Goal: Information Seeking & Learning: Learn about a topic

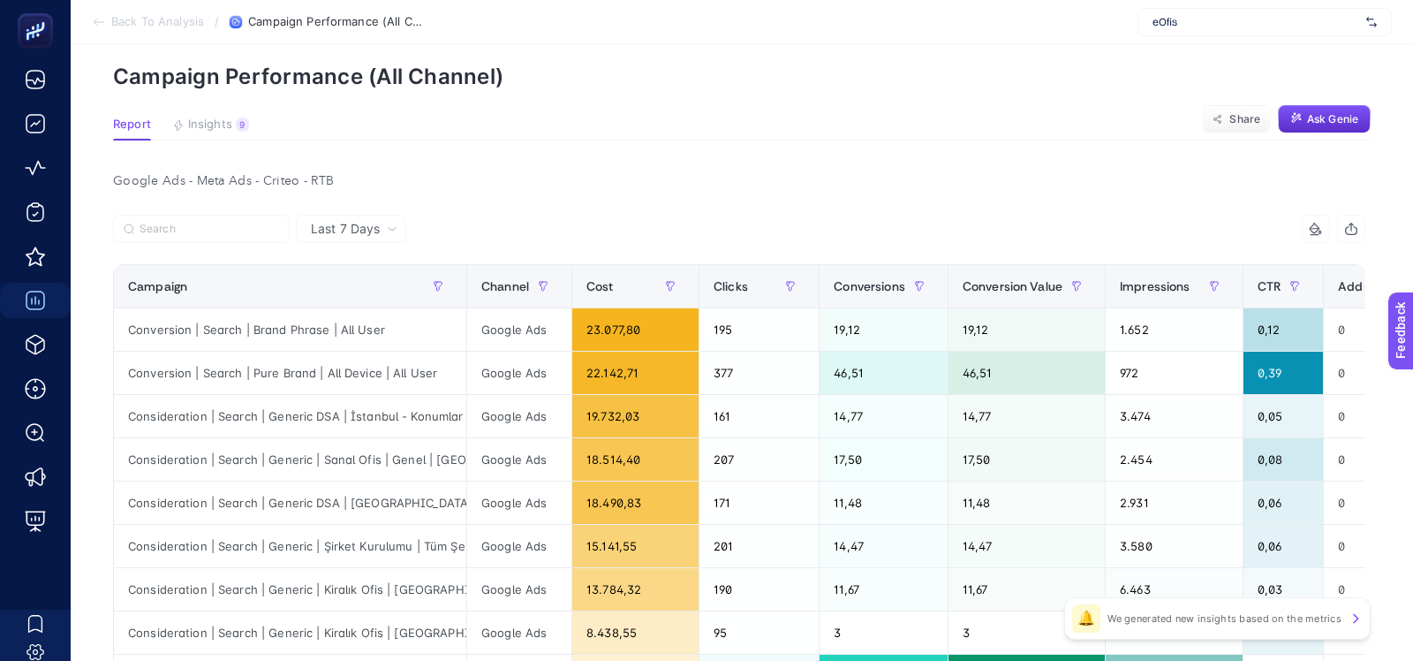
click at [1233, 13] on div "eOfis" at bounding box center [1265, 22] width 254 height 28
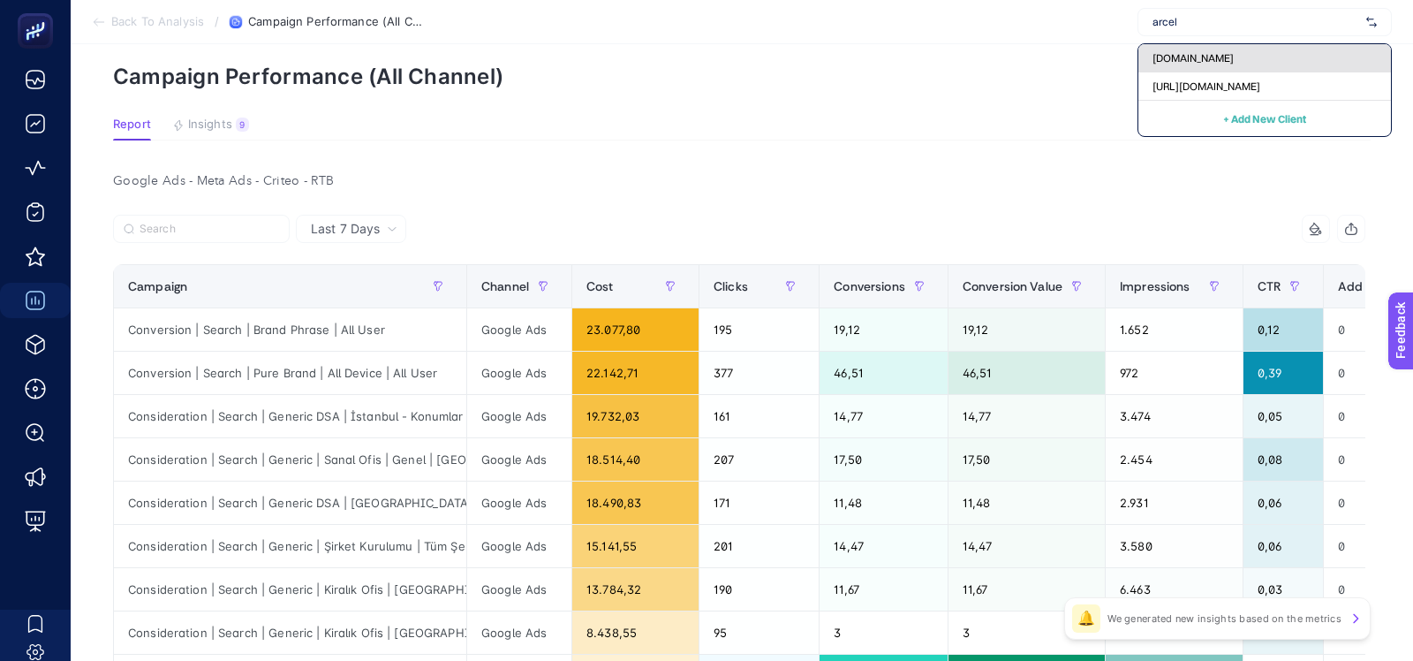
type input "arcel"
click at [1240, 49] on div "[DOMAIN_NAME]" at bounding box center [1265, 58] width 253 height 28
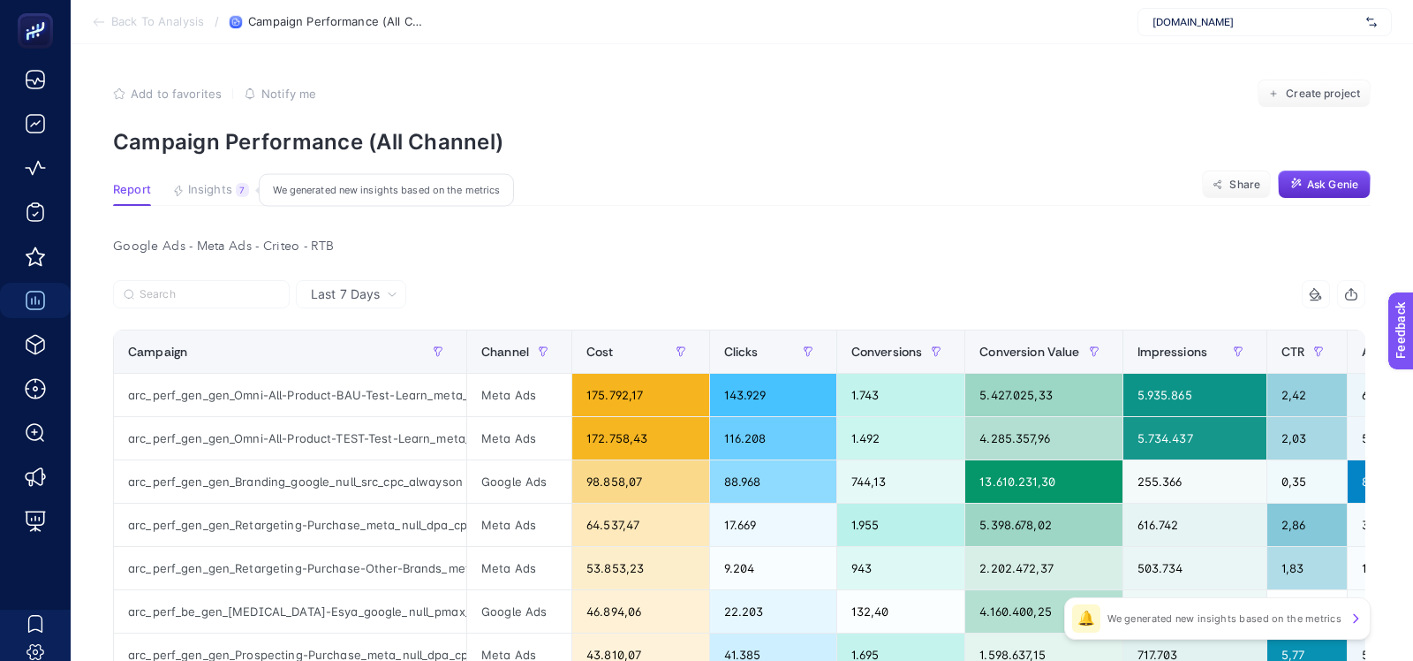
click at [208, 190] on span "Insights" at bounding box center [210, 190] width 44 height 14
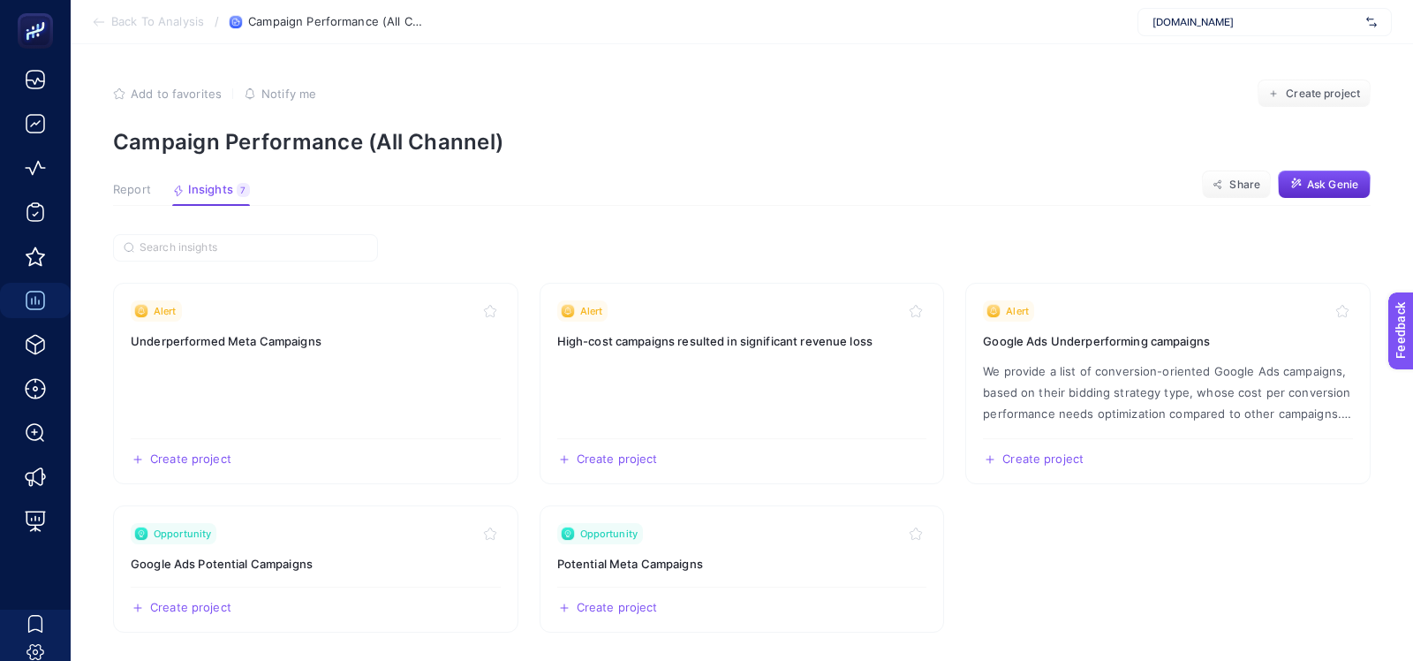
click at [143, 188] on span "Report" at bounding box center [132, 190] width 38 height 14
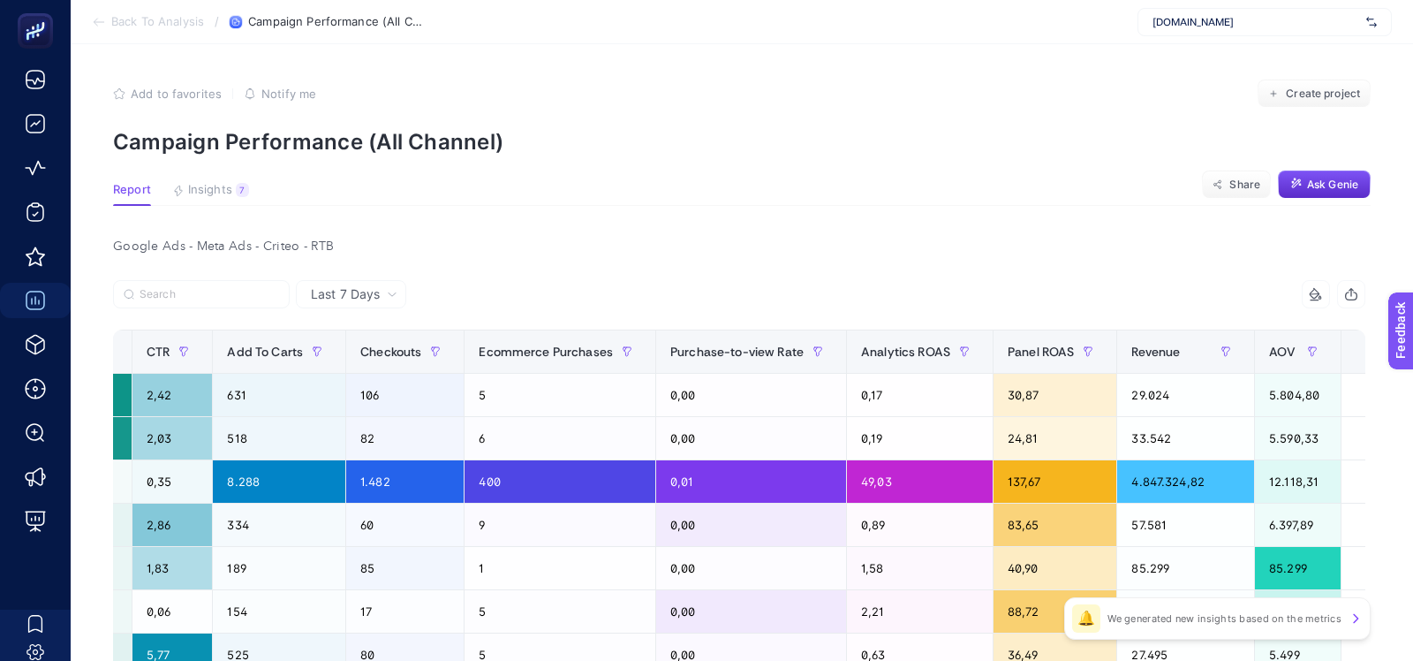
scroll to position [0, 1155]
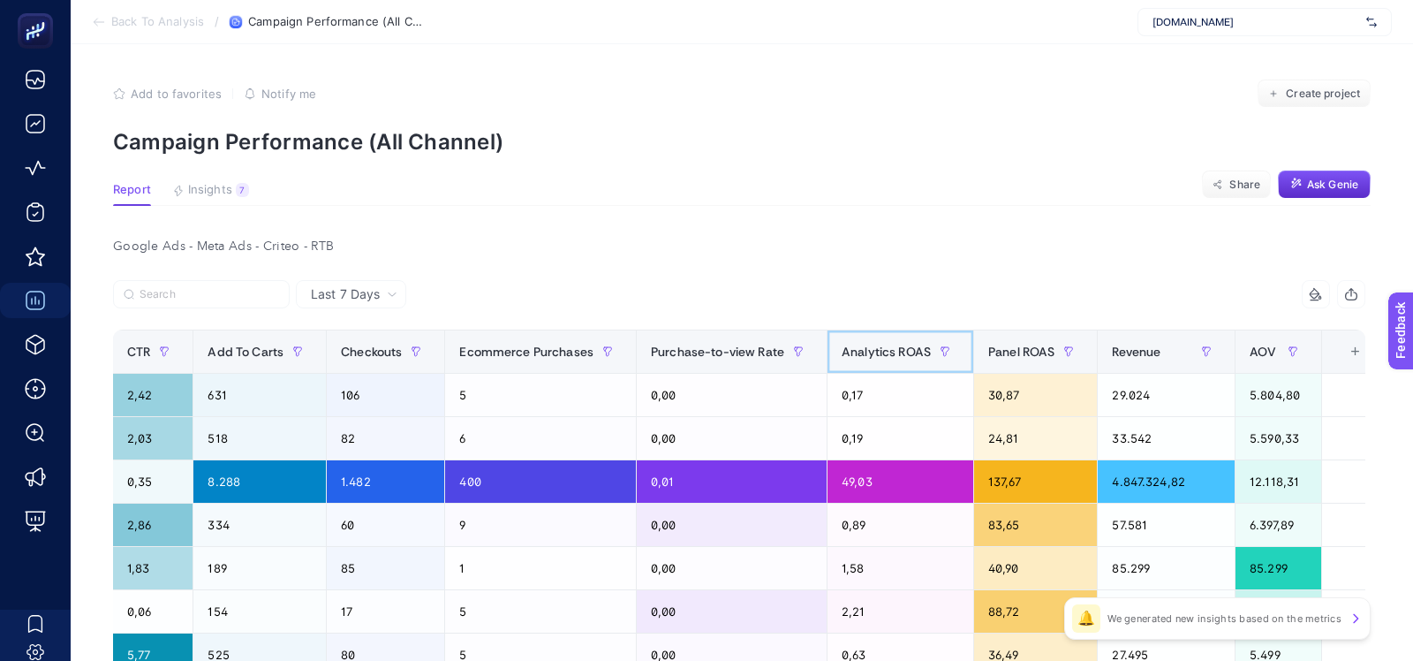
click at [875, 354] on span "Analytics ROAS" at bounding box center [886, 352] width 89 height 14
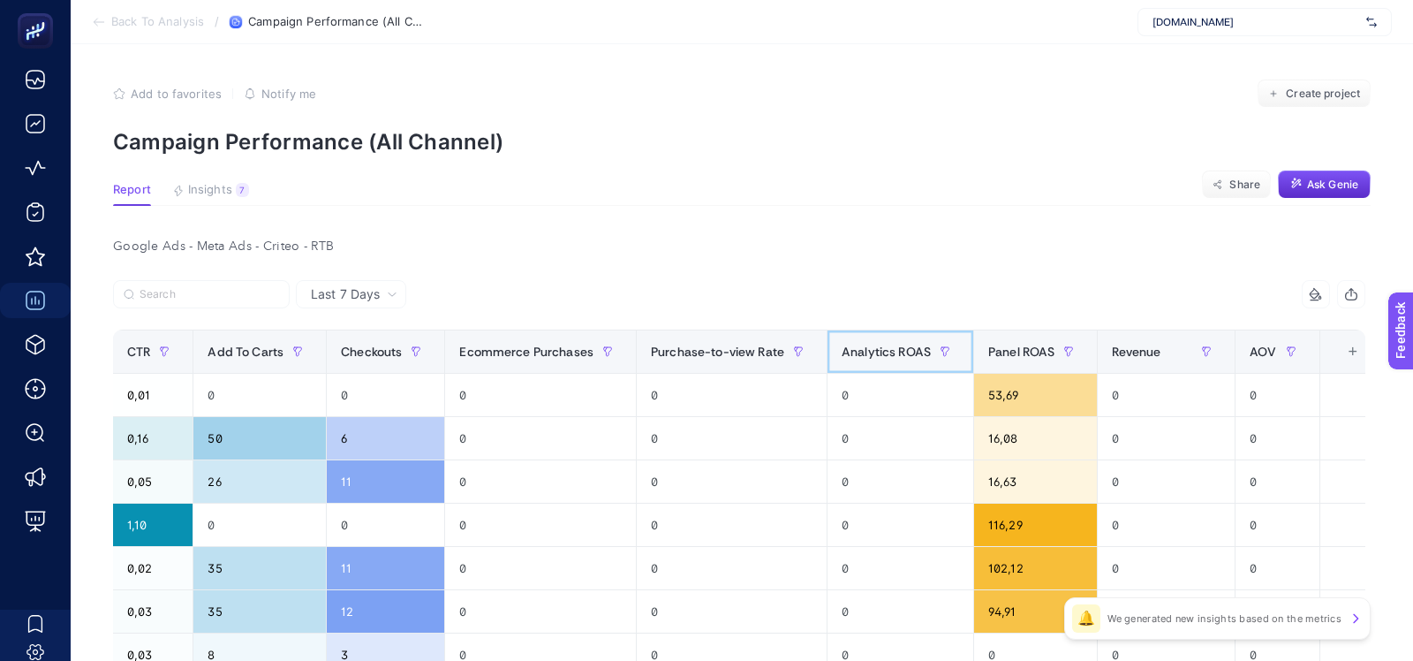
click at [875, 354] on span "Analytics ROAS" at bounding box center [886, 352] width 89 height 14
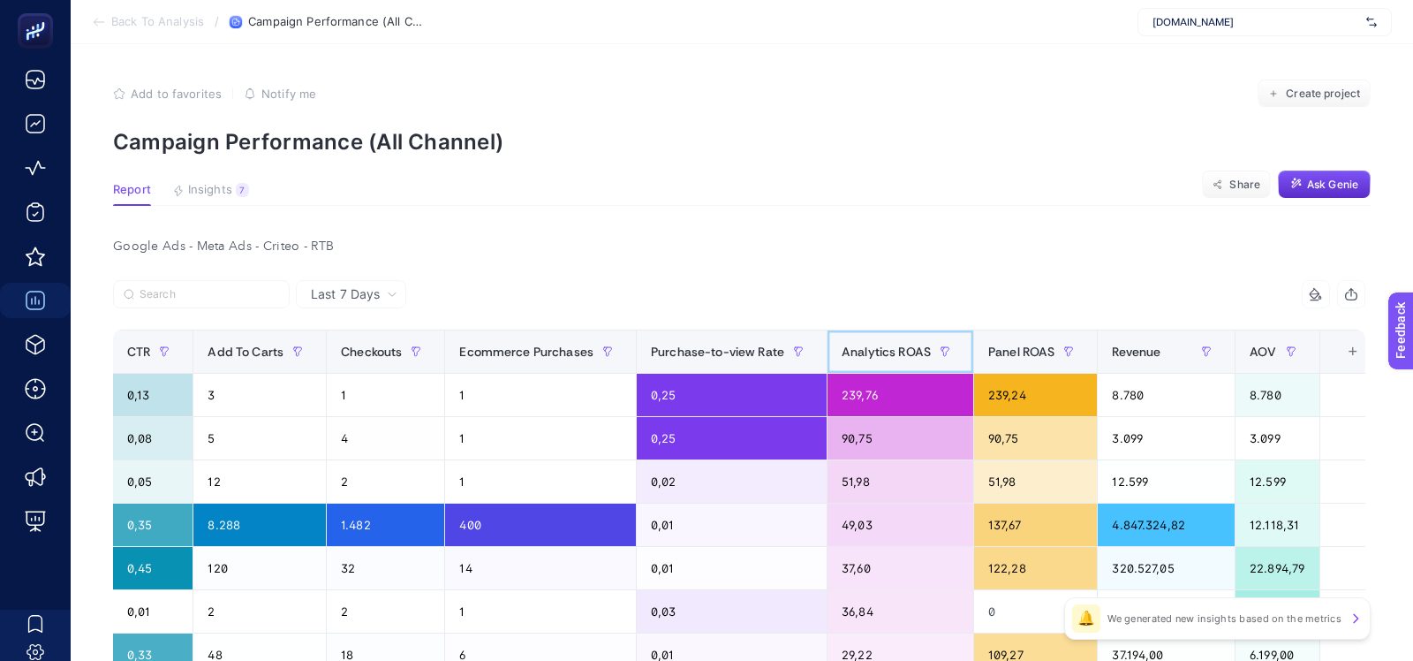
click at [875, 354] on span "Analytics ROAS" at bounding box center [886, 352] width 89 height 14
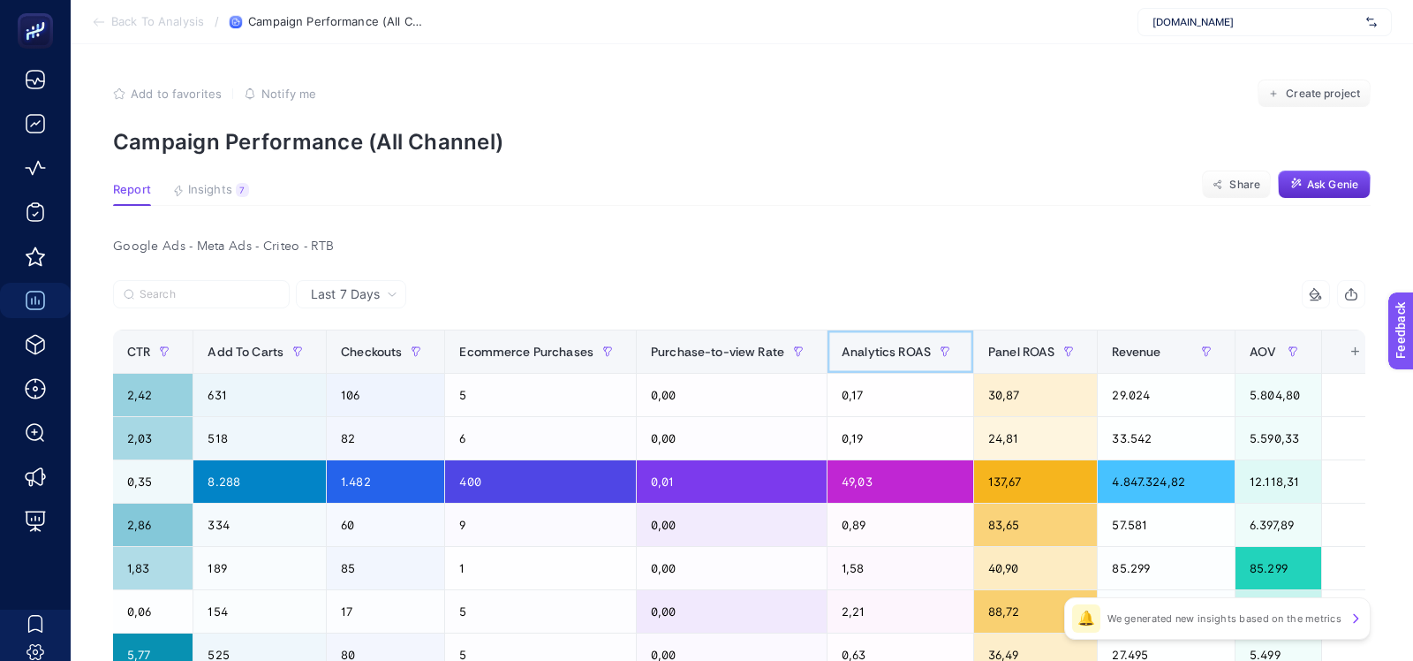
click at [875, 354] on span "Analytics ROAS" at bounding box center [886, 352] width 89 height 14
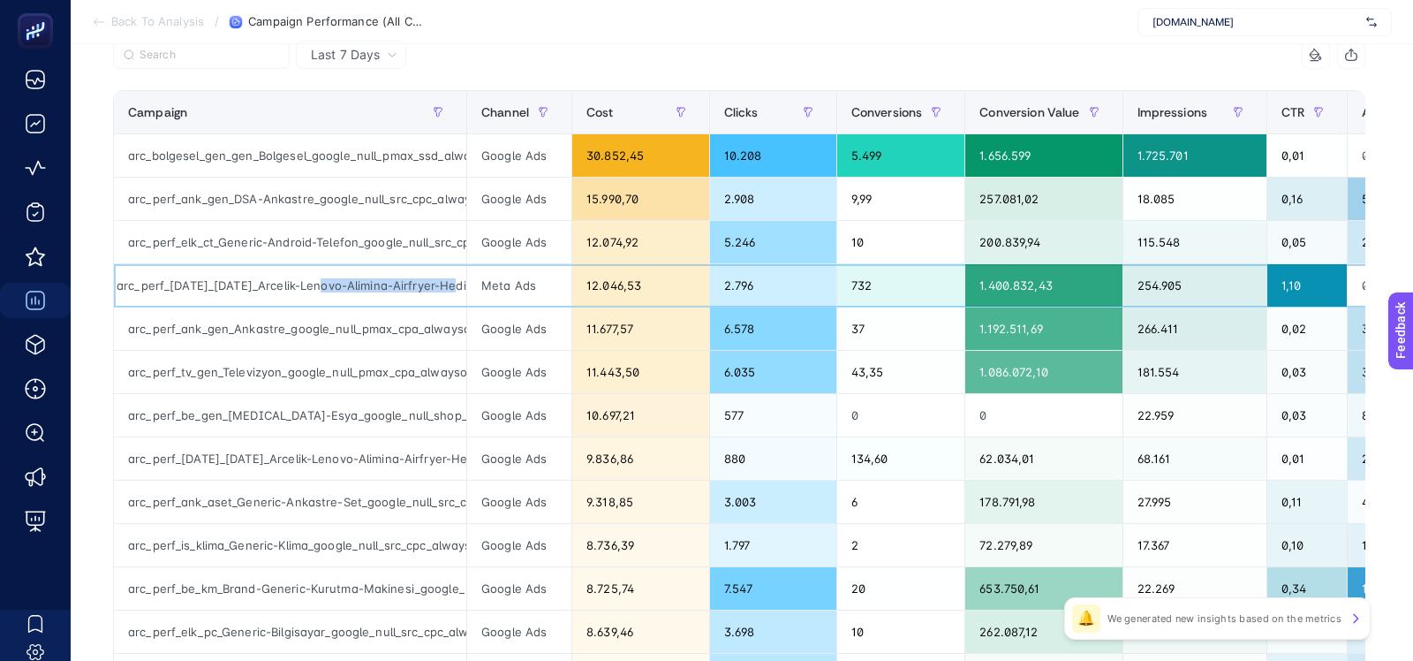
scroll to position [0, 19]
drag, startPoint x: 339, startPoint y: 287, endPoint x: 453, endPoint y: 288, distance: 114.0
click at [453, 288] on div "arc_perf_karma_karma_Arcelik-Lenovo-Alimina-Airfryer-Hediye_meta_null_dpa_cpa_0…" at bounding box center [290, 285] width 352 height 42
click at [399, 281] on div "arc_perf_karma_karma_Arcelik-Lenovo-Alimina-Airfryer-Hediye_meta_null_dpa_cpa_0…" at bounding box center [290, 285] width 352 height 42
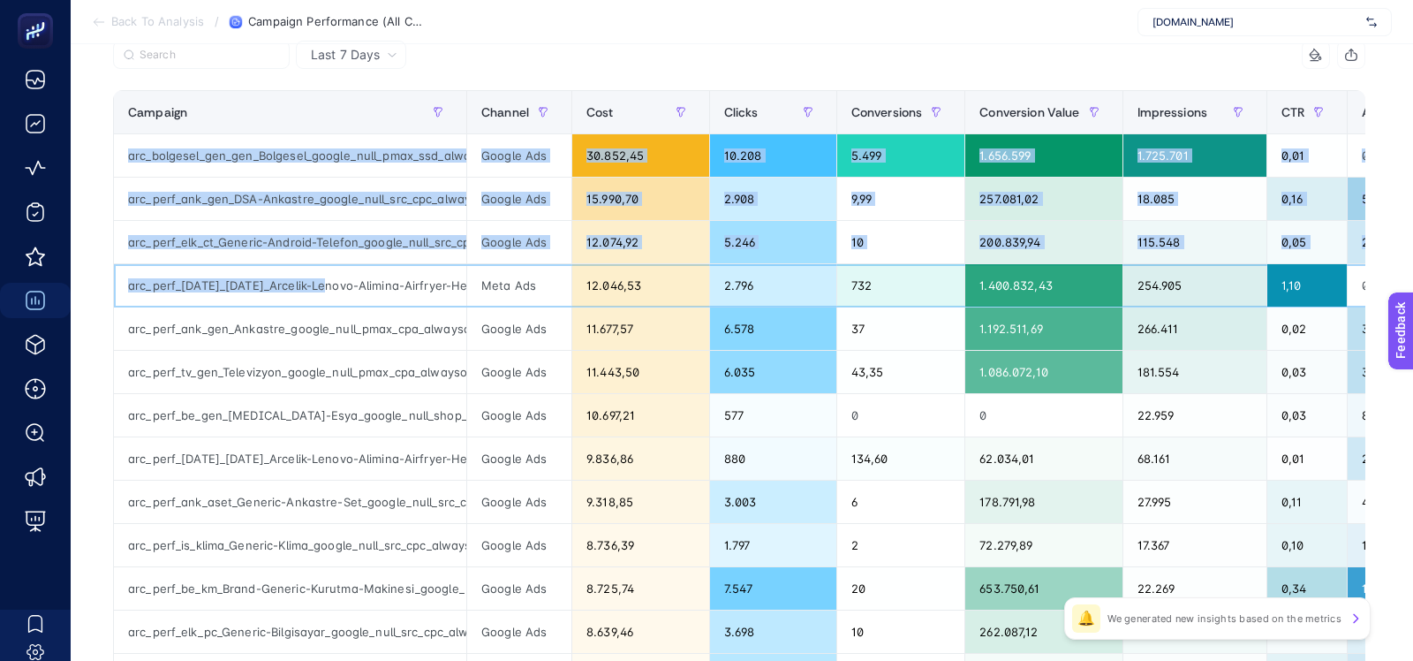
drag, startPoint x: 311, startPoint y: 280, endPoint x: 113, endPoint y: 277, distance: 197.9
click at [114, 277] on td "arc_perf_karma_karma_Arcelik-Lenovo-Alimina-Airfryer-Hediye_meta_null_dpa_cpa_0…" at bounding box center [290, 285] width 353 height 43
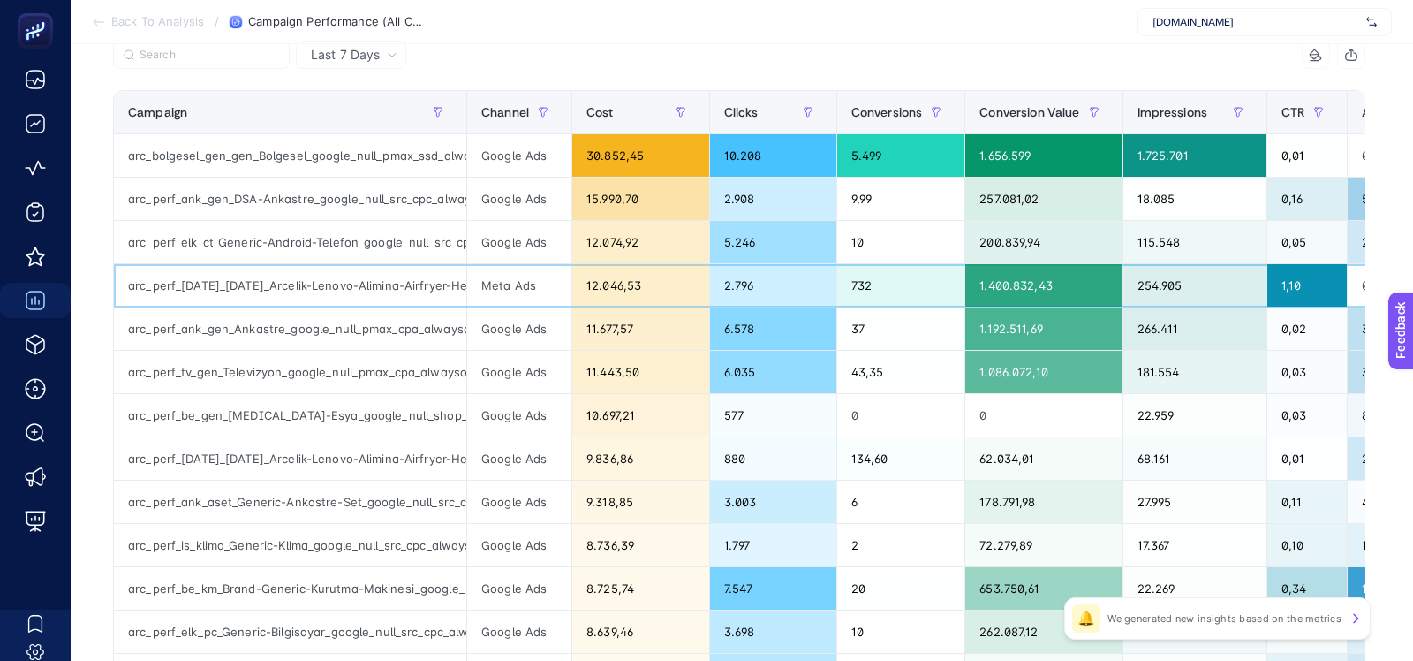
click at [155, 288] on div "arc_perf_karma_karma_Arcelik-Lenovo-Alimina-Airfryer-Hediye_meta_null_dpa_cpa_0…" at bounding box center [290, 285] width 352 height 42
drag, startPoint x: 285, startPoint y: 289, endPoint x: 468, endPoint y: 289, distance: 182.9
click at [468, 289] on tr "arc_perf_karma_karma_Arcelik-Lenovo-Alimina-Airfryer-Hediye_meta_null_dpa_cpa_0…" at bounding box center [1327, 285] width 2426 height 43
click at [395, 288] on div "arc_perf_karma_karma_Arcelik-Lenovo-Alimina-Airfryer-Hediye_meta_null_dpa_cpa_0…" at bounding box center [290, 285] width 352 height 42
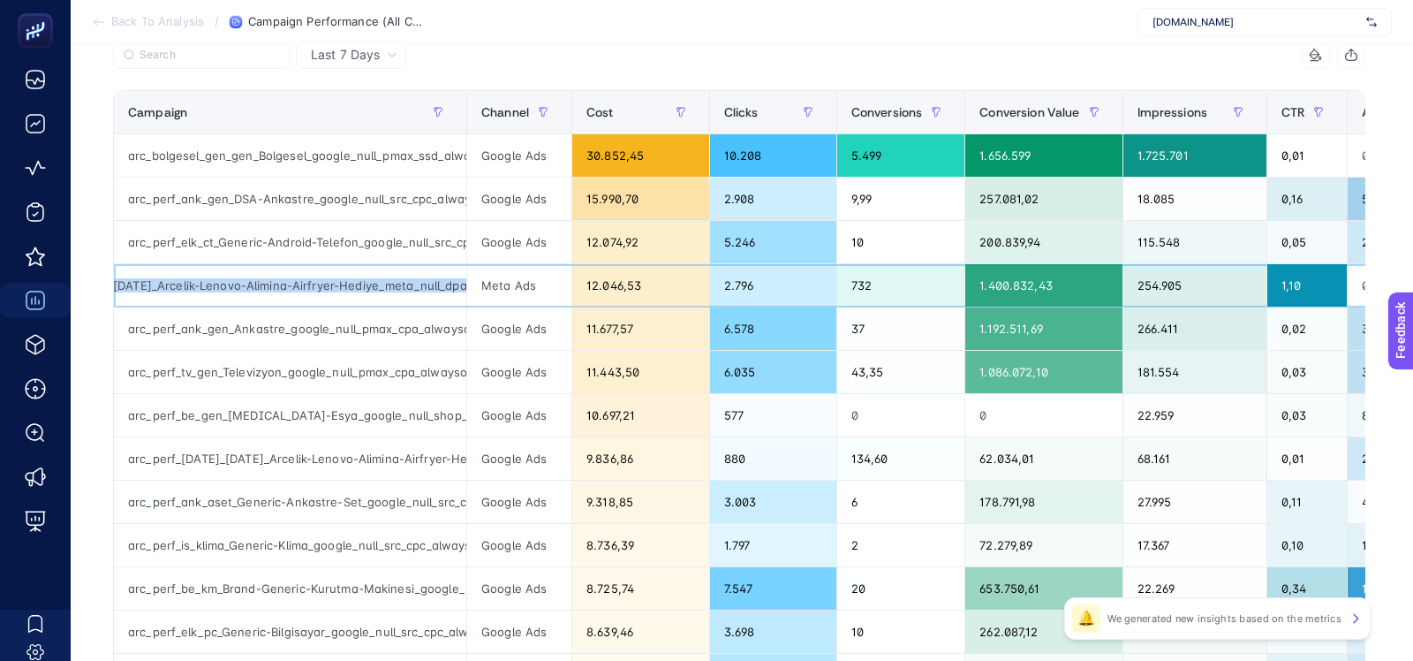
scroll to position [0, 0]
drag, startPoint x: 395, startPoint y: 288, endPoint x: 115, endPoint y: 280, distance: 280.1
click at [115, 280] on div "arc_perf_karma_karma_Arcelik-Lenovo-Alimina-Airfryer-Hediye_meta_null_dpa_cpa_0…" at bounding box center [290, 285] width 352 height 42
click at [221, 307] on div "arc_perf_ank_gen_Ankastre_google_null_pmax_cpa_alwayson" at bounding box center [290, 328] width 352 height 42
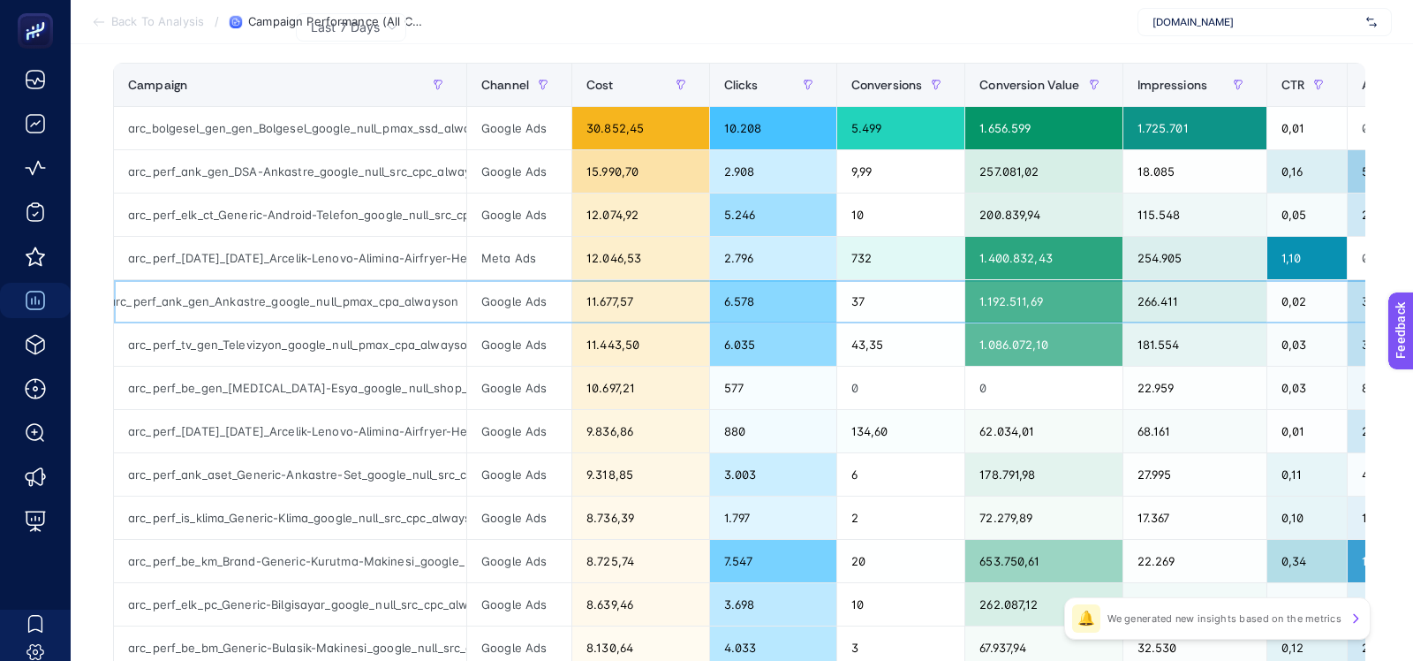
scroll to position [279, 0]
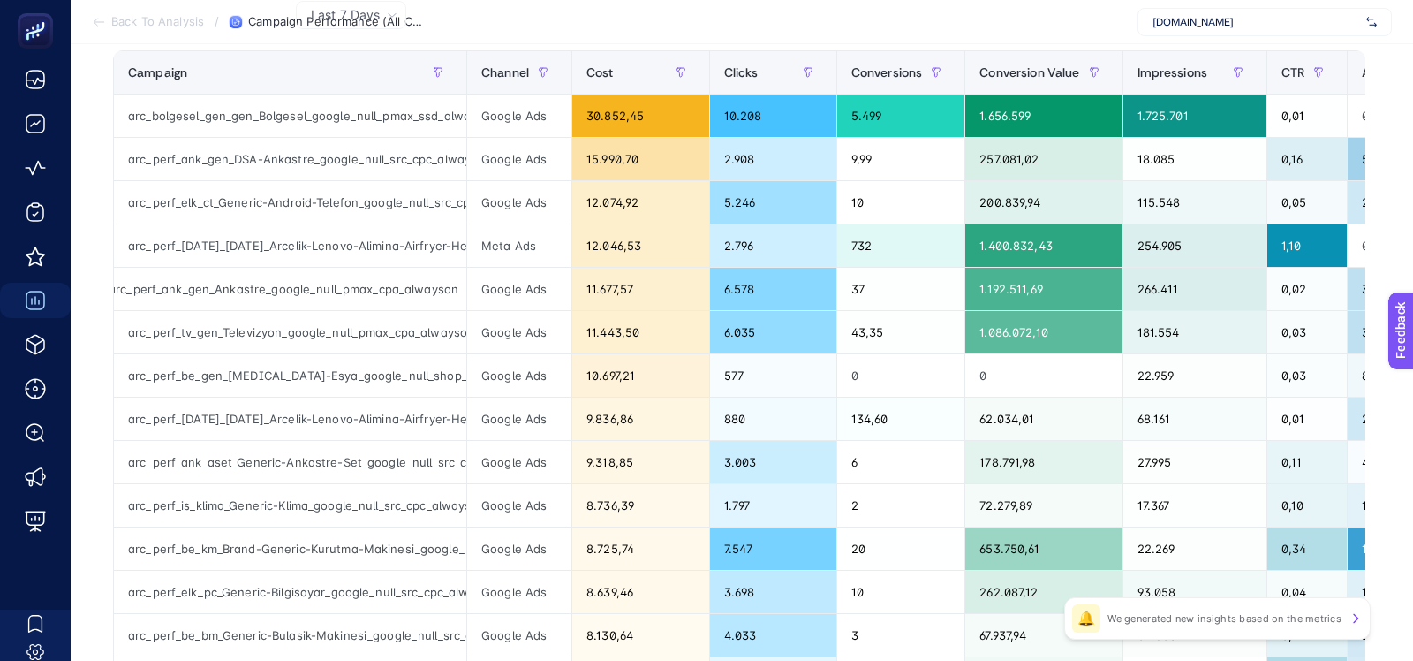
click at [93, 109] on article "Add to favorites false Notify me Create project Campaign Performance (All Chann…" at bounding box center [742, 478] width 1343 height 1427
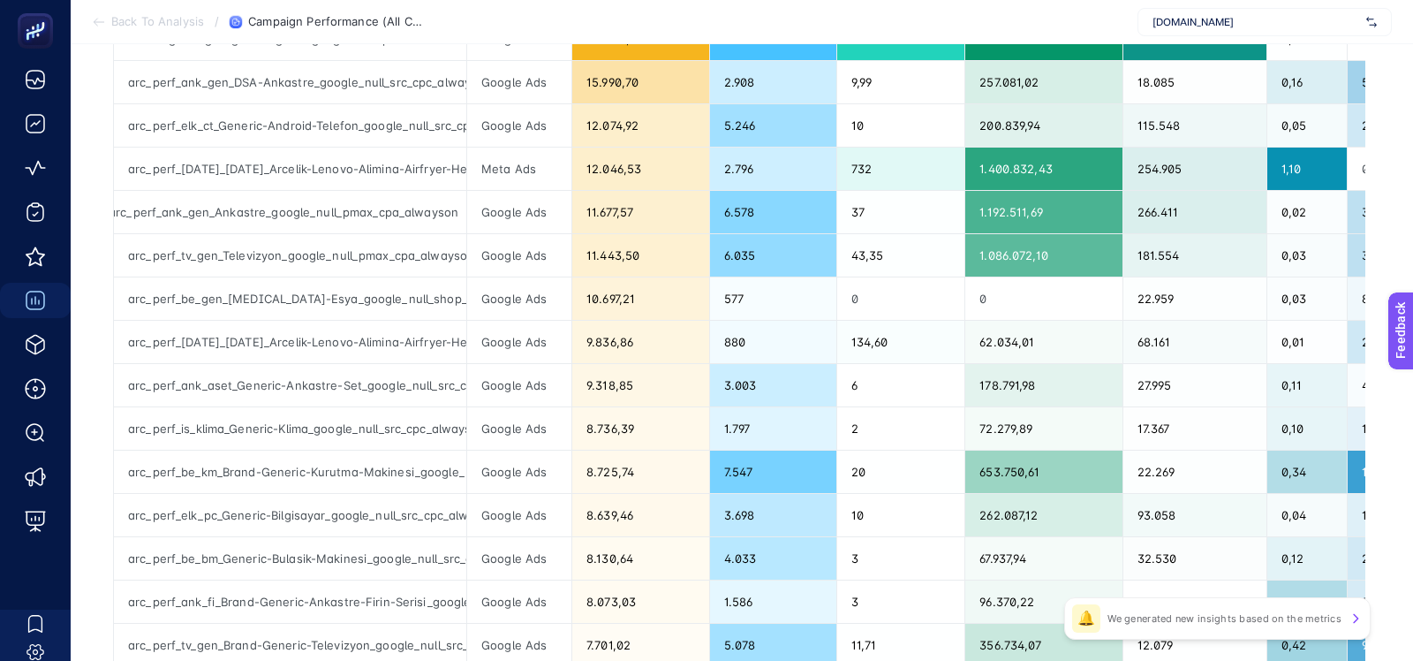
scroll to position [359, 0]
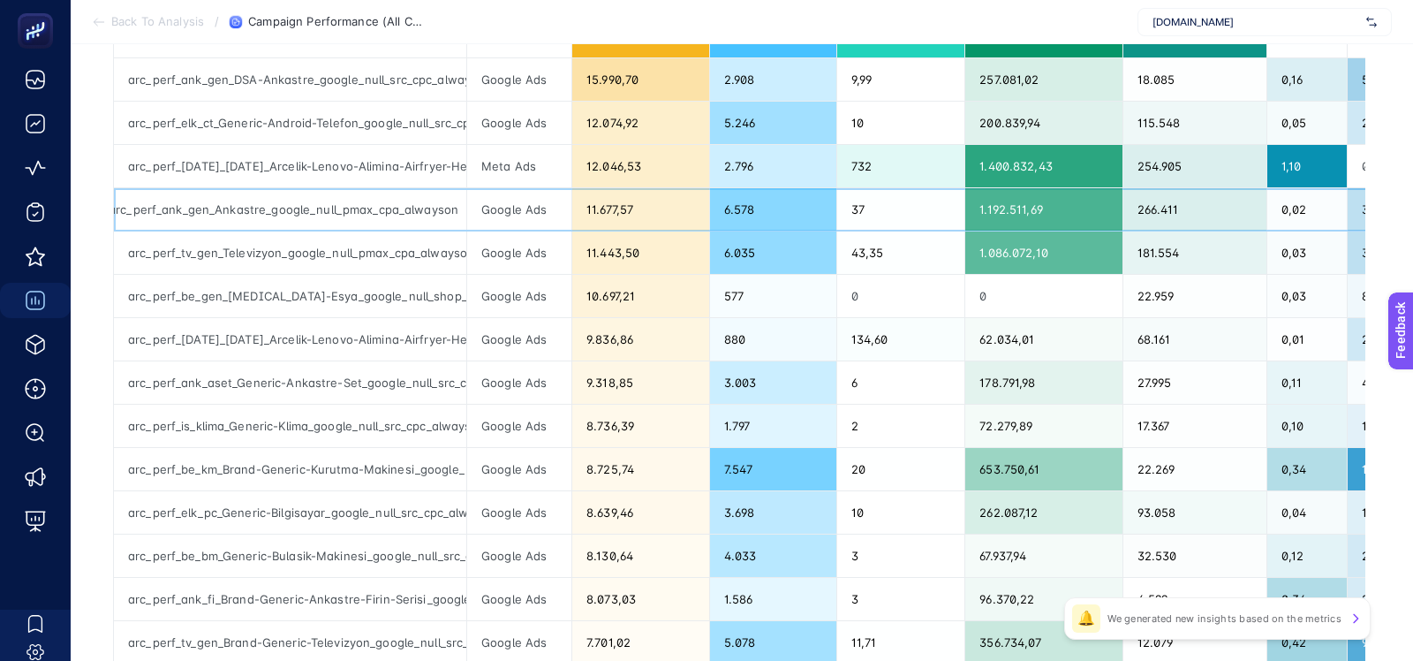
click at [286, 207] on div "arc_perf_ank_gen_Ankastre_google_null_pmax_cpa_alwayson" at bounding box center [290, 209] width 352 height 42
click at [278, 297] on div "arc_perf_be_gen_Beyaz-Esya_google_null_shop_cpa_alwayson" at bounding box center [290, 296] width 352 height 42
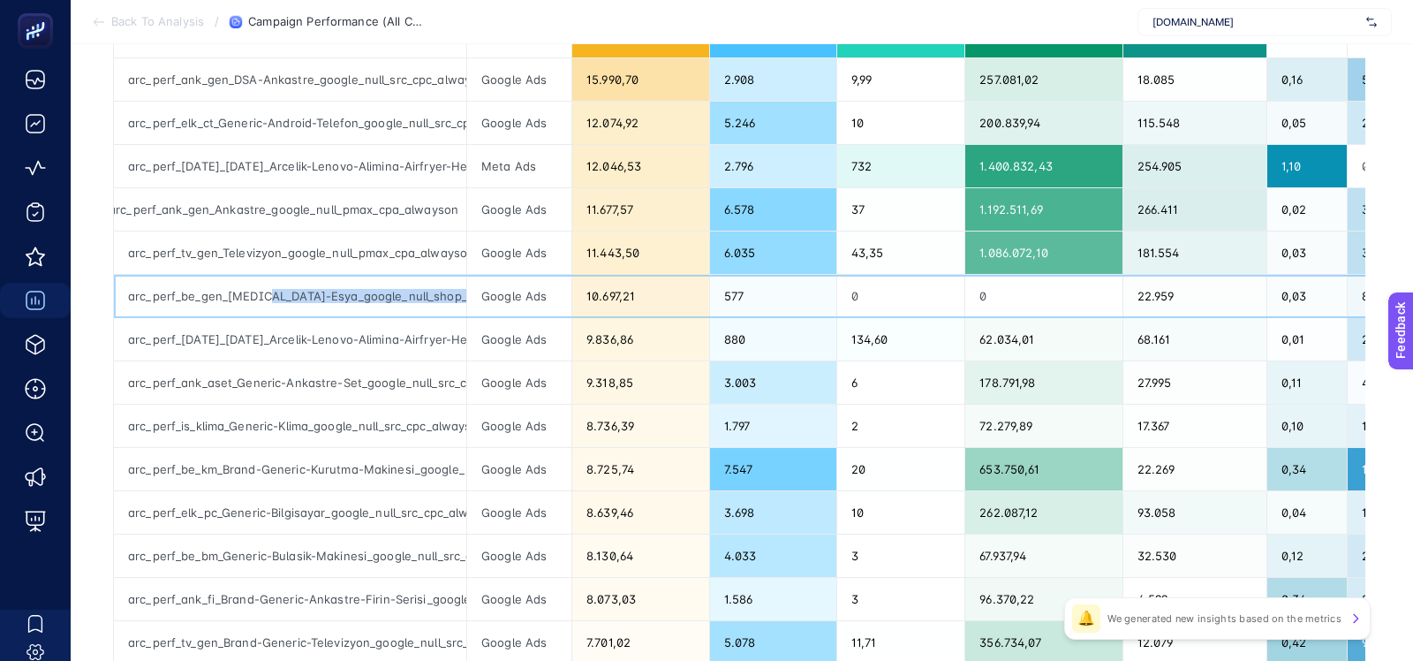
click at [278, 297] on div "arc_perf_be_gen_Beyaz-Esya_google_null_shop_cpa_alwayson" at bounding box center [290, 296] width 352 height 42
click at [279, 338] on div "arc_perf_karma_karma_Arcelik-Lenovo-Alimina-Airfryer-Hediye_google_null_pmax_cp…" at bounding box center [290, 339] width 352 height 42
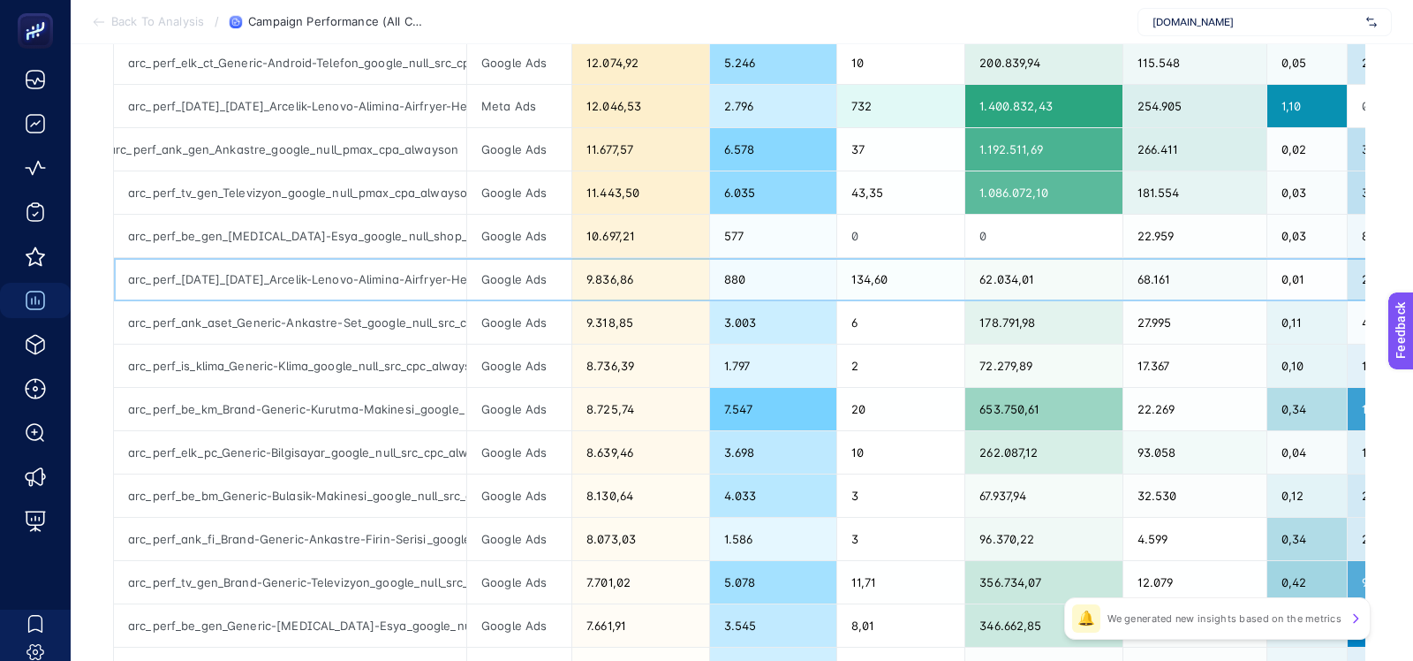
scroll to position [420, 0]
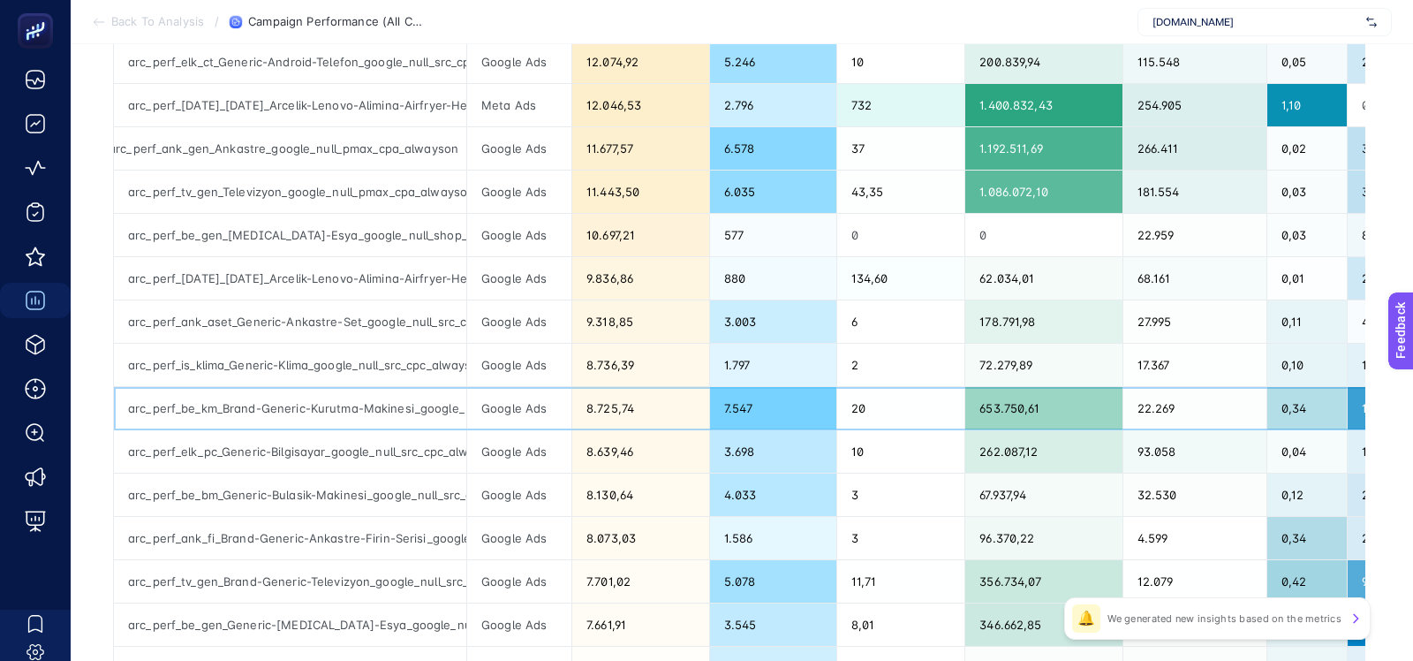
click at [341, 404] on div "arc_perf_be_km_Brand-Generic-Kurutma-Makinesi_google_null_src_cpc_alwayson" at bounding box center [290, 408] width 352 height 42
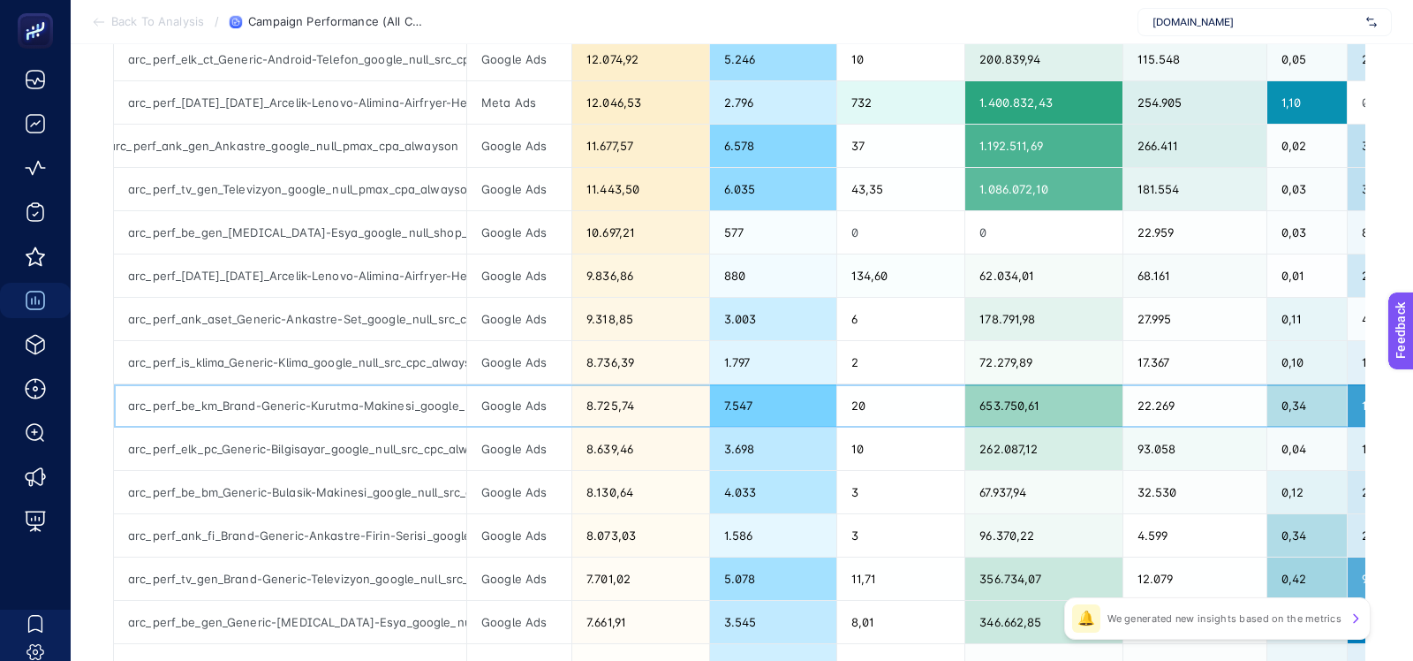
scroll to position [419, 0]
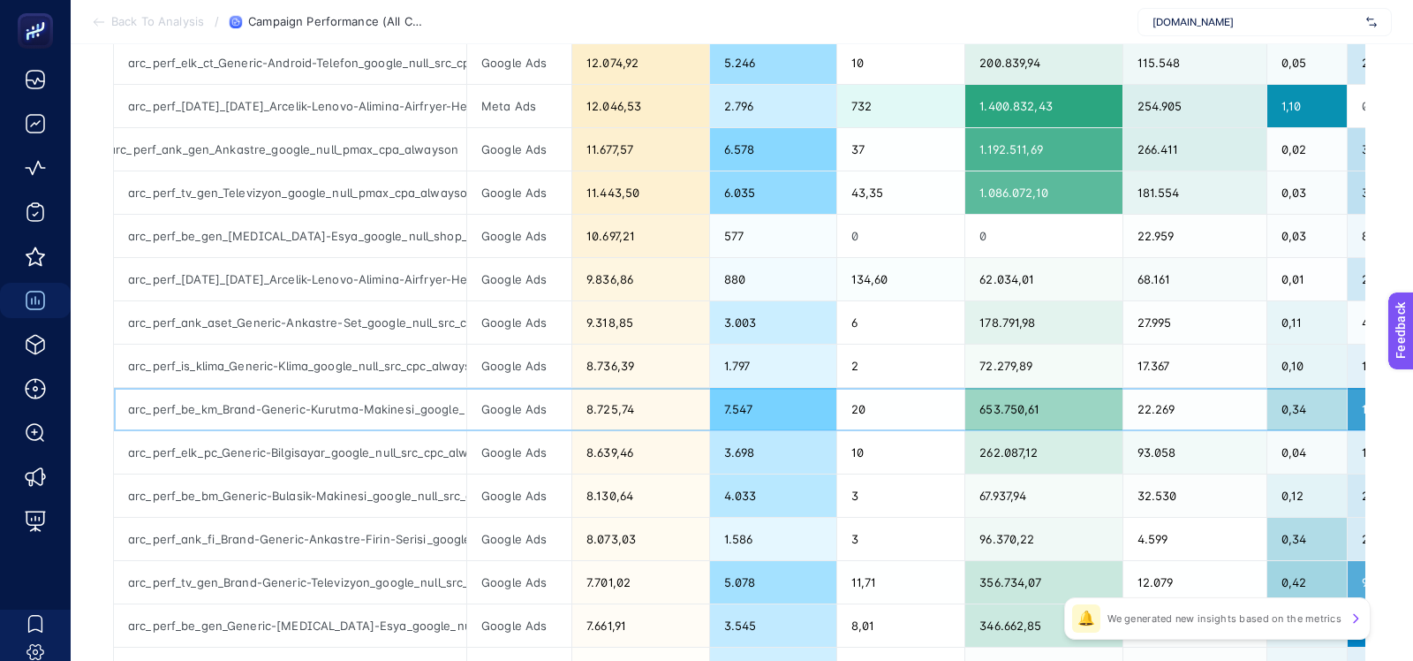
click at [327, 408] on div "arc_perf_be_km_Brand-Generic-Kurutma-Makinesi_google_null_src_cpc_alwayson" at bounding box center [290, 409] width 352 height 42
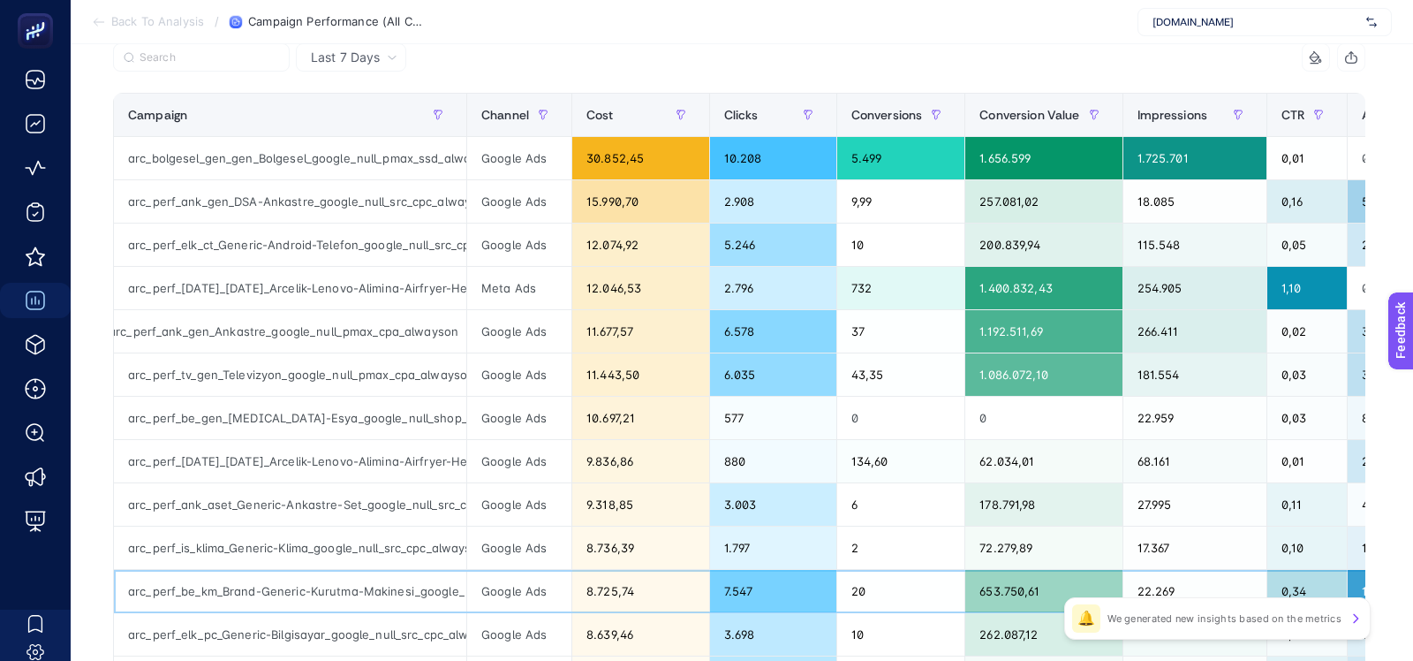
scroll to position [236, 0]
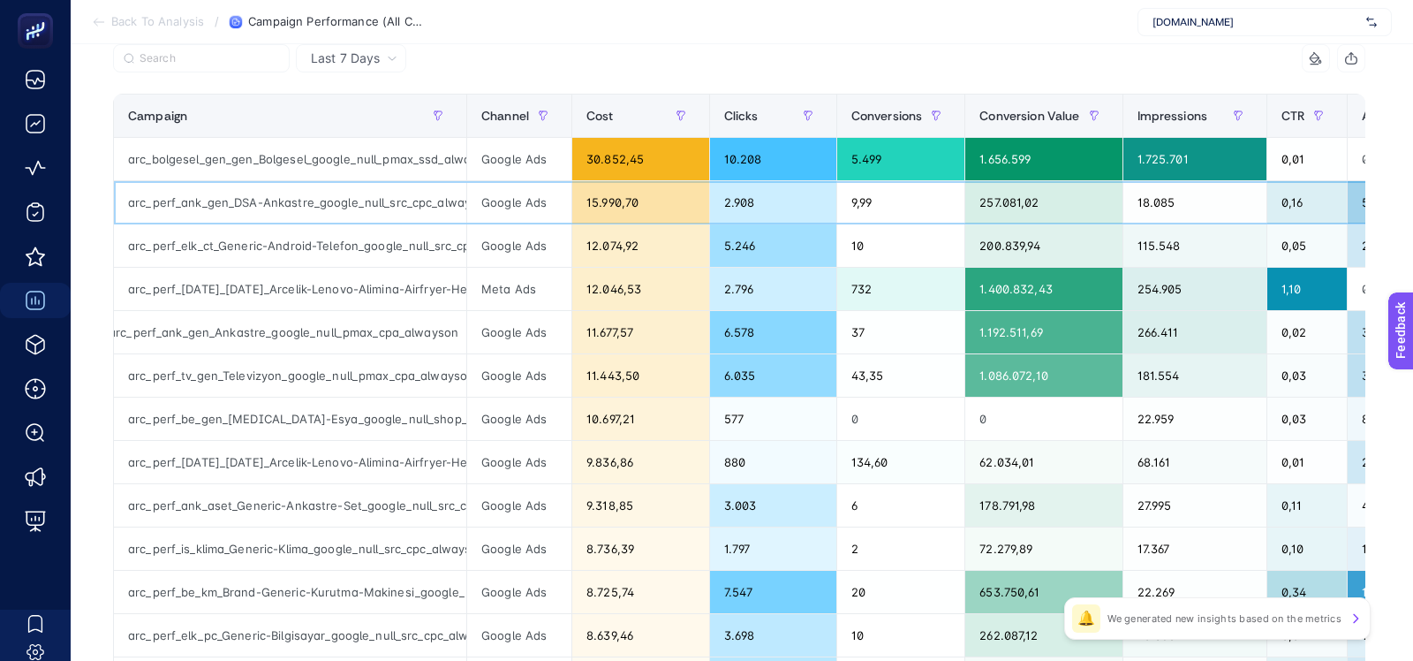
click at [317, 212] on div "arc_perf_ank_gen_DSA-Ankastre_google_null_src_cpc_alwayson" at bounding box center [290, 202] width 352 height 42
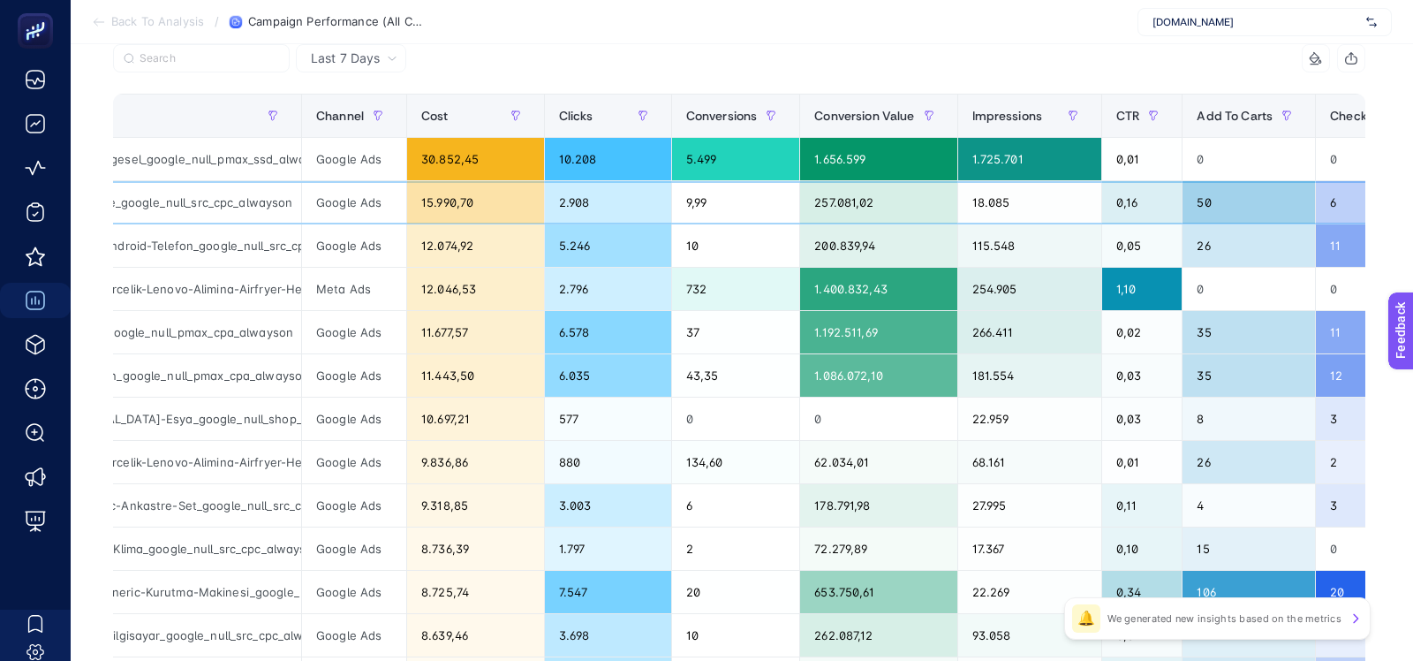
scroll to position [0, 0]
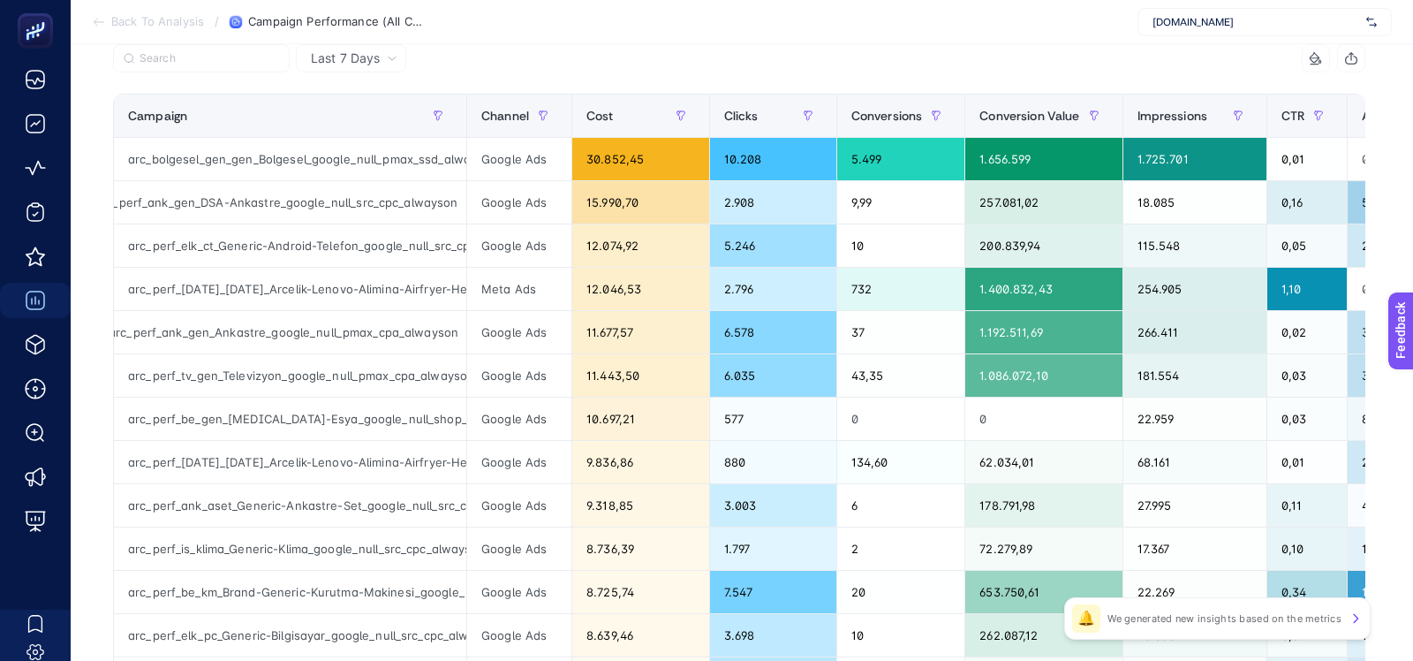
click at [380, 53] on div "Last 7 Days" at bounding box center [354, 58] width 101 height 12
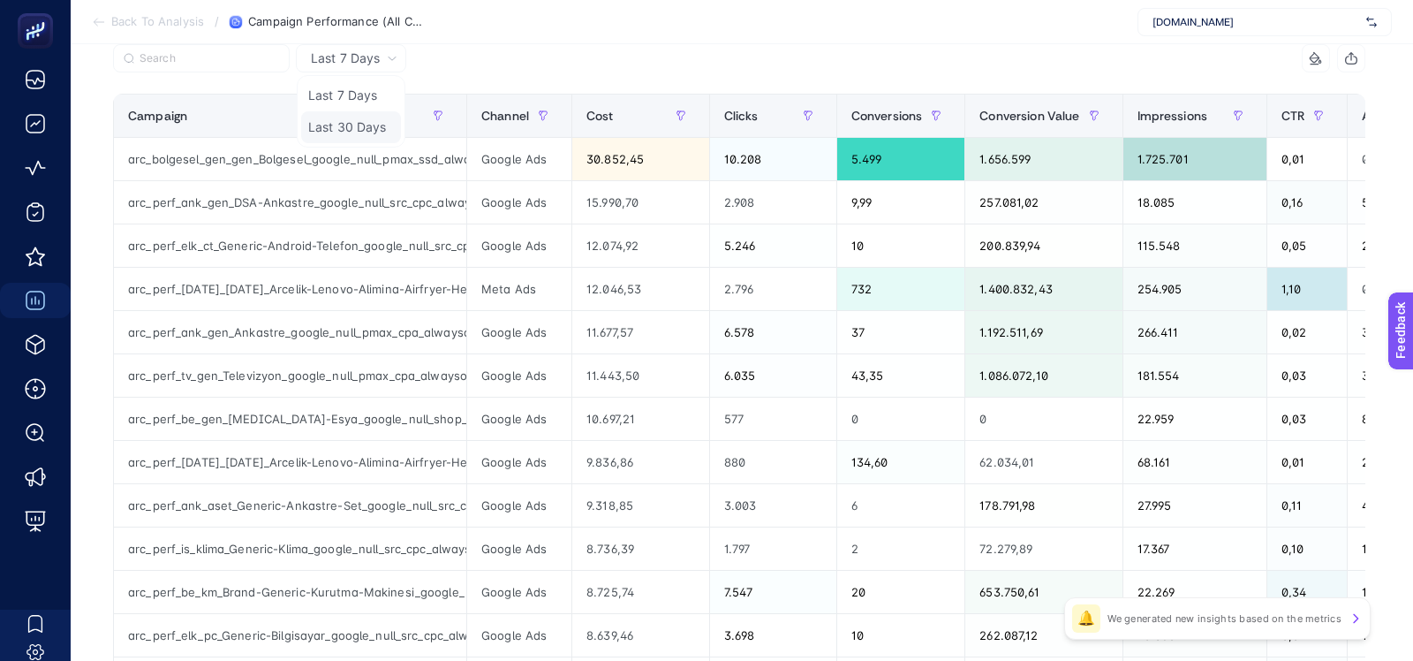
click at [345, 133] on li "Last 30 Days" at bounding box center [351, 127] width 100 height 32
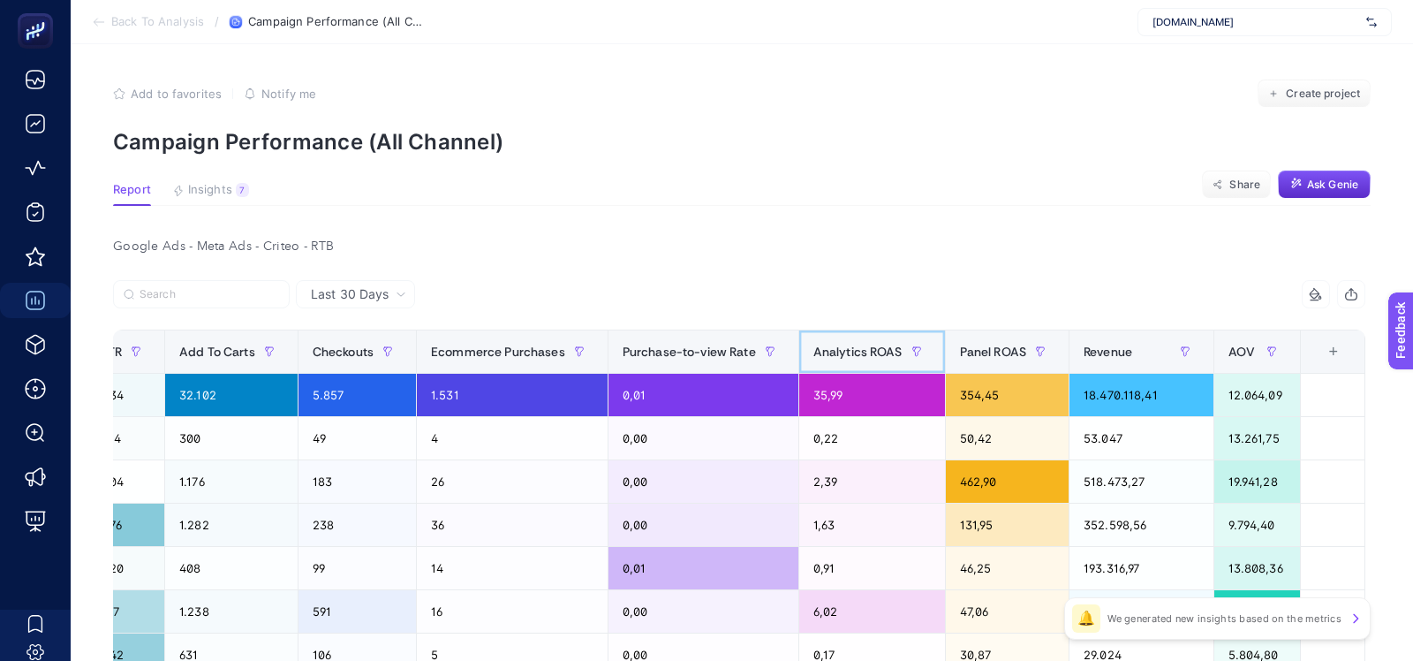
click at [840, 351] on span "Analytics ROAS" at bounding box center [858, 352] width 89 height 14
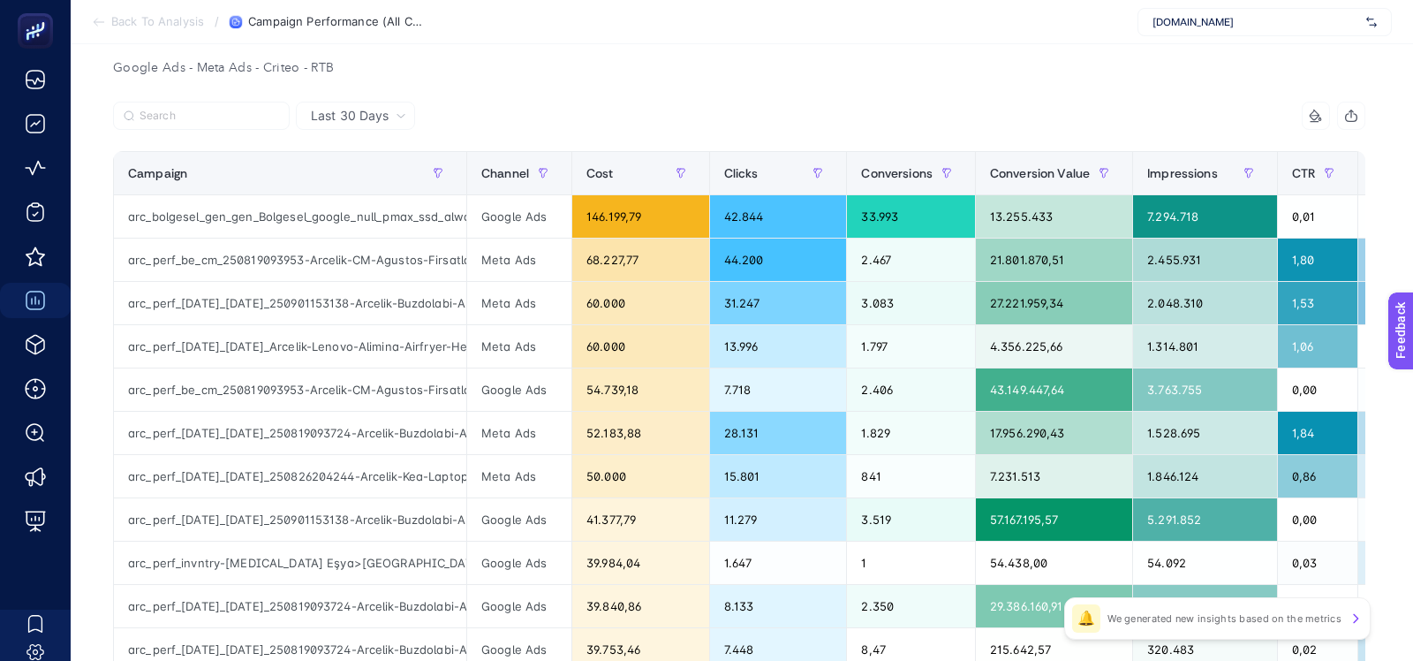
scroll to position [175, 0]
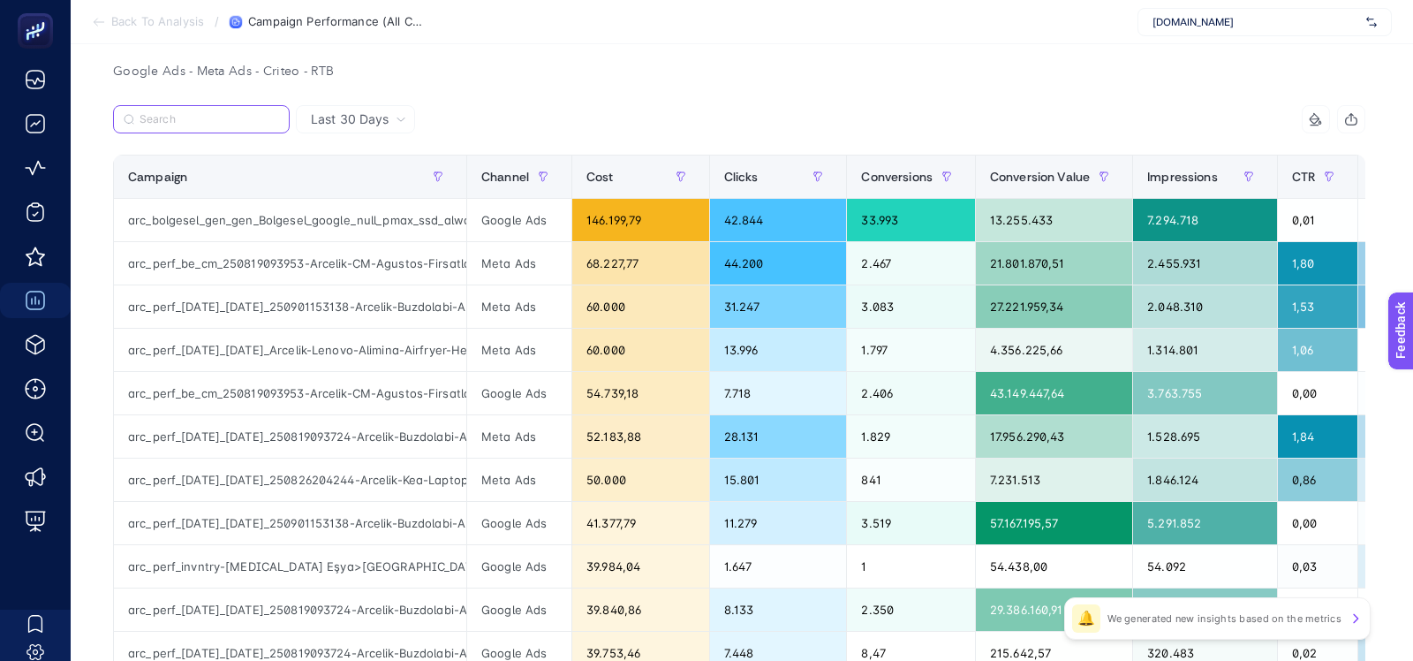
click at [212, 121] on input "Search" at bounding box center [210, 119] width 140 height 13
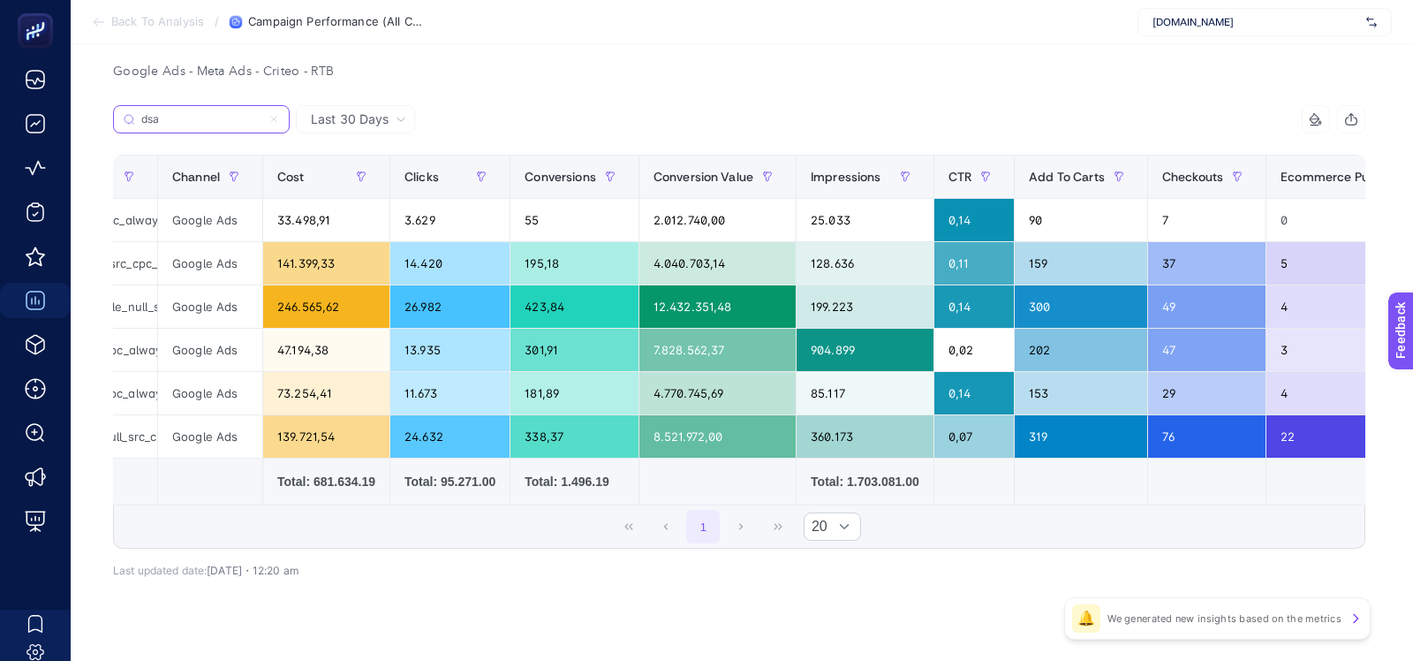
scroll to position [0, 0]
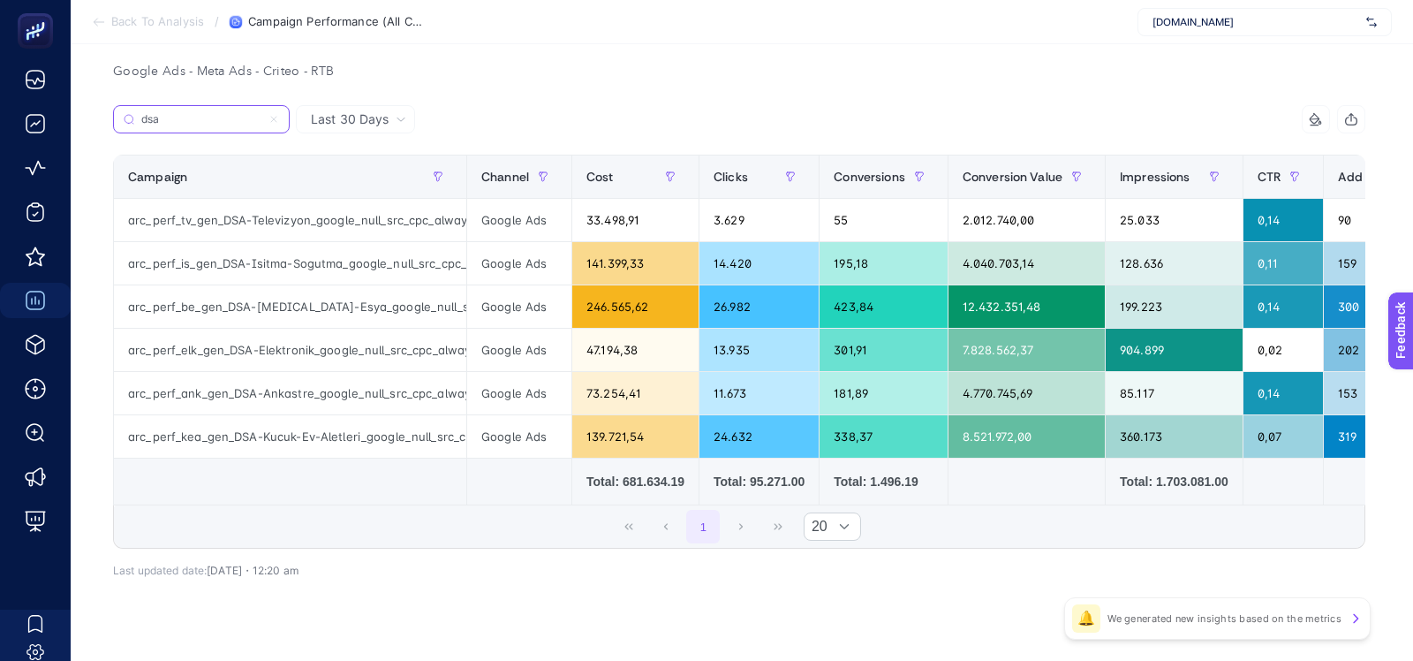
type input "dsa"
click at [340, 125] on span "Last 30 Days" at bounding box center [350, 119] width 78 height 18
click at [336, 120] on span "Last 30 Days" at bounding box center [350, 119] width 78 height 18
click at [333, 121] on span "Last 30 Days" at bounding box center [350, 119] width 78 height 18
click at [336, 161] on li "Last 7 Days" at bounding box center [355, 156] width 109 height 32
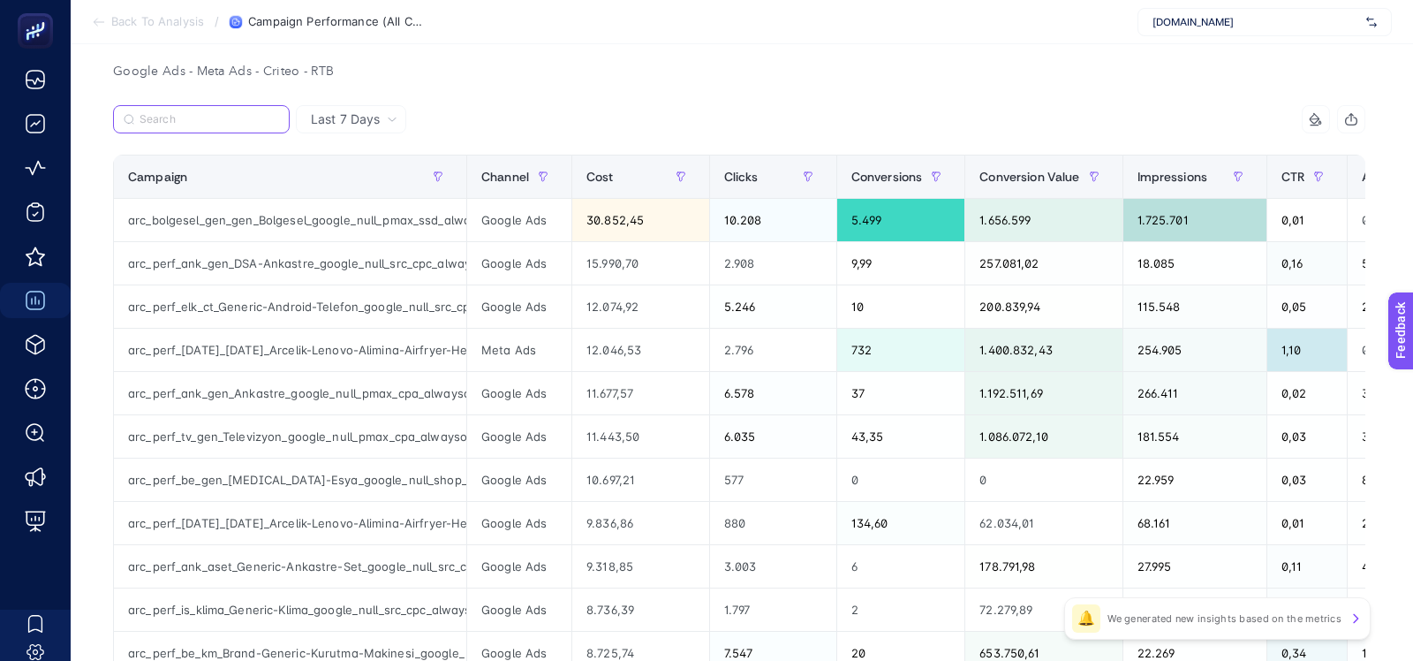
click at [233, 125] on label at bounding box center [201, 119] width 177 height 28
click at [233, 125] on input "Search" at bounding box center [210, 119] width 140 height 13
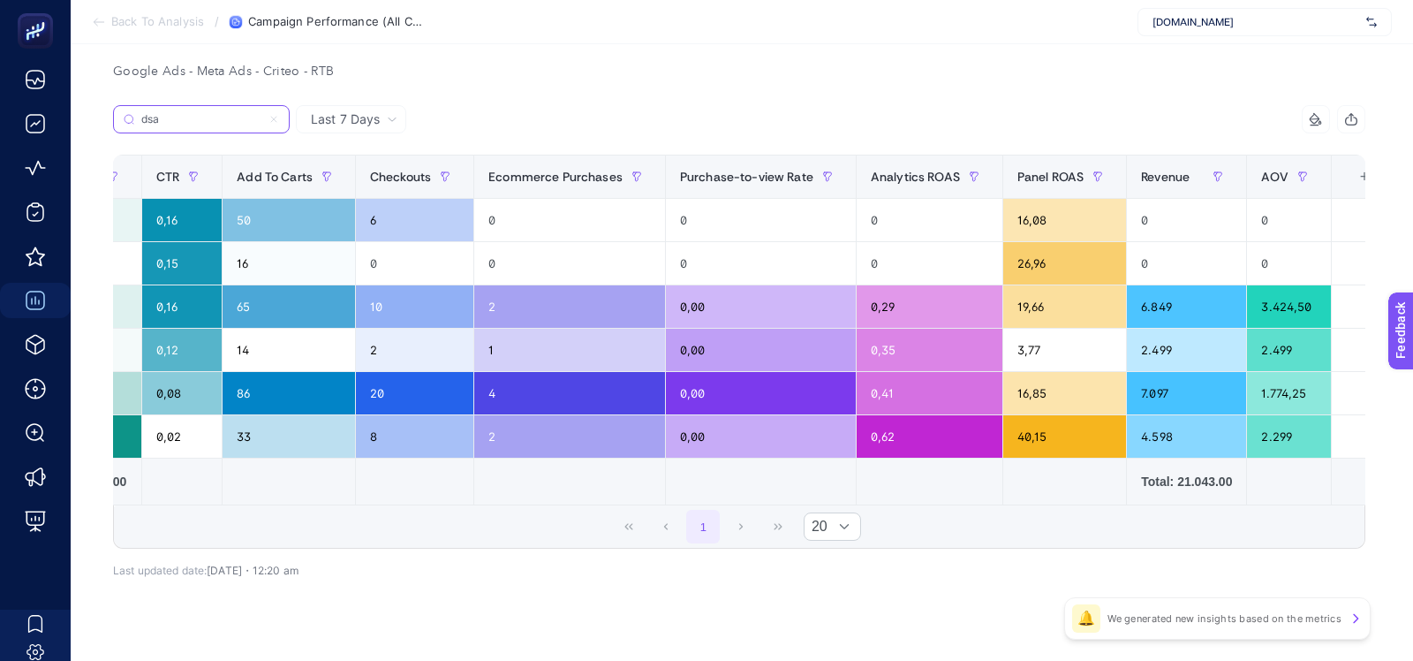
scroll to position [0, 1127]
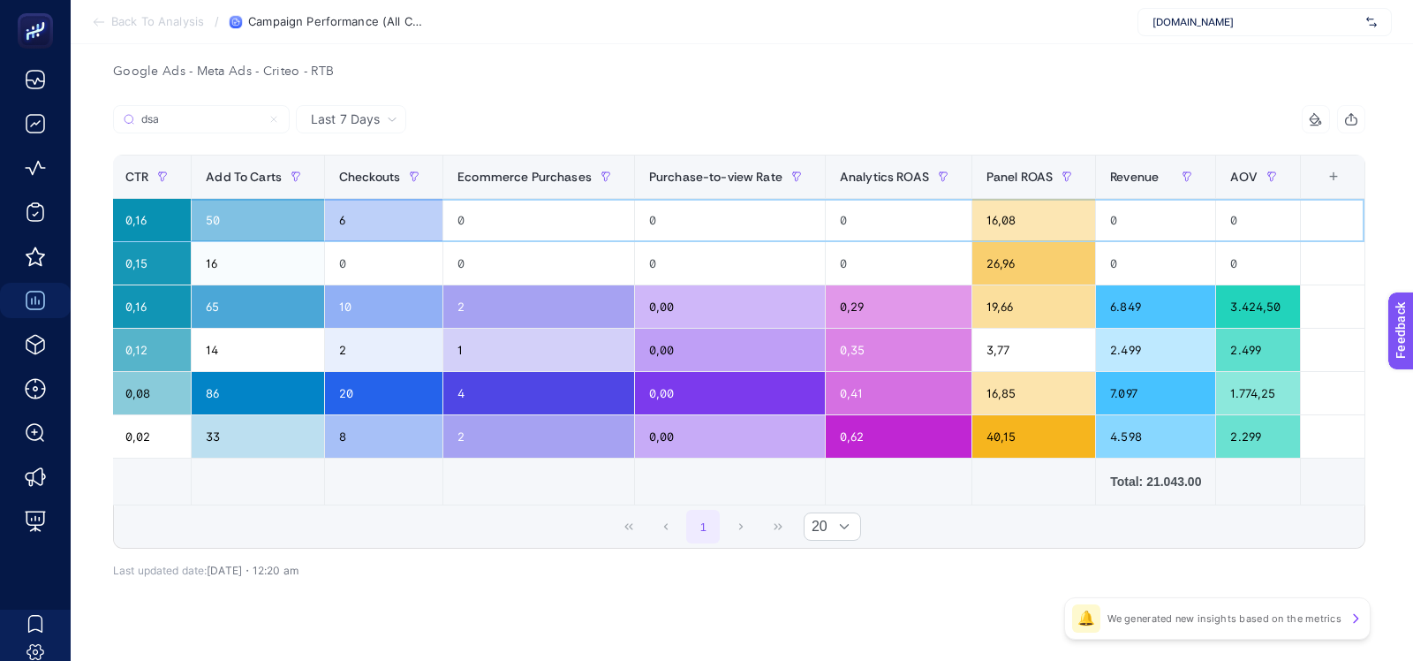
click at [602, 216] on div "0" at bounding box center [538, 220] width 191 height 42
click at [342, 236] on div "6" at bounding box center [383, 220] width 117 height 42
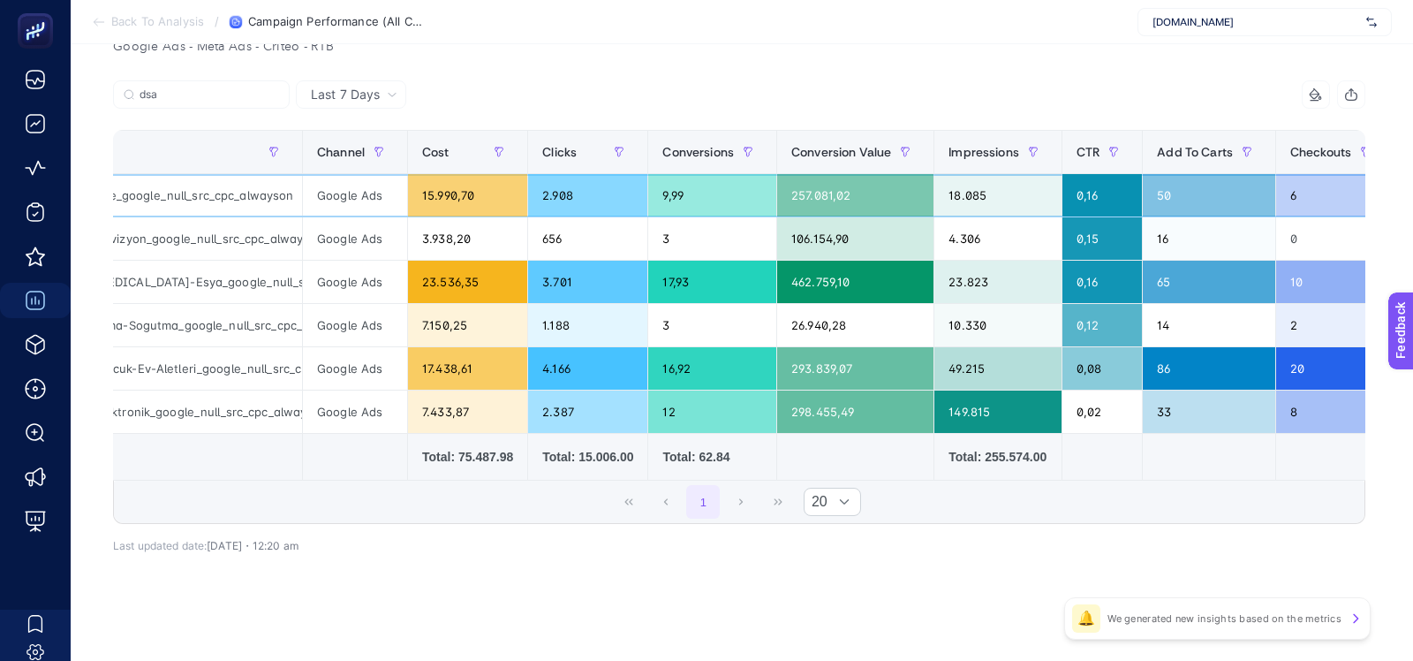
scroll to position [0, 0]
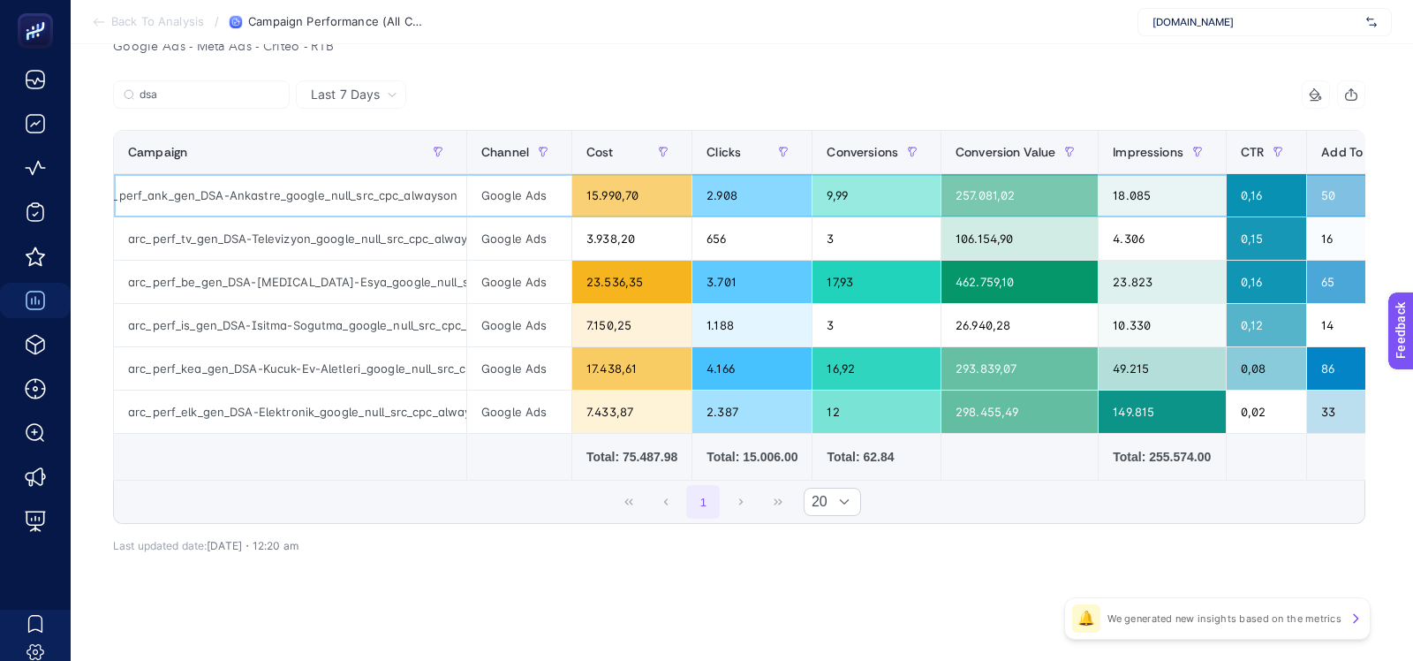
drag, startPoint x: 262, startPoint y: 211, endPoint x: 197, endPoint y: 200, distance: 66.4
click at [198, 200] on div "arc_perf_ank_gen_DSA-Ankastre_google_null_src_cpc_alwayson" at bounding box center [290, 195] width 352 height 42
click at [183, 199] on div "arc_perf_ank_gen_DSA-Ankastre_google_null_src_cpc_alwayson" at bounding box center [290, 195] width 352 height 42
drag, startPoint x: 170, startPoint y: 198, endPoint x: 104, endPoint y: 195, distance: 66.3
click at [104, 195] on div "Last 7 Days dsa 14 items selected Campaign Channel Cost Clicks Conversions Conv…" at bounding box center [739, 354] width 1281 height 549
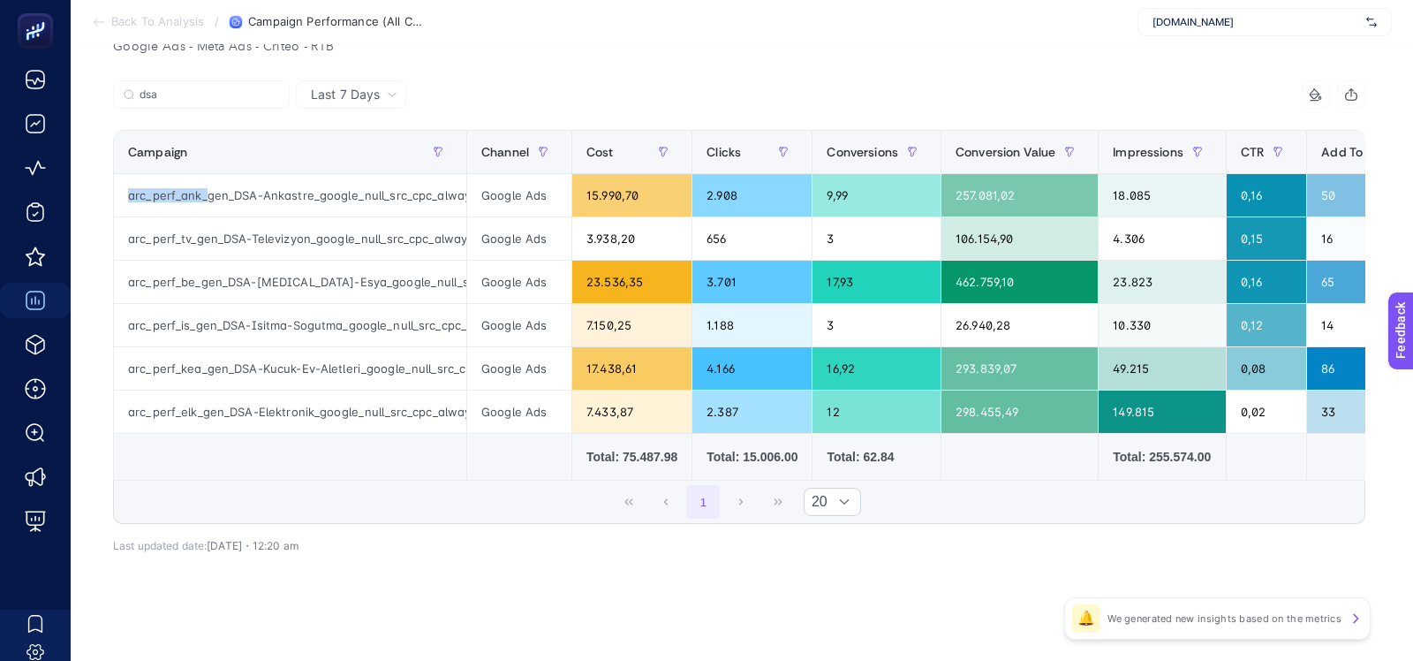
click at [104, 195] on div "Last 7 Days dsa 14 items selected Campaign Channel Cost Clicks Conversions Conv…" at bounding box center [739, 354] width 1281 height 549
click at [251, 88] on input "dsa" at bounding box center [210, 94] width 140 height 13
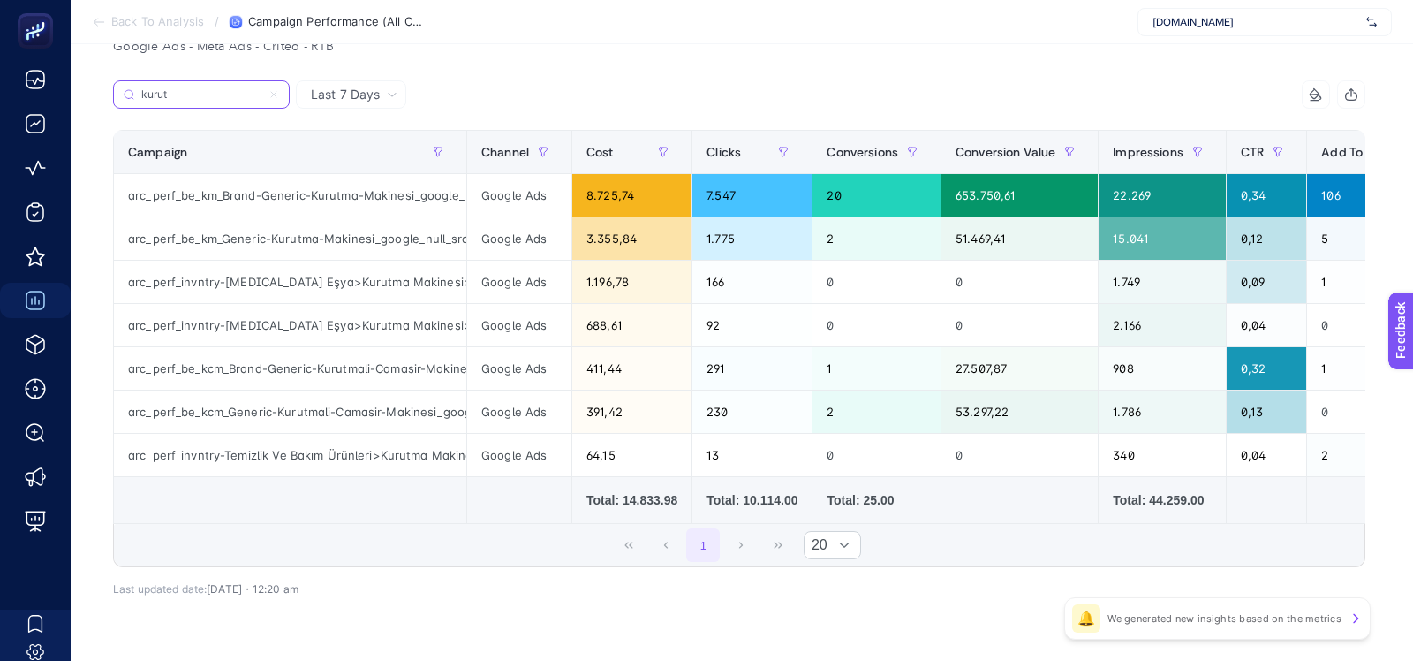
type input "kurut"
click at [334, 188] on div "arc_perf_be_km_Brand-Generic-Kurutma-Makinesi_google_null_src_cpc_alwayson" at bounding box center [290, 195] width 352 height 42
click at [196, 92] on input "kurut" at bounding box center [210, 94] width 140 height 13
click at [196, 92] on input "kurut" at bounding box center [201, 94] width 120 height 13
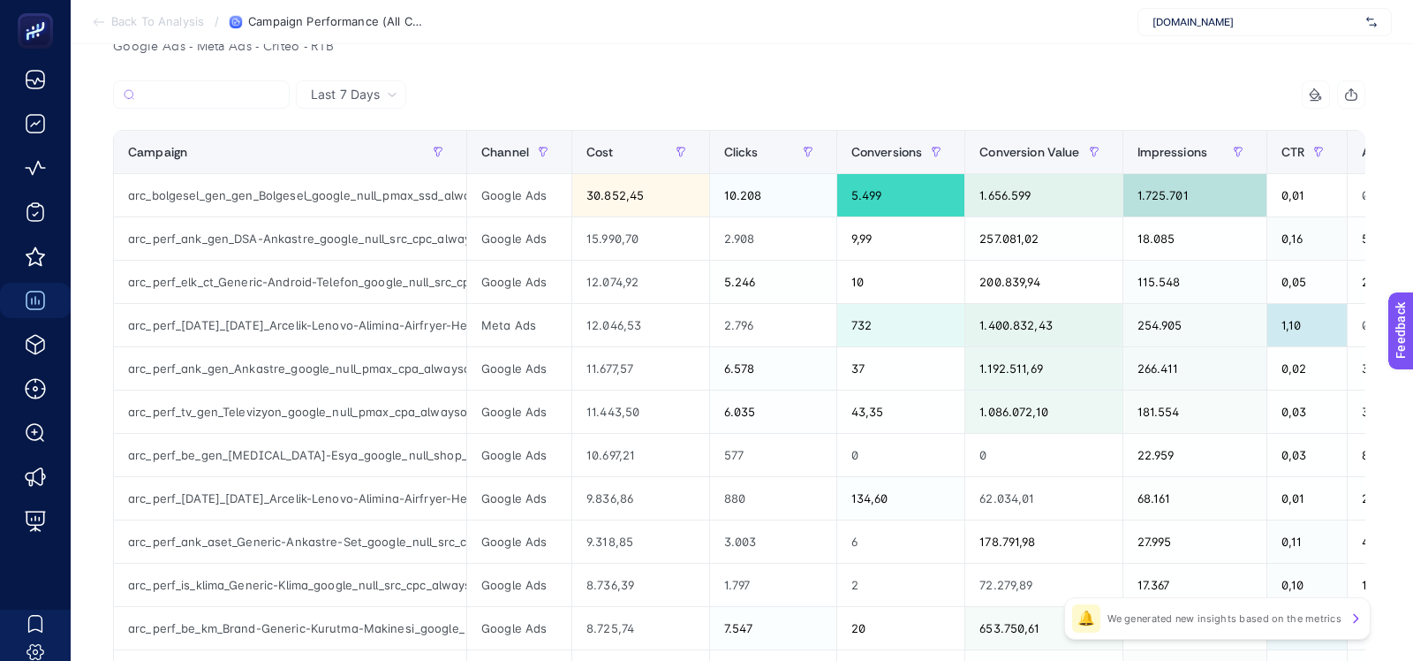
click at [368, 97] on span "Last 7 Days" at bounding box center [345, 95] width 69 height 18
click at [359, 163] on li "Last 30 Days" at bounding box center [351, 164] width 100 height 32
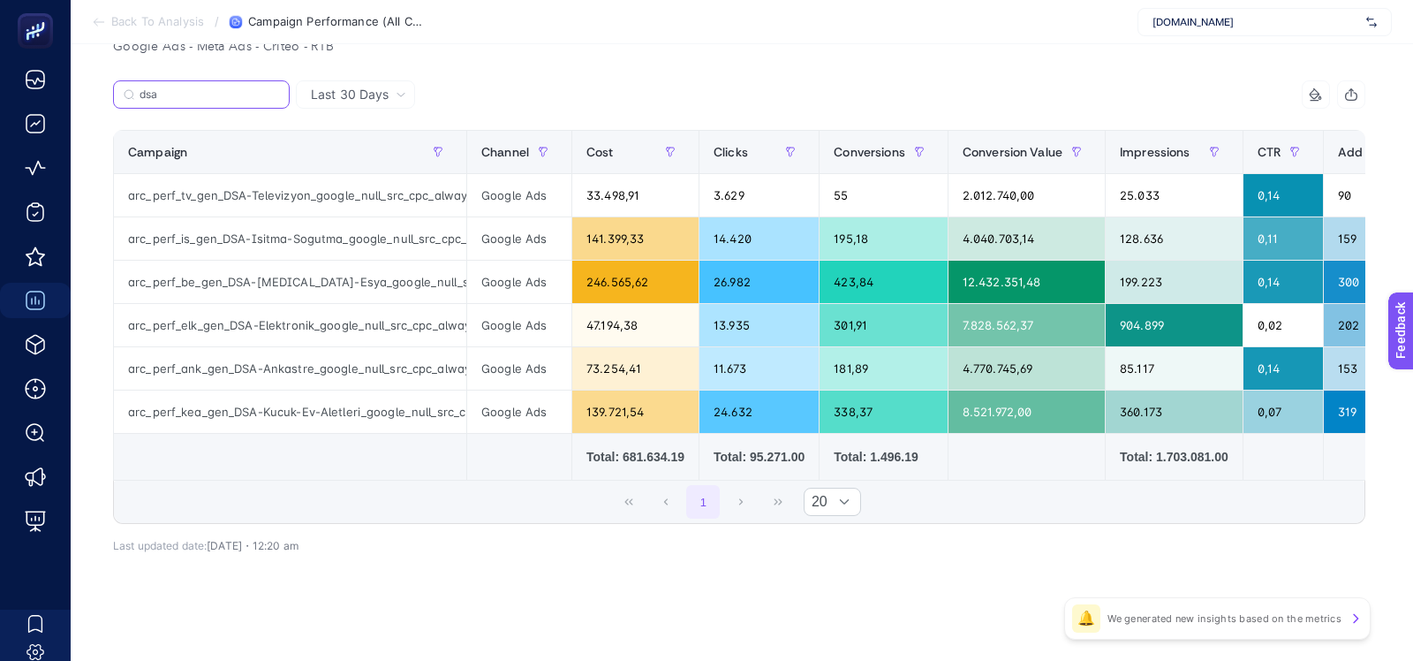
click at [237, 94] on input "dsa" at bounding box center [210, 94] width 140 height 13
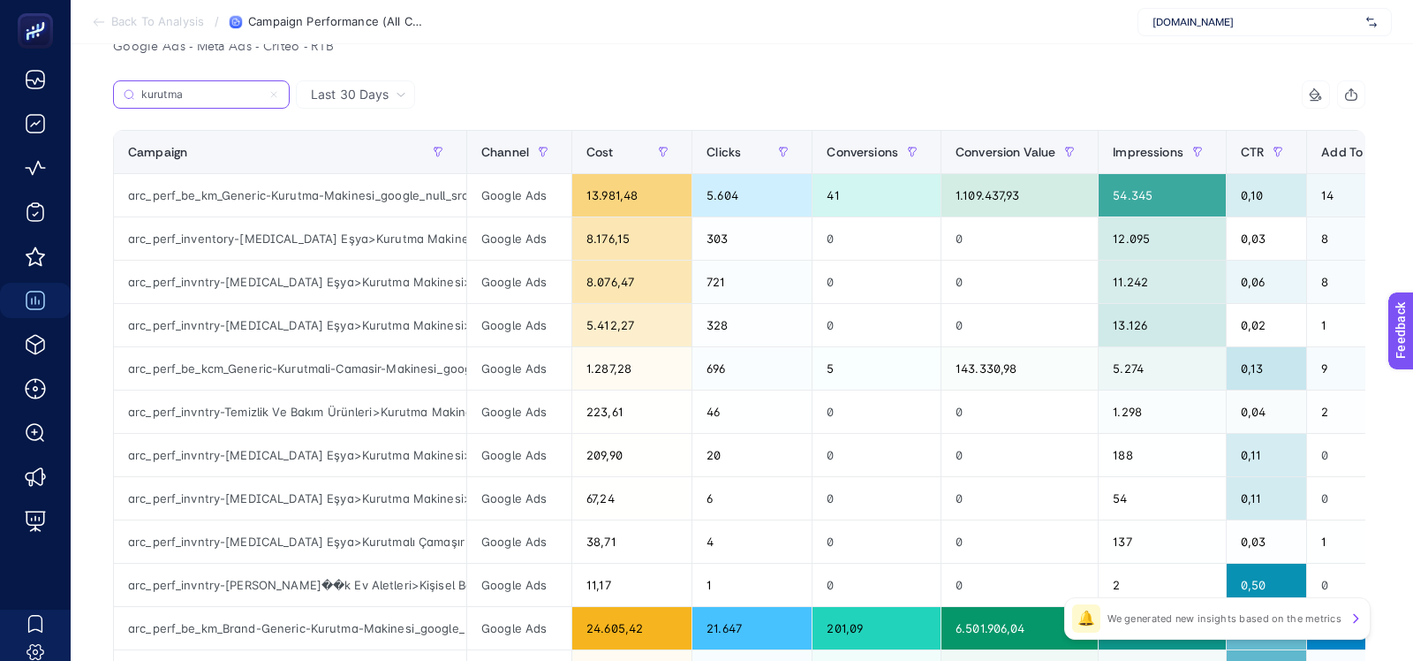
type input "kurutma"
click at [583, 155] on th "Cost" at bounding box center [632, 152] width 120 height 43
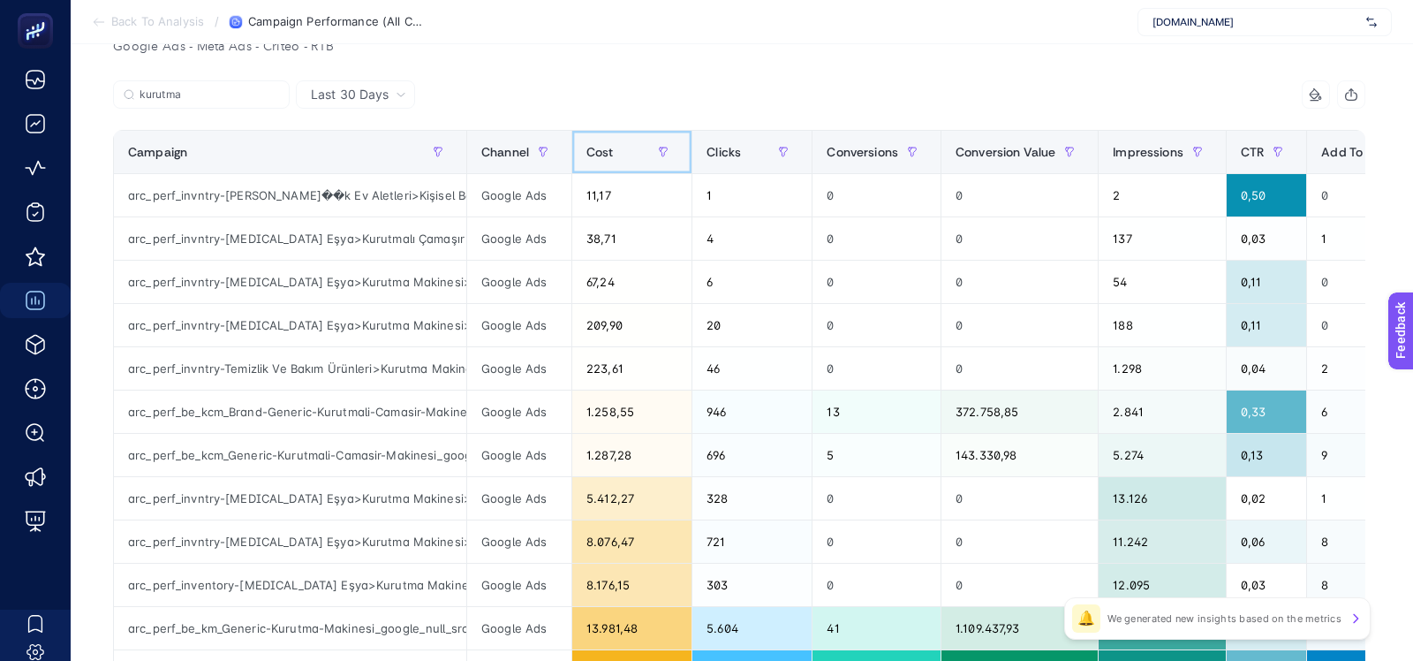
click at [609, 156] on span "Cost" at bounding box center [600, 152] width 27 height 14
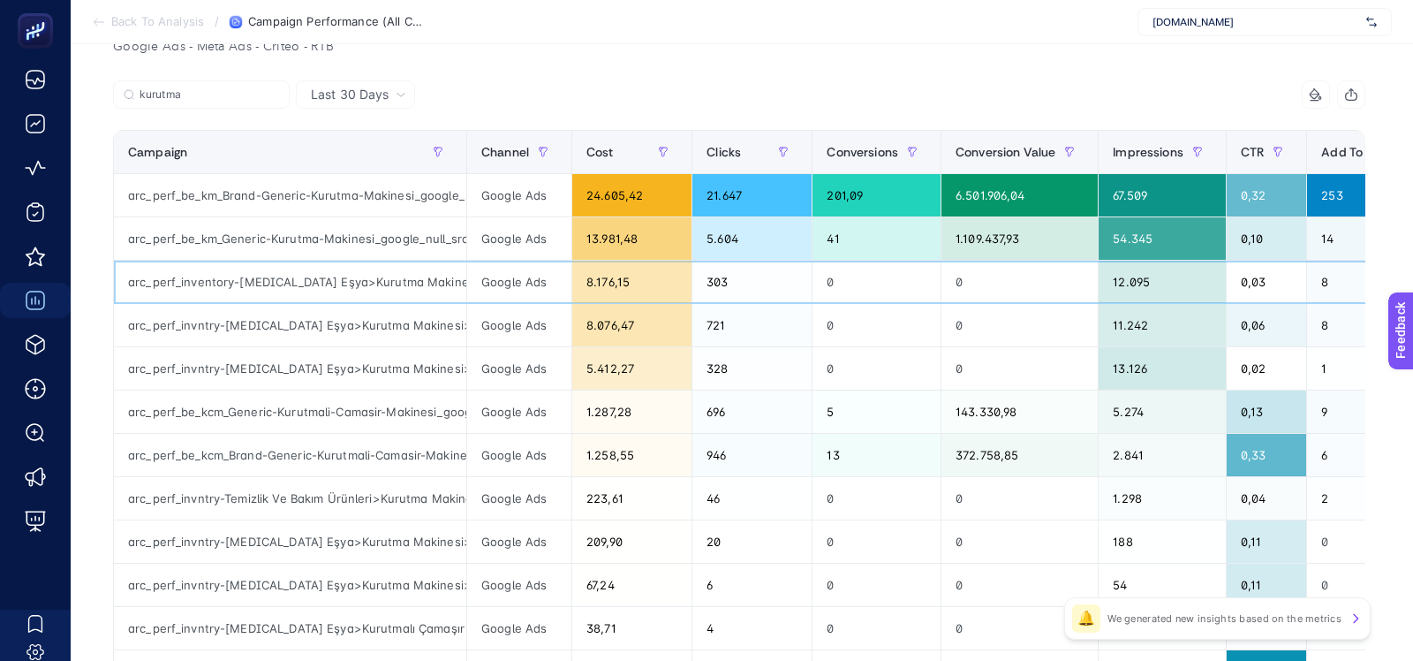
drag, startPoint x: 648, startPoint y: 261, endPoint x: 528, endPoint y: 288, distance: 123.0
click at [528, 288] on tr "arc_perf_inventory-Beyaz Eşya>Kurutma Makinesi_google_src_cpc_alwayson Google A…" at bounding box center [1301, 282] width 2375 height 43
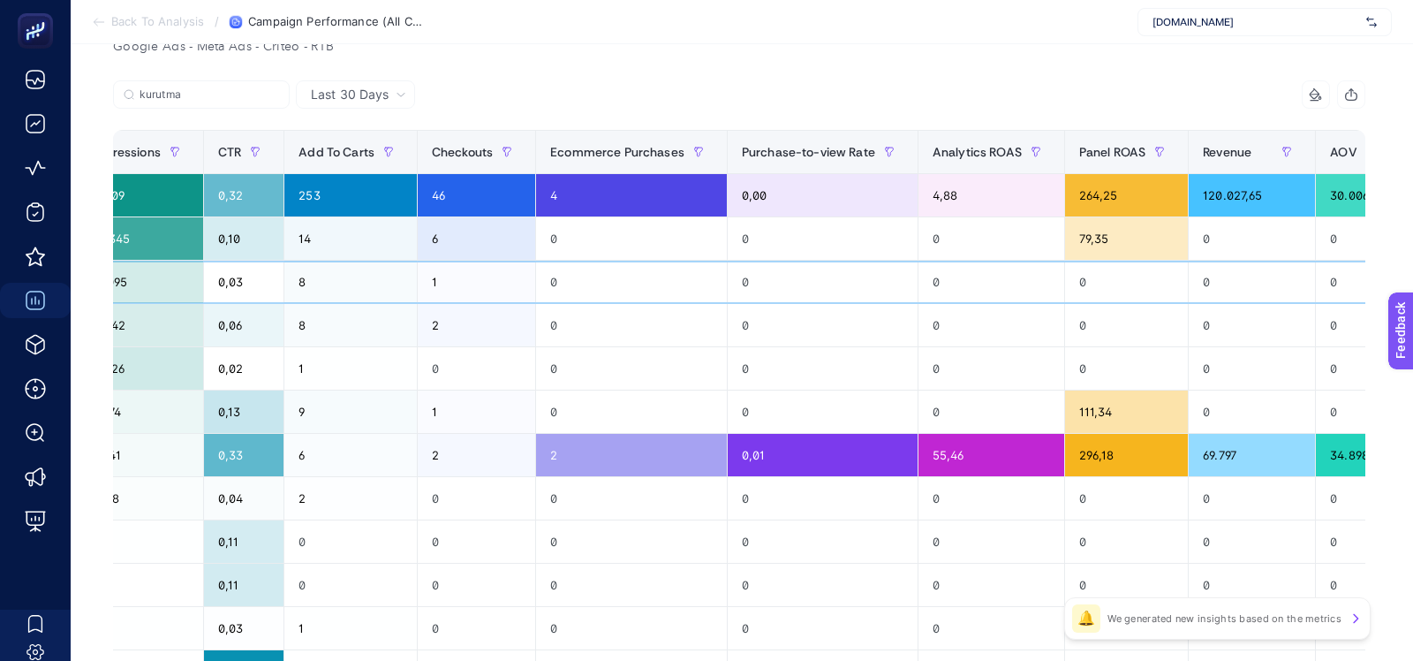
scroll to position [0, 1134]
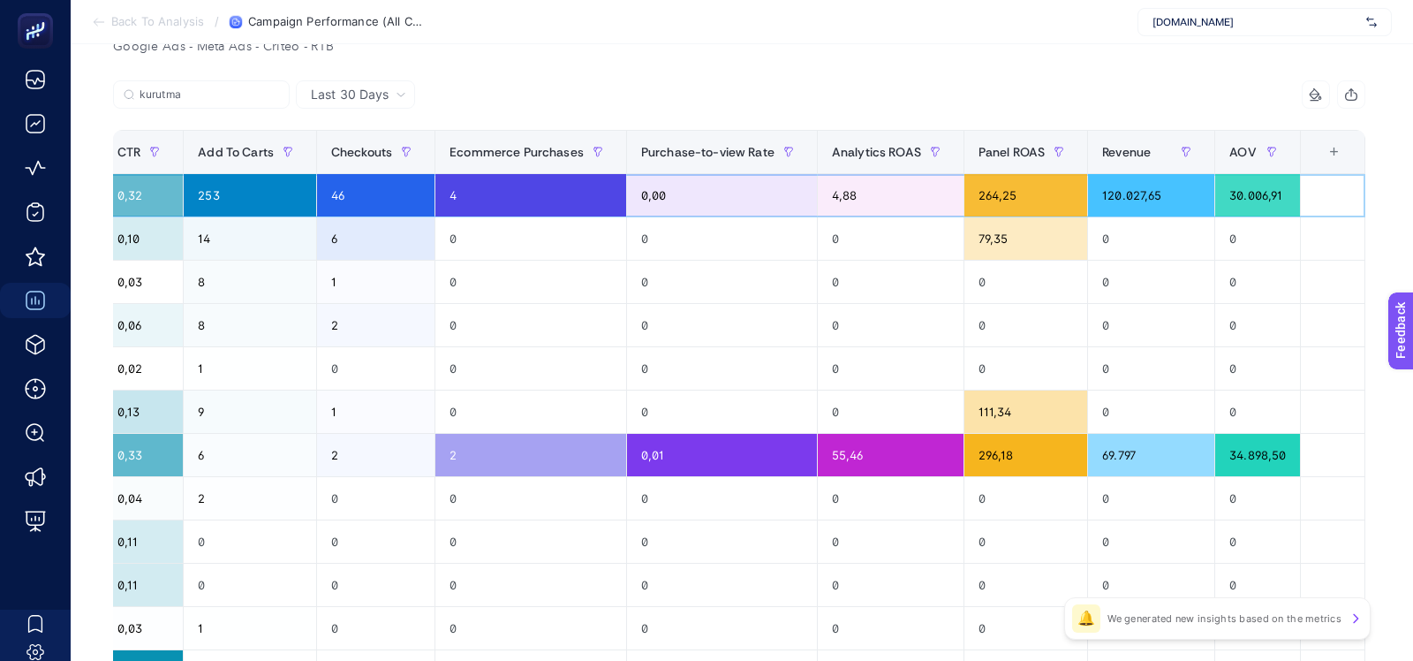
click at [698, 201] on div "0,00" at bounding box center [722, 195] width 190 height 42
click at [1330, 151] on div "+" at bounding box center [1335, 152] width 34 height 14
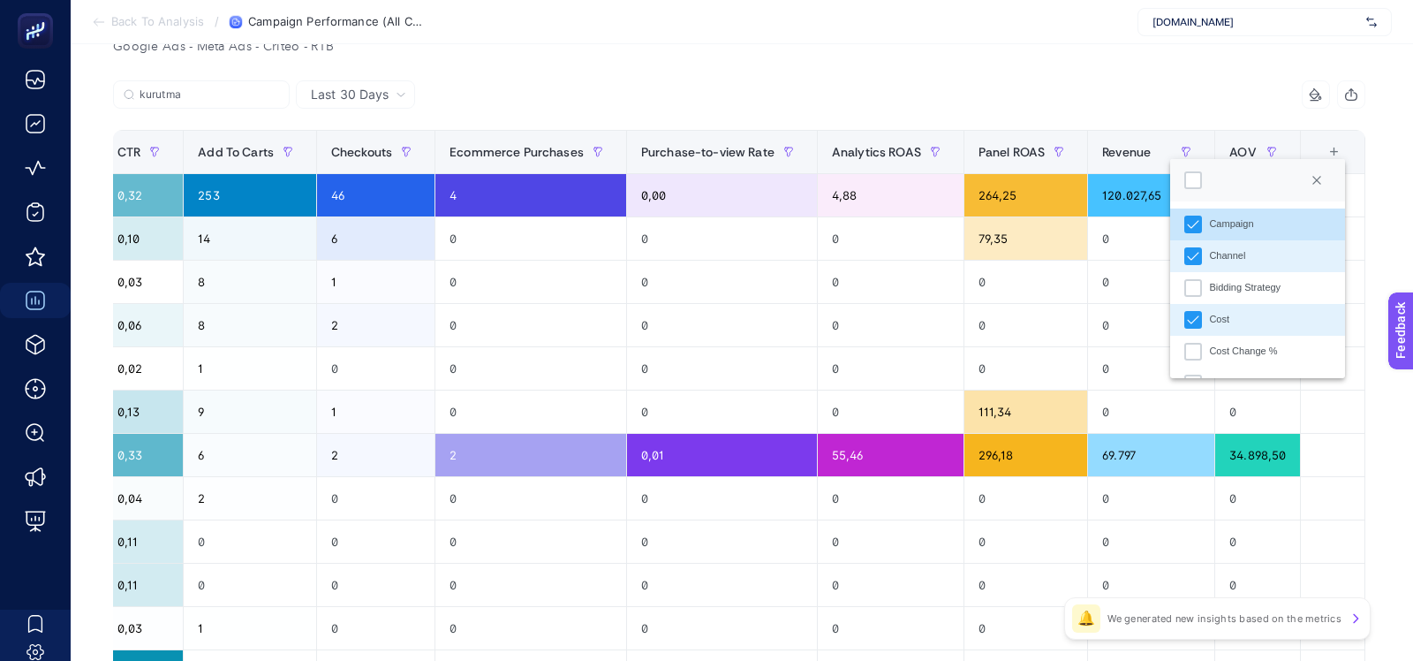
scroll to position [11, 87]
click at [1198, 284] on div "Bidding Strategy" at bounding box center [1194, 288] width 18 height 18
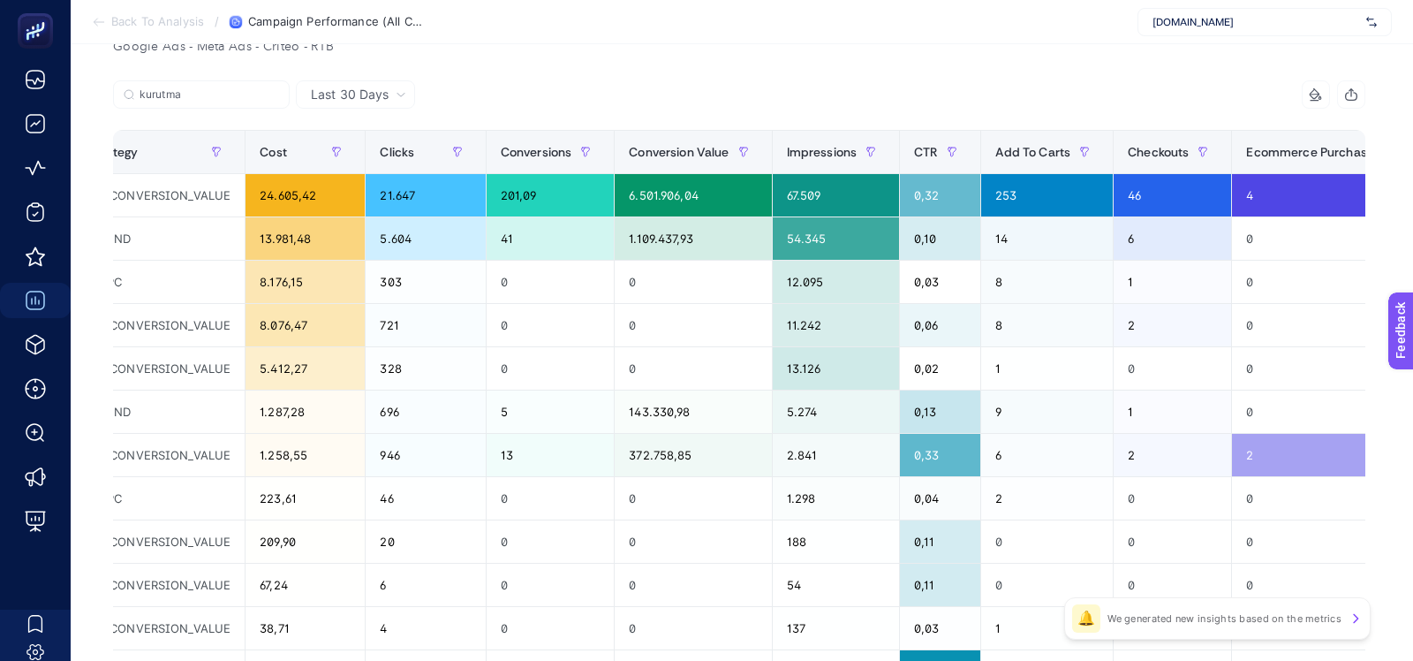
scroll to position [0, 0]
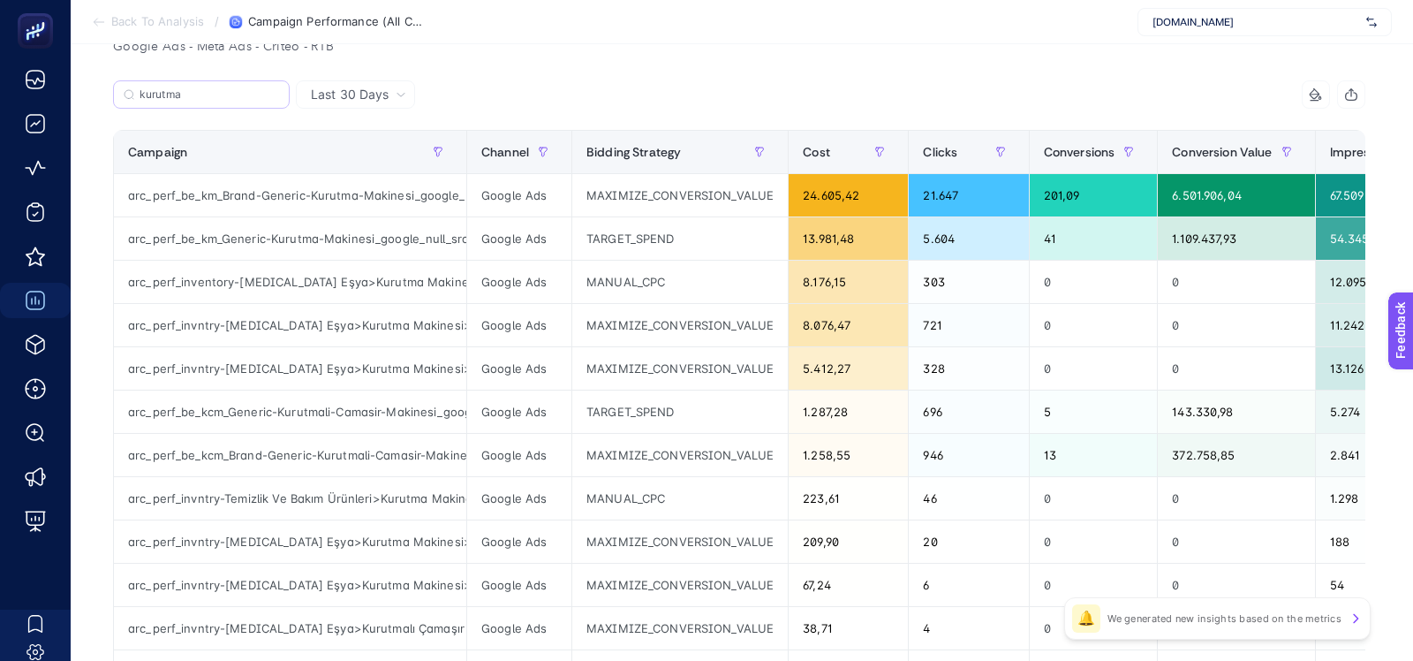
click at [208, 83] on label "kurutma" at bounding box center [201, 94] width 177 height 28
click at [0, 0] on input "Search" at bounding box center [0, 0] width 0 height 0
click at [257, 94] on input "kurutma" at bounding box center [210, 94] width 140 height 13
click at [273, 93] on icon at bounding box center [274, 94] width 11 height 11
click at [0, 0] on input "Search" at bounding box center [0, 0] width 0 height 0
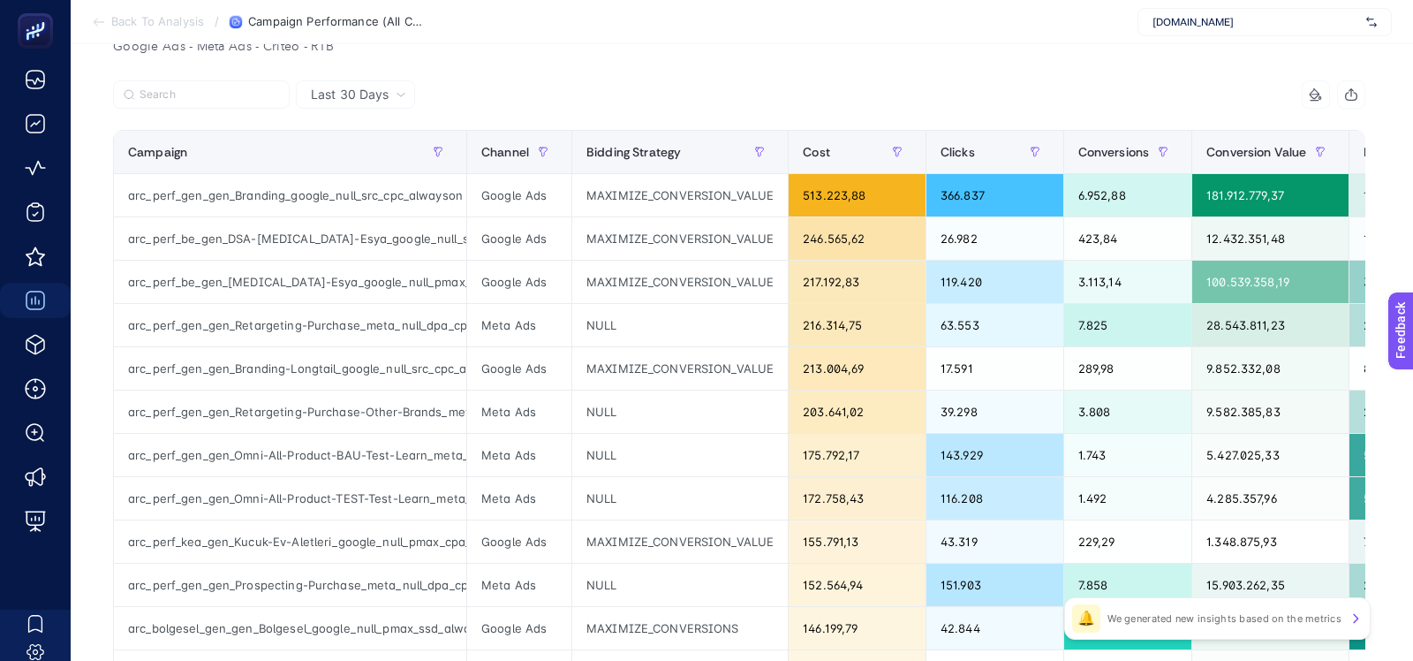
click at [327, 92] on span "Last 30 Days" at bounding box center [350, 95] width 78 height 18
click at [340, 131] on li "Last 7 Days" at bounding box center [355, 132] width 109 height 32
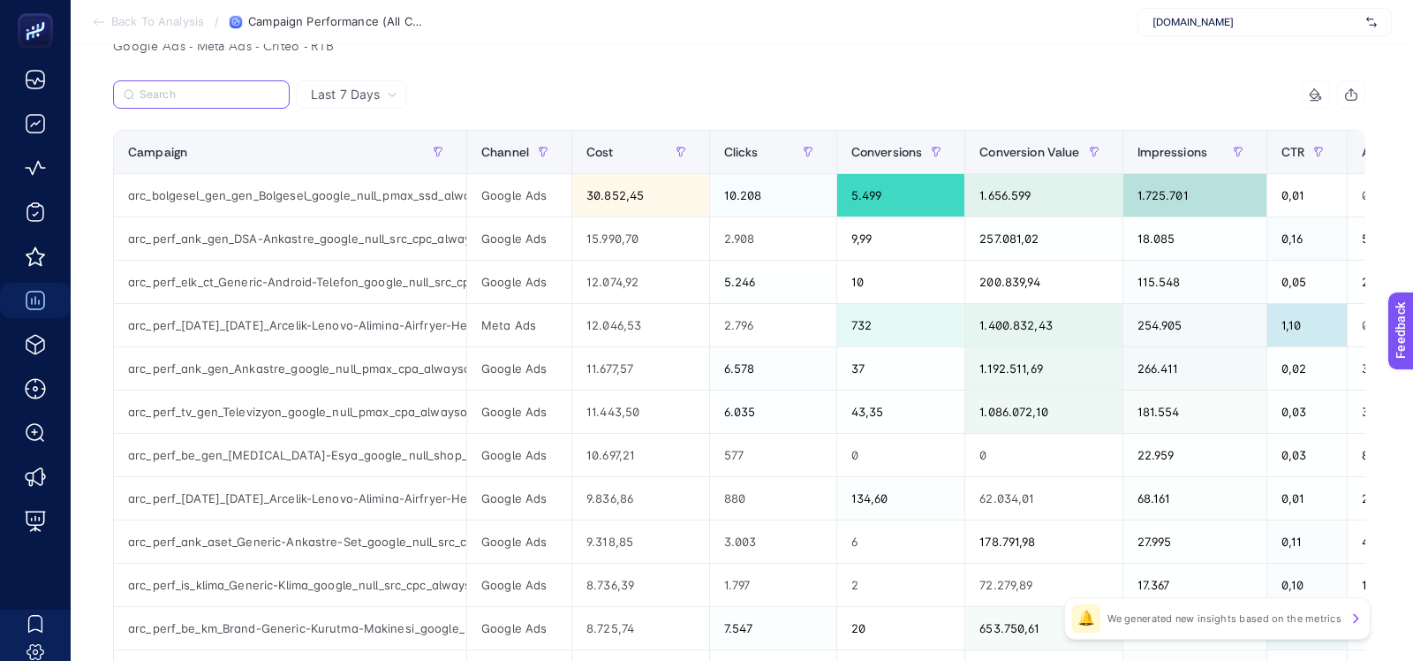
click at [223, 88] on input "Search" at bounding box center [210, 94] width 140 height 13
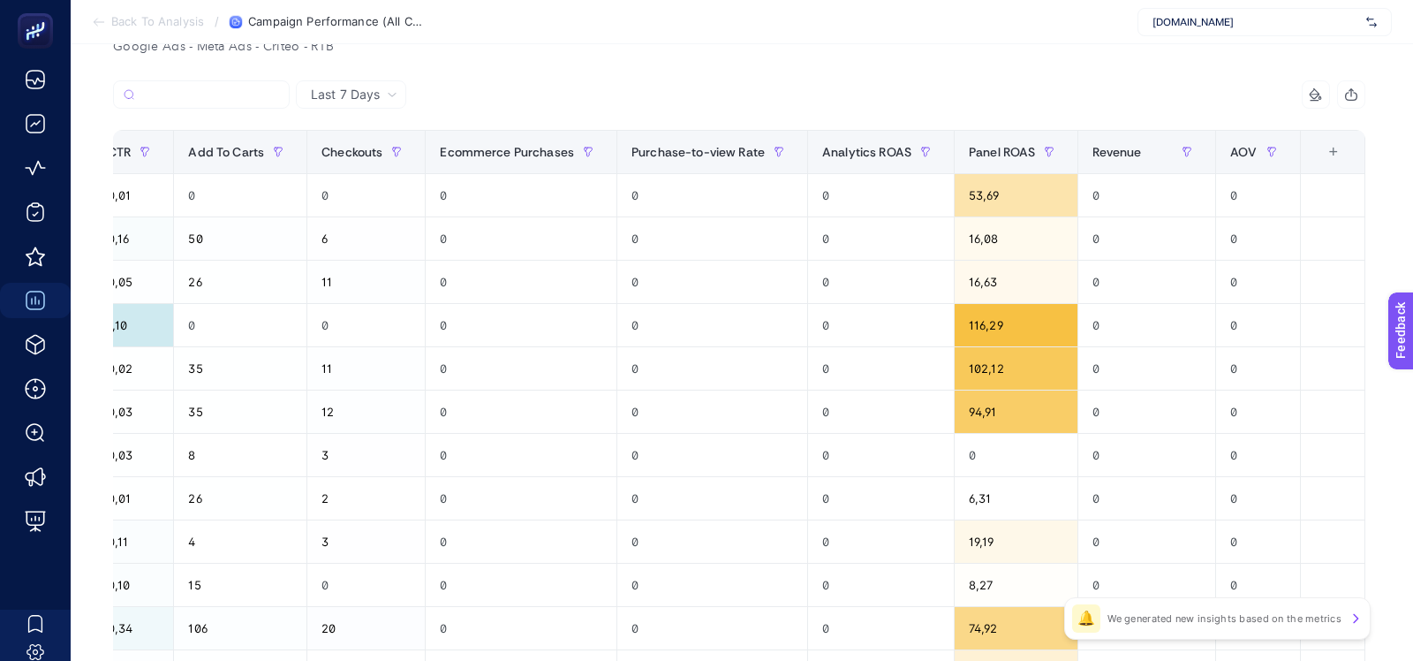
click at [1340, 148] on div "+" at bounding box center [1334, 152] width 34 height 14
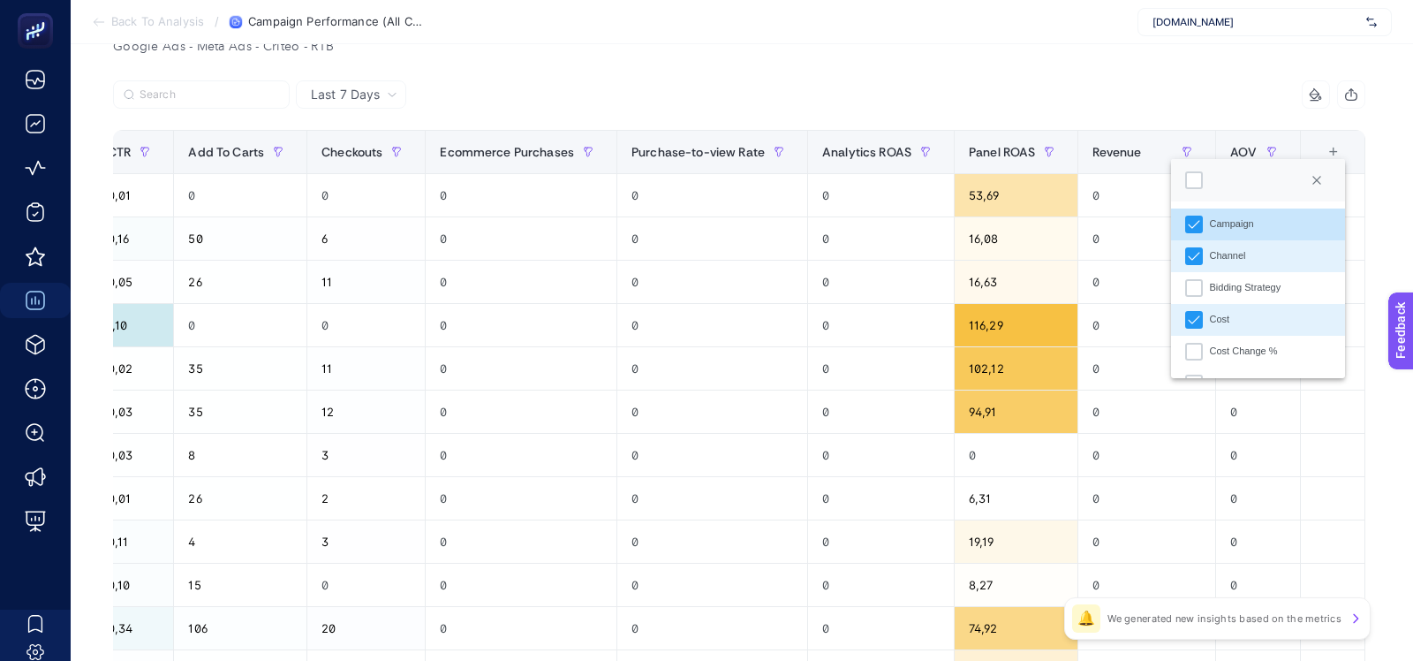
scroll to position [11, 87]
click at [1225, 292] on div "Bidding Strategy" at bounding box center [1246, 287] width 72 height 15
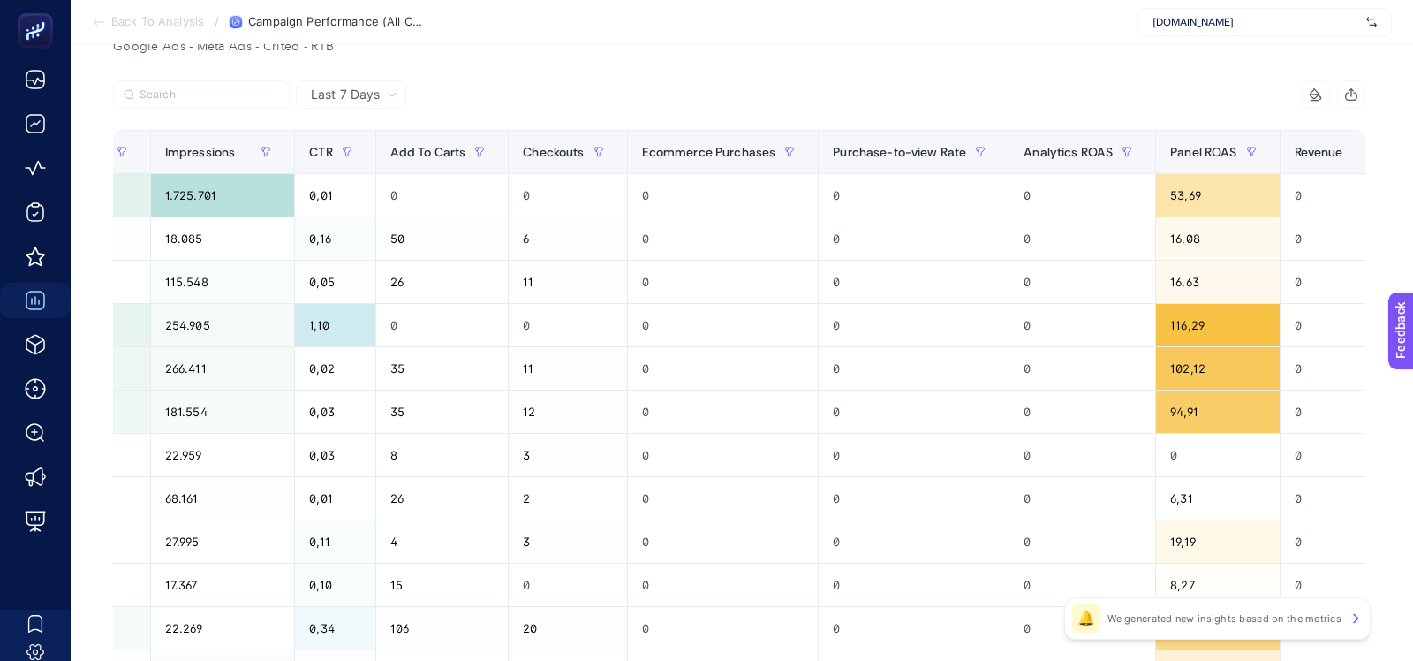
scroll to position [0, 0]
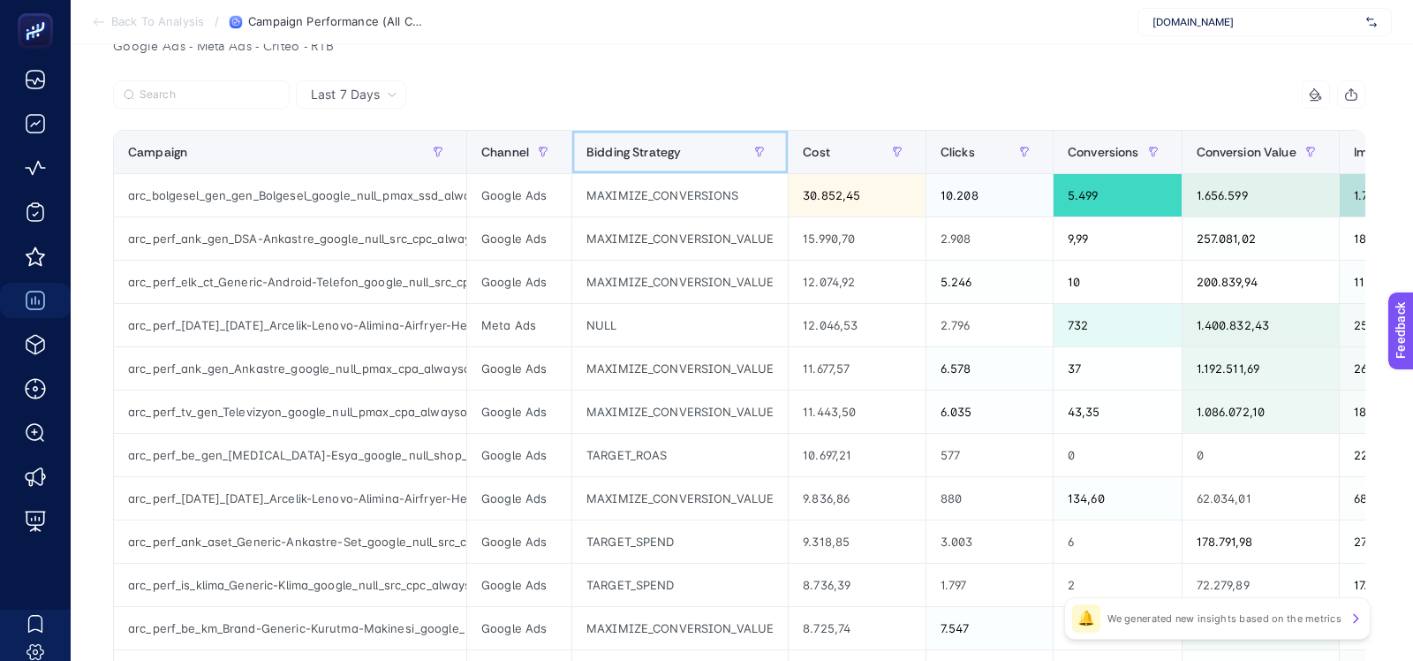
click at [636, 153] on span "Bidding Strategy" at bounding box center [634, 152] width 95 height 14
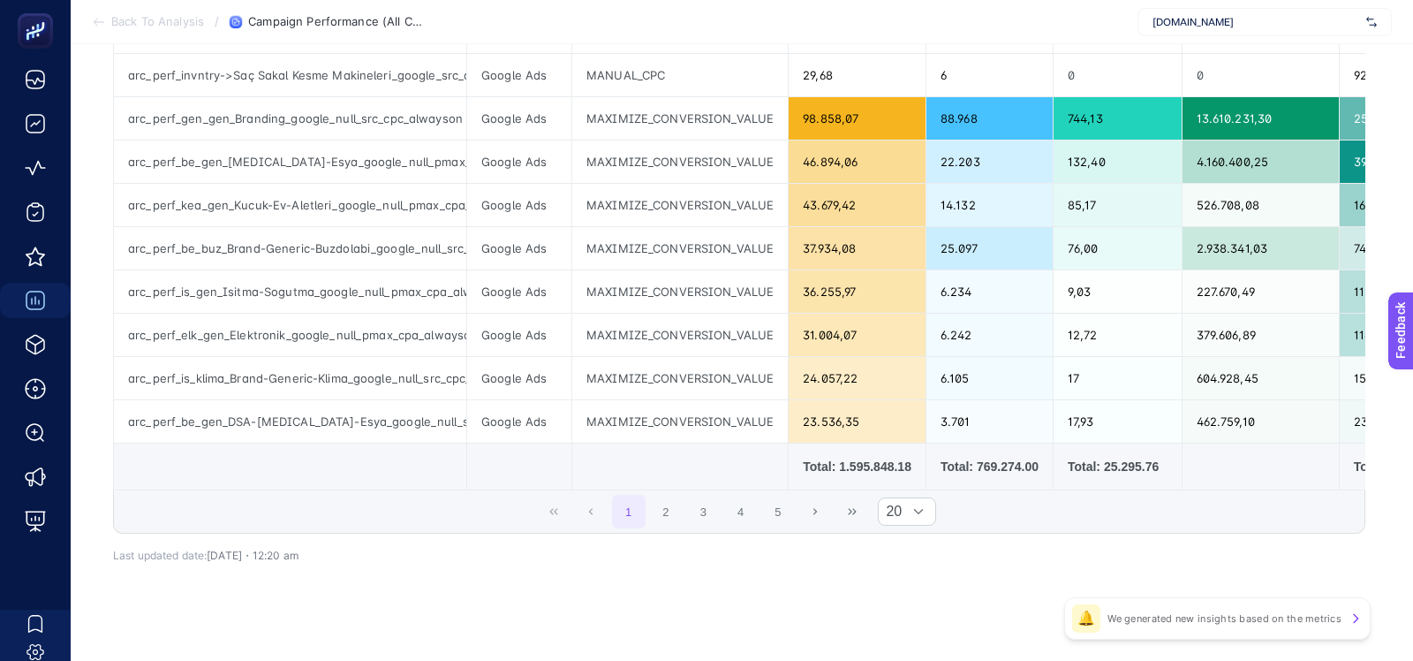
scroll to position [800, 0]
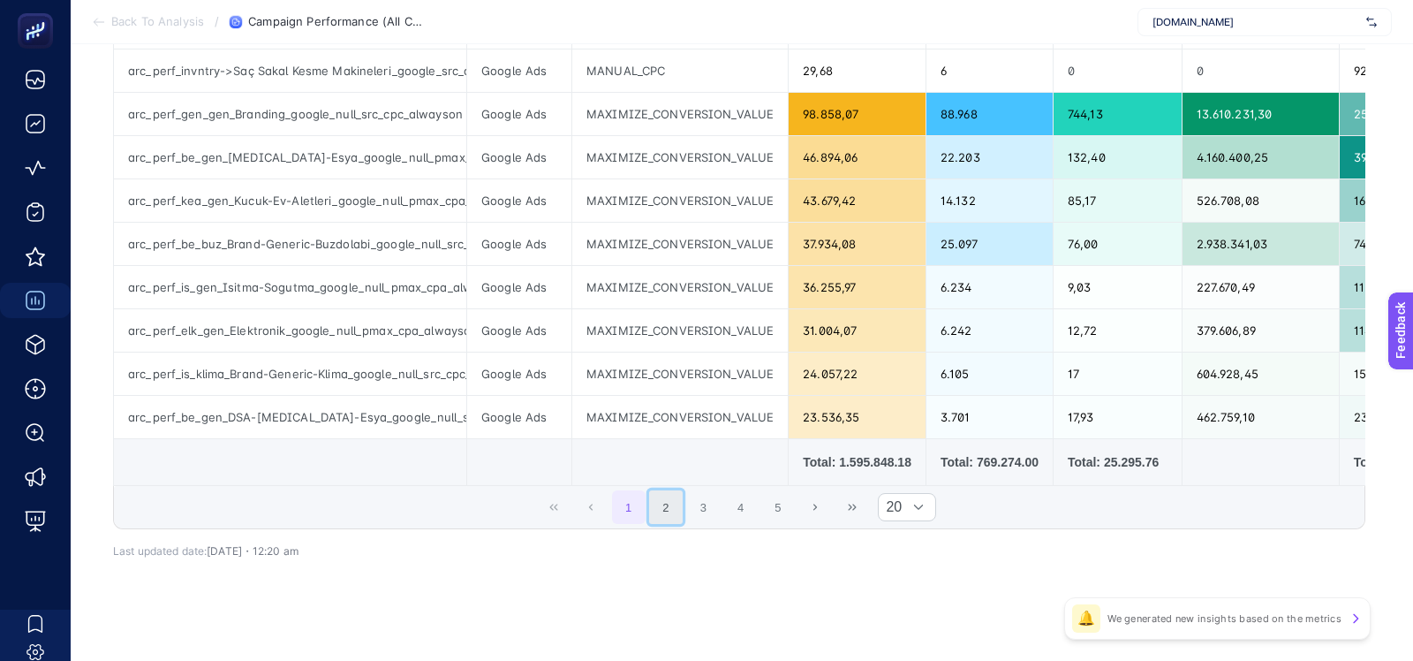
click at [660, 494] on button "2" at bounding box center [666, 507] width 34 height 34
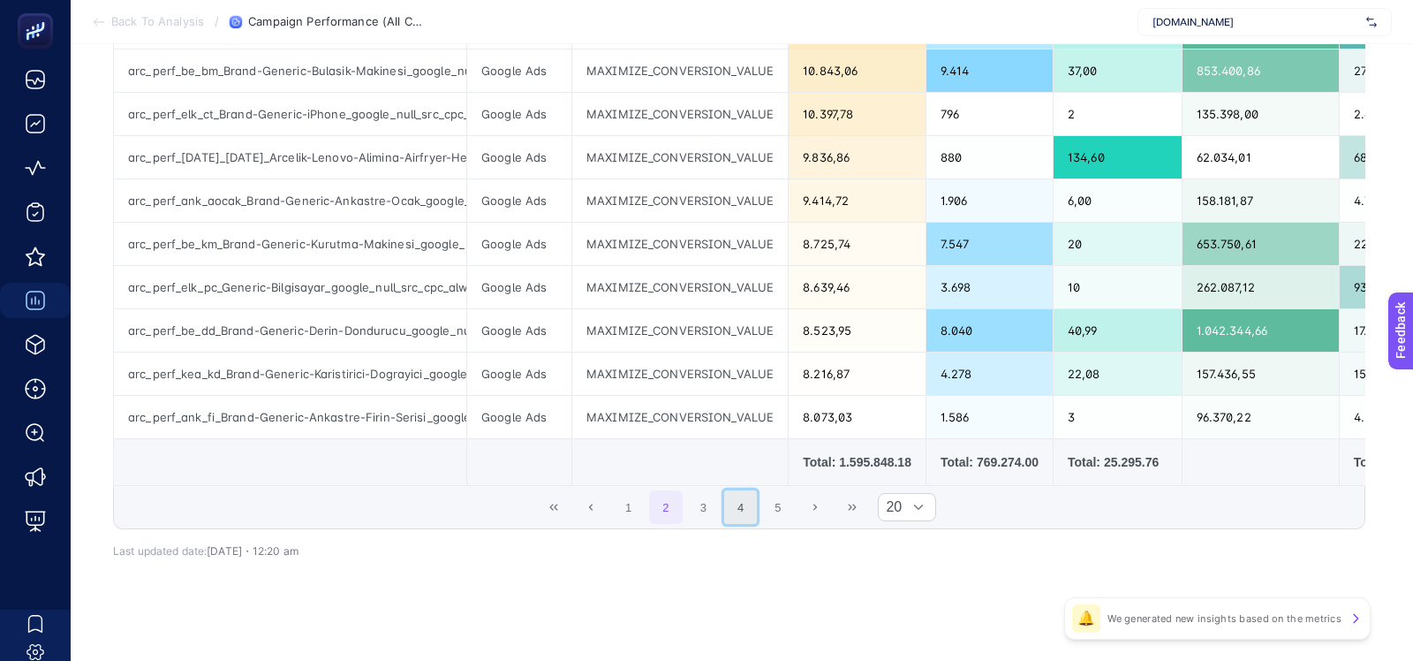
click at [754, 492] on button "4" at bounding box center [741, 507] width 34 height 34
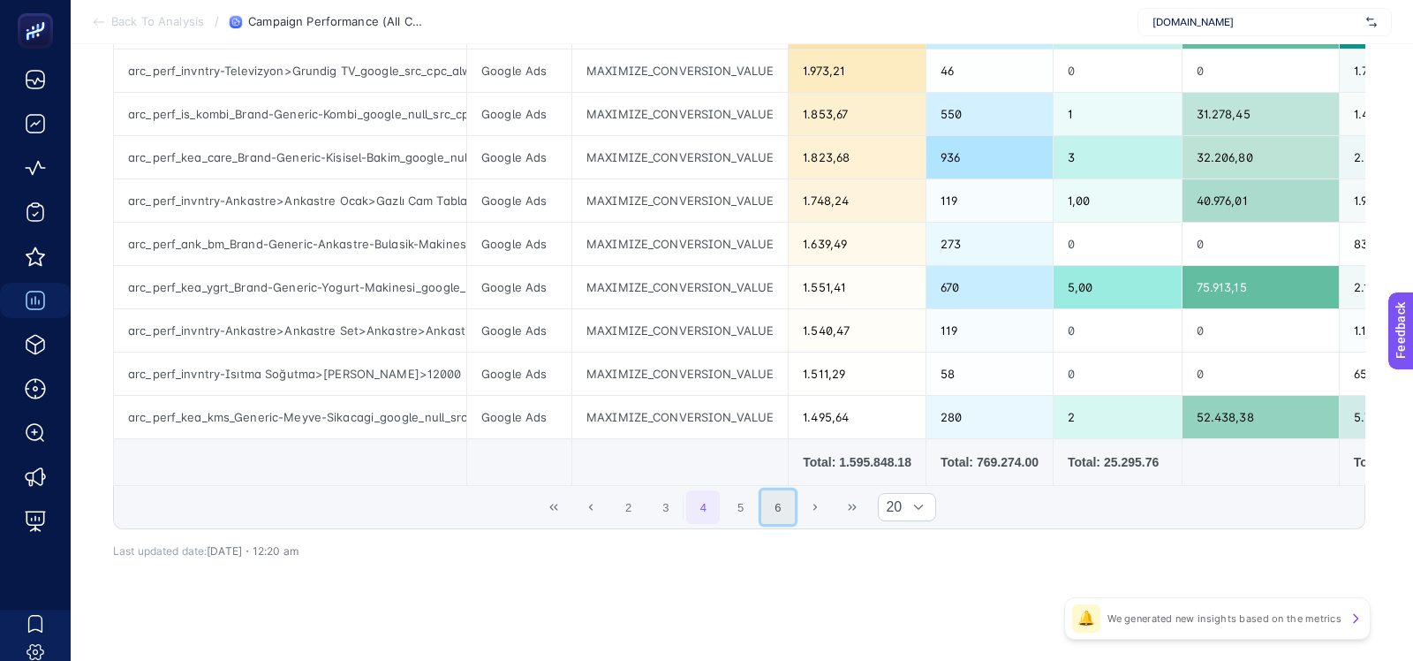
click at [775, 496] on button "6" at bounding box center [778, 507] width 34 height 34
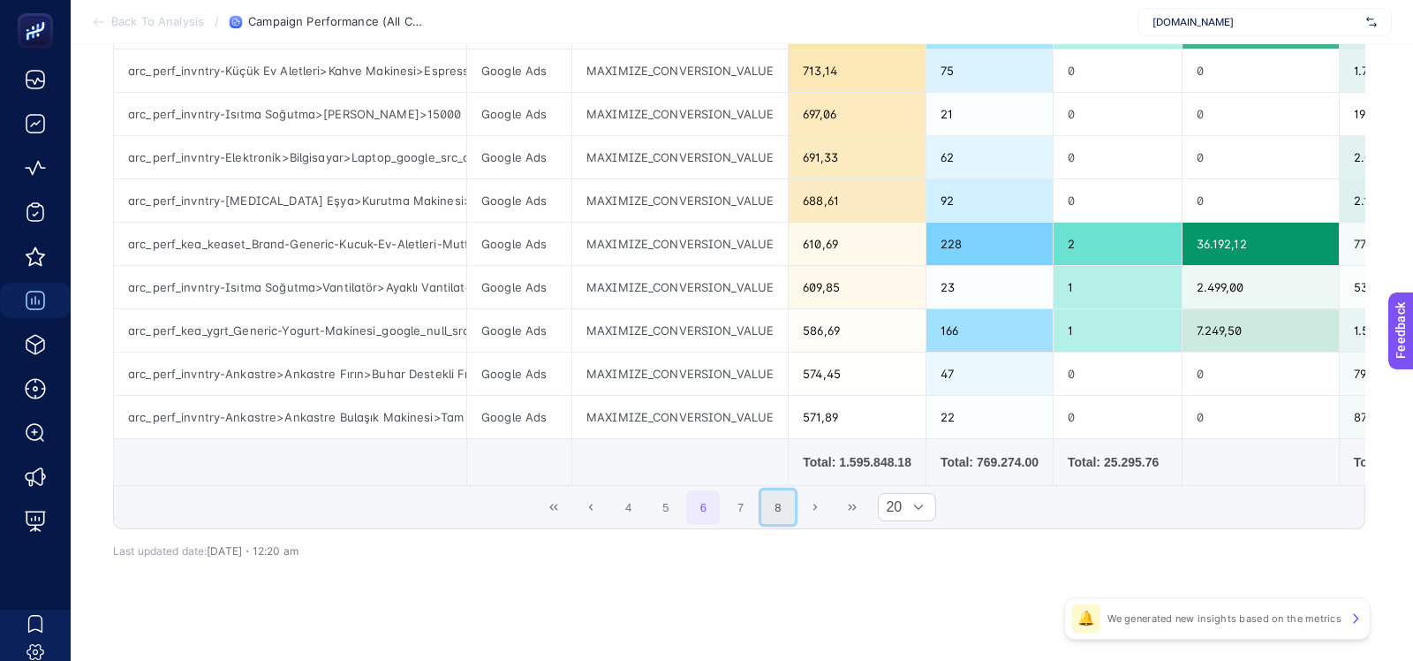
click at [774, 499] on button "8" at bounding box center [778, 507] width 34 height 34
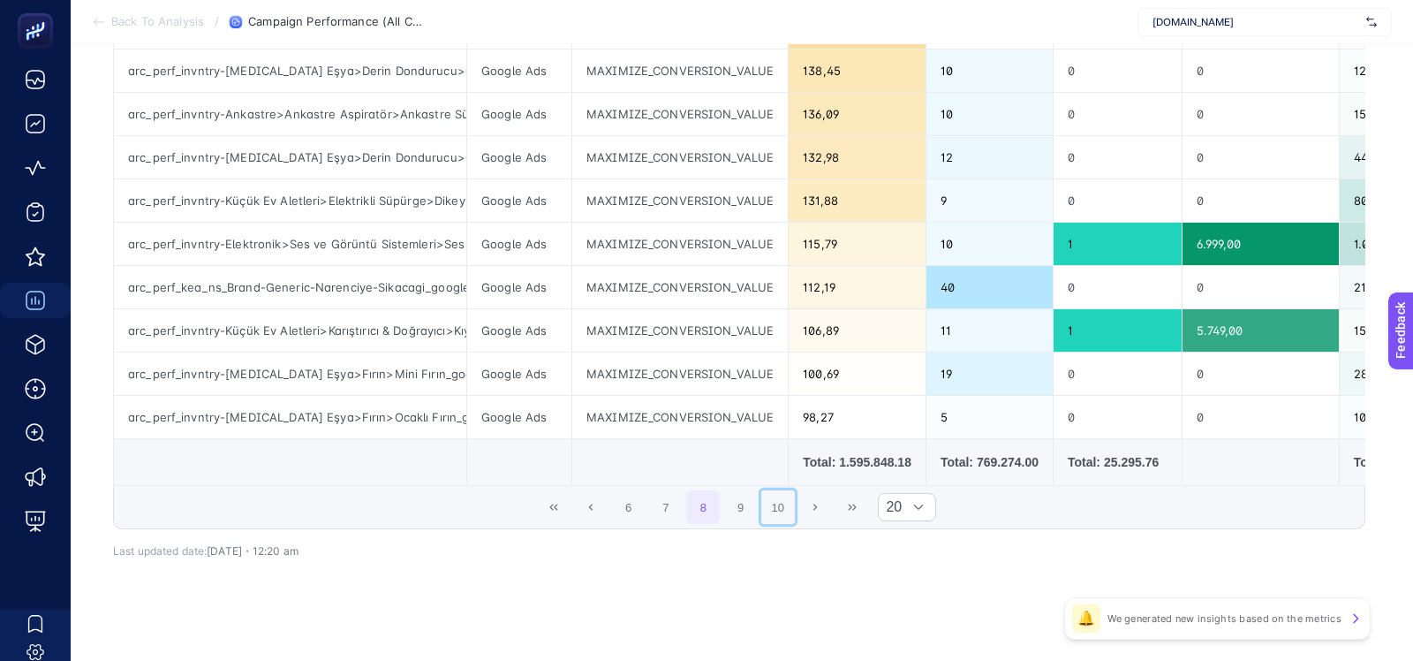
click at [774, 499] on button "10" at bounding box center [778, 507] width 34 height 34
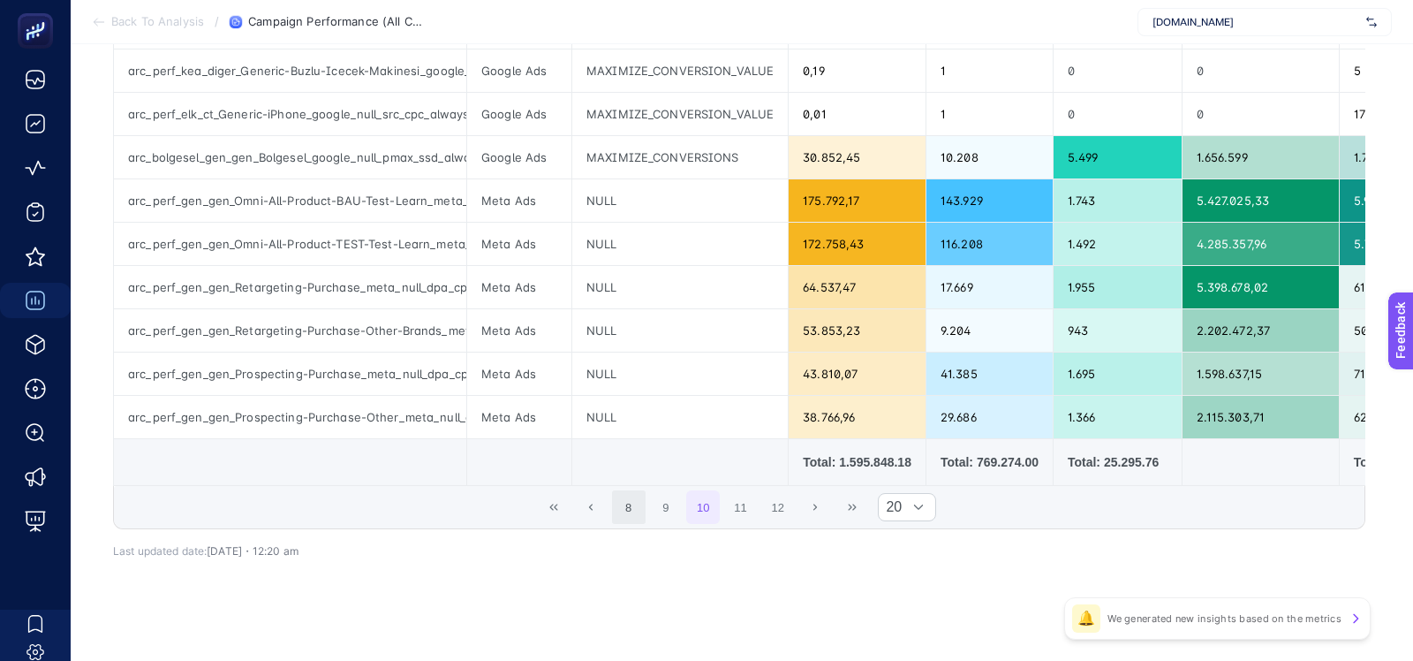
click at [774, 499] on button "12" at bounding box center [778, 507] width 34 height 34
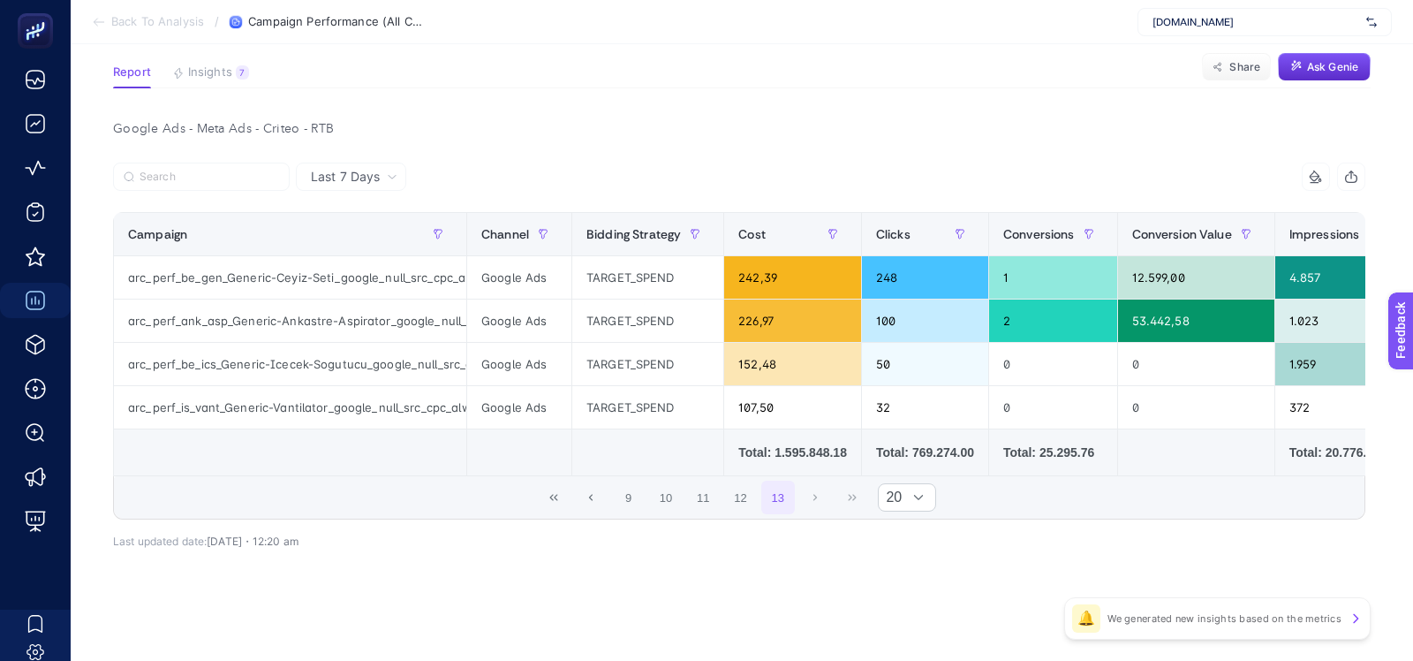
scroll to position [114, 0]
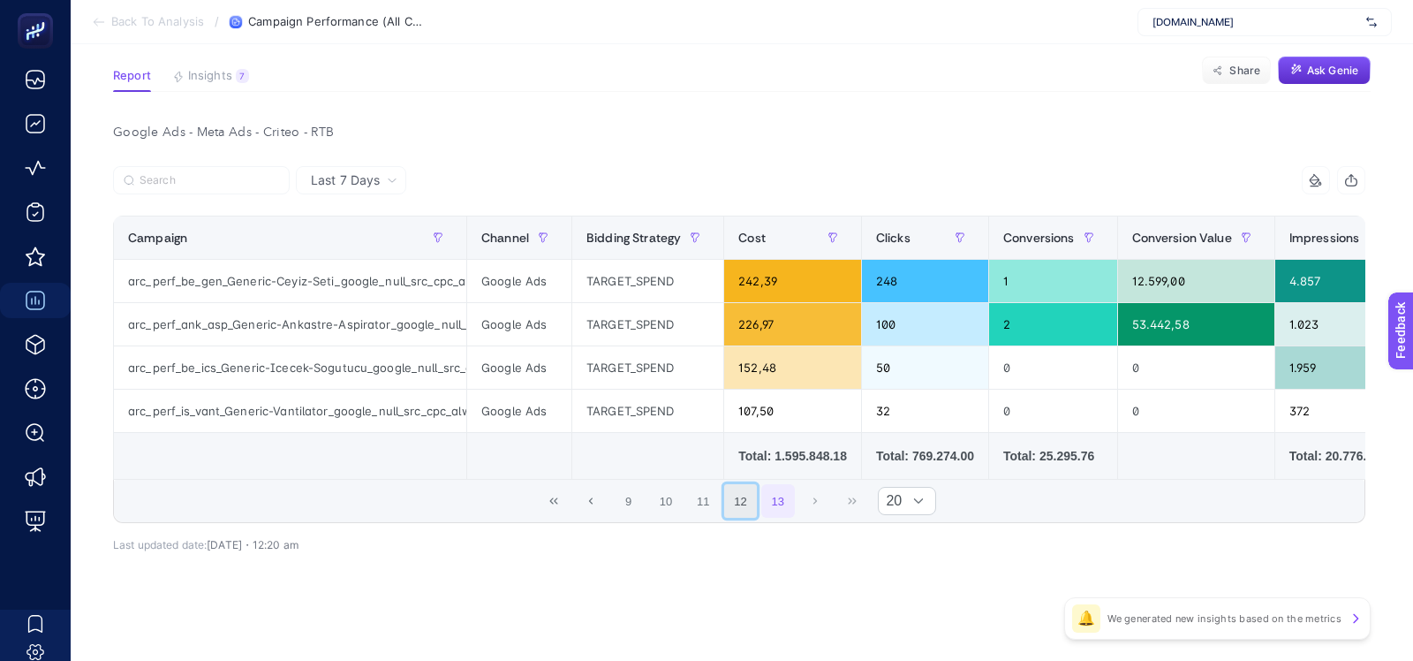
click at [732, 501] on button "12" at bounding box center [741, 501] width 34 height 34
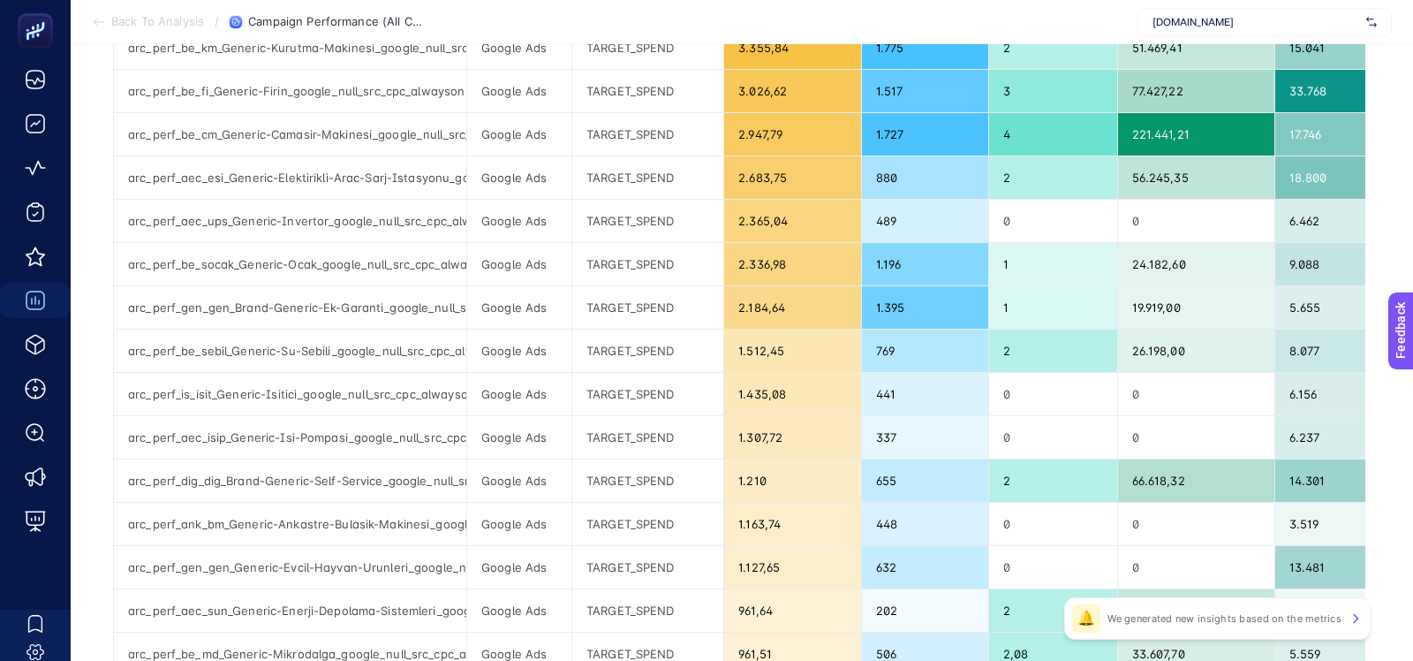
scroll to position [800, 0]
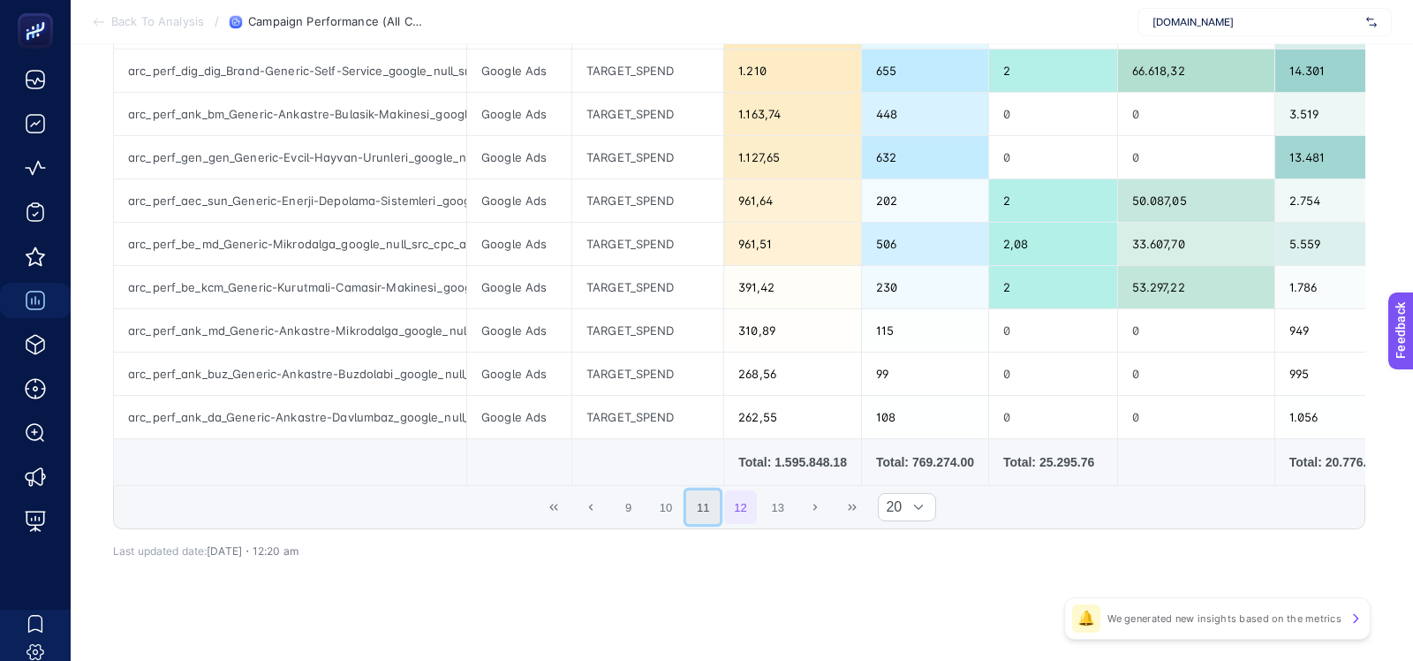
click at [693, 495] on button "11" at bounding box center [703, 507] width 34 height 34
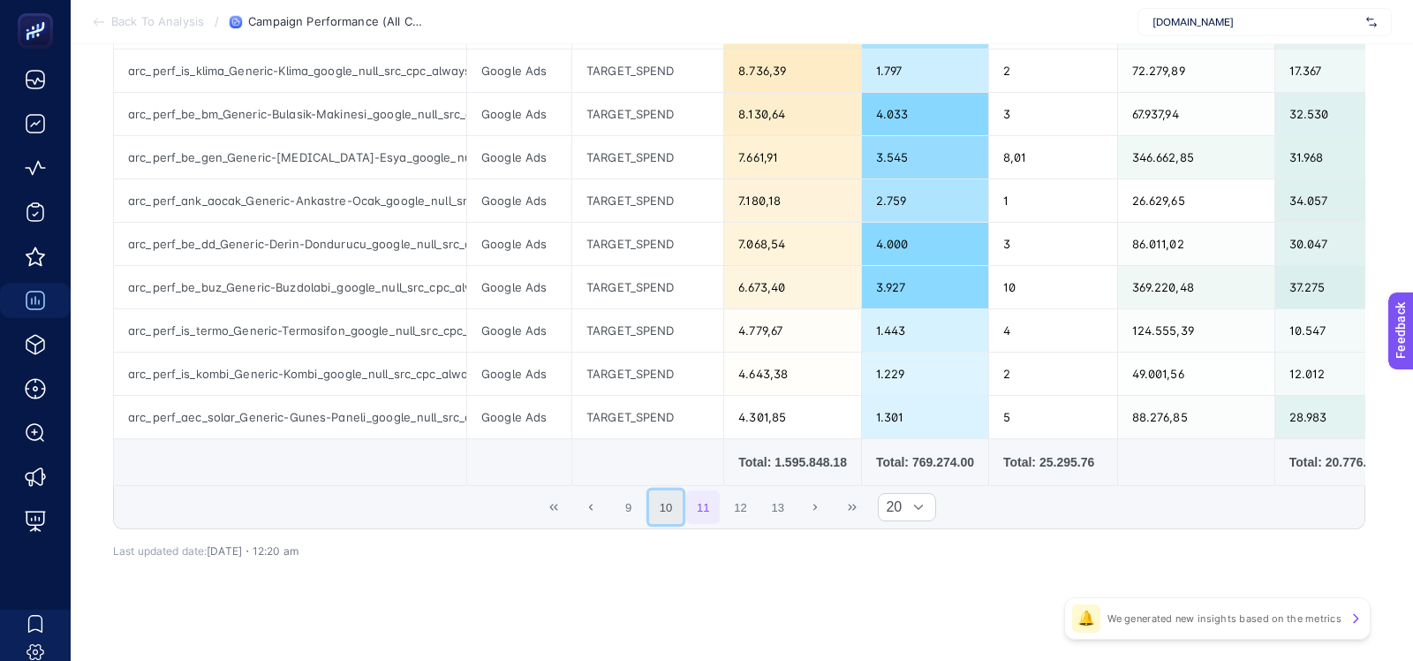
click at [667, 500] on button "10" at bounding box center [666, 507] width 34 height 34
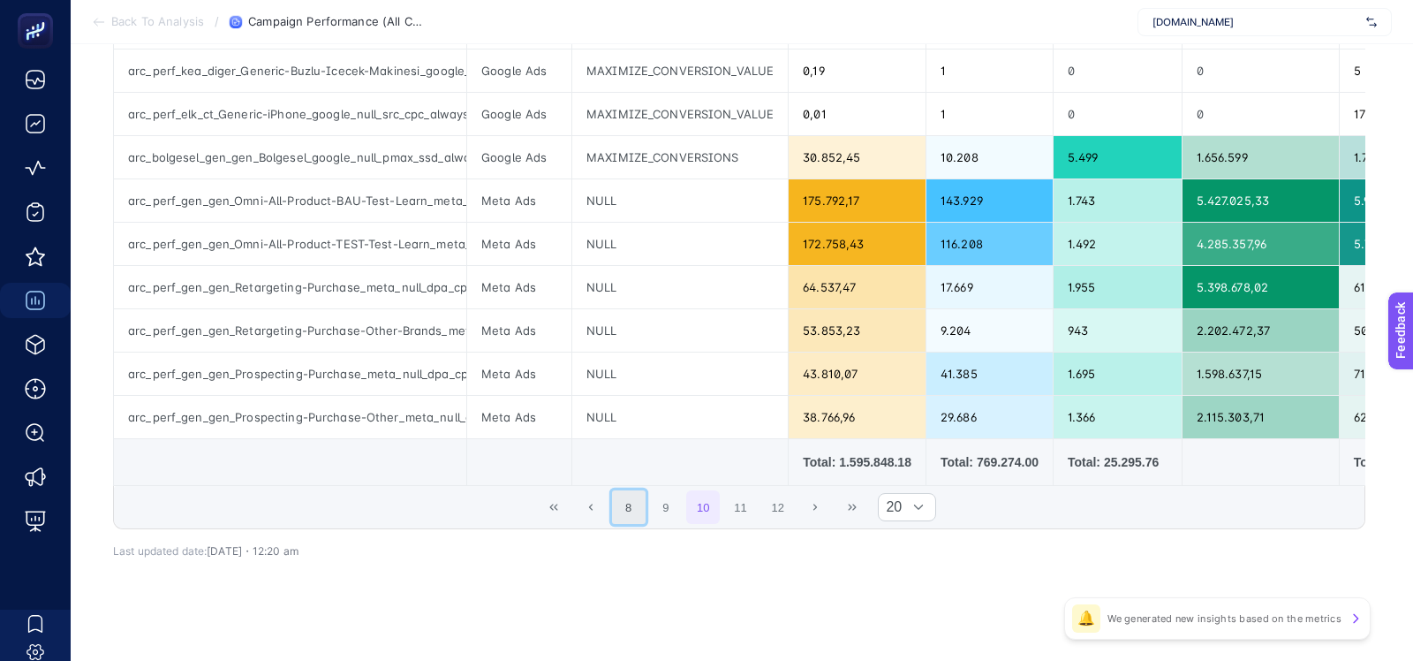
click at [638, 500] on button "8" at bounding box center [629, 507] width 34 height 34
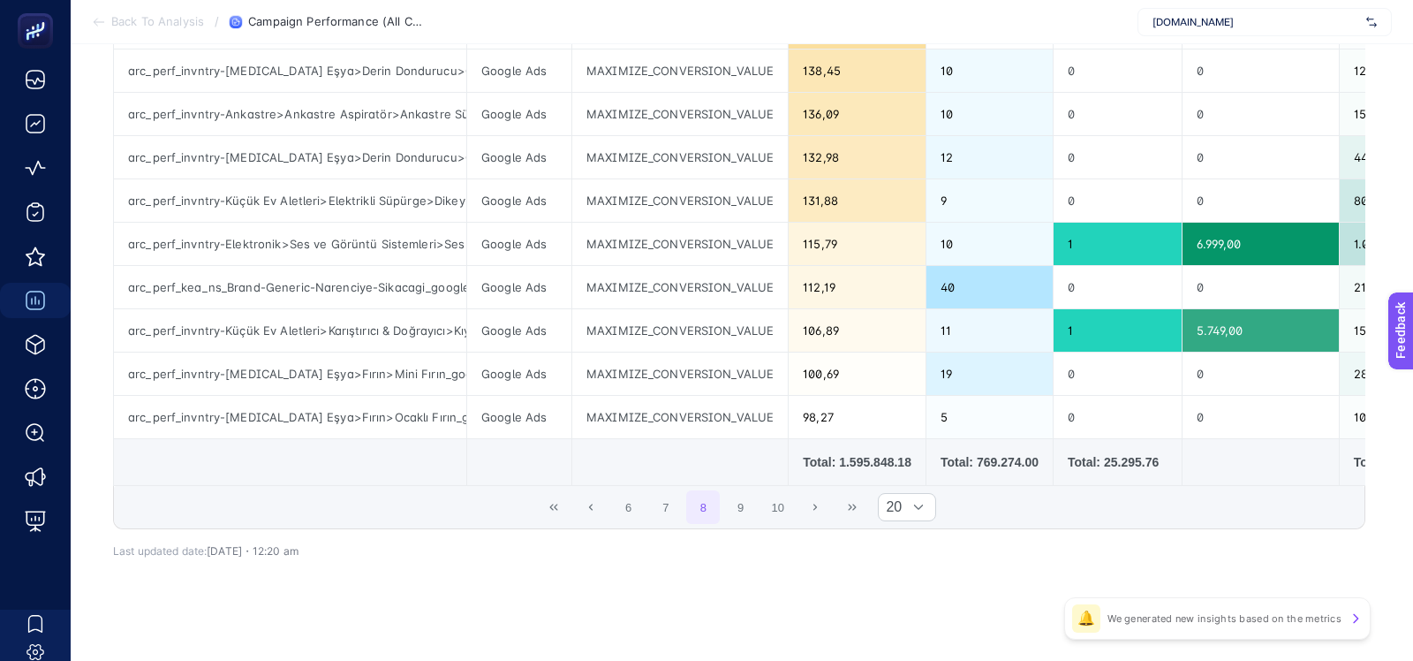
click at [609, 507] on div "6 7 8 9 10 20" at bounding box center [739, 507] width 1251 height 42
click at [655, 501] on button "7" at bounding box center [666, 507] width 34 height 34
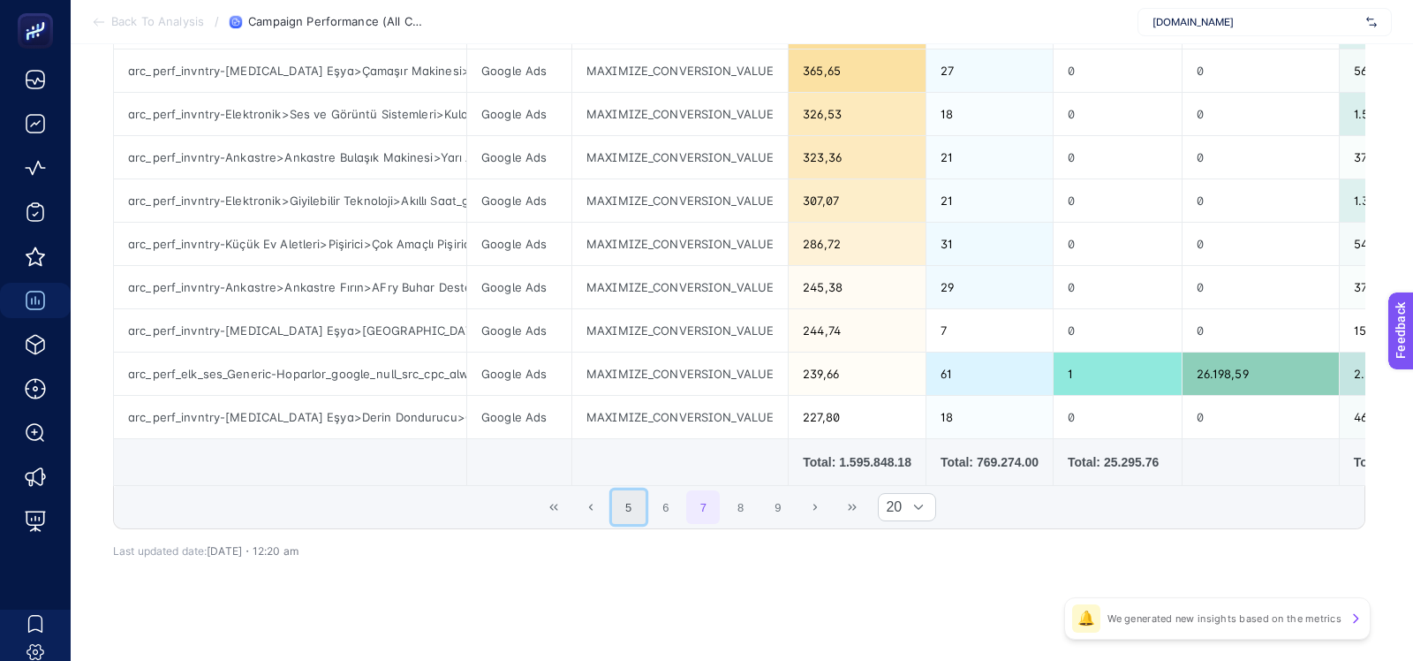
click at [633, 502] on button "5" at bounding box center [629, 507] width 34 height 34
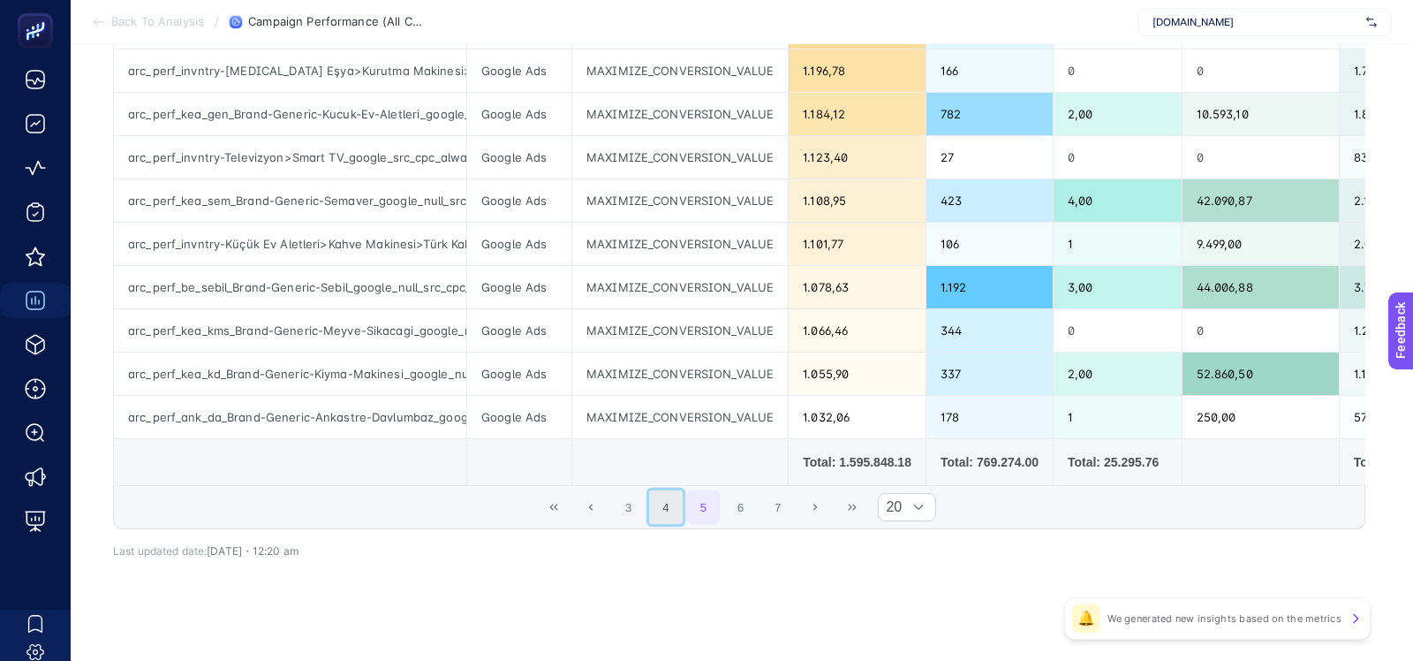
click at [656, 502] on button "4" at bounding box center [666, 507] width 34 height 34
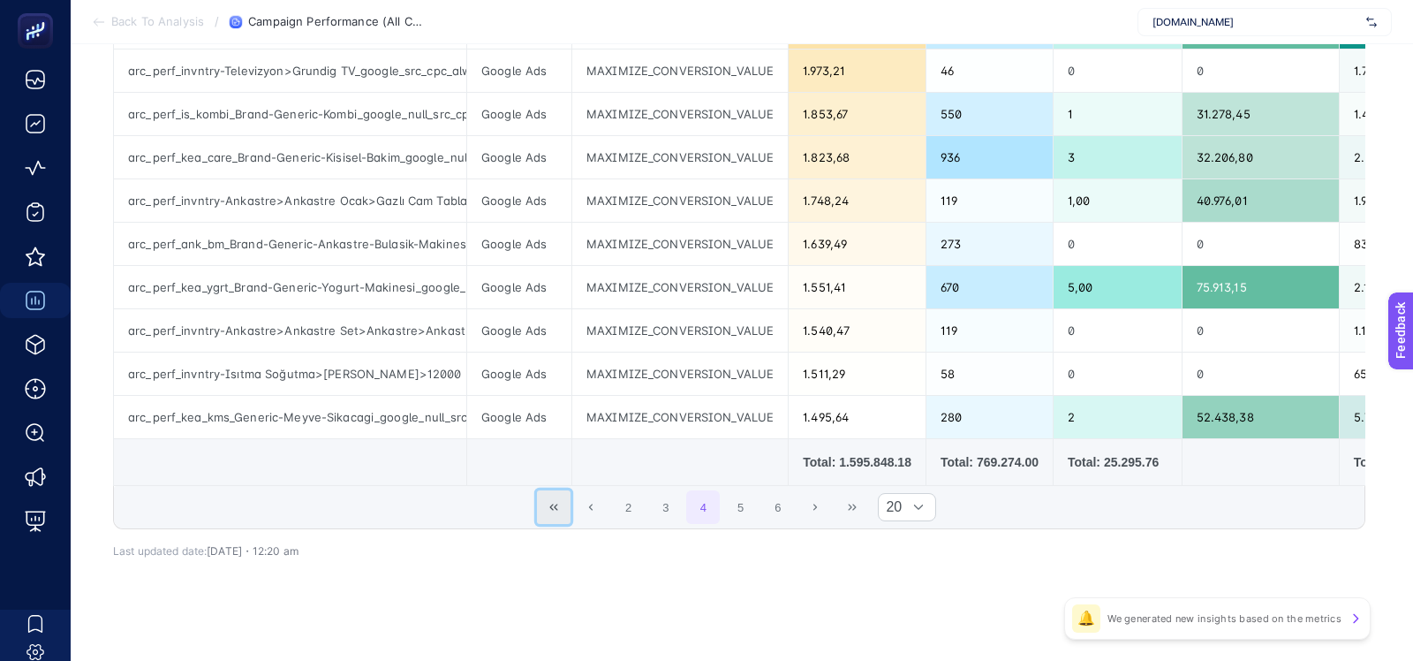
click at [557, 506] on button "First Page" at bounding box center [554, 507] width 34 height 34
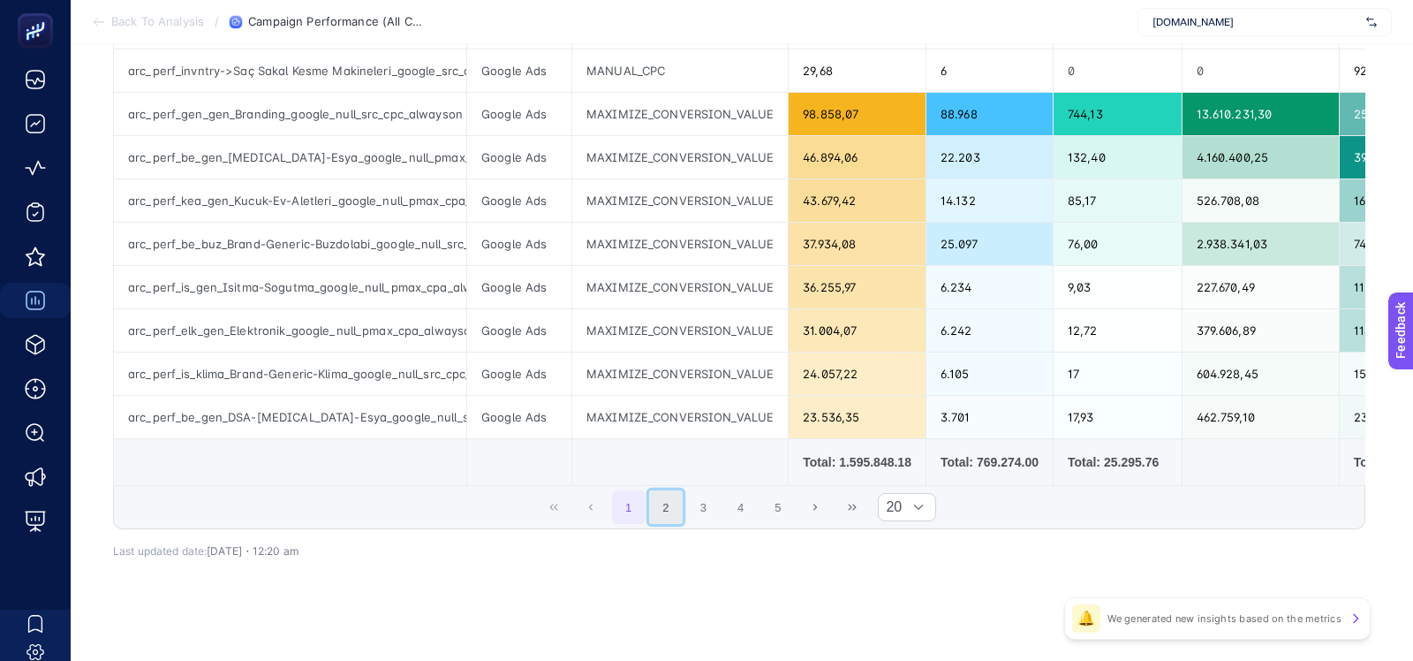
click at [677, 496] on button "2" at bounding box center [666, 507] width 34 height 34
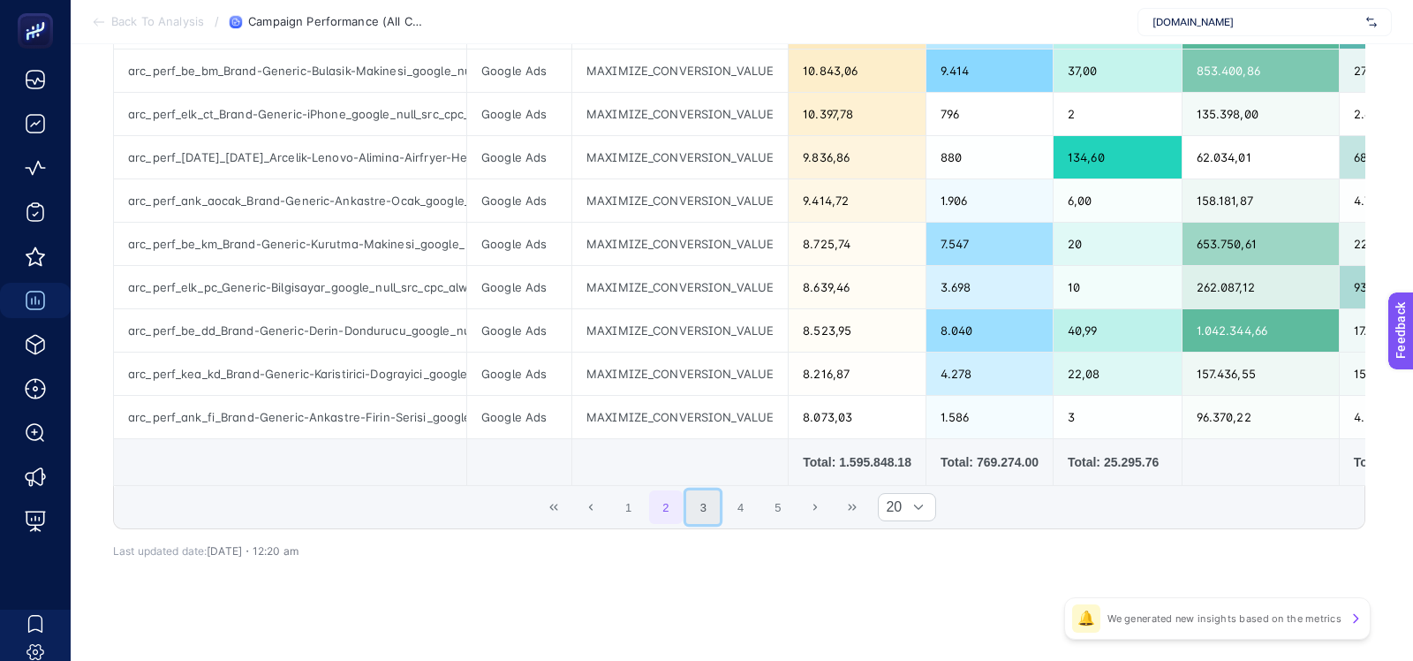
click at [705, 498] on button "3" at bounding box center [703, 507] width 34 height 34
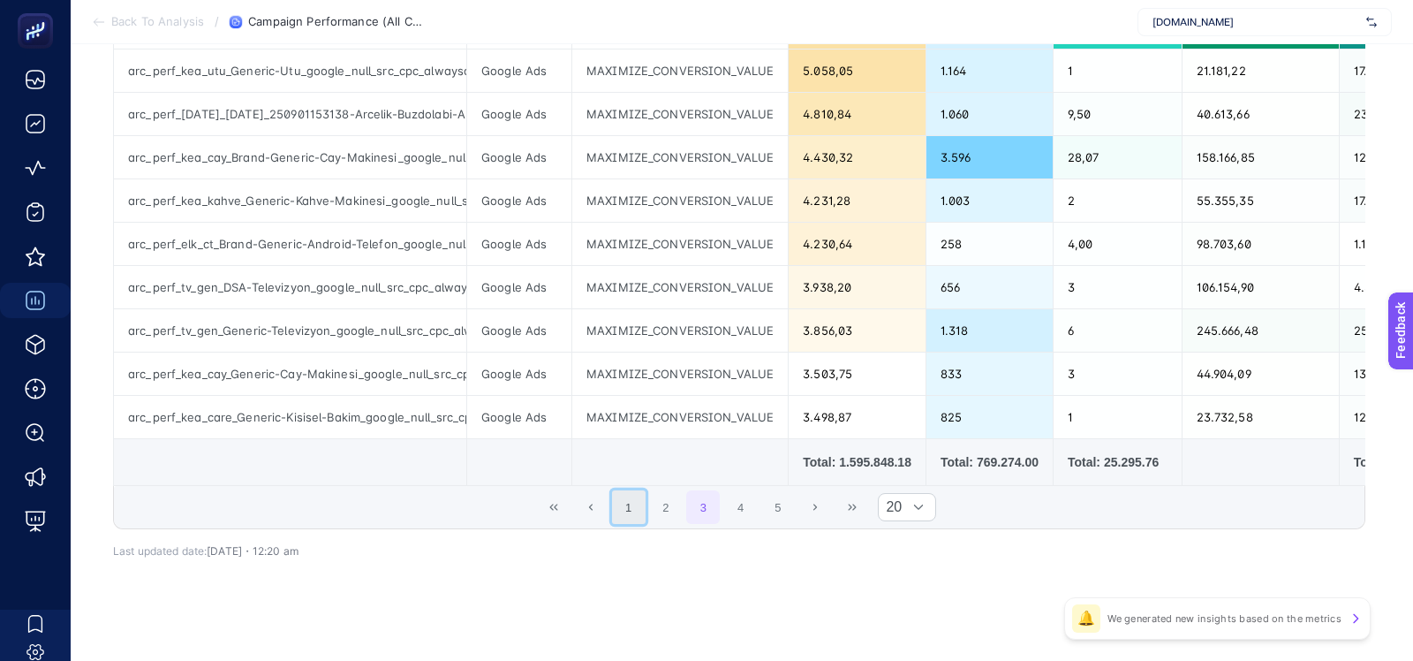
click at [615, 501] on button "1" at bounding box center [629, 507] width 34 height 34
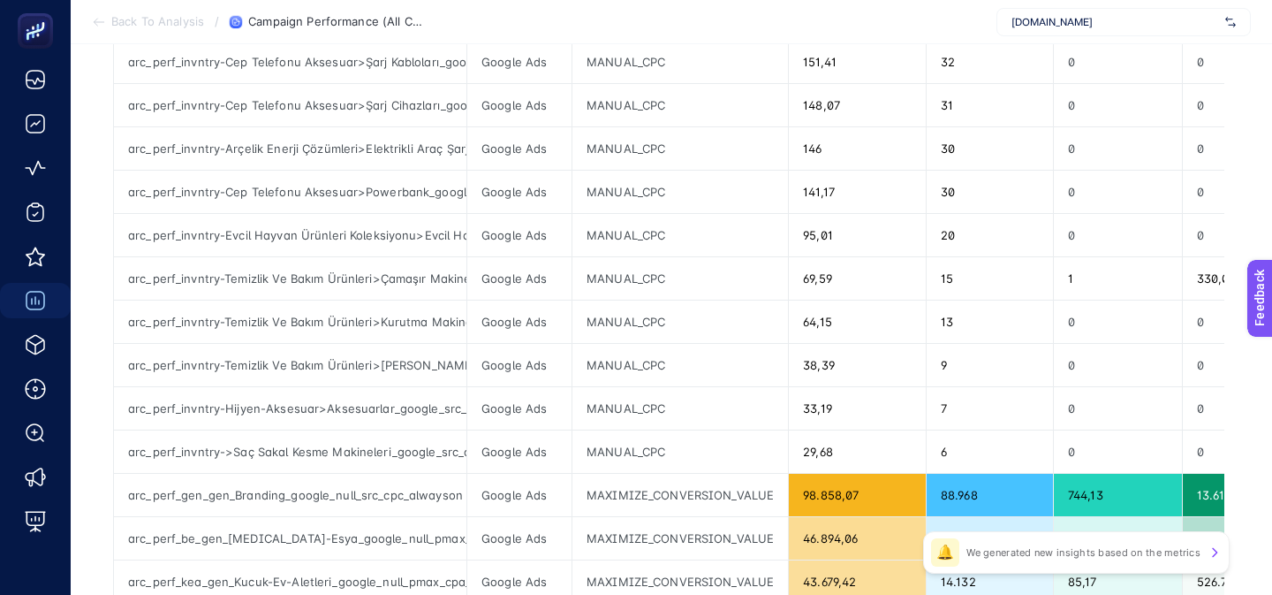
scroll to position [0, 0]
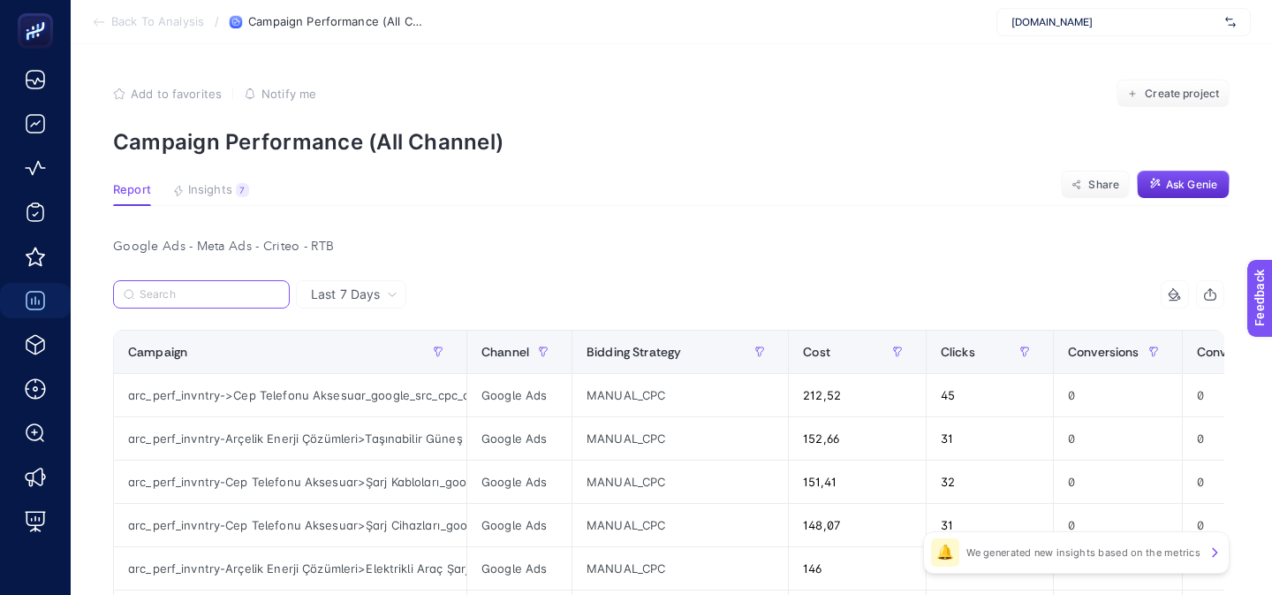
click at [203, 299] on input "Search" at bounding box center [210, 294] width 140 height 13
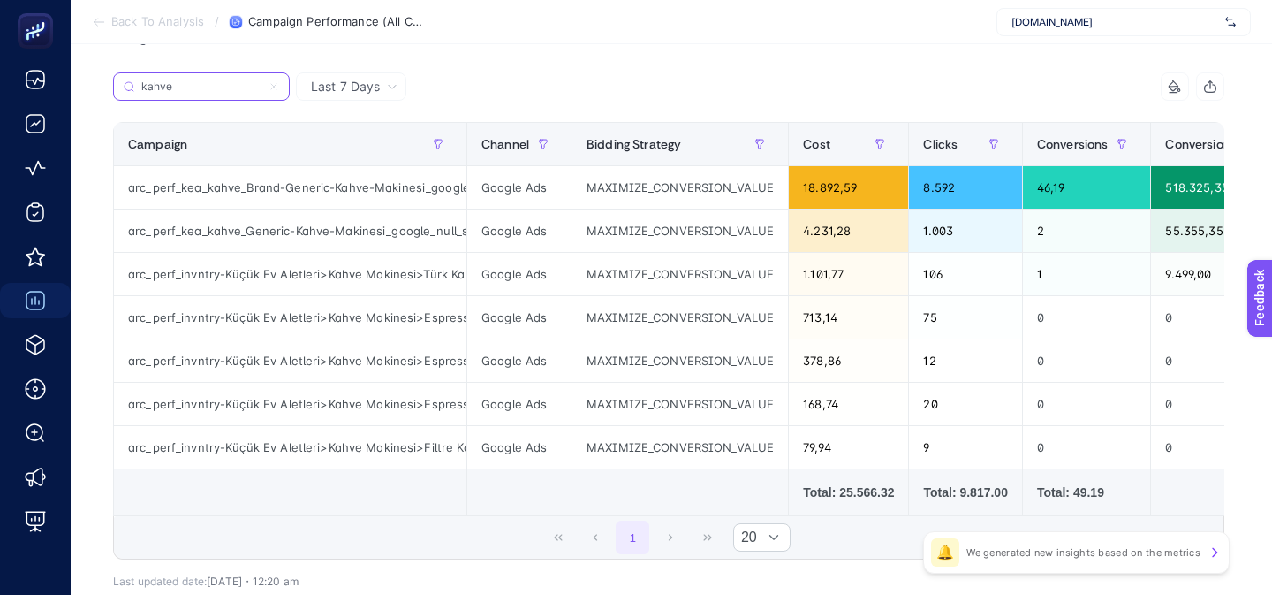
scroll to position [206, 0]
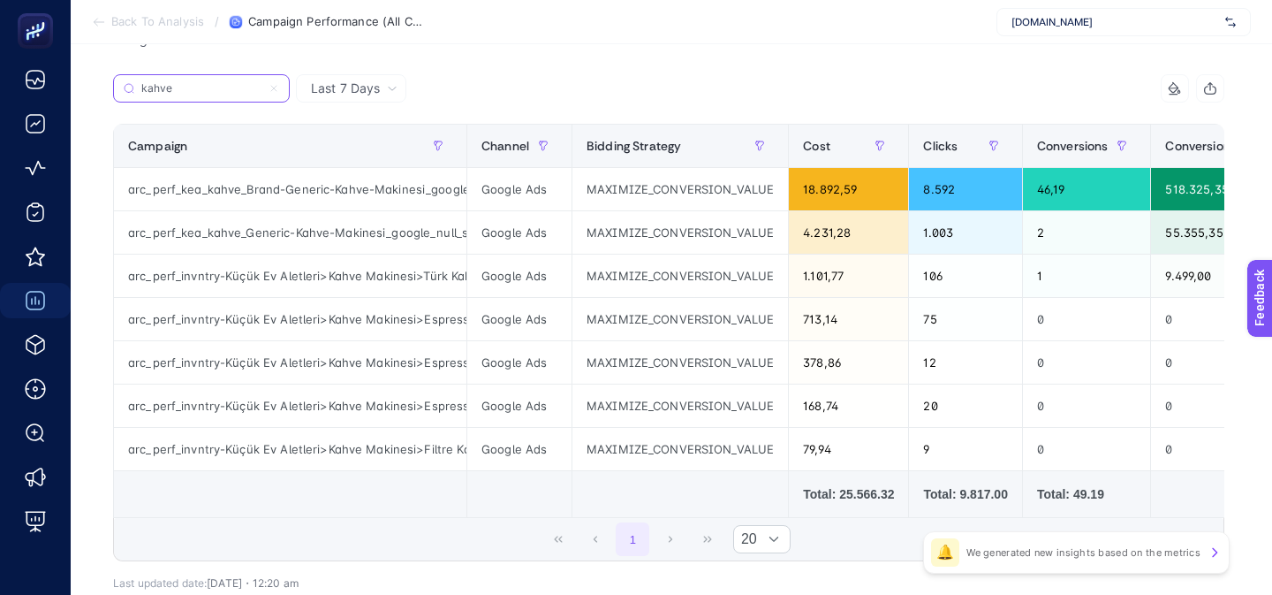
type input "kahve"
drag, startPoint x: 416, startPoint y: 186, endPoint x: 444, endPoint y: 190, distance: 28.5
click at [444, 190] on div "arc_perf_kea_kahve_Brand-Generic-Kahve-Makinesi_google_null_src_cpc_alwayson" at bounding box center [290, 189] width 352 height 42
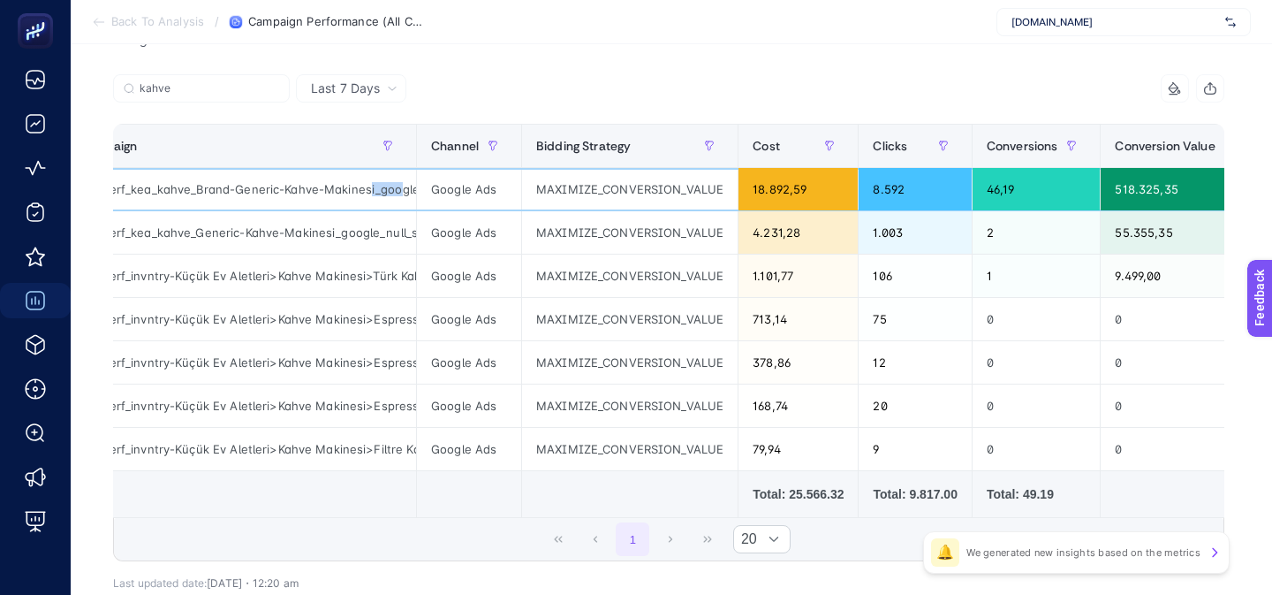
scroll to position [0, 0]
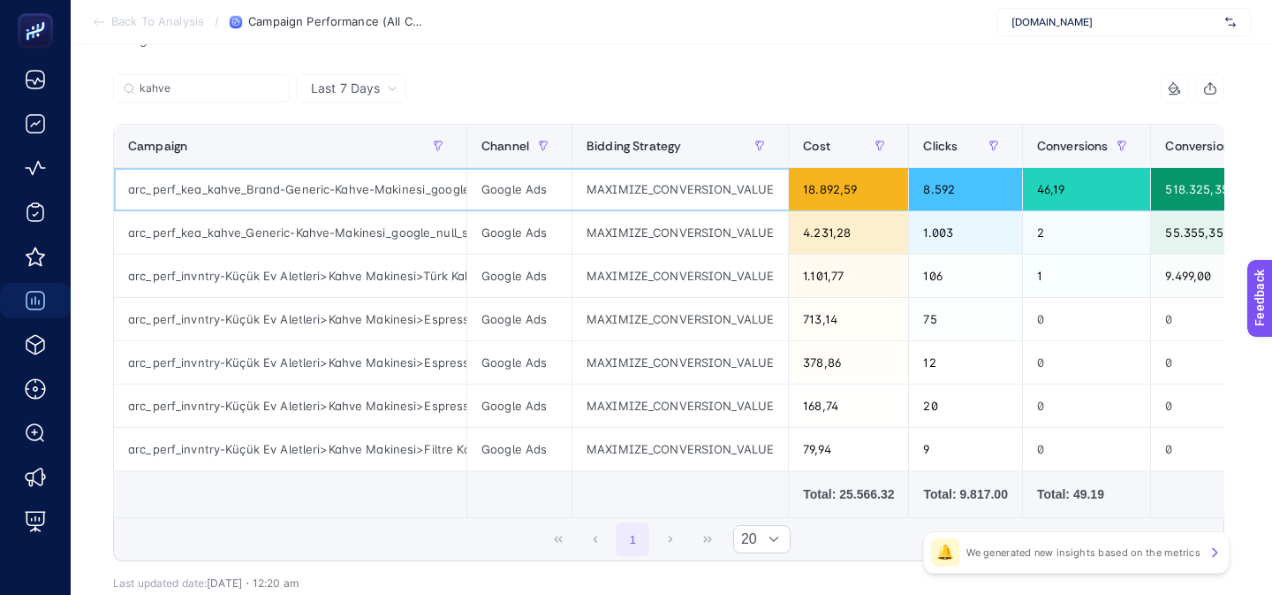
click at [271, 208] on div "arc_perf_kea_kahve_Brand-Generic-Kahve-Makinesi_google_null_src_cpc_alwayson" at bounding box center [290, 189] width 352 height 42
drag, startPoint x: 387, startPoint y: 188, endPoint x: 473, endPoint y: 193, distance: 86.7
click at [358, 185] on div "arc_perf_kea_kahve_Brand-Generic-Kahve-Makinesi_google_null_src_cpc_alwayson" at bounding box center [290, 189] width 352 height 42
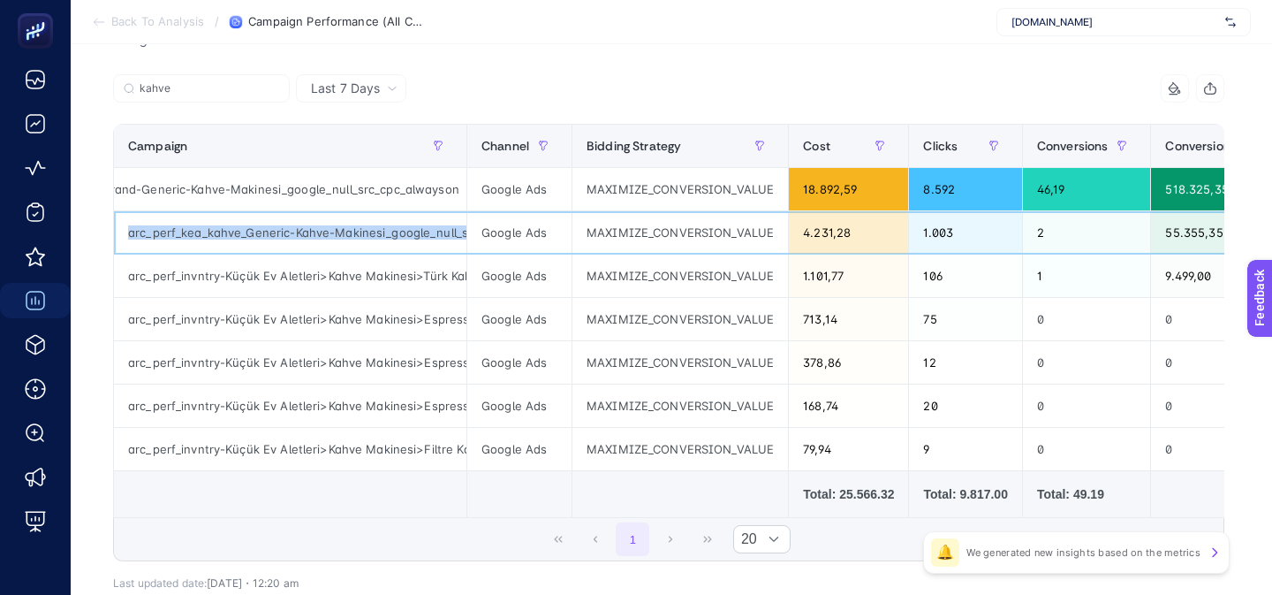
drag, startPoint x: 367, startPoint y: 218, endPoint x: 469, endPoint y: 223, distance: 101.7
click at [465, 228] on div "arc_perf_kea_kahve_Generic-Kahve-Makinesi_google_null_src_cpc_alwayson" at bounding box center [290, 232] width 352 height 42
drag, startPoint x: 453, startPoint y: 236, endPoint x: 489, endPoint y: 236, distance: 36.2
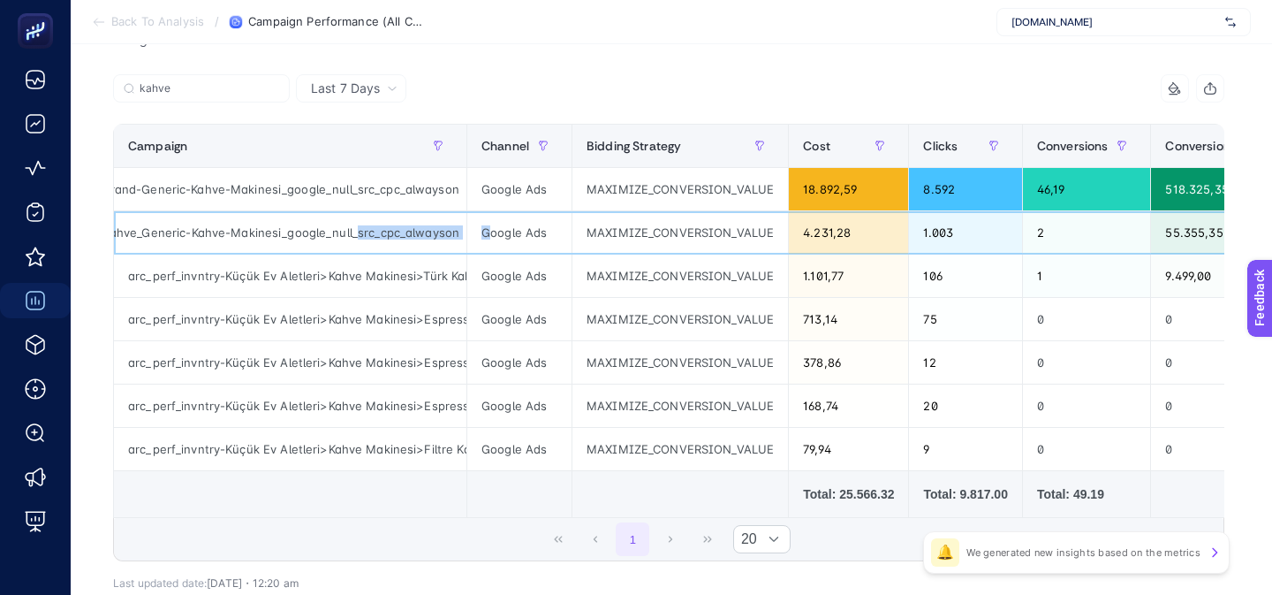
click at [377, 228] on div "arc_perf_kea_kahve_Generic-Kahve-Makinesi_google_null_src_cpc_alwayson" at bounding box center [290, 232] width 352 height 42
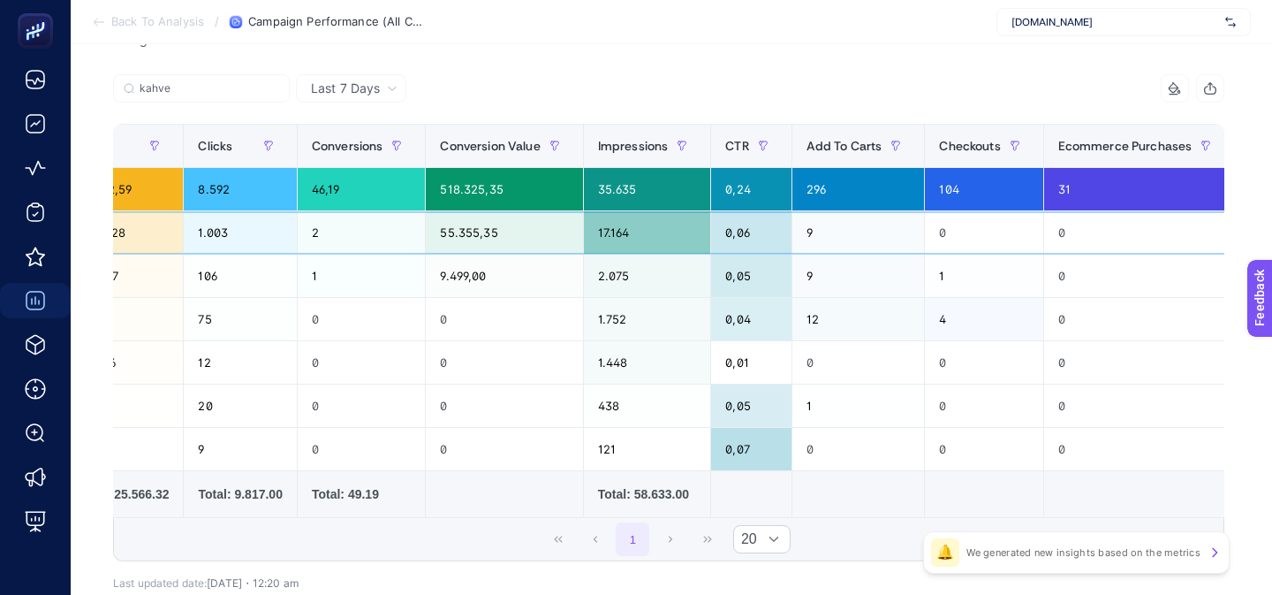
scroll to position [0, 728]
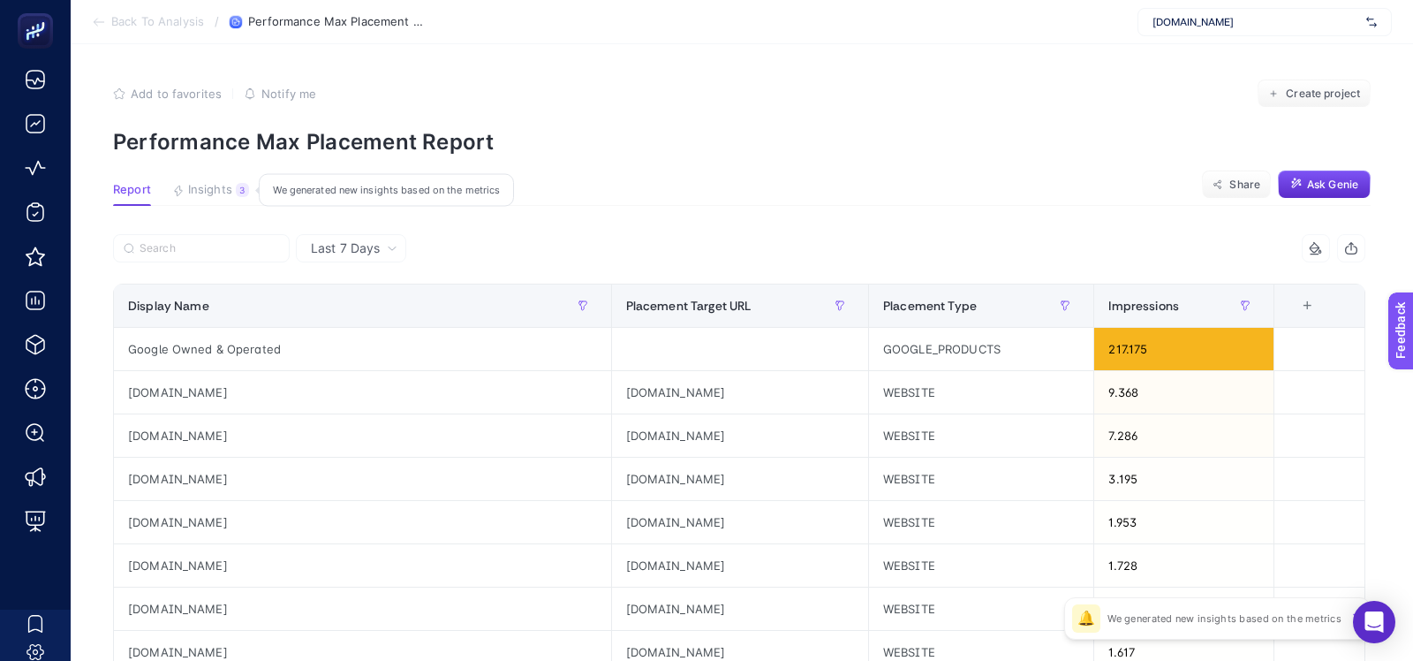
click at [208, 187] on span "Insights" at bounding box center [210, 190] width 44 height 14
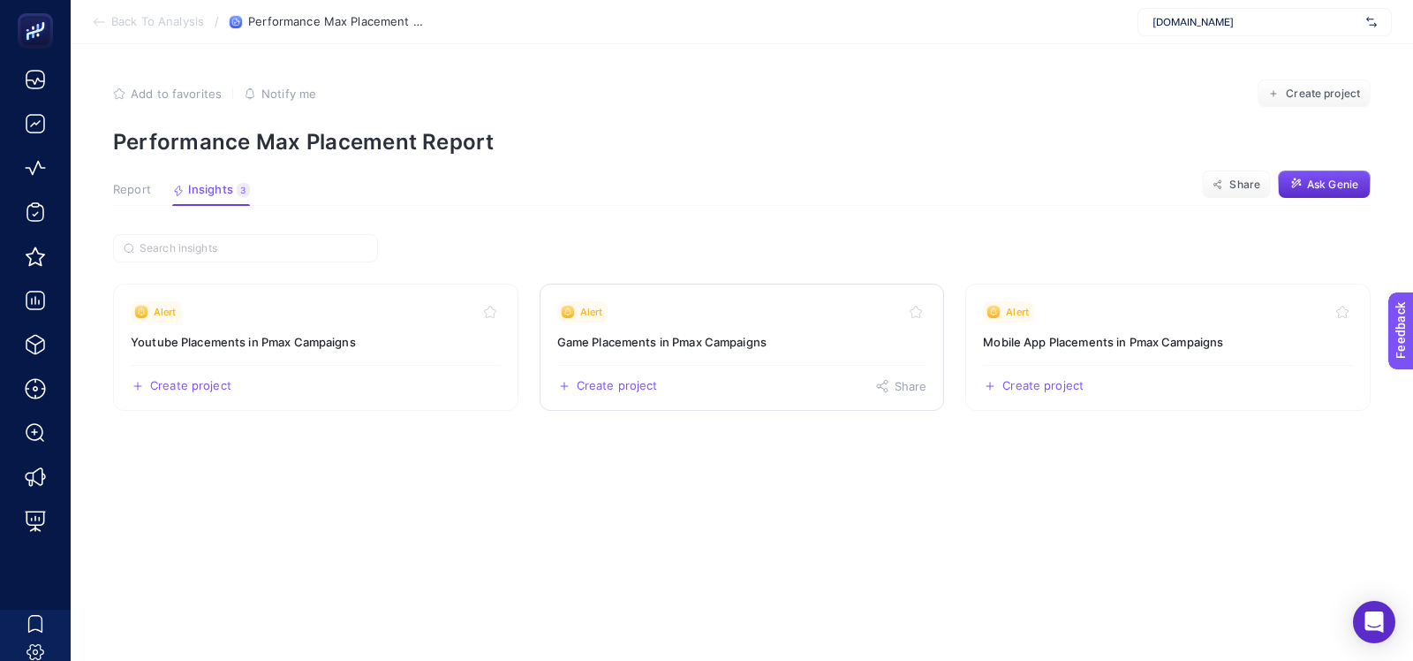
click at [688, 323] on link "Alert Game Placements in Pmax Campaigns Create project Share" at bounding box center [742, 347] width 405 height 127
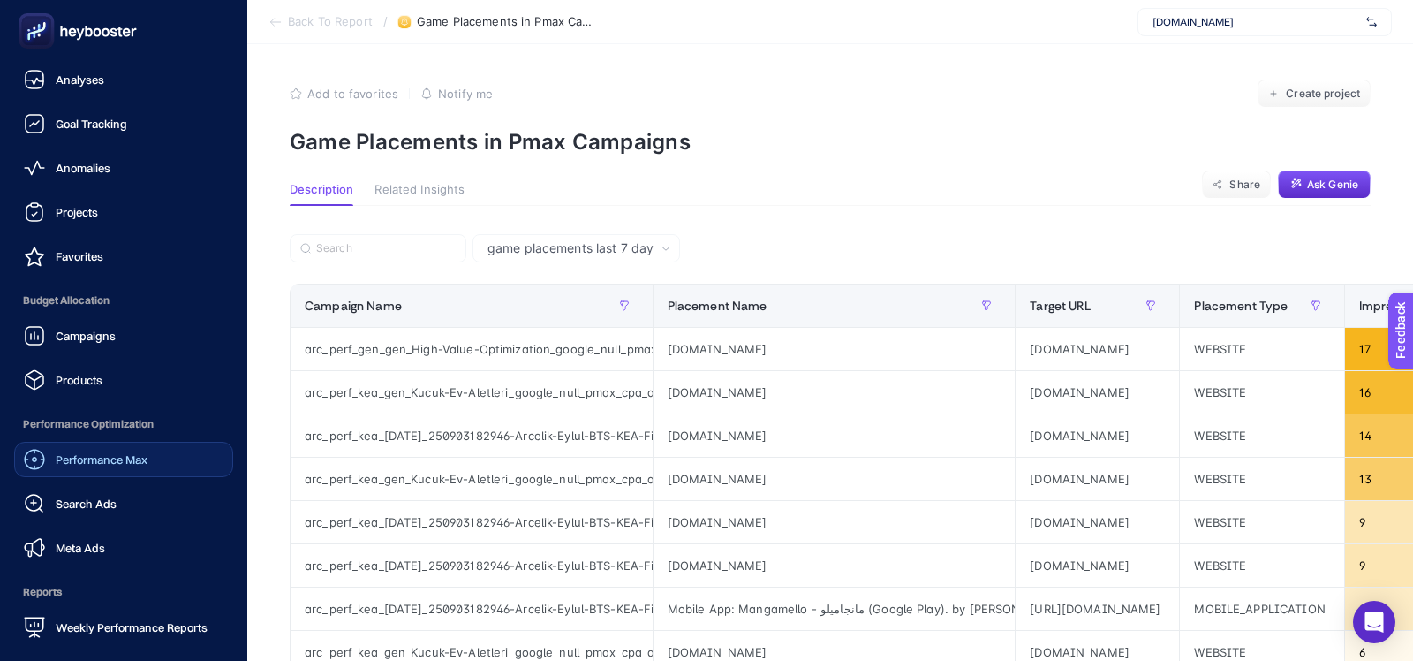
click at [57, 473] on link "Performance Max" at bounding box center [123, 459] width 219 height 35
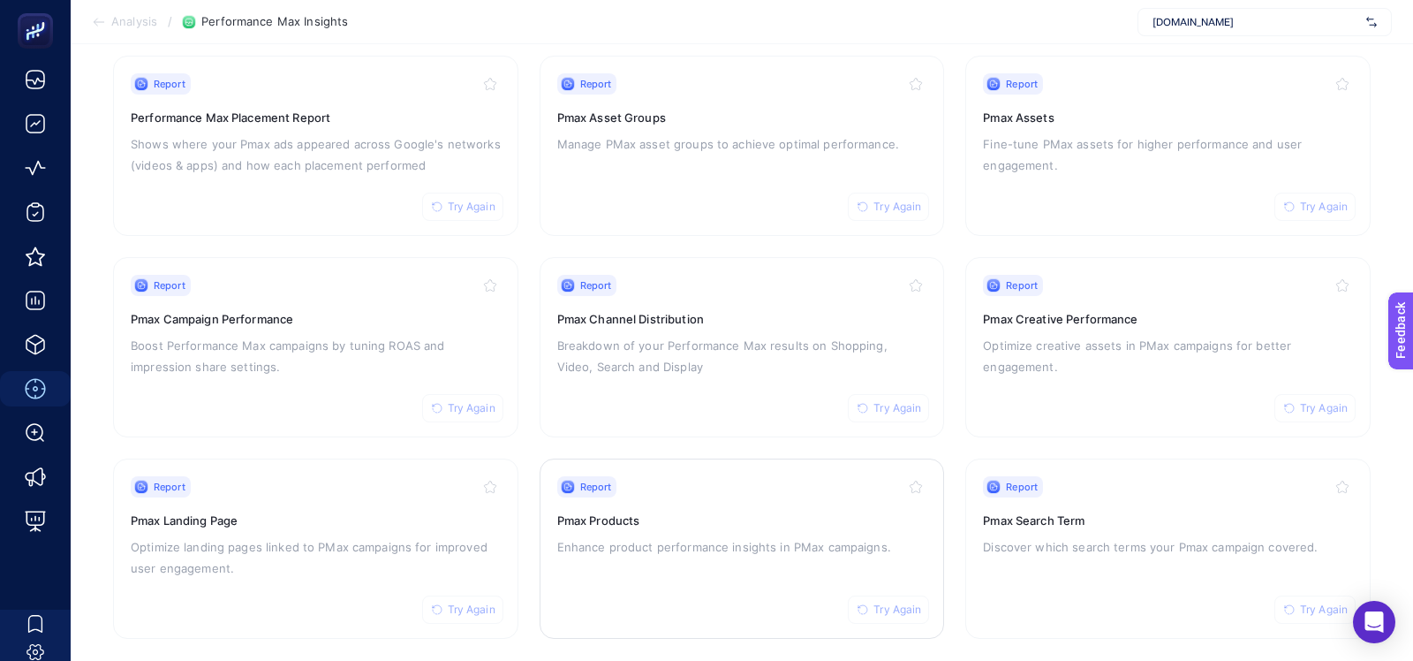
scroll to position [206, 0]
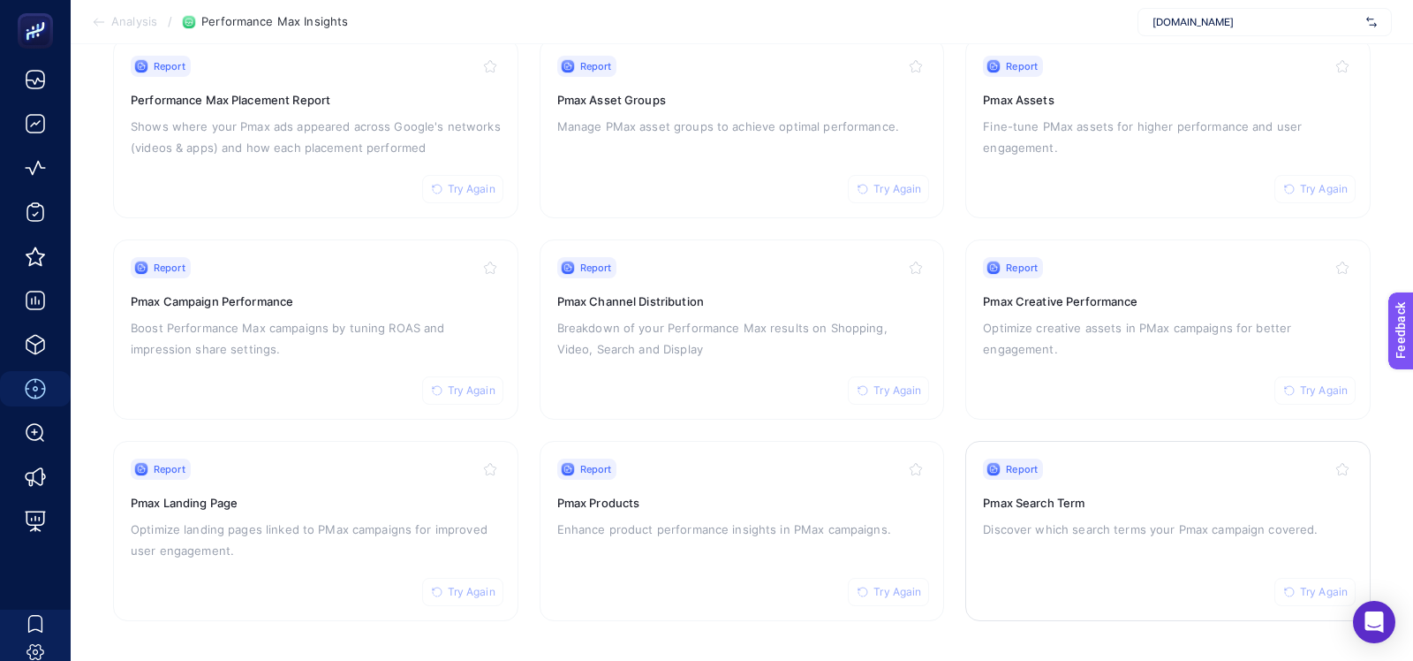
click at [1031, 527] on p "Discover which search terms your Pmax campaign covered." at bounding box center [1168, 529] width 370 height 21
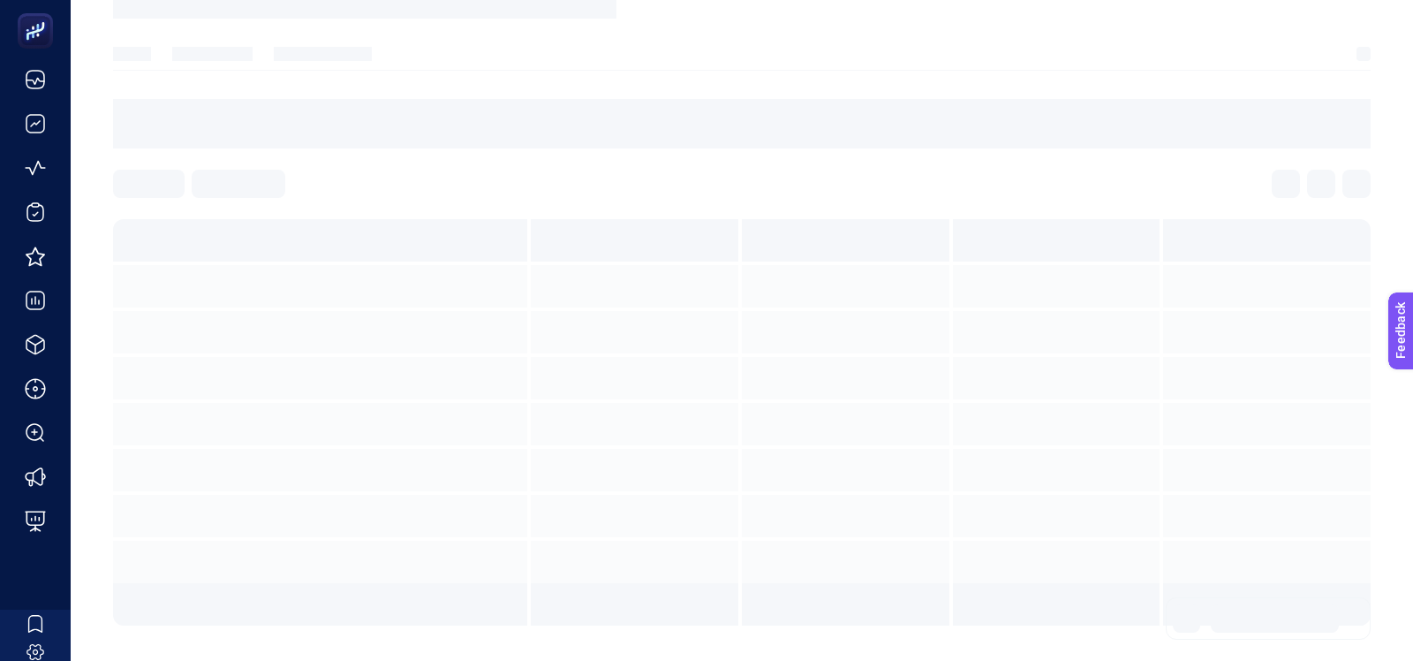
scroll to position [135, 0]
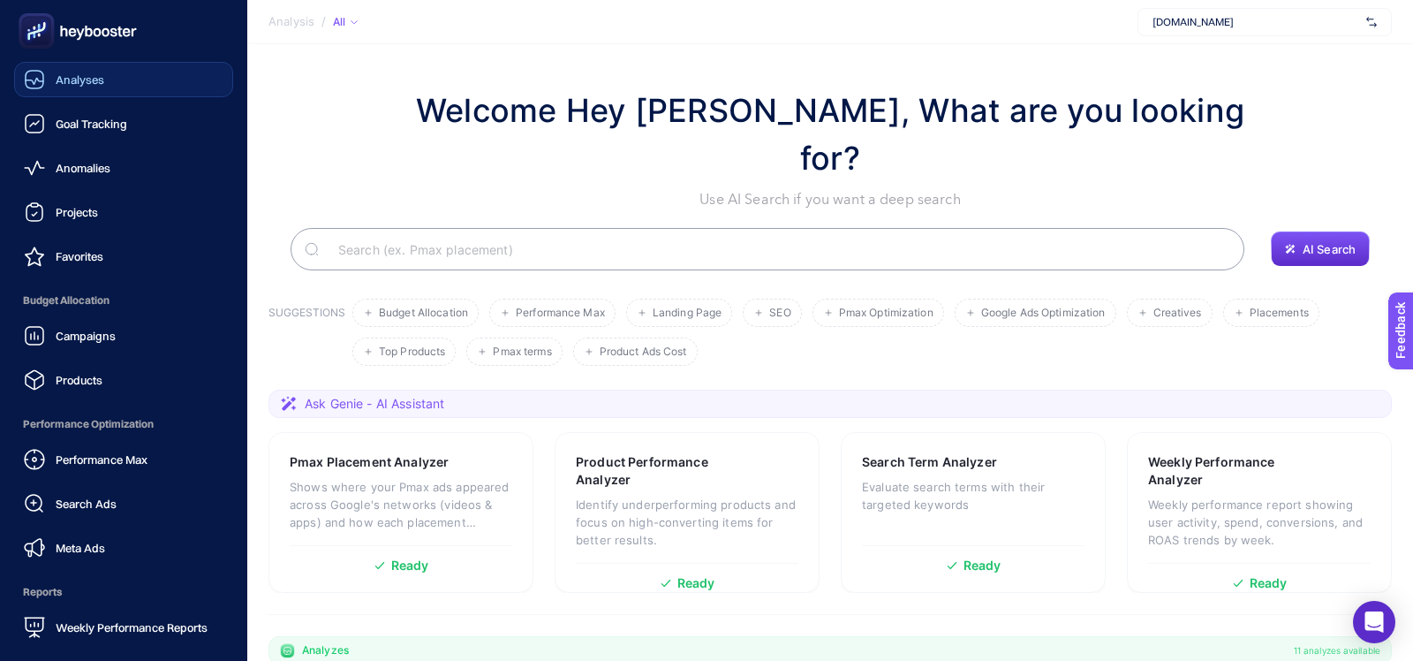
click at [66, 70] on div "Analyses" at bounding box center [64, 79] width 80 height 21
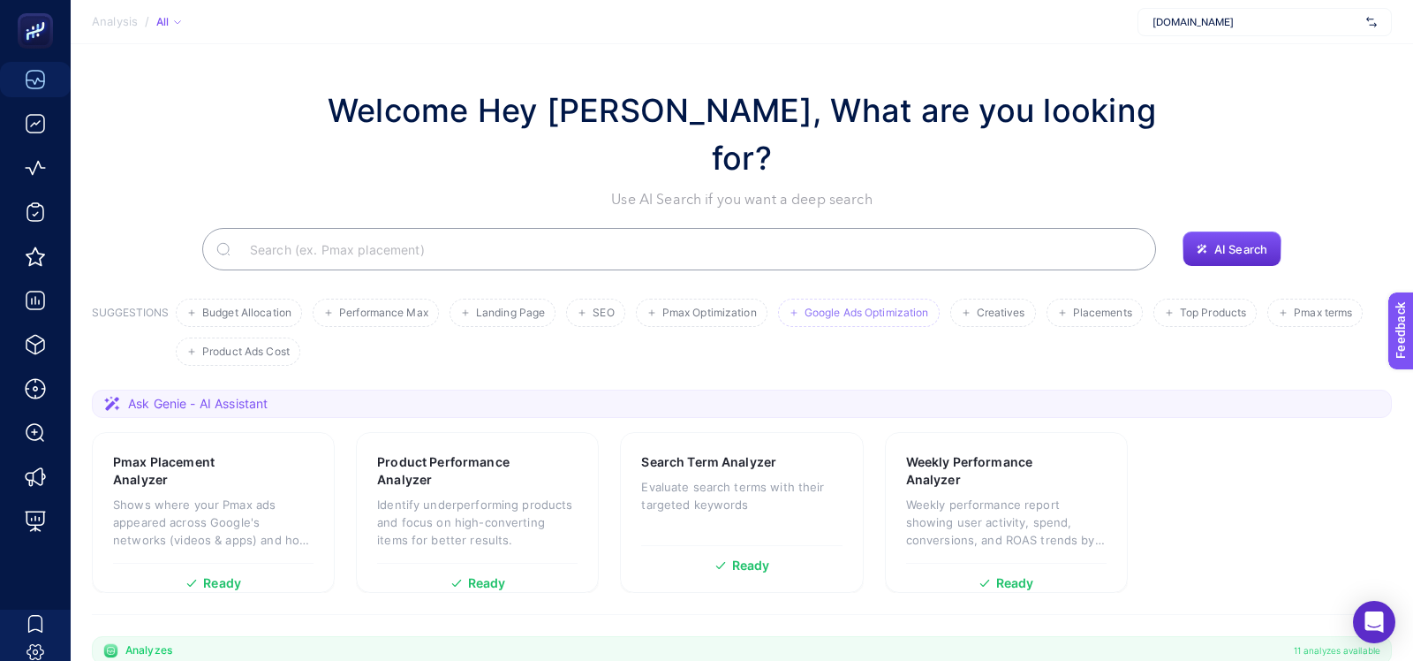
click at [822, 307] on span "Google Ads Optimization" at bounding box center [867, 313] width 125 height 13
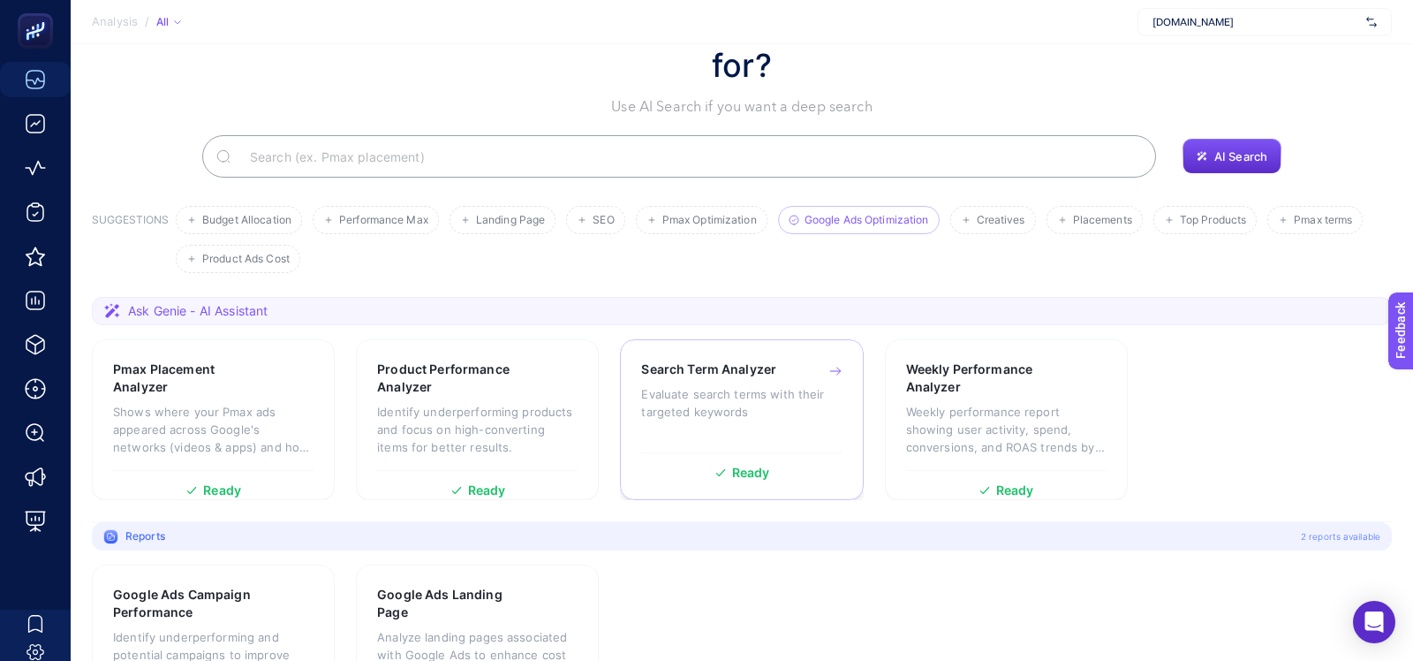
scroll to position [130, 0]
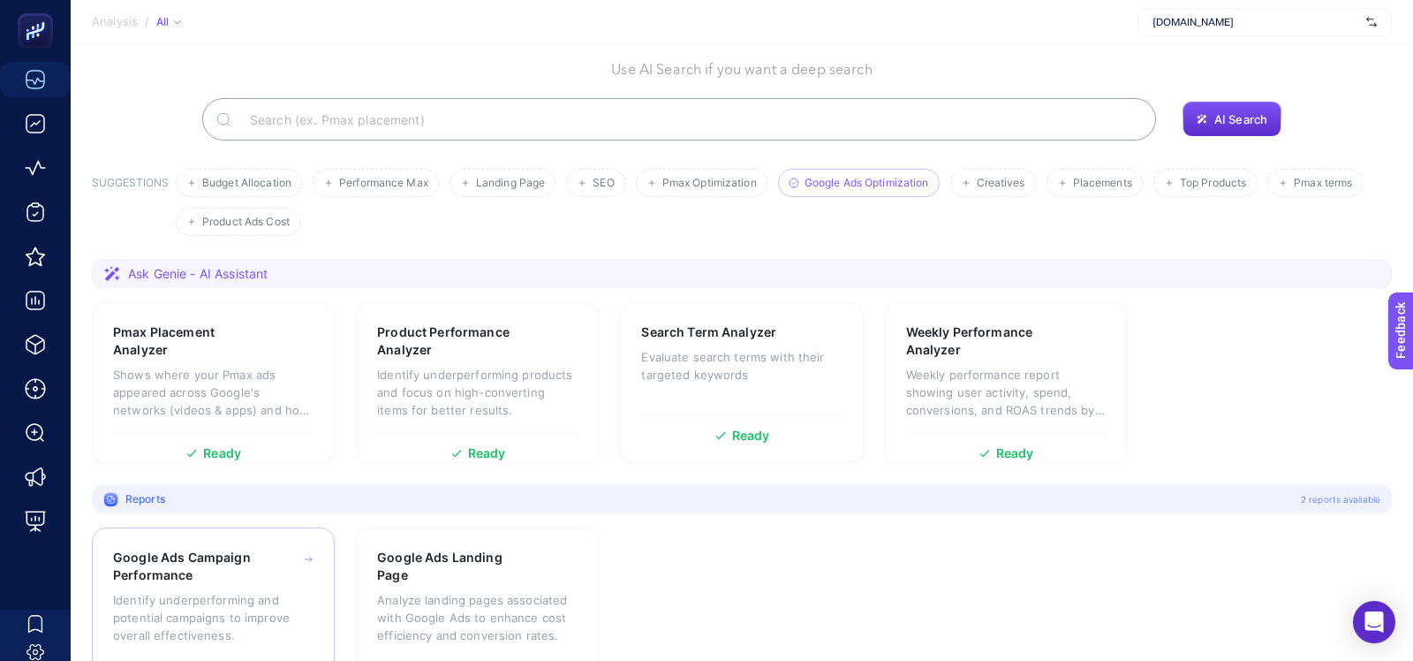
click at [222, 549] on h3 "Google Ads Campaign Performance" at bounding box center [187, 566] width 148 height 35
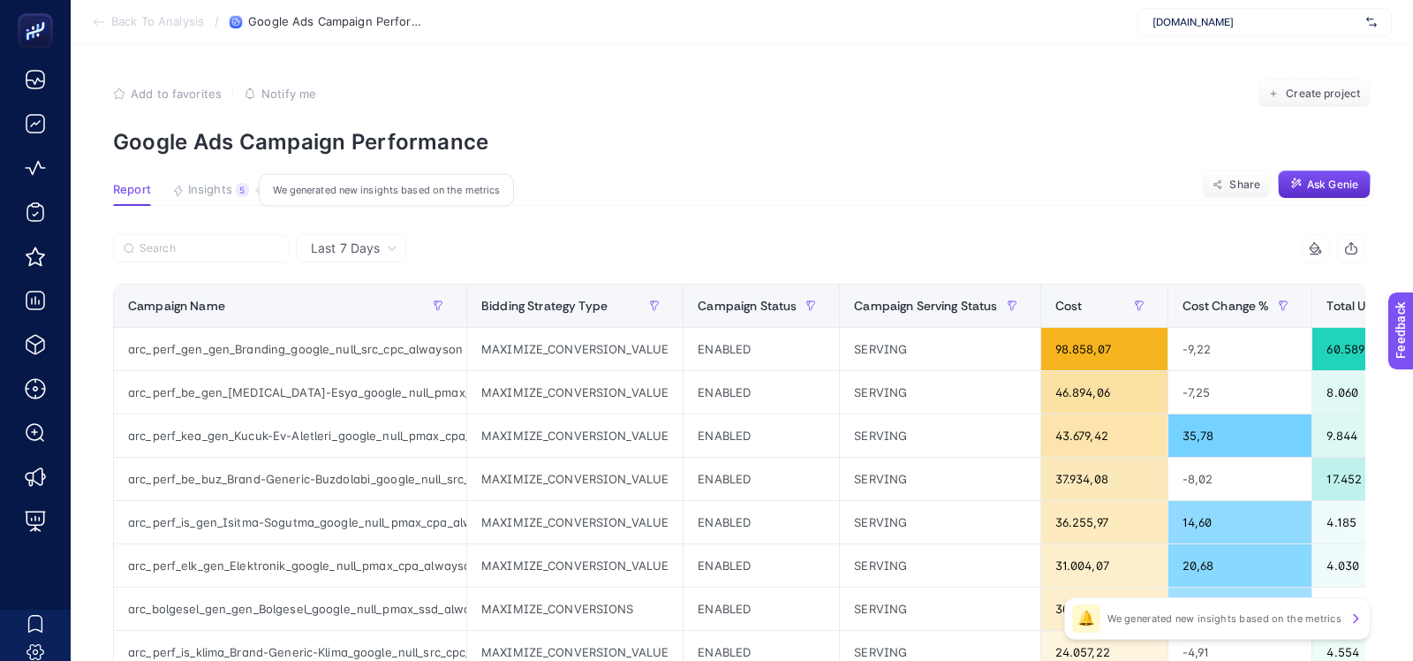
click at [222, 186] on span "Insights" at bounding box center [210, 190] width 44 height 14
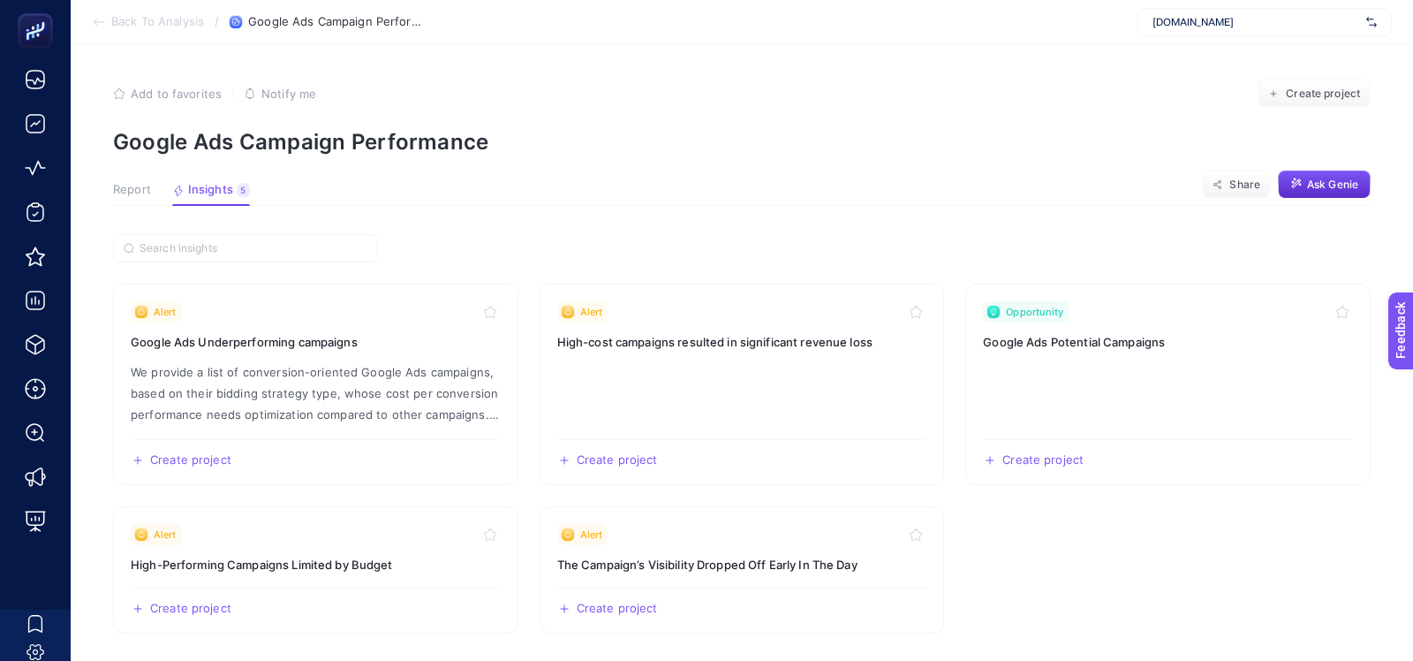
click at [132, 186] on span "Report" at bounding box center [132, 190] width 38 height 14
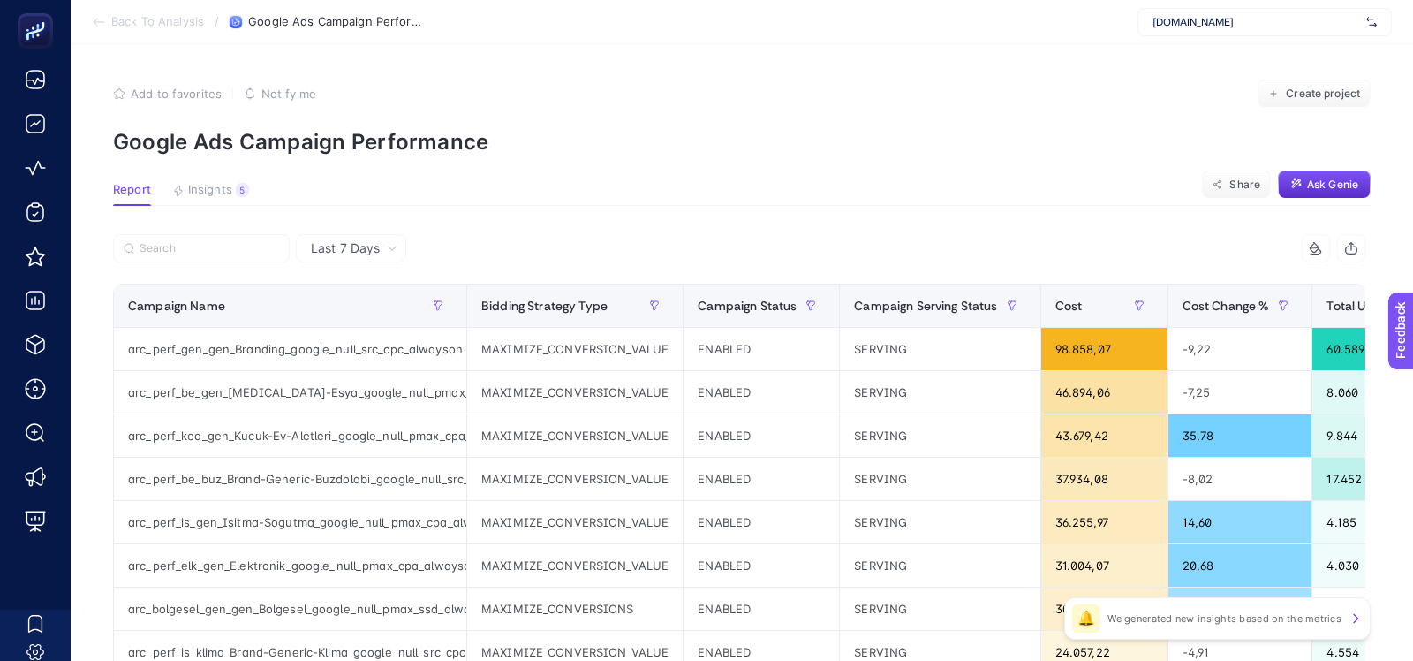
click at [97, 22] on icon at bounding box center [99, 22] width 14 height 14
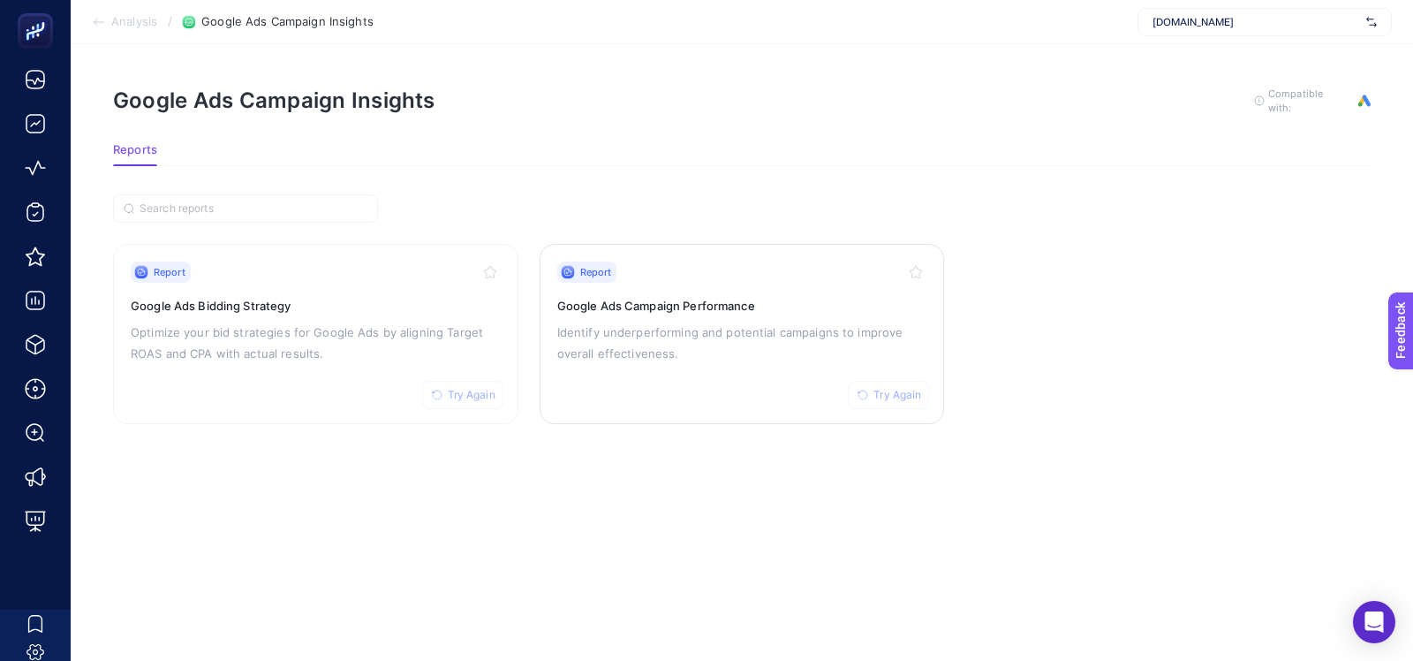
click at [576, 344] on p "Identify underperforming and potential campaigns to improve overall effectivene…" at bounding box center [742, 343] width 370 height 42
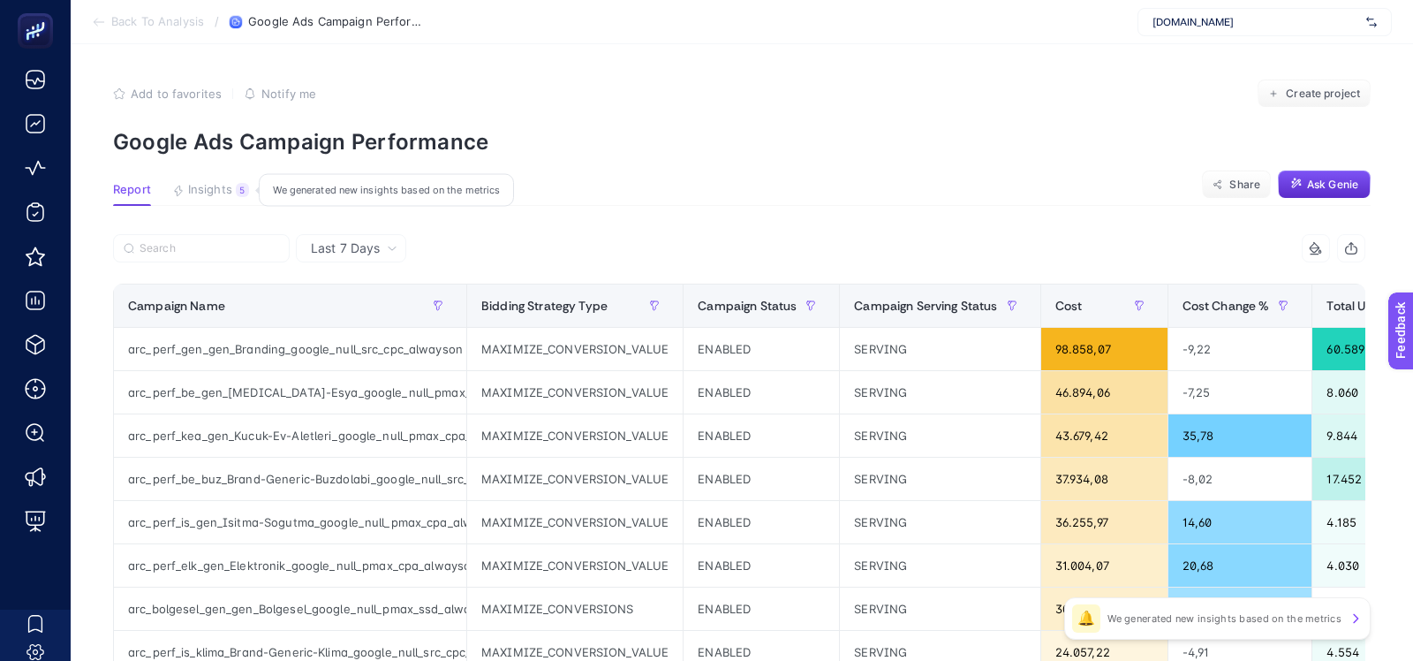
click at [192, 188] on span "Insights" at bounding box center [210, 190] width 44 height 14
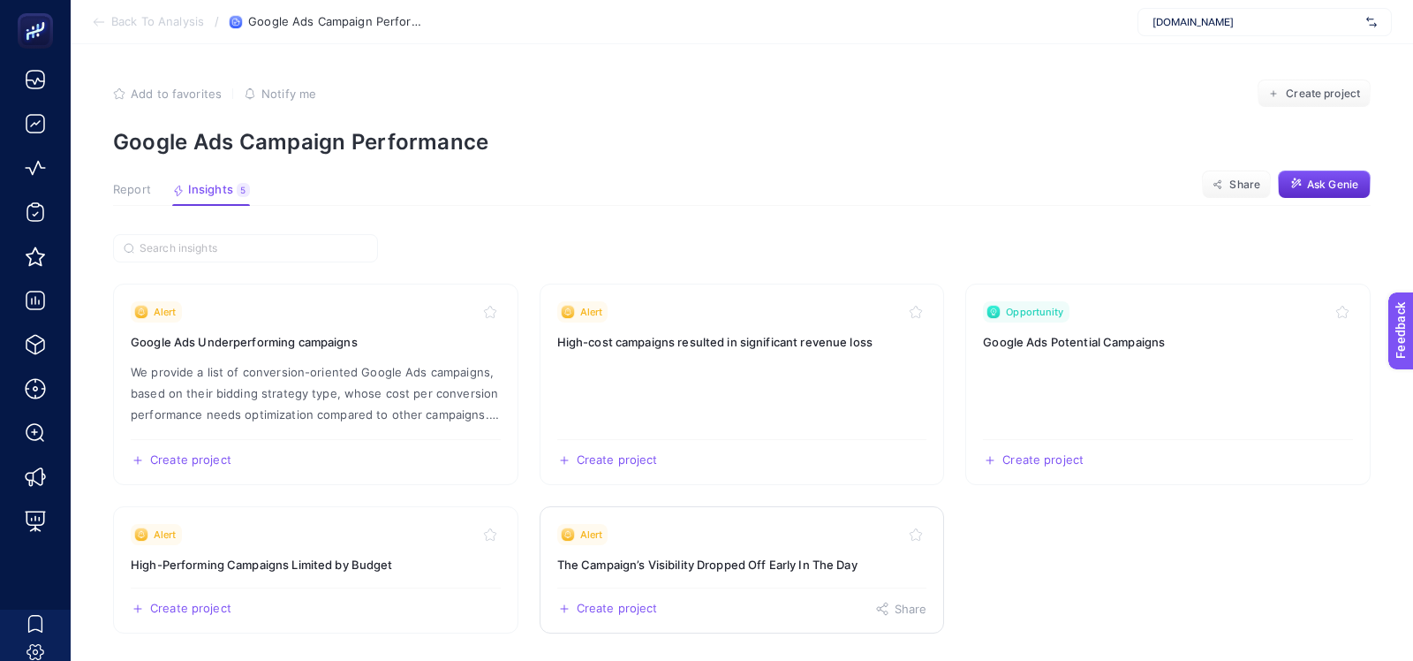
click at [625, 556] on h3 "The Campaign’s Visibility Dropped Off Early In The Day" at bounding box center [742, 565] width 370 height 18
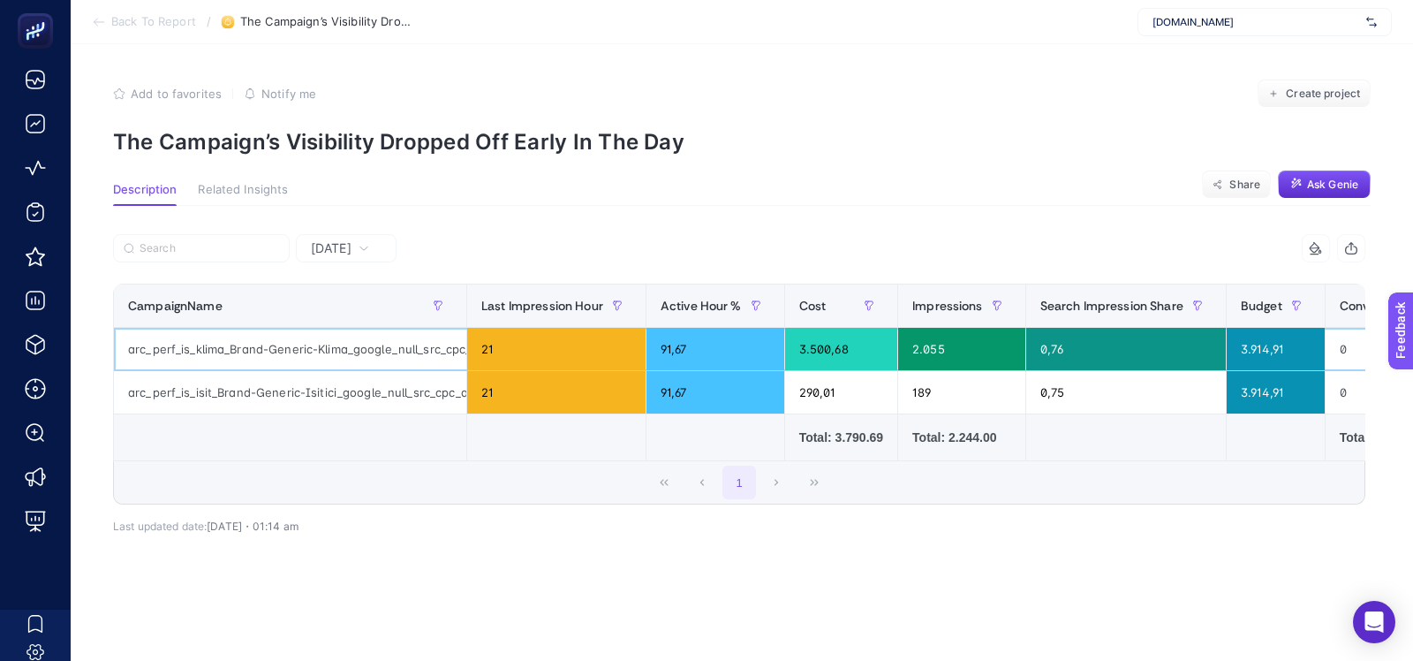
click at [327, 341] on div "arc_perf_is_klima_Brand-Generic-Klima_google_null_src_cpc_alwayson" at bounding box center [290, 349] width 352 height 42
click at [327, 253] on span "Yesterday" at bounding box center [331, 248] width 41 height 18
click at [324, 307] on li "Last 7 Days" at bounding box center [346, 317] width 90 height 32
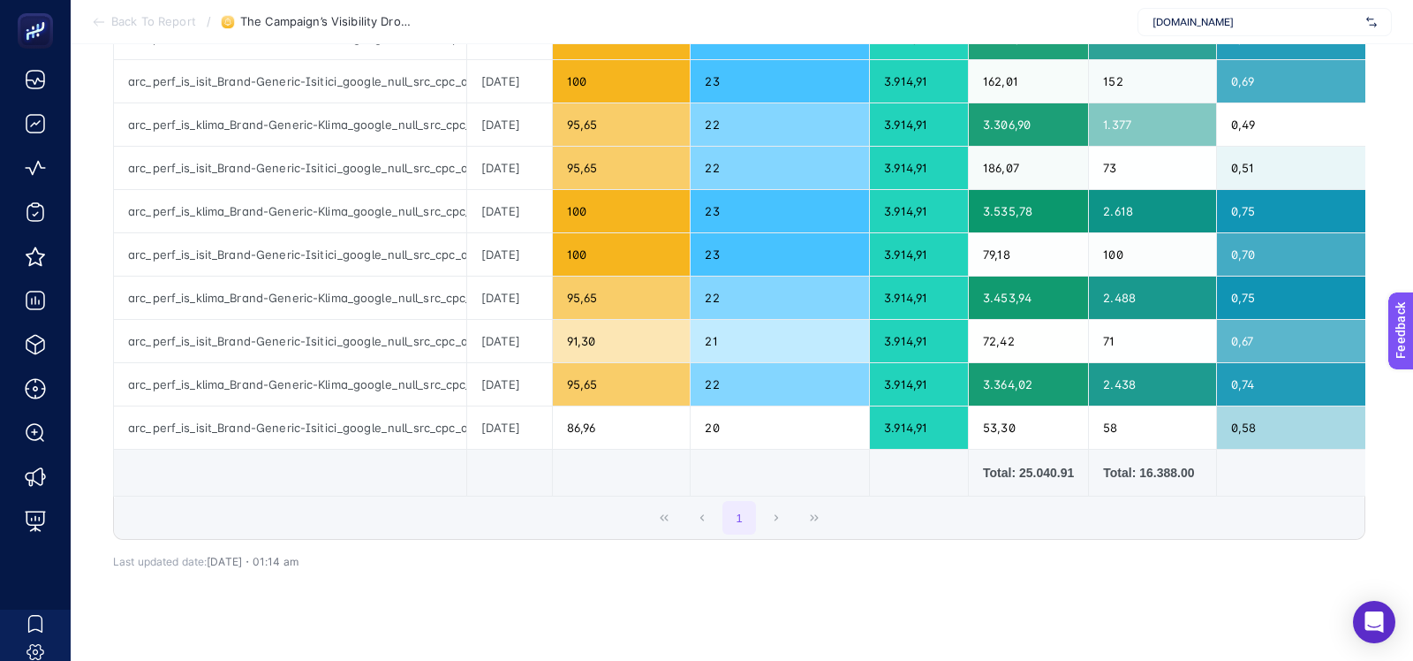
scroll to position [511, 0]
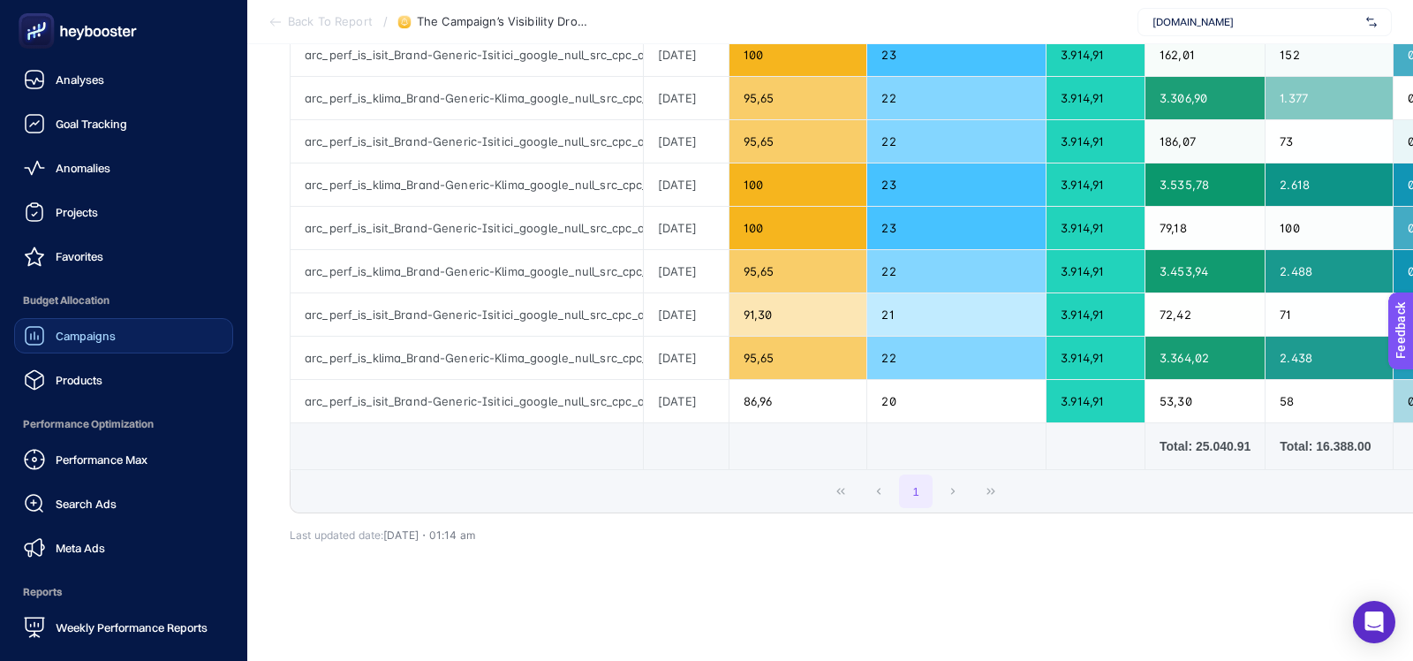
click at [54, 330] on div "Campaigns" at bounding box center [70, 335] width 92 height 21
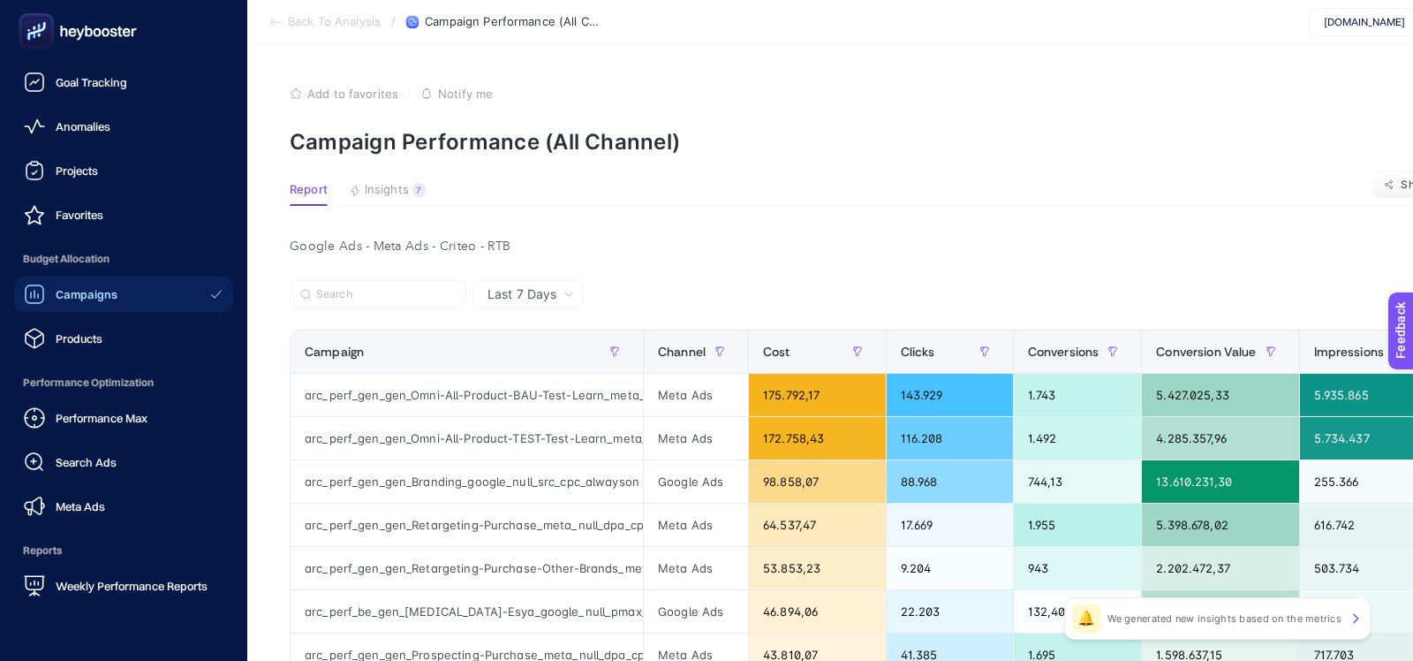
scroll to position [80, 0]
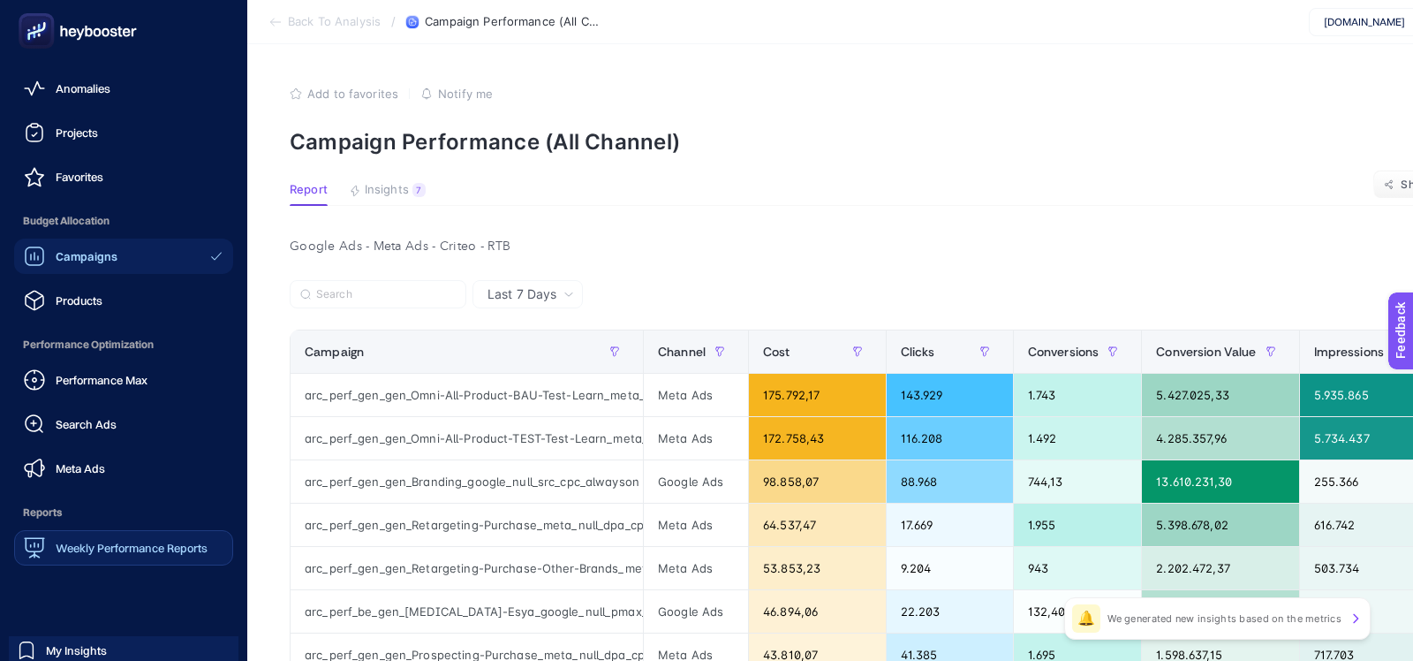
click at [87, 559] on link "Weekly Performance Reports" at bounding box center [123, 547] width 219 height 35
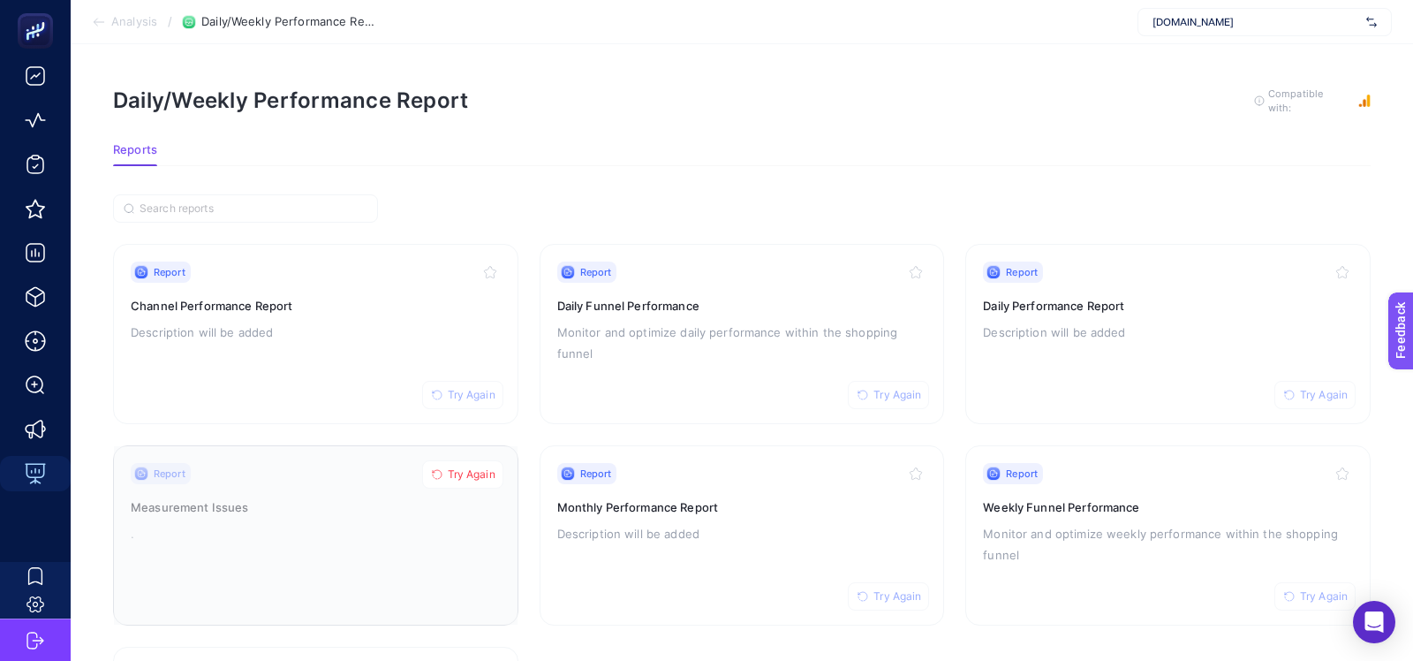
scroll to position [48, 0]
click at [452, 467] on span "Try Again" at bounding box center [472, 474] width 48 height 14
click at [319, 558] on div "Report Try Again Measurement Issues ." at bounding box center [316, 535] width 370 height 145
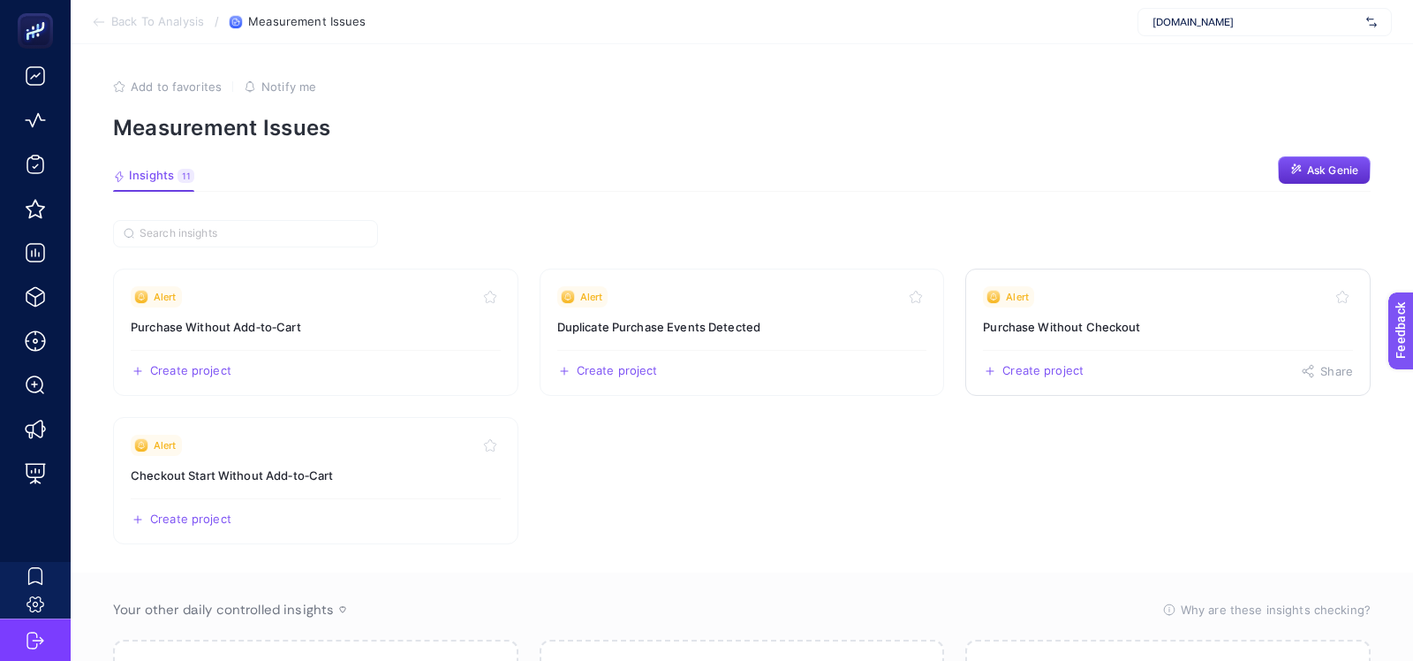
click at [1102, 329] on h3 "Purchase Without Checkout" at bounding box center [1168, 327] width 370 height 18
click at [711, 318] on h3 "Duplicate Purchase Events Detected" at bounding box center [742, 327] width 370 height 18
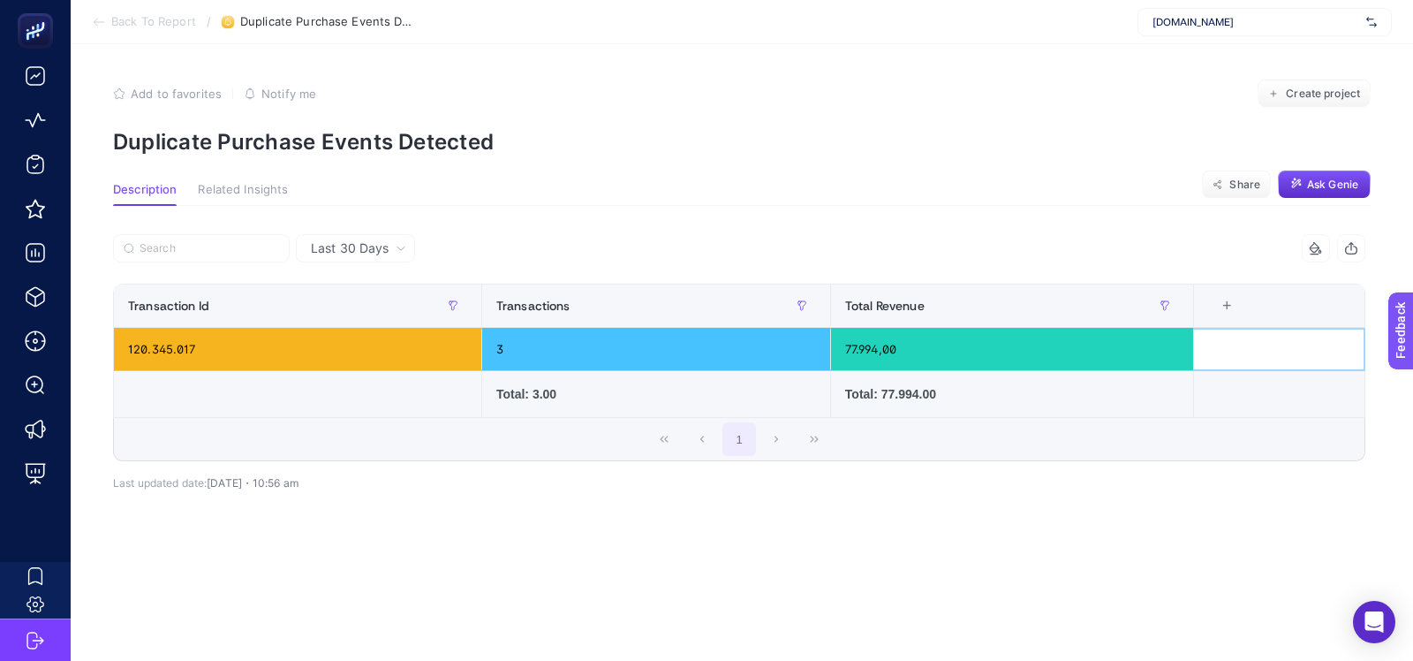
drag, startPoint x: 883, startPoint y: 338, endPoint x: 799, endPoint y: 338, distance: 83.9
click at [841, 338] on div "77.994,00" at bounding box center [1012, 349] width 362 height 42
click at [99, 27] on icon at bounding box center [99, 22] width 14 height 14
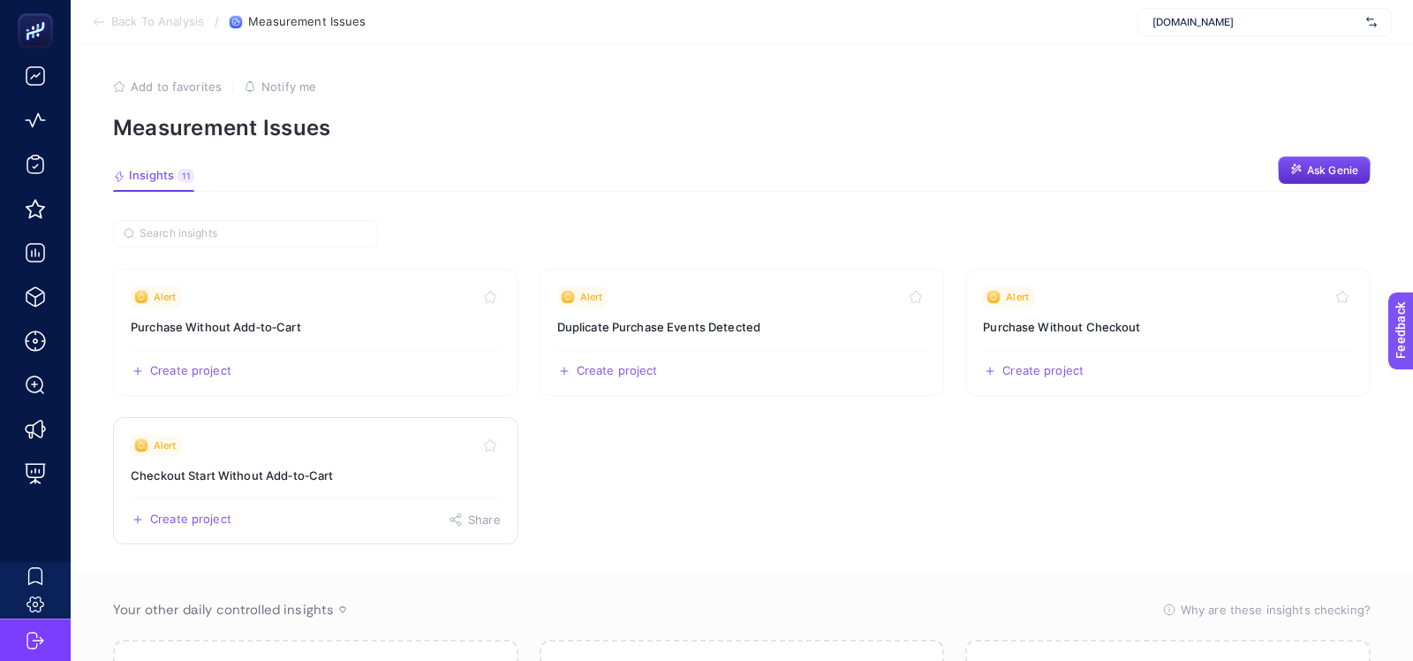
click at [275, 488] on link "Alert Checkout Start Without Add‑to‑Cart Create project Share" at bounding box center [315, 480] width 405 height 127
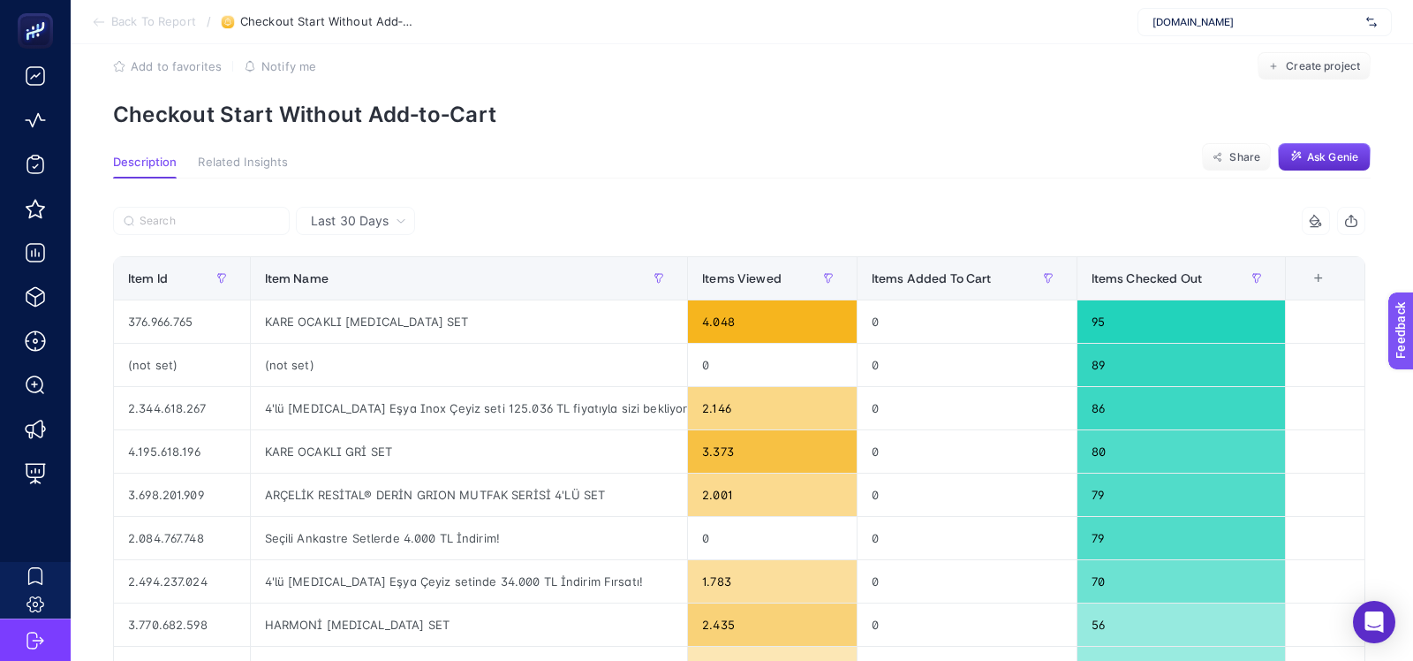
scroll to position [5, 0]
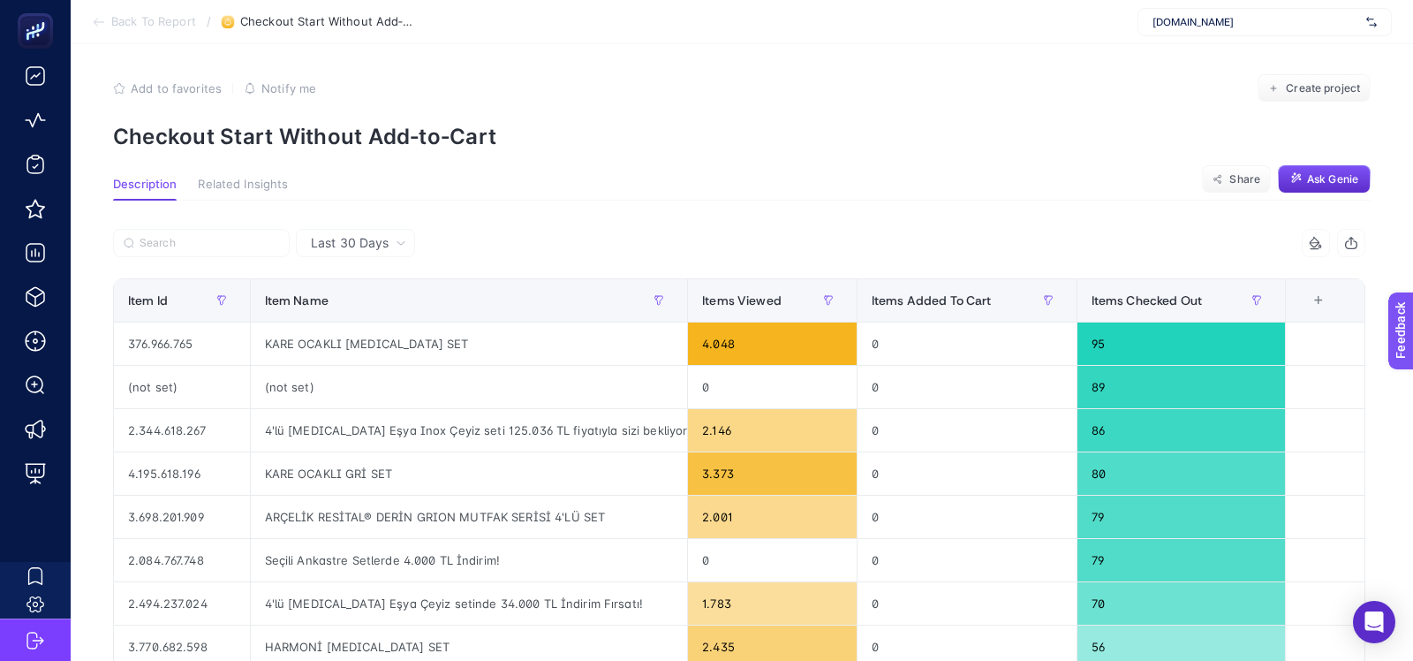
click at [102, 23] on icon at bounding box center [99, 22] width 14 height 14
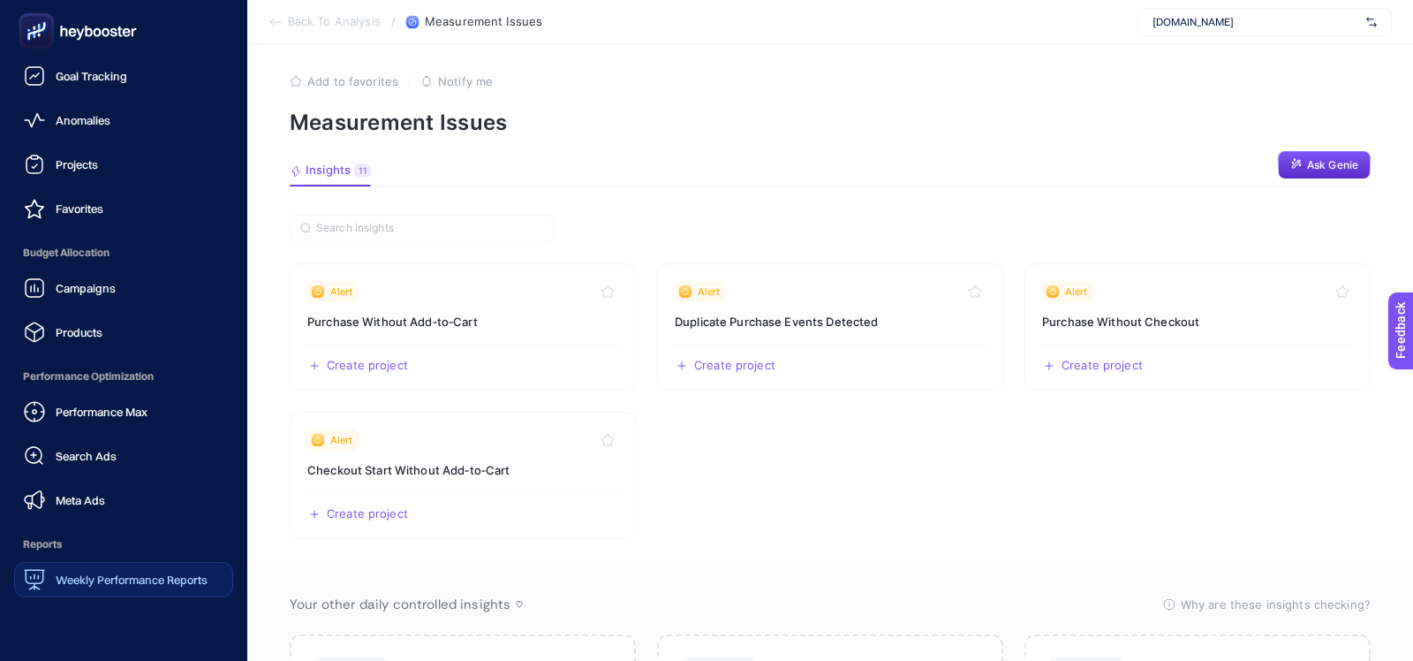
click at [106, 563] on link "Weekly Performance Reports" at bounding box center [123, 579] width 219 height 35
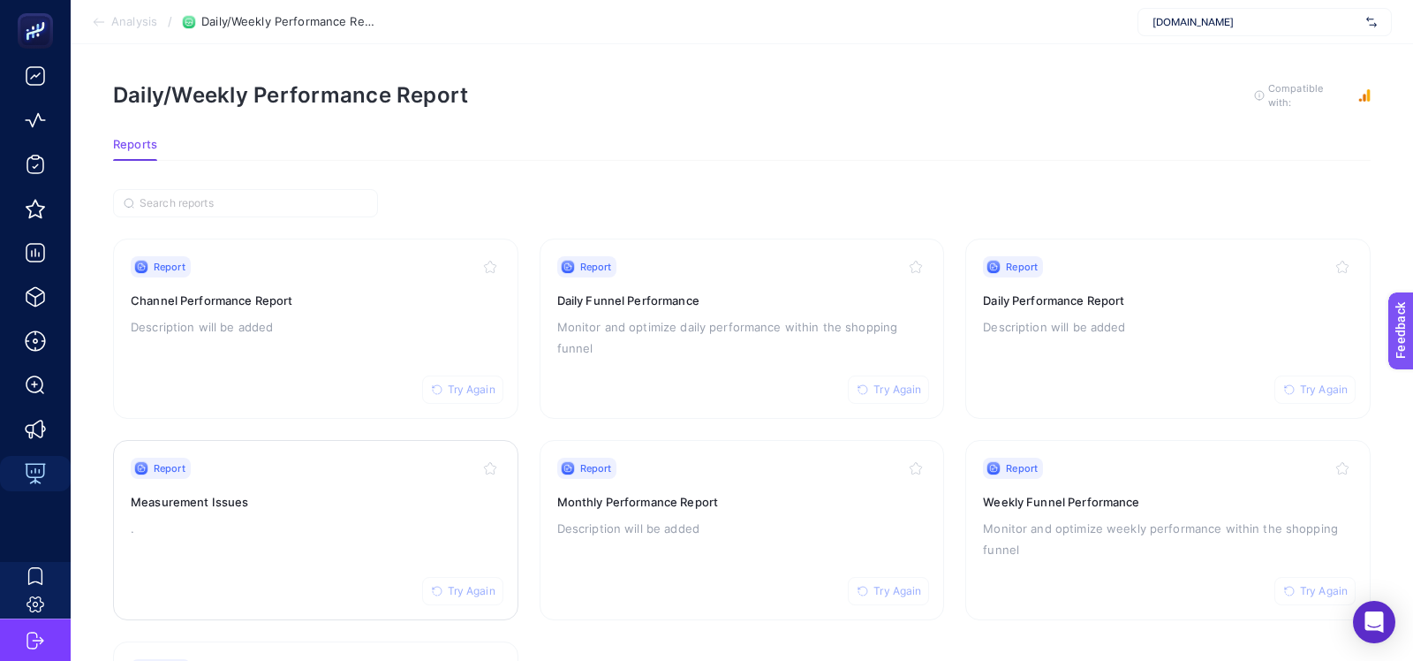
click at [269, 473] on div "Report Try Again" at bounding box center [316, 468] width 370 height 21
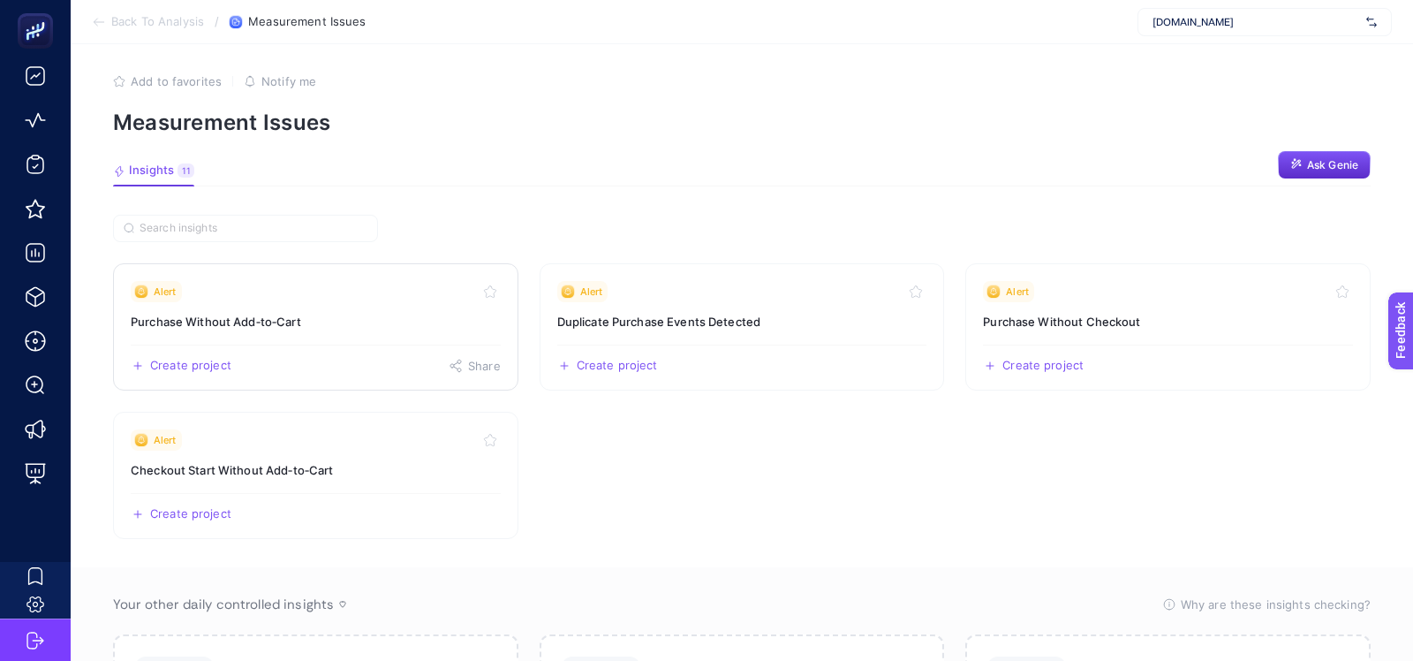
click at [249, 325] on h3 "Purchase Without Add‑to‑Cart" at bounding box center [316, 322] width 370 height 18
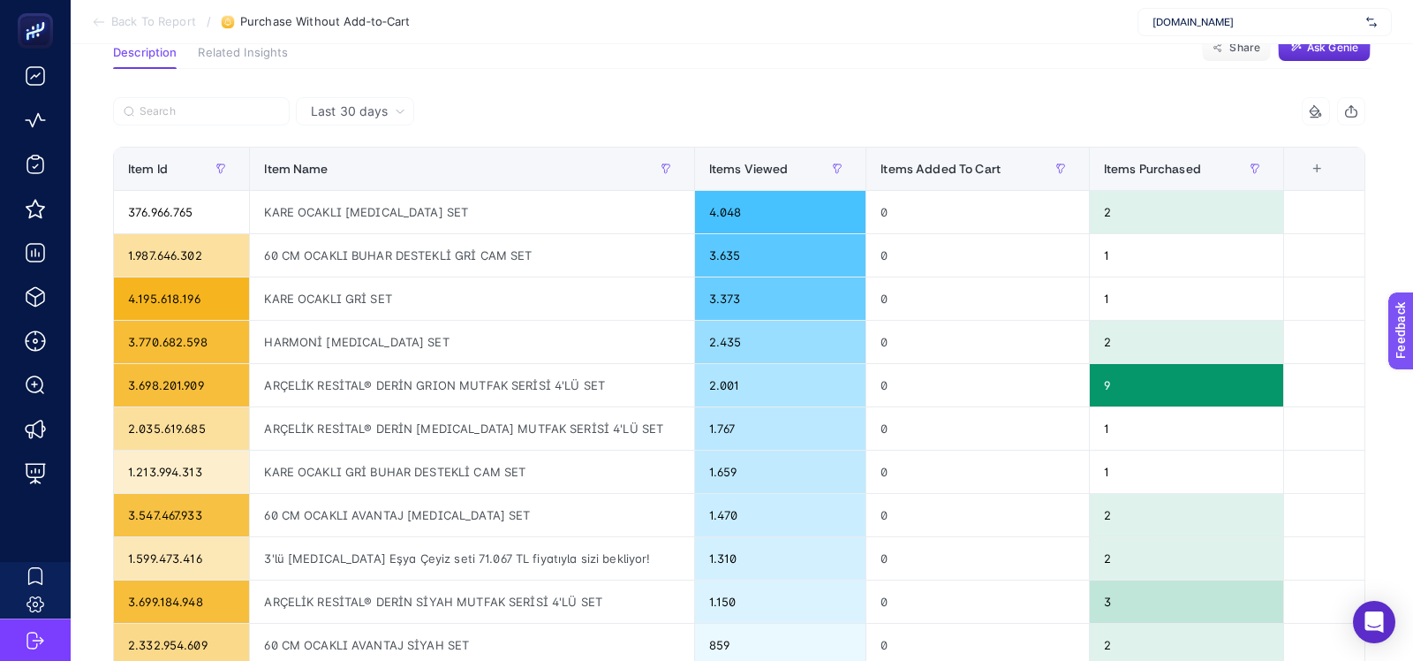
scroll to position [127, 0]
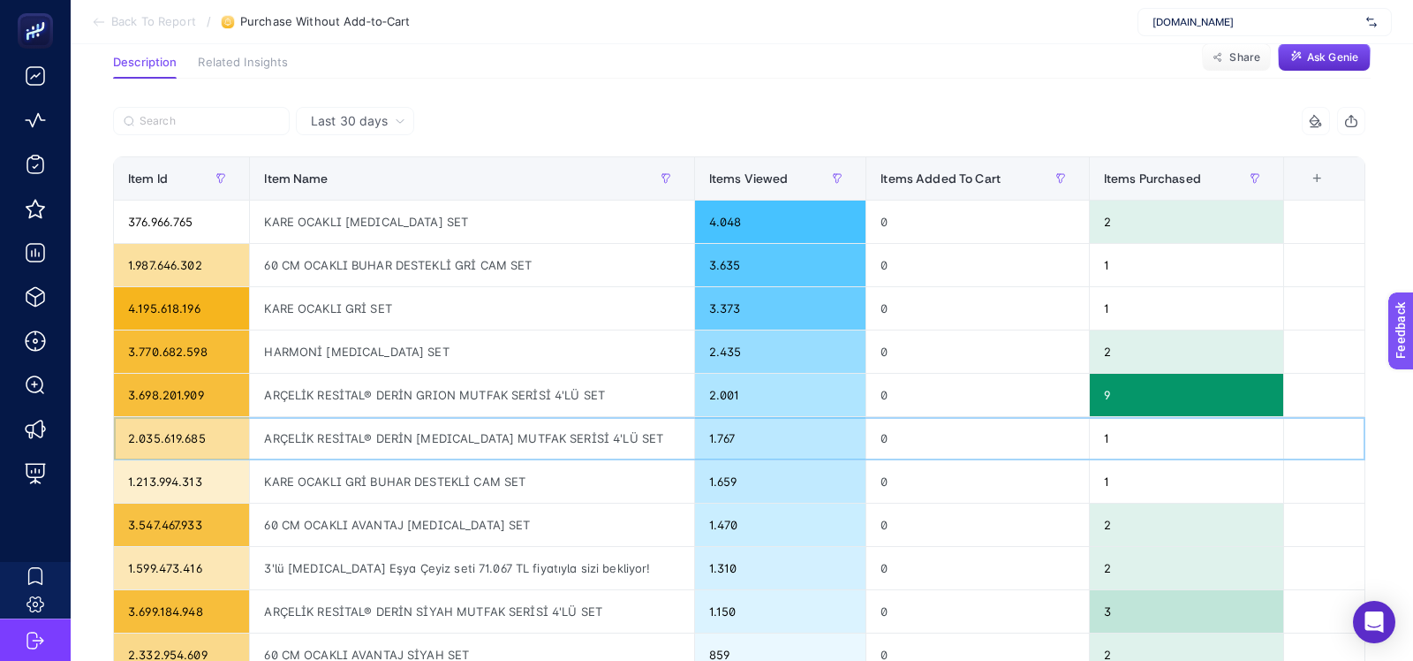
click at [481, 425] on div "ARÇELİK RESİTAL® DERİN BEYAZ MUTFAK SERİSİ 4'LÜ SET" at bounding box center [471, 438] width 443 height 42
click at [481, 401] on div "ARÇELİK RESİTAL® DERİN GRION MUTFAK SERİSİ 4'LÜ SET" at bounding box center [471, 395] width 443 height 42
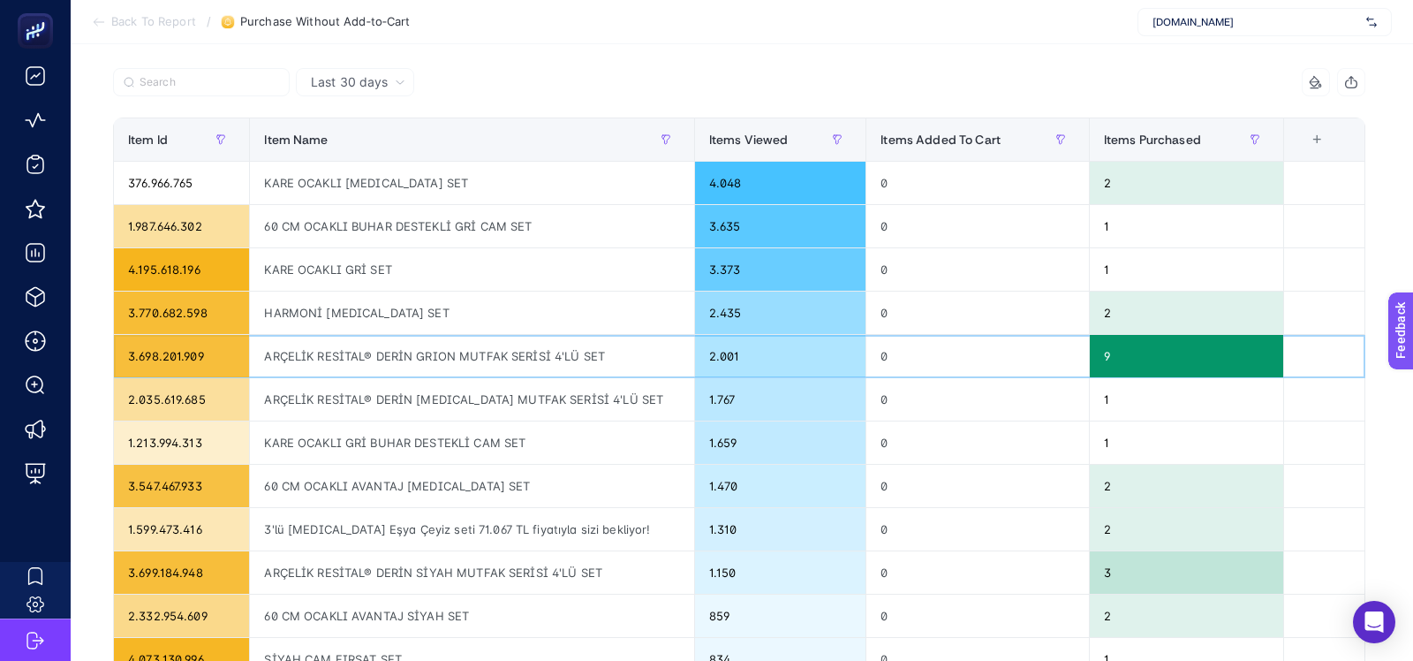
scroll to position [156, 0]
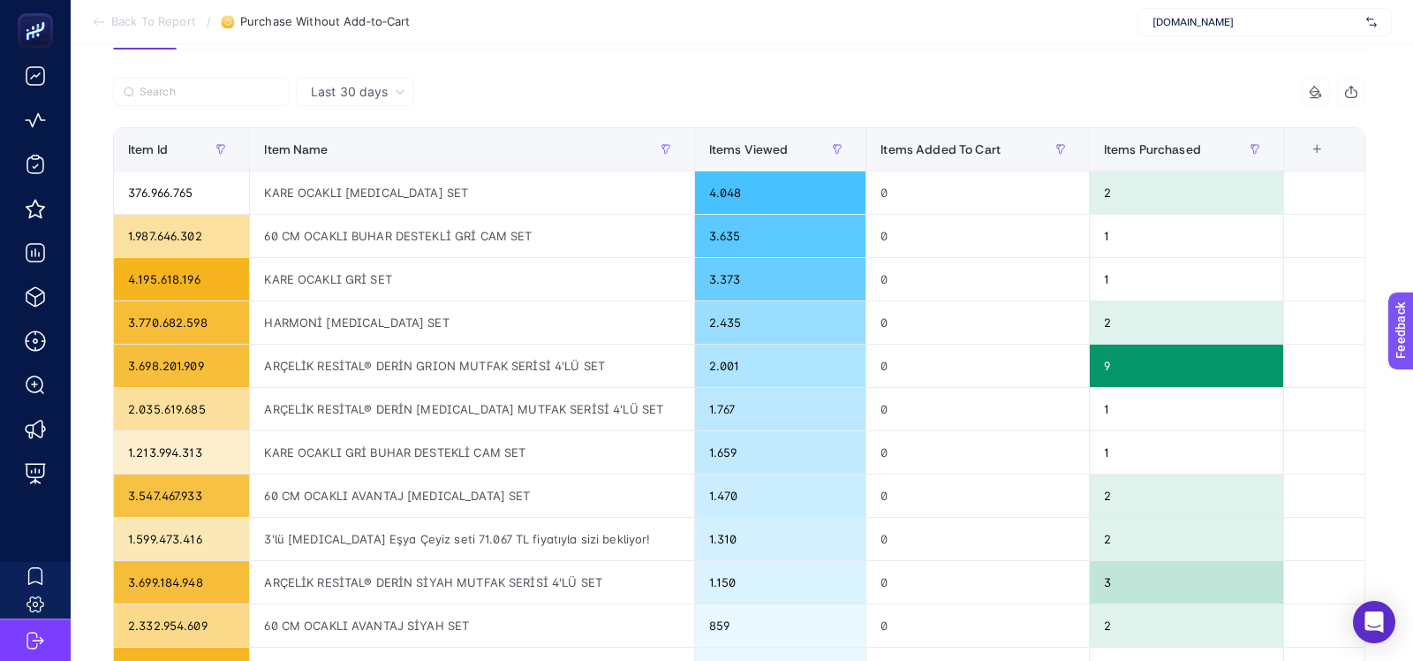
click at [104, 19] on icon at bounding box center [99, 22] width 14 height 14
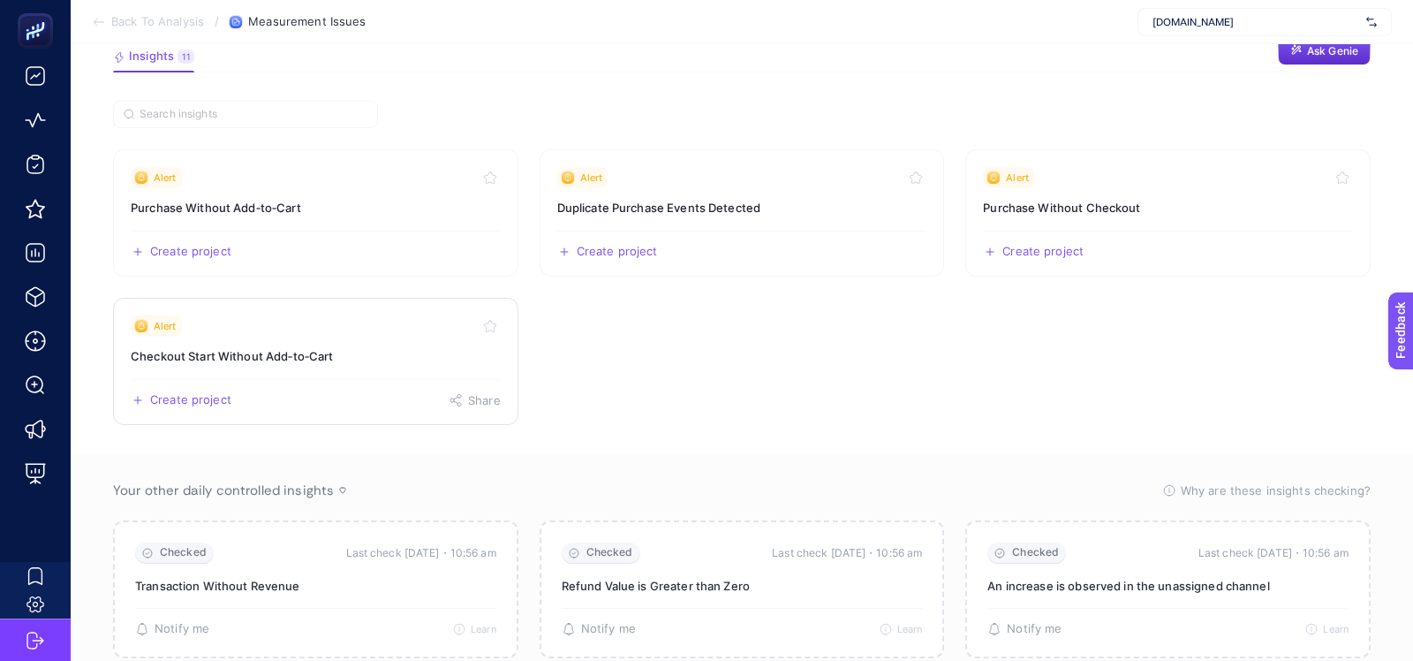
scroll to position [98, 0]
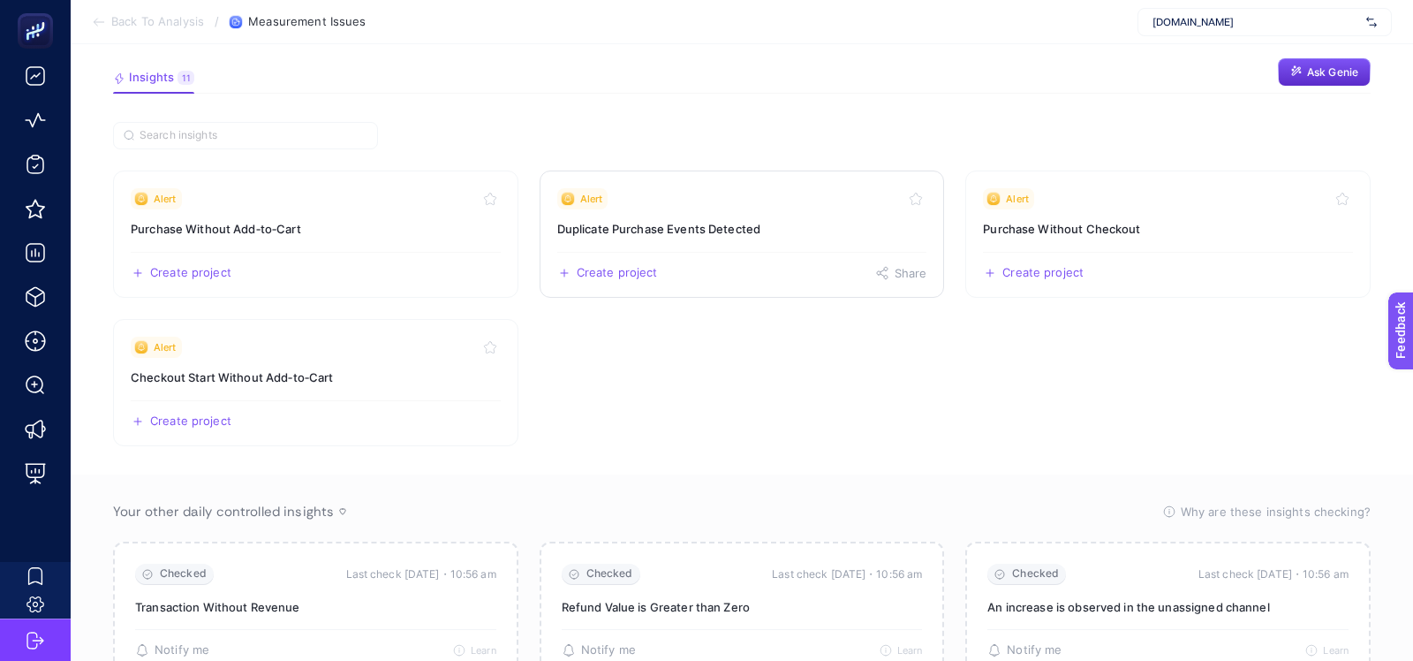
click at [681, 242] on link "Alert Duplicate Purchase Events Detected Create project Share" at bounding box center [742, 233] width 405 height 127
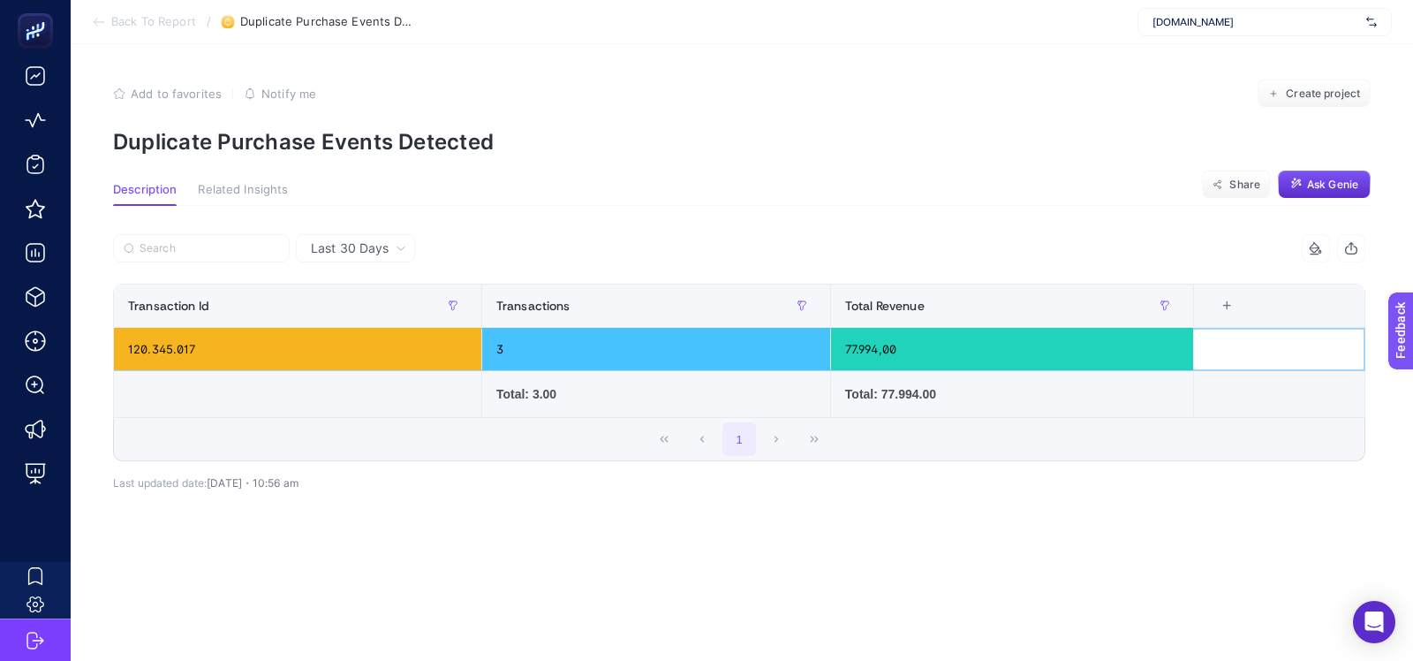
click at [178, 355] on div "120.345.017" at bounding box center [297, 349] width 367 height 42
click at [157, 19] on span "Back To Report" at bounding box center [153, 22] width 85 height 14
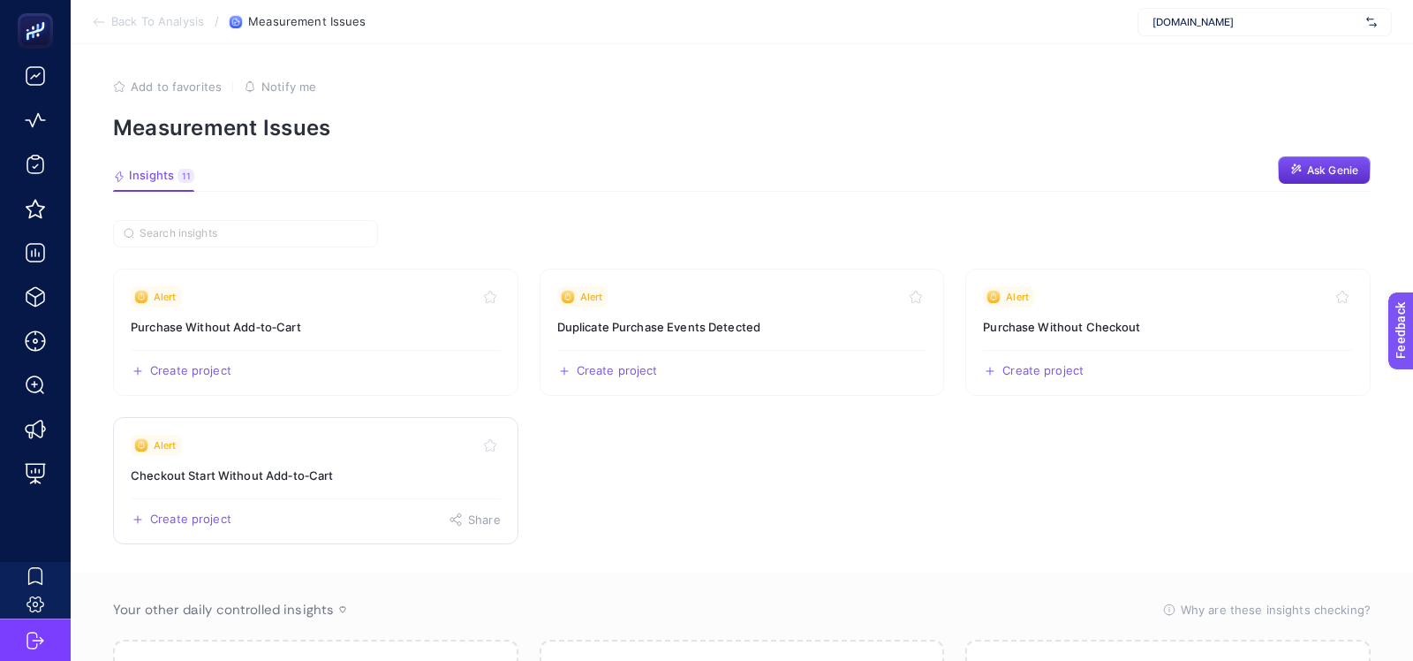
click at [299, 481] on h3 "Checkout Start Without Add‑to‑Cart" at bounding box center [316, 475] width 370 height 18
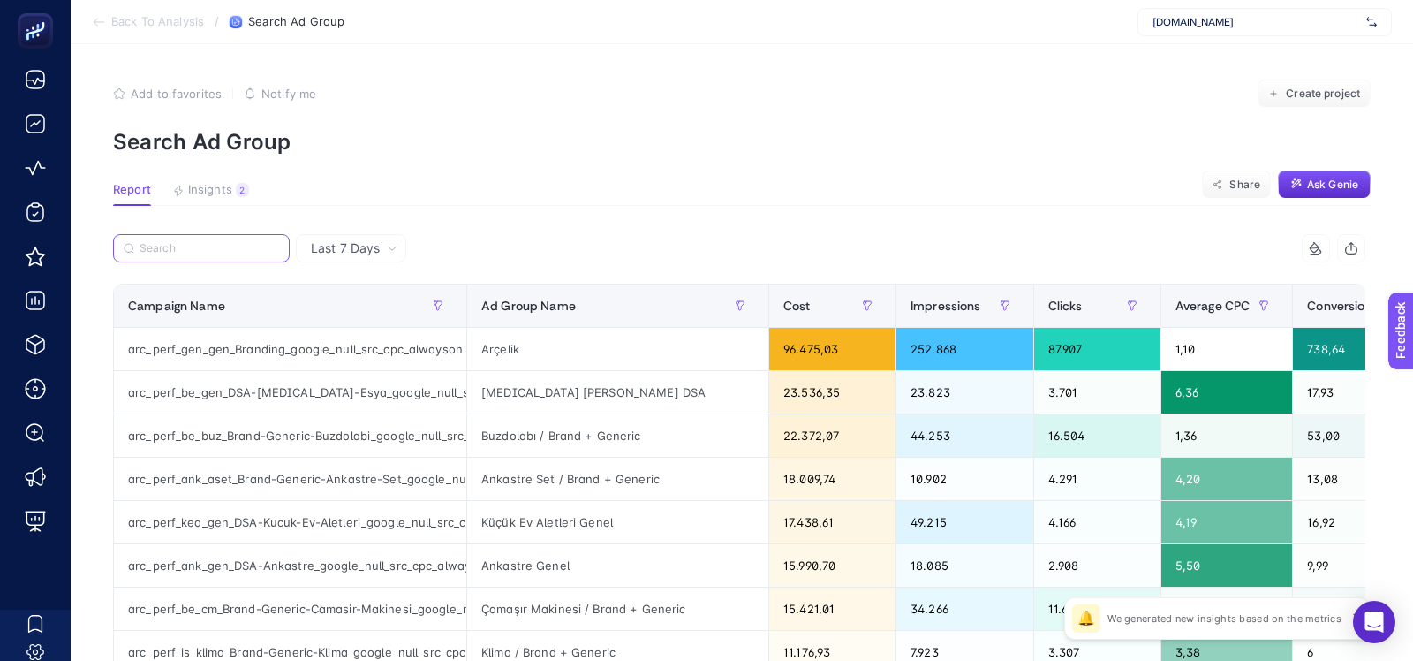
click at [209, 251] on input "Search" at bounding box center [210, 248] width 140 height 13
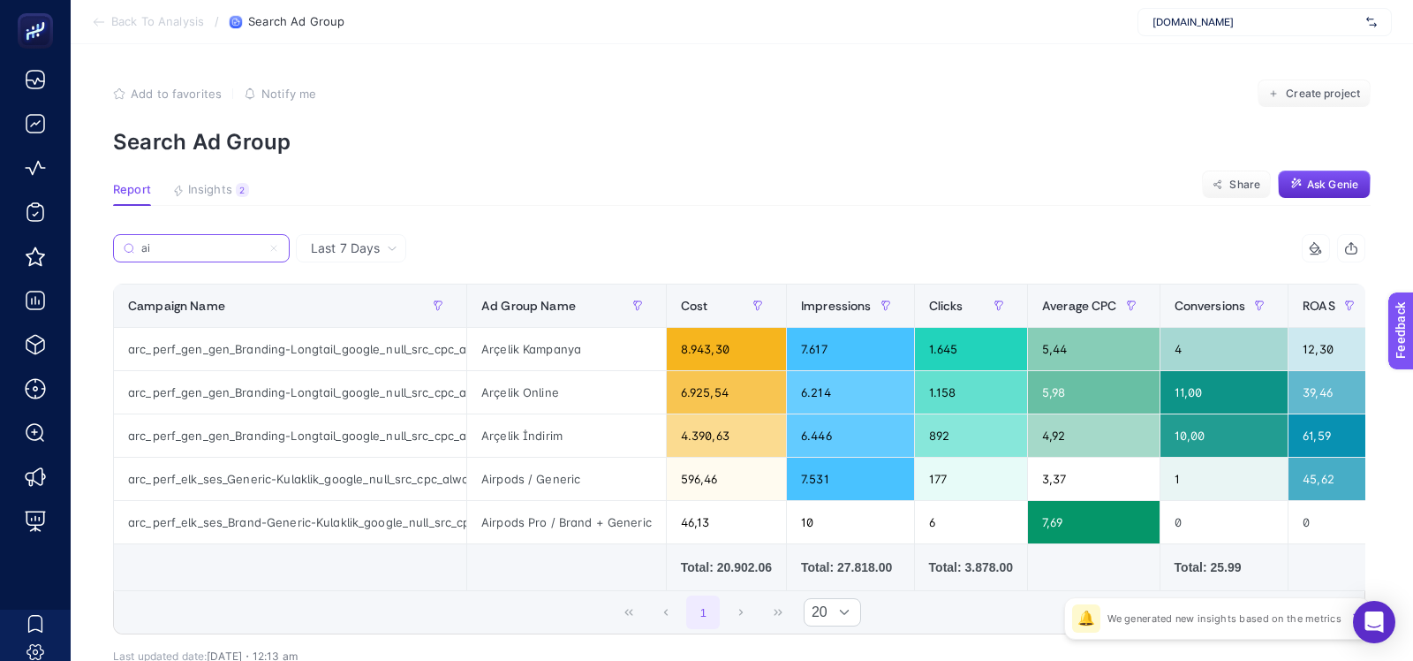
type input "a"
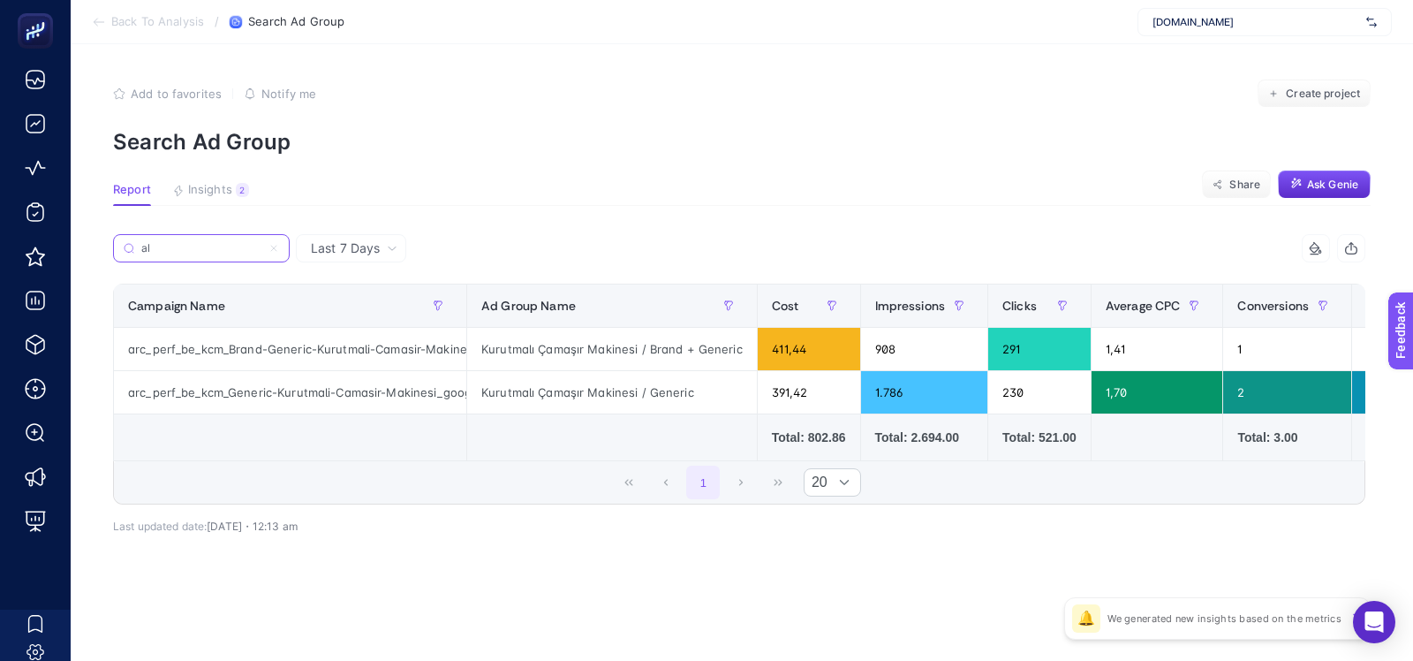
type input "a"
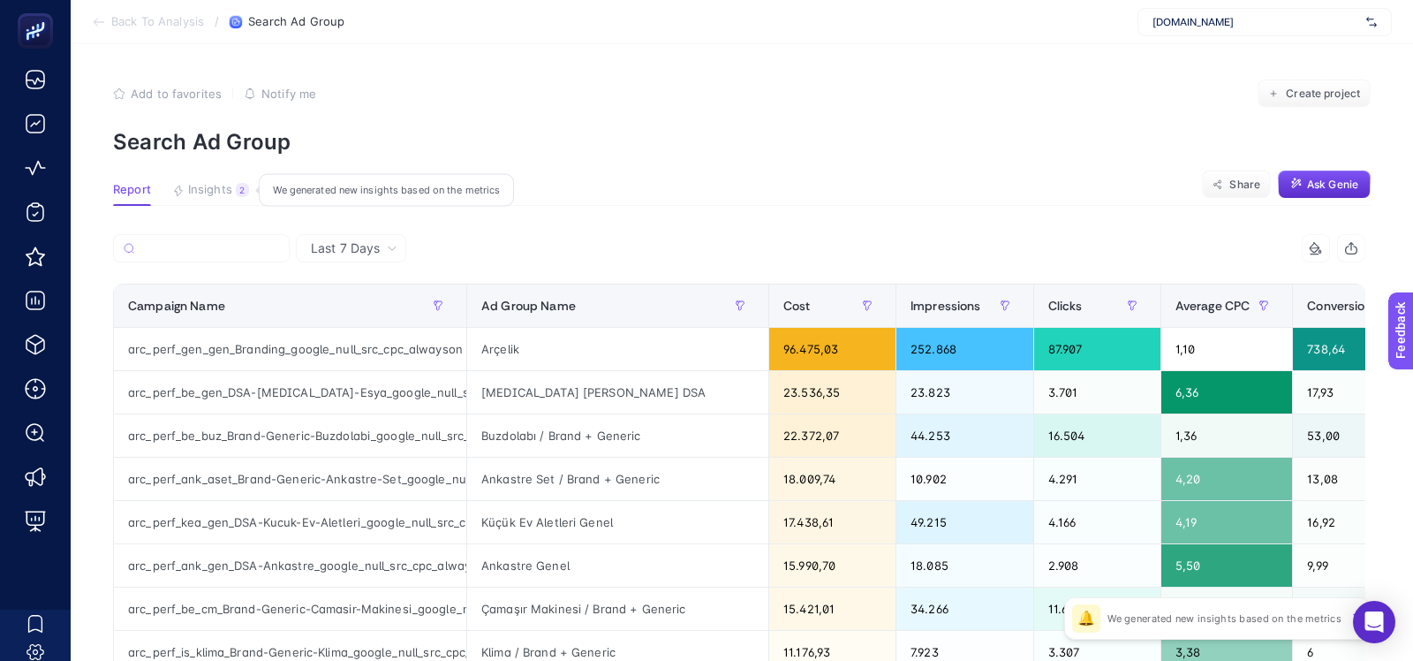
click at [225, 193] on span "Insights" at bounding box center [210, 190] width 44 height 14
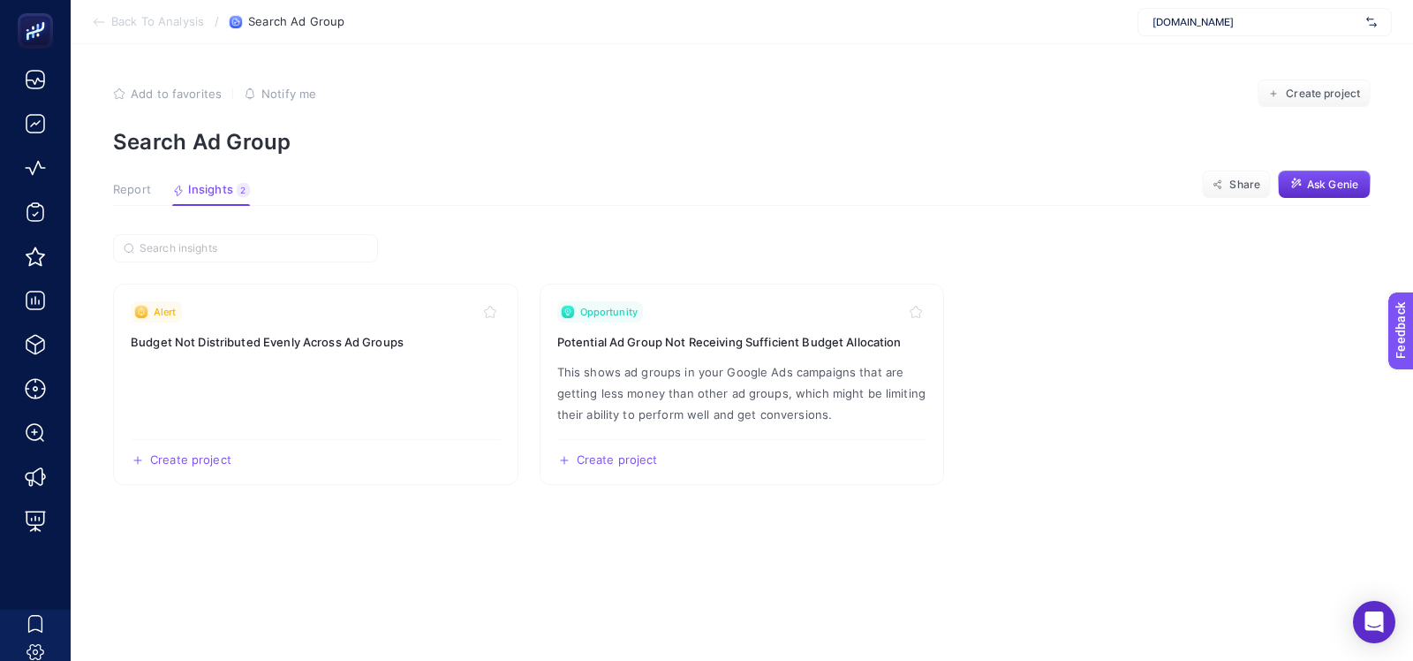
click at [135, 185] on span "Report" at bounding box center [132, 190] width 38 height 14
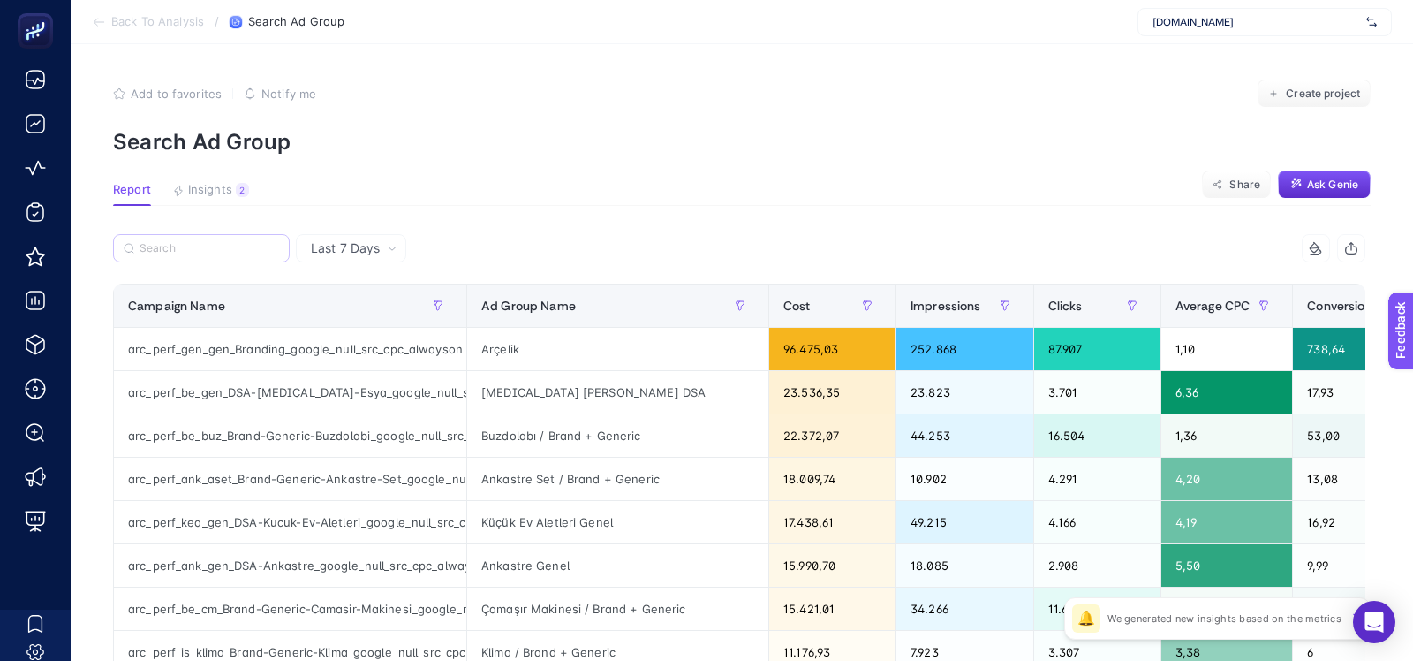
click at [212, 254] on label at bounding box center [201, 248] width 177 height 28
click at [212, 254] on input "Search" at bounding box center [210, 248] width 140 height 13
paste input "arc_perf_is_klima_Brand-Generic-Klima_google_null_src_cpc_alwayson"
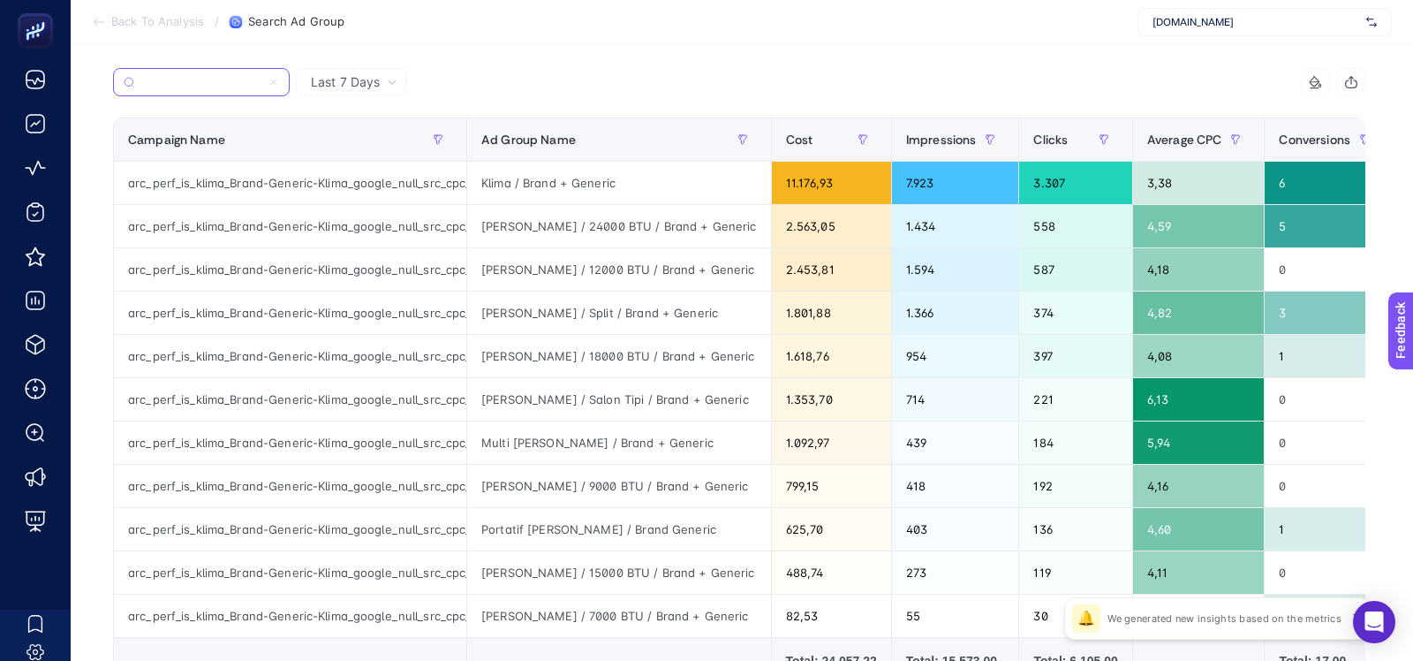
scroll to position [231, 0]
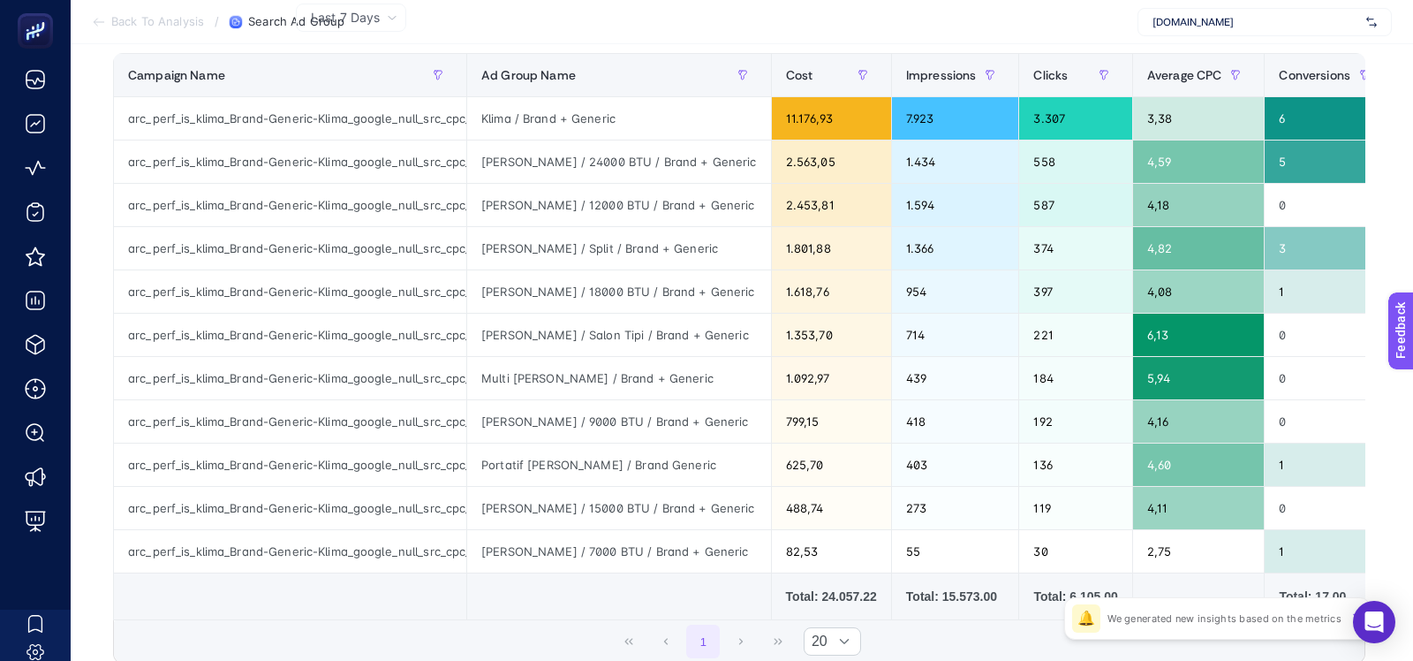
type input "arc_perf_is_klima_Brand-Generic-Klima_google_null_src_cpc_alwayson"
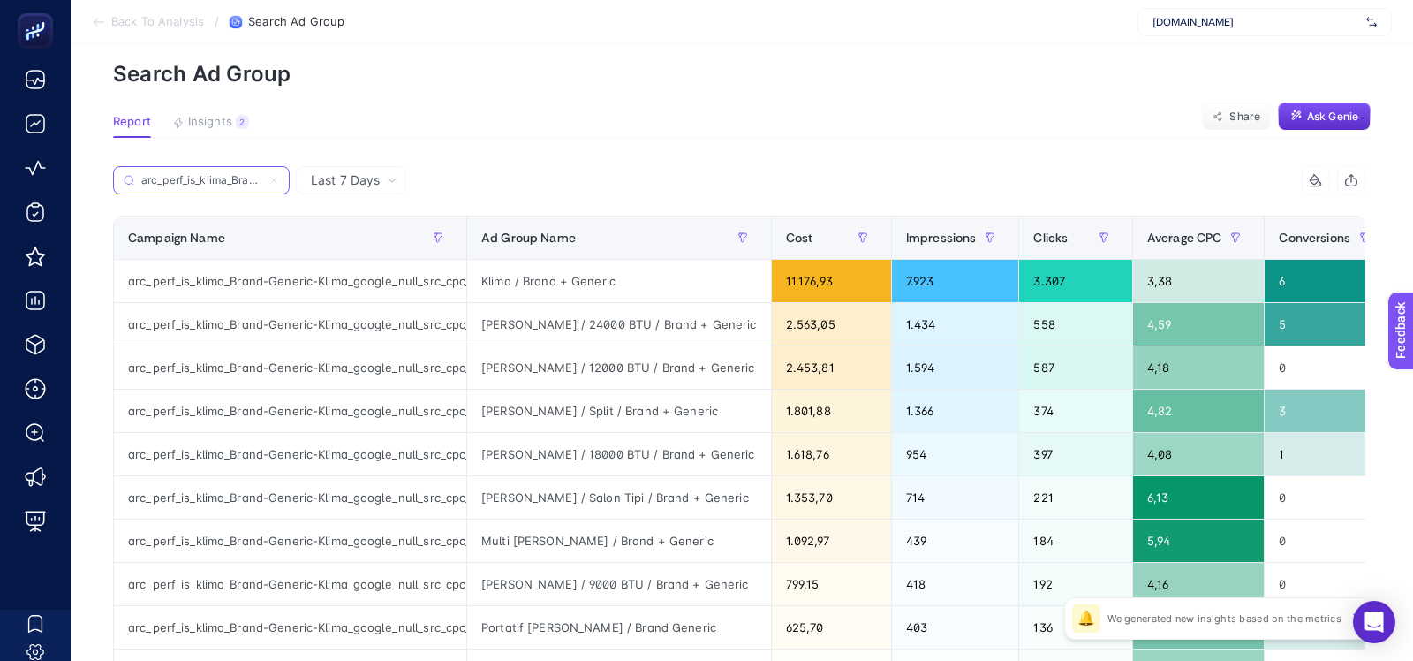
scroll to position [11, 0]
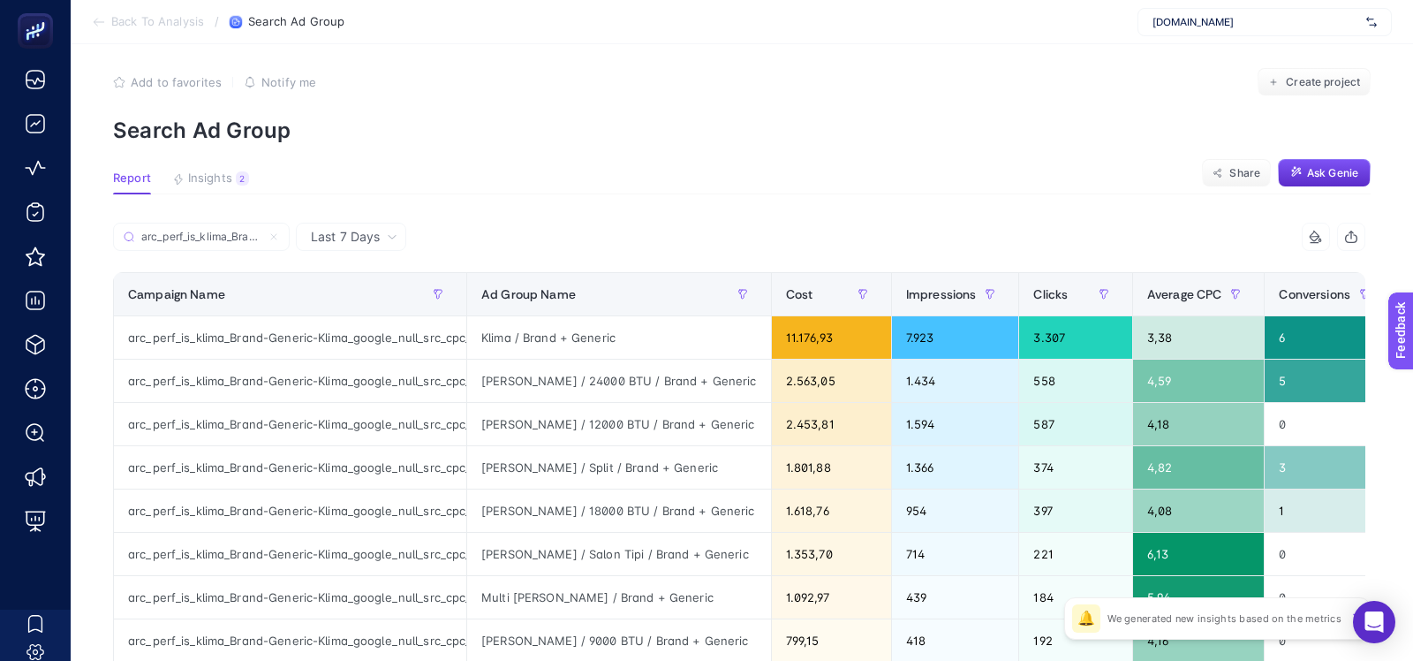
click at [211, 163] on article "Add to favorites false Notify me Create project Search Ad Group Report Insights…" at bounding box center [742, 528] width 1343 height 991
click at [210, 181] on span "Insights" at bounding box center [210, 178] width 44 height 14
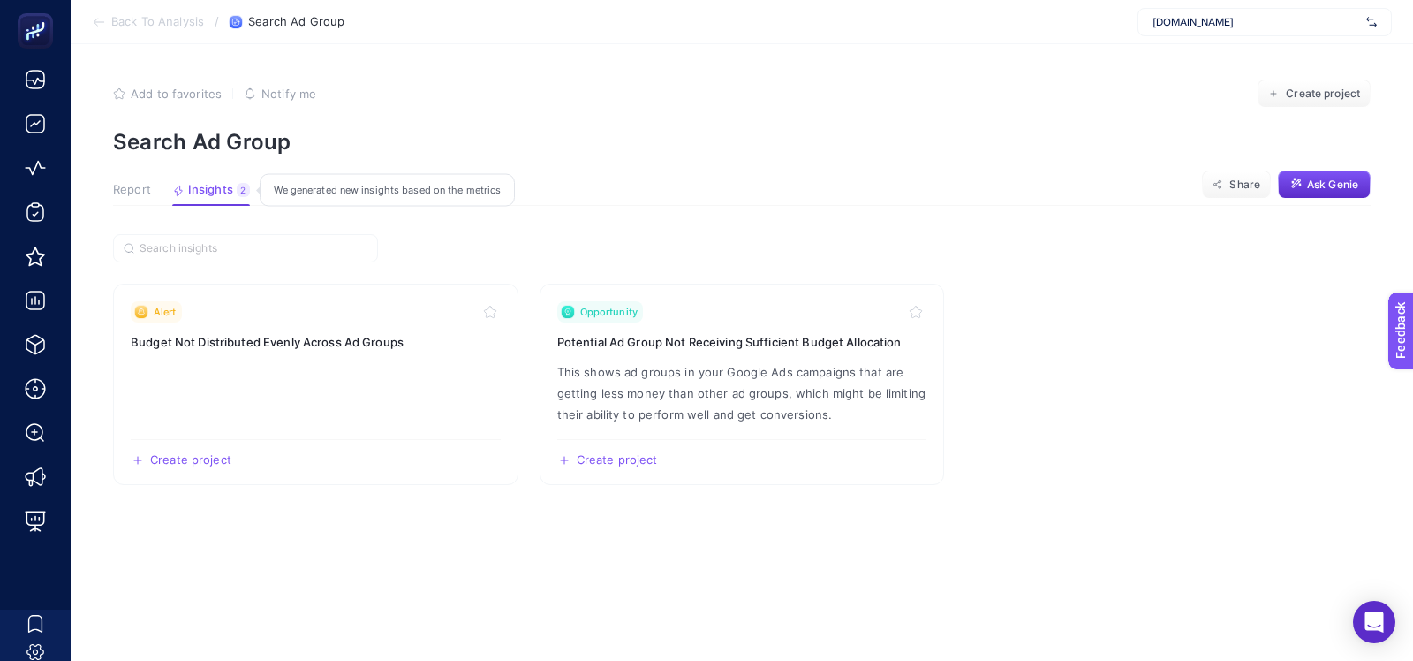
scroll to position [0, 0]
click at [132, 187] on span "Report" at bounding box center [132, 190] width 38 height 14
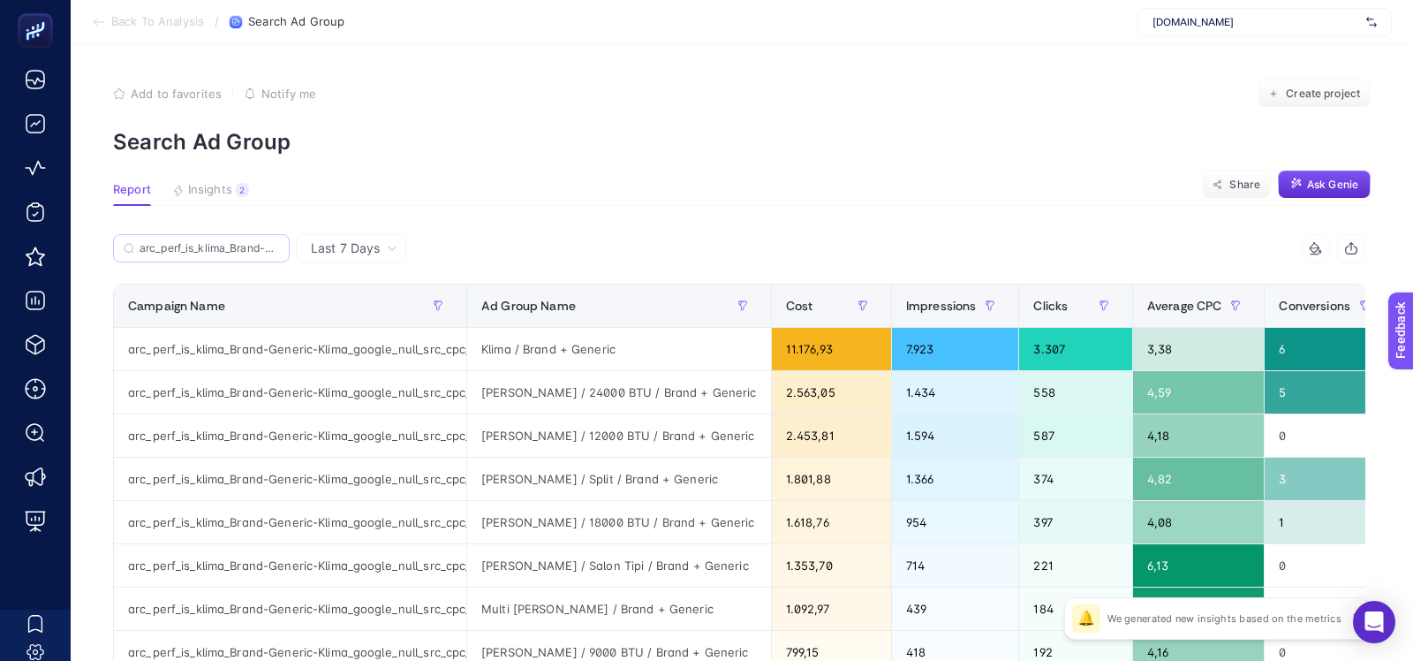
click at [178, 256] on label "arc_perf_is_klima_Brand-Generic-Klima_google_null_src_cpc_alwayson" at bounding box center [201, 248] width 177 height 28
click at [178, 255] on input "arc_perf_is_klima_Brand-Generic-Klima_google_null_src_cpc_alwayson" at bounding box center [210, 248] width 140 height 13
click at [178, 256] on label "arc_perf_is_klima_Brand-Generic-Klima_google_null_src_cpc_alwayson" at bounding box center [201, 248] width 177 height 28
click at [178, 255] on input "arc_perf_is_klima_Brand-Generic-Klima_google_null_src_cpc_alwayson" at bounding box center [201, 248] width 120 height 13
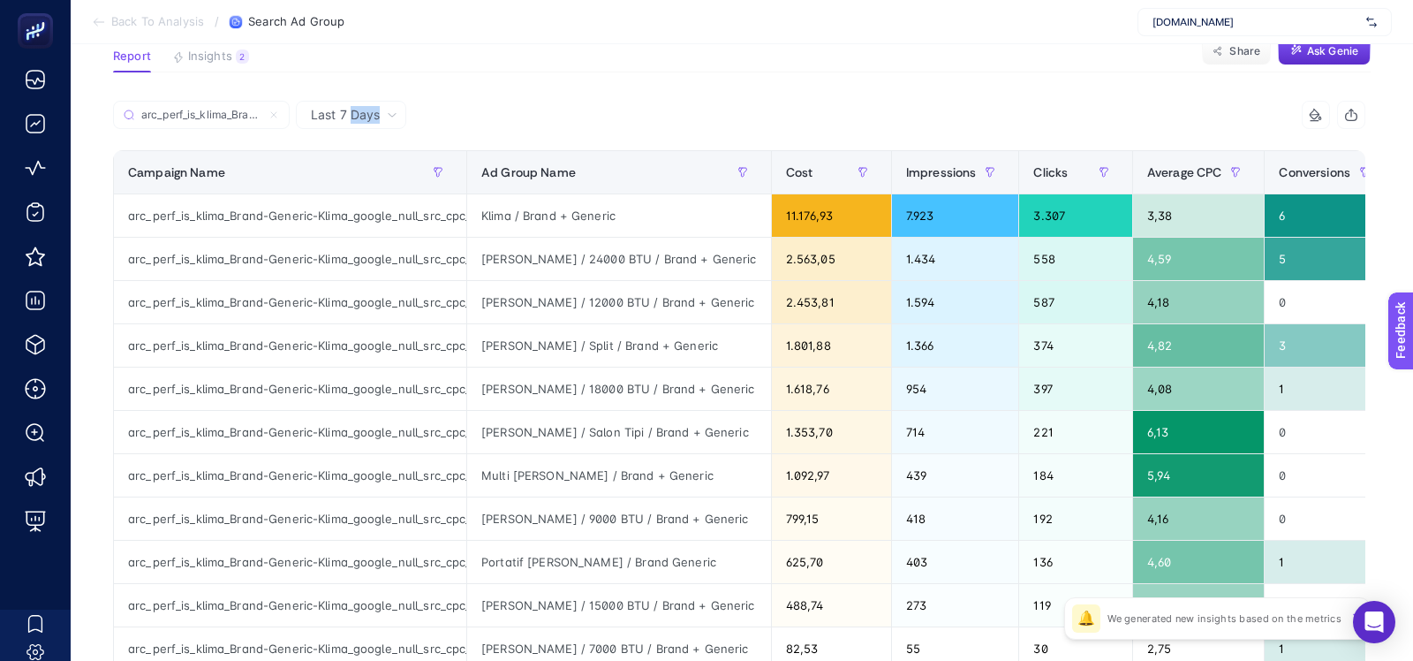
scroll to position [134, 0]
click at [274, 116] on icon at bounding box center [274, 114] width 11 height 11
click at [261, 116] on input "arc_perf_is_klima_Brand-Generic-Klima_google_null_src_cpc_alwayson" at bounding box center [201, 114] width 120 height 13
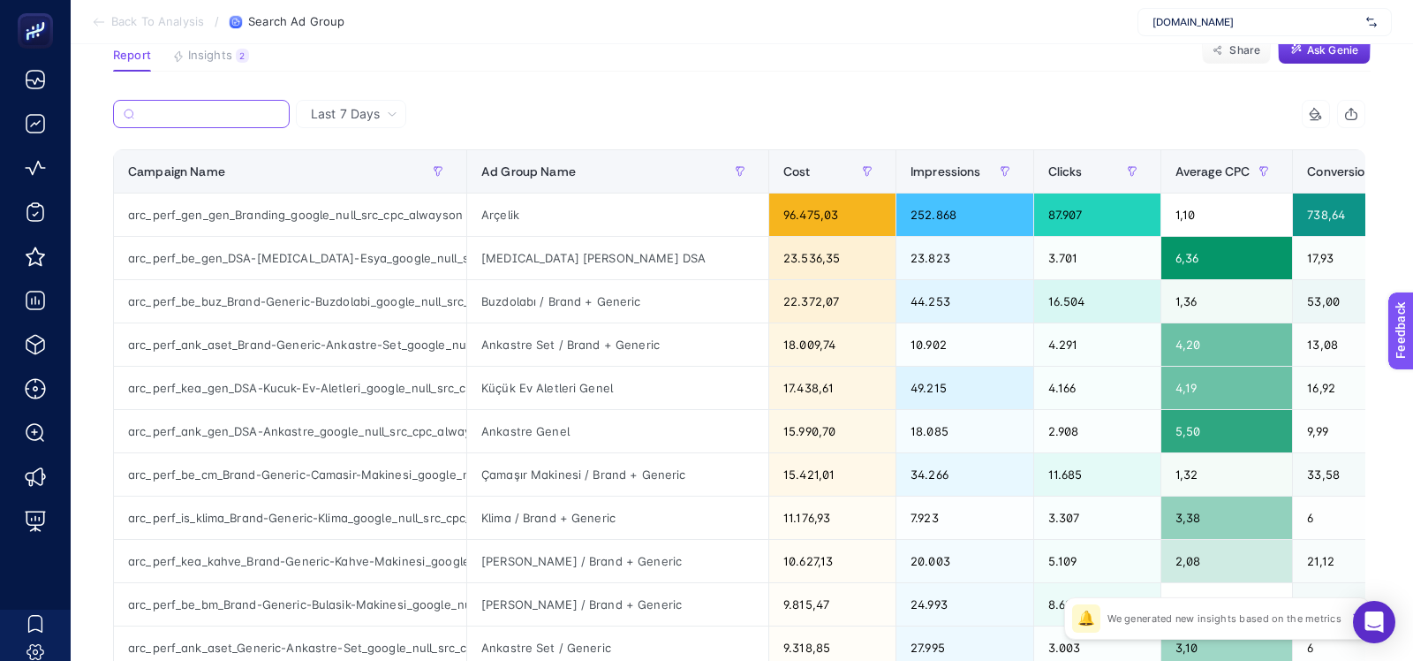
click at [220, 114] on input "Search" at bounding box center [210, 114] width 138 height 13
paste input "arc_perf_tv_gen_Generic-Televizyon_google_null_src_cpc_alwayson"
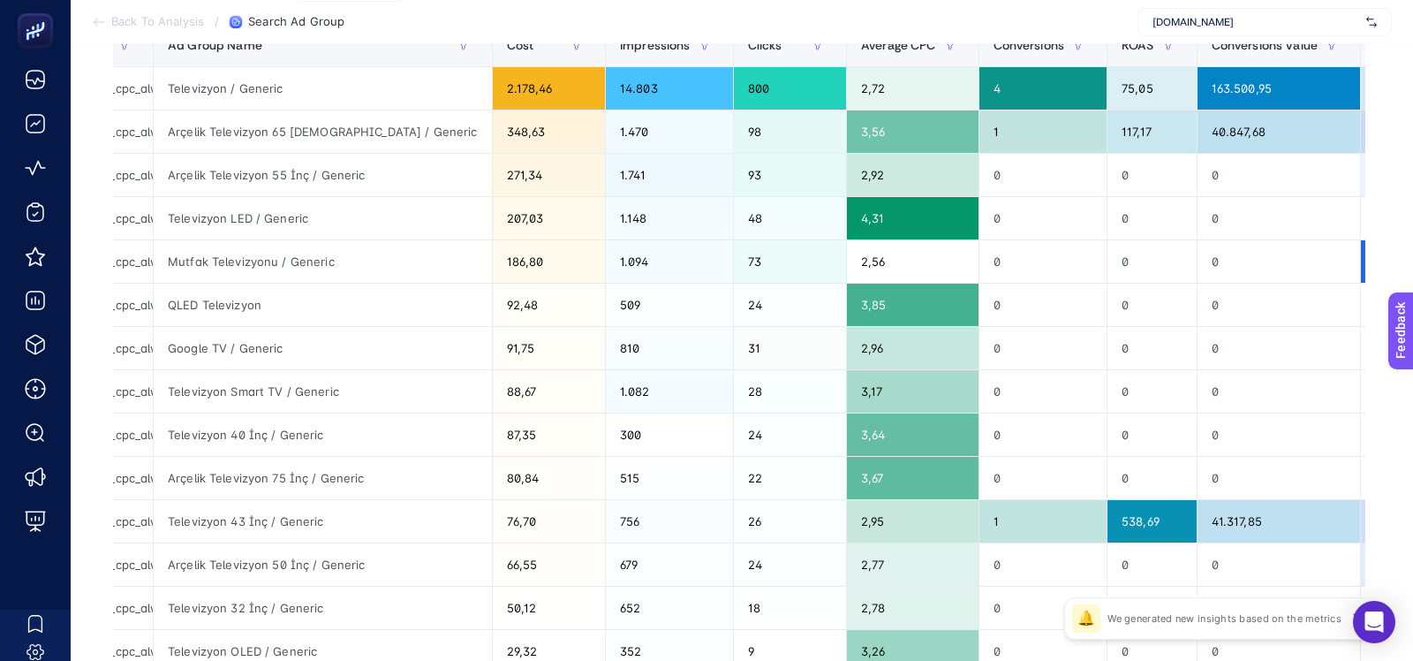
scroll to position [128, 0]
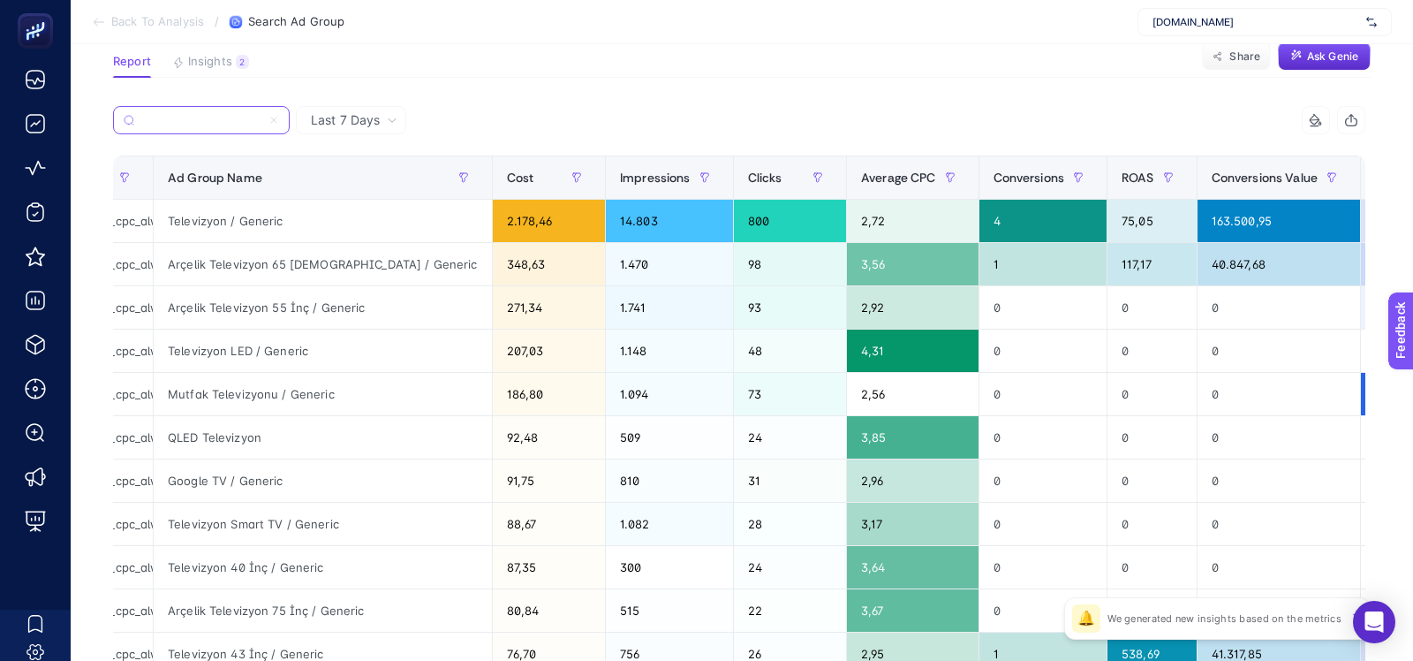
type input "arc_perf_tv_gen_Generic-Televizyon_google_null_src_cpc_alwayson"
click at [369, 138] on div "arc_perf_tv_gen_Generic-Televizyon_google_null_src_cpc_alwayson" at bounding box center [426, 125] width 626 height 39
click at [366, 124] on span "Last 7 Days" at bounding box center [345, 120] width 69 height 18
click at [347, 193] on li "Last 30 Days" at bounding box center [351, 189] width 100 height 32
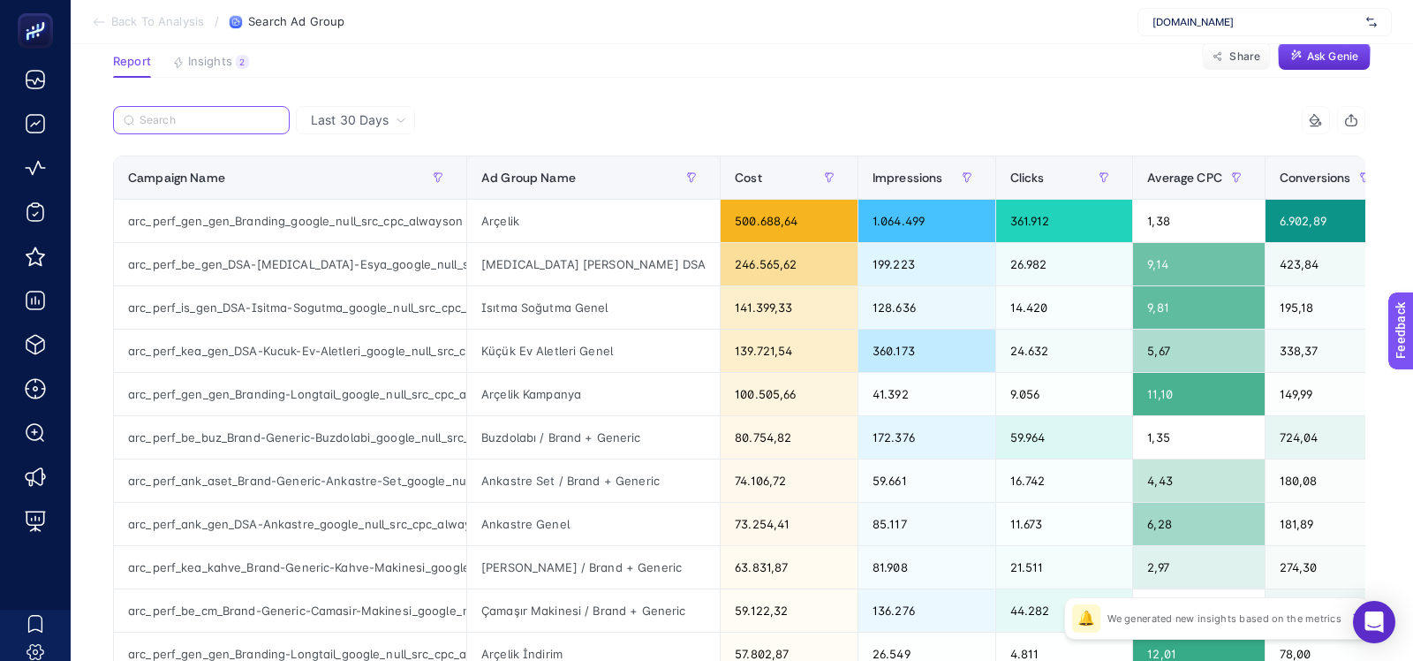
click at [210, 121] on input "Search" at bounding box center [210, 120] width 140 height 13
click at [210, 121] on input "Search" at bounding box center [210, 120] width 138 height 13
paste input "arc_perf_tv_gen_Generic-Televizyon_google_null_src_cpc_alwayson"
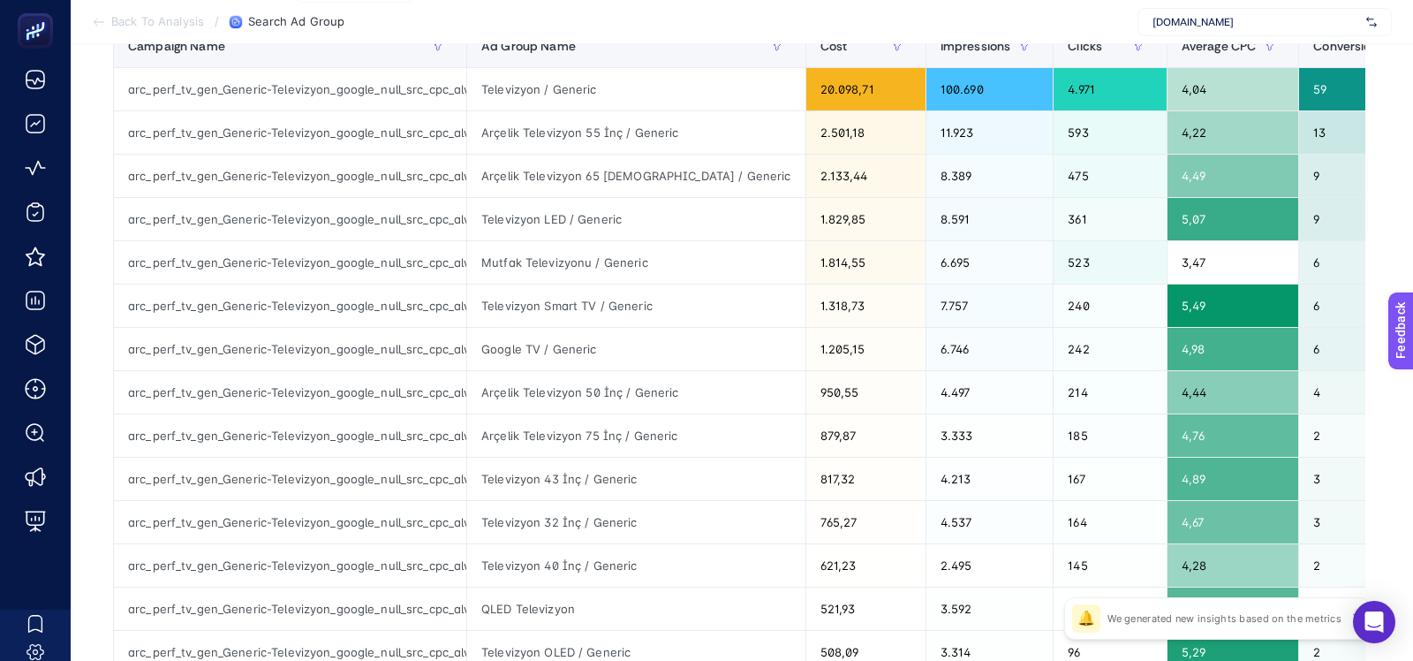
scroll to position [261, 0]
type input "arc_perf_tv_gen_Generic-Televizyon_google_null_src_cpc_alwayson"
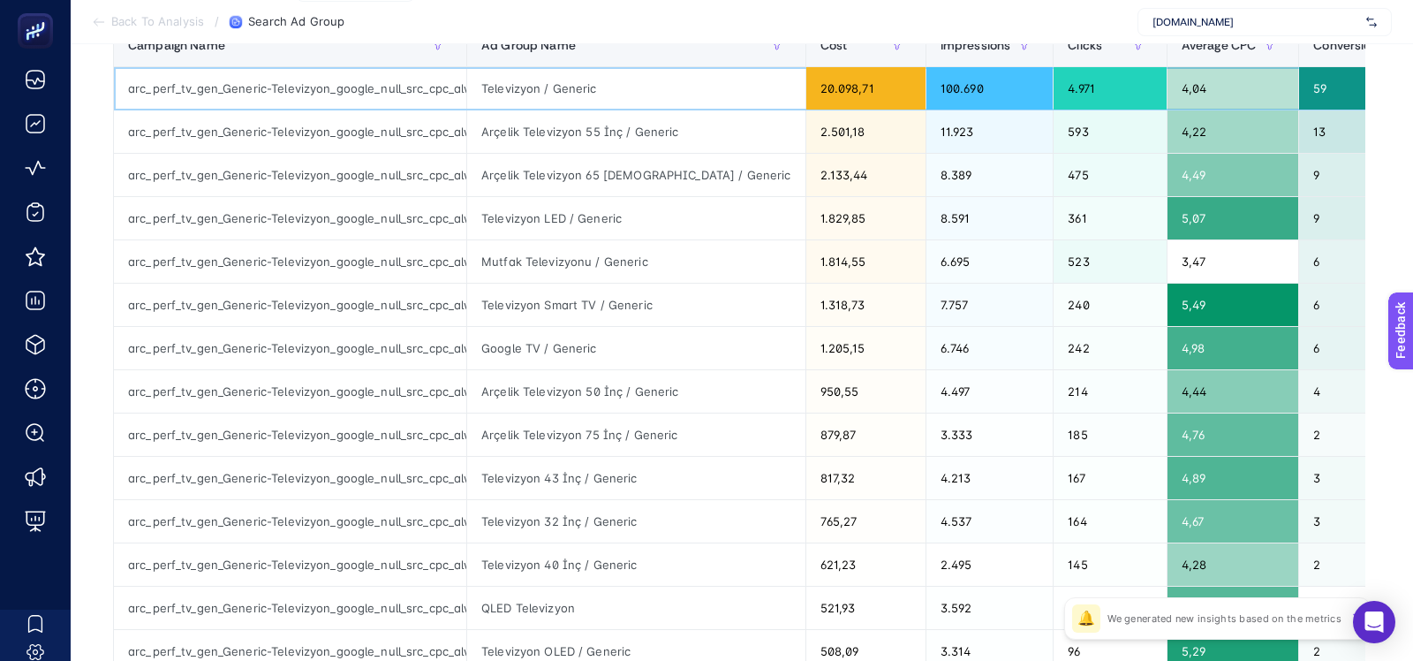
click at [516, 93] on div "Televizyon / Generic" at bounding box center [636, 88] width 338 height 42
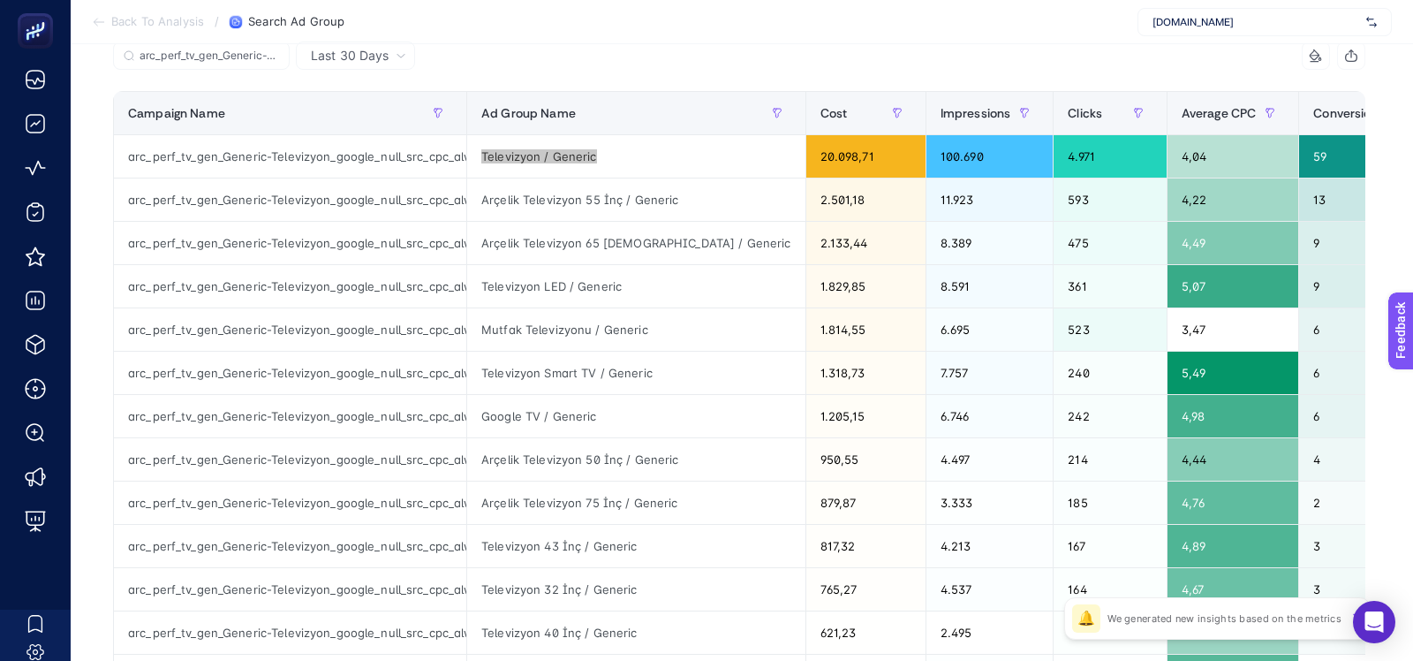
scroll to position [232, 0]
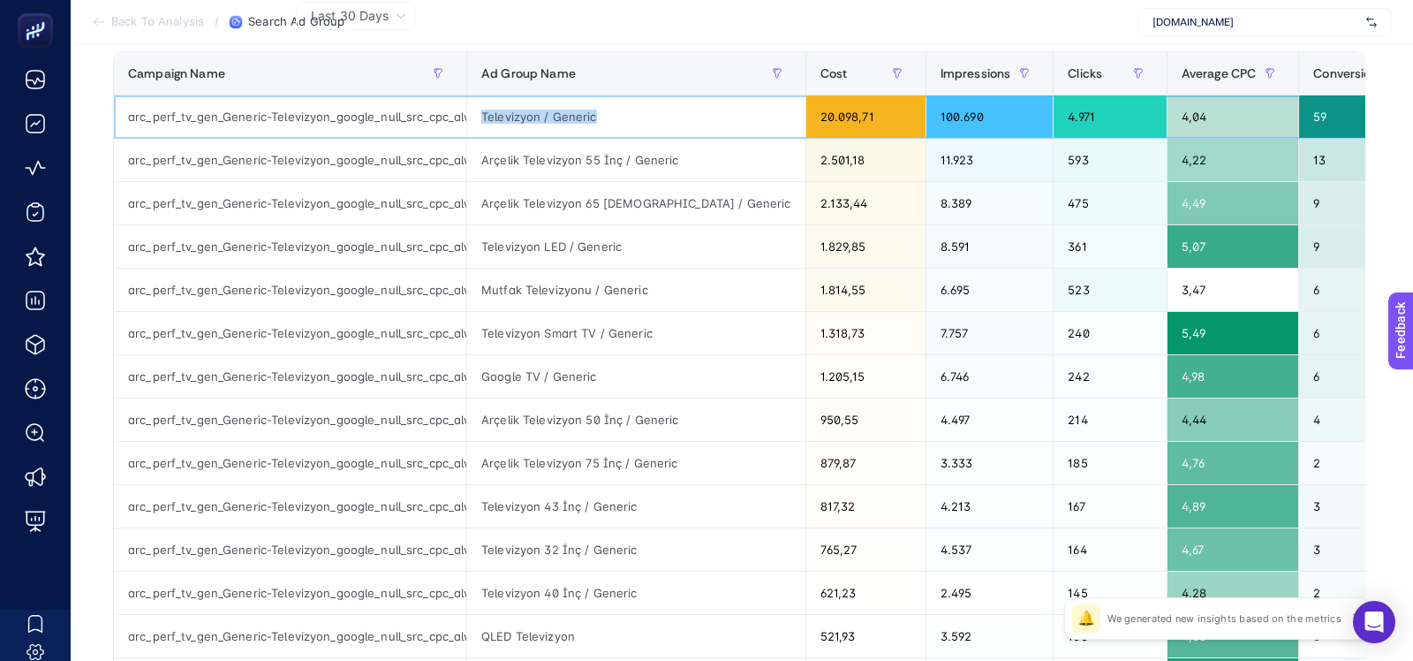
click at [496, 123] on div "Televizyon / Generic" at bounding box center [636, 116] width 338 height 42
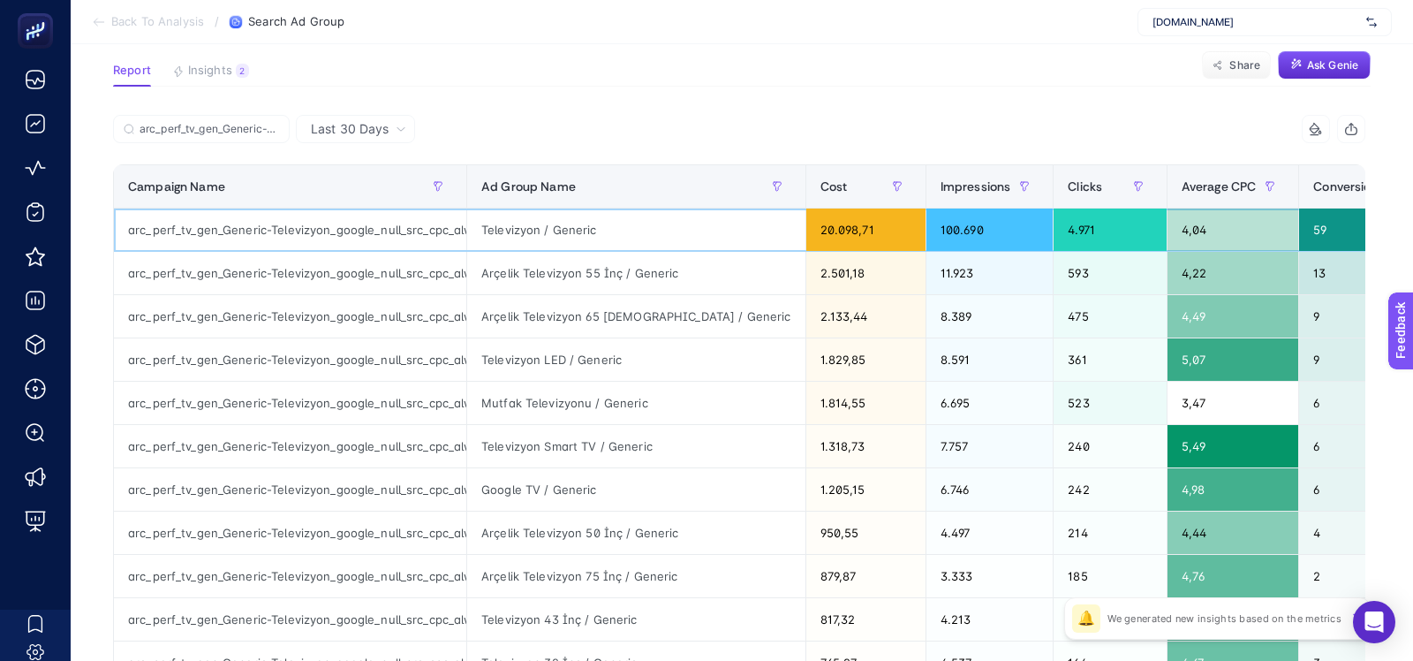
scroll to position [0, 0]
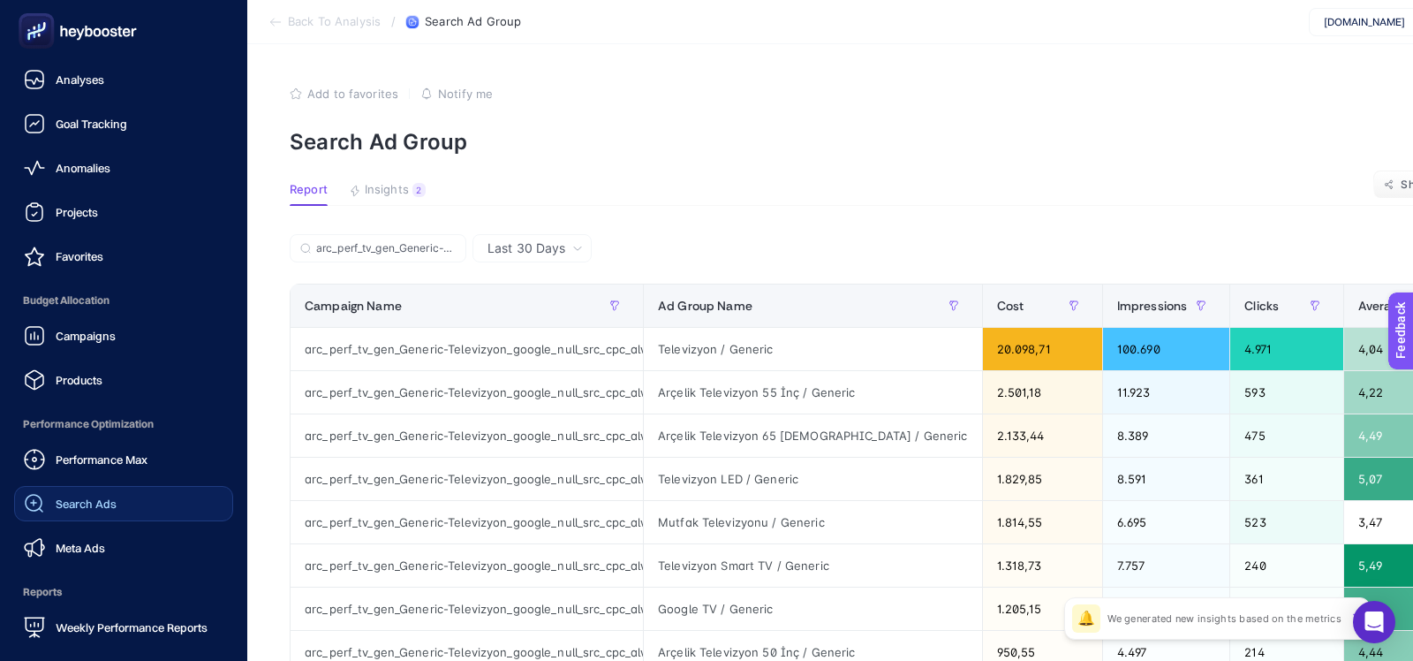
click at [65, 506] on span "Search Ads" at bounding box center [86, 503] width 61 height 14
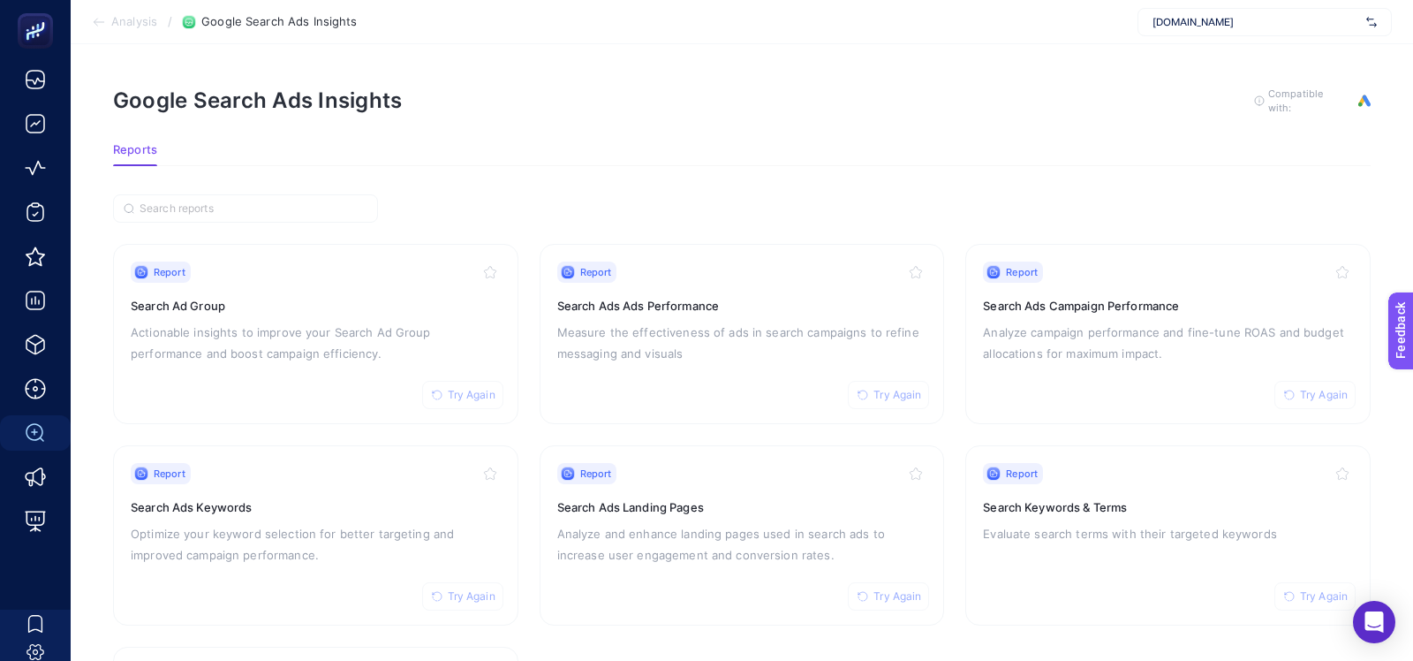
scroll to position [10, 0]
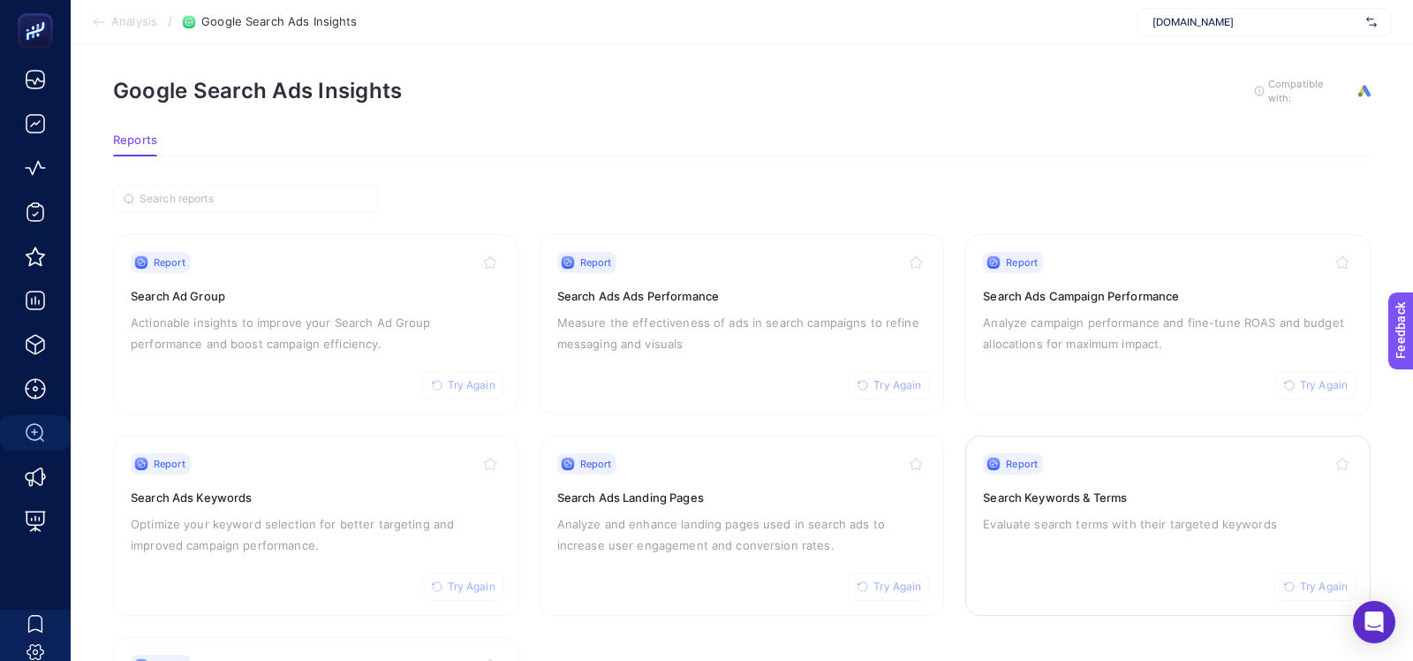
click at [981, 506] on link "Report Try Again Search Keywords & Terms Evaluate search terms with their targe…" at bounding box center [1168, 526] width 405 height 180
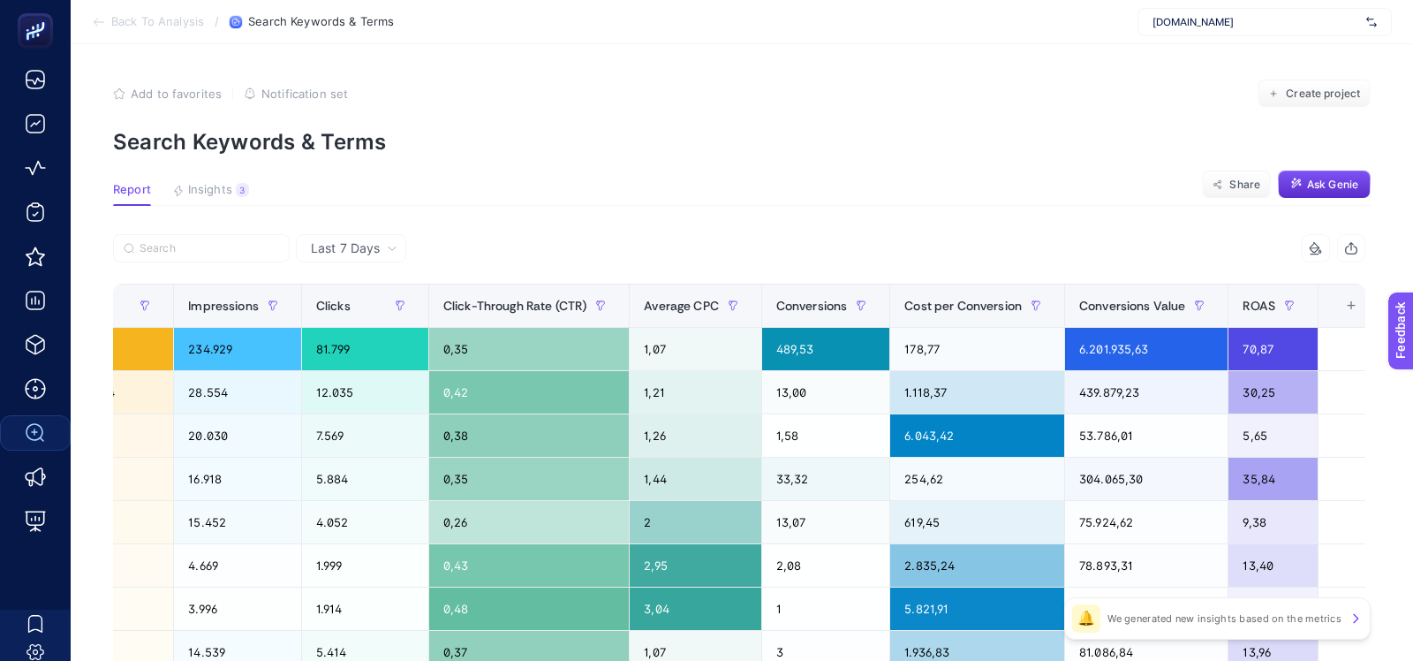
scroll to position [0, 1087]
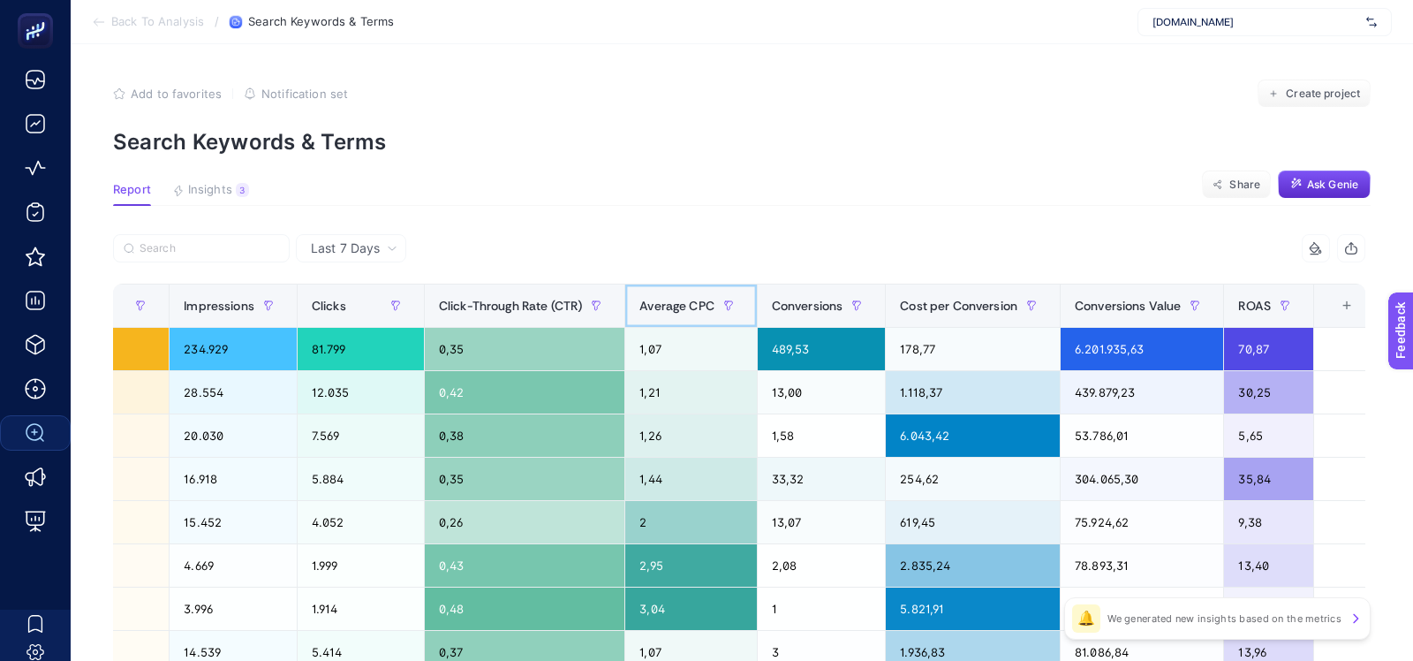
click at [664, 318] on div "Average CPC" at bounding box center [691, 306] width 103 height 28
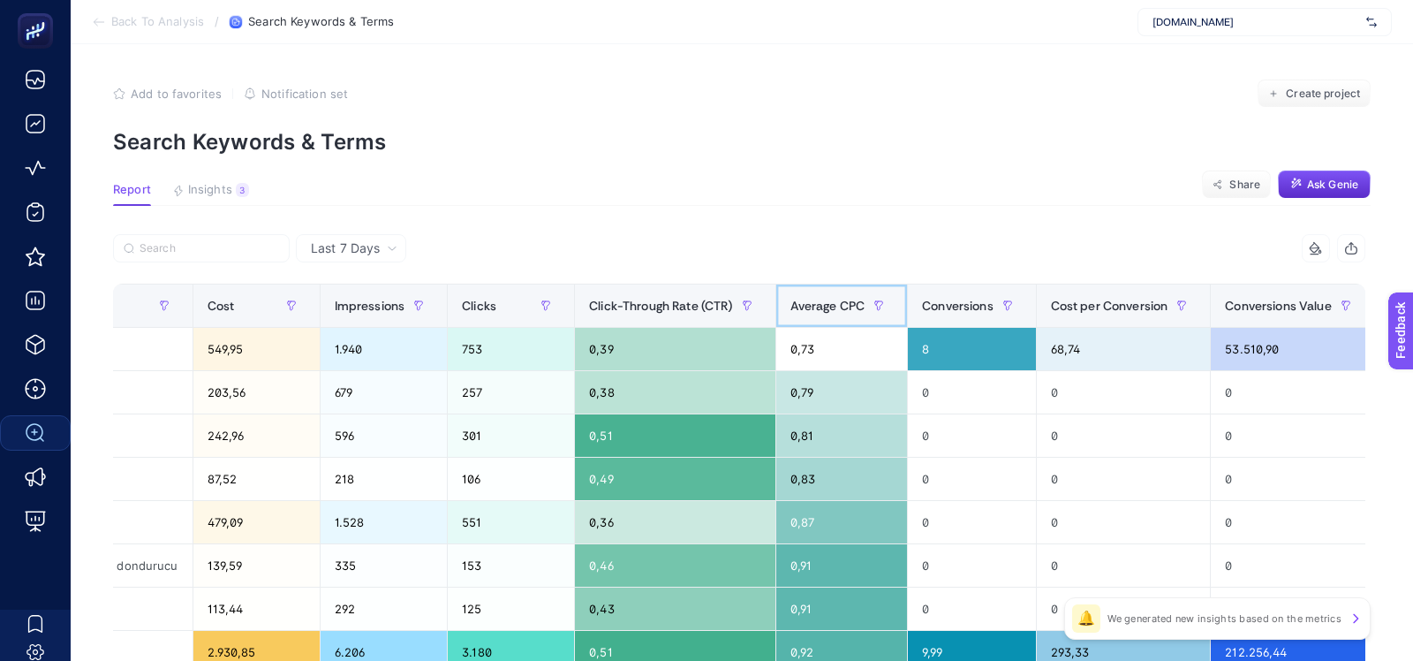
click at [791, 309] on span "Average CPC" at bounding box center [828, 306] width 75 height 14
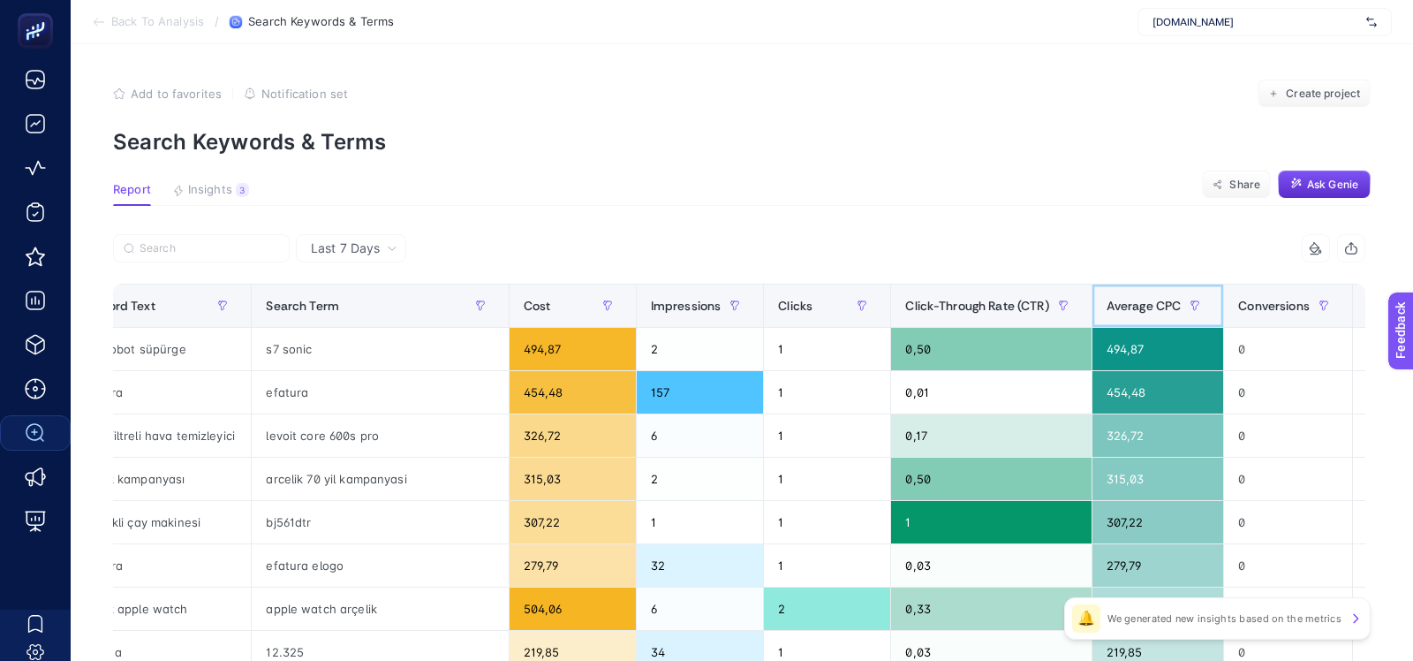
scroll to position [0, 237]
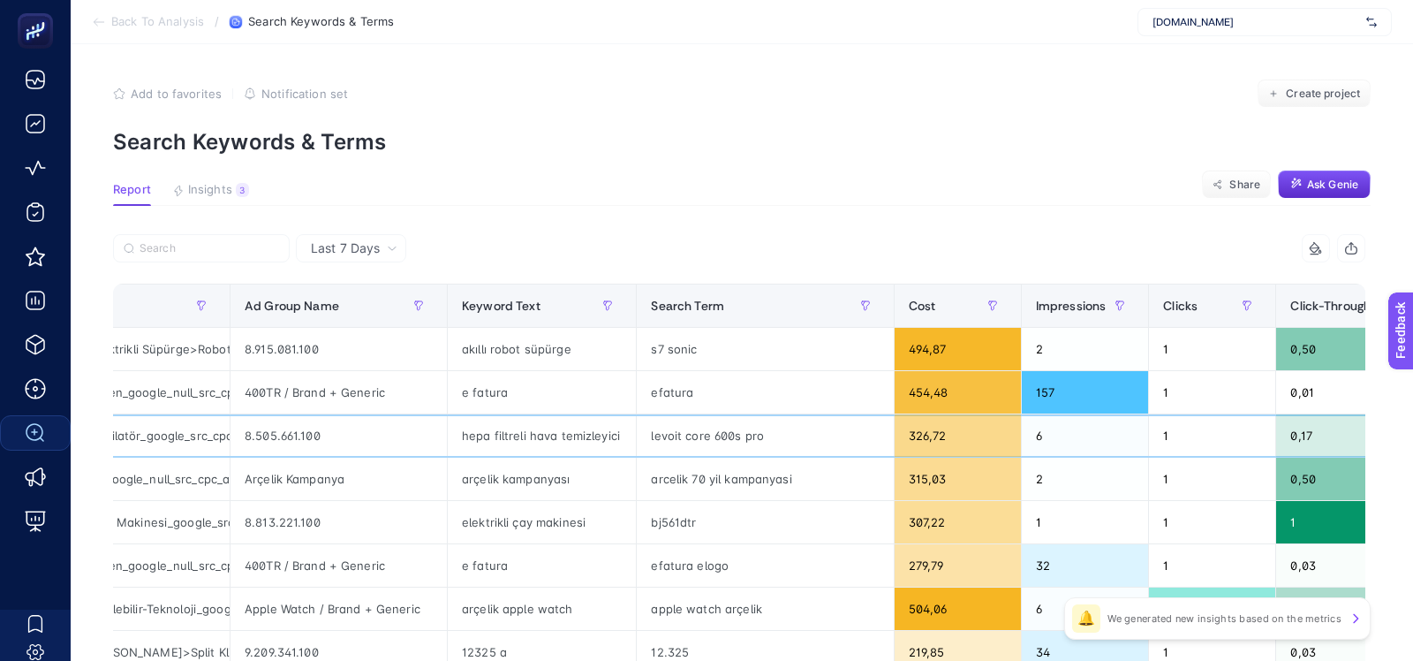
click at [668, 442] on div "levoit core 600s pro" at bounding box center [765, 435] width 256 height 42
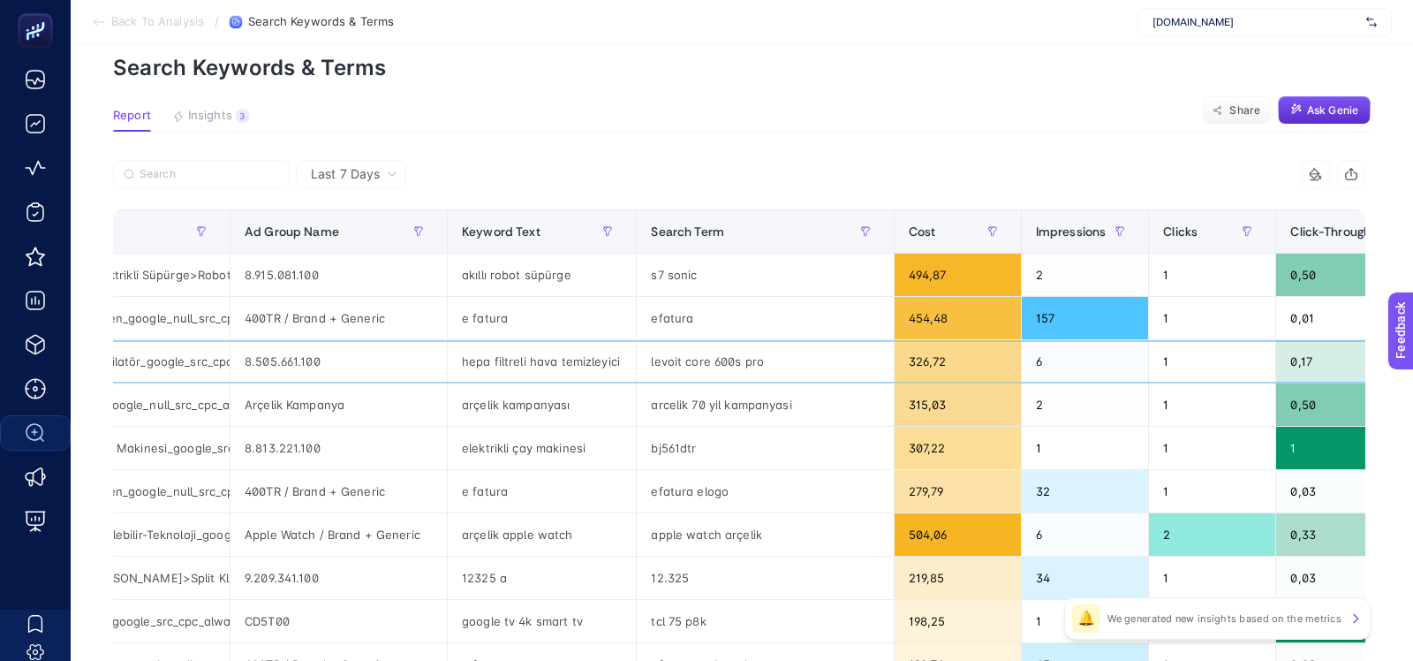
scroll to position [78, 0]
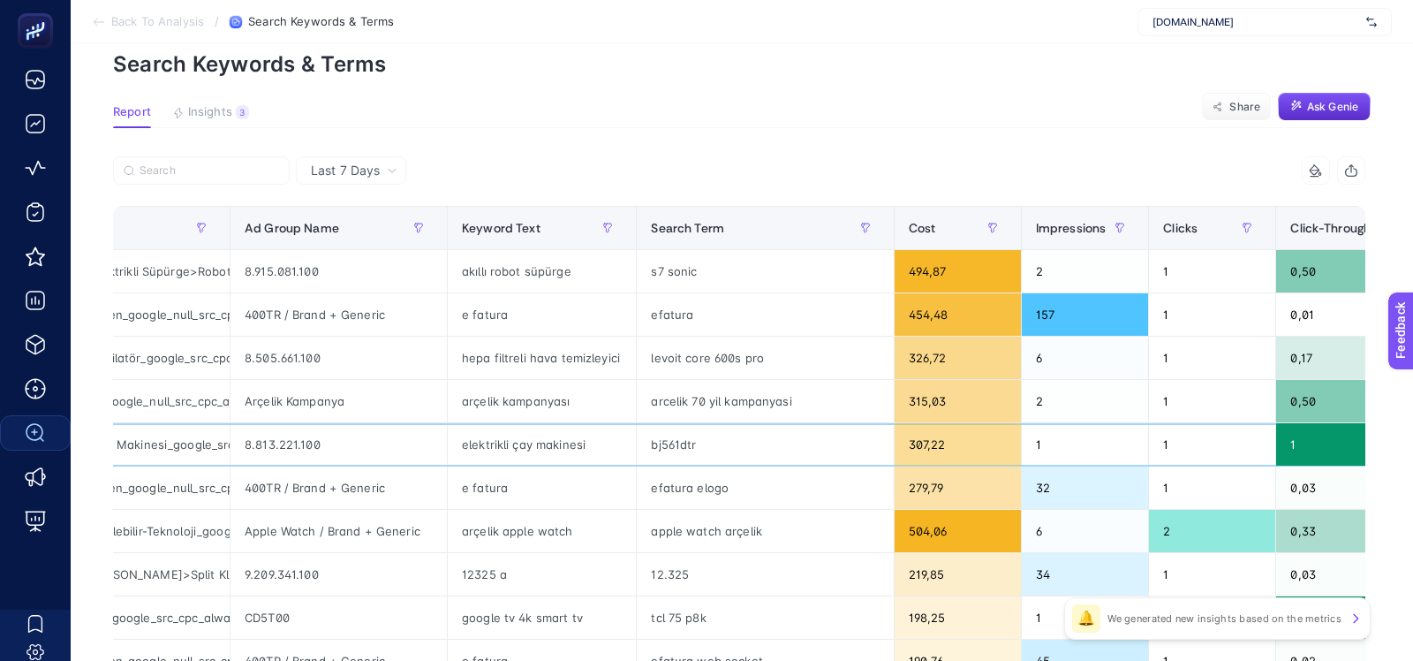
click at [660, 444] on div "bj561dtr" at bounding box center [765, 444] width 256 height 42
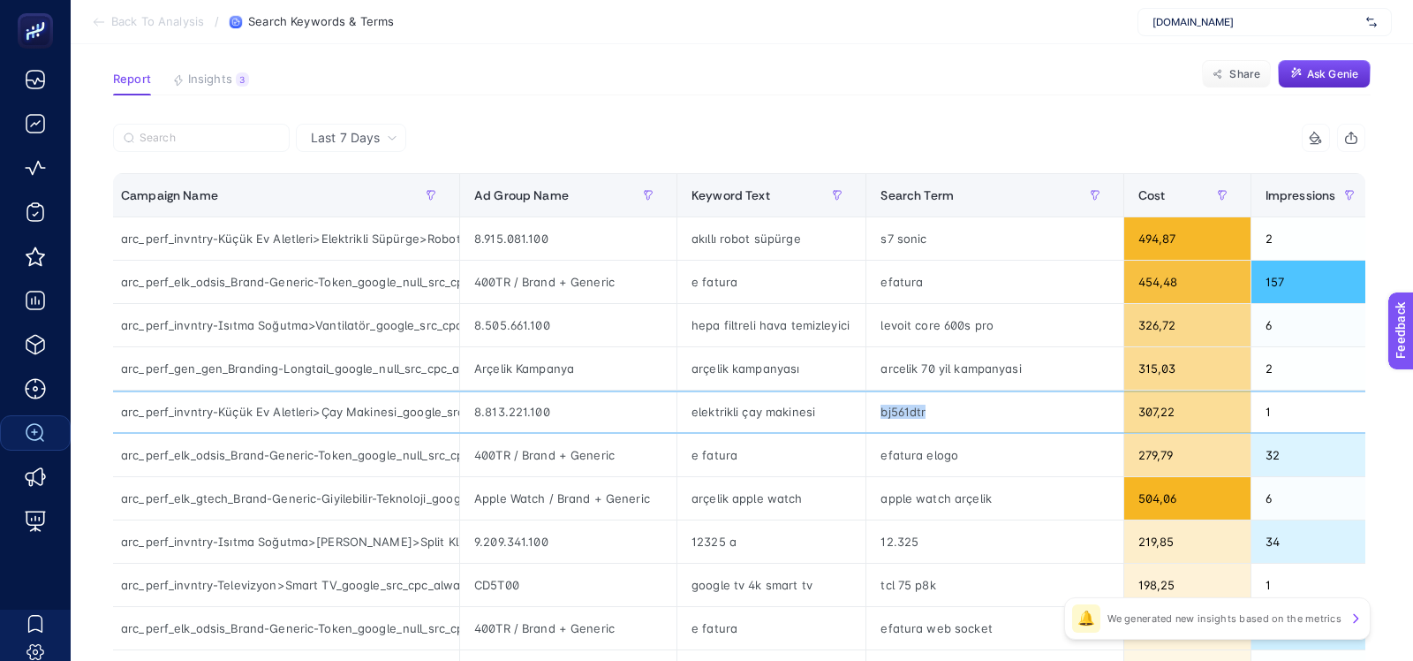
scroll to position [0, 0]
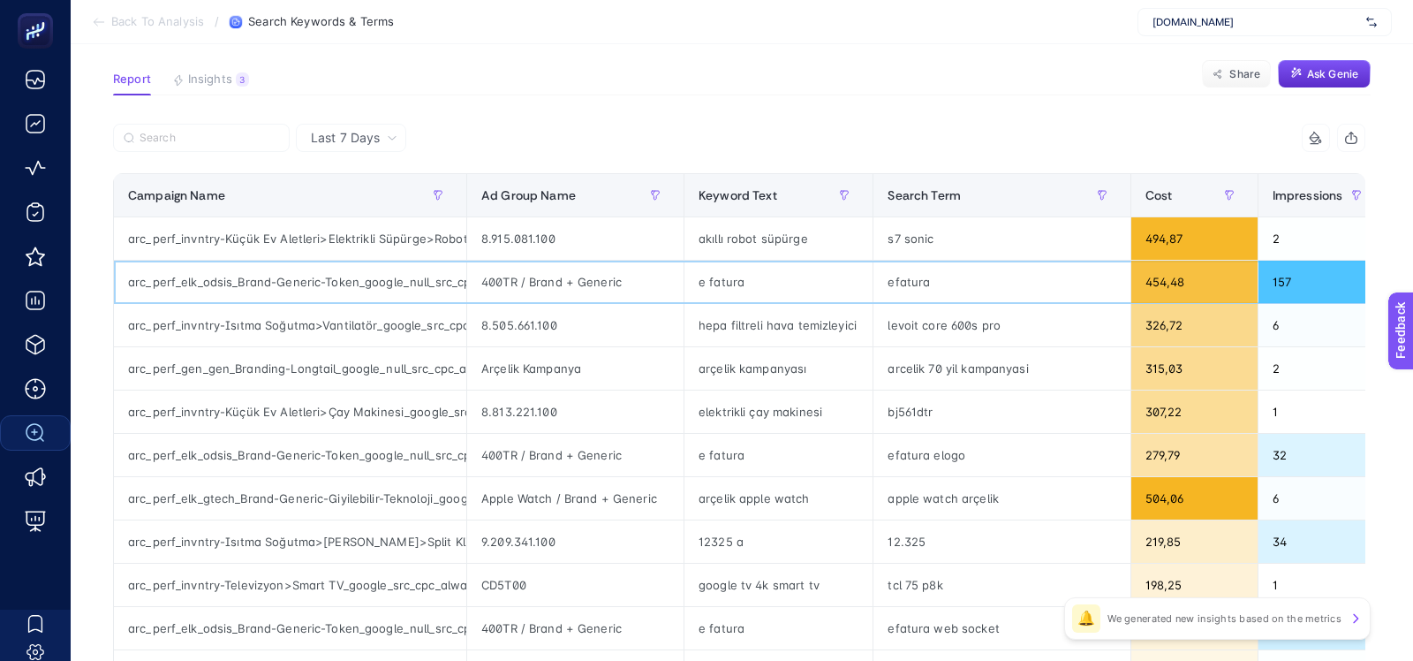
click at [286, 280] on div "arc_perf_elk_odsis_Brand-Generic-Token_google_null_src_cpc_alwayson" at bounding box center [290, 282] width 352 height 42
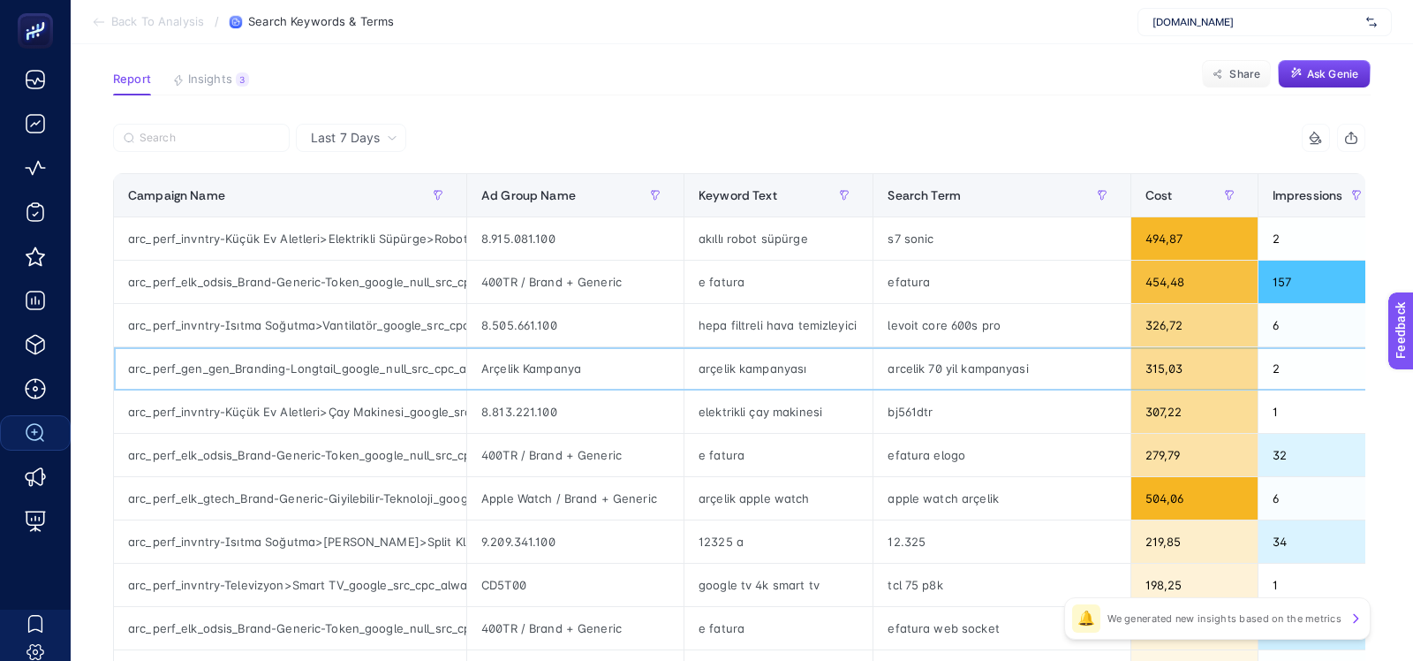
click at [317, 368] on div "arc_perf_gen_gen_Branding-Longtail_google_null_src_cpc_alwayson" at bounding box center [290, 368] width 352 height 42
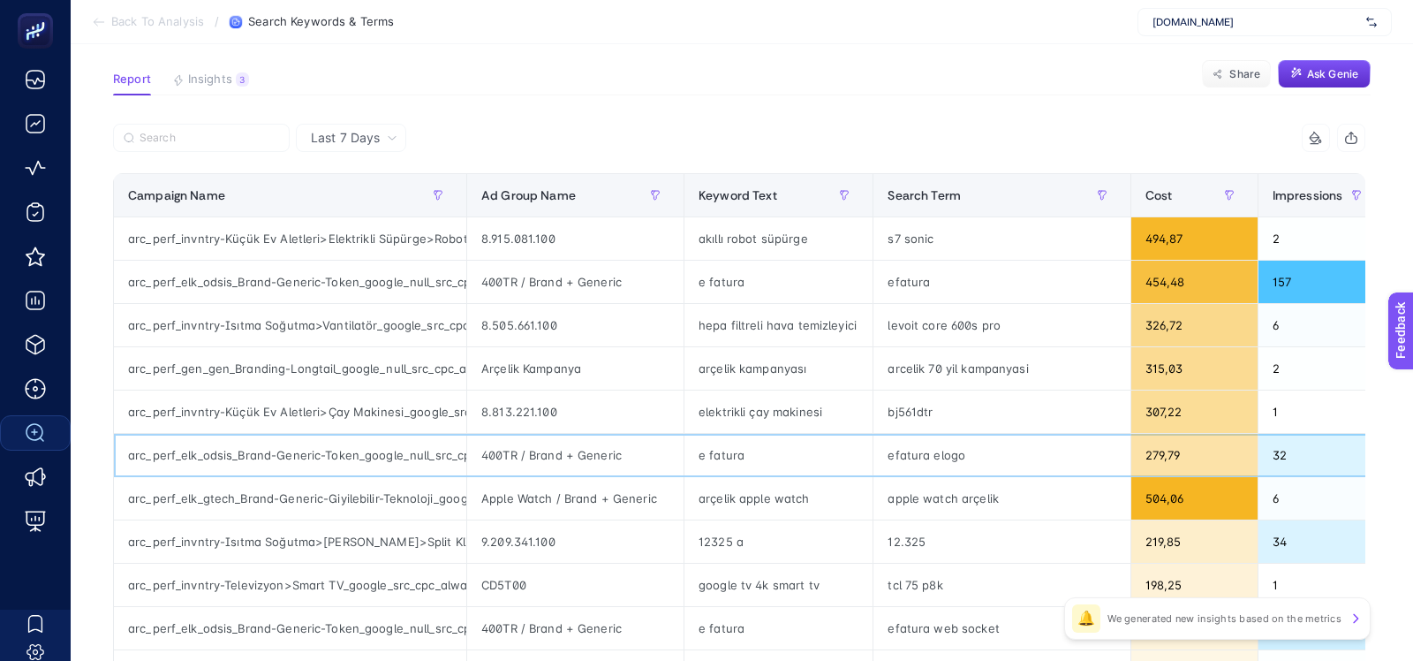
click at [319, 457] on div "arc_perf_elk_odsis_Brand-Generic-Token_google_null_src_cpc_alwayson" at bounding box center [290, 455] width 352 height 42
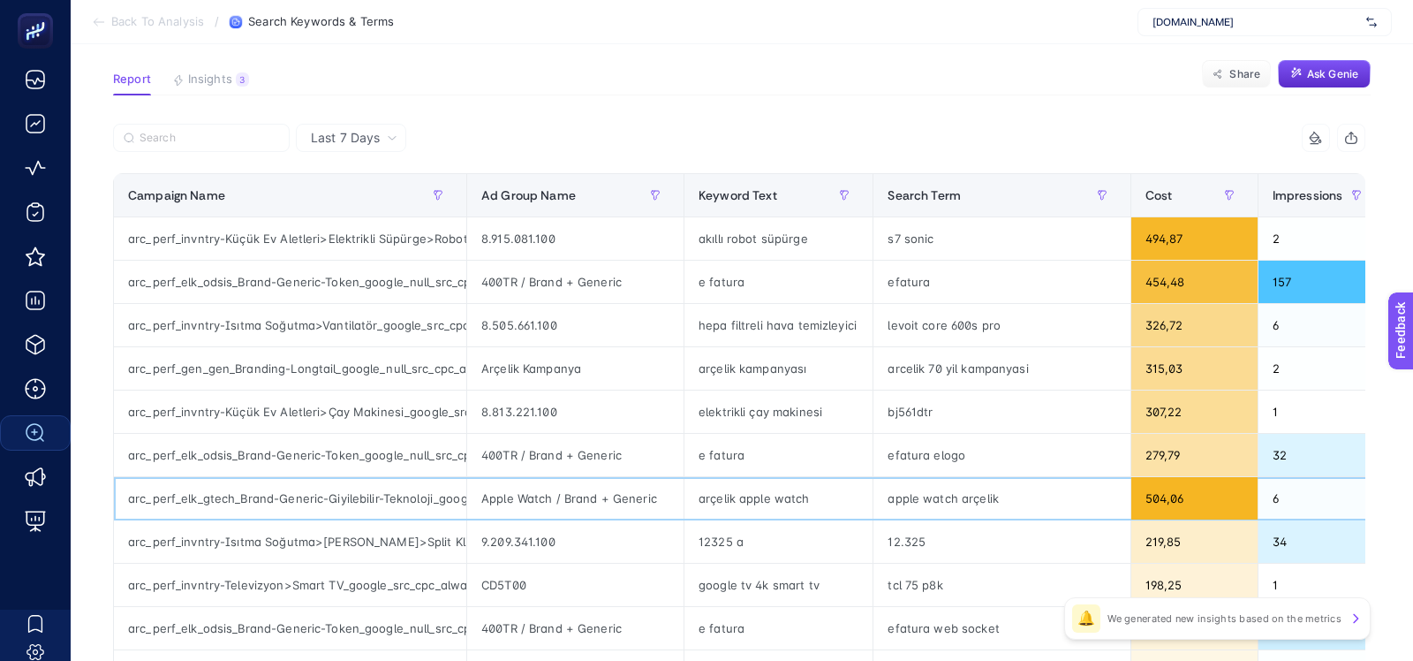
click at [314, 501] on div "arc_perf_elk_gtech_Brand-Generic-Giyilebilir-Teknoloji_google_null_src_cpc_alwa…" at bounding box center [290, 498] width 352 height 42
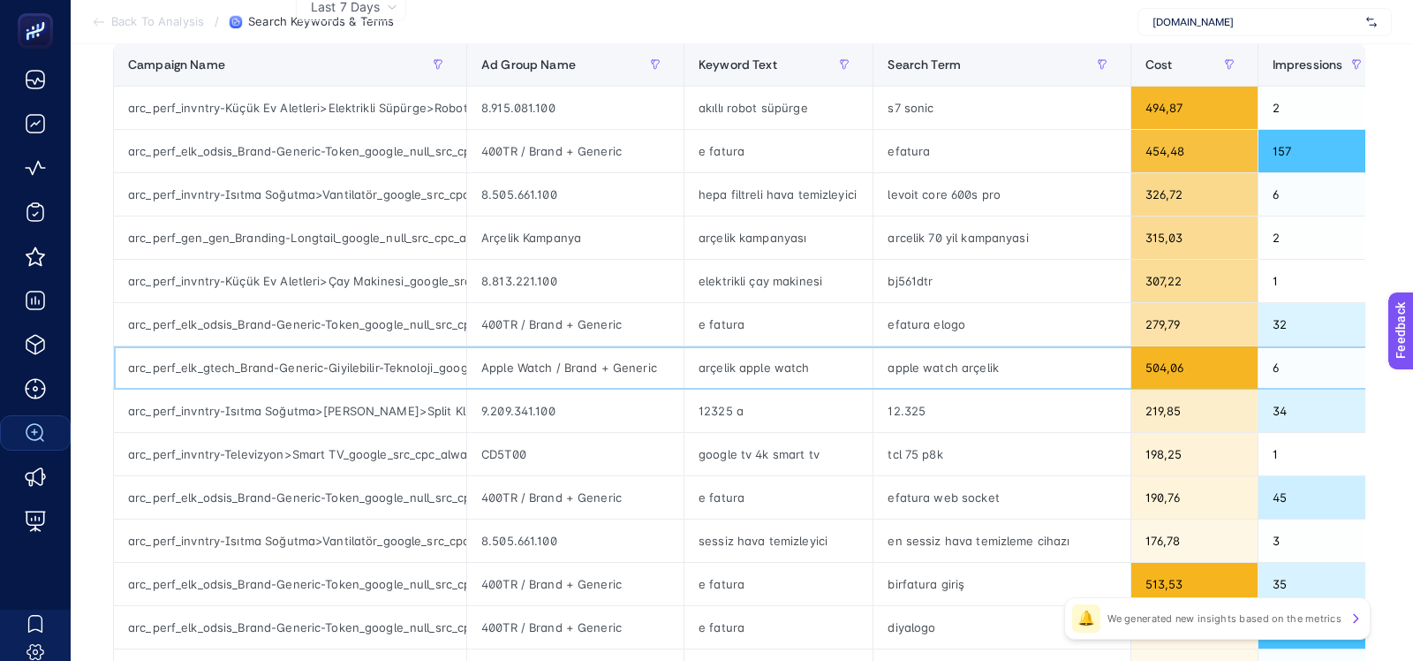
click at [397, 357] on div "arc_perf_elk_gtech_Brand-Generic-Giyilebilir-Teknoloji_google_null_src_cpc_alwa…" at bounding box center [290, 367] width 352 height 42
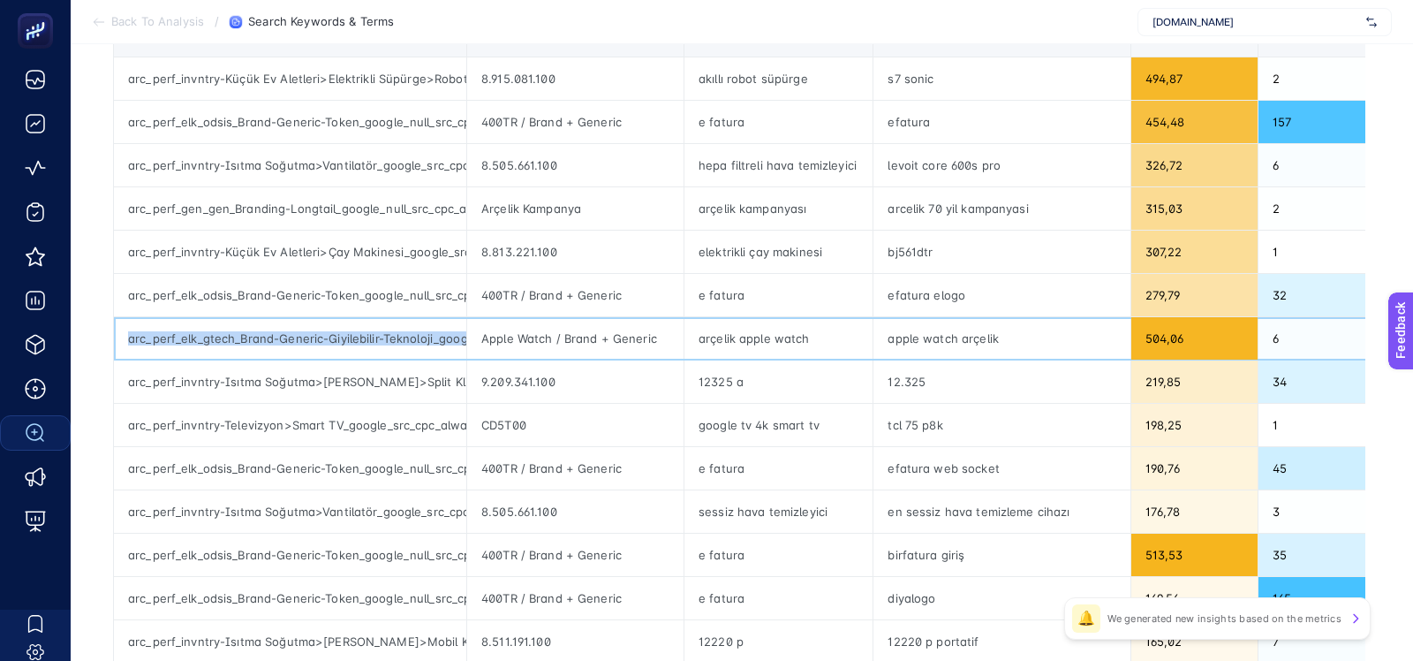
scroll to position [277, 0]
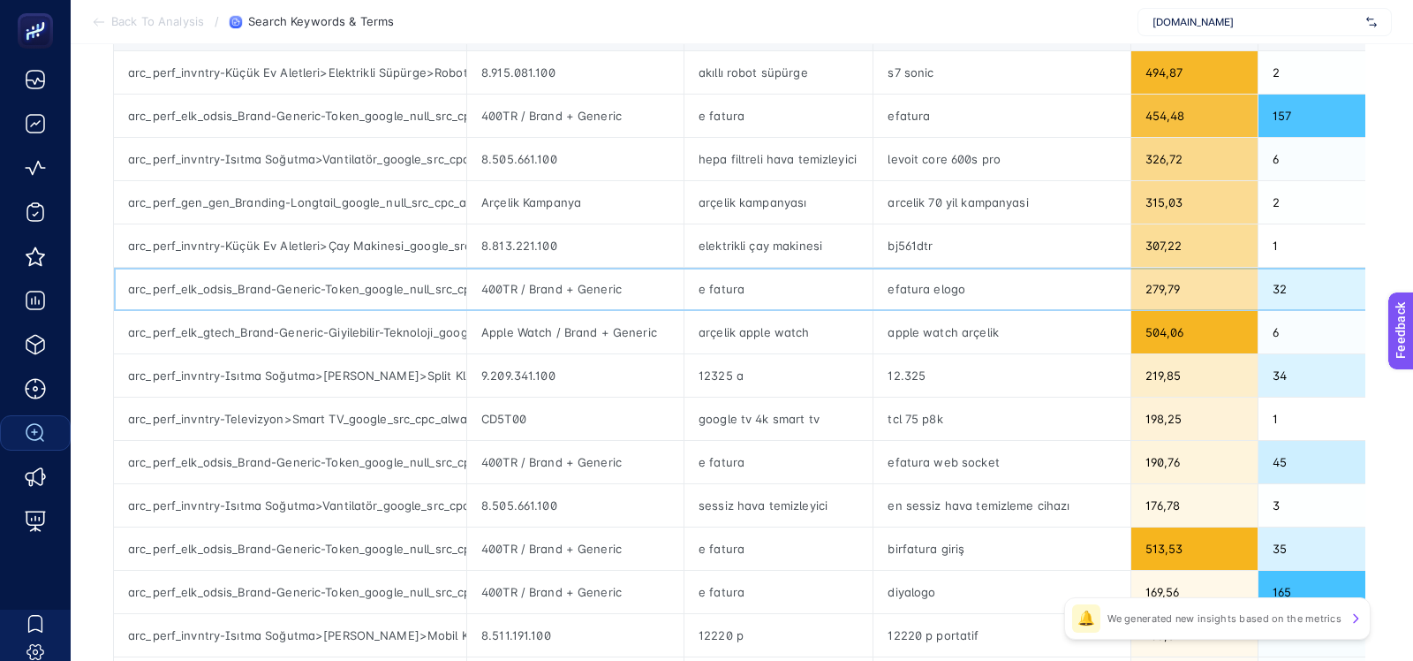
click at [361, 281] on div "arc_perf_elk_odsis_Brand-Generic-Token_google_null_src_cpc_alwayson" at bounding box center [290, 289] width 352 height 42
copy tr "arc_perf_elk_odsis_Brand-Generic-Token_google_null_src_cpc_alwayson"
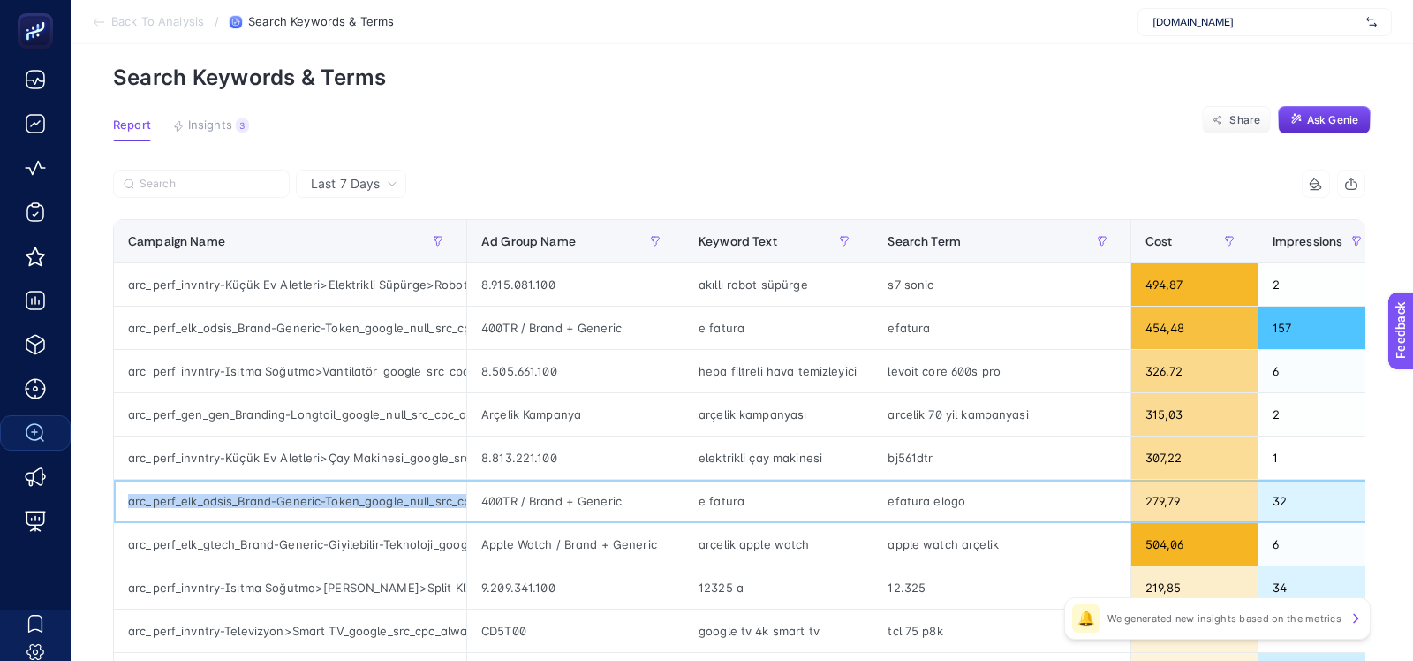
scroll to position [0, 0]
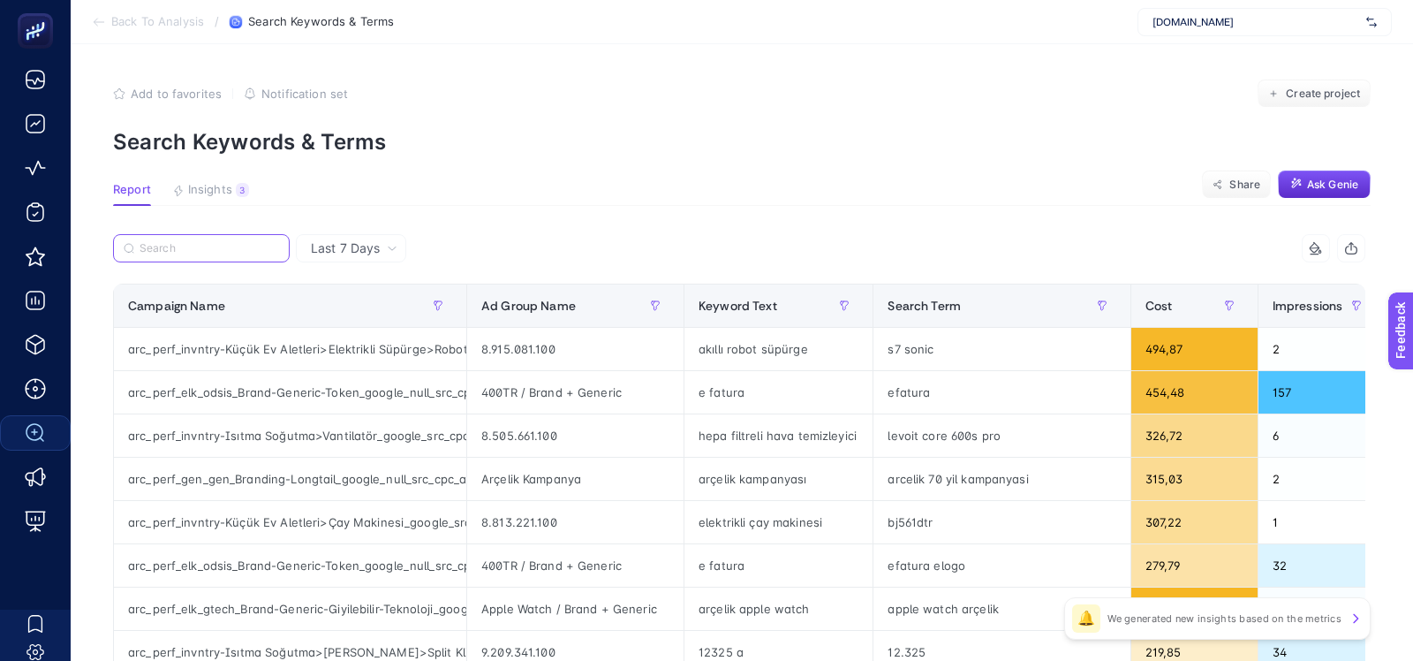
click at [248, 246] on input "Search" at bounding box center [210, 248] width 140 height 13
paste input "arc_perf_elk_odsis_Brand-Generic-Token_google_null_src_cpc_alwayson"
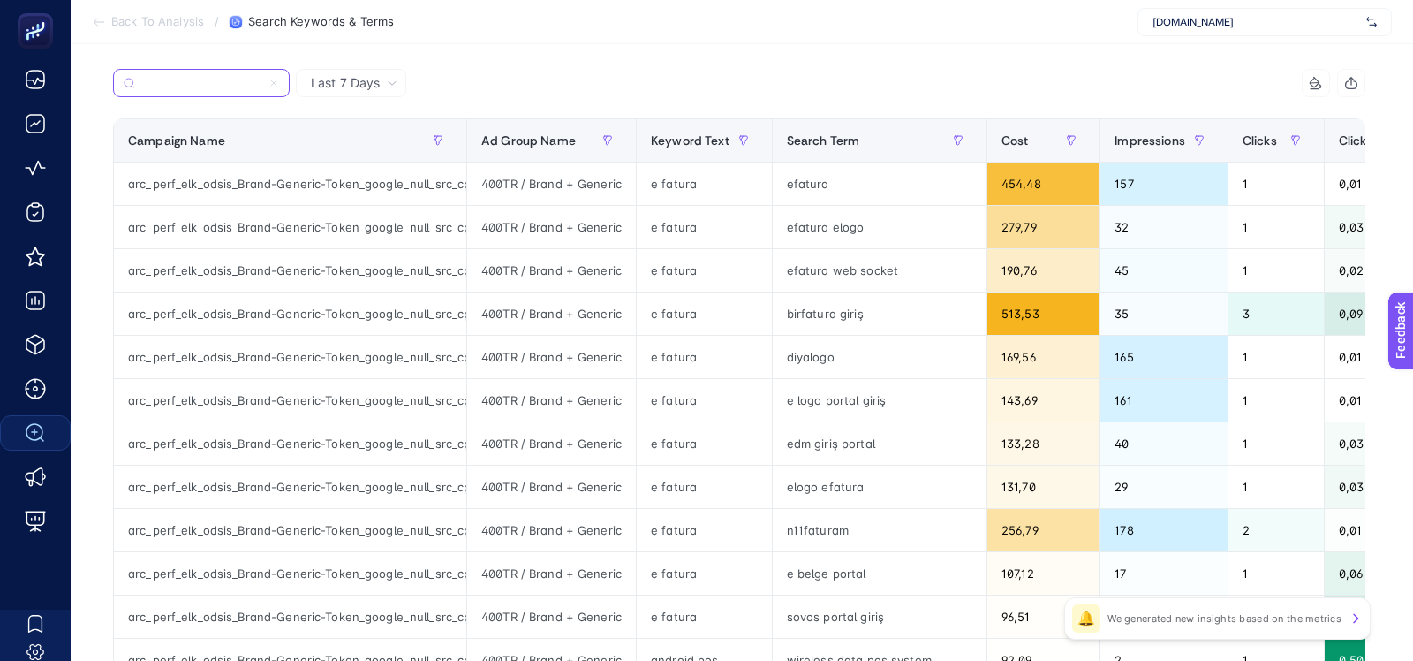
scroll to position [184, 0]
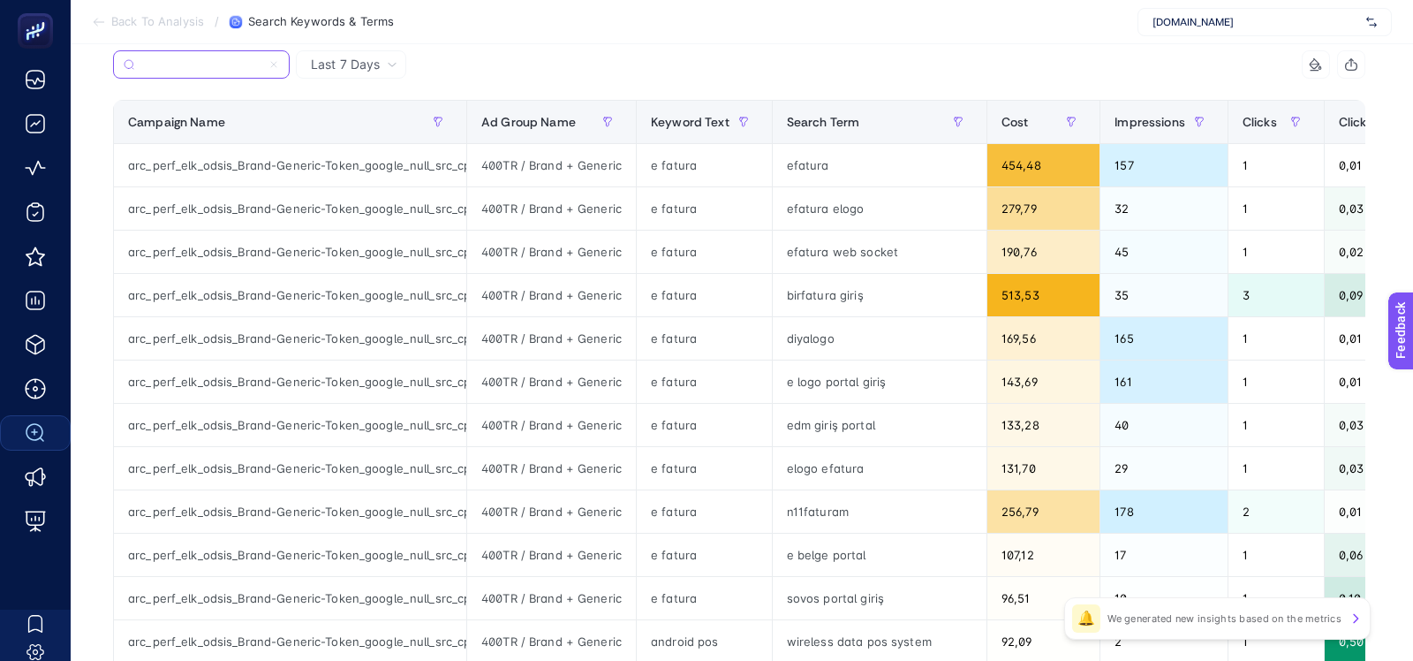
type input "arc_perf_elk_odsis_Brand-Generic-Token_google_null_src_cpc_alwayson"
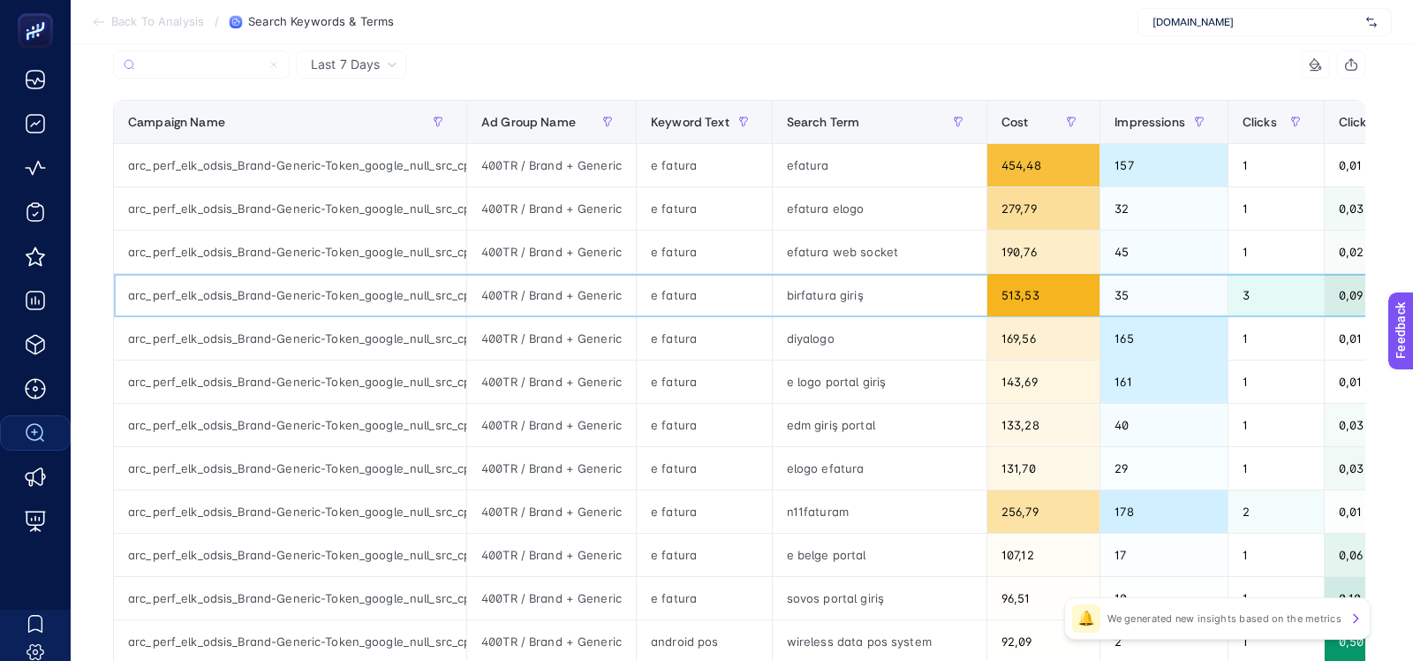
click at [800, 292] on div "birfatura giriş" at bounding box center [880, 295] width 214 height 42
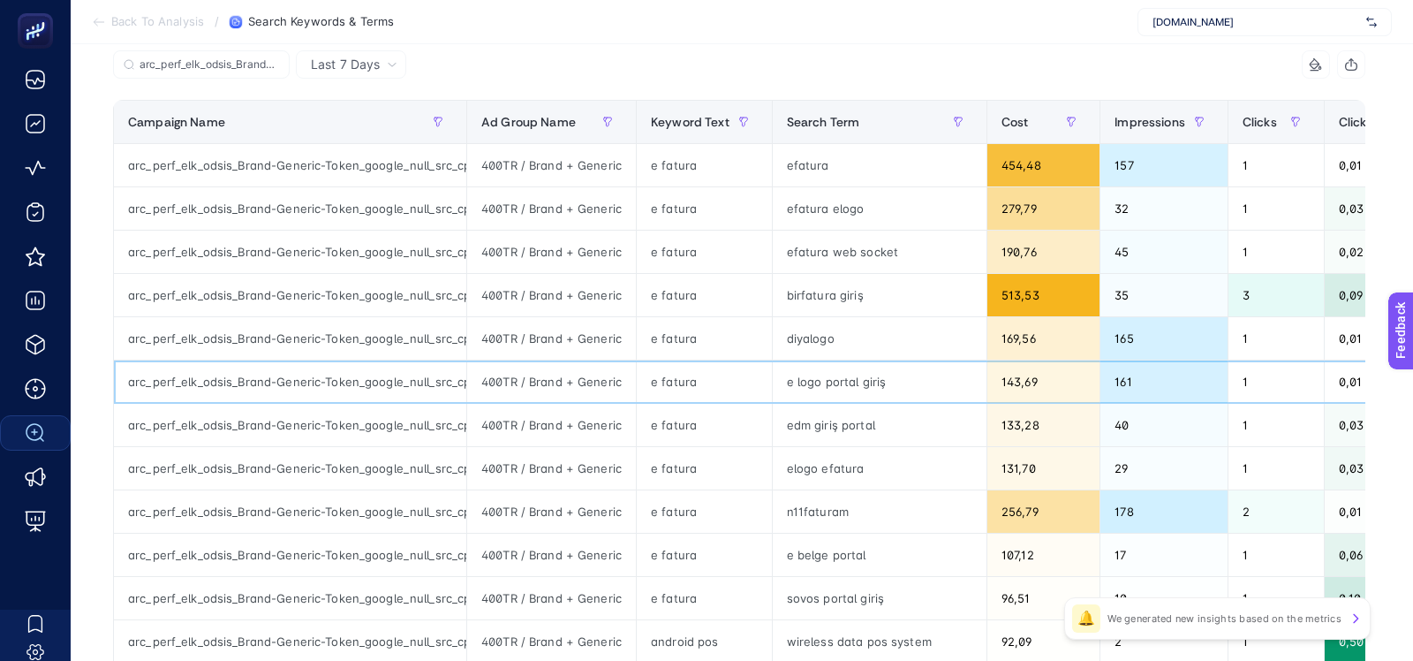
click at [853, 383] on div "e logo portal giriş" at bounding box center [880, 381] width 214 height 42
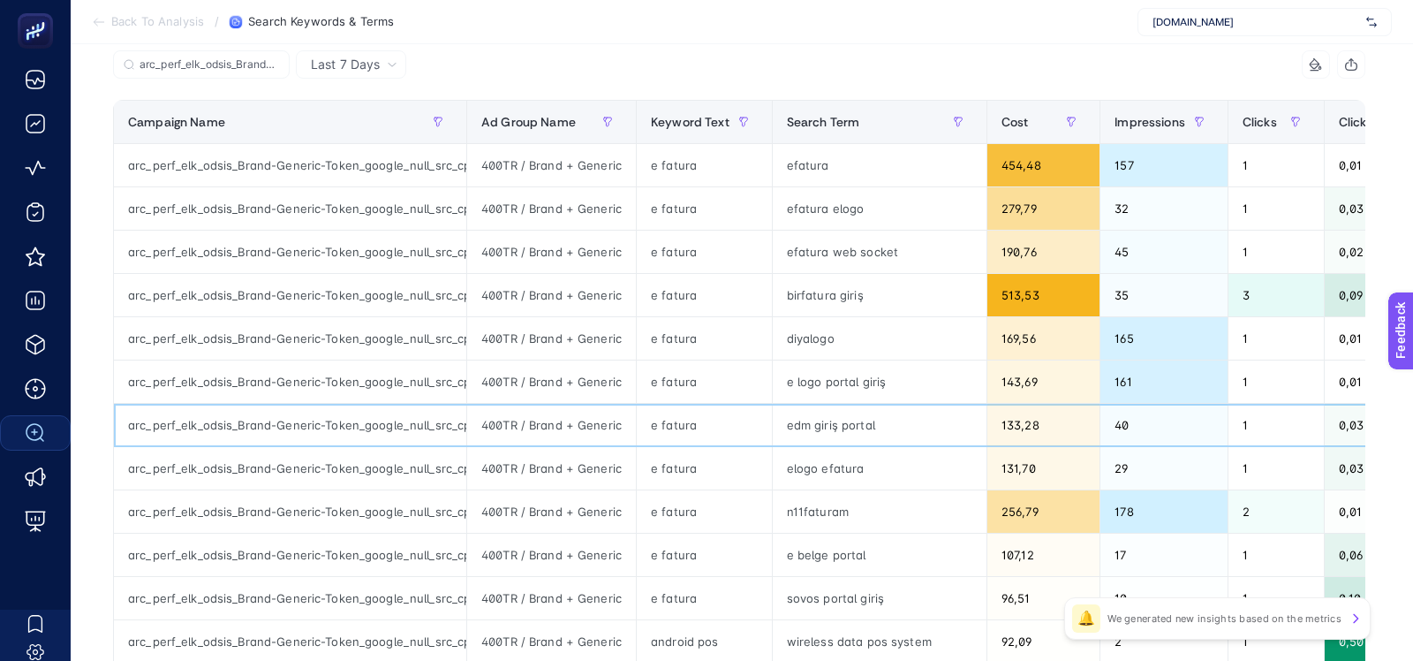
click at [853, 427] on div "edm giriş portal" at bounding box center [880, 425] width 214 height 42
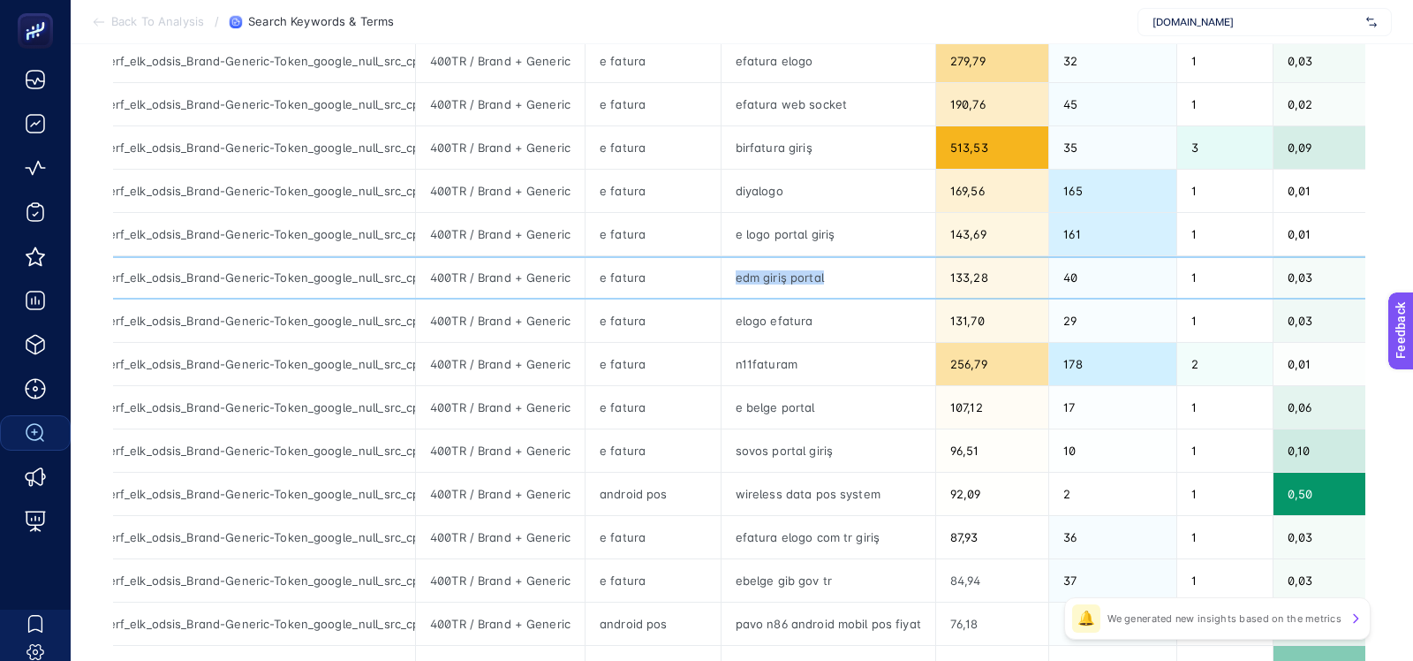
scroll to position [330, 0]
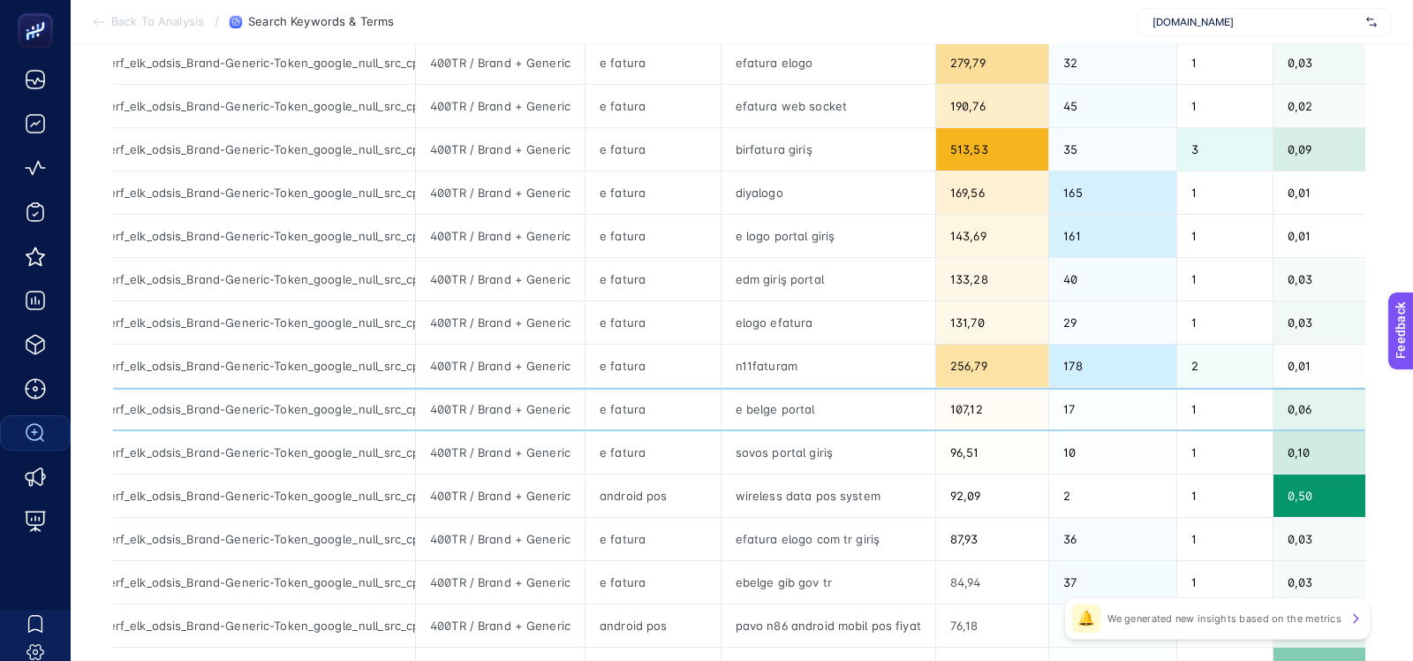
click at [771, 393] on div "e belge portal" at bounding box center [829, 409] width 214 height 42
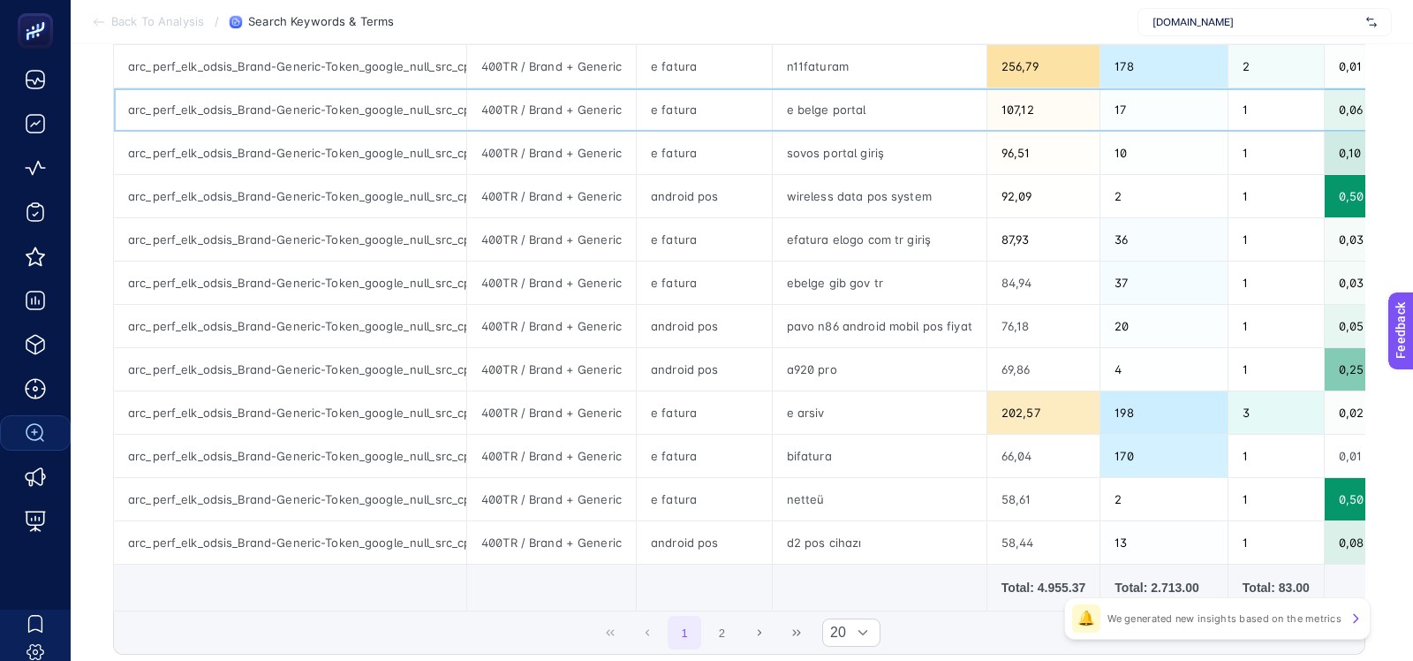
scroll to position [643, 0]
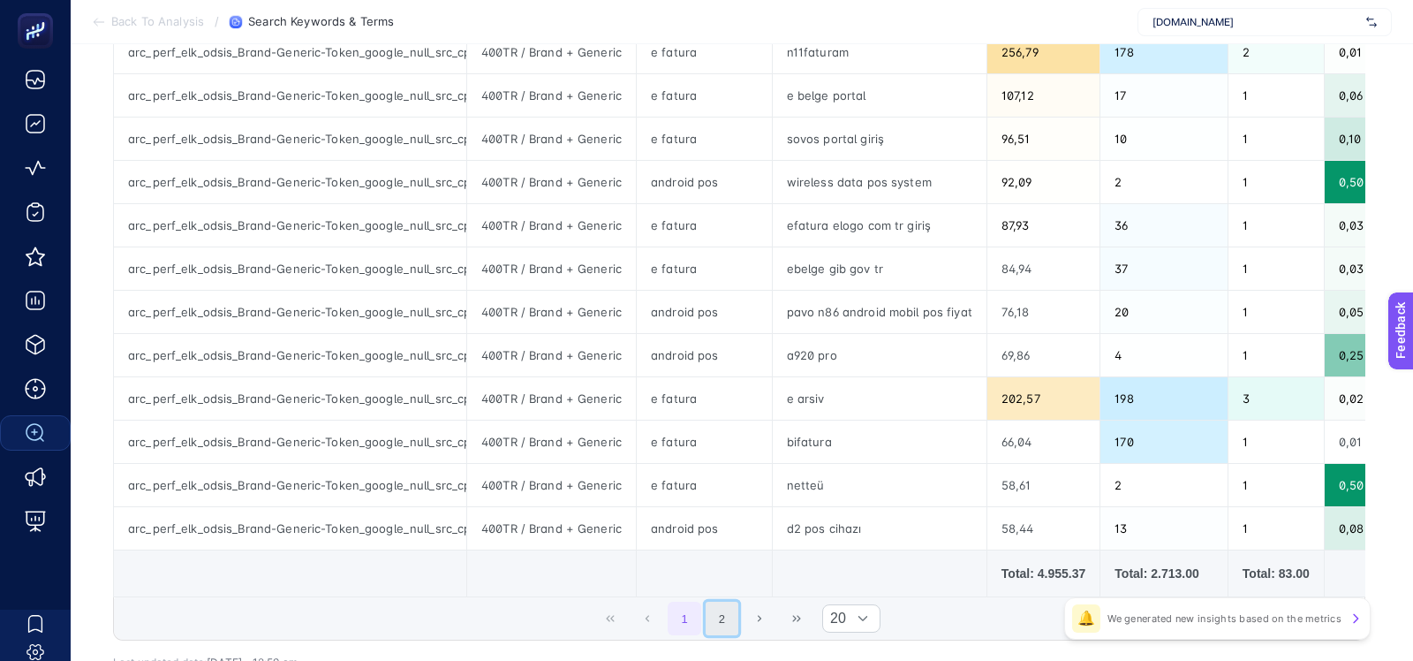
click at [722, 616] on button "2" at bounding box center [723, 619] width 34 height 34
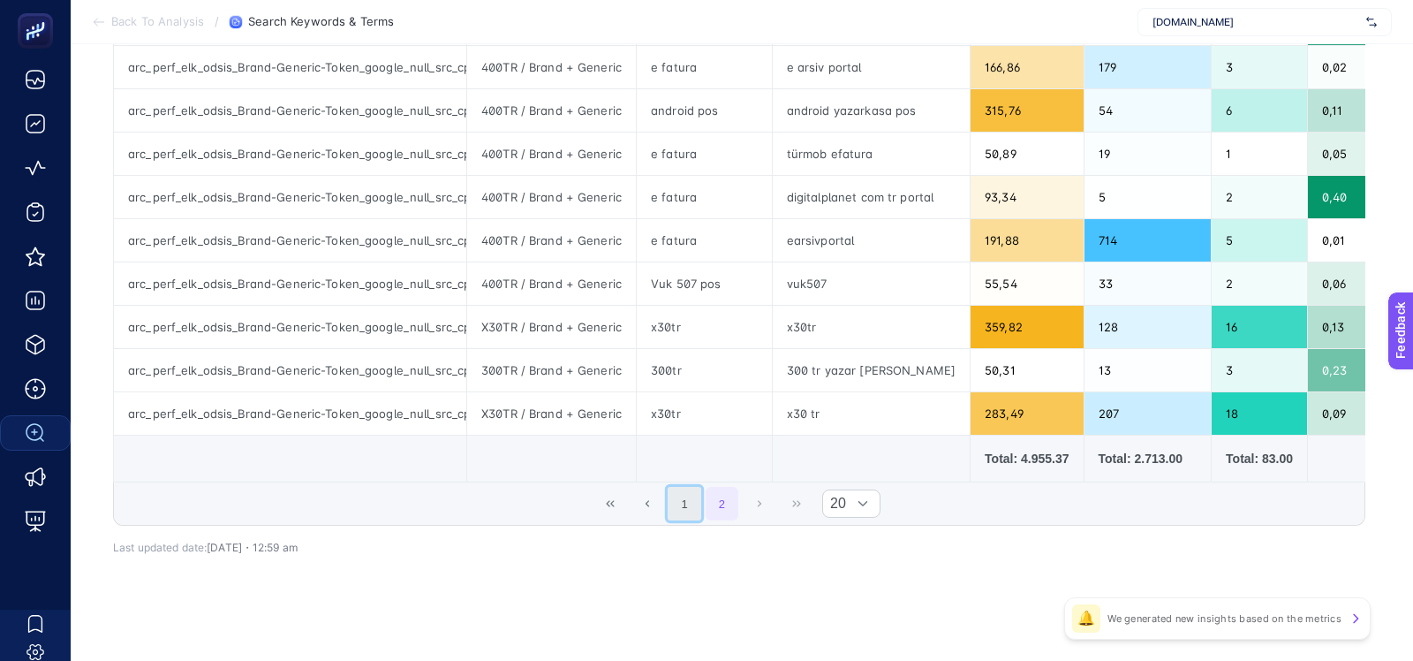
click at [683, 492] on button "1" at bounding box center [685, 504] width 34 height 34
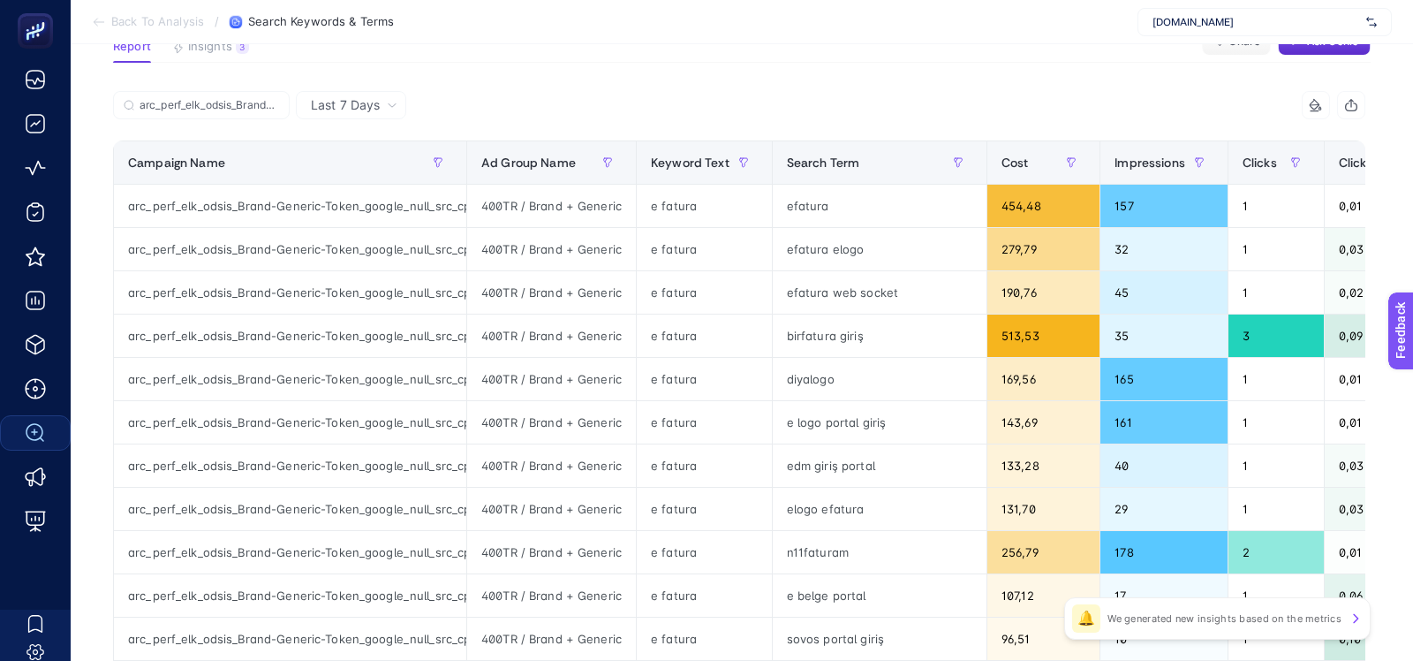
scroll to position [138, 0]
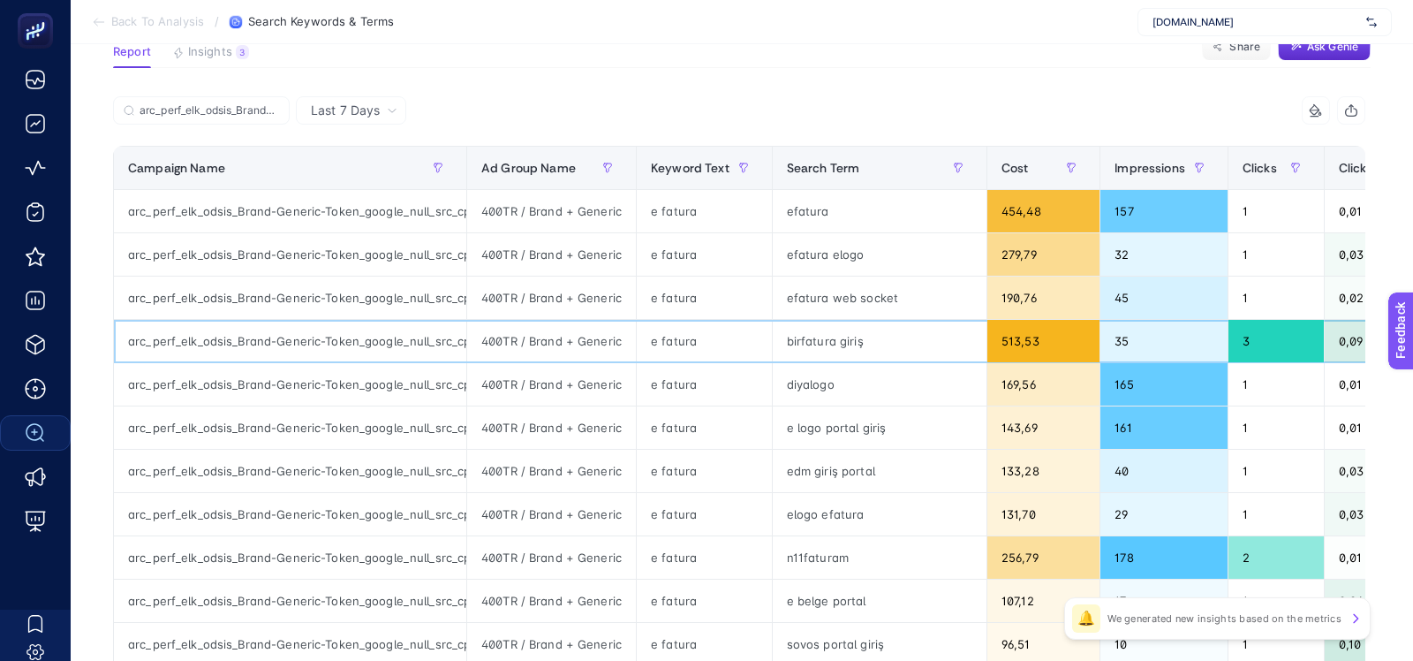
click at [799, 323] on div "birfatura giriş" at bounding box center [880, 341] width 214 height 42
click at [799, 337] on div "birfatura giriş" at bounding box center [880, 341] width 214 height 42
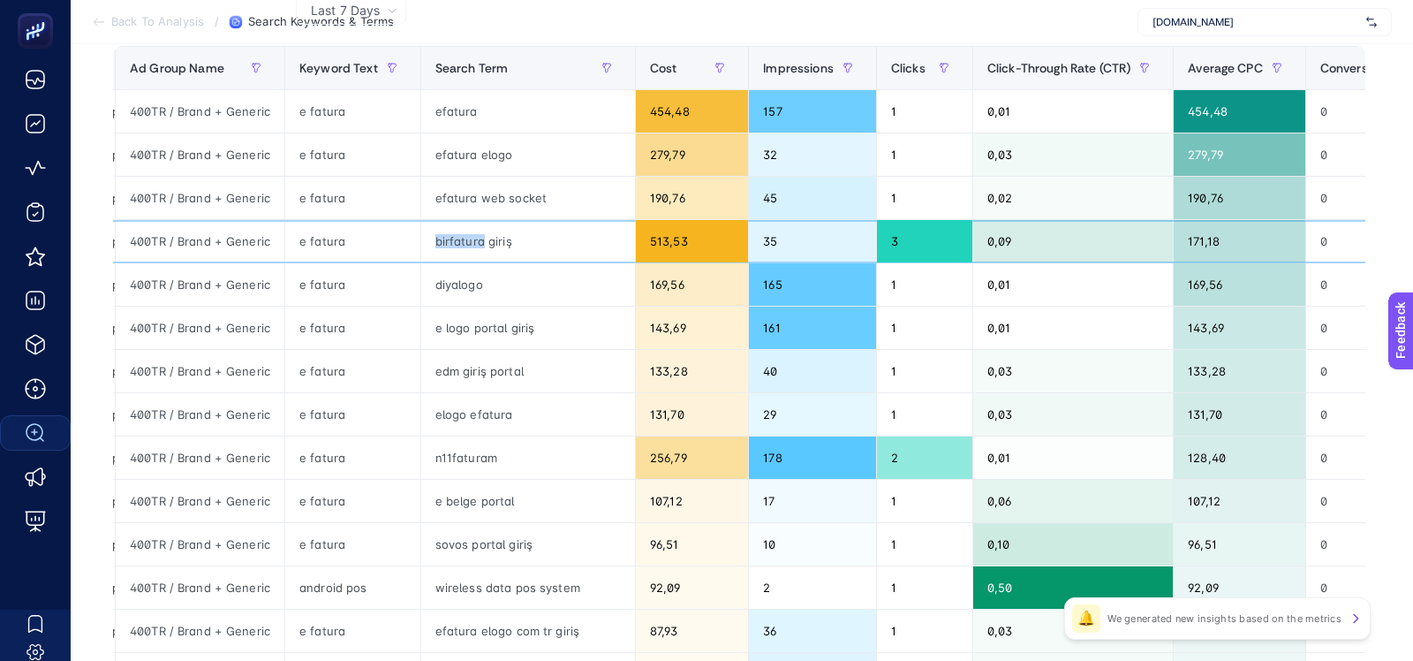
scroll to position [246, 0]
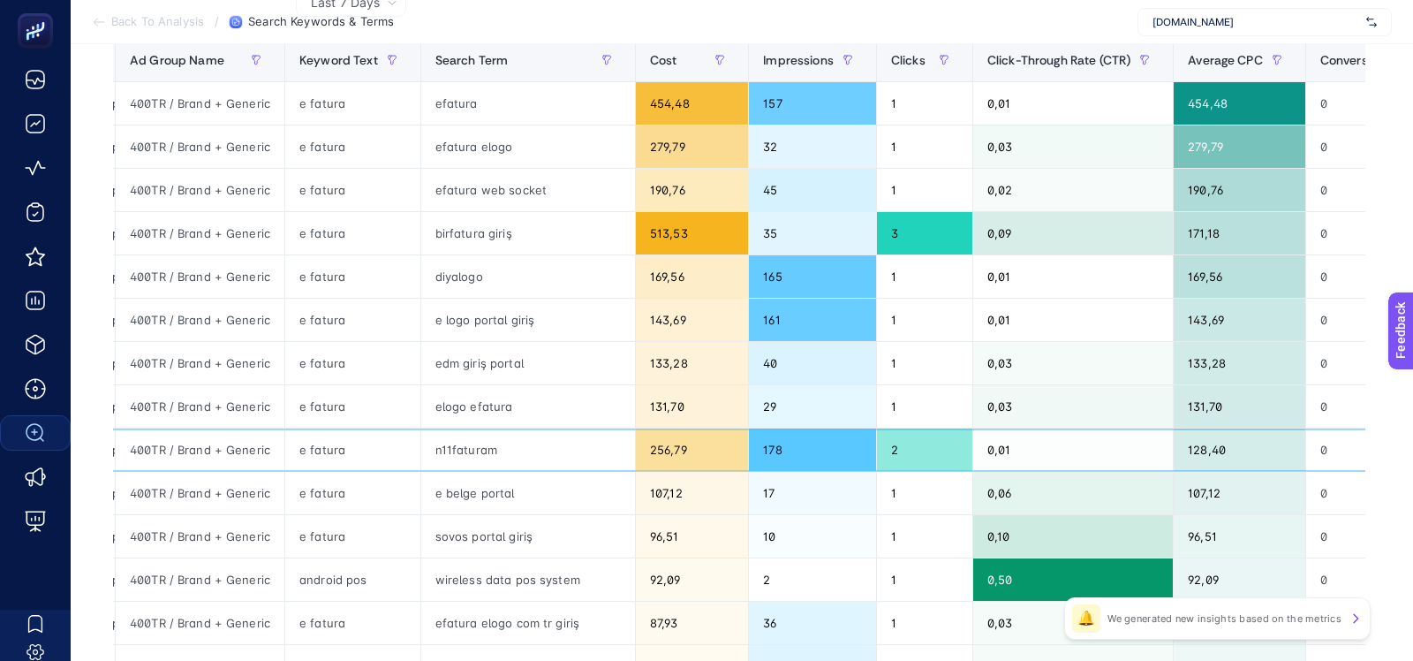
click at [471, 442] on div "n11faturam" at bounding box center [528, 449] width 214 height 42
copy tr "n11faturam"
click at [520, 428] on div "n11faturam" at bounding box center [528, 449] width 214 height 42
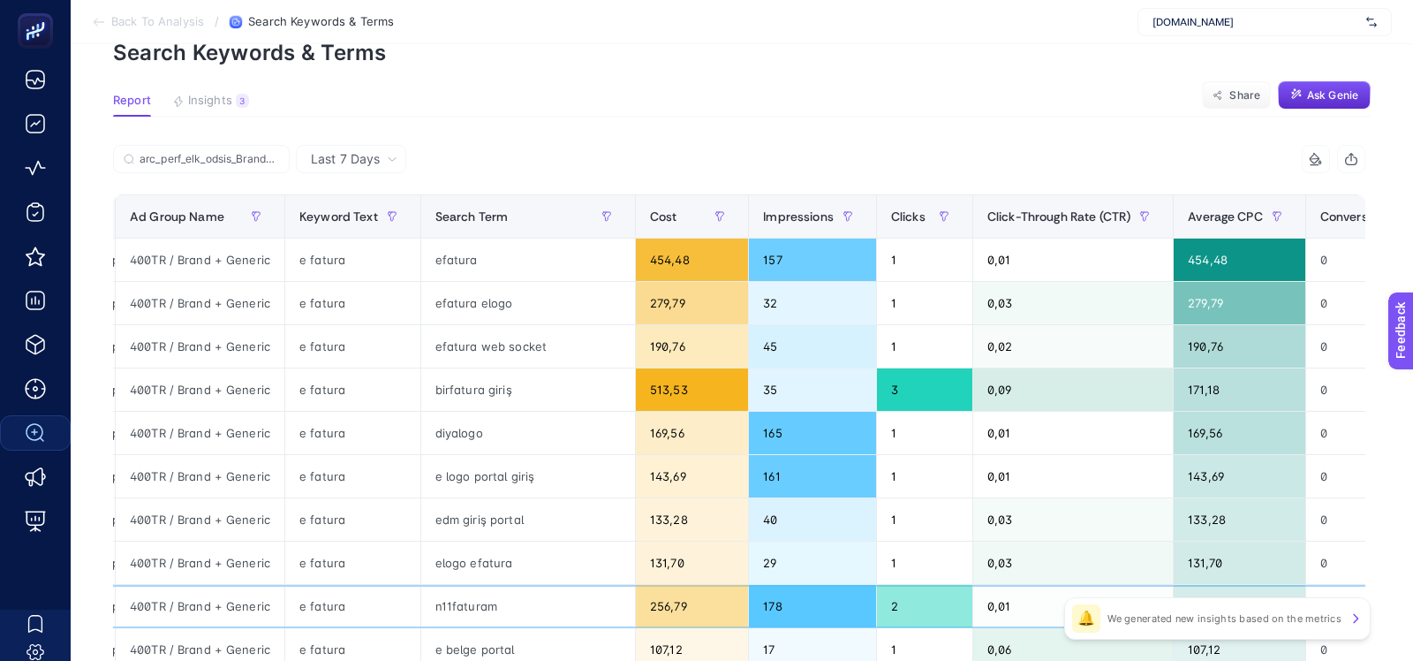
scroll to position [0, 0]
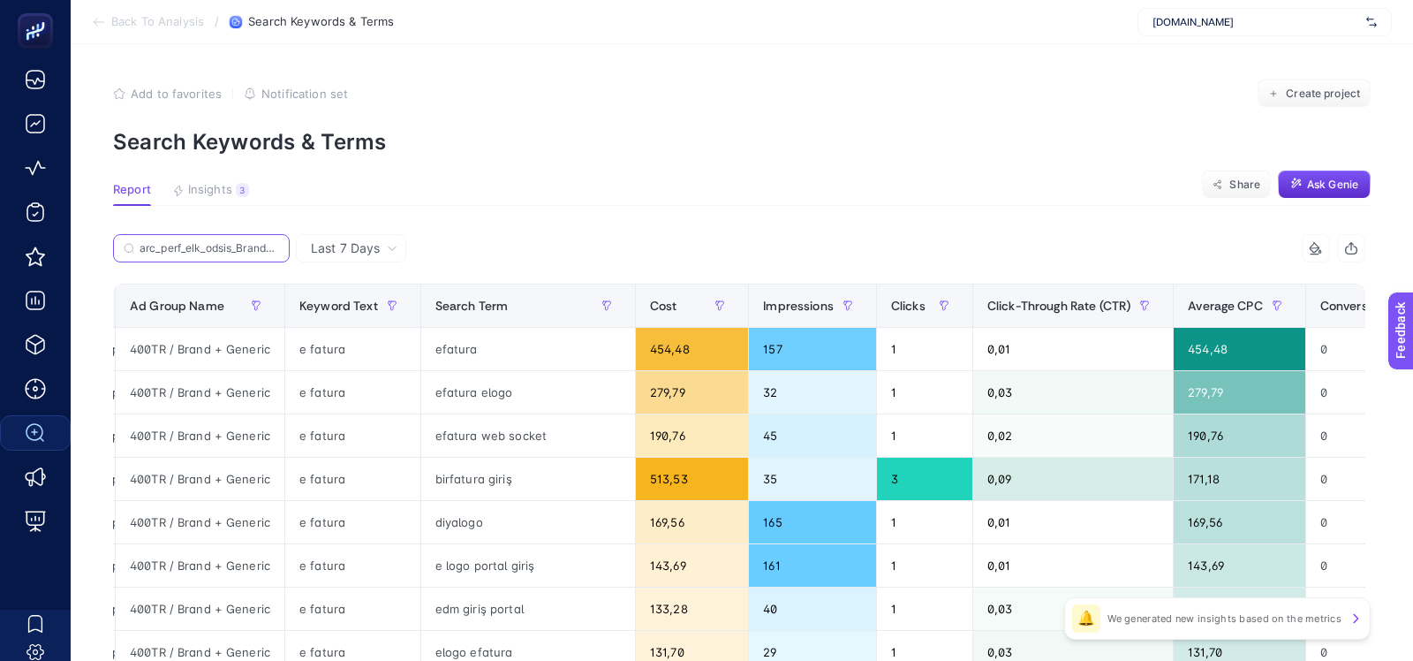
click at [200, 248] on input "arc_perf_elk_odsis_Brand-Generic-Token_google_null_src_cpc_alwayson" at bounding box center [210, 248] width 140 height 13
click at [273, 249] on icon at bounding box center [274, 248] width 11 height 11
click at [261, 249] on input "arc_perf_elk_odsis_Brand-Generic-Token_google_null_src_cpc_alwayson" at bounding box center [201, 248] width 120 height 13
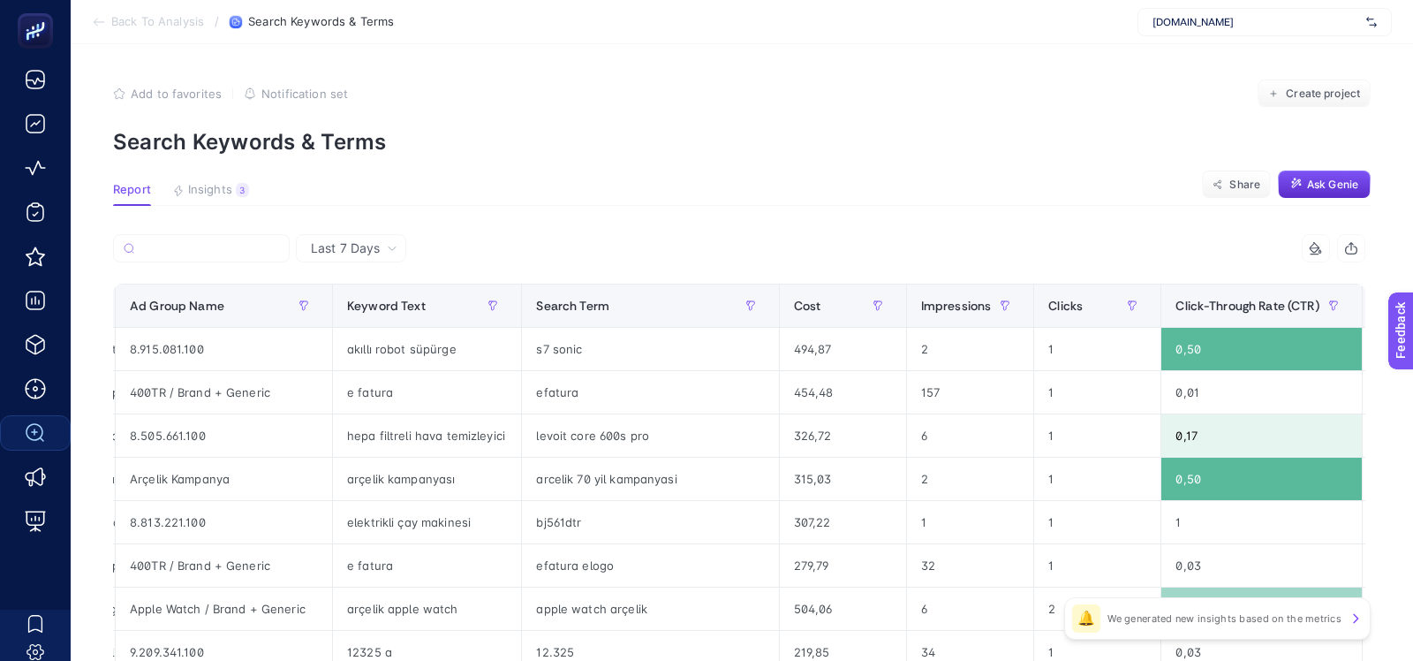
click at [344, 249] on span "Last 7 Days" at bounding box center [345, 248] width 69 height 18
click at [357, 313] on li "Last 30 Days" at bounding box center [351, 317] width 100 height 32
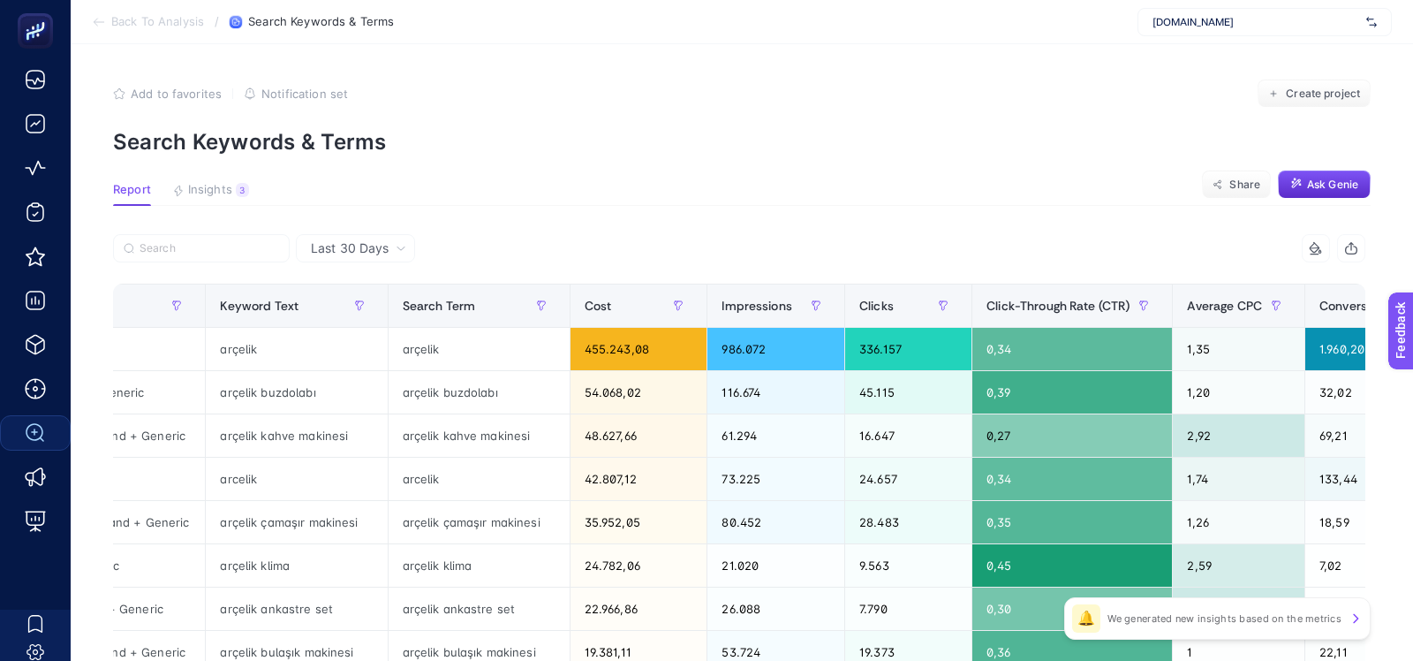
scroll to position [0, 603]
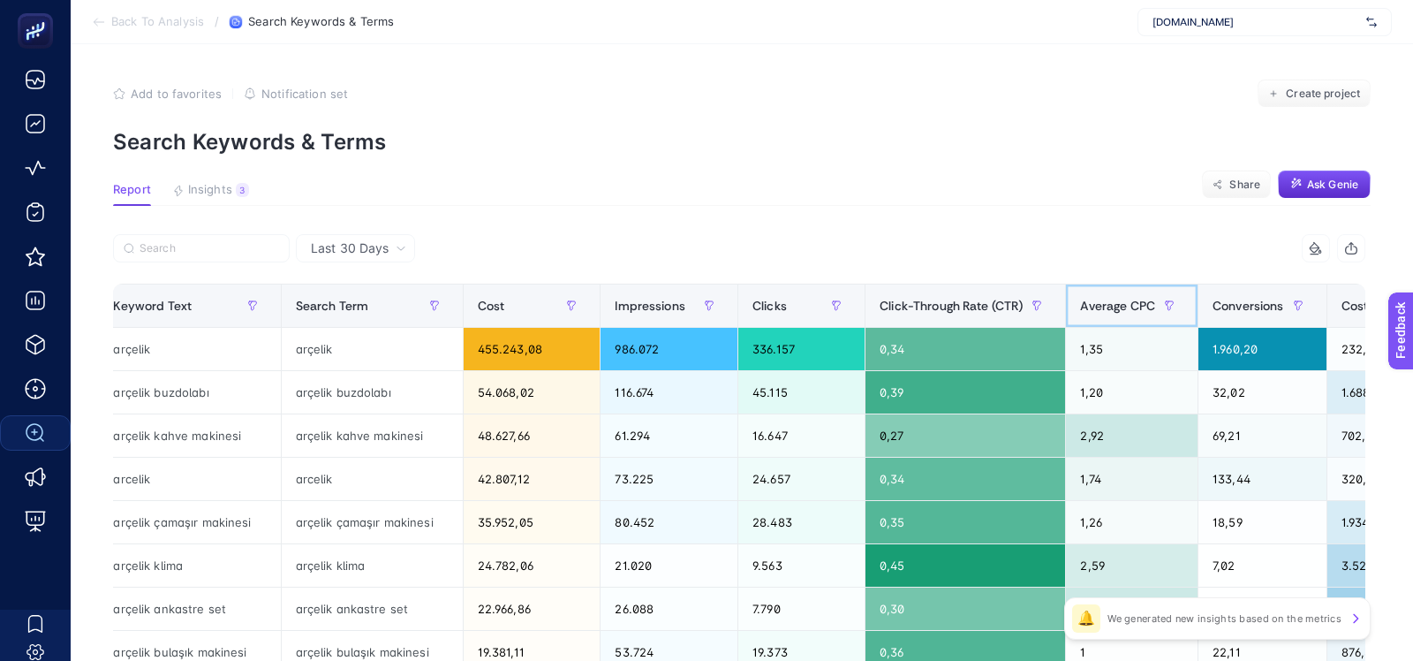
click at [1115, 305] on span "Average CPC" at bounding box center [1117, 306] width 75 height 14
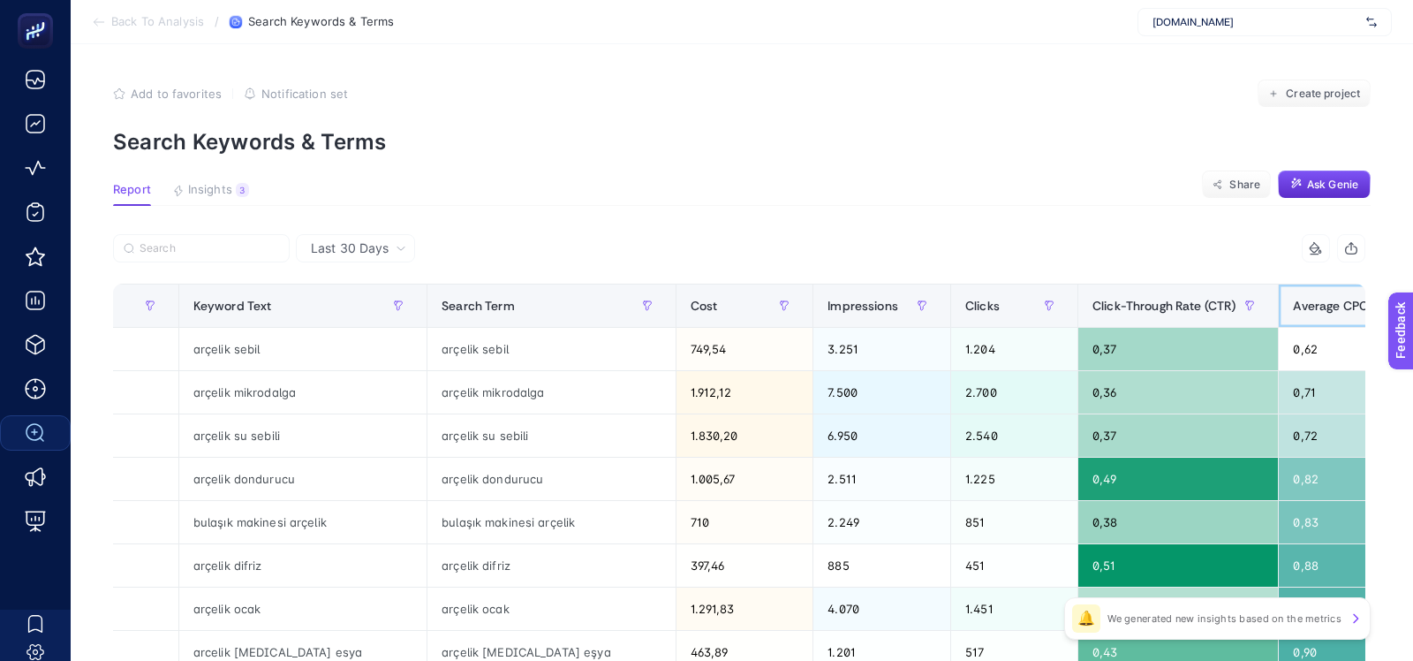
click at [1293, 308] on span "Average CPC" at bounding box center [1330, 306] width 75 height 14
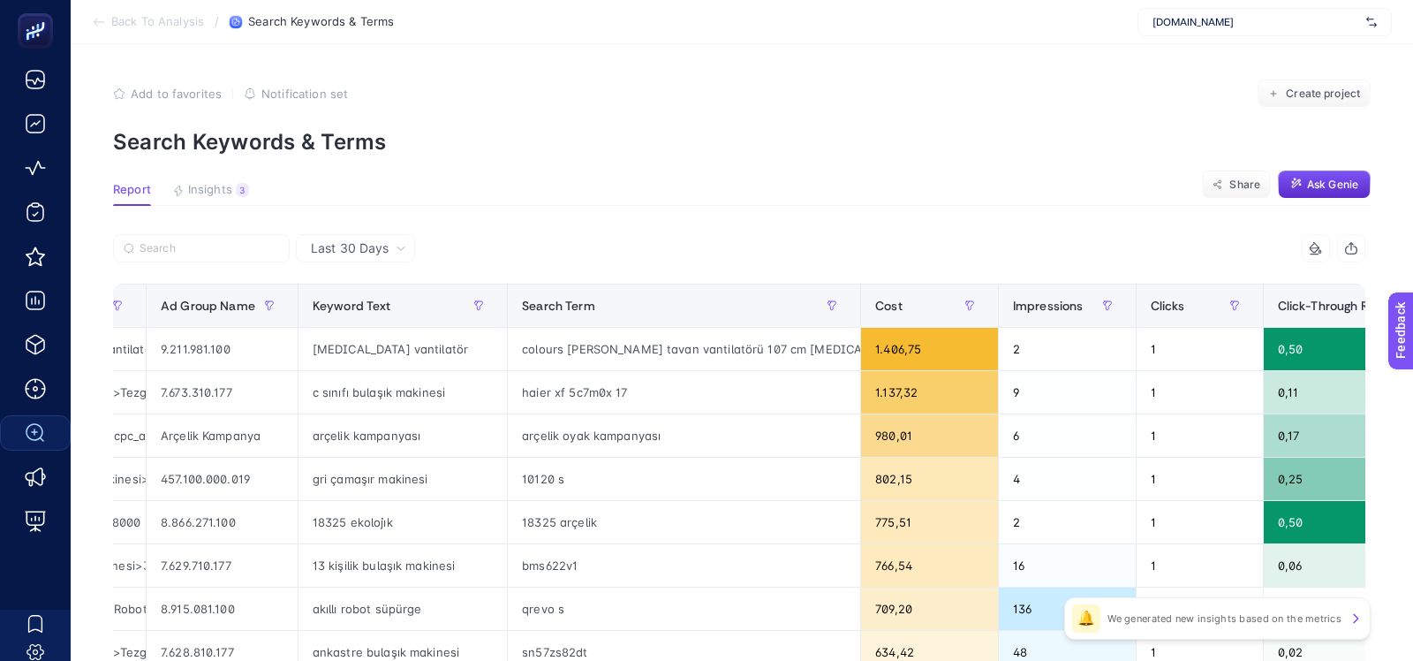
scroll to position [0, 215]
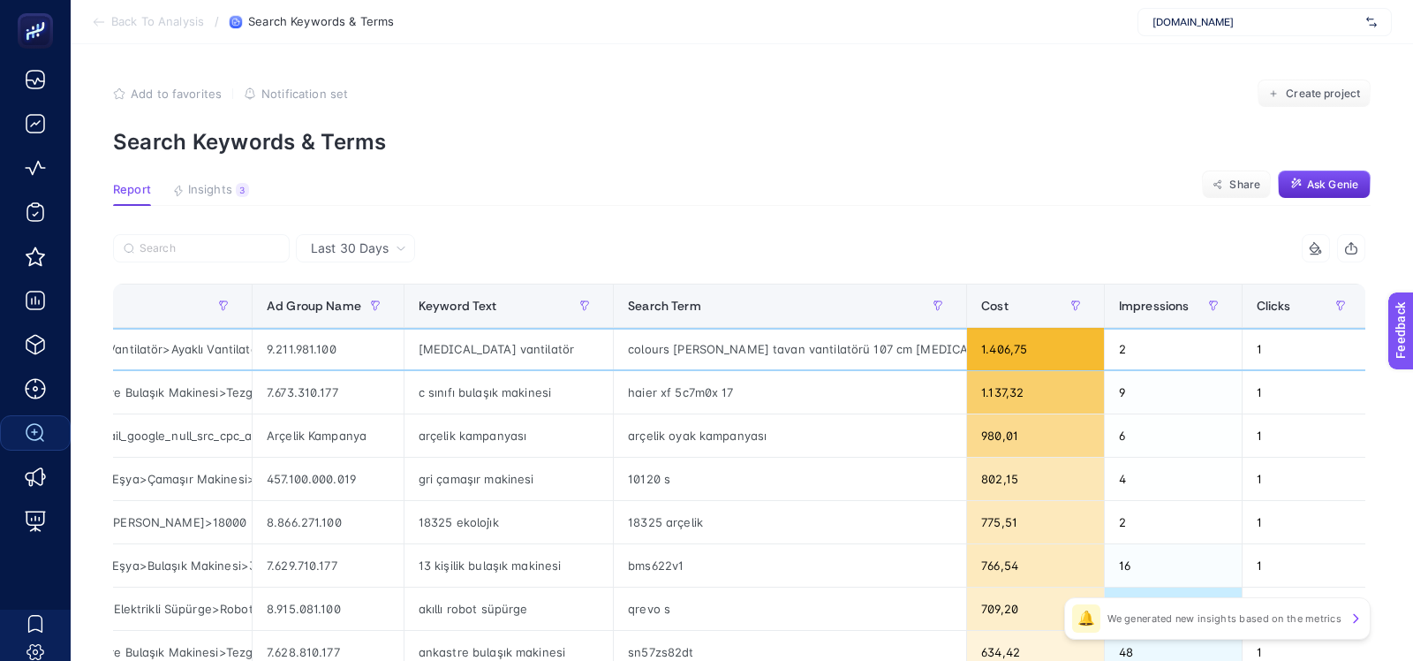
click at [705, 358] on div "colours lari aydınlatmalı tavan vantilatörü 107 cm beyaz kanat" at bounding box center [790, 349] width 352 height 42
copy tr "colours lari aydınlatmalı tavan vantilatörü 107 cm beyaz kanat"
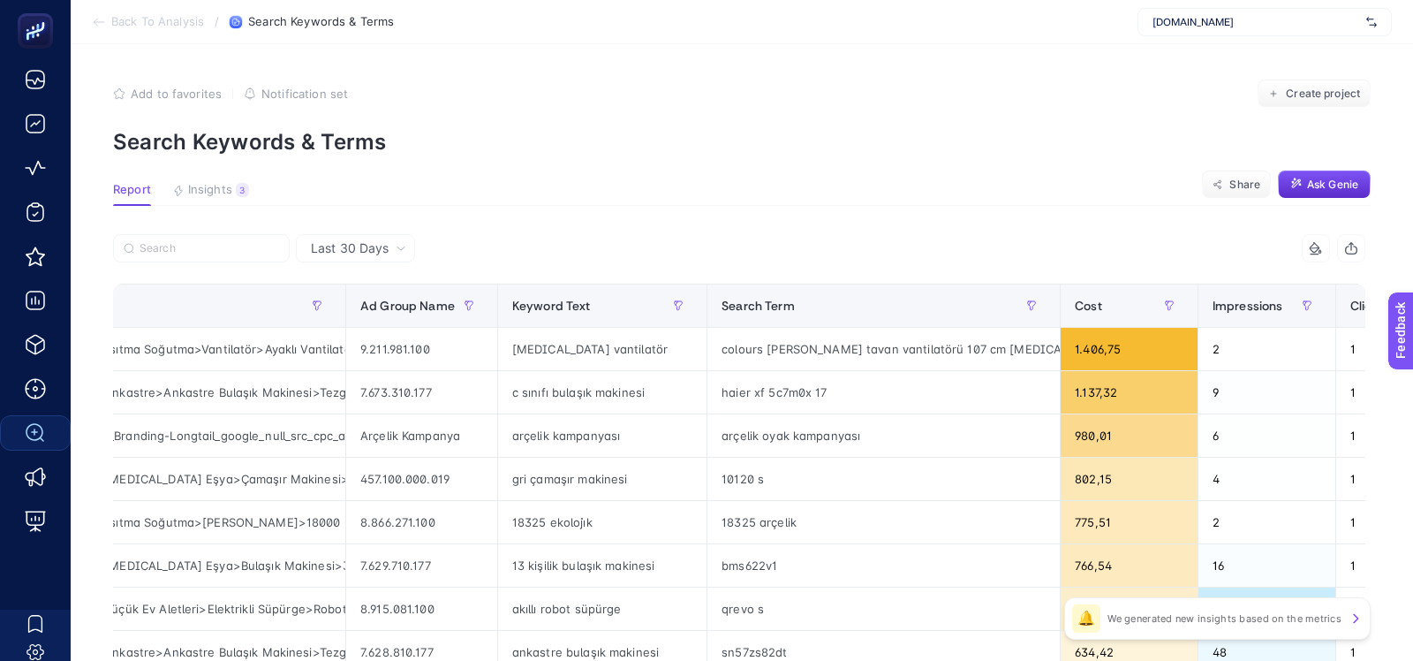
scroll to position [0, 0]
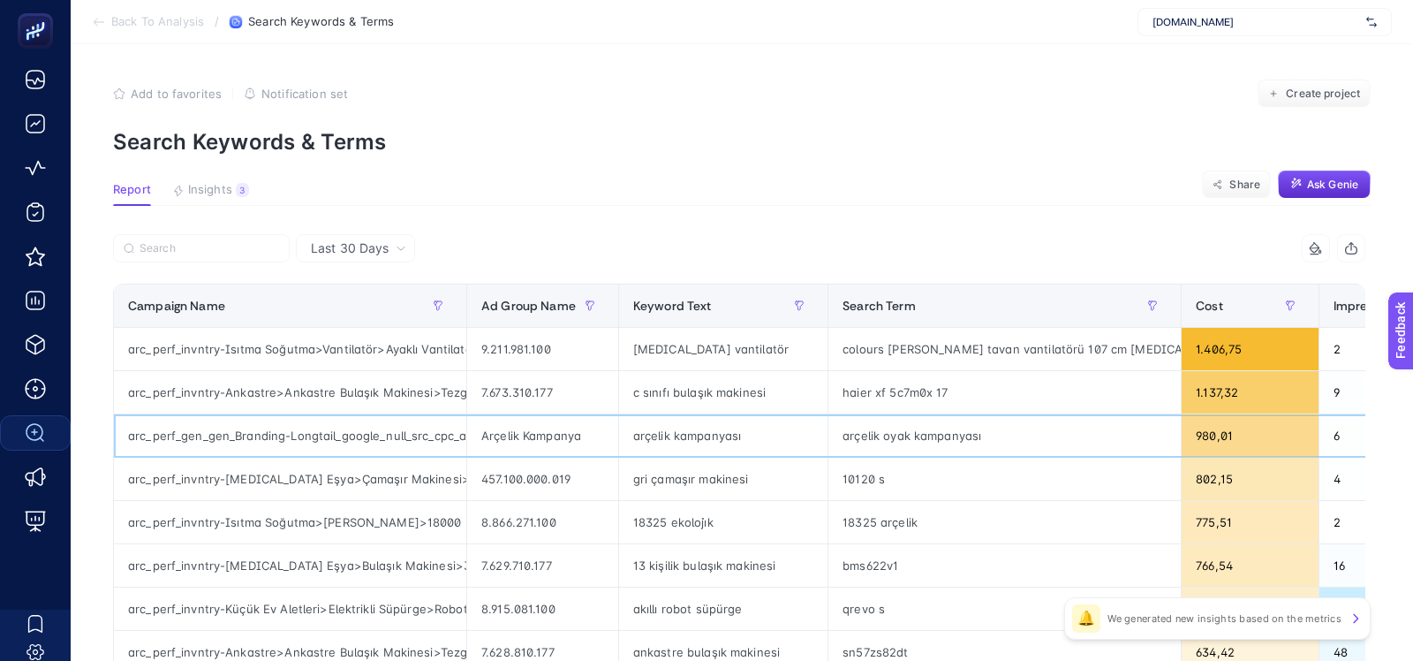
click at [390, 437] on div "arc_perf_gen_gen_Branding-Longtail_google_null_src_cpc_alwayson" at bounding box center [290, 435] width 352 height 42
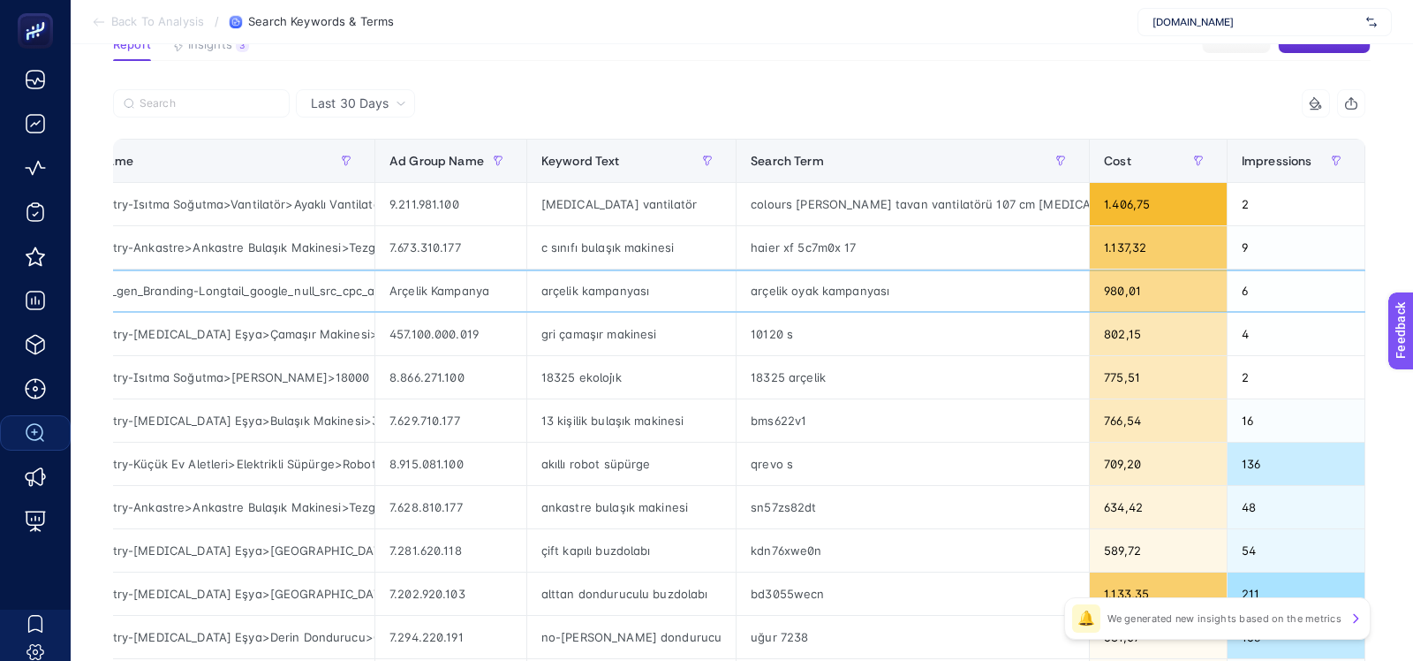
scroll to position [140, 0]
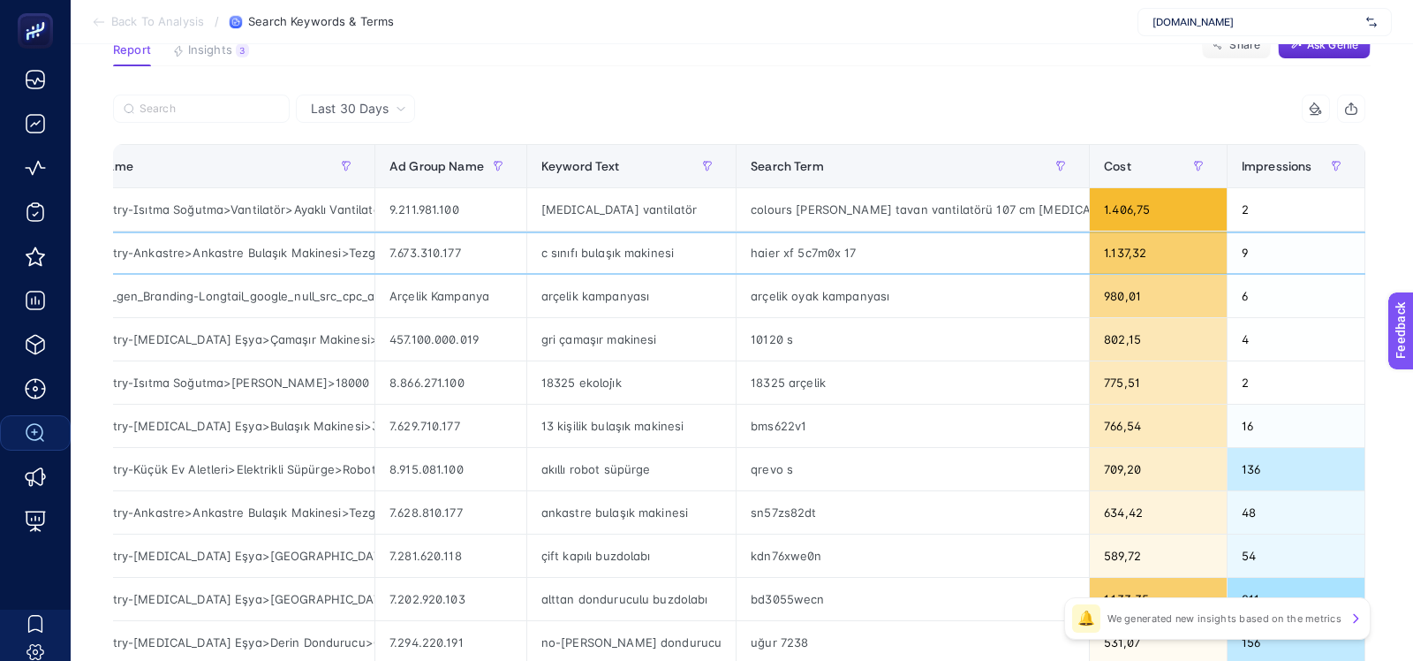
click at [775, 242] on div "haier xf 5c7m0x 17" at bounding box center [913, 252] width 352 height 42
copy tr "haier xf 5c7m0x 17"
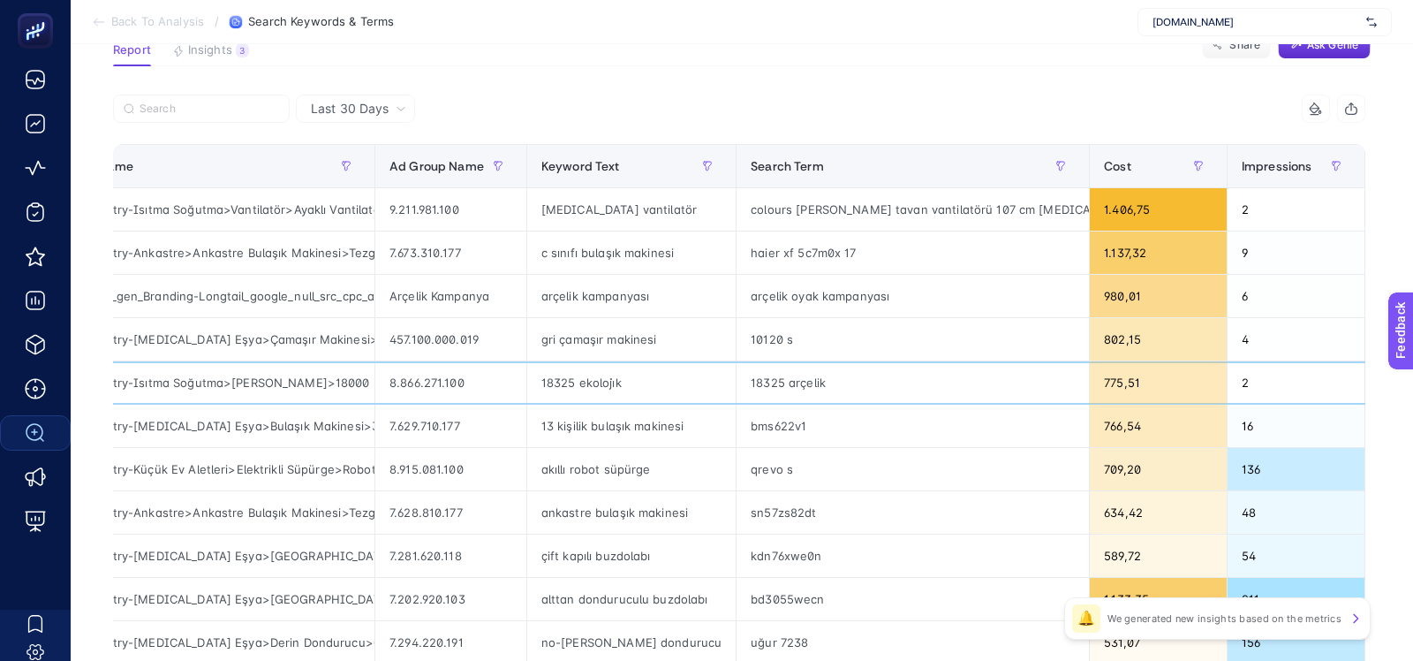
click at [591, 381] on div "18325 ekoloji̇k" at bounding box center [631, 382] width 208 height 42
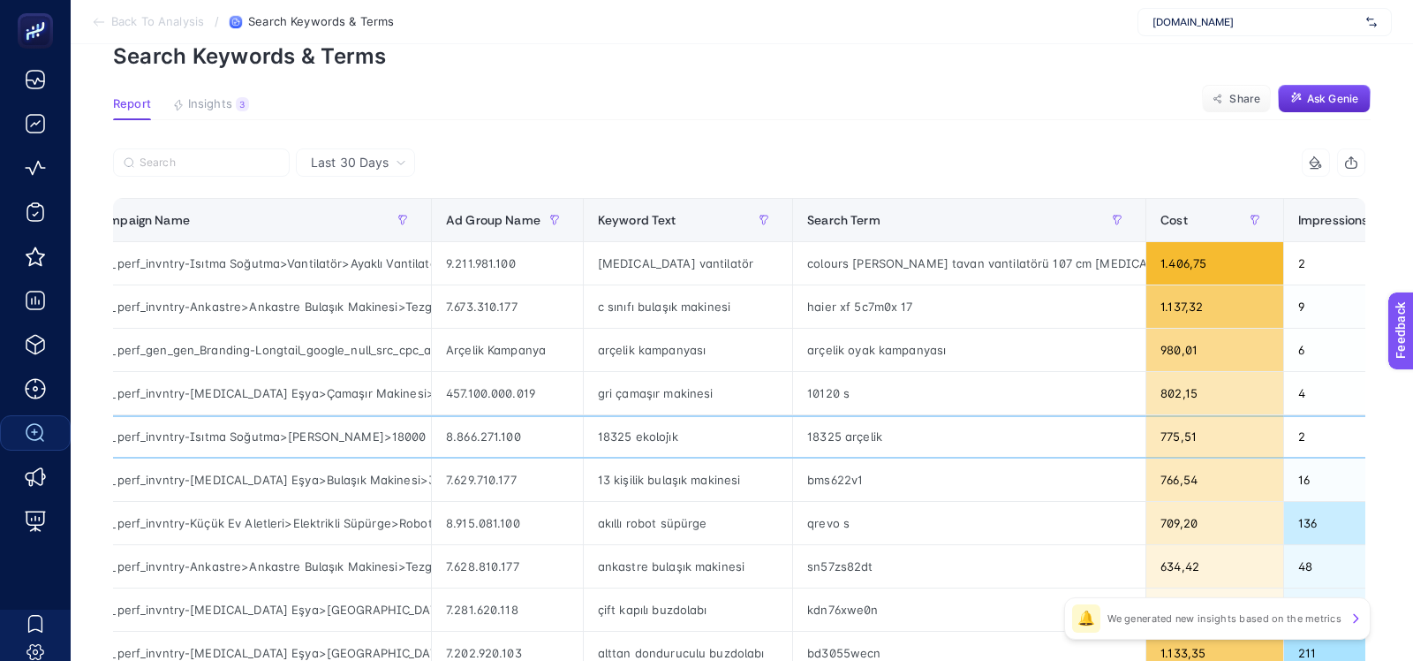
scroll to position [0, 0]
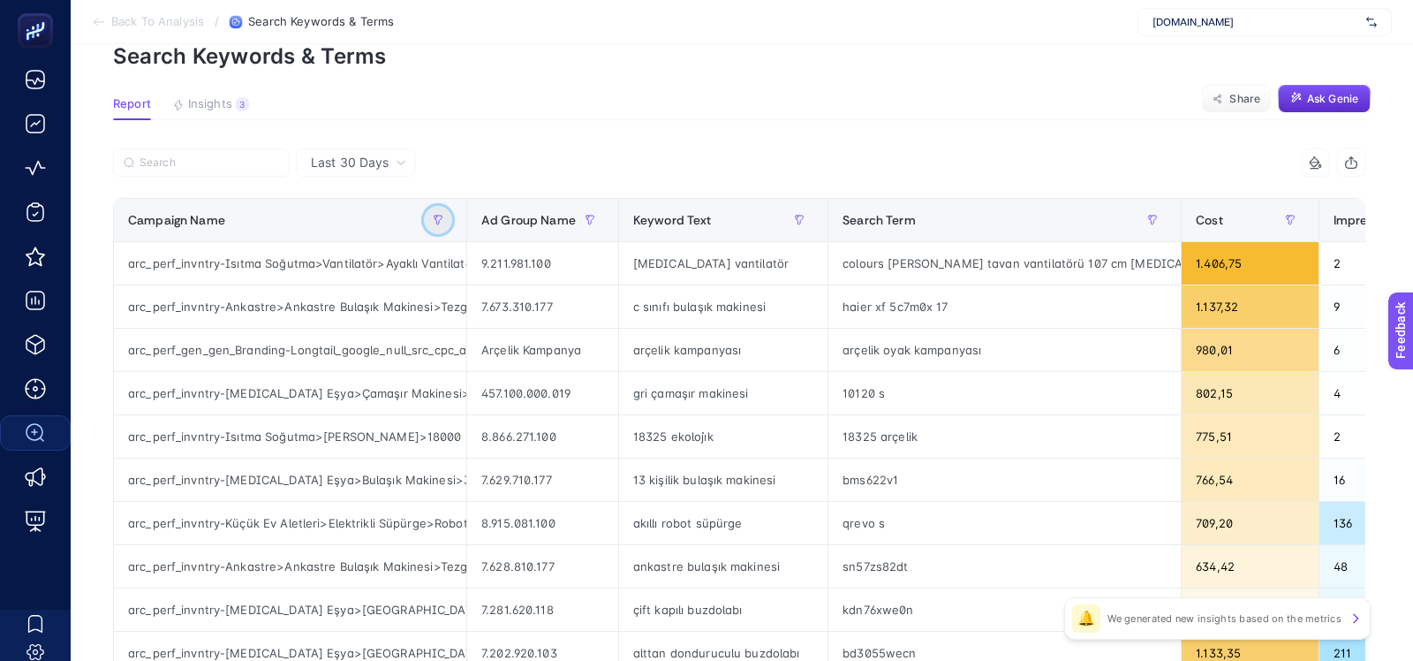
click at [437, 219] on icon "button" at bounding box center [438, 220] width 11 height 11
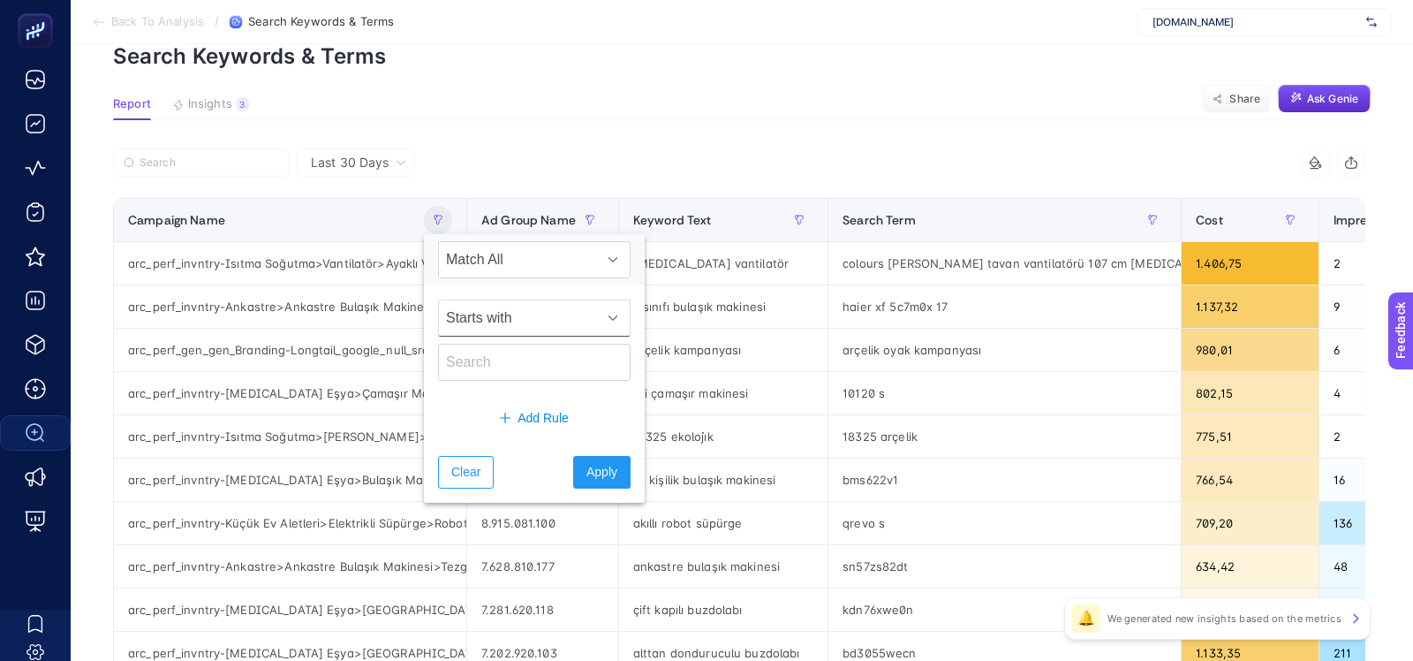
click at [485, 309] on span "Starts with" at bounding box center [517, 317] width 157 height 35
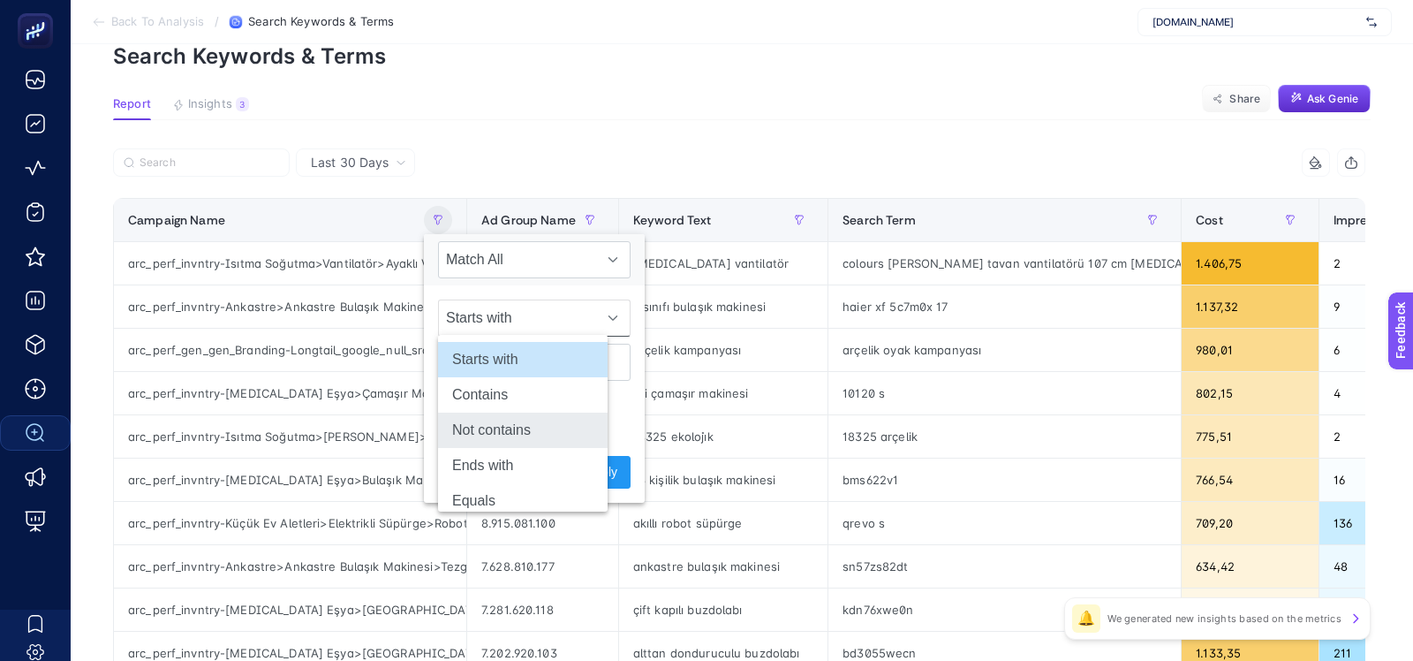
click at [507, 427] on li "Not contains" at bounding box center [523, 430] width 170 height 35
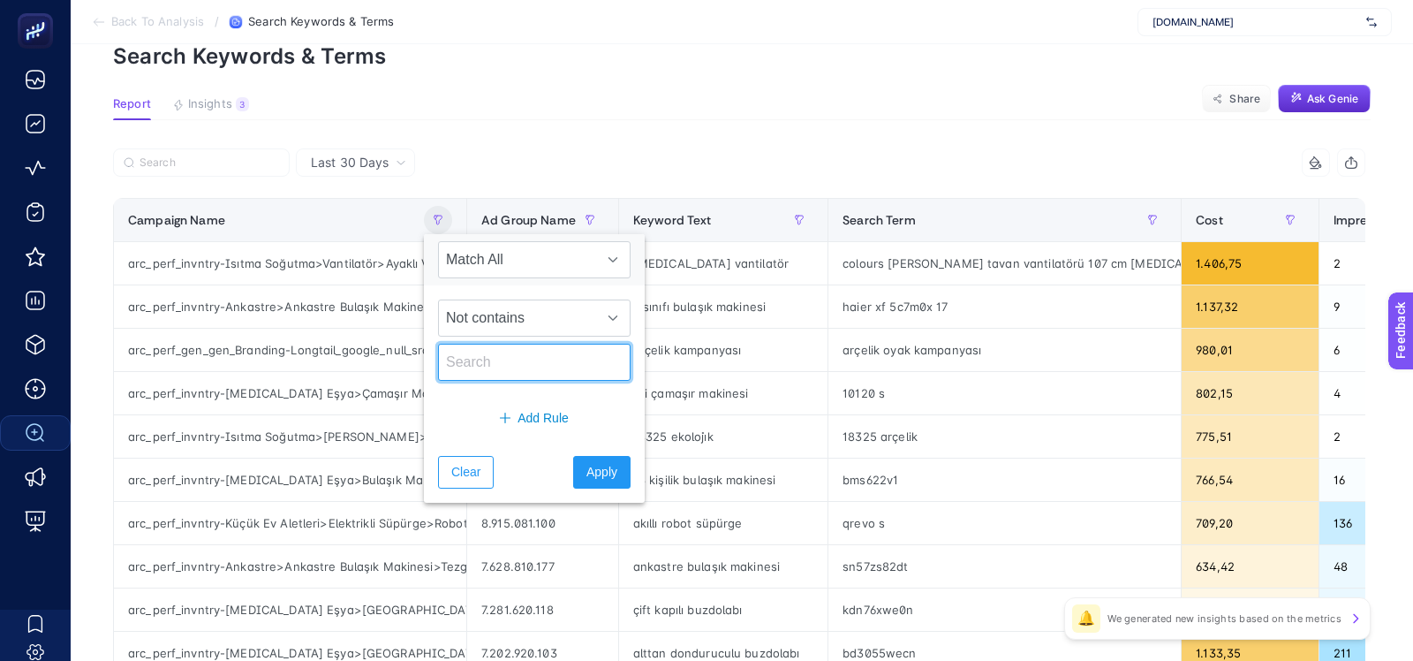
click at [499, 371] on input "text" at bounding box center [534, 362] width 193 height 37
type input "invn"
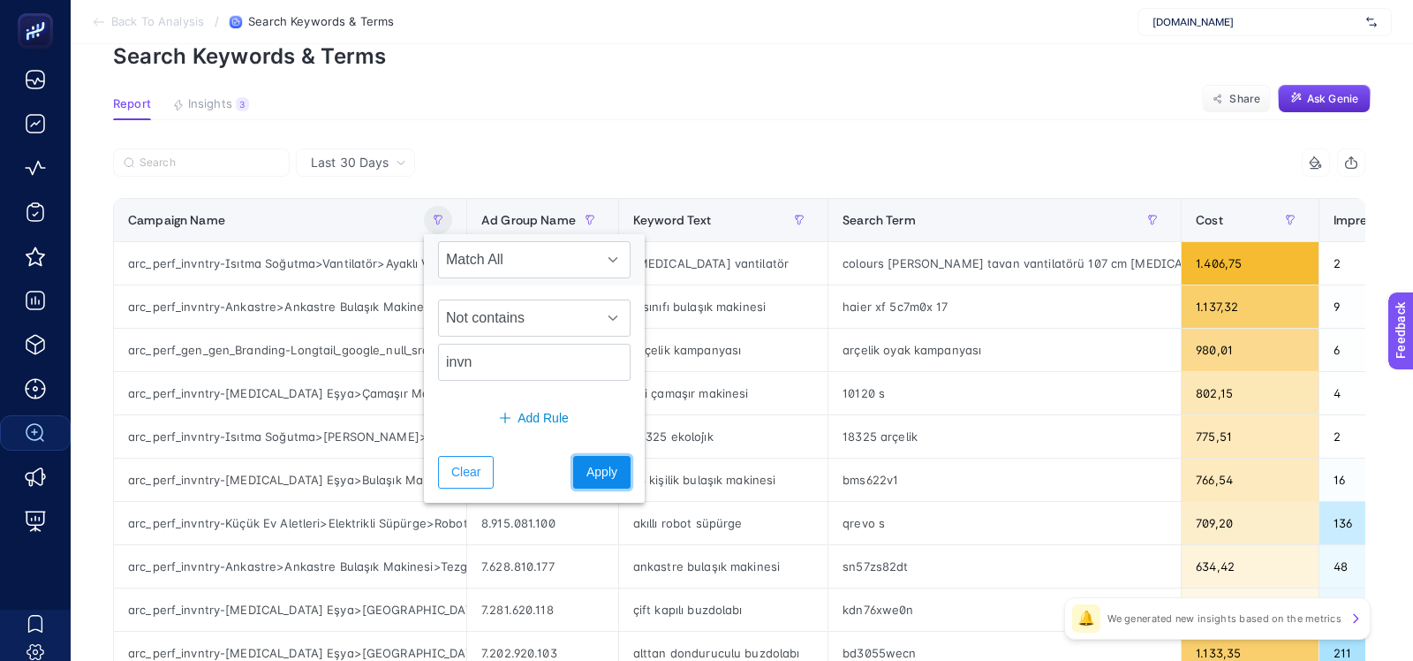
click at [587, 469] on span "Apply" at bounding box center [602, 472] width 31 height 19
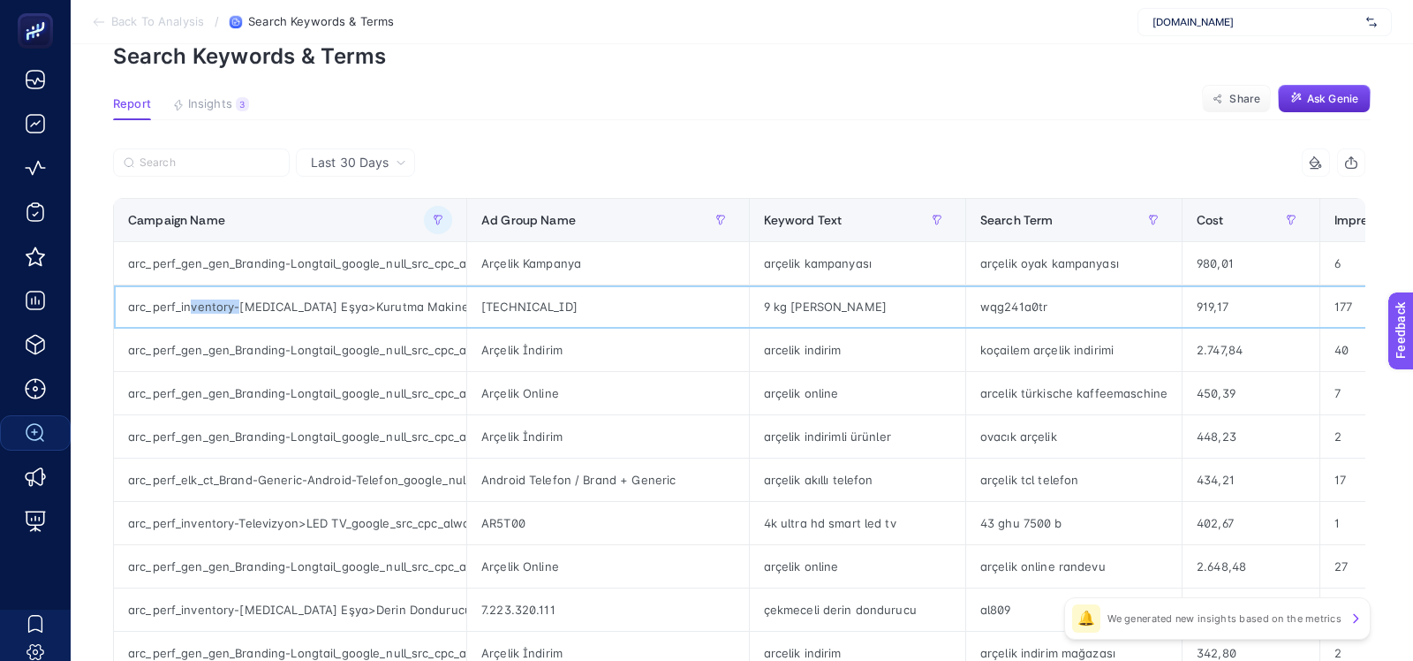
drag, startPoint x: 187, startPoint y: 304, endPoint x: 237, endPoint y: 304, distance: 49.5
click at [237, 304] on div "arc_perf_inventory-Beyaz Eşya>Kurutma Makinesi_google_src_cpc_alwayson" at bounding box center [290, 306] width 352 height 42
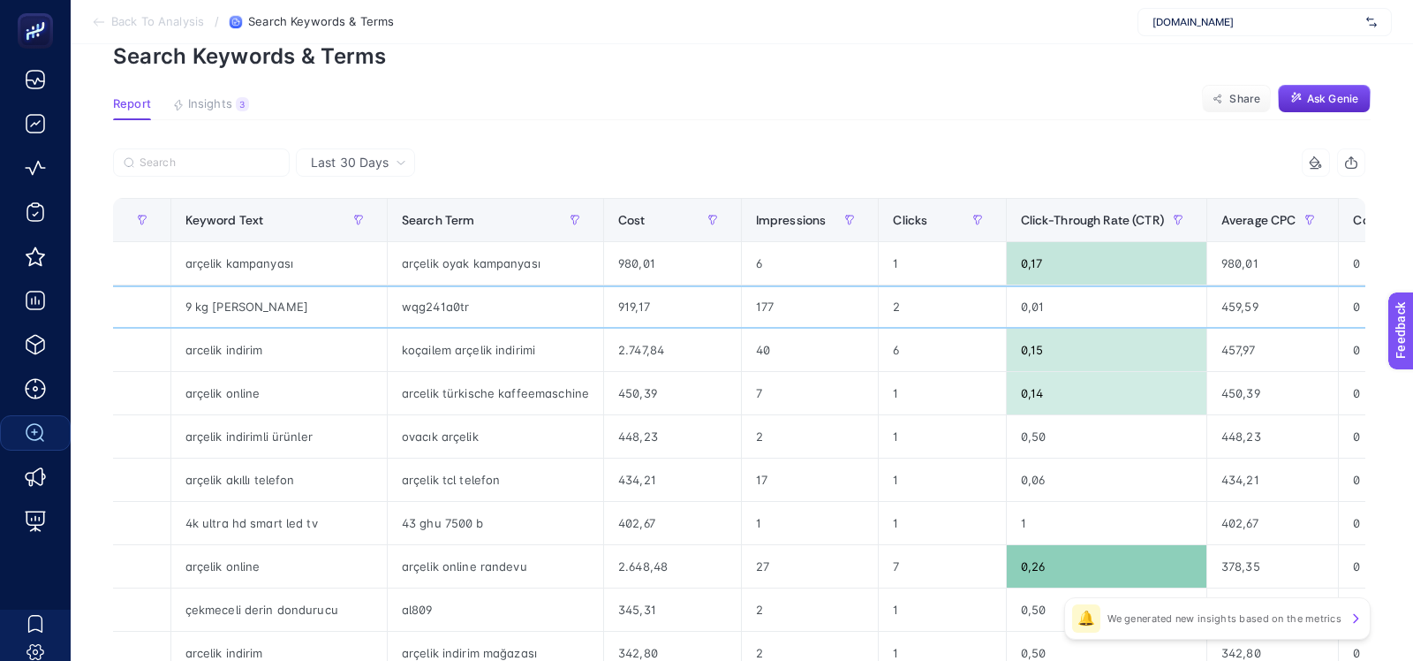
scroll to position [0, 99]
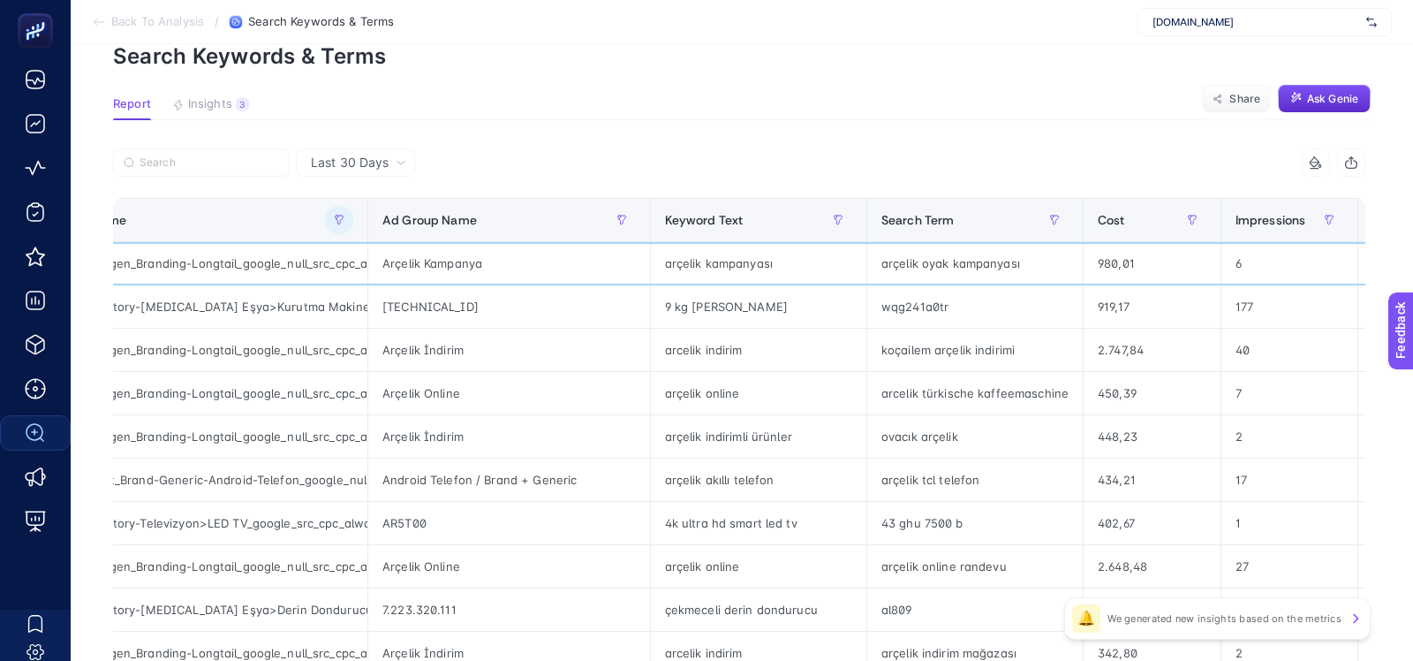
click at [914, 271] on div "arçelik oyak kampanyası" at bounding box center [975, 263] width 216 height 42
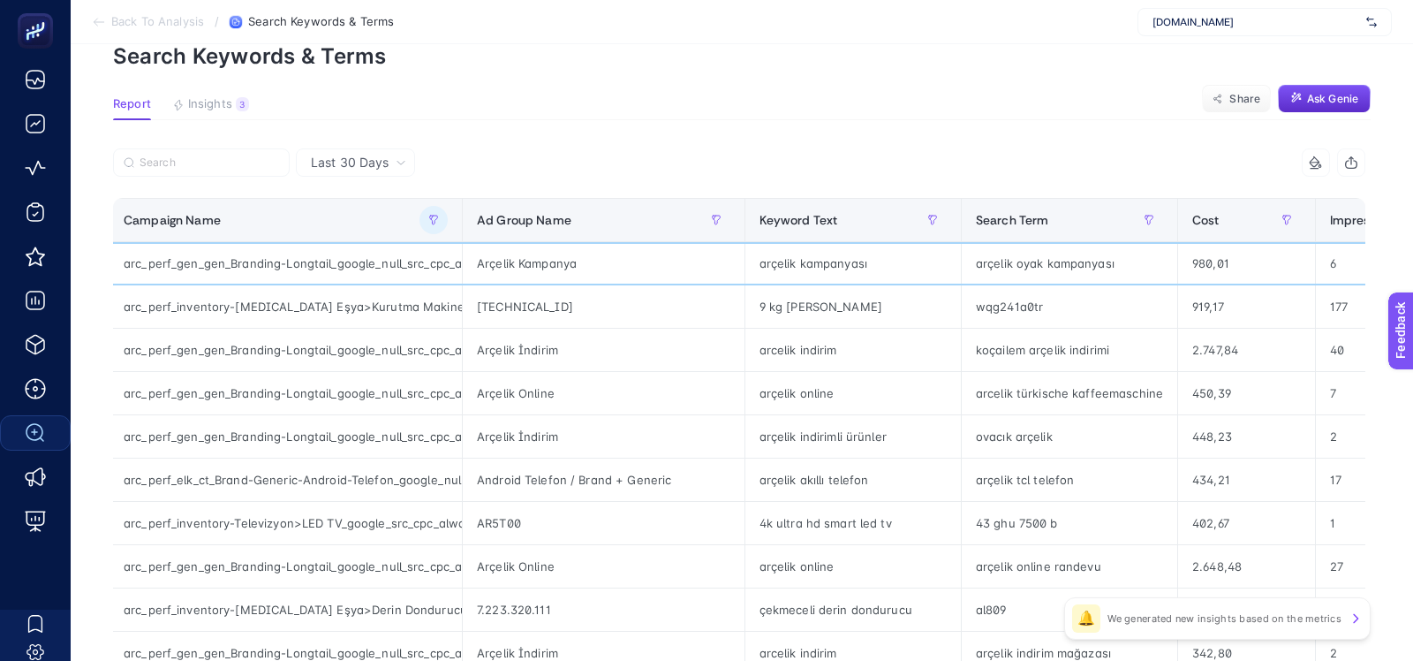
scroll to position [0, 0]
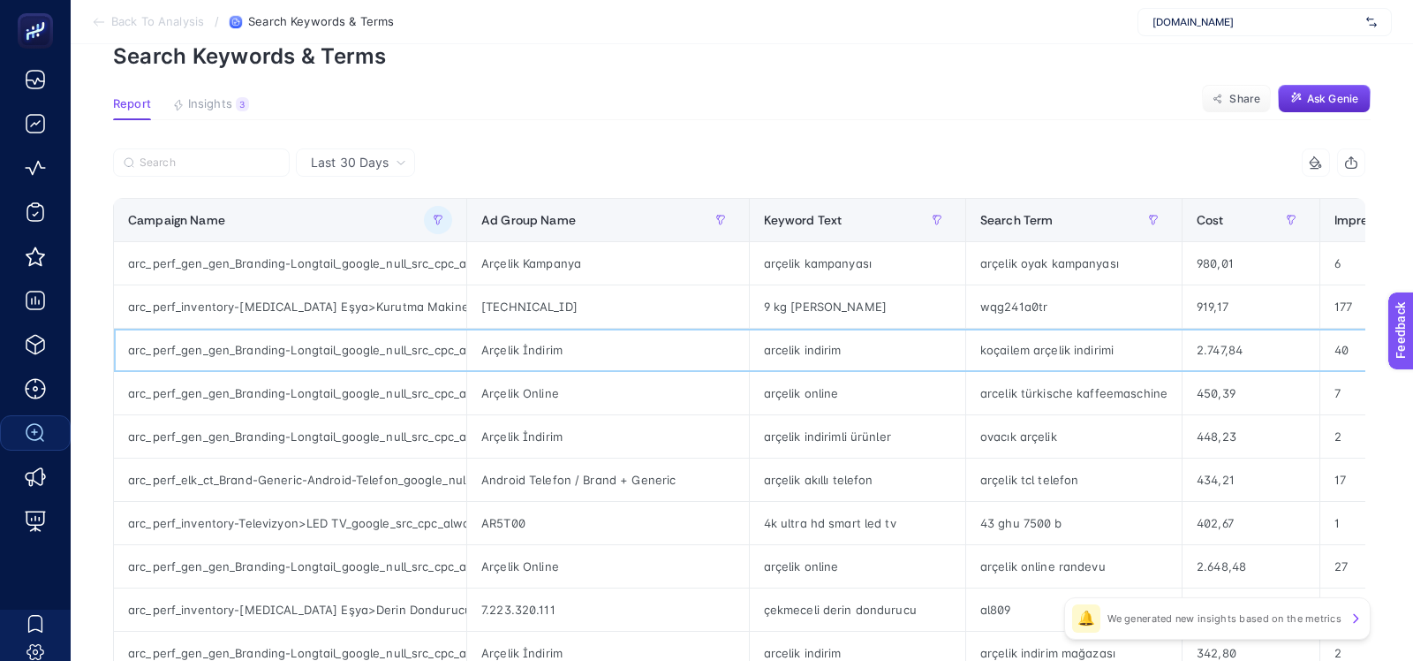
click at [322, 356] on div "arc_perf_gen_gen_Branding-Longtail_google_null_src_cpc_alwayson" at bounding box center [290, 350] width 352 height 42
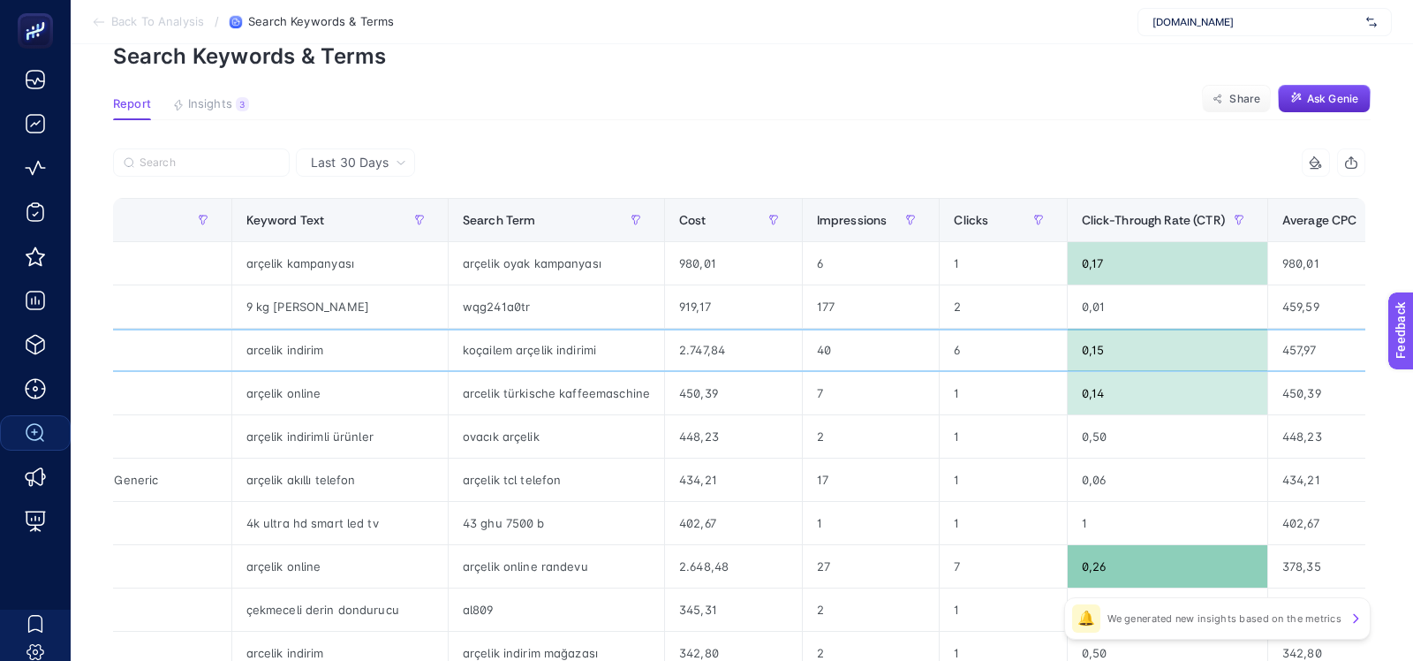
scroll to position [0, 617]
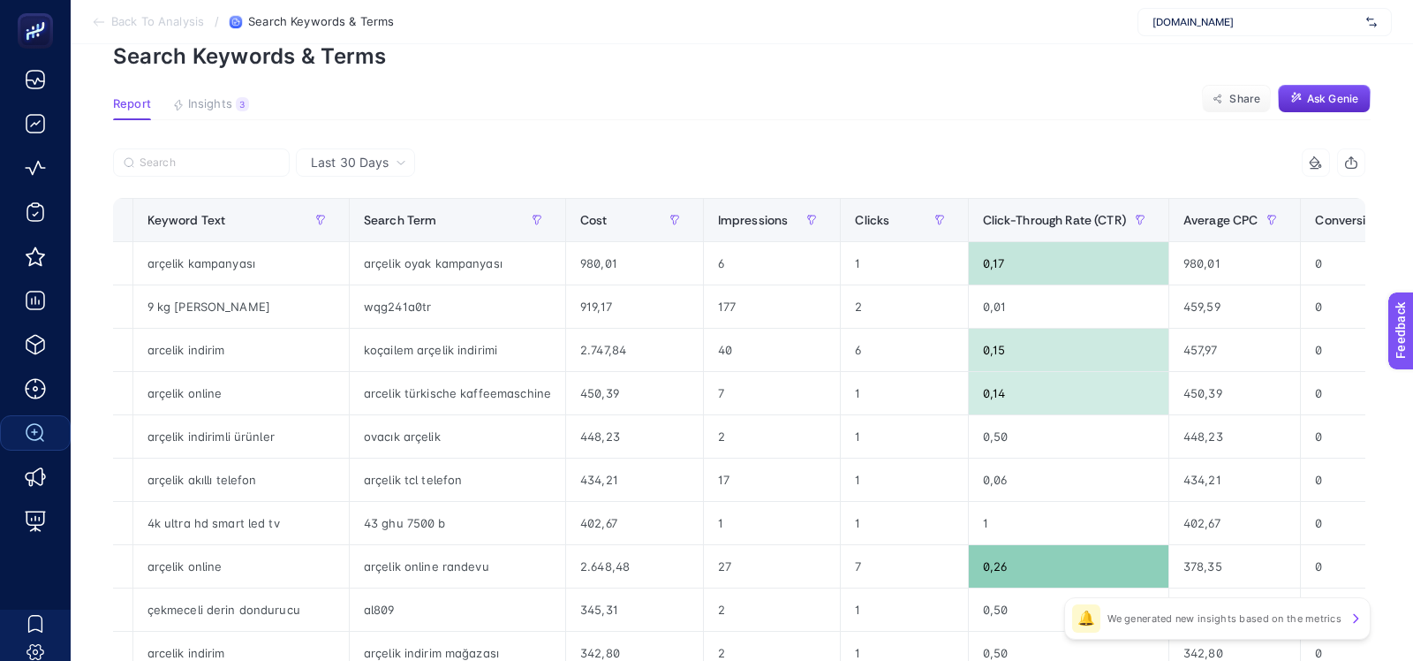
click at [381, 161] on span "Last 30 Days" at bounding box center [350, 163] width 78 height 18
click at [511, 139] on article "Add to favorites false Notification set Create project Search Keywords & Terms …" at bounding box center [742, 648] width 1343 height 1381
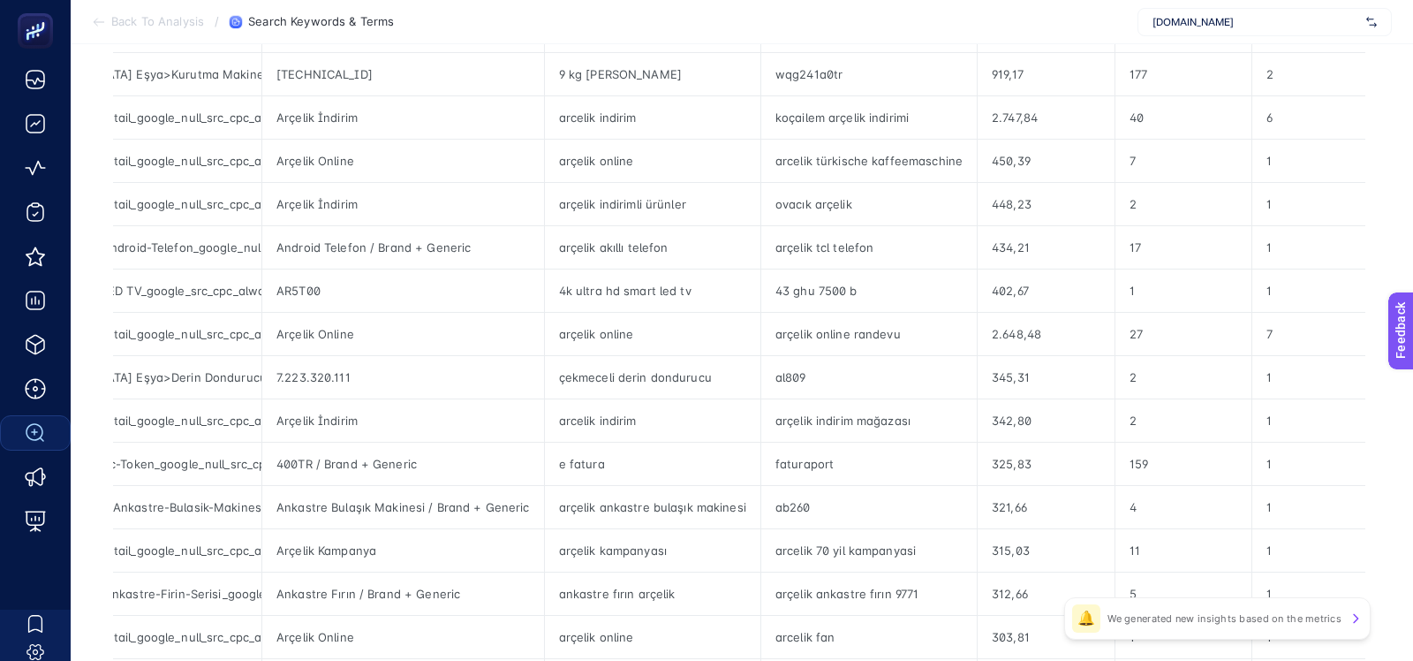
scroll to position [0, 0]
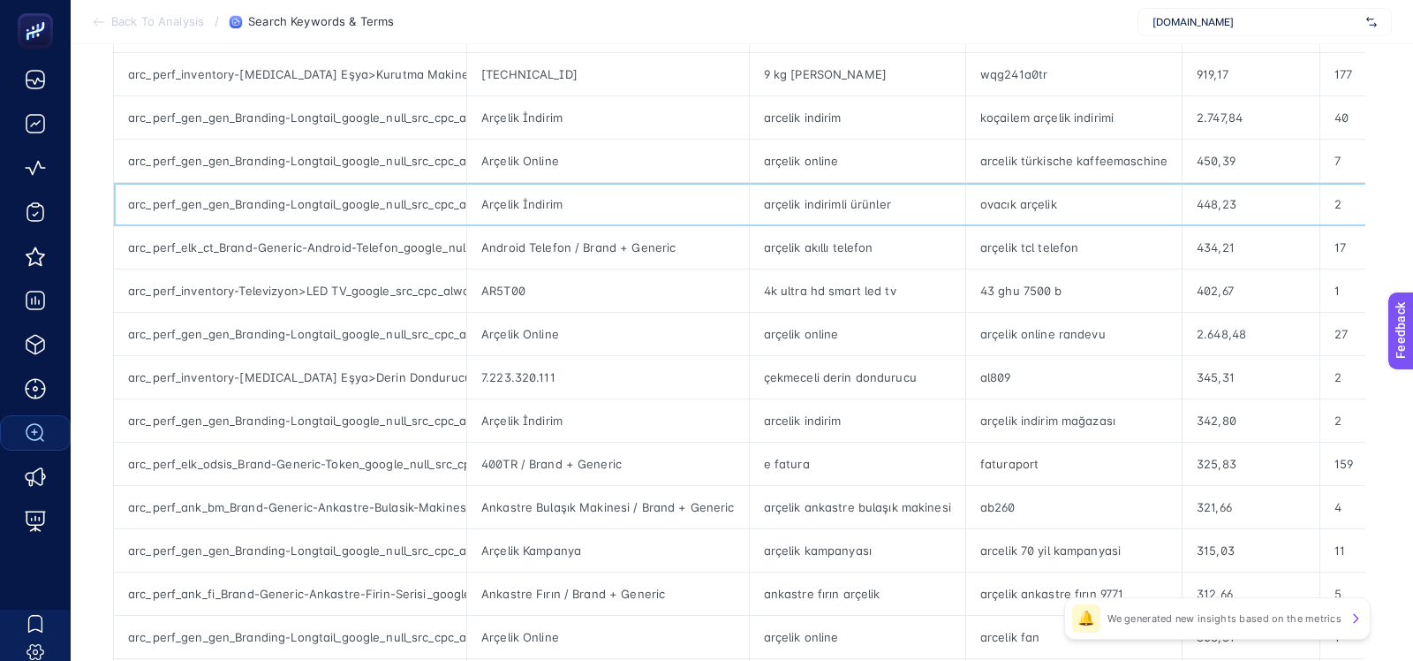
click at [310, 203] on div "arc_perf_gen_gen_Branding-Longtail_google_null_src_cpc_alwayson" at bounding box center [290, 204] width 352 height 42
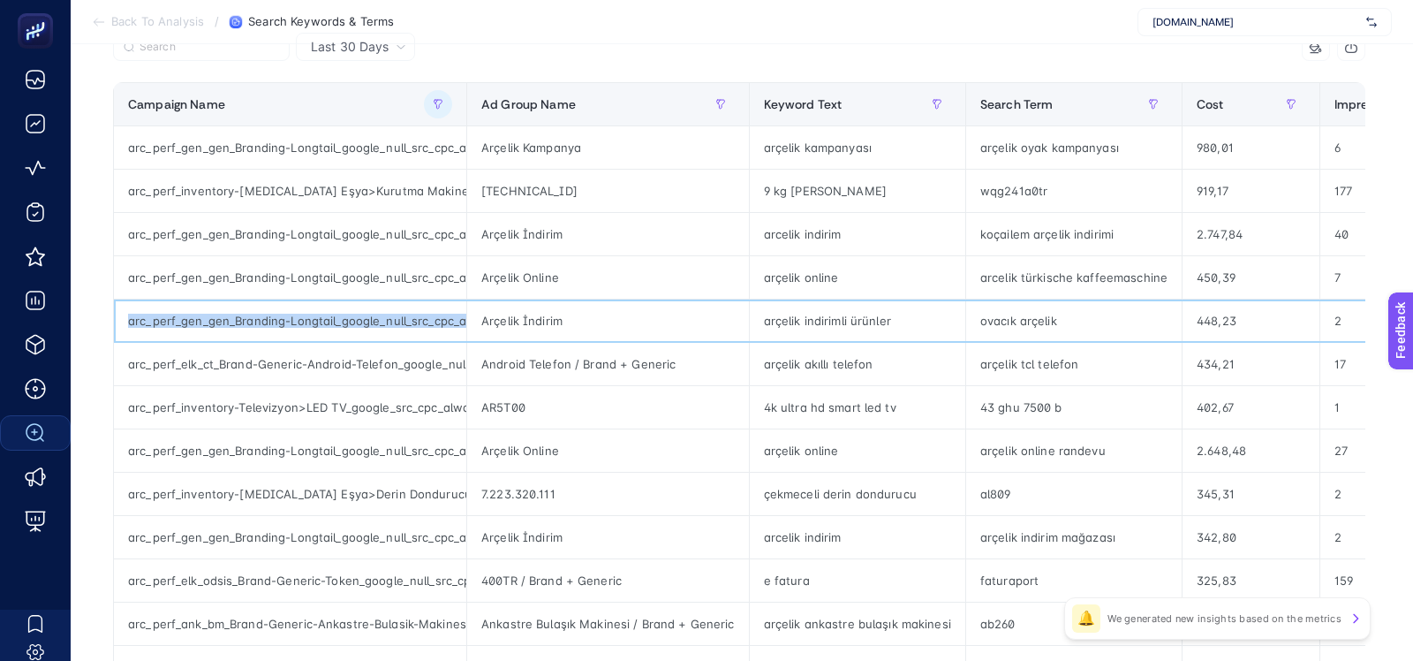
scroll to position [201, 0]
copy tr "arc_perf_gen_gen_Branding-Longtail_google_null_src_cpc_alwayson"
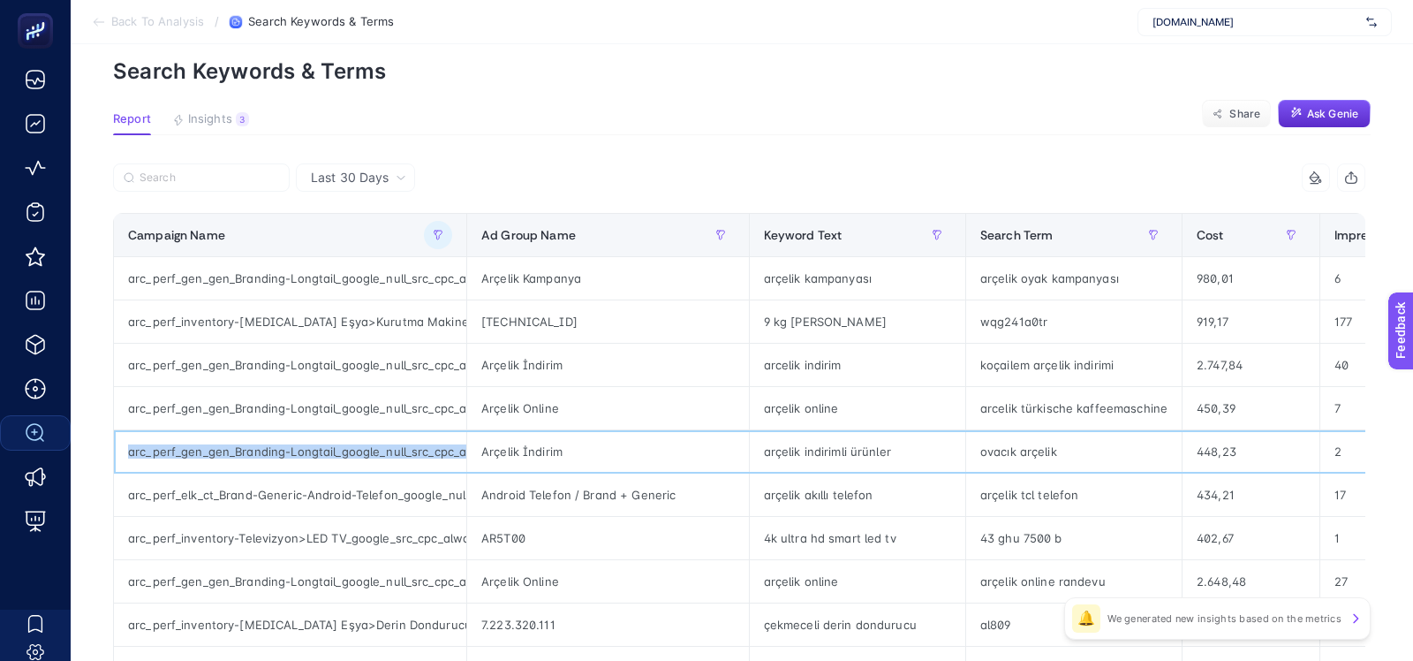
scroll to position [68, 0]
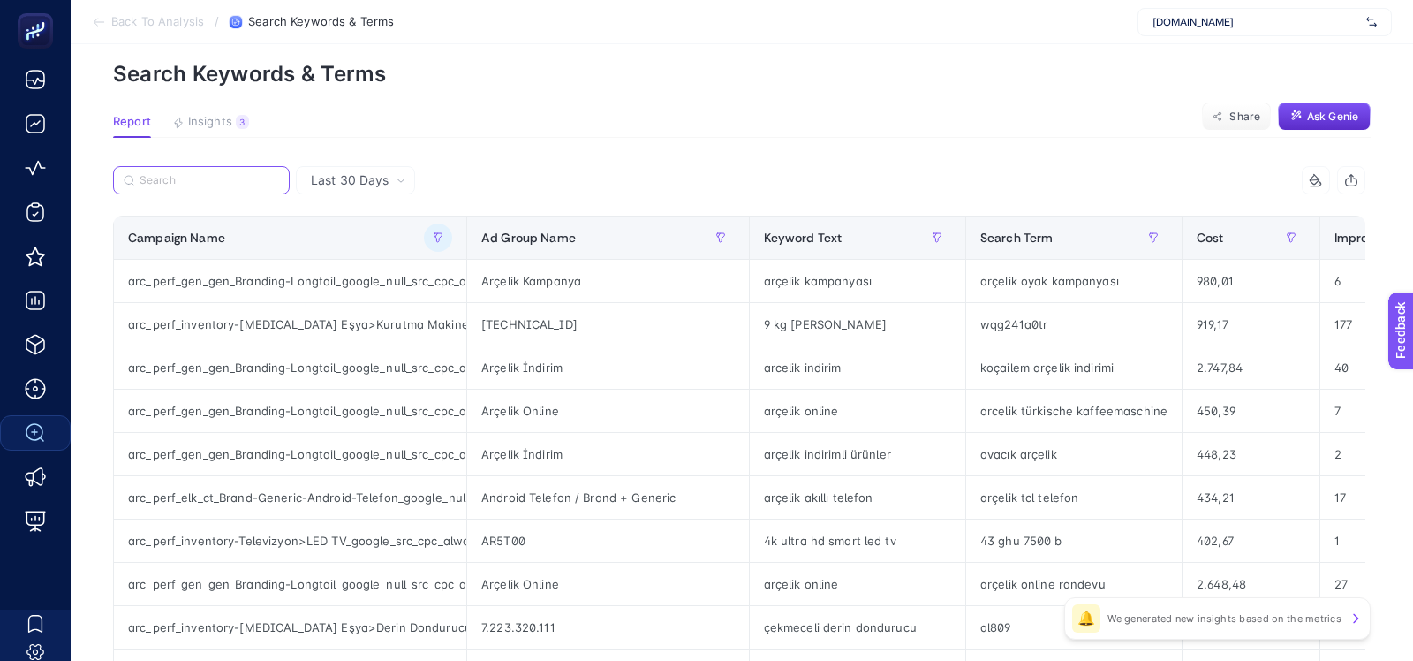
click at [234, 178] on input "Search" at bounding box center [210, 180] width 140 height 13
click at [329, 192] on div "Last 30 Days" at bounding box center [355, 180] width 119 height 28
click at [327, 220] on li "Last 7 Days" at bounding box center [355, 217] width 109 height 32
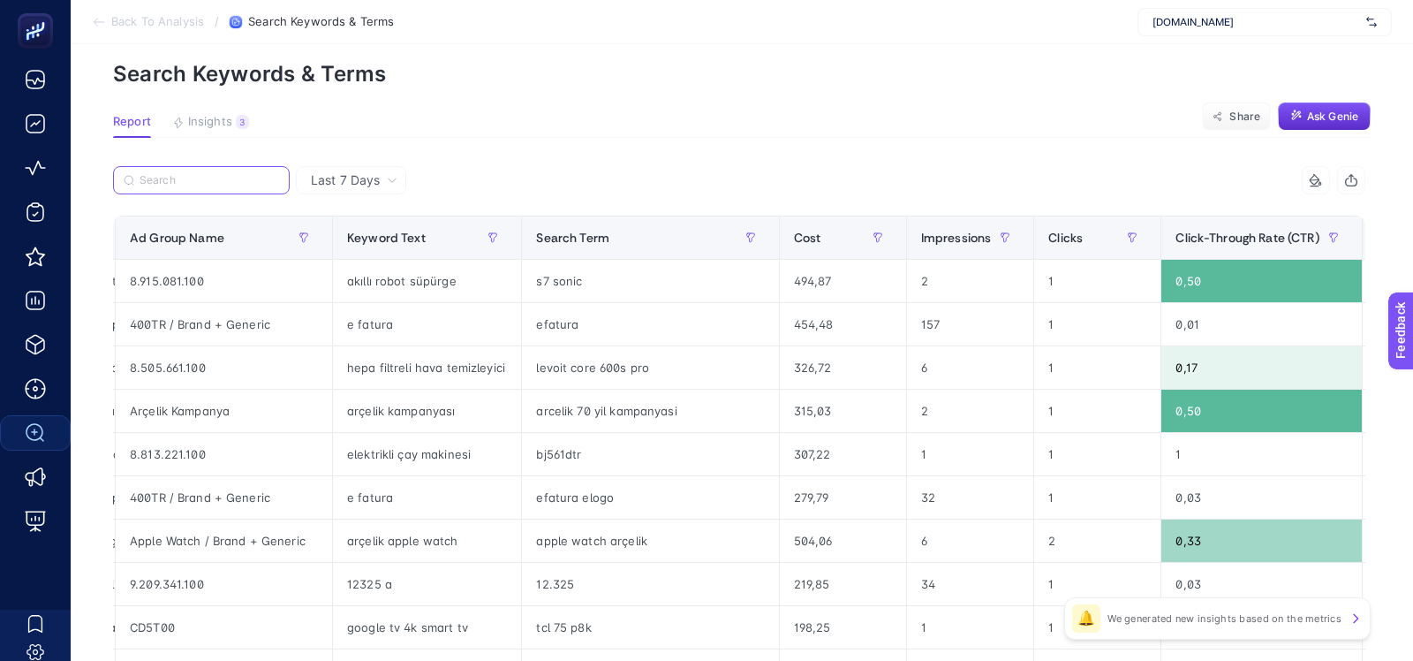
click at [212, 184] on input "Search" at bounding box center [210, 180] width 140 height 13
paste input "arc_perf_gen_gen_Branding-Longtail_google_null_src_cpc_alwayson"
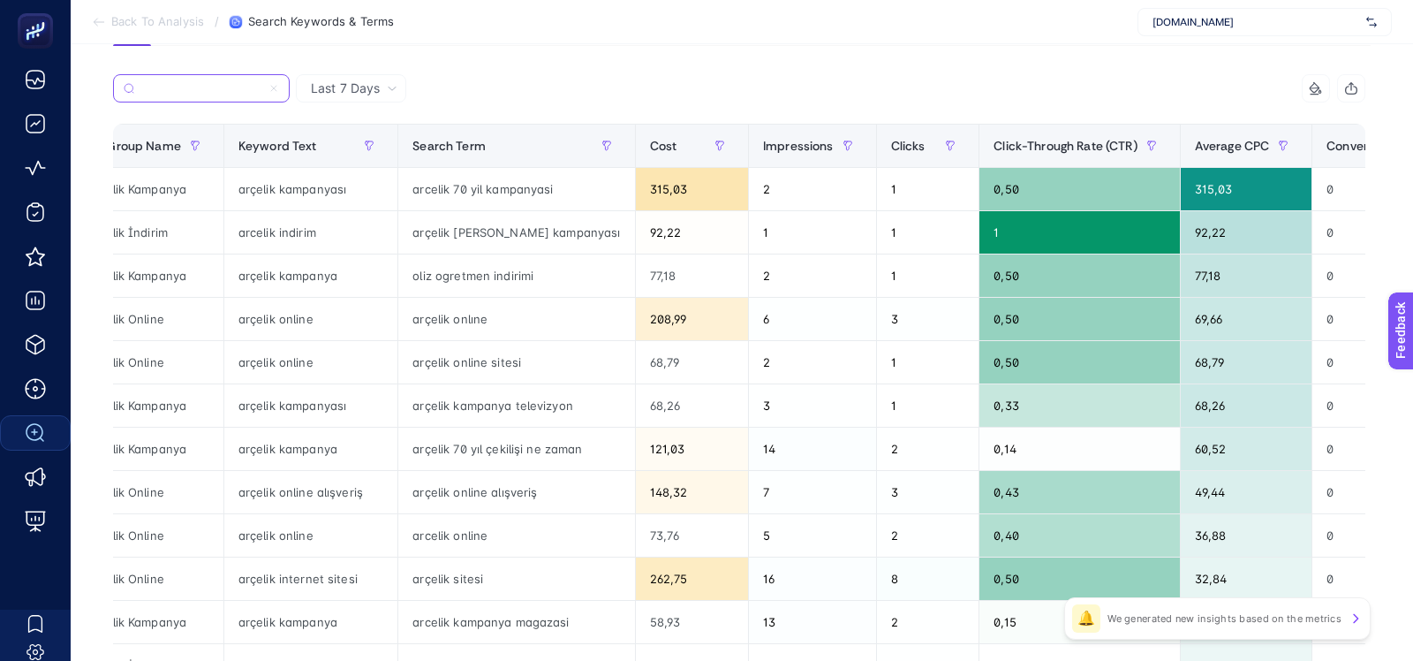
scroll to position [151, 0]
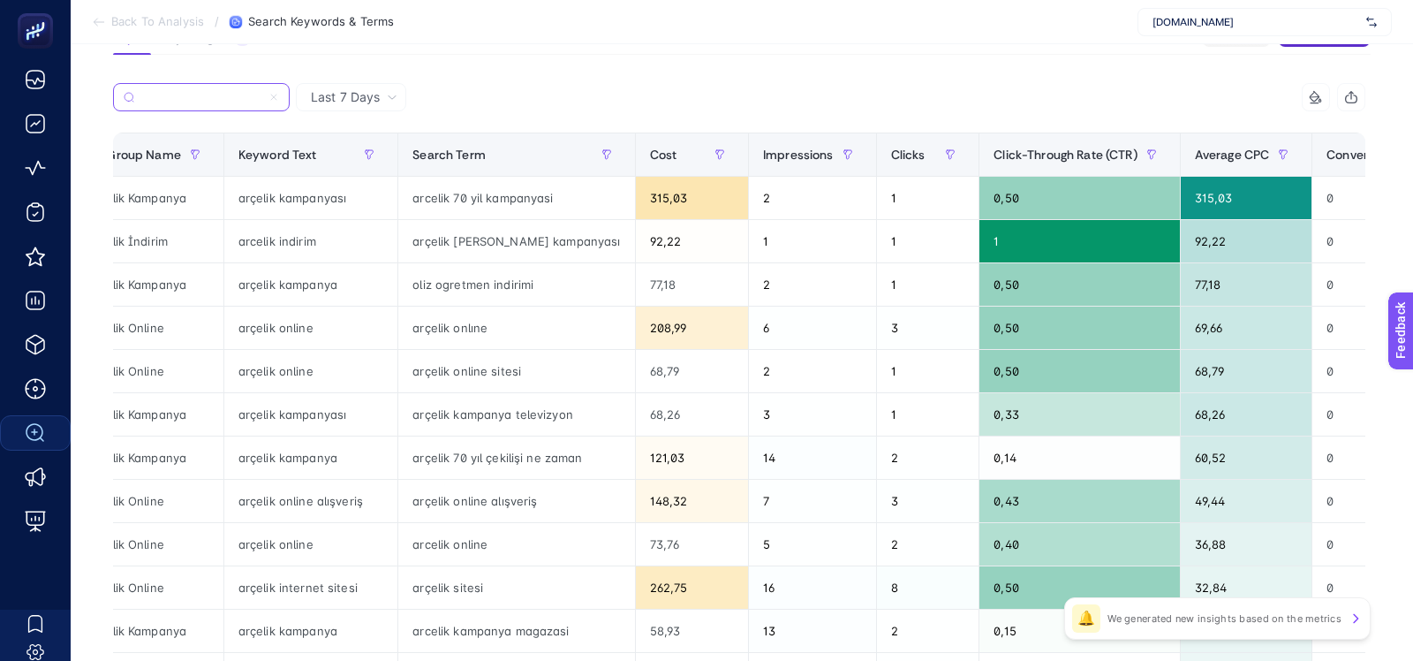
type input "arc_perf_gen_gen_Branding-Longtail_google_null_src_cpc_alwayson"
click at [258, 197] on div "arçelik kampanyası" at bounding box center [311, 198] width 174 height 42
click at [300, 197] on div "arçelik kampanyası" at bounding box center [311, 198] width 174 height 42
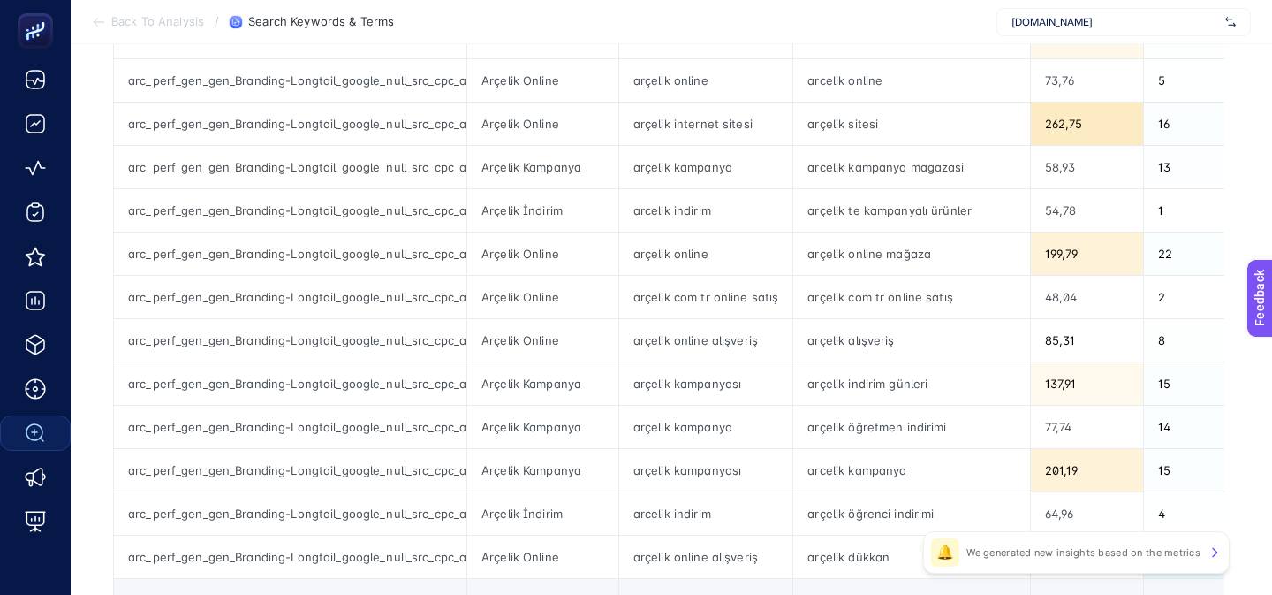
scroll to position [545, 0]
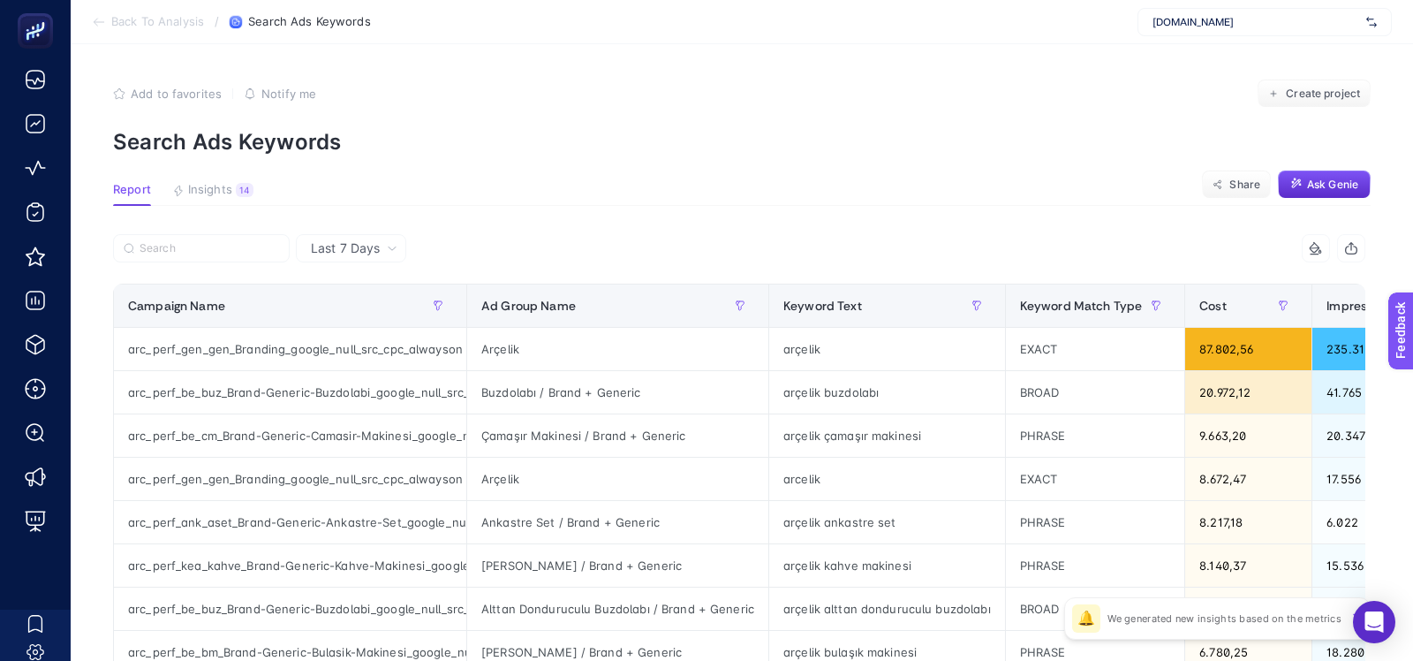
scroll to position [11, 0]
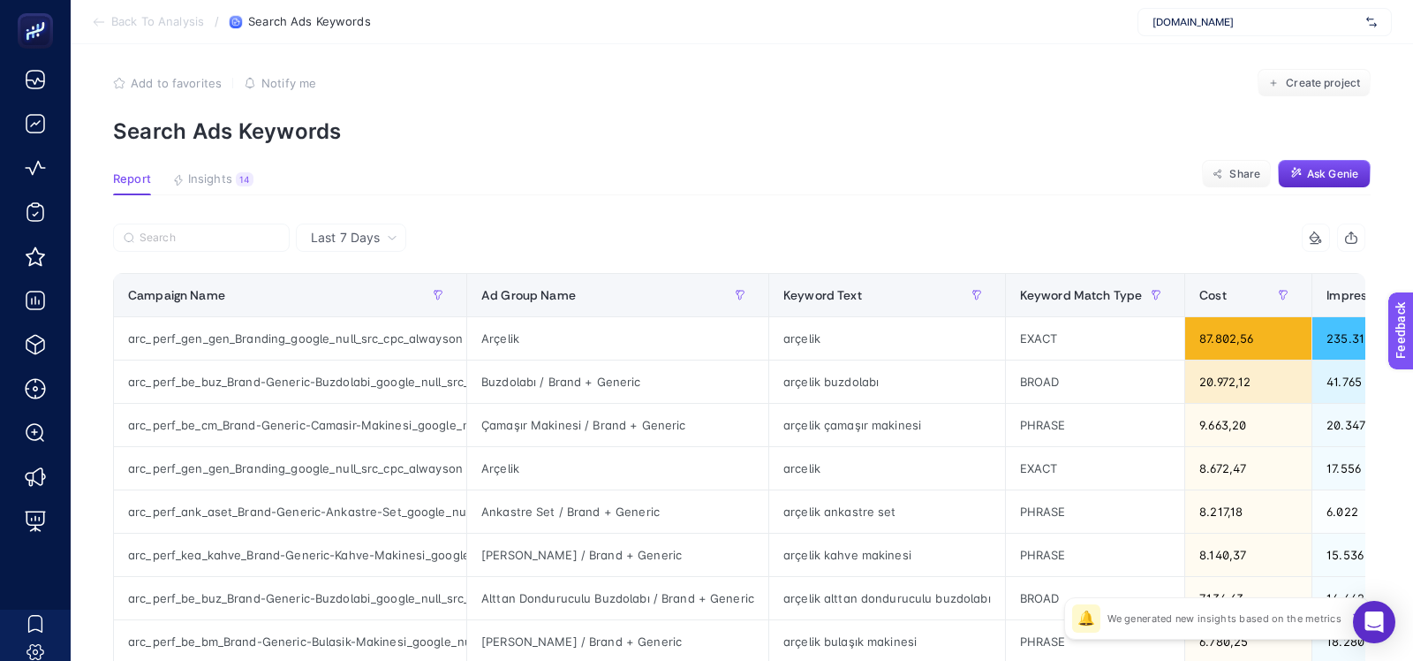
click at [223, 191] on button "Insights 14 We generated new insights based on the metrics" at bounding box center [212, 183] width 81 height 23
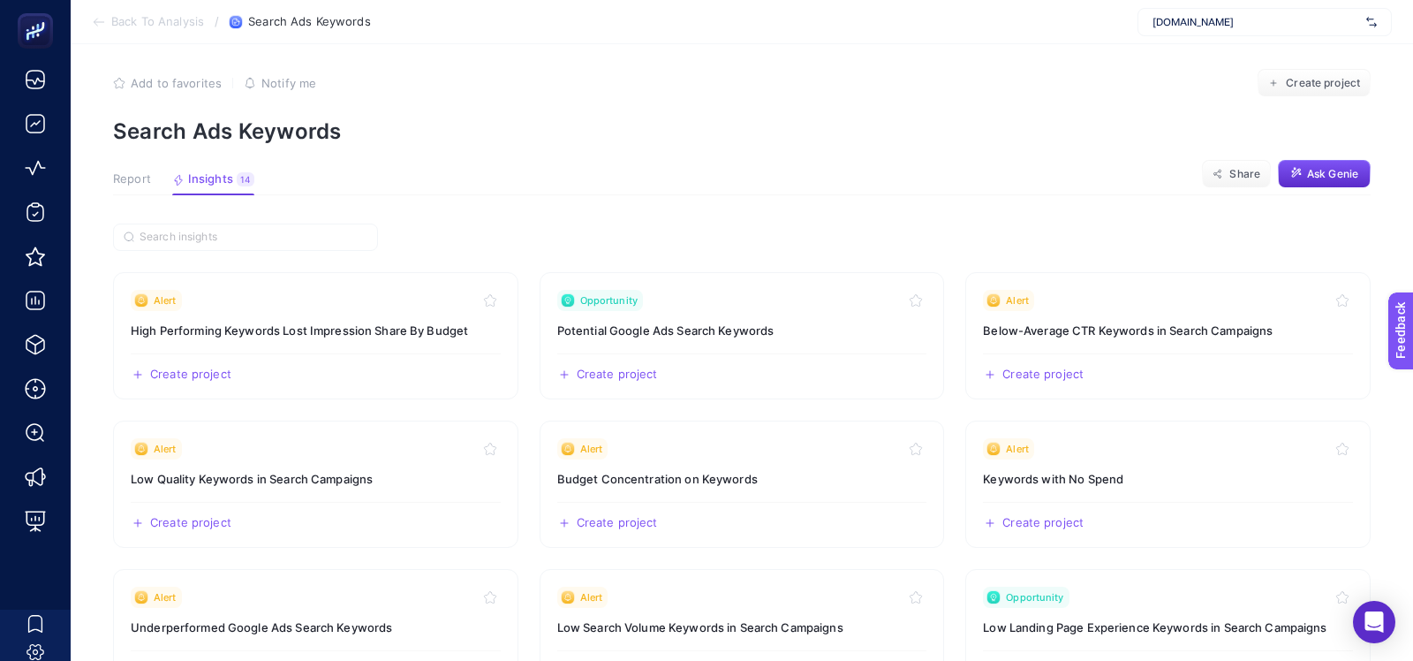
click at [135, 177] on span "Report" at bounding box center [132, 179] width 38 height 14
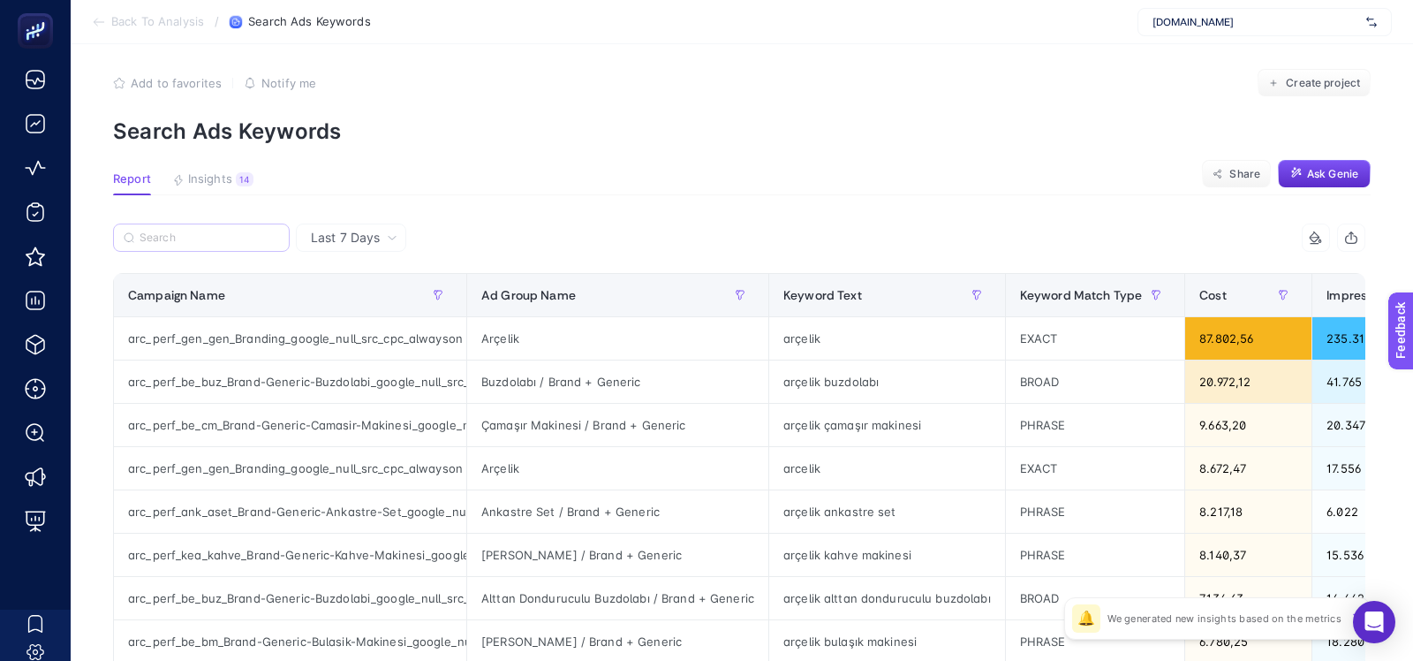
click at [198, 230] on label at bounding box center [201, 237] width 177 height 28
click at [198, 231] on input "Search" at bounding box center [210, 237] width 140 height 13
paste input "en_Branding-Longtail_google"
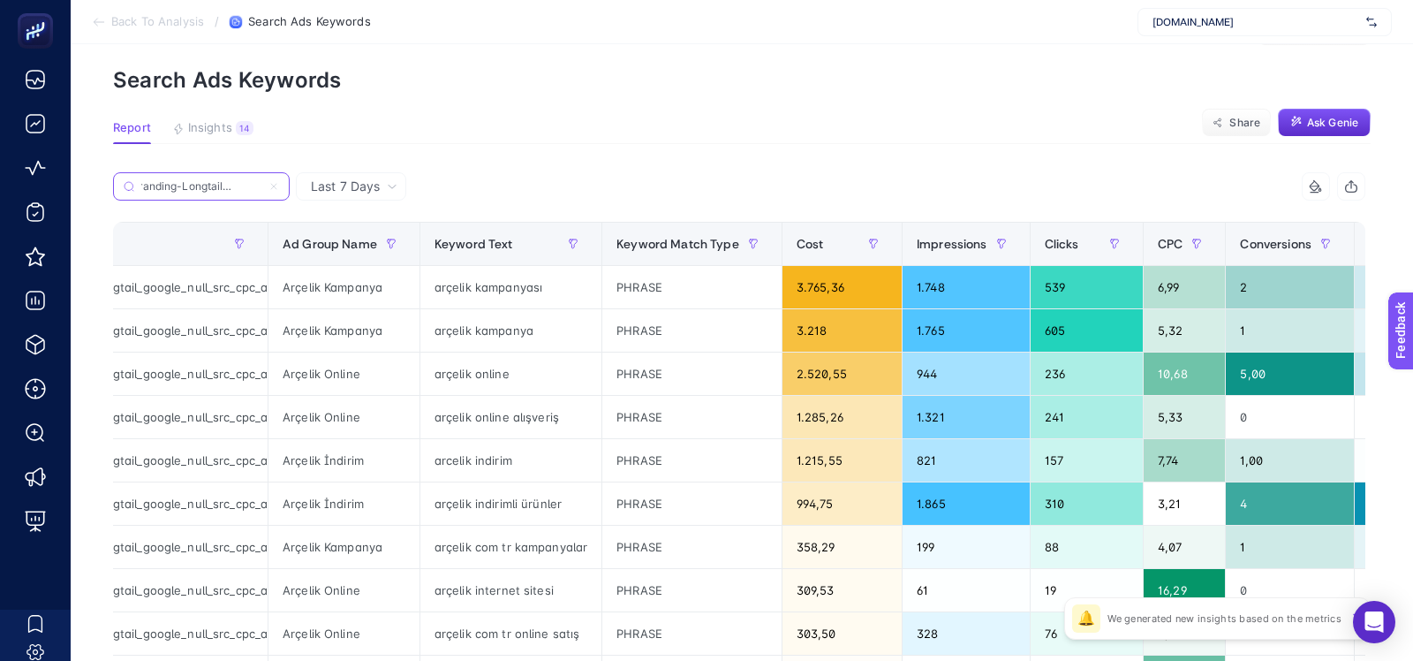
scroll to position [0, 0]
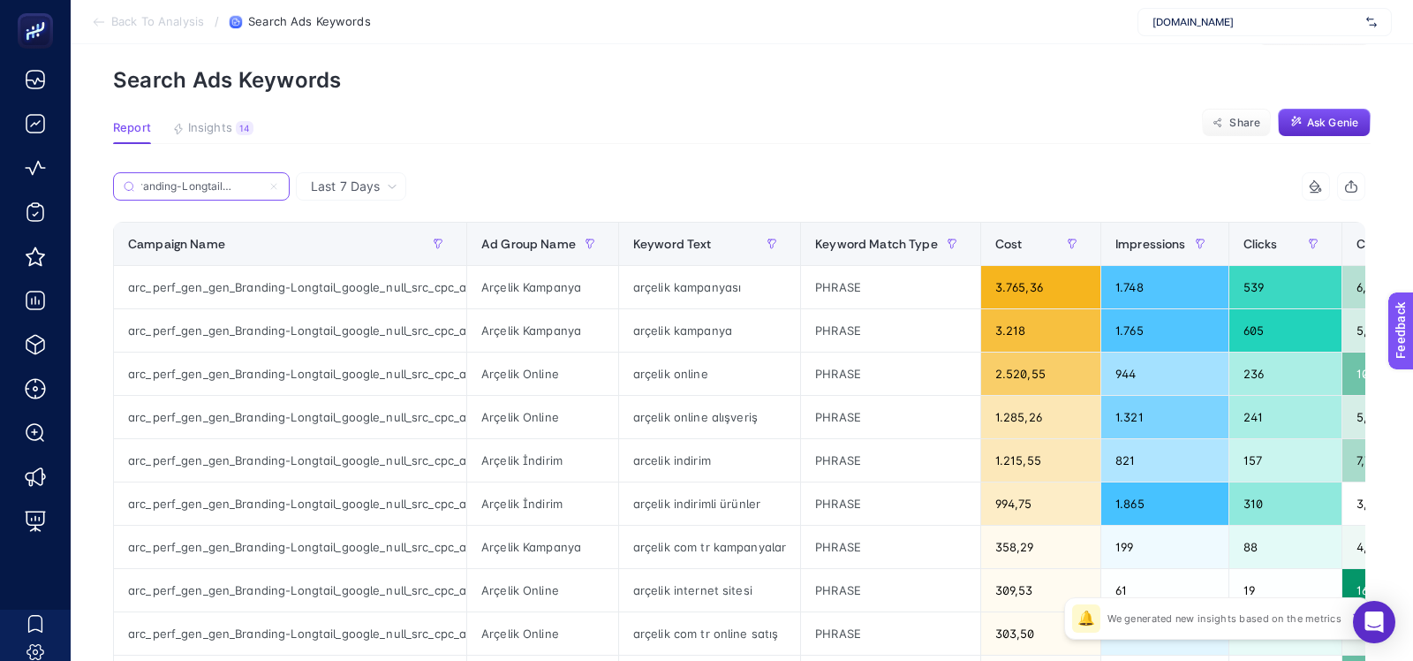
type input "en_Branding-Longtail_google"
click at [693, 380] on div "arçelik online" at bounding box center [709, 373] width 181 height 42
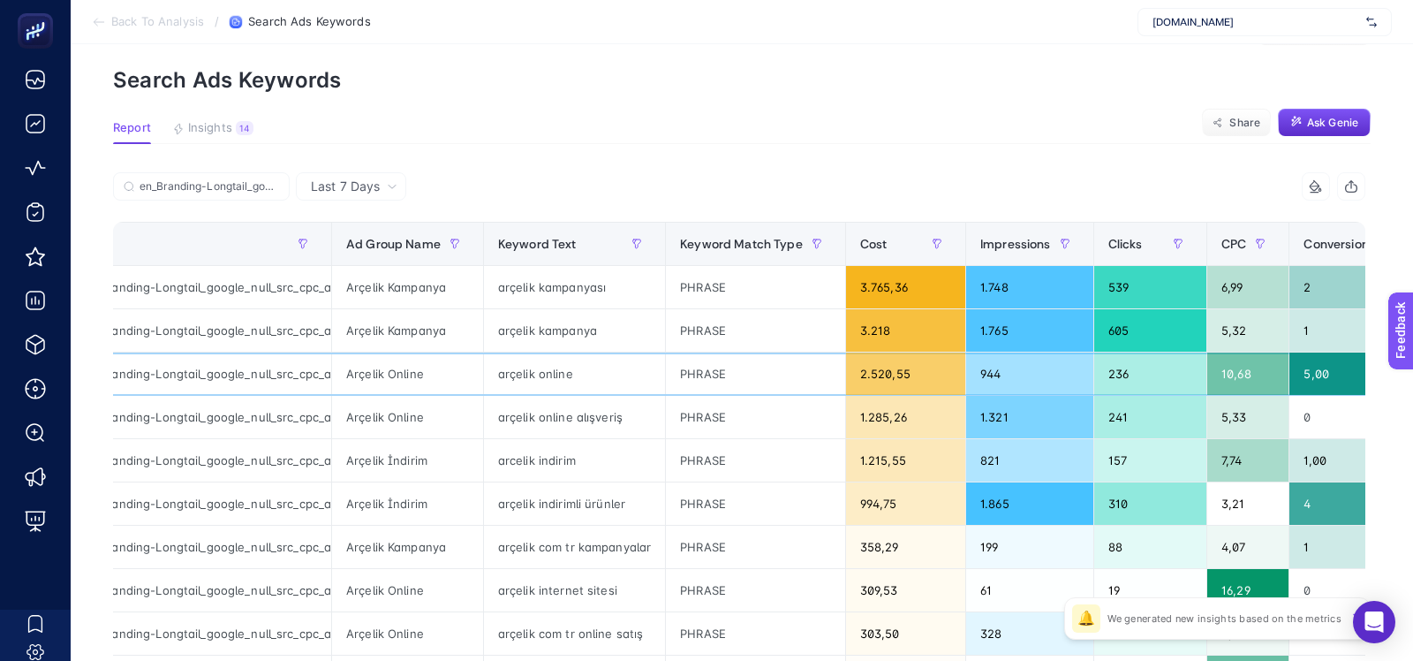
scroll to position [0, 235]
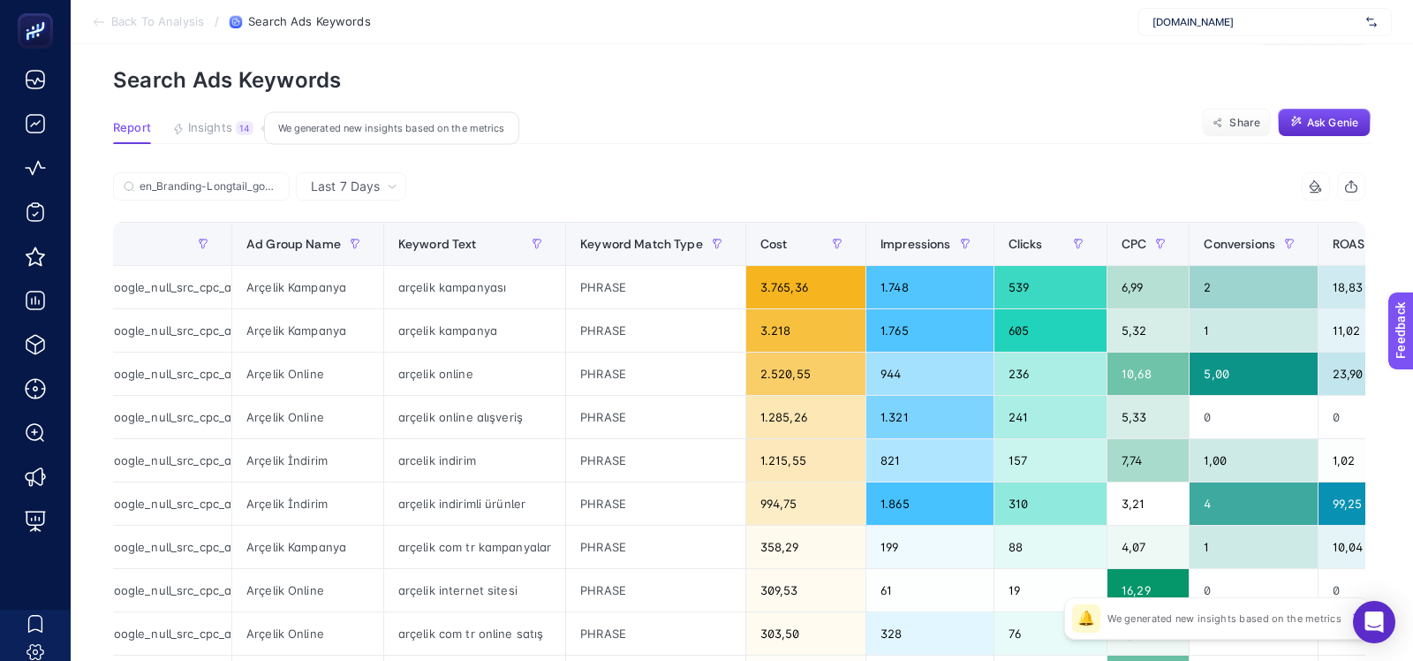
click at [222, 136] on button "Insights 14 We generated new insights based on the metrics" at bounding box center [212, 132] width 81 height 23
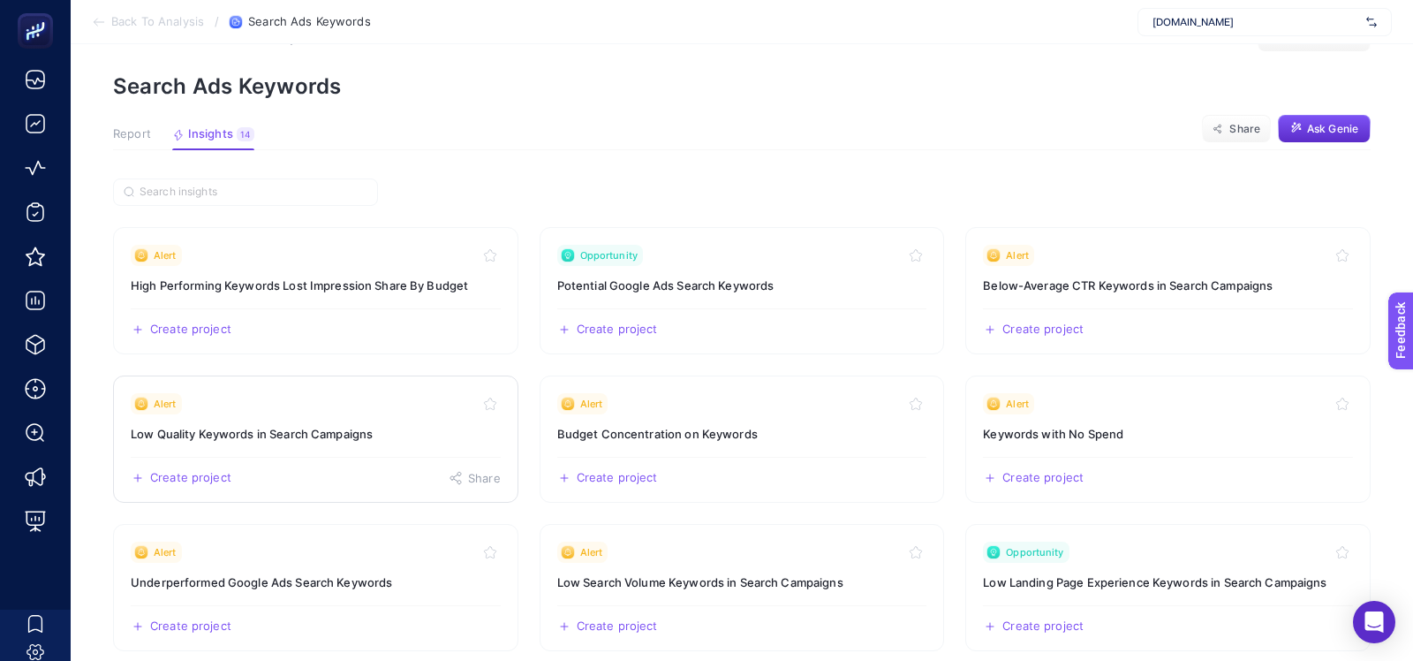
scroll to position [51, 0]
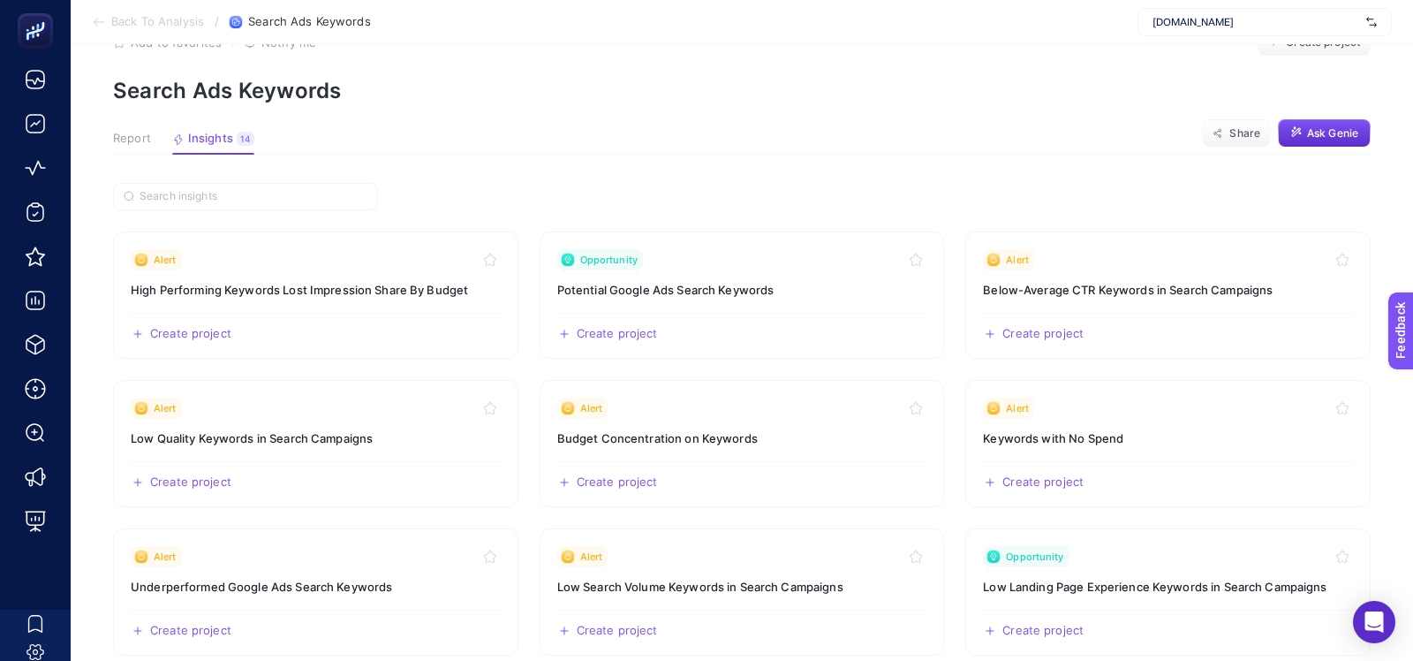
click at [141, 136] on span "Report" at bounding box center [132, 139] width 38 height 14
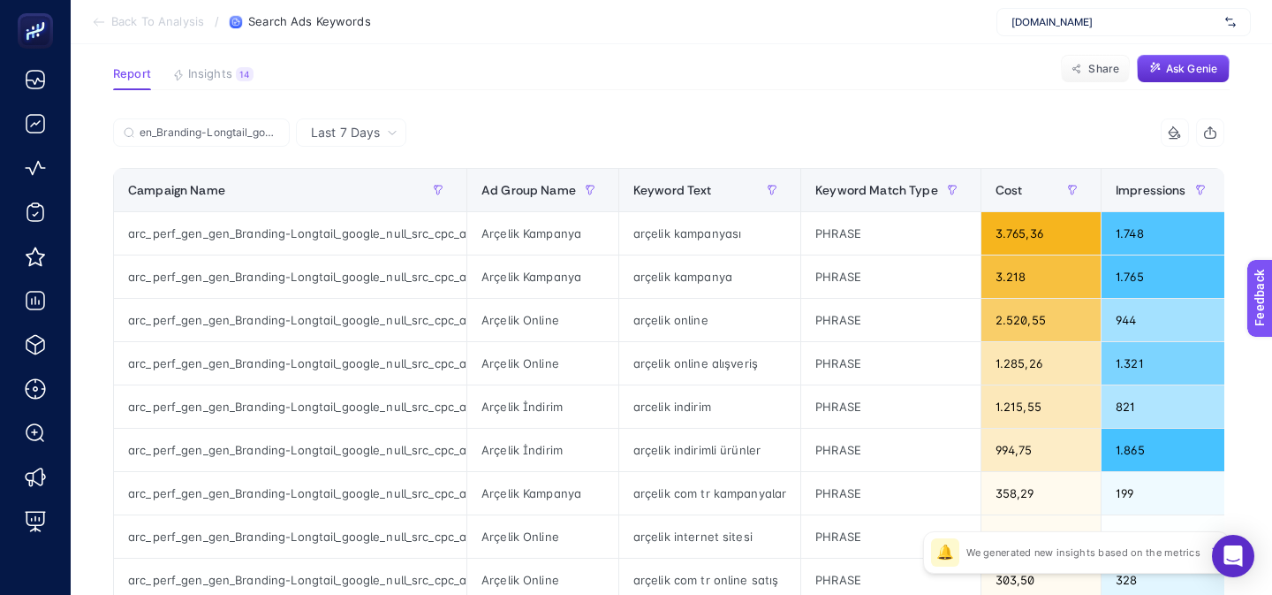
scroll to position [94, 0]
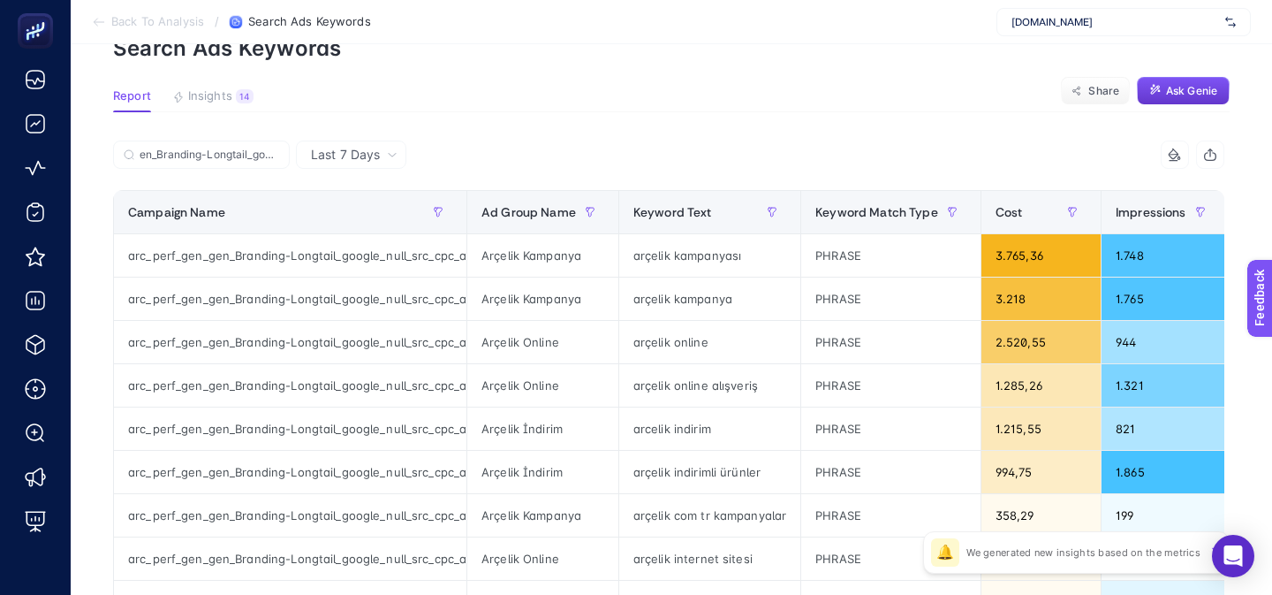
click at [1162, 95] on button "Ask Genie" at bounding box center [1183, 91] width 93 height 28
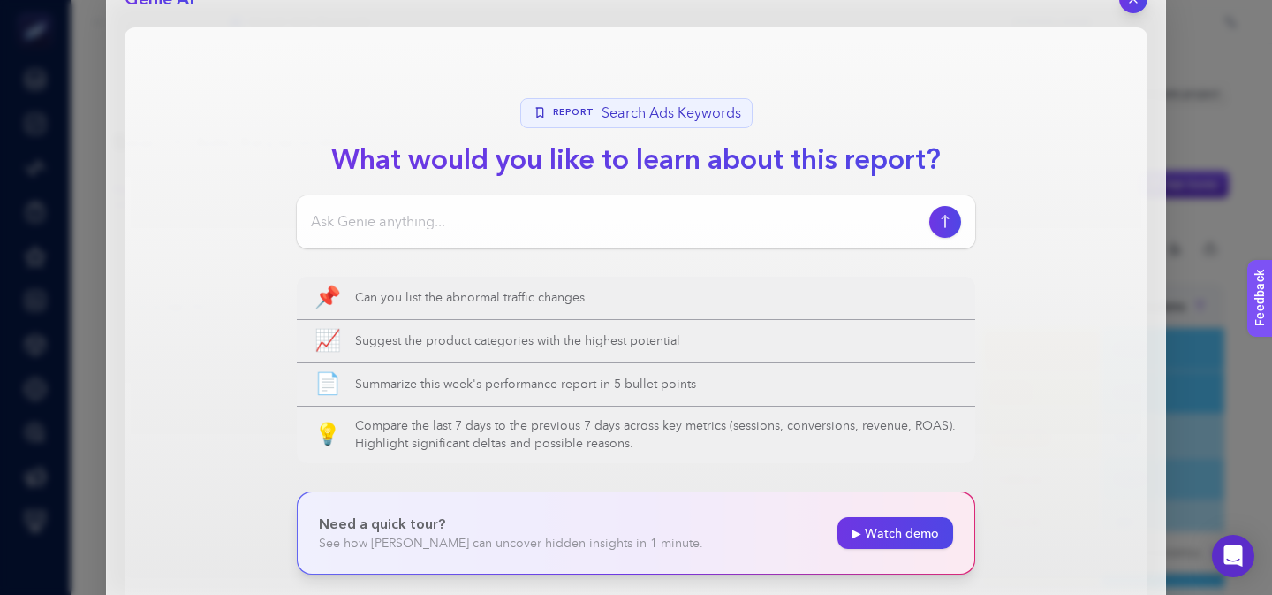
scroll to position [3, 0]
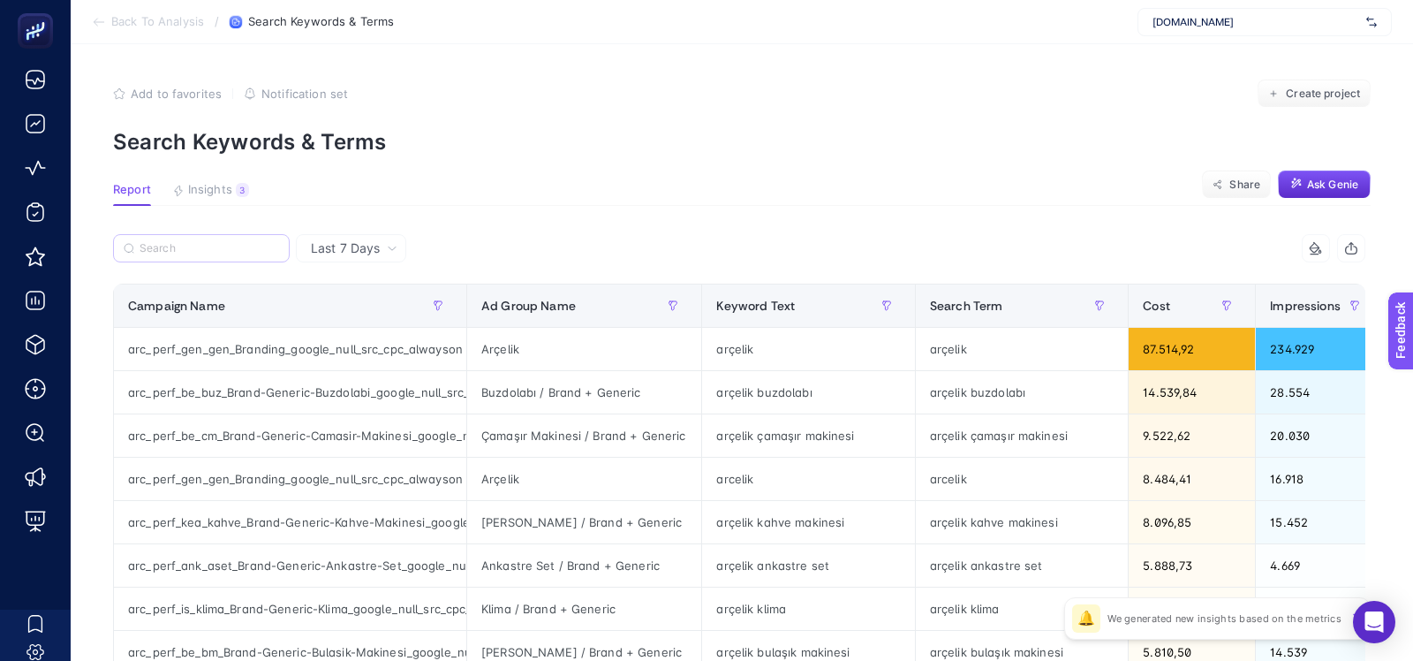
click at [204, 238] on label at bounding box center [201, 248] width 177 height 28
click at [204, 242] on input "Search" at bounding box center [210, 248] width 140 height 13
paste input "en_Branding-Longtail_google"
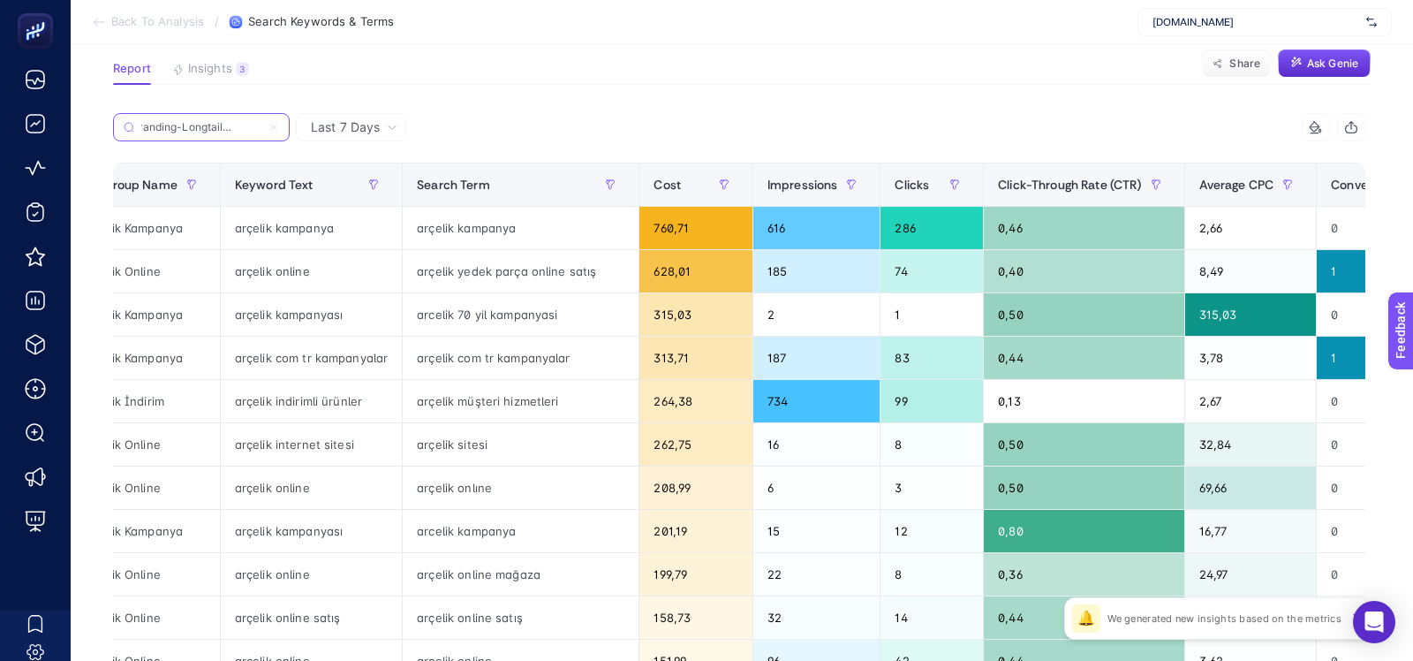
scroll to position [0, 333]
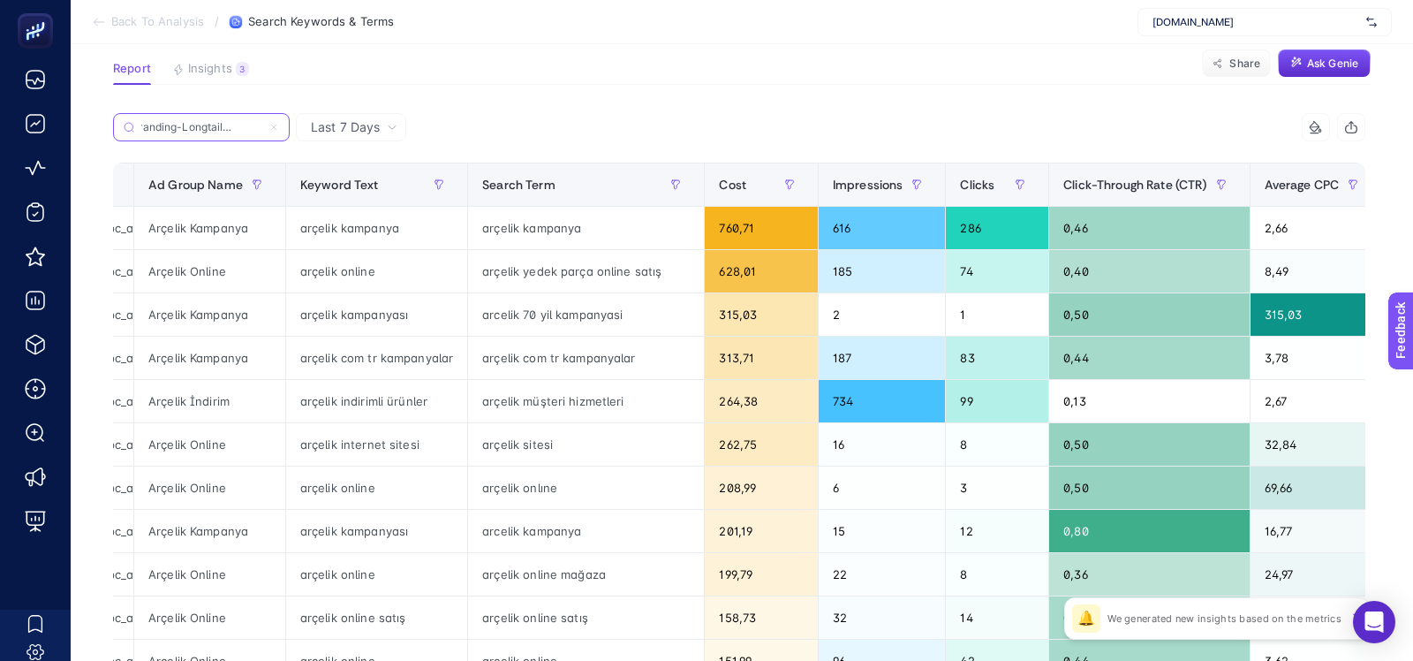
type input "en_Branding-Longtail_google"
click at [566, 316] on div "arcelik 70 yil kampanyasi" at bounding box center [586, 314] width 236 height 42
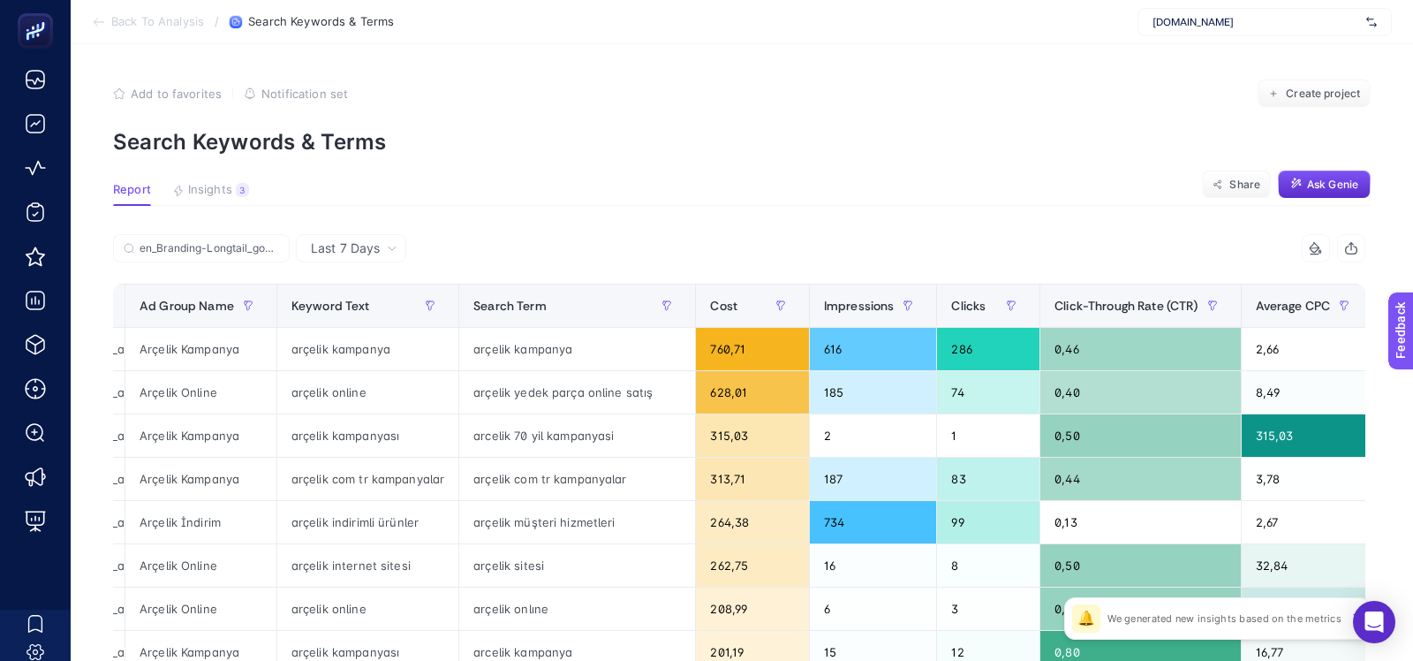
click at [224, 200] on button "Insights 3 We generated new insights based on the metrics" at bounding box center [210, 194] width 77 height 23
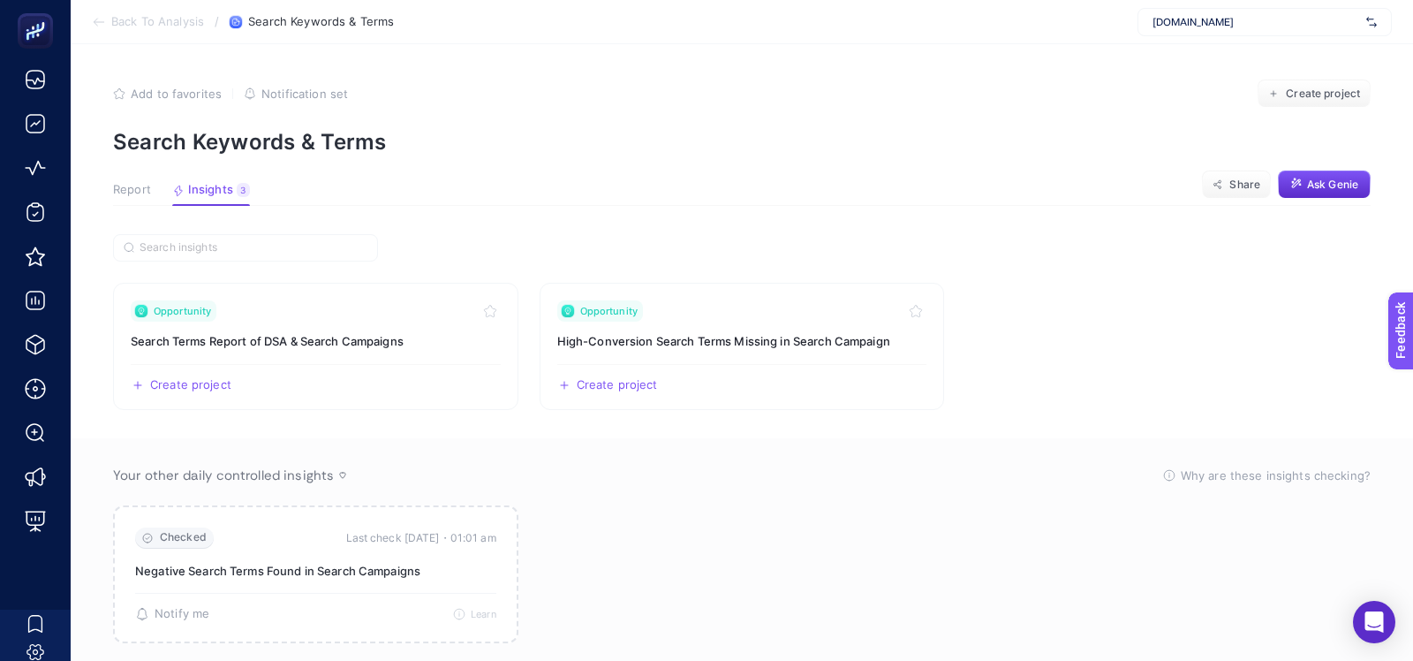
click at [551, 195] on section "Report Insights 3 We generated new insights based on the metrics Share Ask Genie" at bounding box center [742, 194] width 1258 height 23
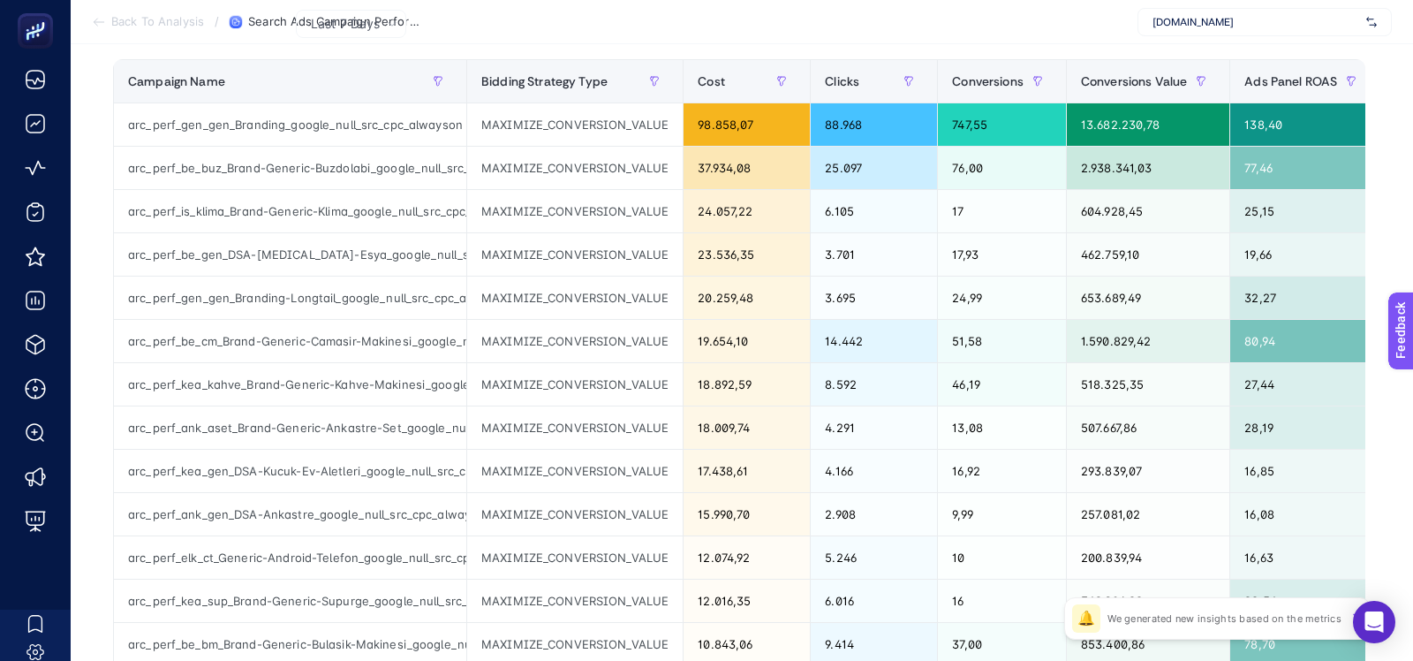
scroll to position [194, 0]
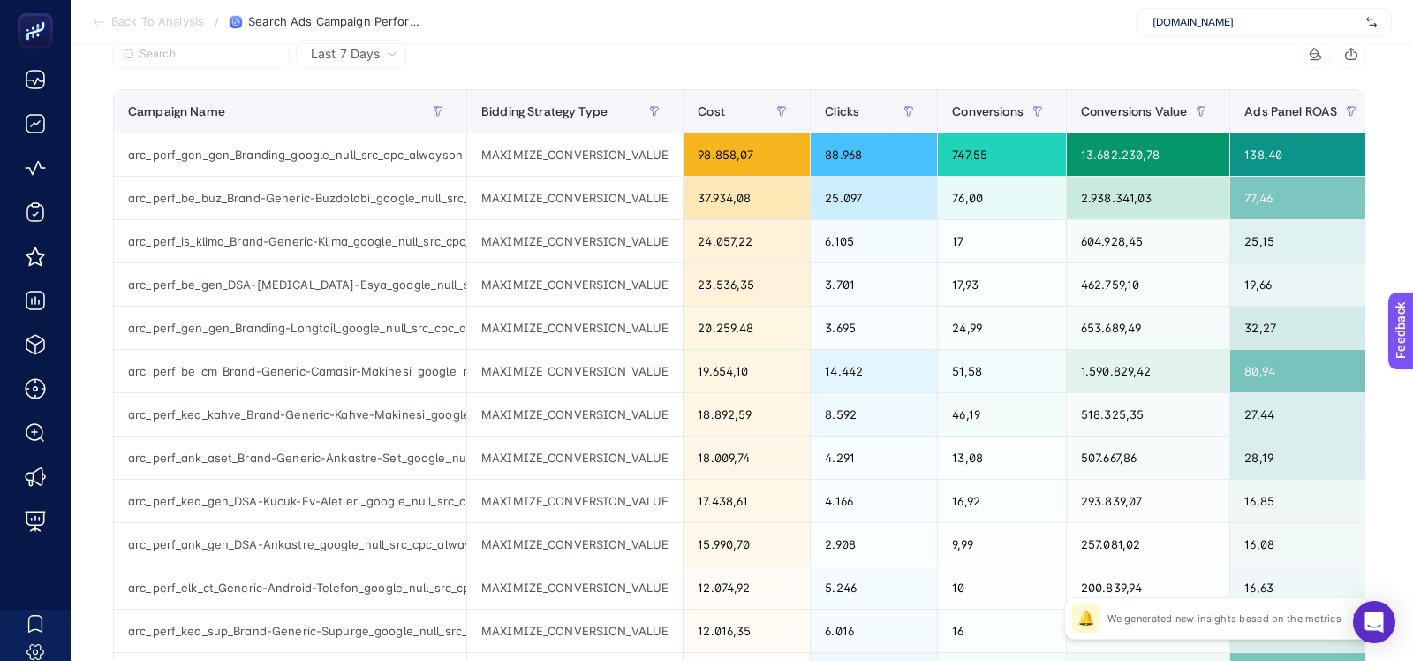
click at [104, 56] on div "Last 7 Days 14 items selected Campaign Name Bidding Strategy Type Cost Clicks C…" at bounding box center [739, 617] width 1281 height 1155
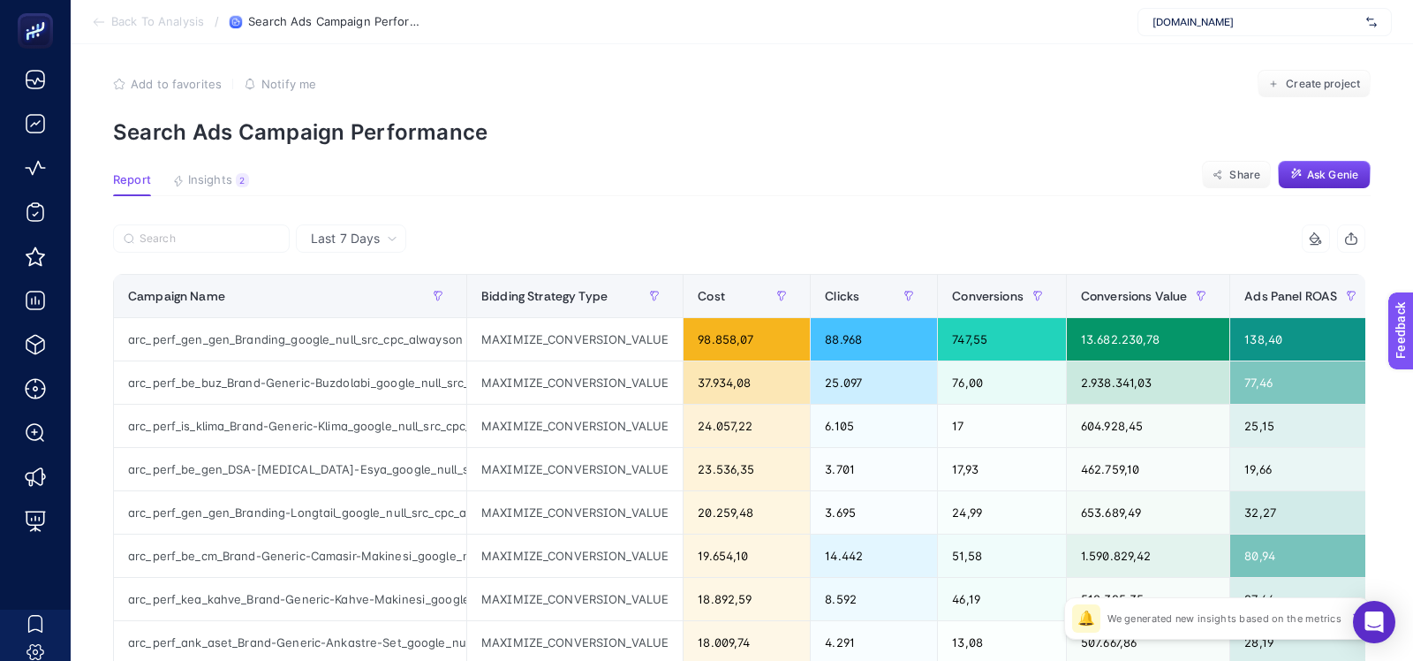
scroll to position [0, 0]
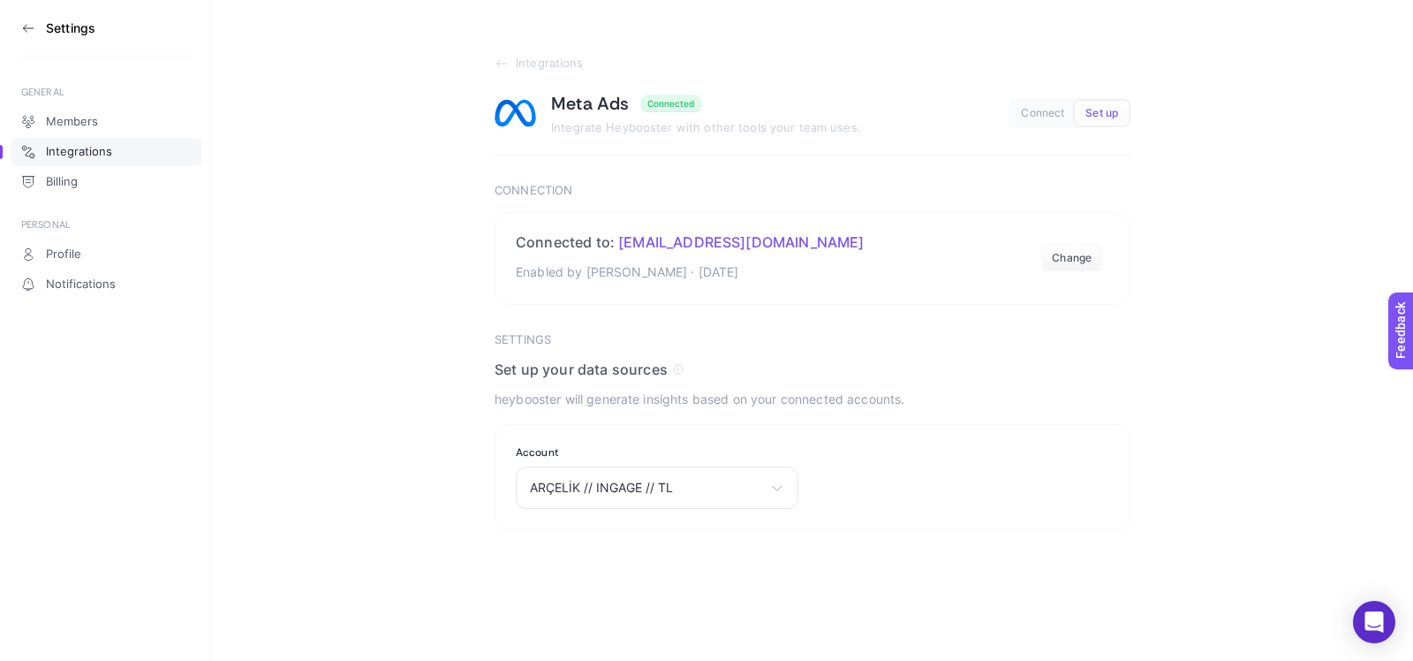
click at [33, 24] on icon at bounding box center [28, 28] width 14 height 14
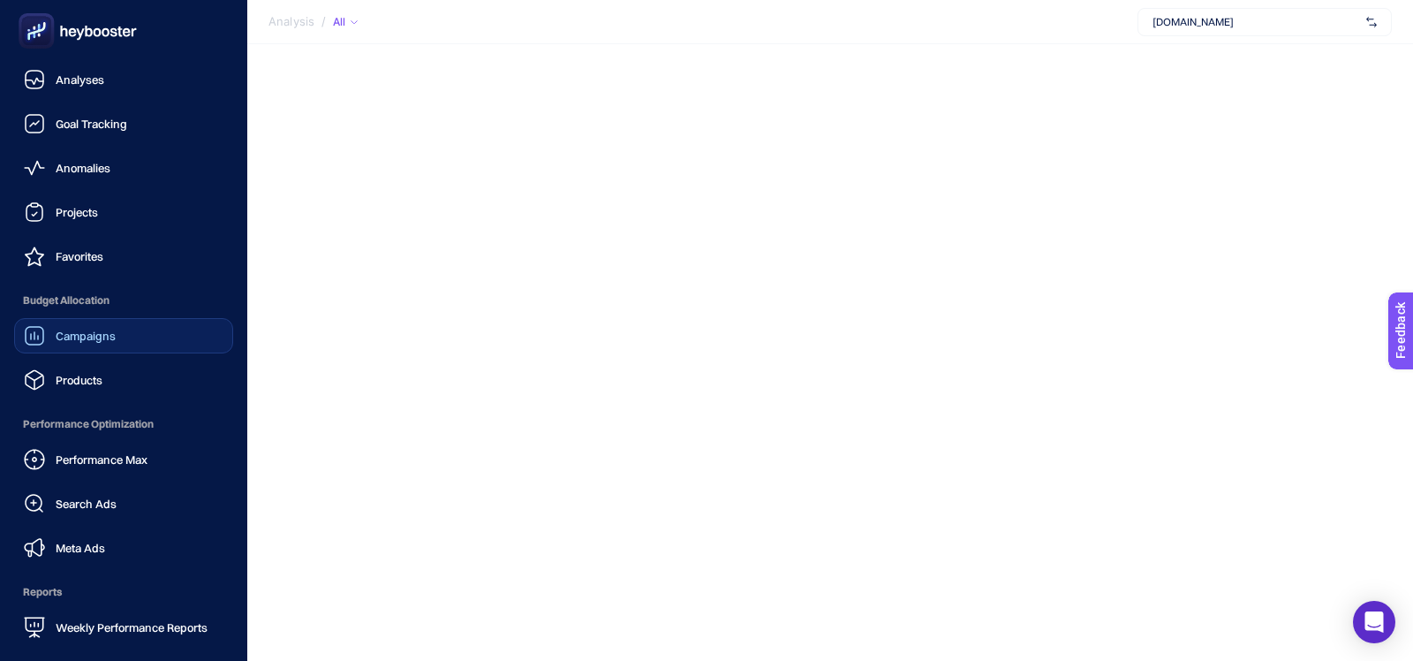
click at [57, 335] on span "Campaigns" at bounding box center [86, 336] width 60 height 14
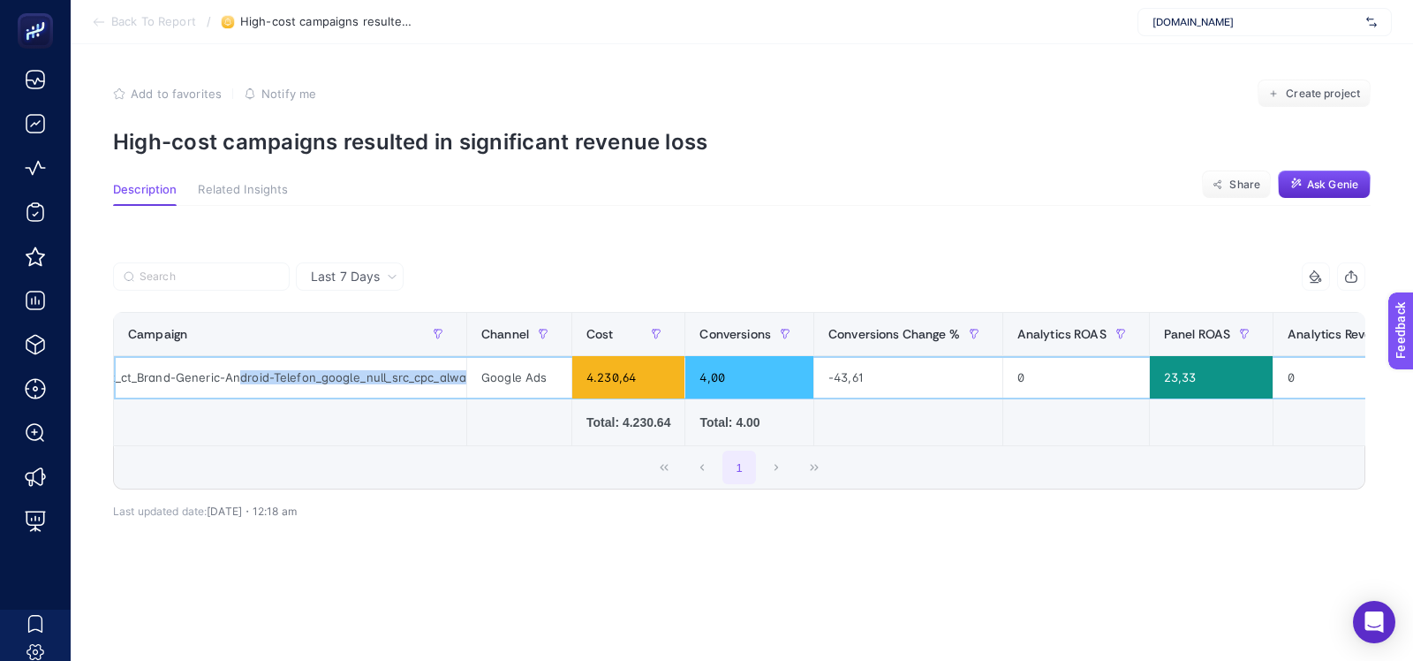
scroll to position [0, 117]
drag, startPoint x: 322, startPoint y: 375, endPoint x: 465, endPoint y: 373, distance: 142.2
click at [466, 374] on div "arc_perf_elk_ct_Brand-Generic-Android-Telefon_google_null_src_cpc_alwayson" at bounding box center [290, 377] width 352 height 42
click at [359, 386] on div "arc_perf_elk_ct_Brand-Generic-Android-Telefon_google_null_src_cpc_alwayson" at bounding box center [290, 377] width 352 height 42
drag, startPoint x: 292, startPoint y: 383, endPoint x: 133, endPoint y: 368, distance: 159.7
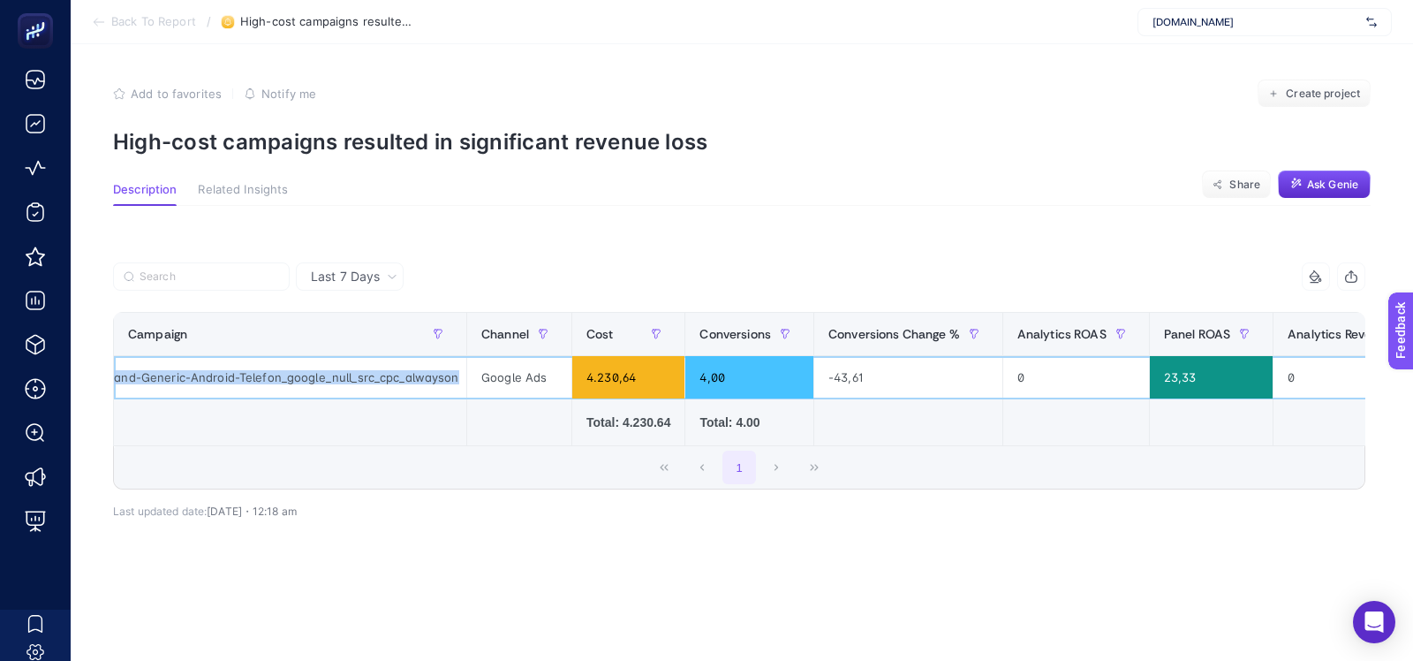
click at [133, 368] on div "arc_perf_elk_ct_Brand-Generic-Android-Telefon_google_null_src_cpc_alwayson" at bounding box center [290, 377] width 352 height 42
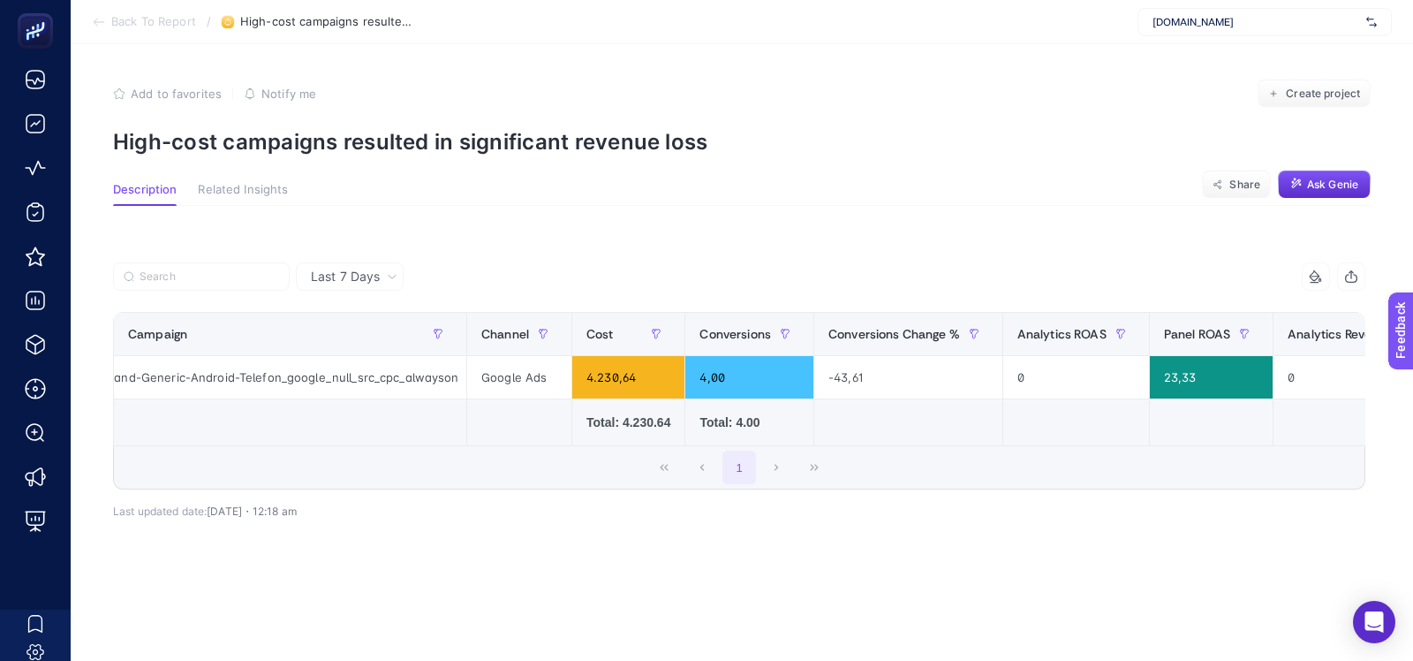
click at [153, 438] on td at bounding box center [290, 422] width 353 height 47
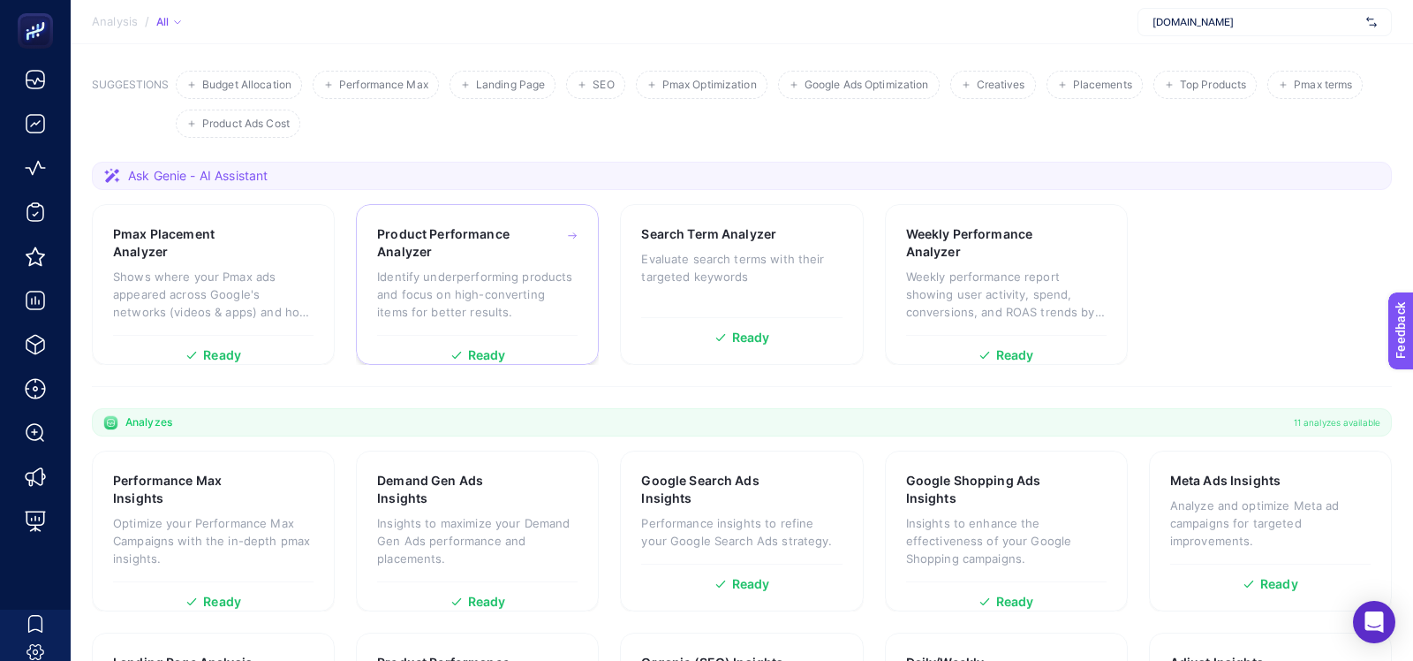
scroll to position [278, 0]
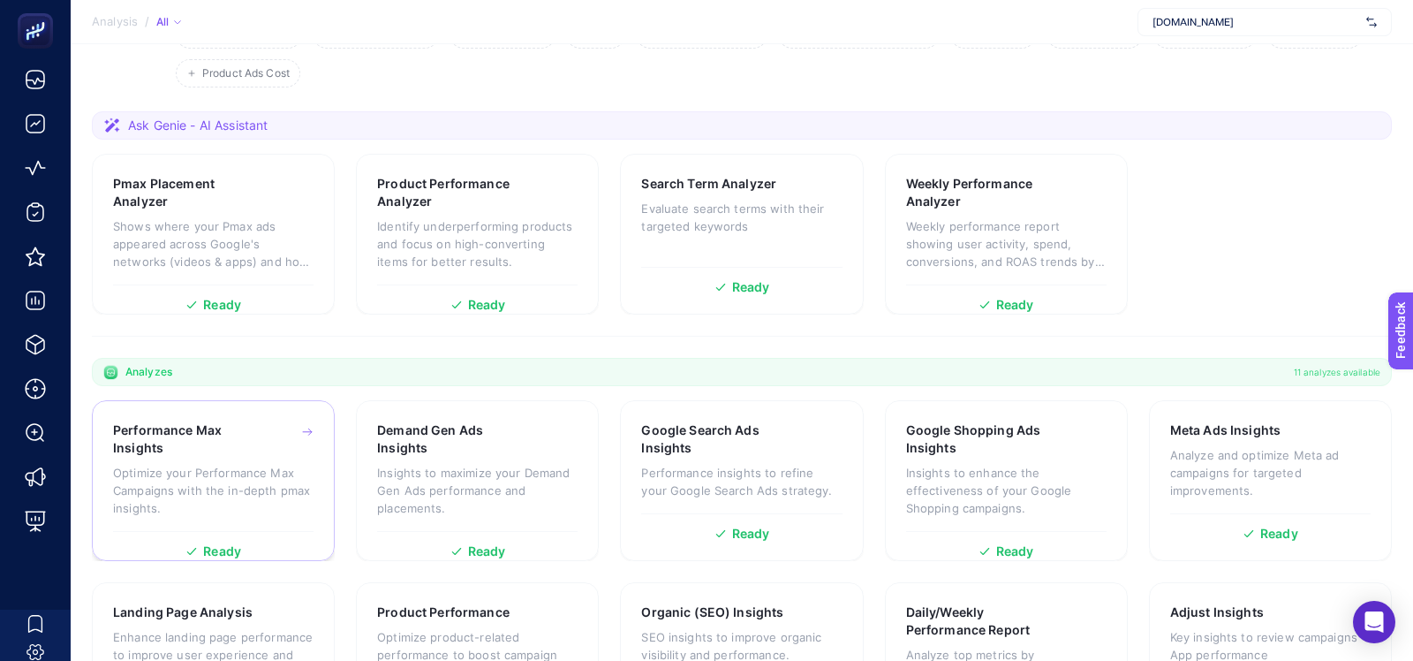
click at [207, 464] on p "Optimize your Performance Max Campaigns with the in-depth pmax insights." at bounding box center [213, 490] width 201 height 53
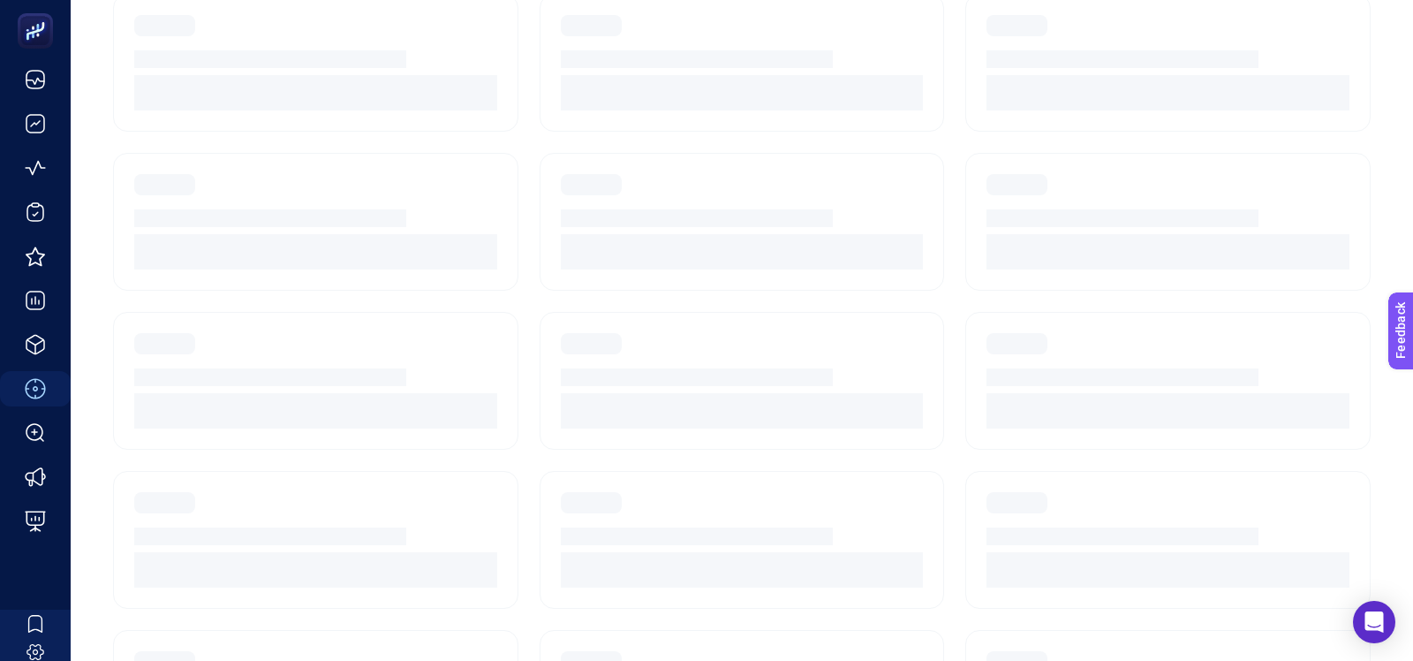
scroll to position [206, 0]
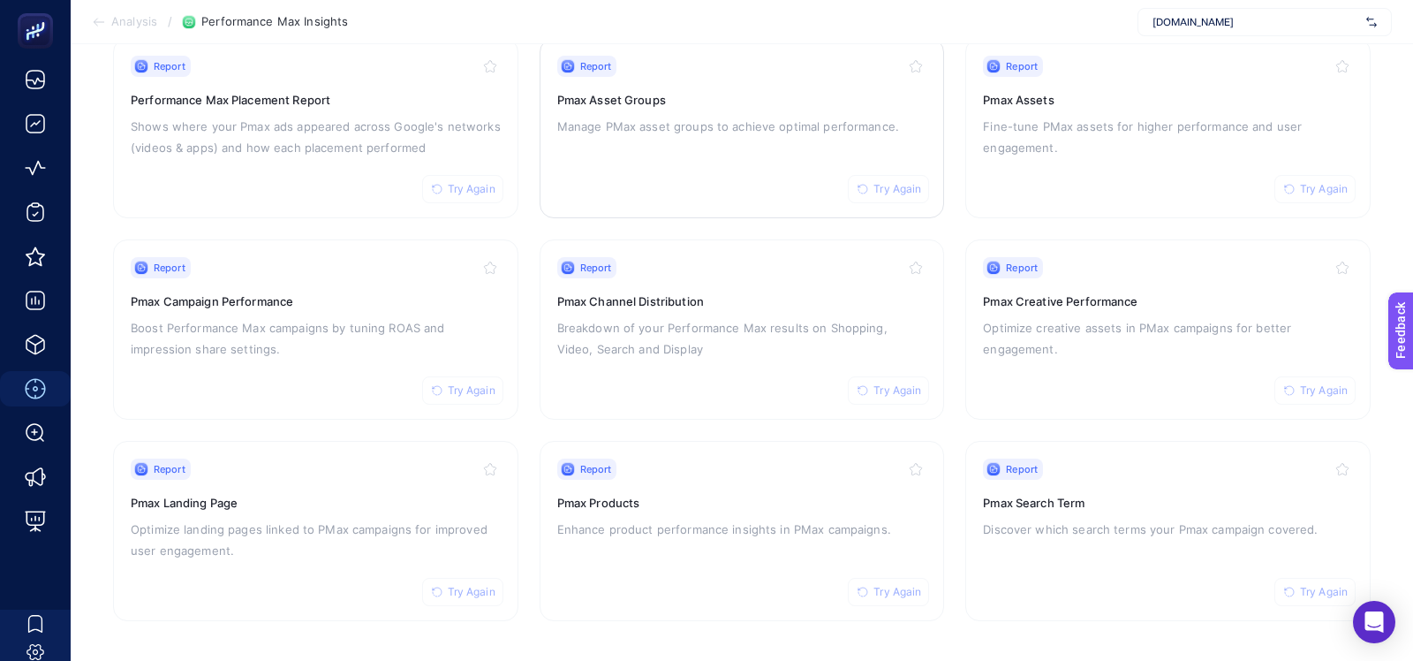
click at [591, 178] on div "Report Try Again Pmax Asset Groups Manage PMax asset groups to achieve optimal …" at bounding box center [742, 128] width 370 height 145
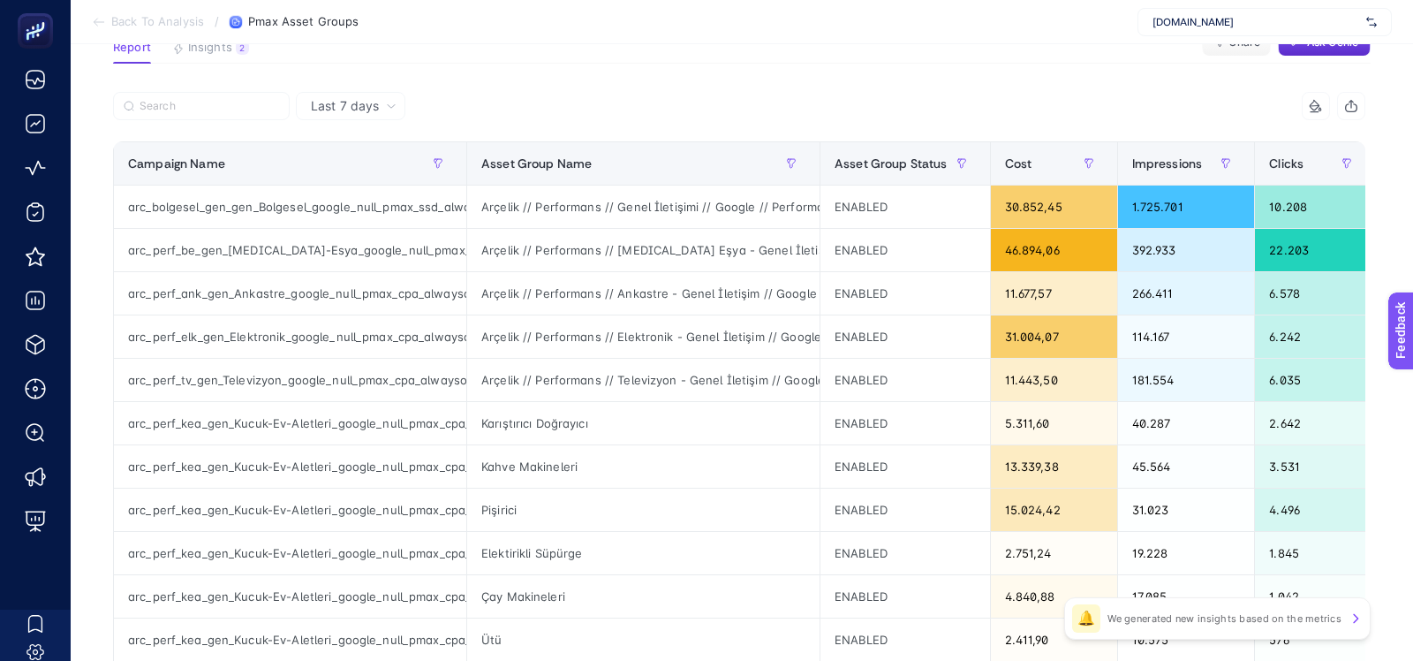
scroll to position [144, 0]
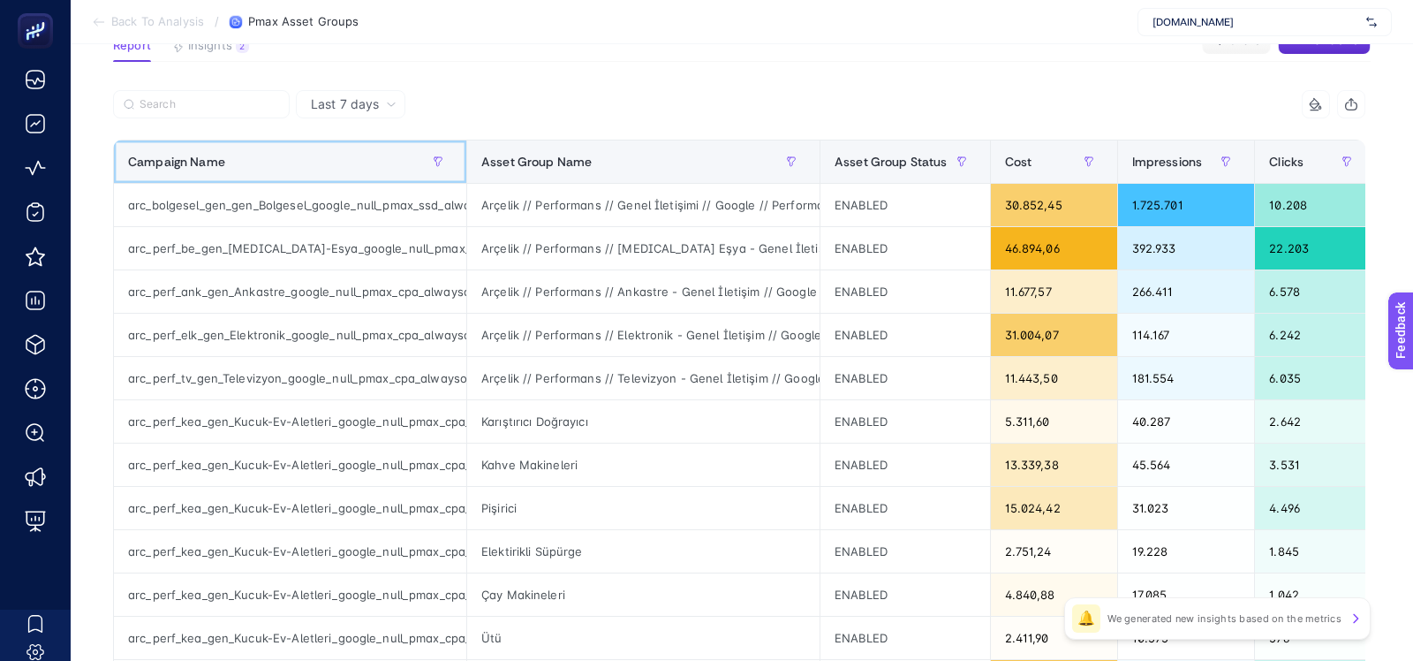
click at [352, 153] on div "Campaign Name" at bounding box center [290, 162] width 324 height 28
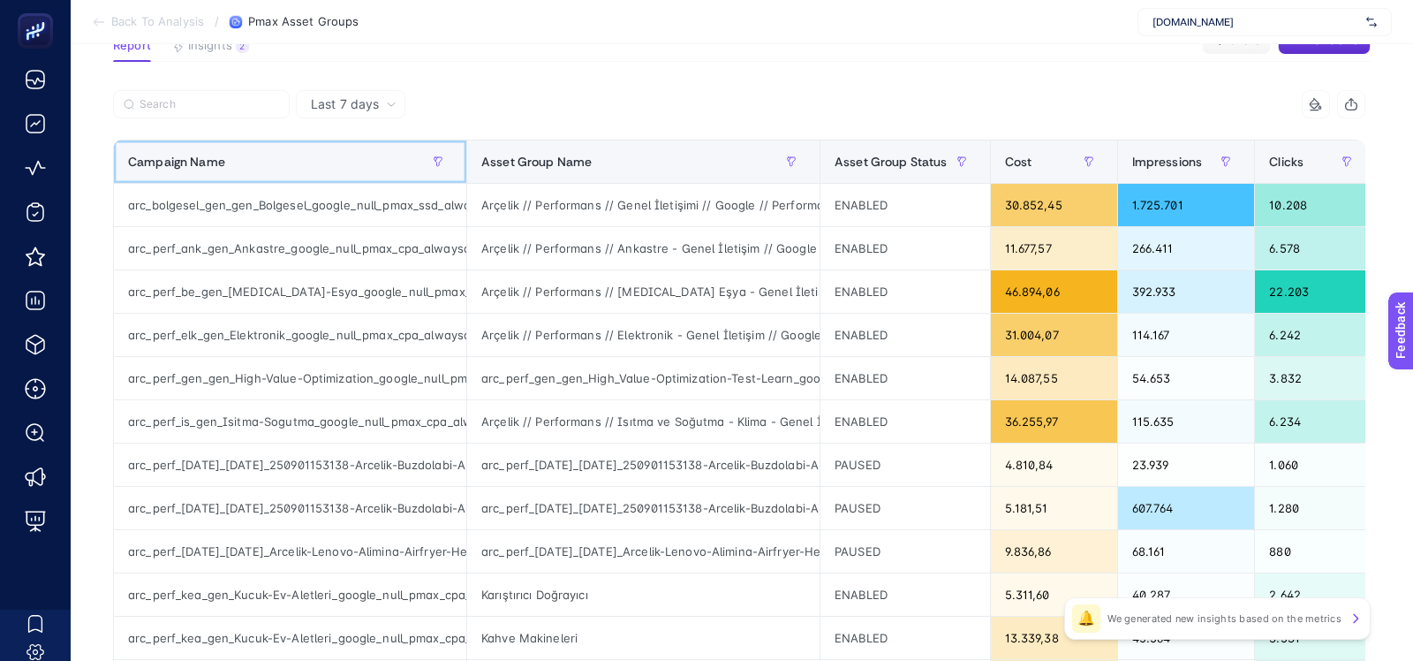
click at [352, 153] on div "Campaign Name" at bounding box center [290, 162] width 324 height 28
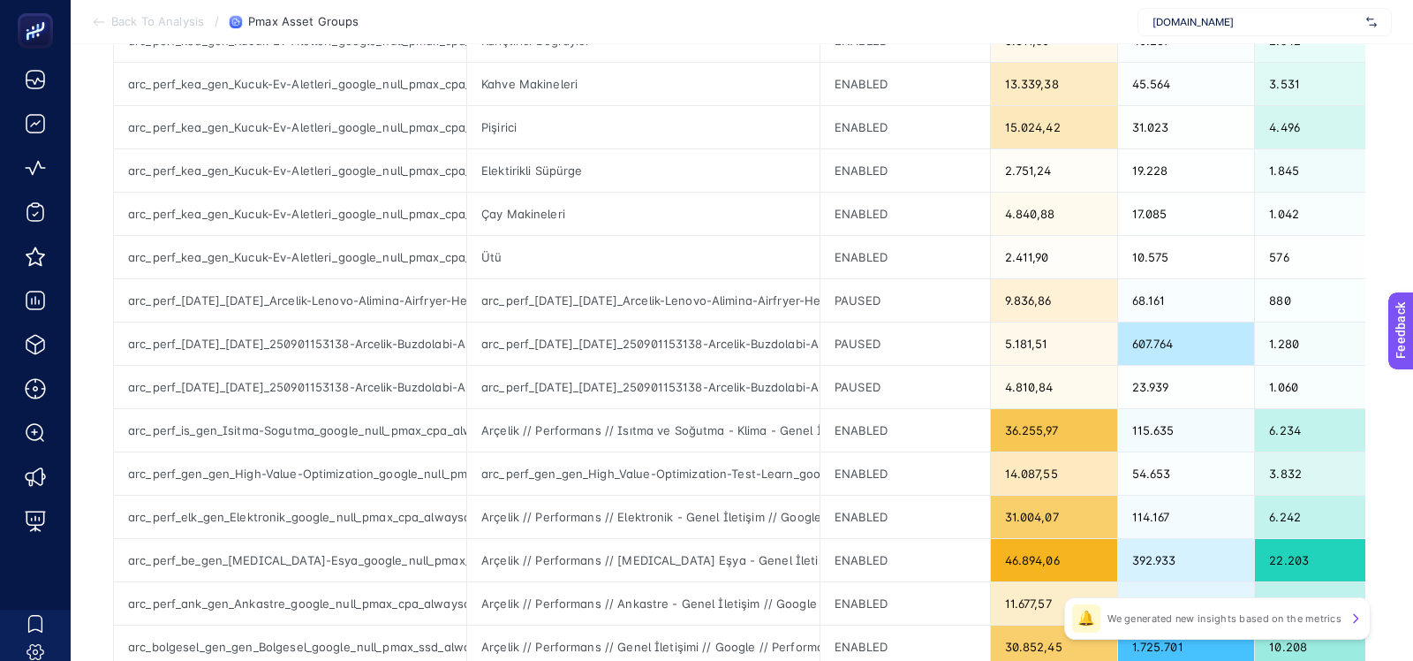
scroll to position [429, 0]
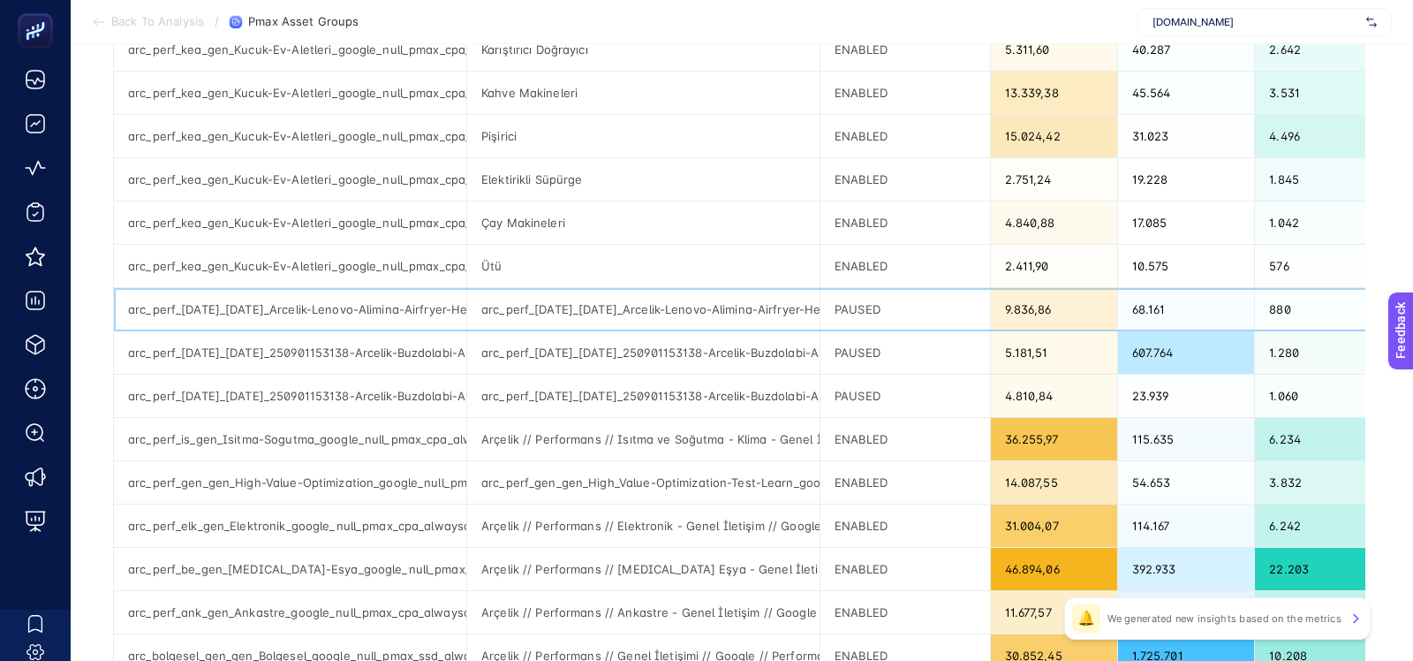
click at [398, 302] on div "arc_perf_karma_karma_Arcelik-Lenovo-Alimina-Airfryer-Hediye_google_null_pmax_cp…" at bounding box center [290, 309] width 352 height 42
click at [580, 292] on div "arc_perf_karma_karma_Arcelik-Lenovo-Alimina-Airfryer-Hediye_google_null_pmax_cp…" at bounding box center [643, 309] width 352 height 42
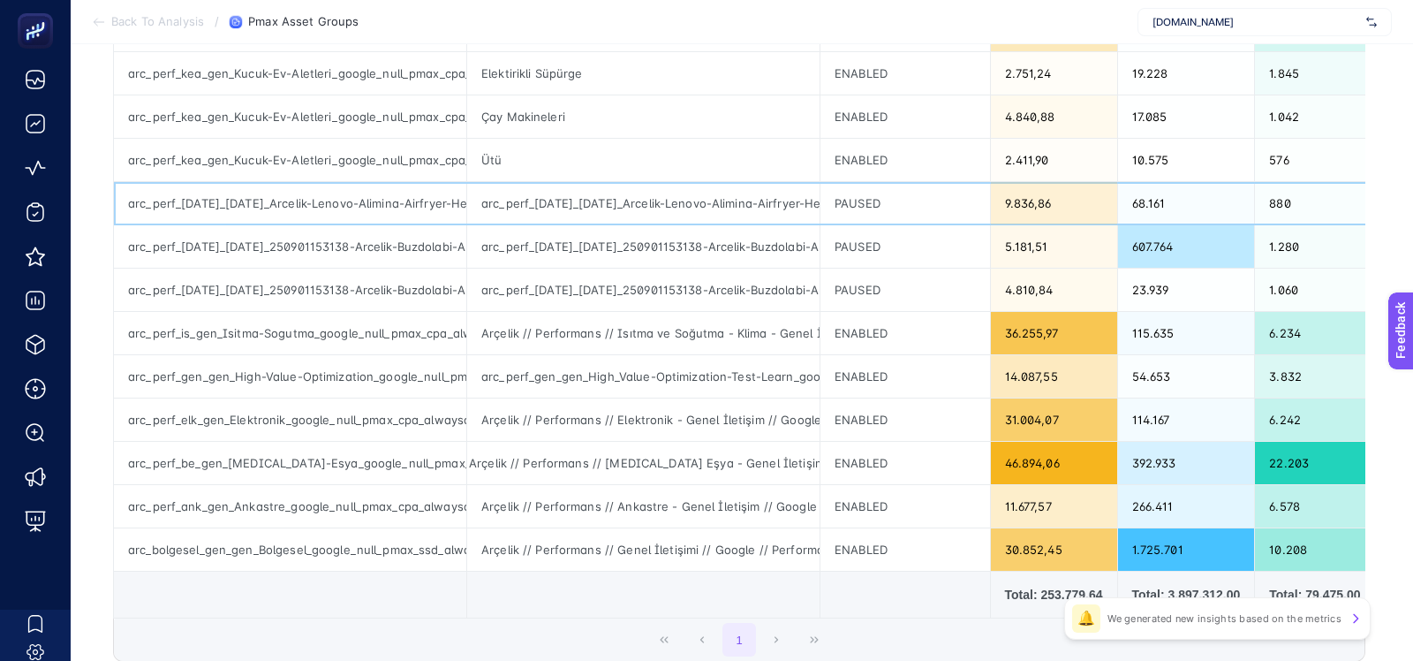
scroll to position [0, 0]
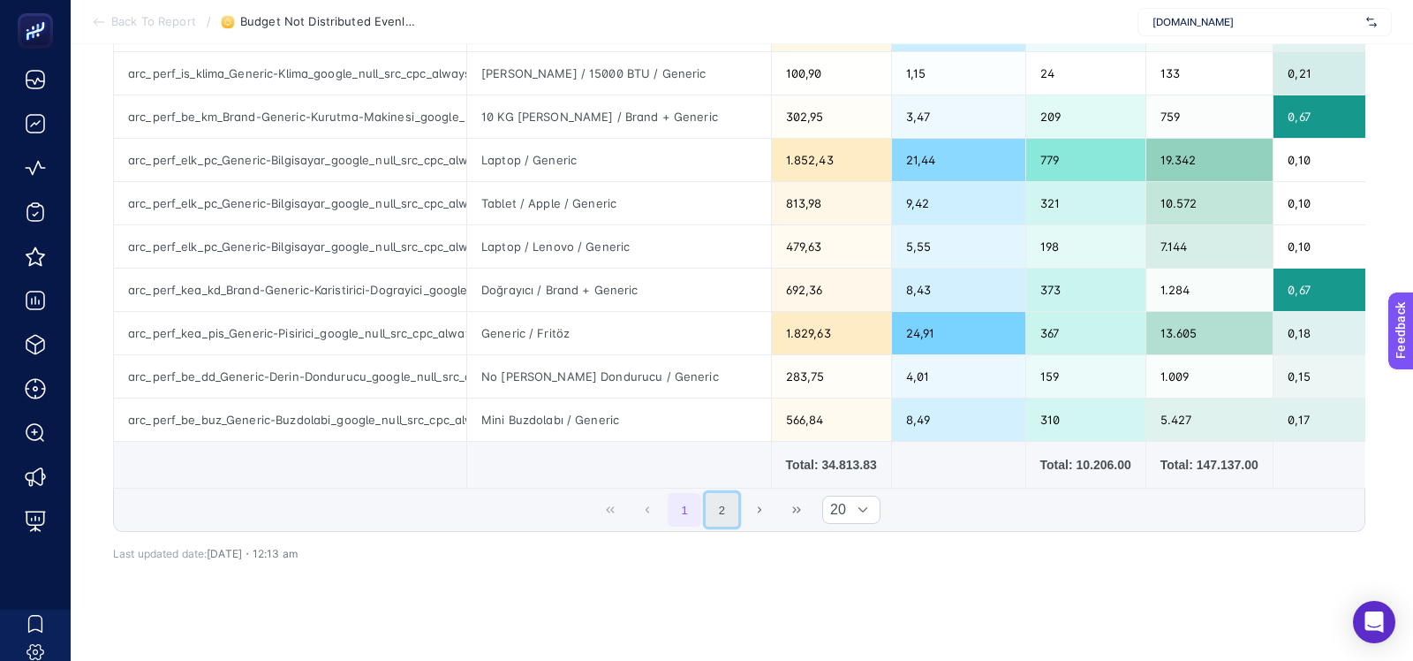
click at [716, 495] on button "2" at bounding box center [723, 510] width 34 height 34
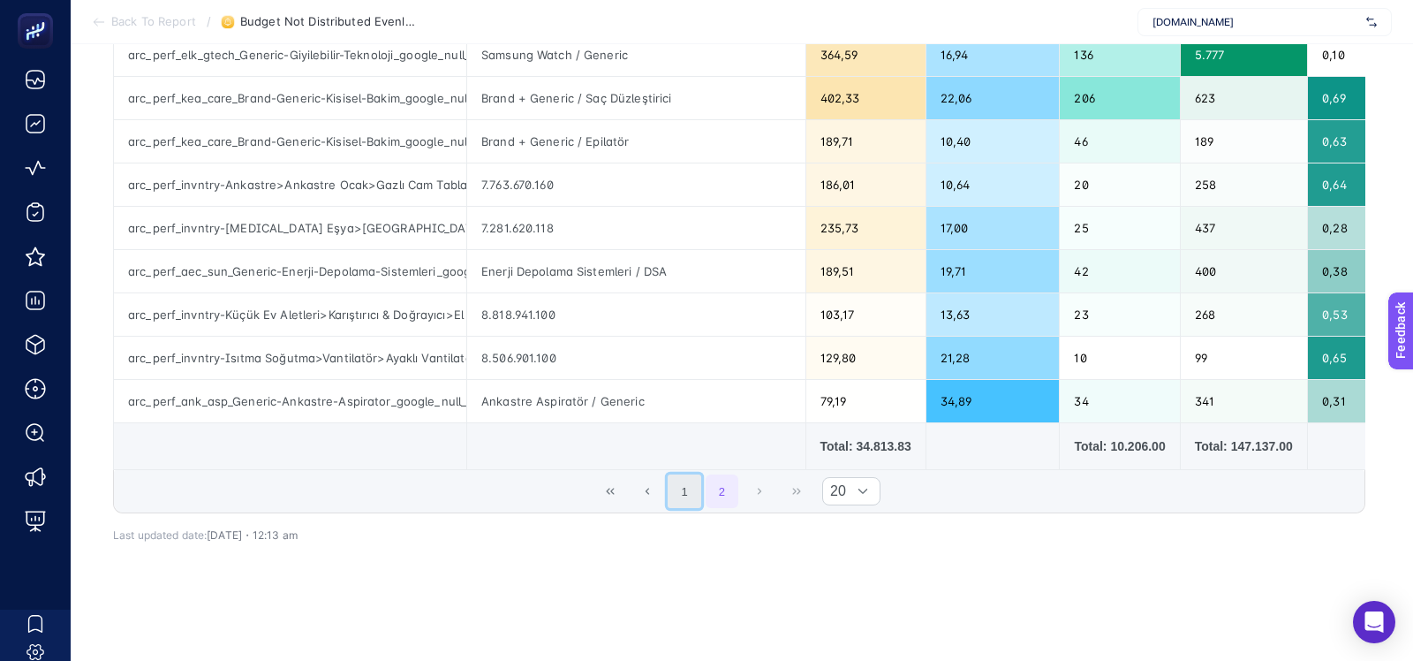
click at [695, 482] on button "1" at bounding box center [685, 491] width 34 height 34
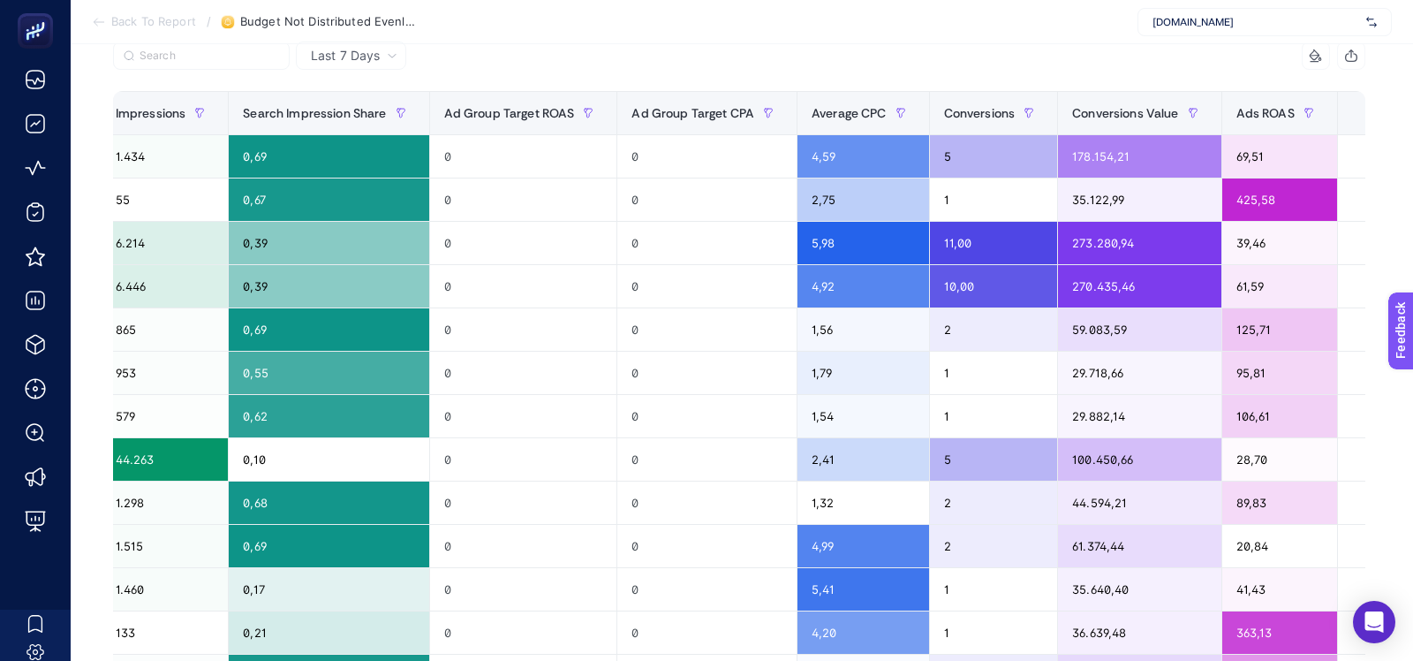
scroll to position [0, 1072]
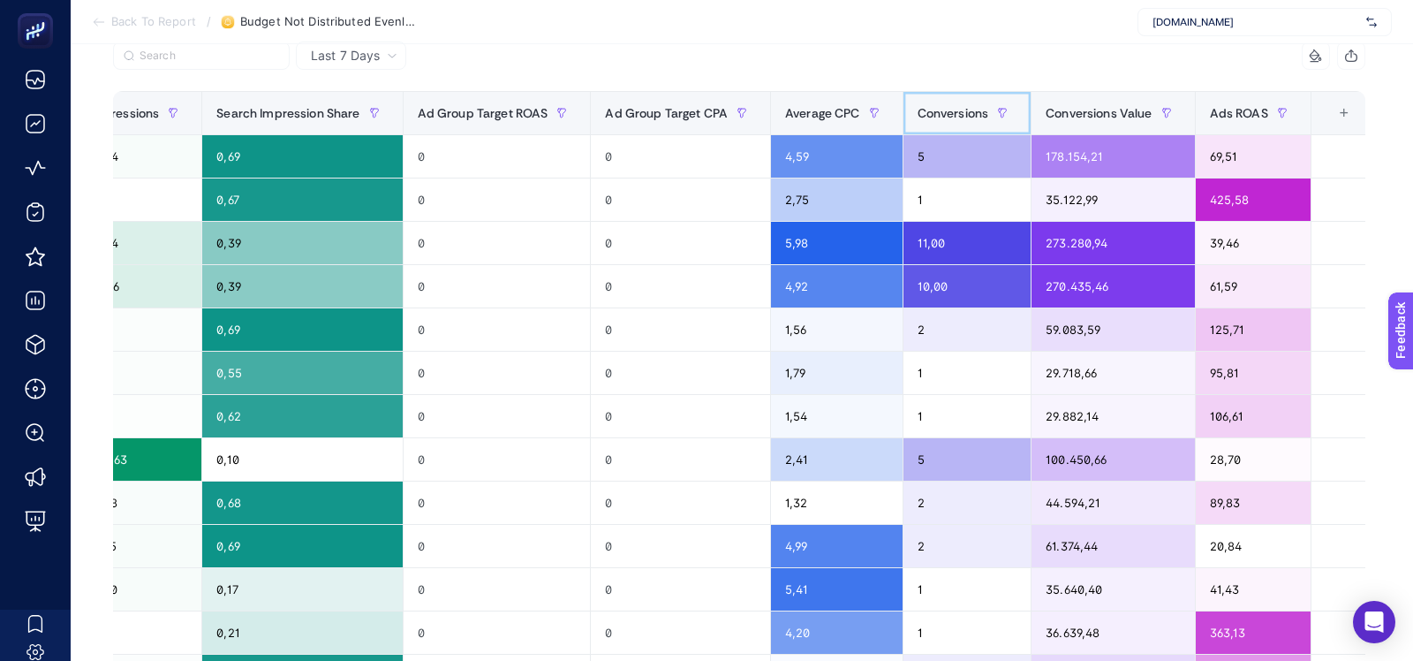
click at [927, 125] on div "Conversions" at bounding box center [968, 113] width 100 height 28
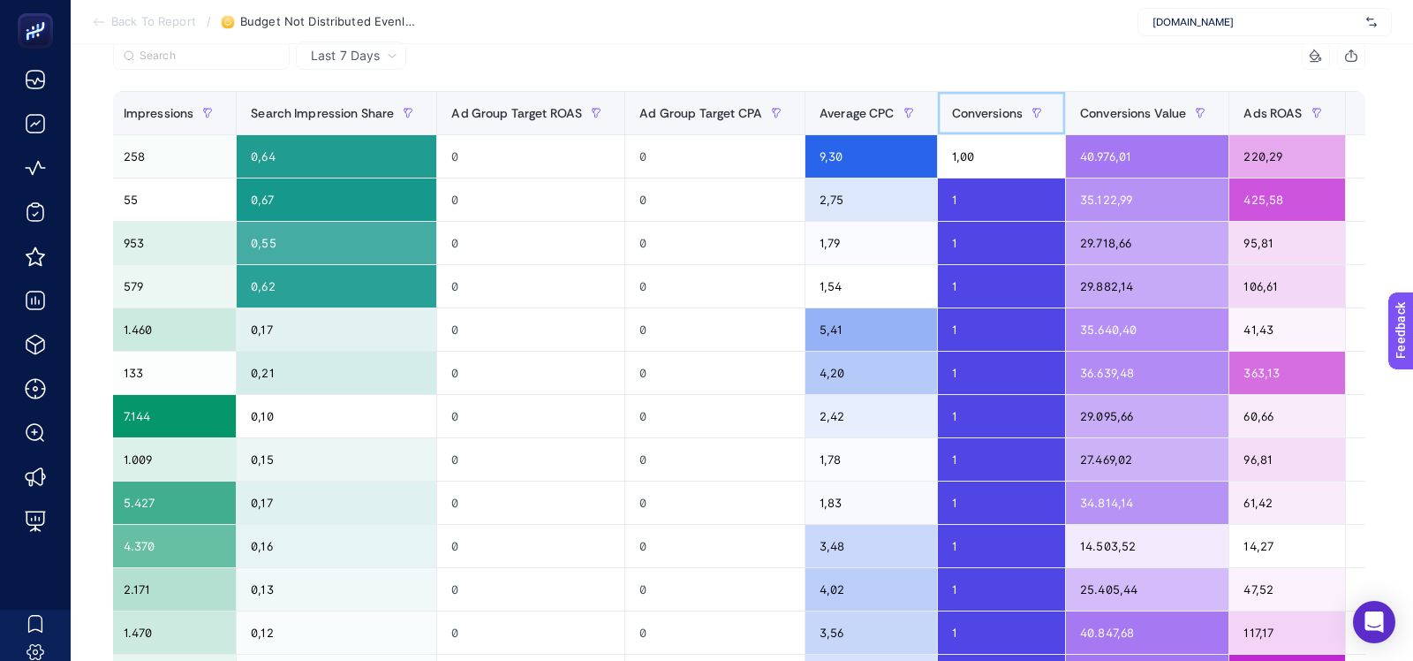
scroll to position [0, 1043]
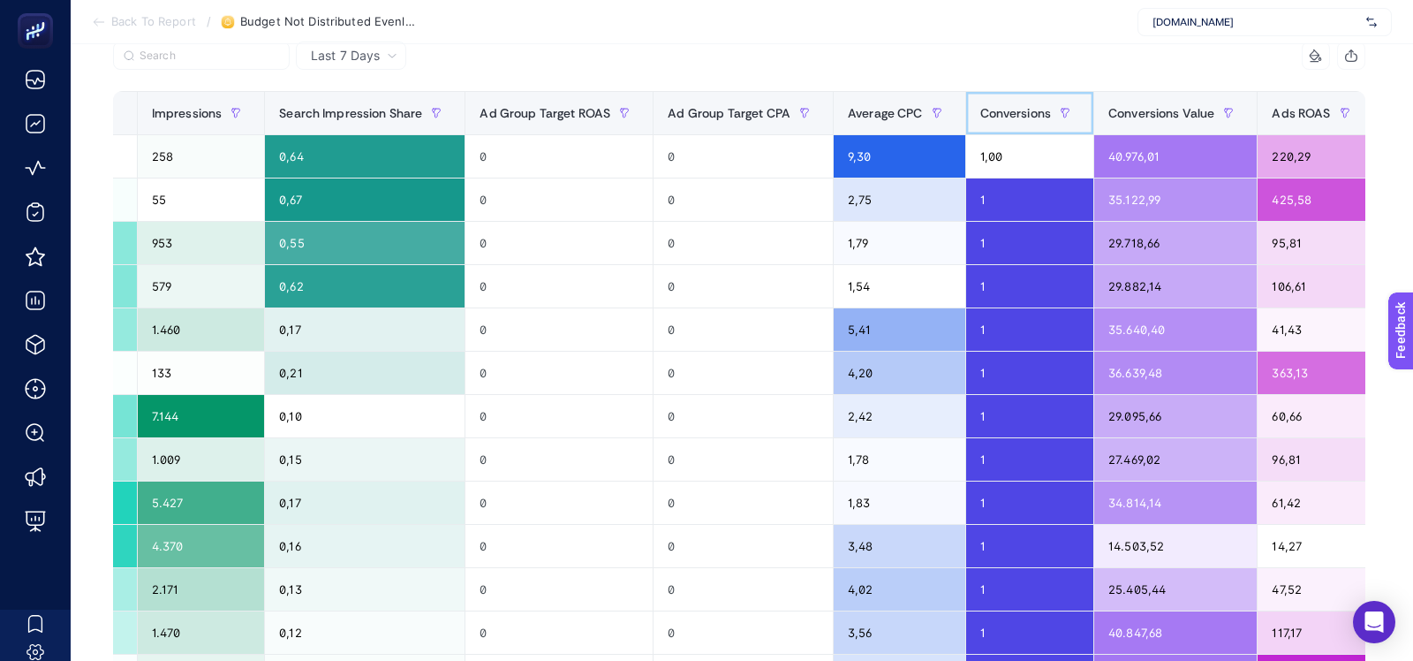
click at [981, 125] on div "Conversions" at bounding box center [1031, 113] width 100 height 28
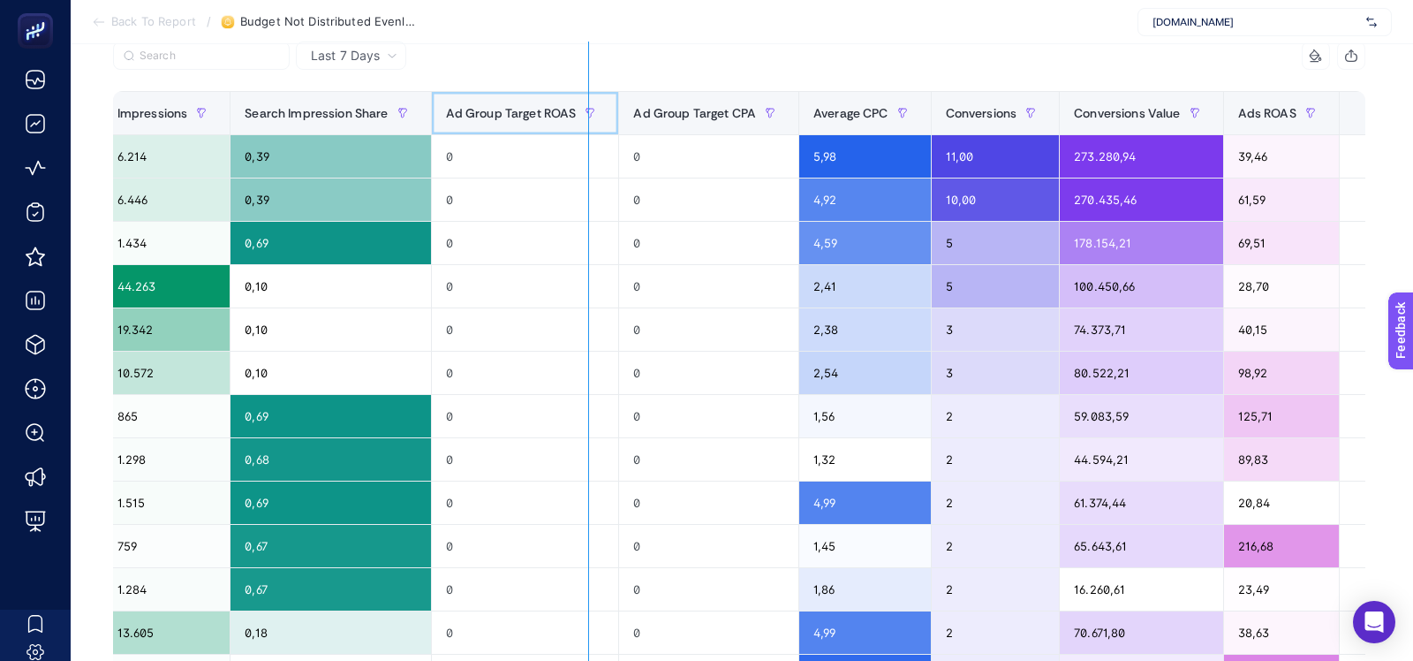
drag, startPoint x: 610, startPoint y: 129, endPoint x: 580, endPoint y: 129, distance: 30.9
click at [580, 129] on div "11 items selected Campaign Name Ad Group Name Cost Cost Share % Clicks Impressi…" at bounding box center [739, 566] width 1253 height 1049
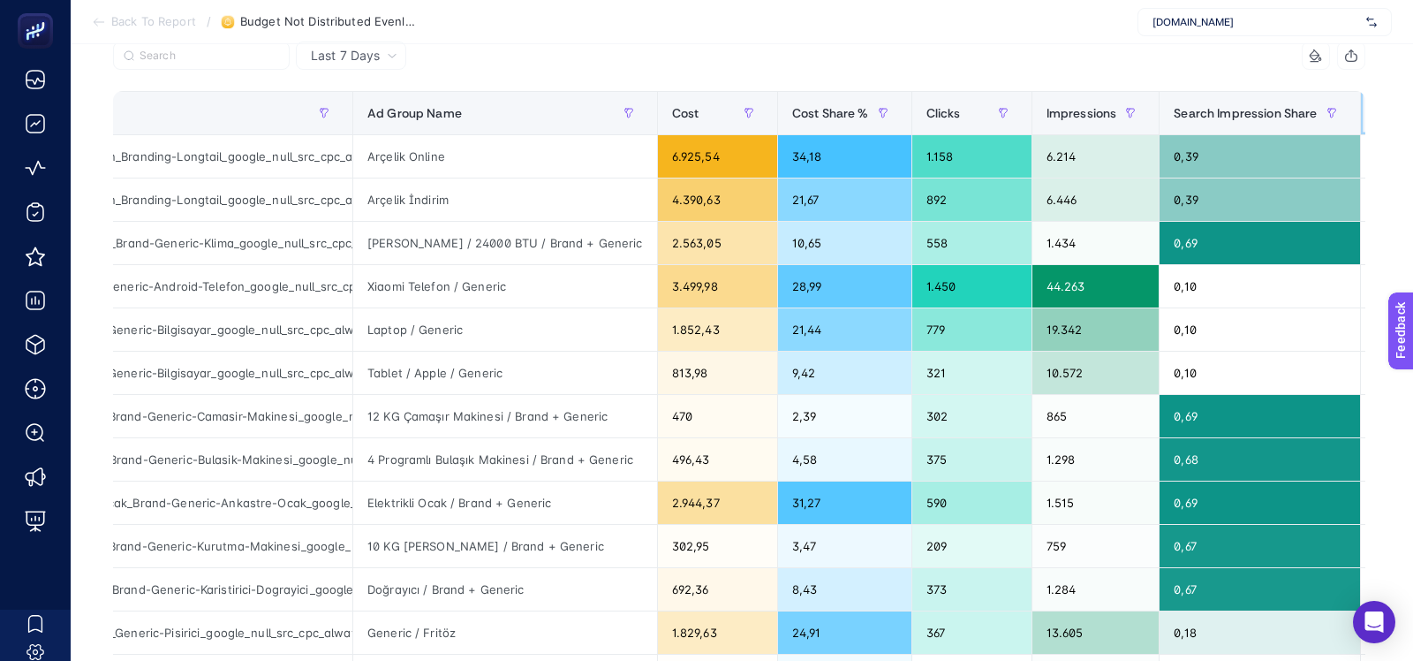
scroll to position [0, 94]
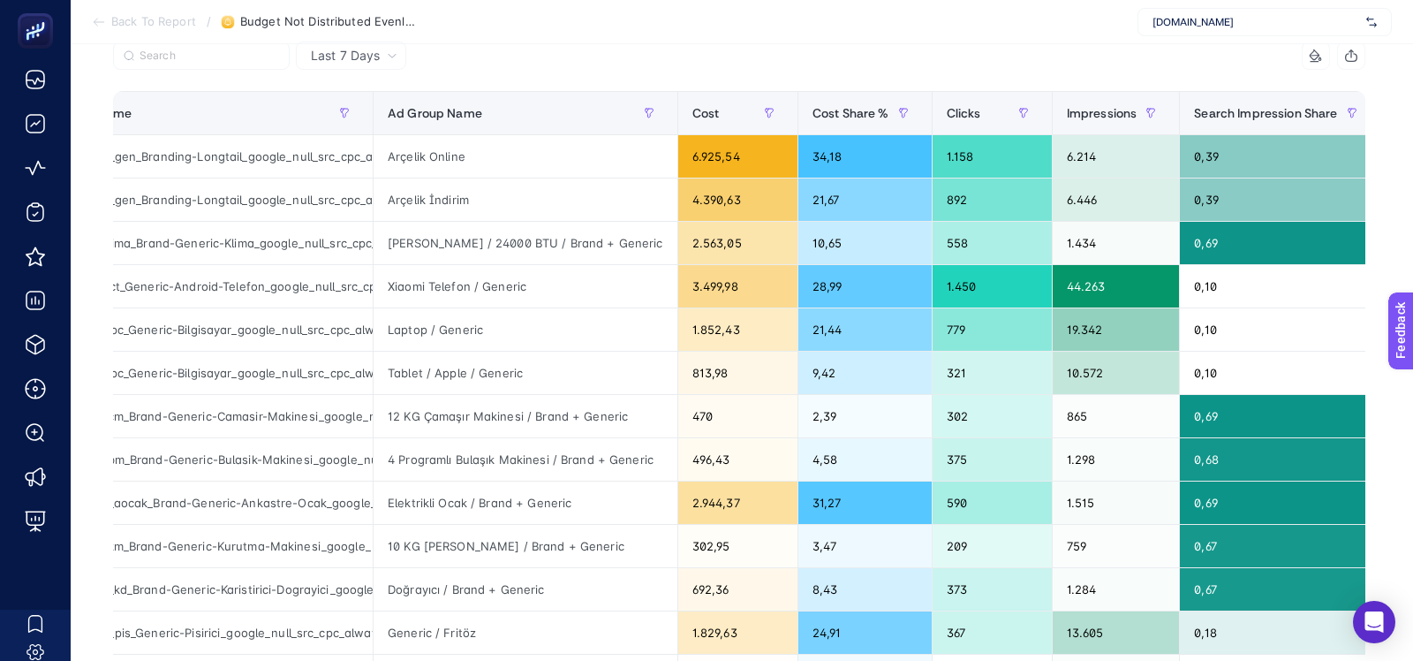
click at [639, 62] on div at bounding box center [426, 61] width 626 height 39
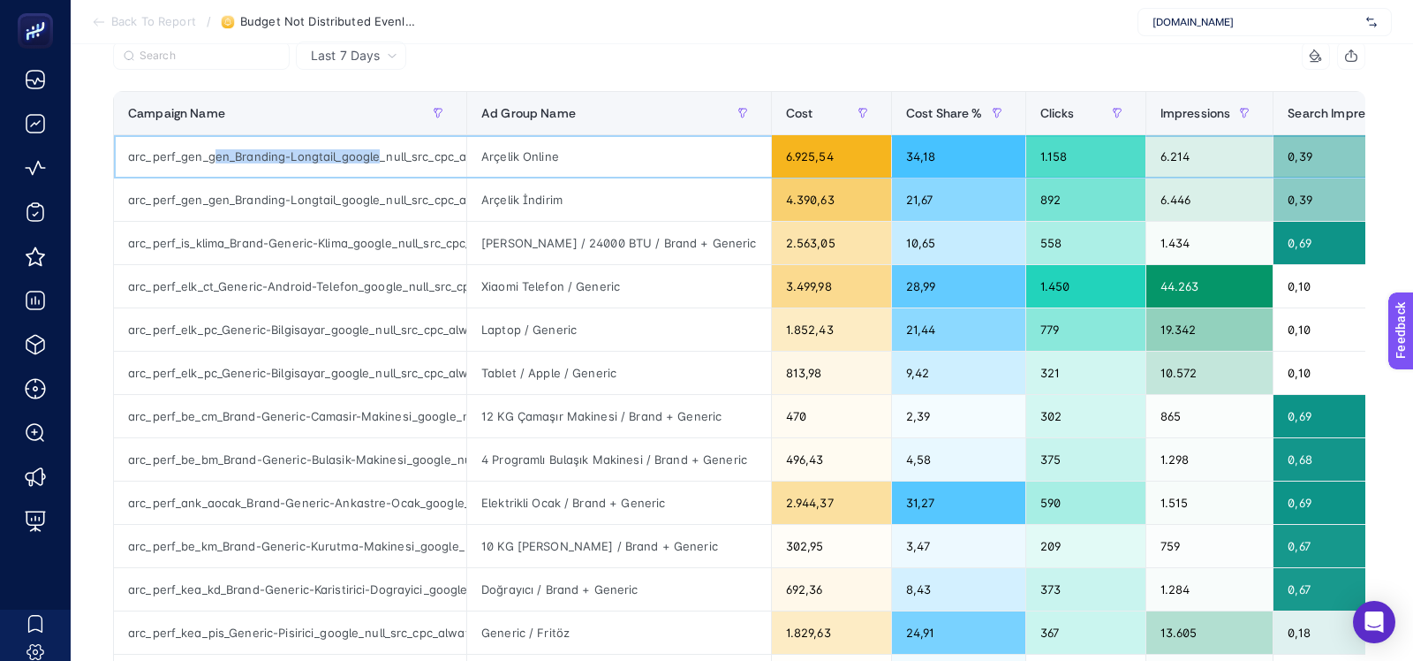
drag, startPoint x: 375, startPoint y: 156, endPoint x: 211, endPoint y: 157, distance: 164.3
click at [211, 157] on div "arc_perf_gen_gen_Branding-Longtail_google_null_src_cpc_alwayson" at bounding box center [290, 156] width 352 height 42
copy div "en_Branding-Longtail_google"
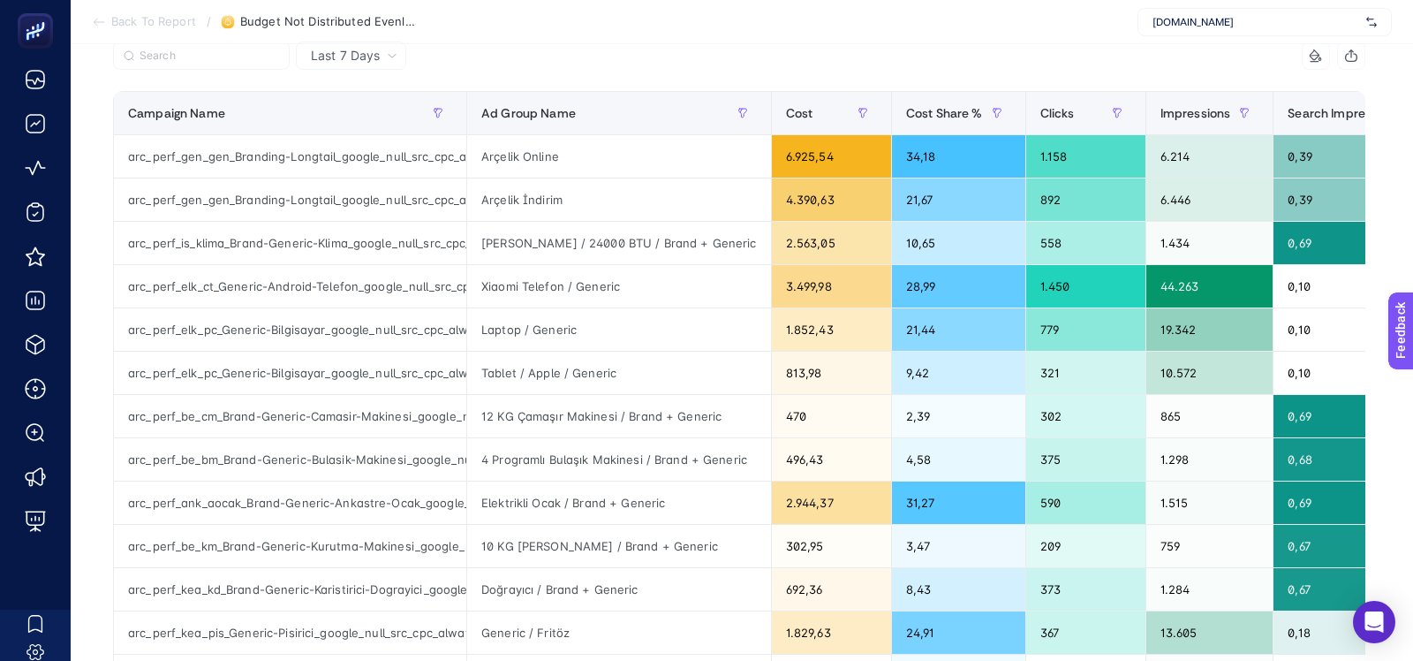
click at [621, 36] on section "Back To Report / Budget Not Distributed Evenly Across Ad Groups [DOMAIN_NAME]" at bounding box center [742, 22] width 1343 height 44
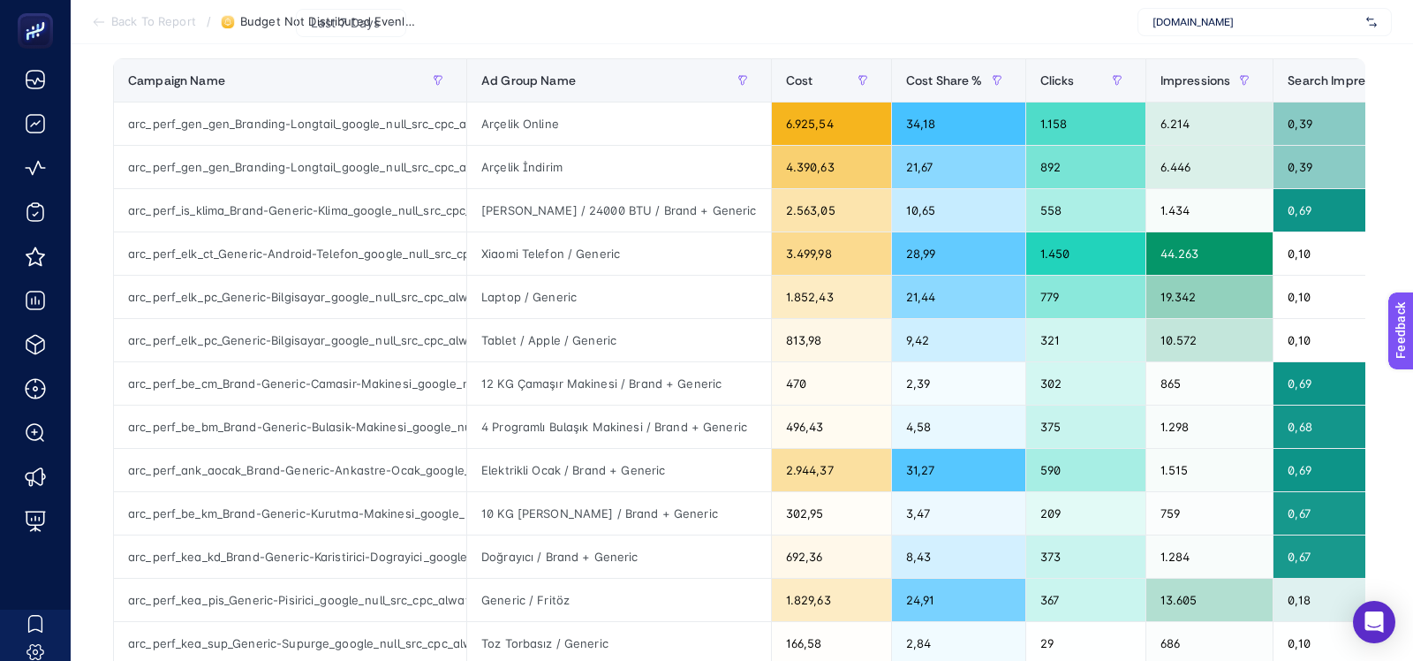
scroll to position [219, 0]
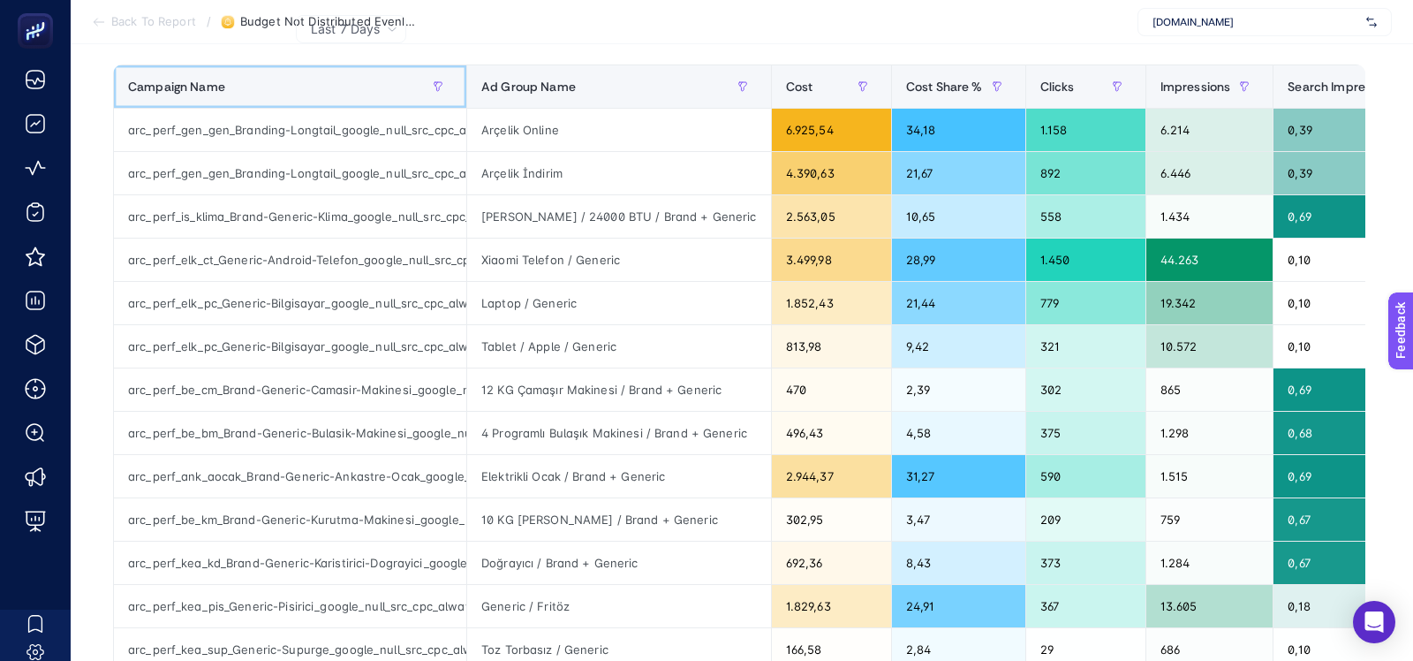
click at [319, 87] on div "Campaign Name" at bounding box center [290, 86] width 324 height 28
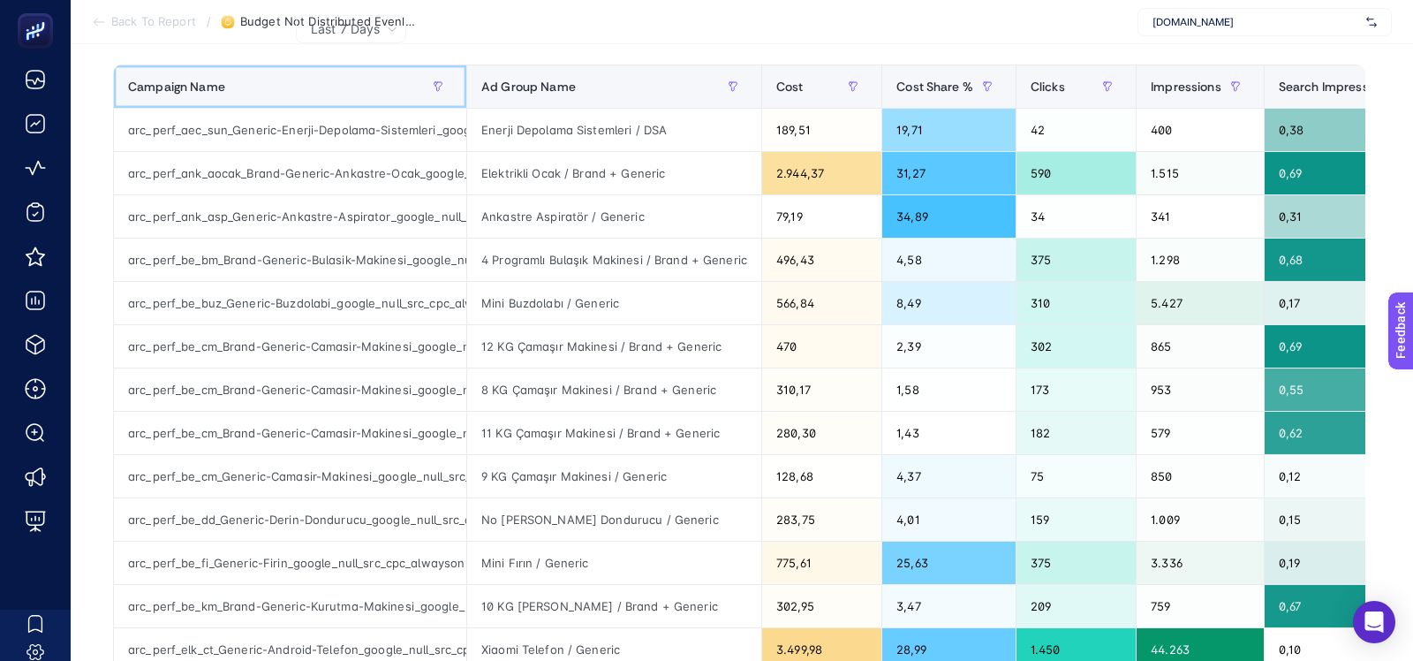
click at [319, 87] on div "Campaign Name" at bounding box center [290, 86] width 324 height 28
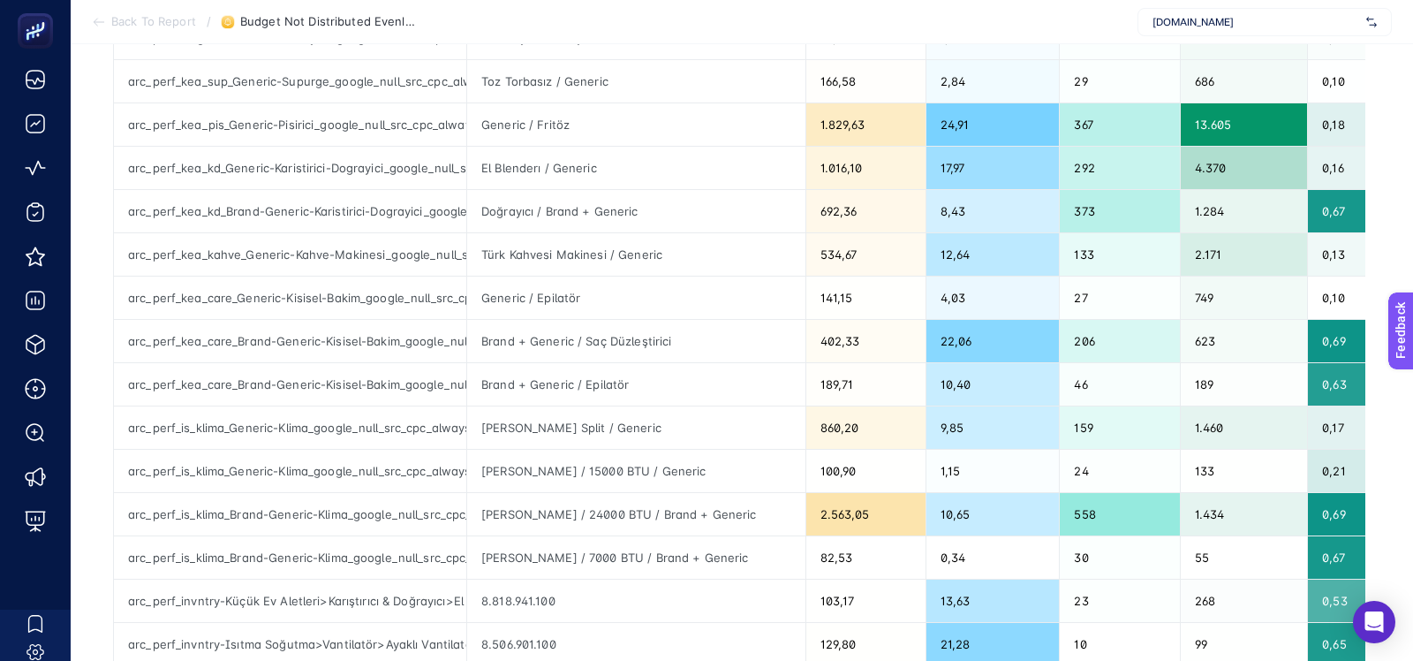
scroll to position [359, 0]
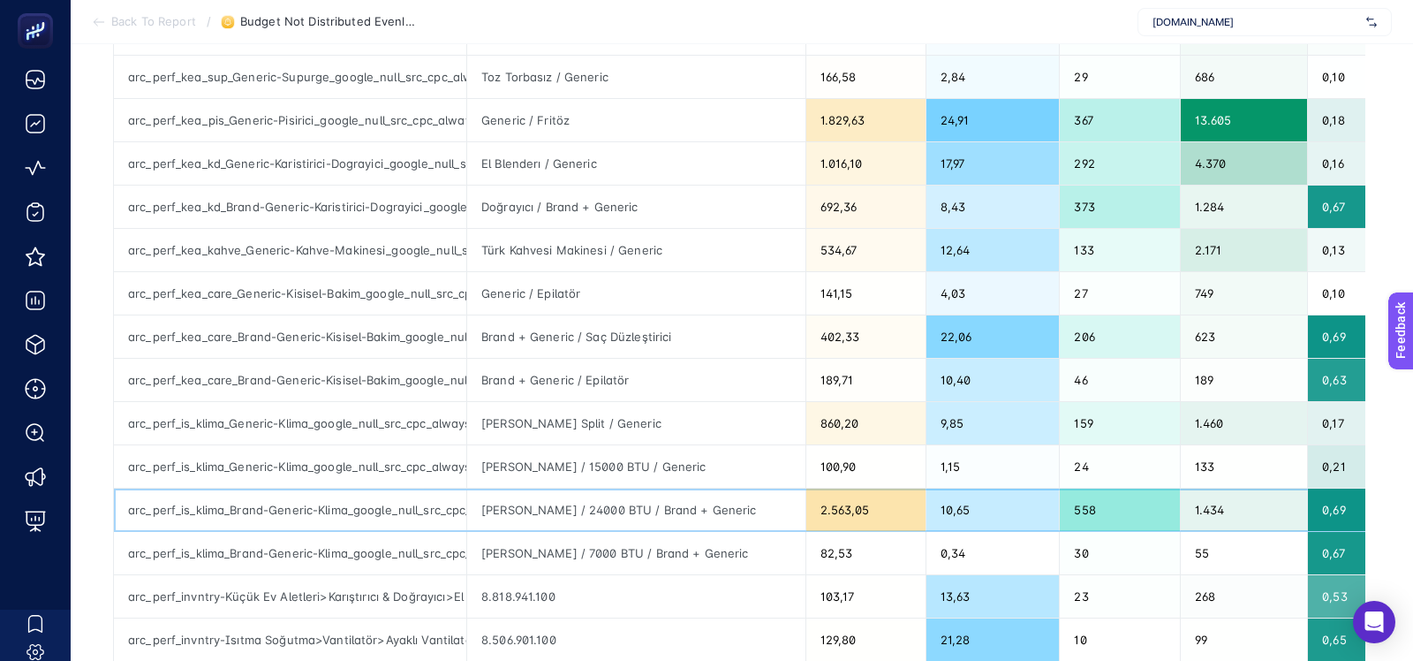
click at [359, 499] on div "arc_perf_is_klima_Brand-Generic-Klima_google_null_src_cpc_alwayson" at bounding box center [290, 510] width 352 height 42
copy tr "arc_perf_is_klima_Brand-Generic-Klima_google_null_src_cpc_alwayson"
click at [345, 519] on div "arc_perf_is_klima_Brand-Generic-Klima_google_null_src_cpc_alwayson" at bounding box center [290, 510] width 352 height 42
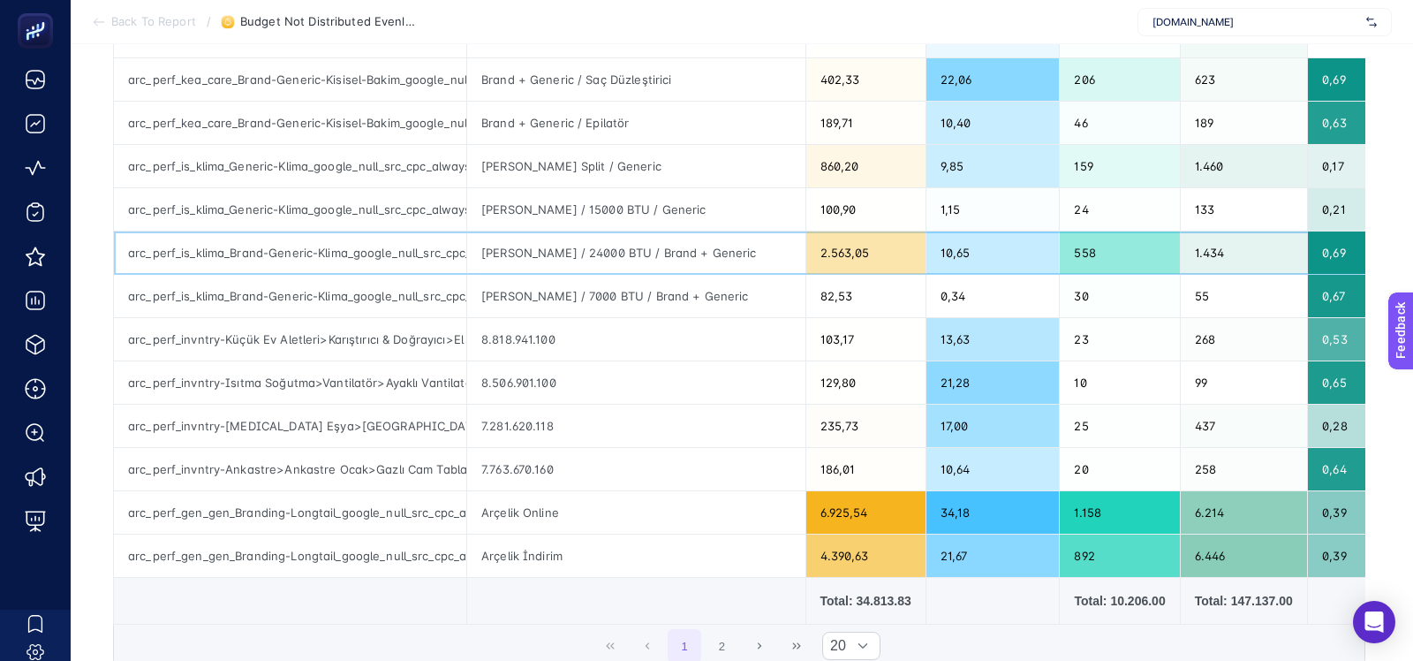
scroll to position [620, 0]
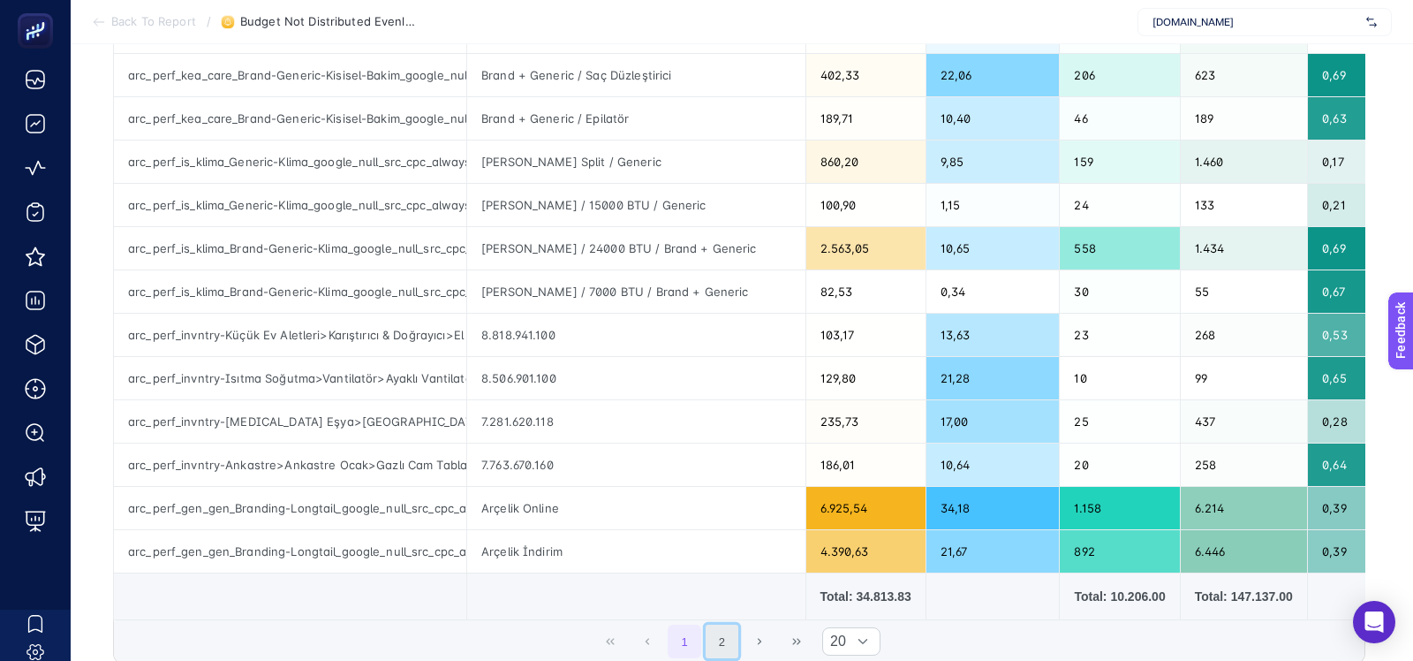
click at [735, 635] on button "2" at bounding box center [723, 642] width 34 height 34
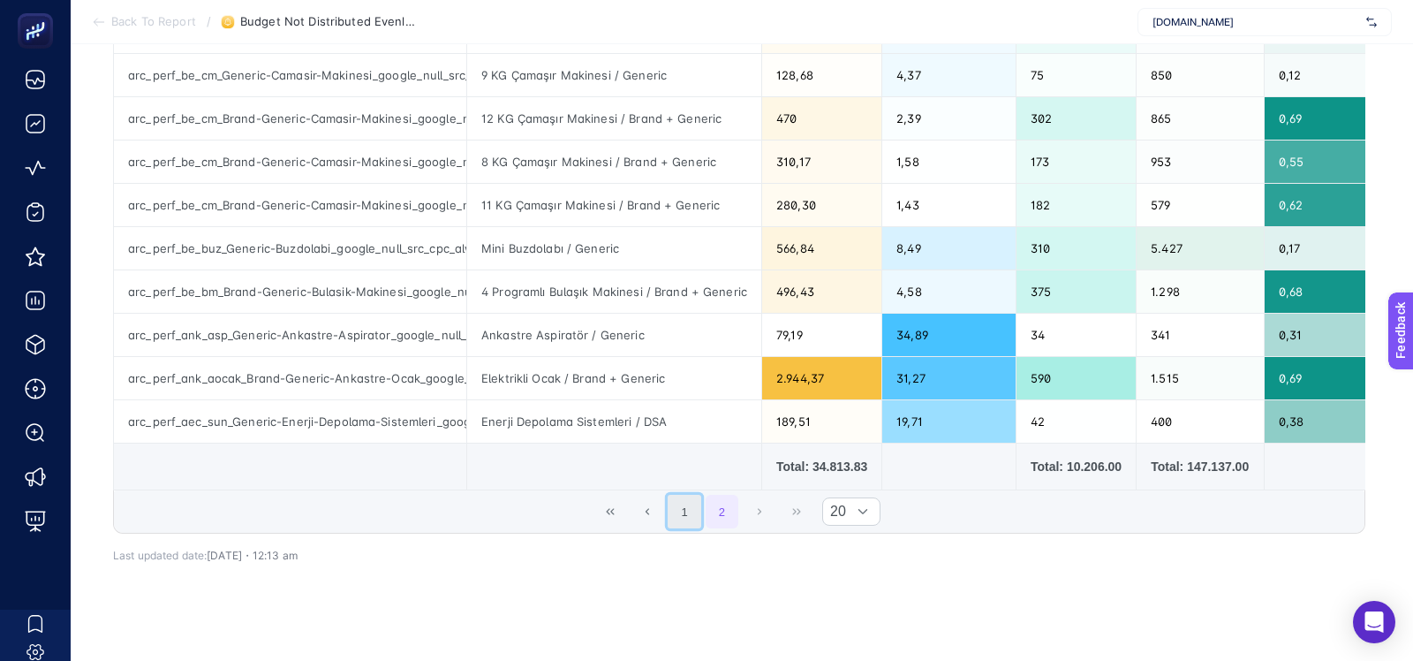
click at [691, 500] on button "1" at bounding box center [685, 512] width 34 height 34
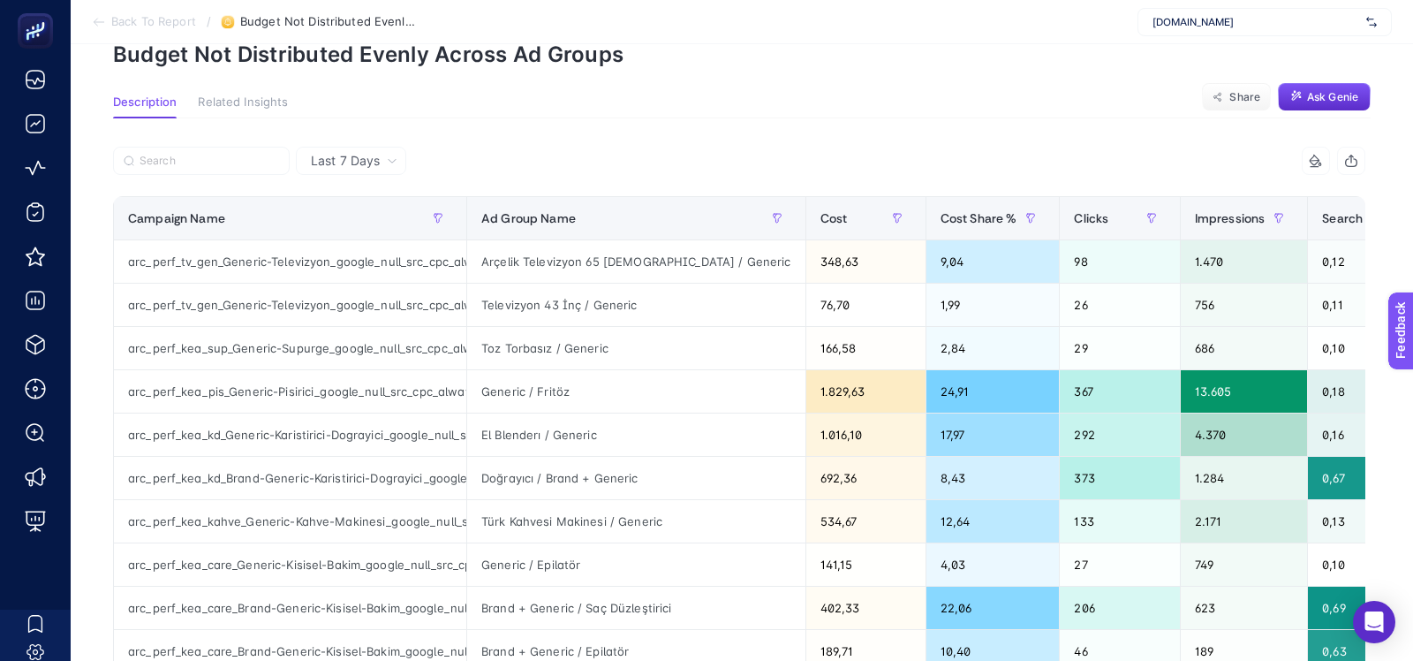
scroll to position [0, 0]
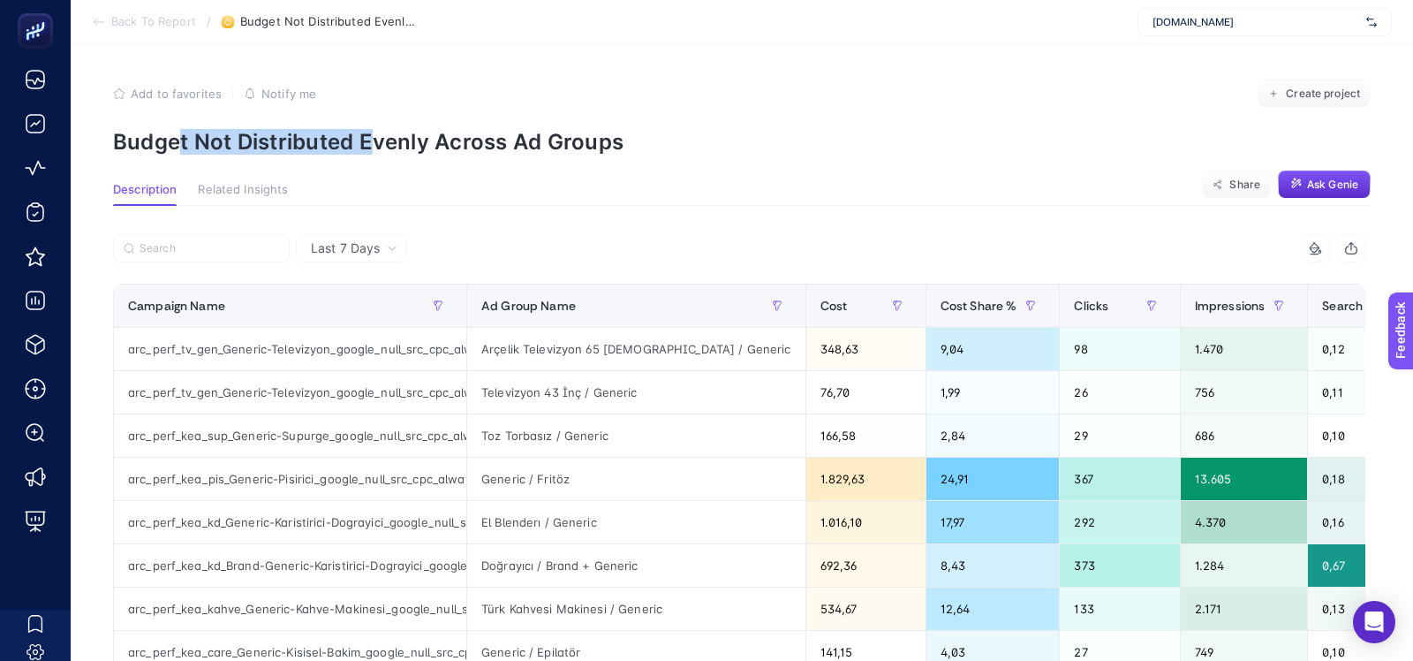
drag, startPoint x: 179, startPoint y: 142, endPoint x: 371, endPoint y: 147, distance: 191.7
click at [366, 143] on p "Budget Not Distributed Evenly Across Ad Groups" at bounding box center [742, 142] width 1258 height 26
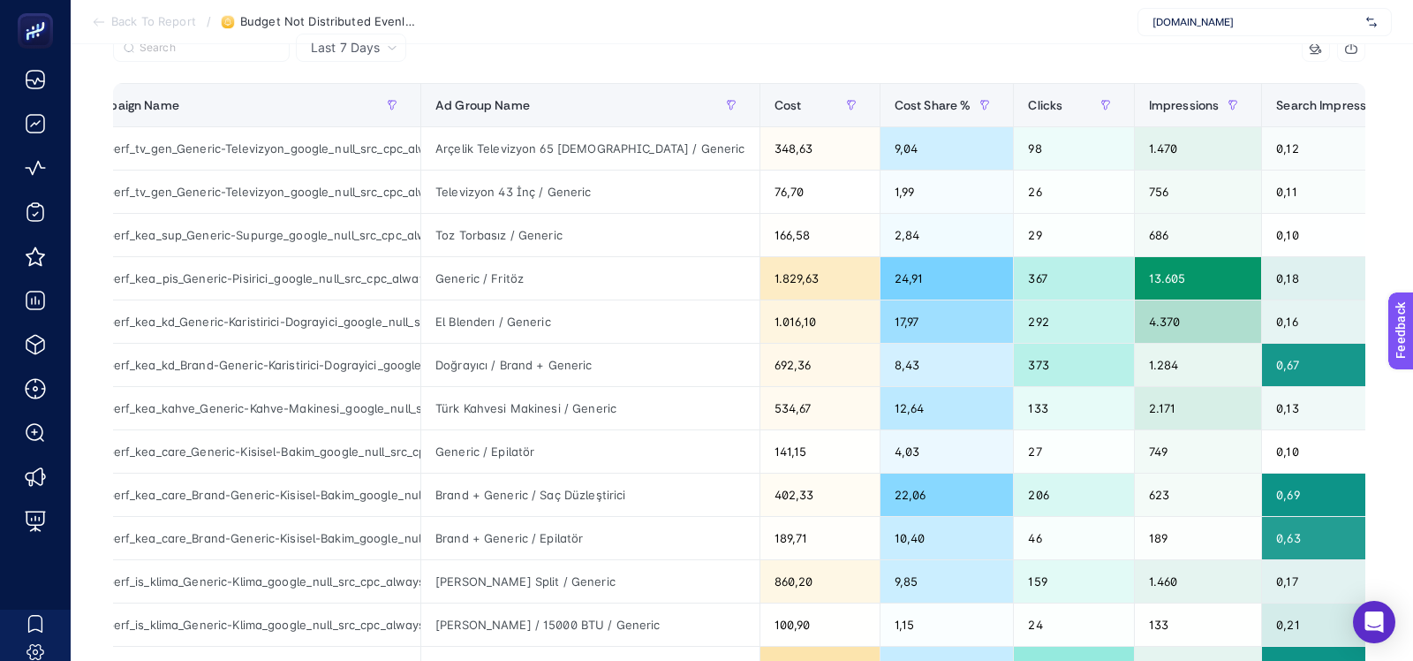
scroll to position [199, 0]
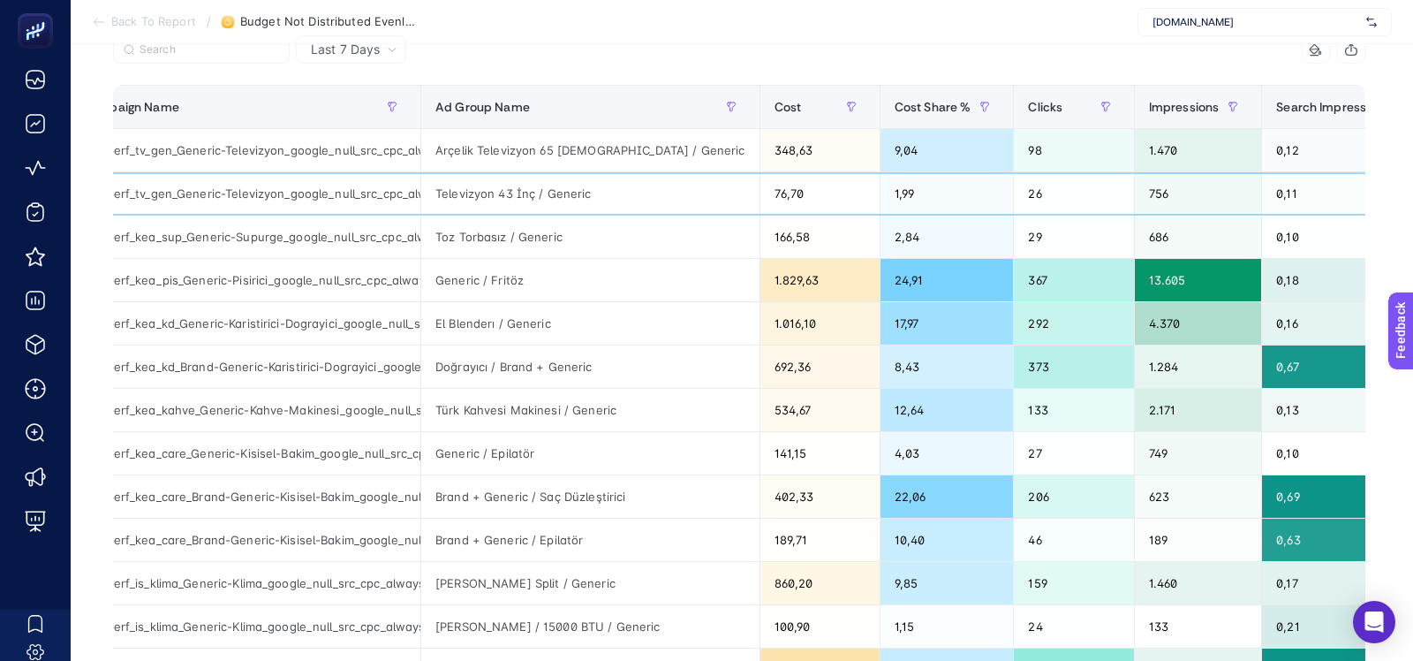
click at [531, 194] on div "Televizyon 43 İnç / Generic" at bounding box center [590, 193] width 338 height 42
click at [532, 142] on div "Arçelik Televizyon 65 İnç / Generic" at bounding box center [590, 150] width 338 height 42
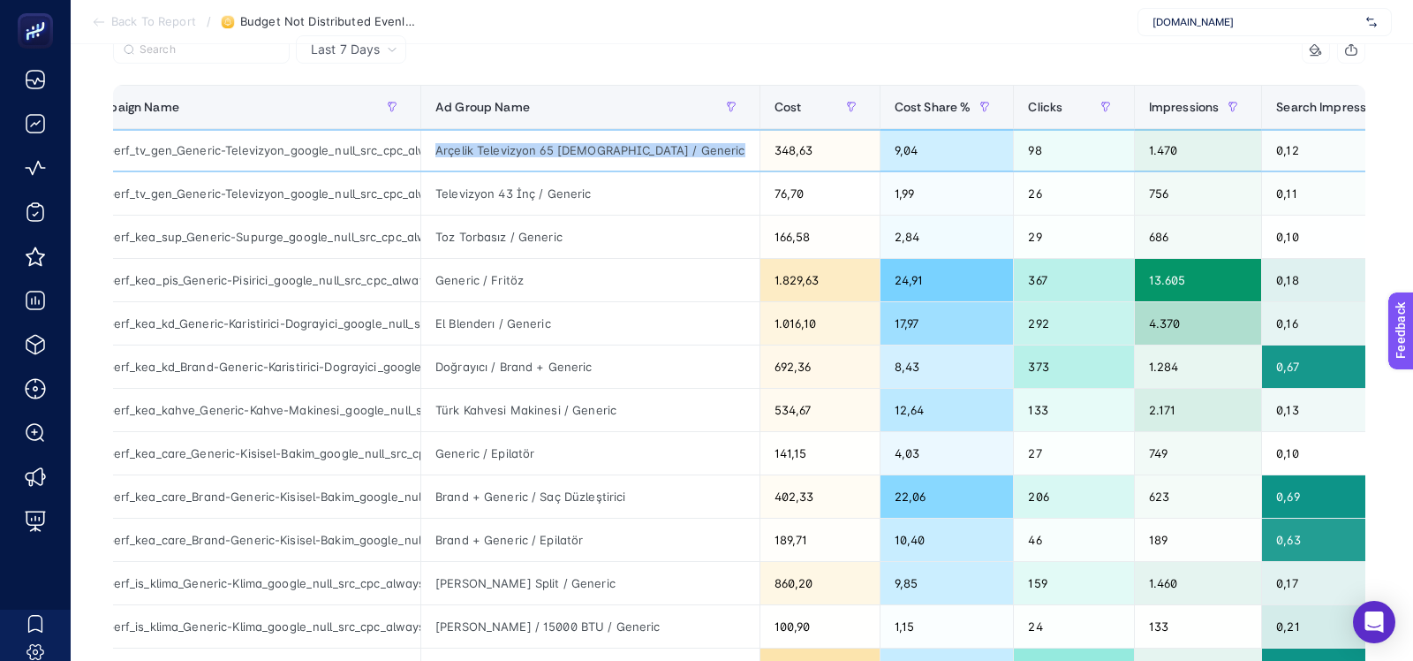
click at [532, 142] on div "Arçelik Televizyon 65 İnç / Generic" at bounding box center [590, 150] width 338 height 42
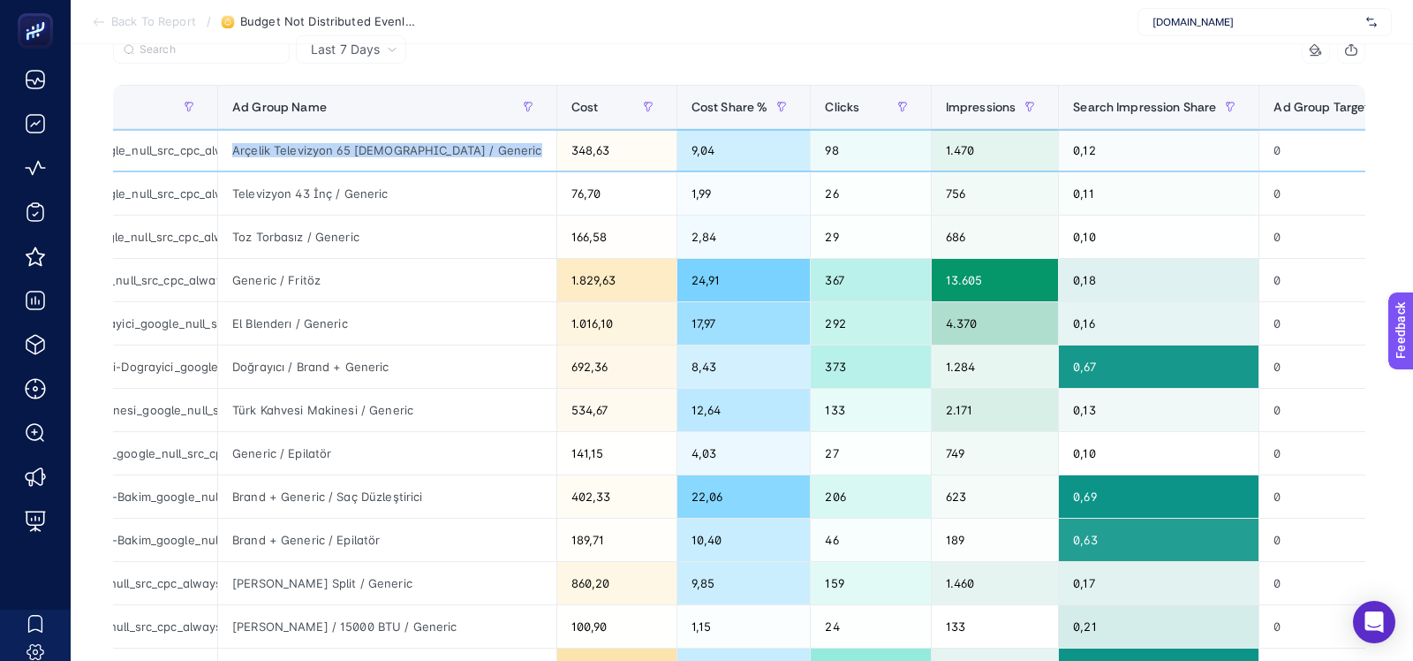
scroll to position [0, 0]
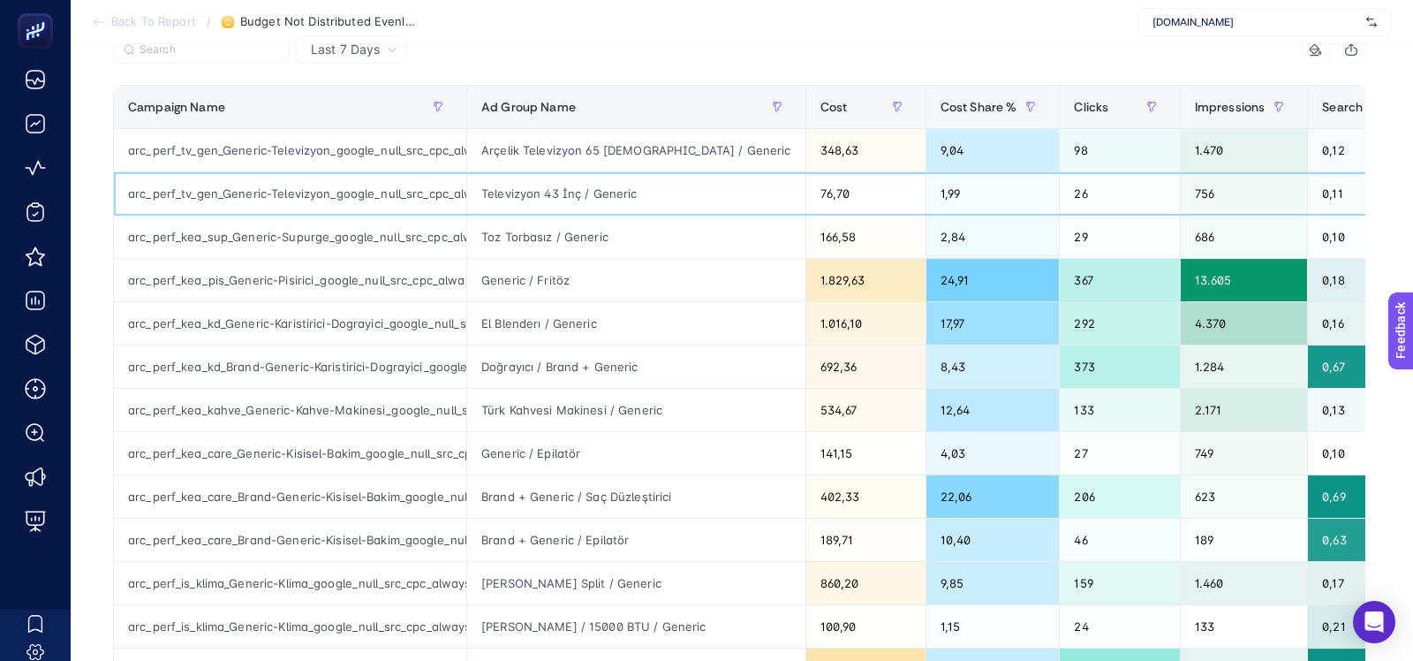
click at [527, 193] on div "Televizyon 43 İnç / Generic" at bounding box center [636, 193] width 338 height 42
click at [527, 166] on div "Arçelik Televizyon 65 İnç / Generic" at bounding box center [636, 150] width 338 height 42
click at [304, 154] on div "arc_perf_tv_gen_Generic-Televizyon_google_null_src_cpc_alwayson" at bounding box center [290, 150] width 352 height 42
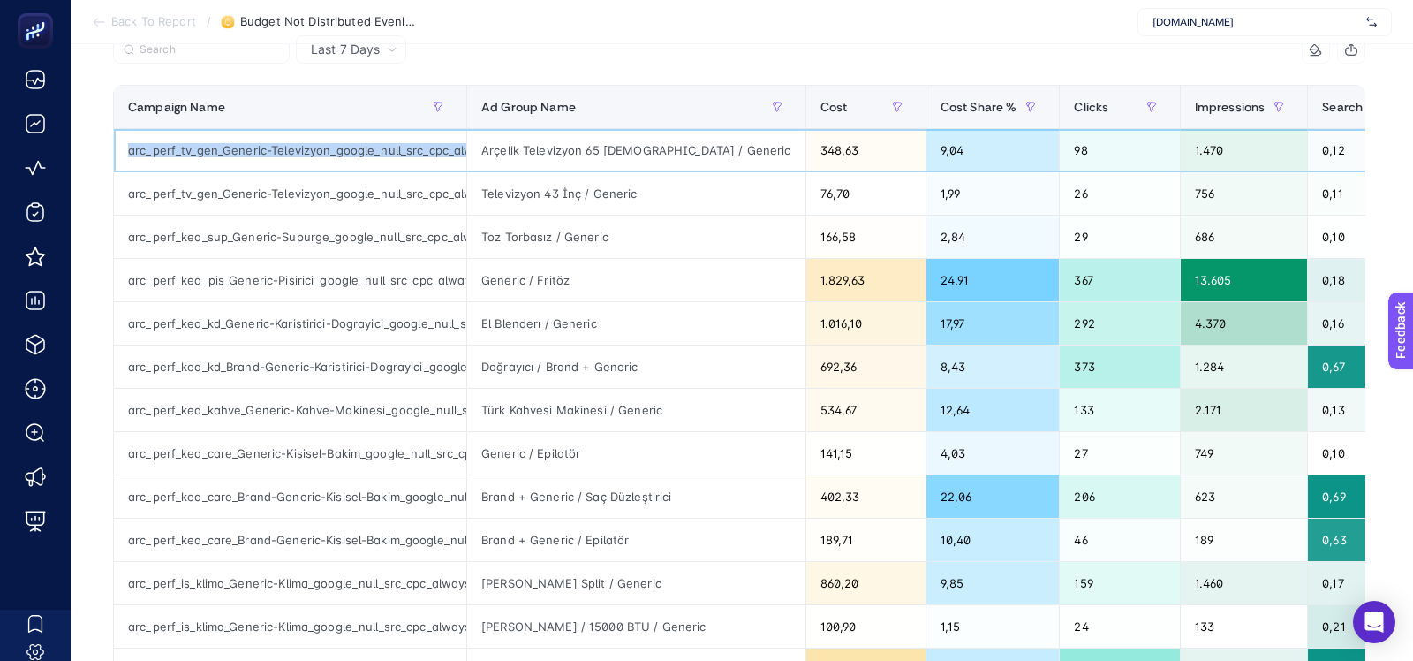
click at [304, 154] on div "arc_perf_tv_gen_Generic-Televizyon_google_null_src_cpc_alwayson" at bounding box center [290, 150] width 352 height 42
copy tr "arc_perf_tv_gen_Generic-Televizyon_google_null_src_cpc_alwayson"
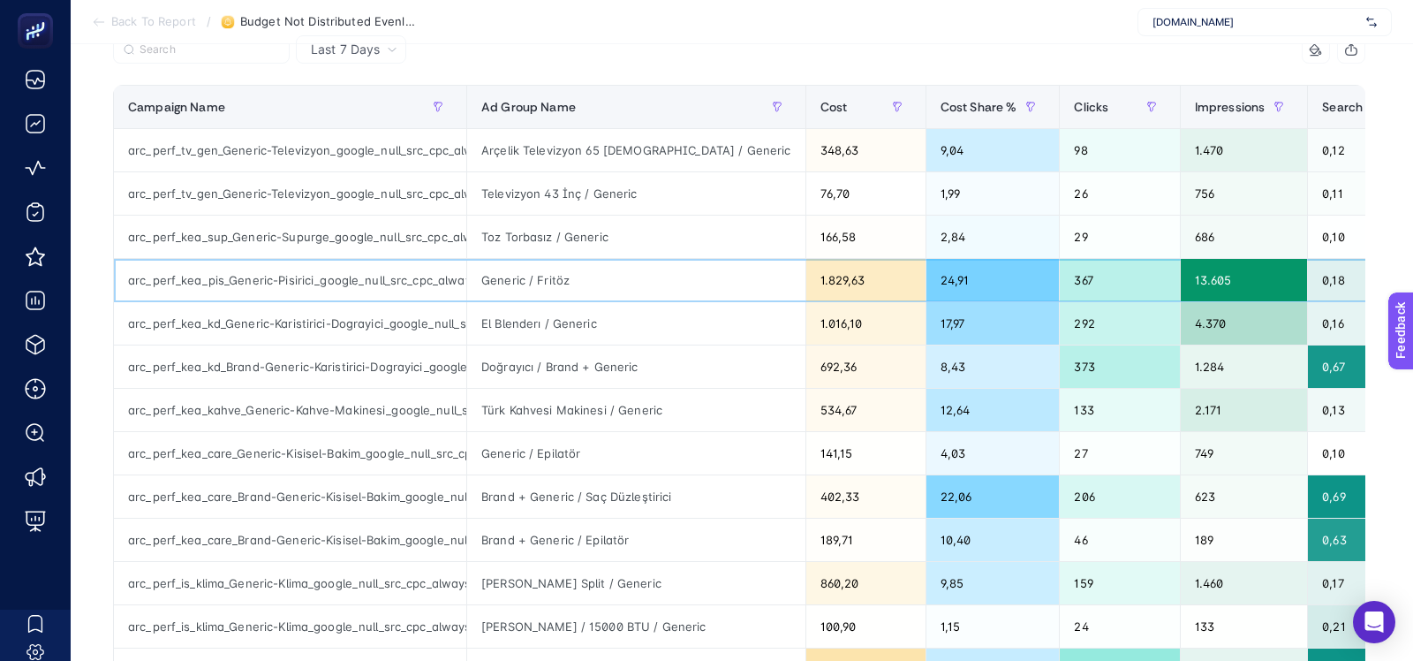
click at [334, 271] on div "arc_perf_kea_pis_Generic-Pisirici_google_null_src_cpc_alwayson" at bounding box center [290, 280] width 352 height 42
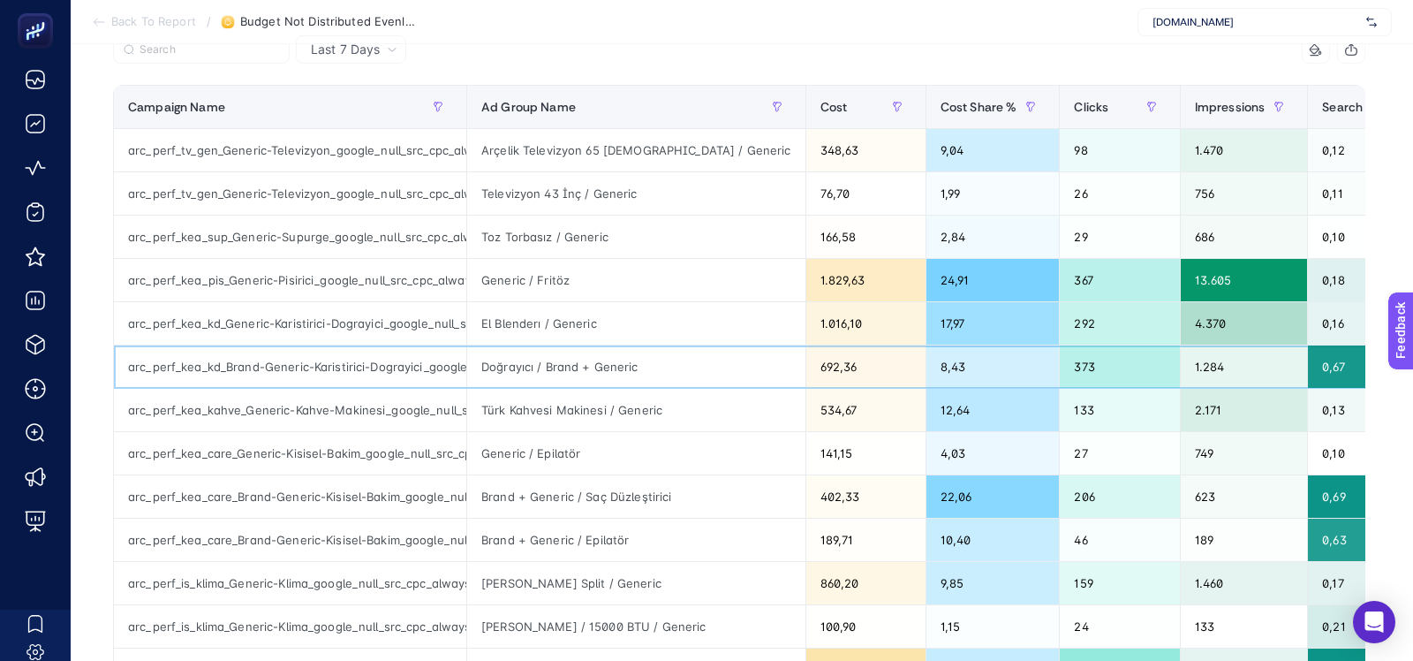
click at [341, 349] on div "arc_perf_kea_kd_Brand-Generic-Karistirici-Dograyici_google_null_src_cpc_alwayson" at bounding box center [290, 366] width 352 height 42
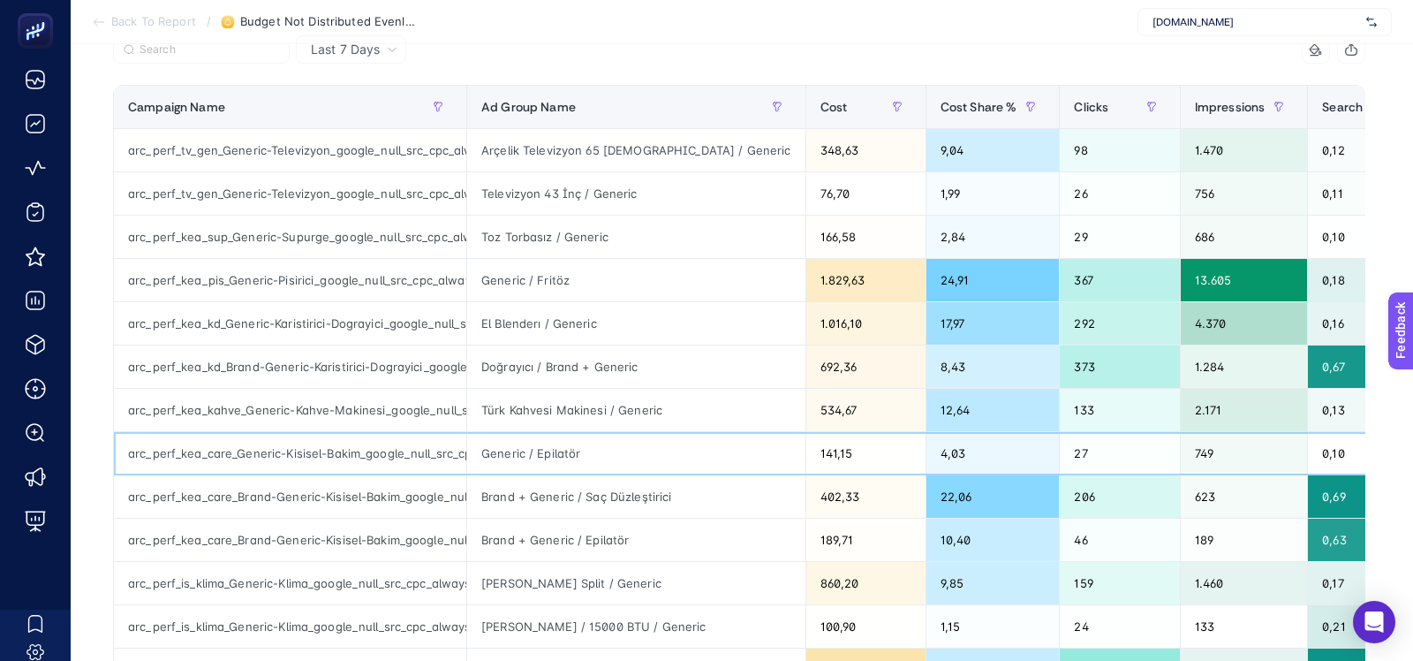
click at [339, 432] on div "arc_perf_kea_care_Generic-Kisisel-Bakim_google_null_src_cpc_alwayson" at bounding box center [290, 453] width 352 height 42
click at [339, 436] on div "arc_perf_kea_care_Generic-Kisisel-Bakim_google_null_src_cpc_alwayson" at bounding box center [290, 453] width 352 height 42
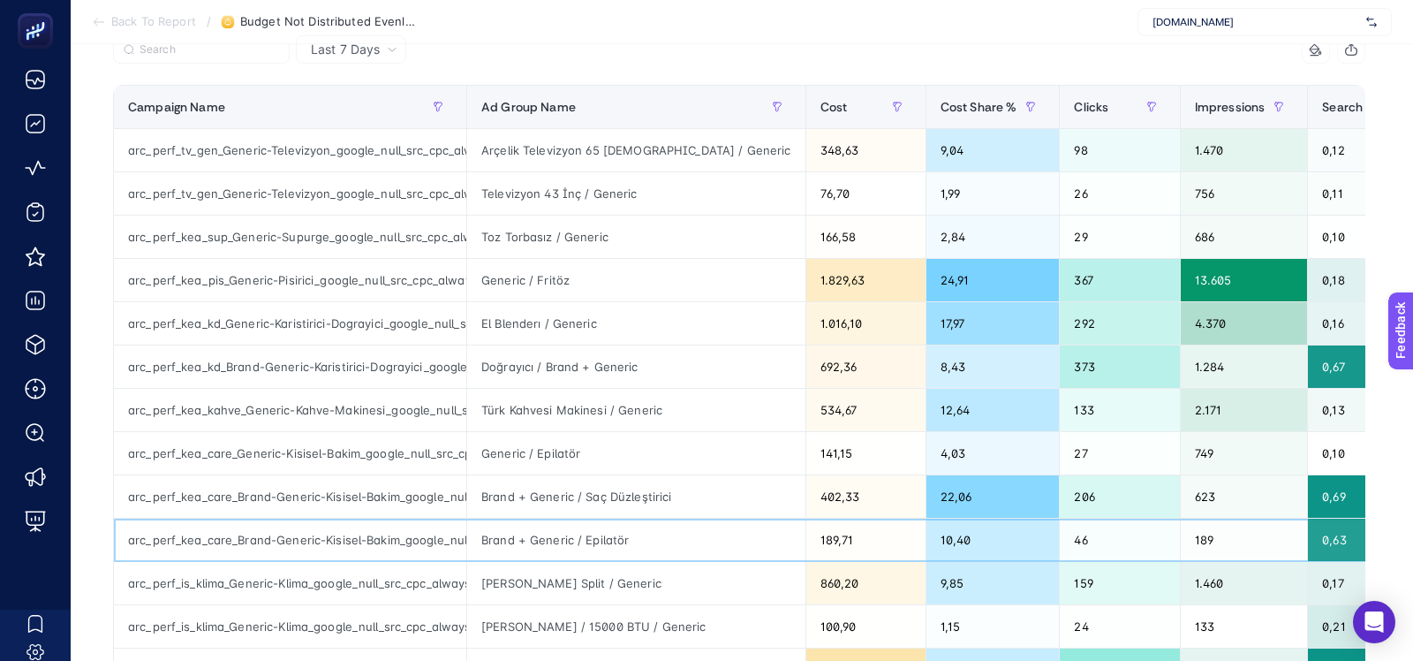
click at [317, 530] on div "arc_perf_kea_care_Brand-Generic-Kisisel-Bakim_google_null_src_cpc_alwayson" at bounding box center [290, 540] width 352 height 42
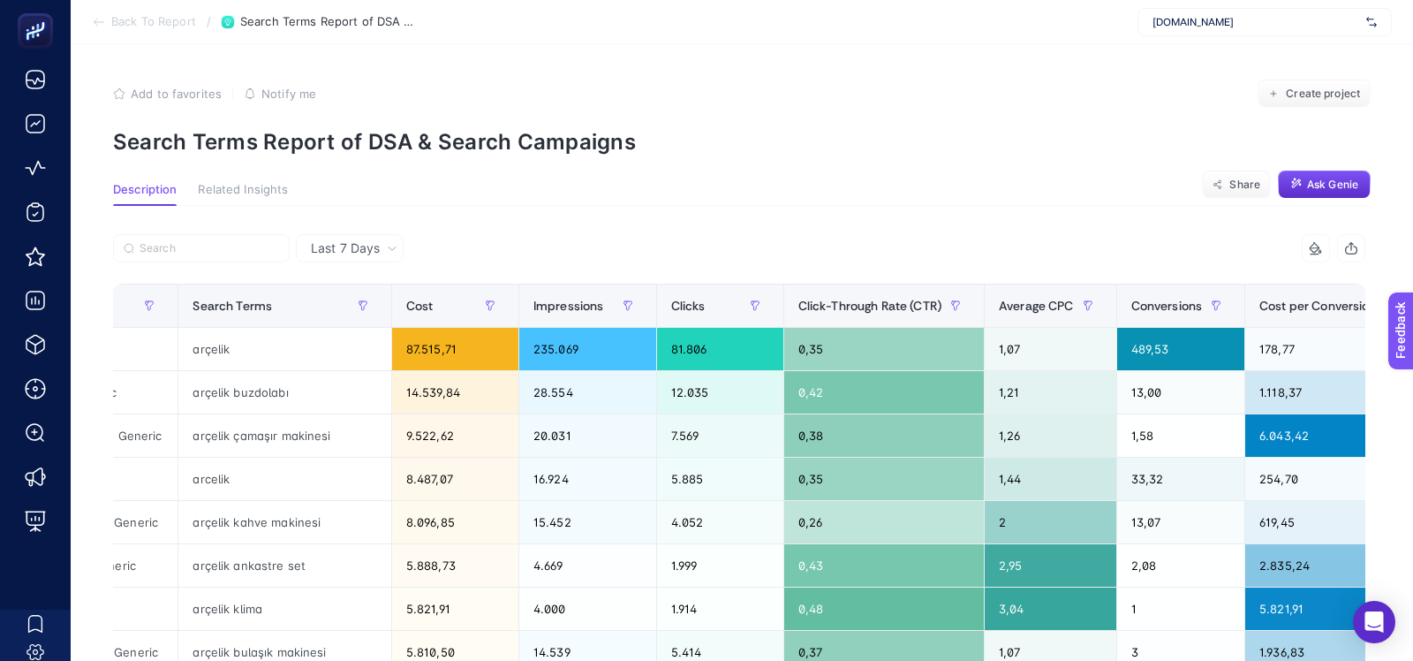
scroll to position [0, 543]
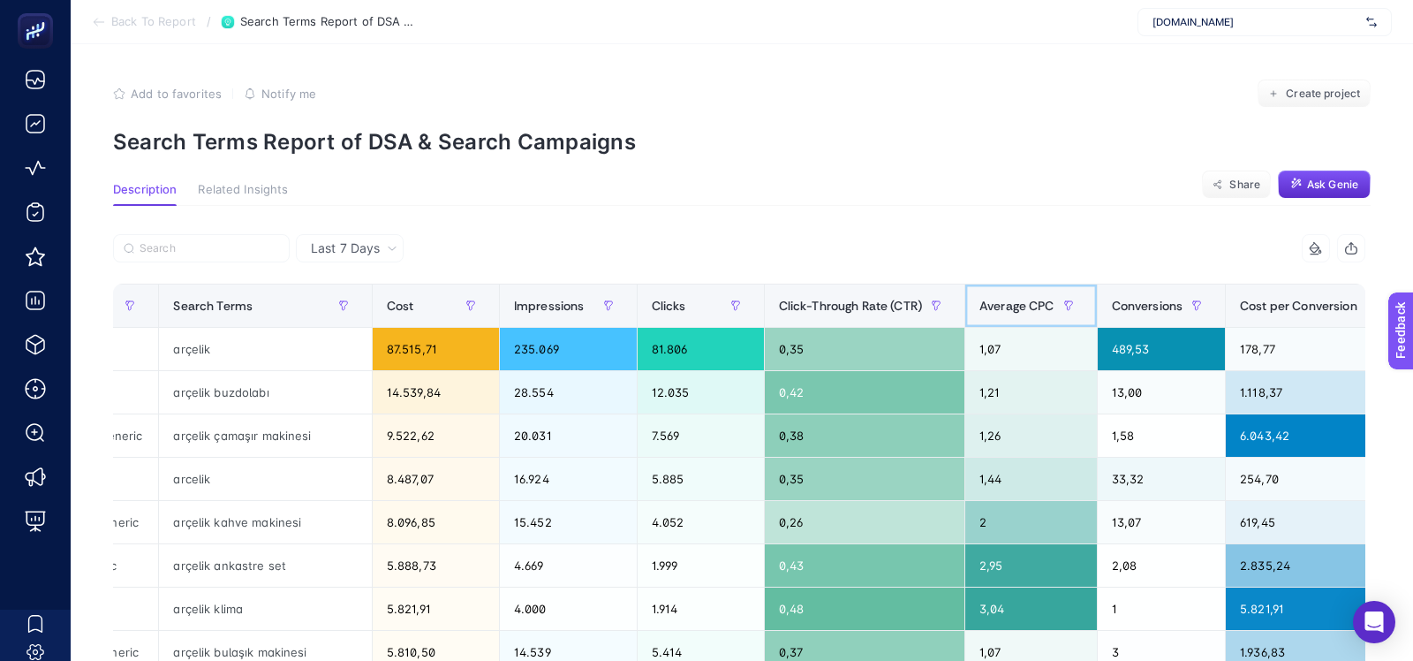
click at [1004, 313] on div "Average CPC" at bounding box center [1031, 306] width 103 height 28
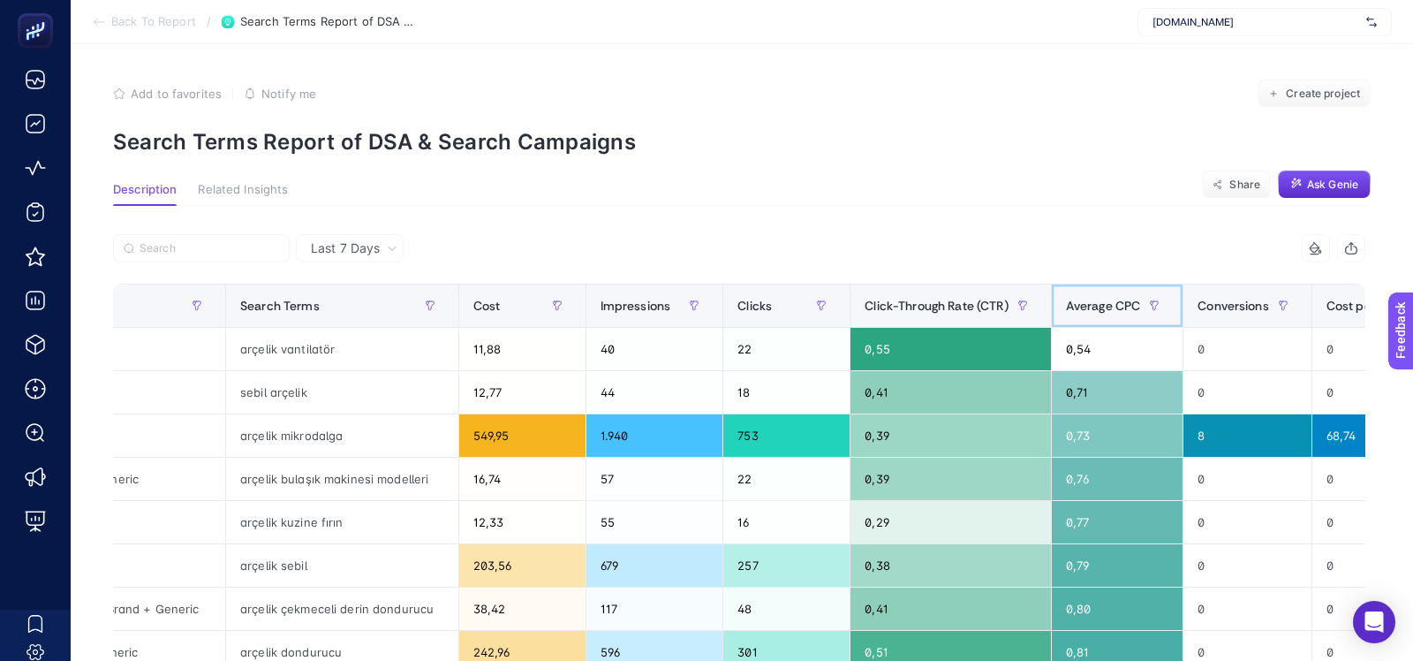
click at [1086, 302] on span "Average CPC" at bounding box center [1103, 306] width 75 height 14
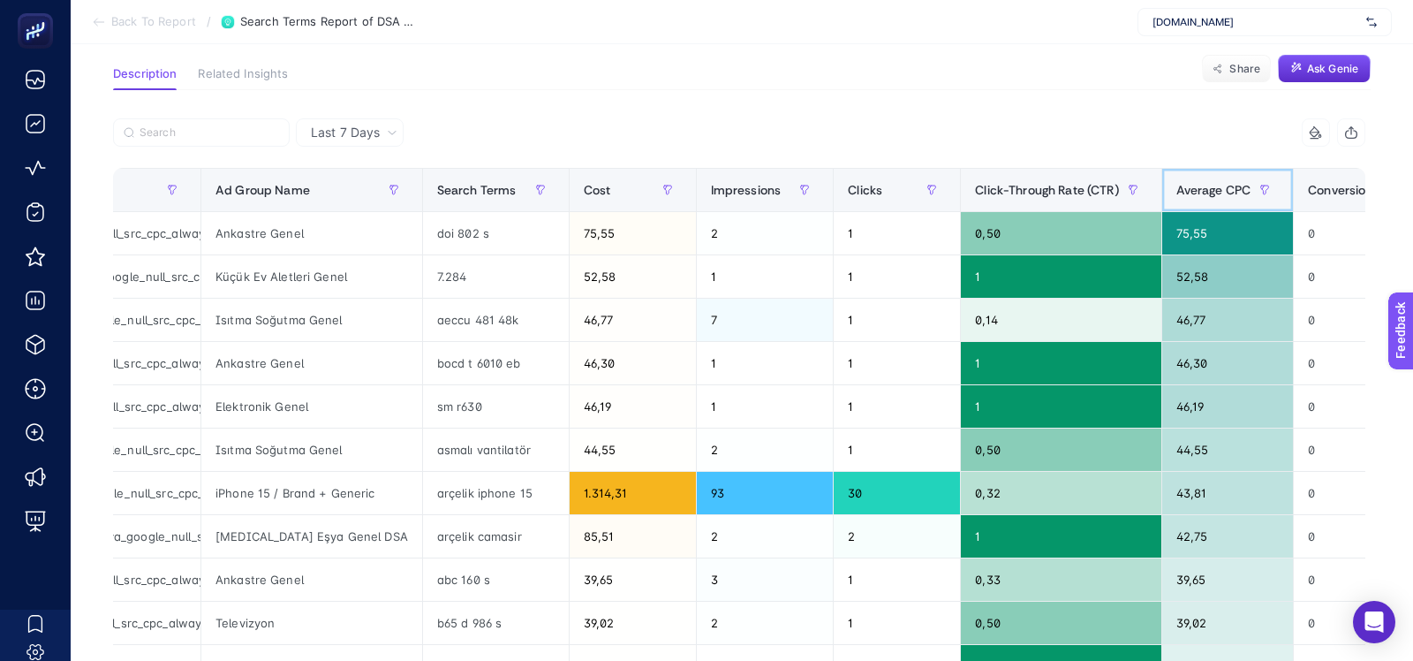
scroll to position [0, 244]
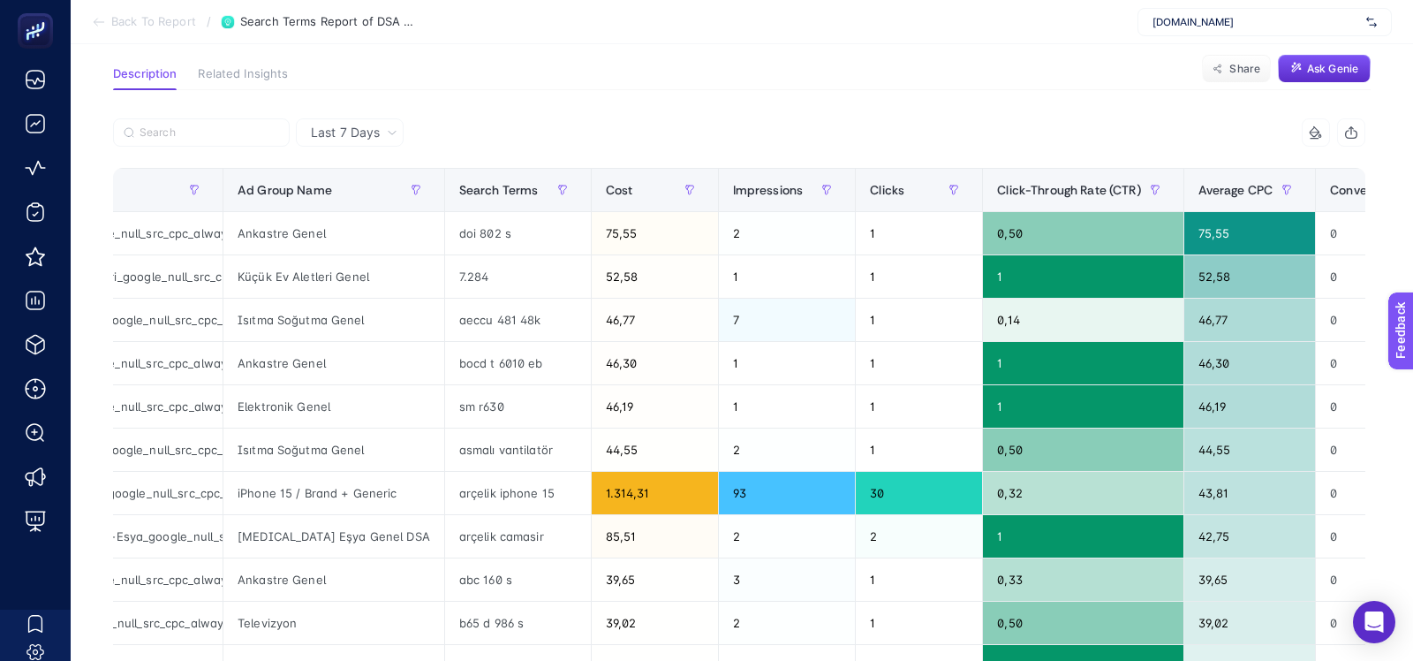
click at [717, 82] on section "Description Related Insights Share Ask Genie" at bounding box center [742, 78] width 1258 height 23
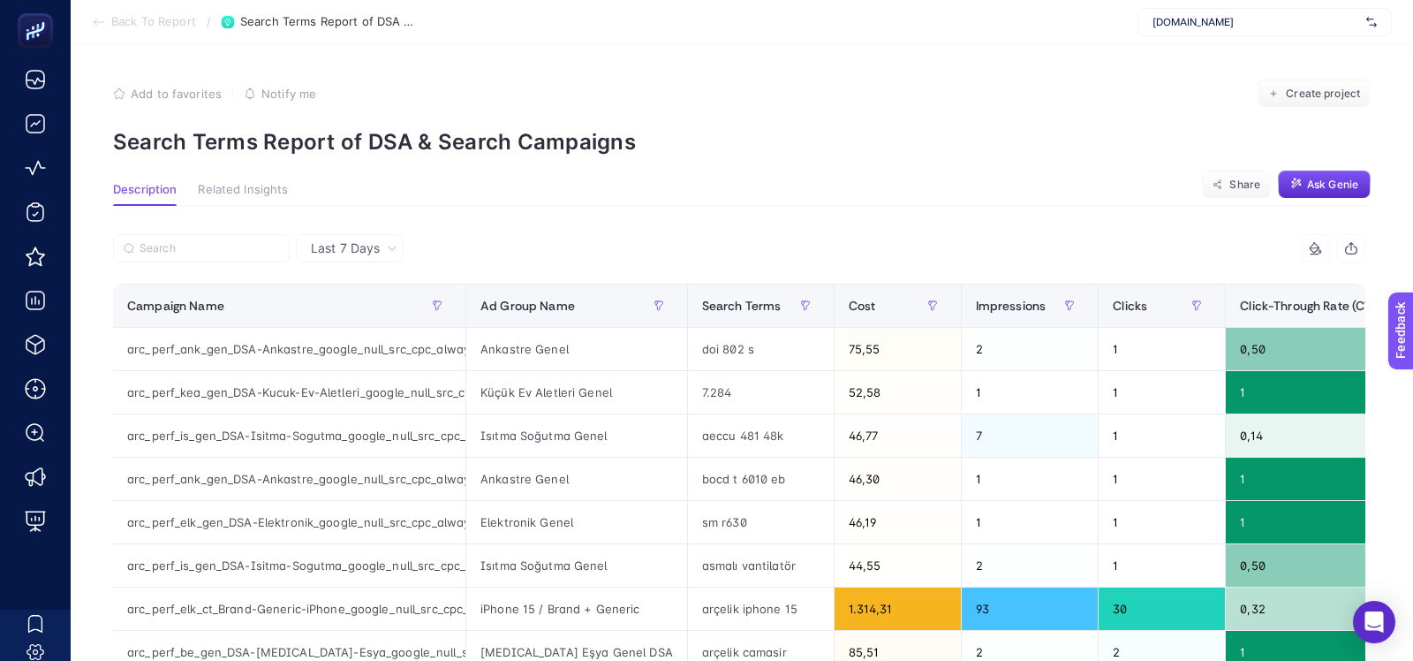
scroll to position [0, 0]
click at [193, 251] on input "Search" at bounding box center [210, 248] width 140 height 13
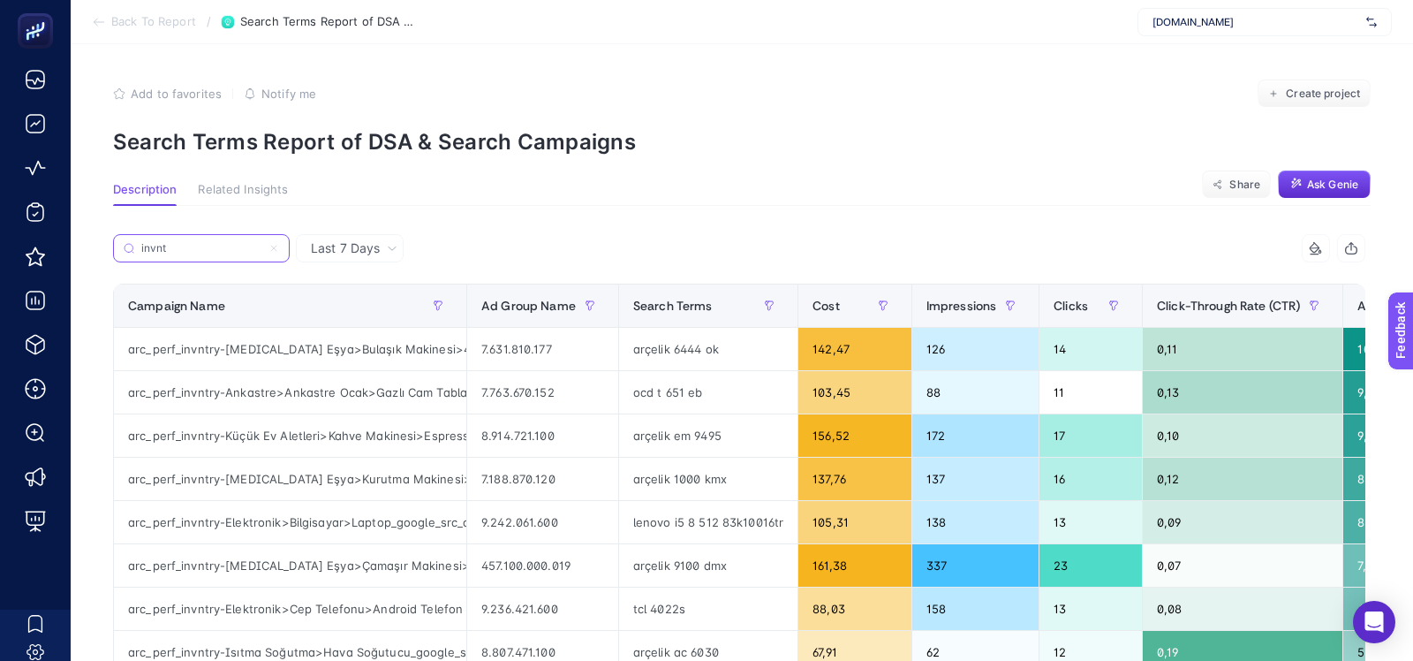
type input "invnt"
click at [274, 249] on icon at bounding box center [274, 248] width 11 height 11
click at [261, 249] on input "invnt" at bounding box center [201, 248] width 120 height 13
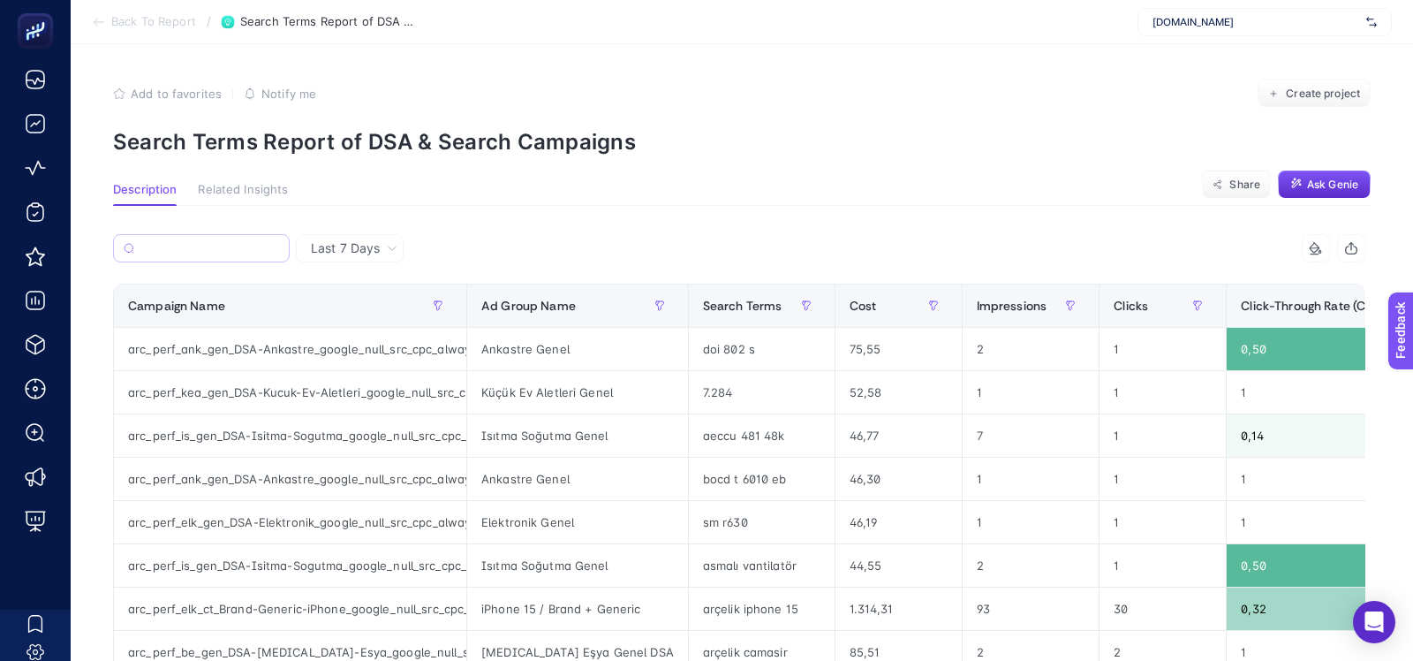
click at [348, 258] on div "Last 7 Days" at bounding box center [350, 248] width 108 height 28
click at [334, 318] on li "Last 30 Days" at bounding box center [349, 317] width 97 height 32
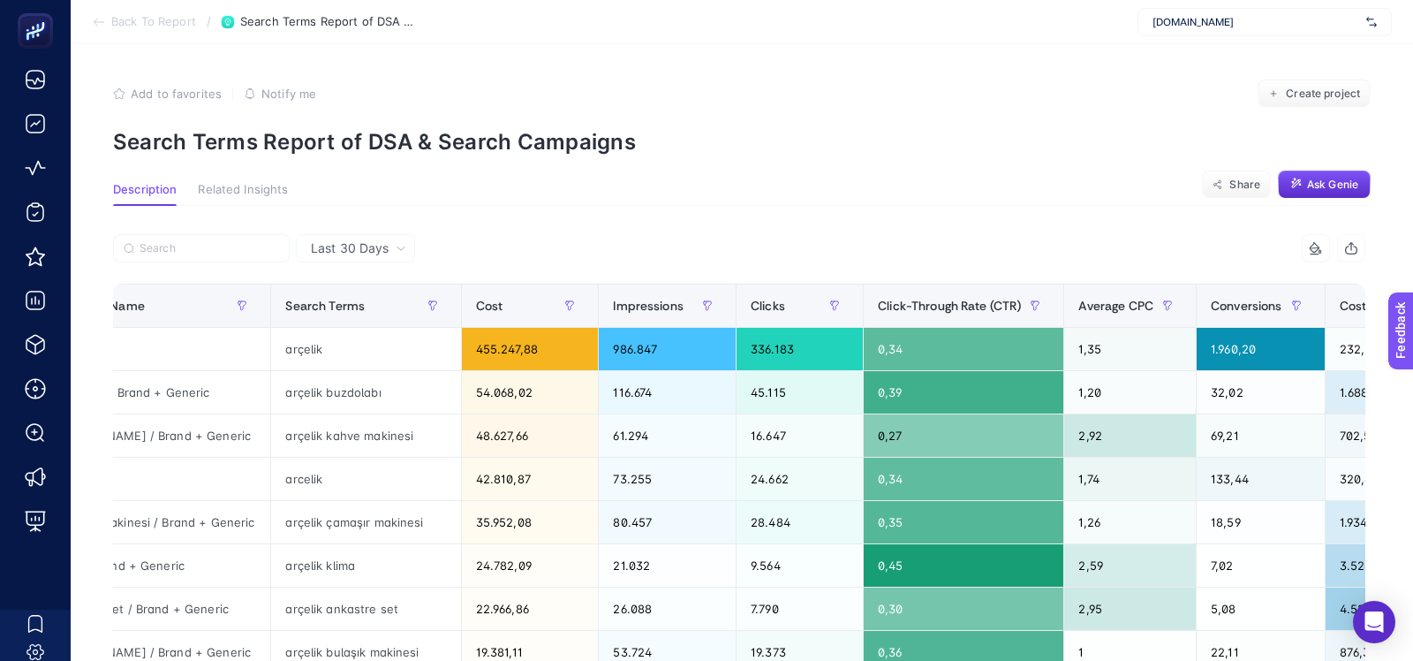
scroll to position [0, 557]
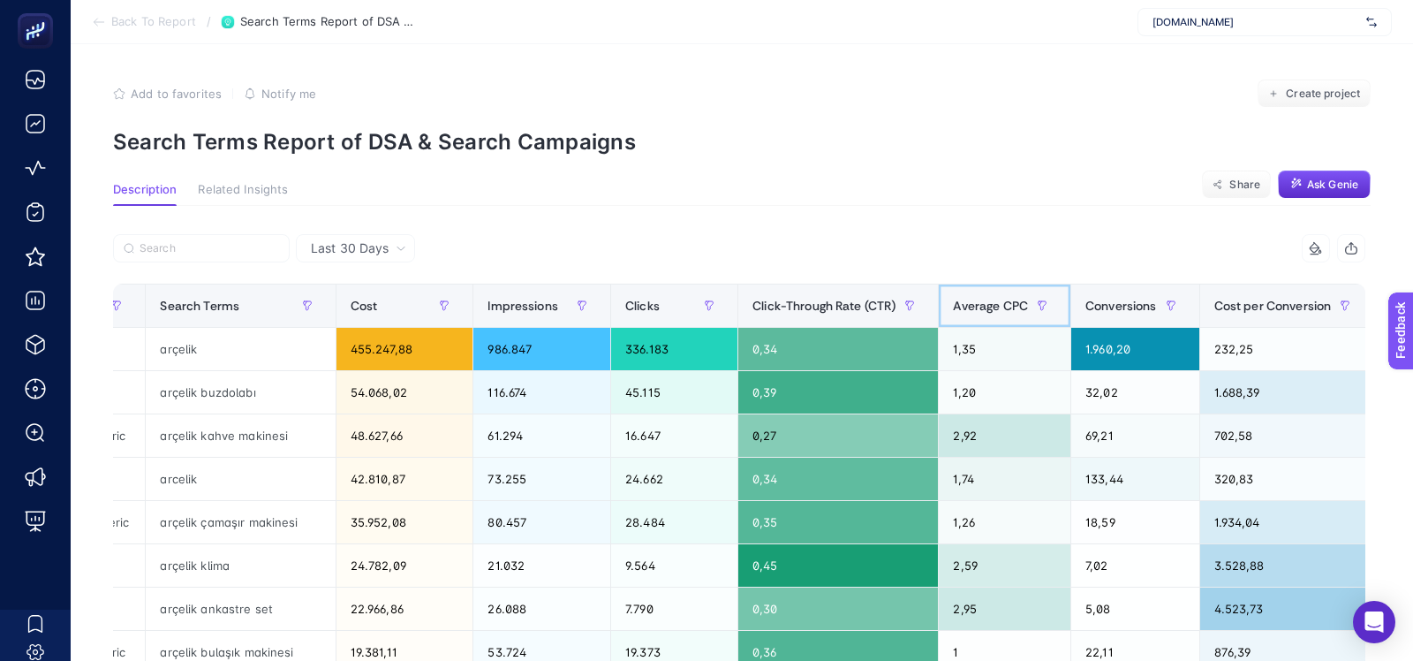
drag, startPoint x: 996, startPoint y: 293, endPoint x: 996, endPoint y: 304, distance: 10.6
click at [996, 293] on div "Average CPC" at bounding box center [1004, 306] width 103 height 28
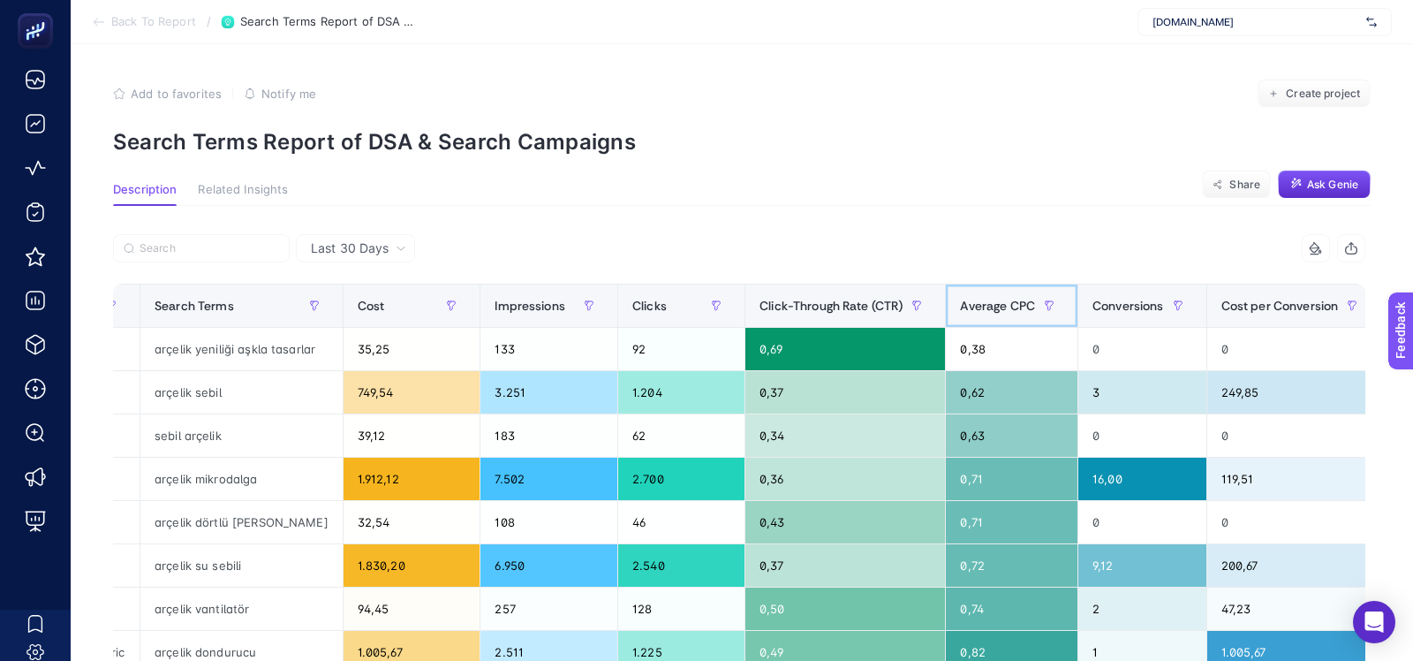
click at [983, 301] on span "Average CPC" at bounding box center [997, 306] width 75 height 14
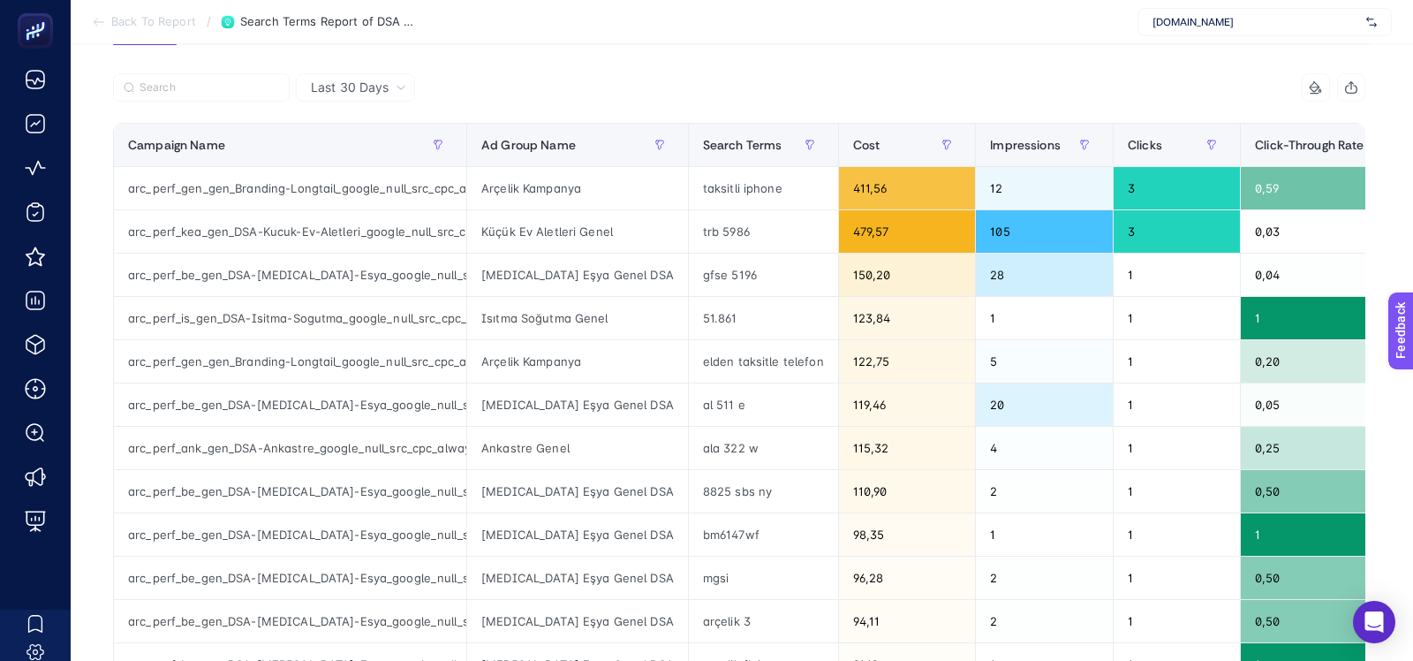
scroll to position [155, 0]
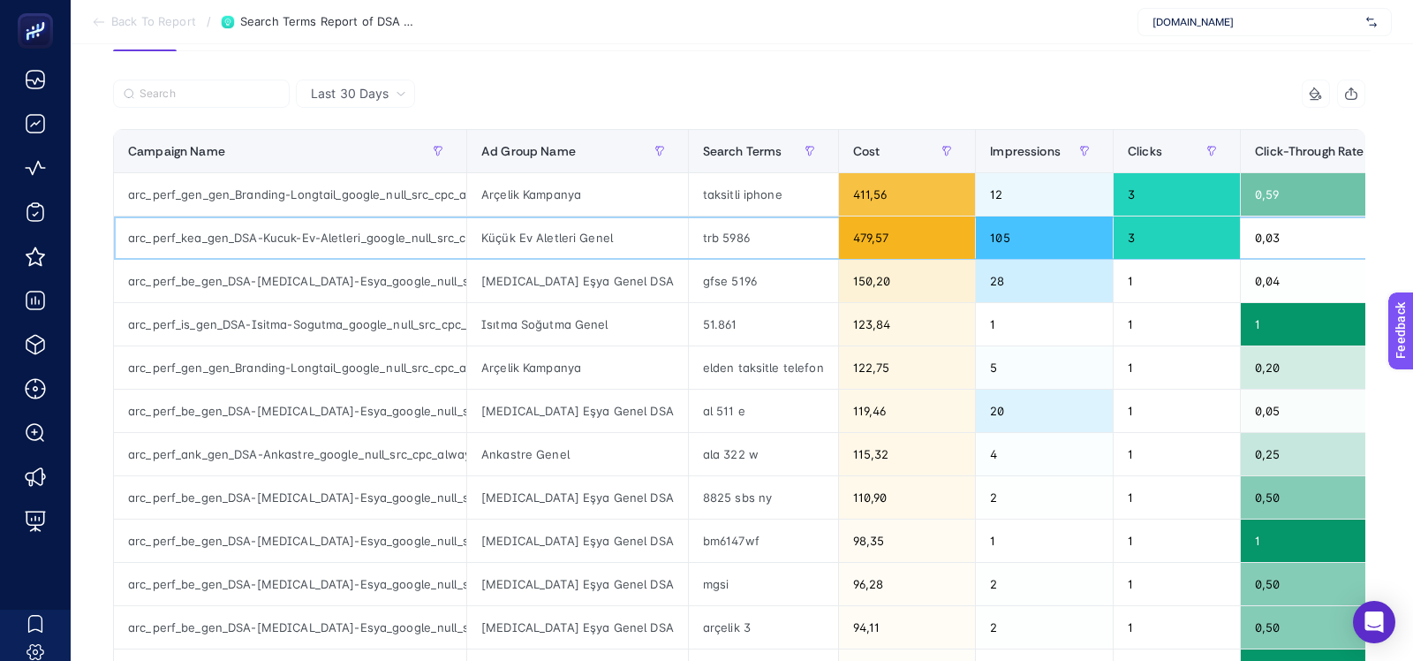
click at [314, 232] on div "arc_perf_kea_gen_DSA-Kucuk-Ev-Aletleri_google_null_src_cpc_alwayson" at bounding box center [290, 237] width 352 height 42
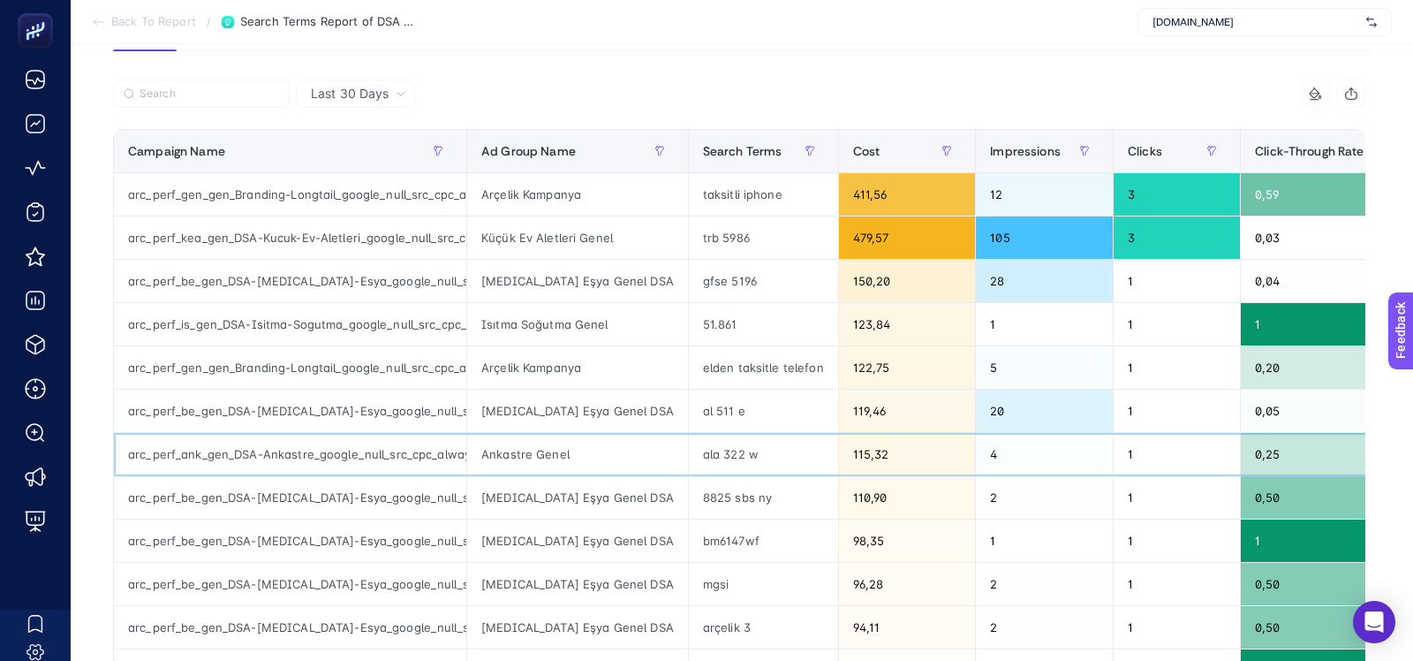
click at [341, 433] on div "arc_perf_ank_gen_DSA-Ankastre_google_null_src_cpc_alwayson" at bounding box center [290, 454] width 352 height 42
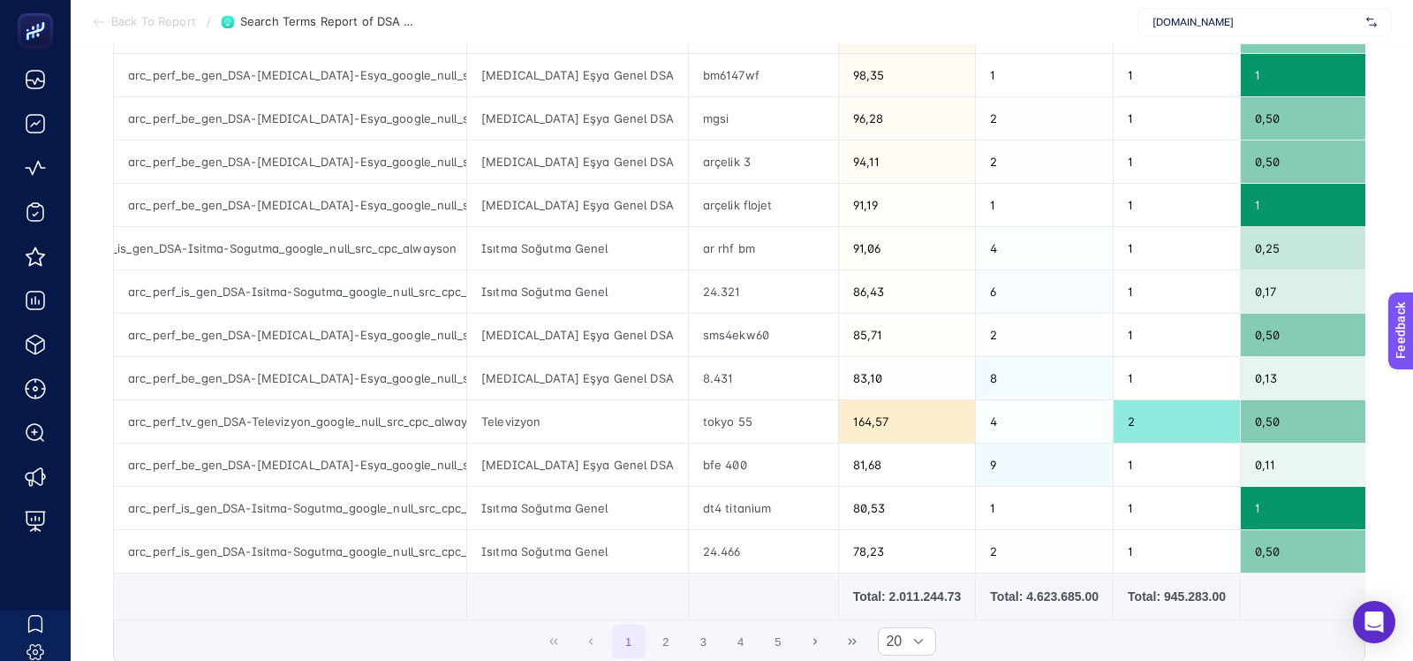
scroll to position [623, 0]
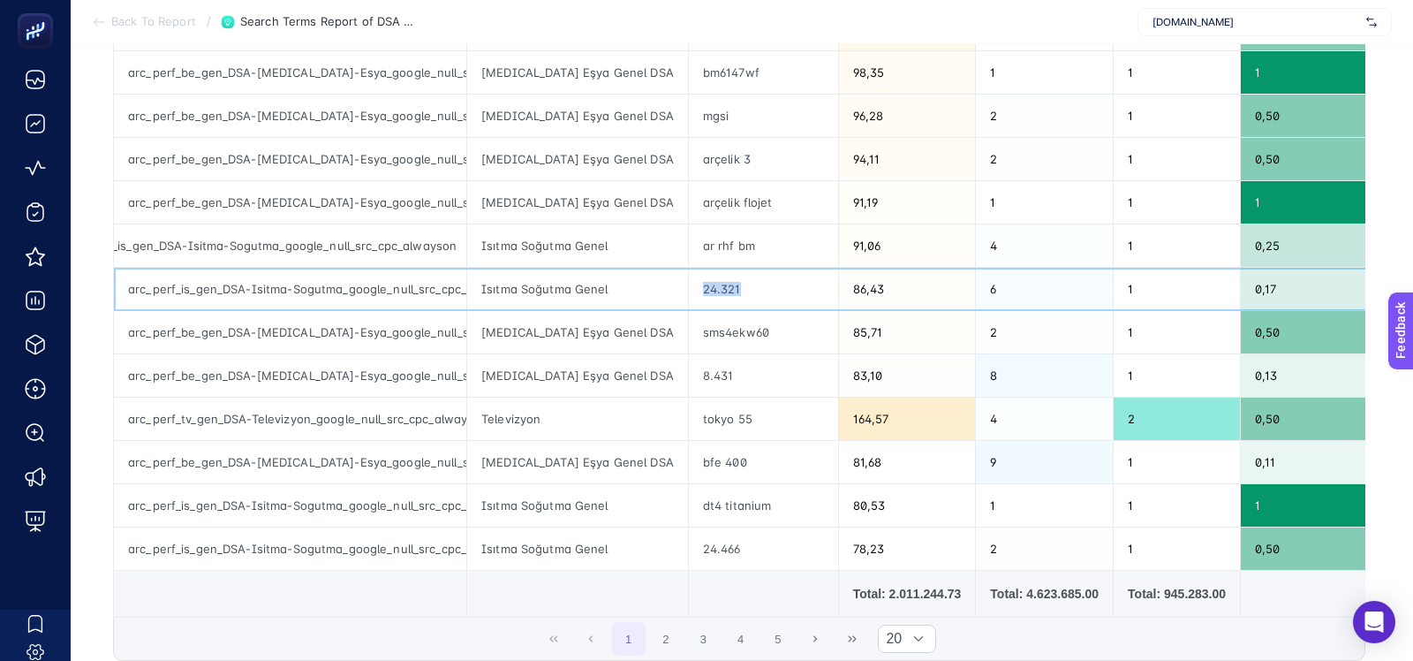
drag, startPoint x: 640, startPoint y: 277, endPoint x: 690, endPoint y: 277, distance: 50.4
click at [690, 277] on div "24.321" at bounding box center [763, 289] width 149 height 42
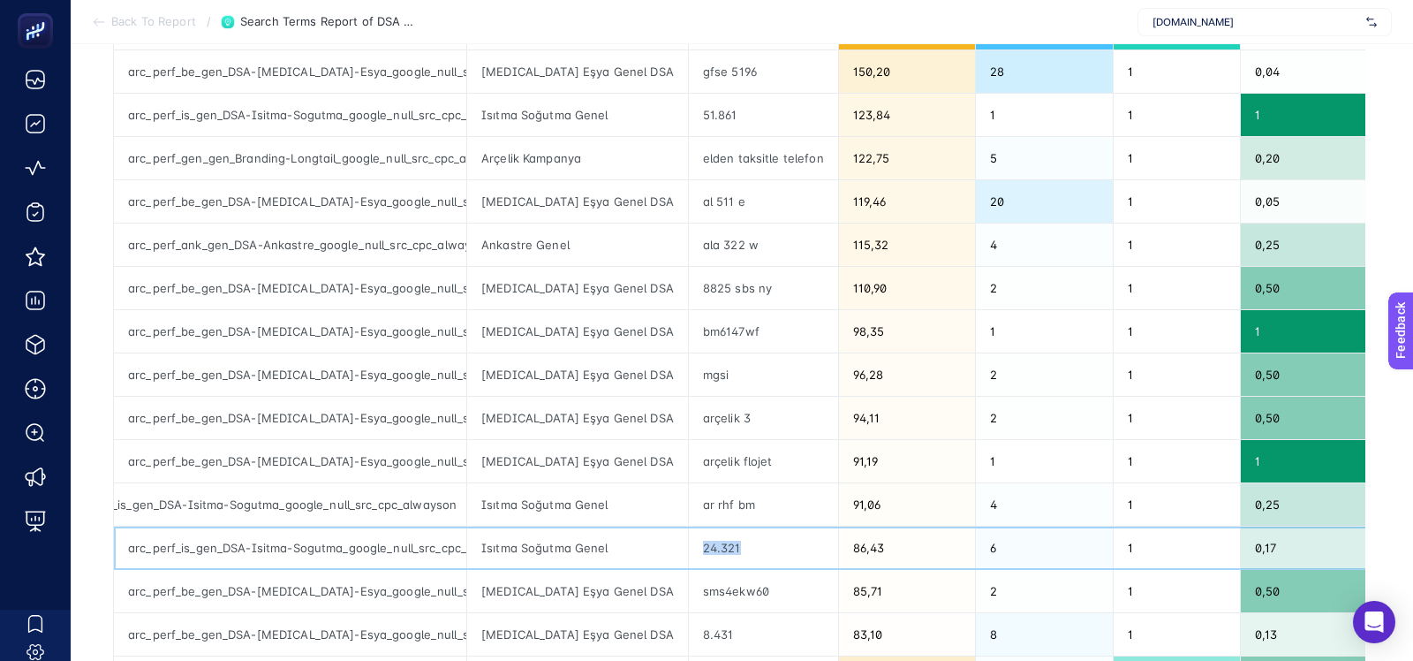
scroll to position [237, 0]
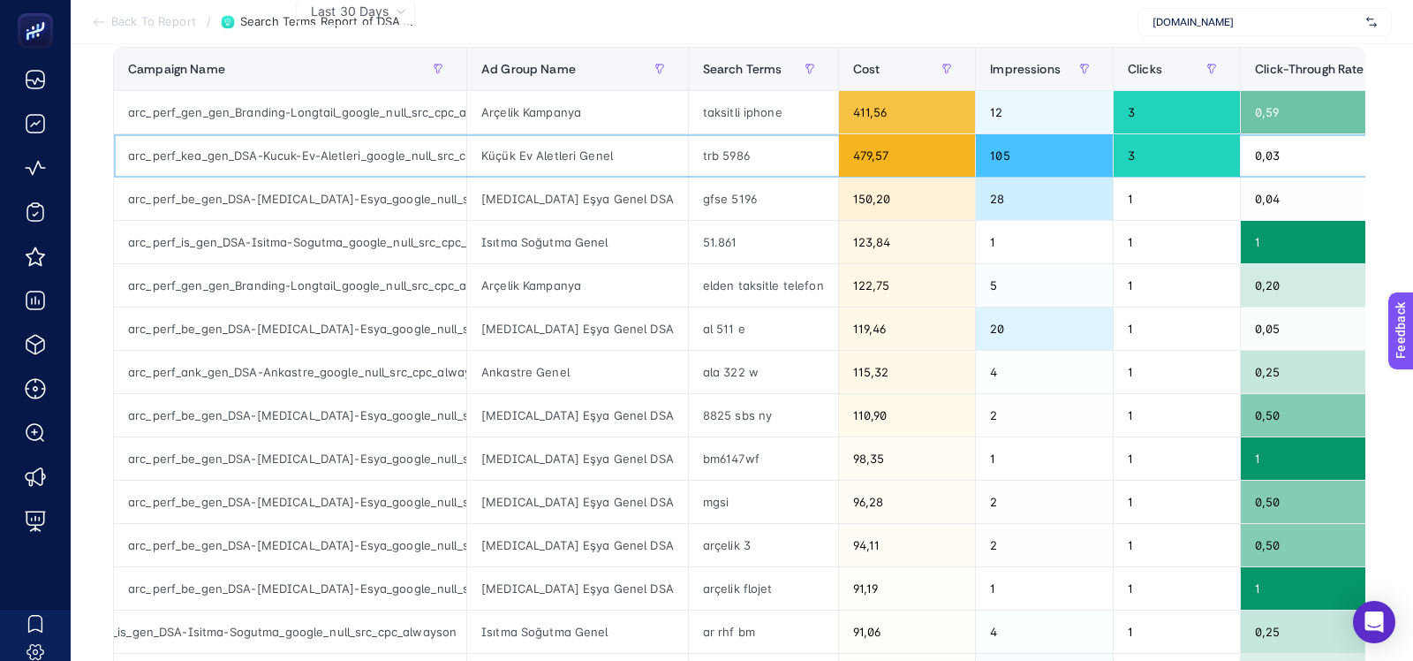
click at [689, 150] on div "trb 5986" at bounding box center [763, 155] width 149 height 42
click at [689, 156] on div "trb 5986" at bounding box center [763, 155] width 149 height 42
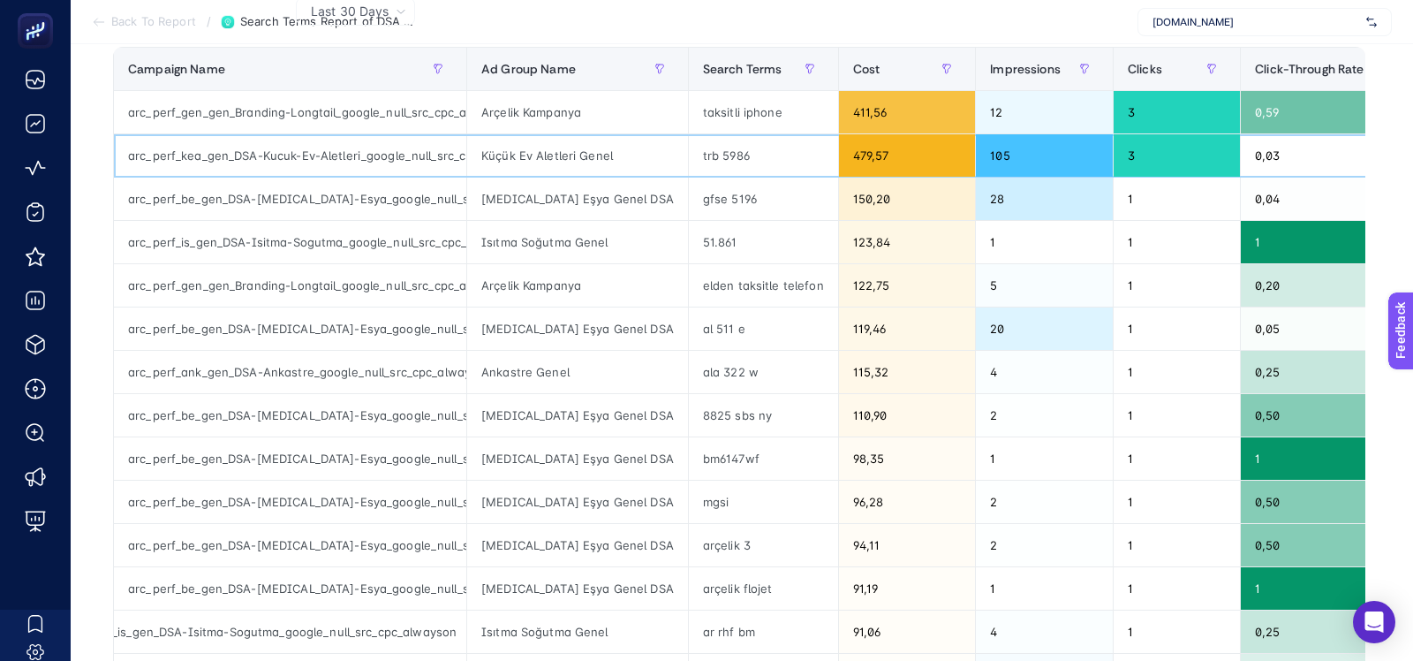
click at [689, 155] on div "trb 5986" at bounding box center [763, 155] width 149 height 42
click at [689, 158] on div "trb 5986" at bounding box center [763, 155] width 149 height 42
click at [689, 196] on div "gfse 5196" at bounding box center [763, 199] width 149 height 42
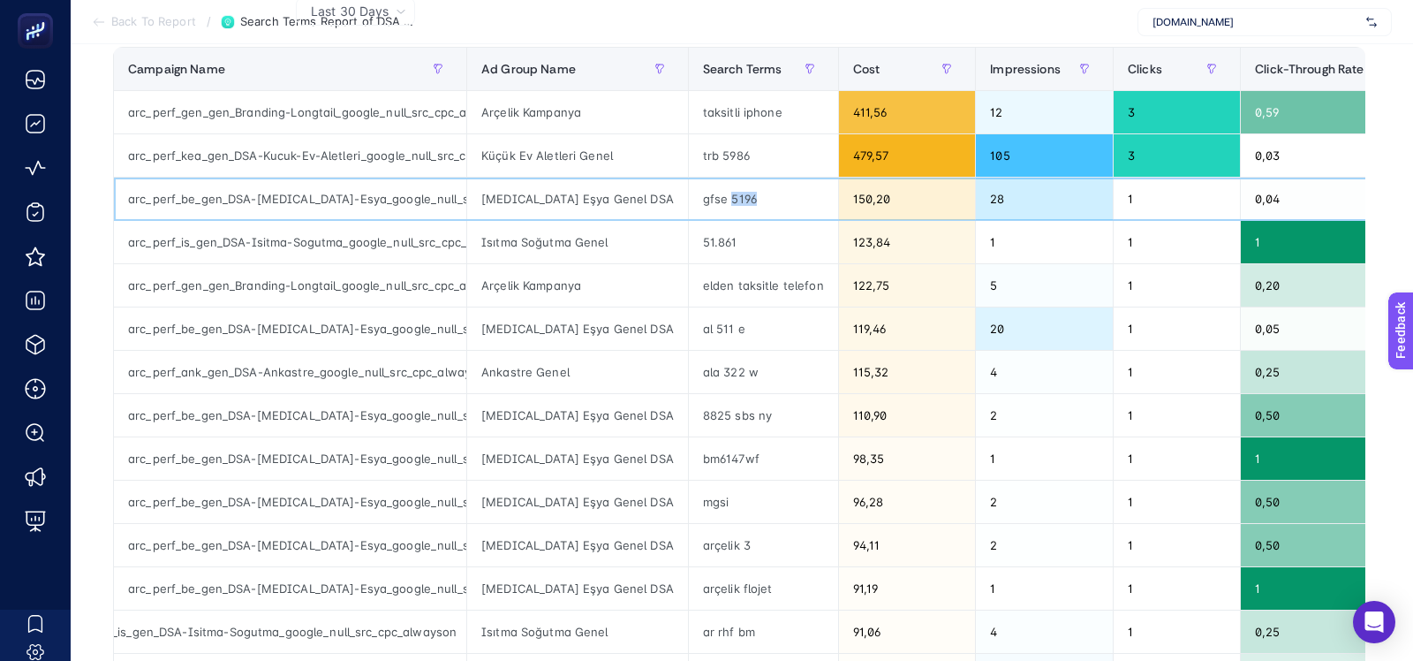
click at [689, 196] on div "gfse 5196" at bounding box center [763, 199] width 149 height 42
click at [689, 244] on div "51.861" at bounding box center [763, 242] width 149 height 42
click at [689, 194] on div "gfse 5196" at bounding box center [763, 199] width 149 height 42
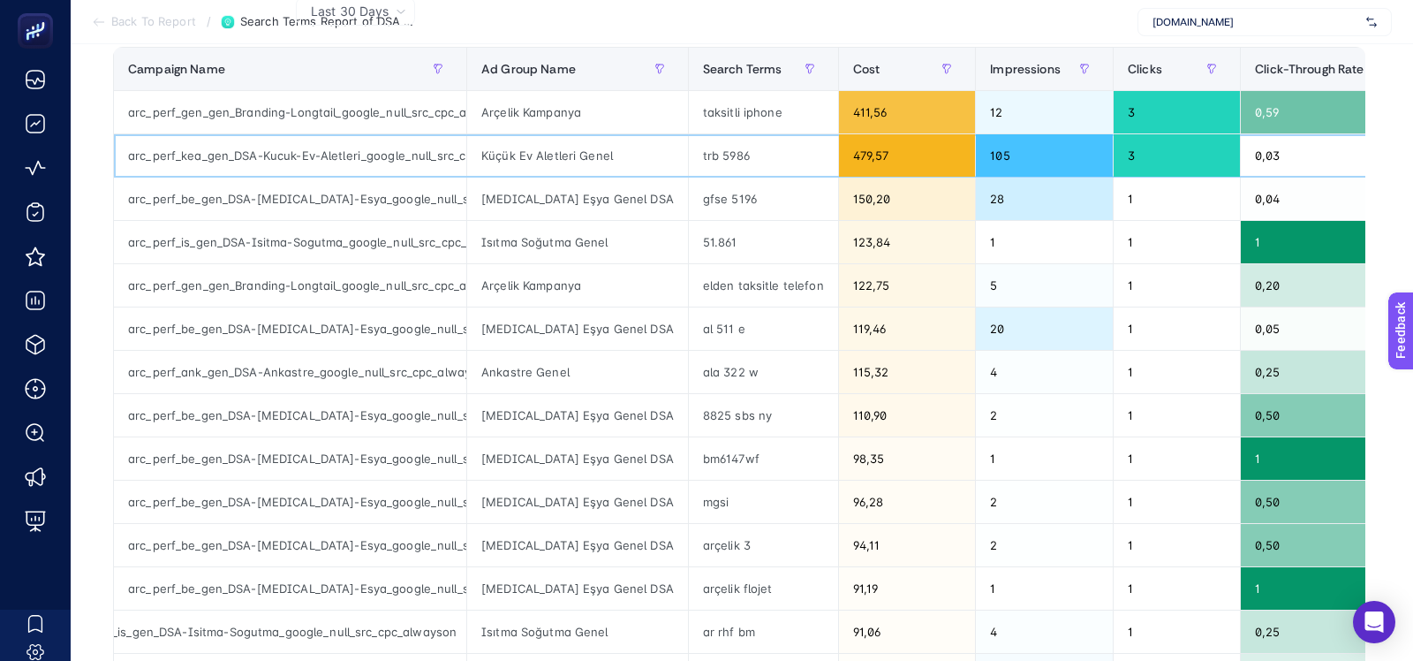
click at [689, 170] on div "trb 5986" at bounding box center [763, 155] width 149 height 42
click at [689, 154] on div "trb 5986" at bounding box center [763, 155] width 149 height 42
click at [689, 194] on div "gfse 5196" at bounding box center [763, 199] width 149 height 42
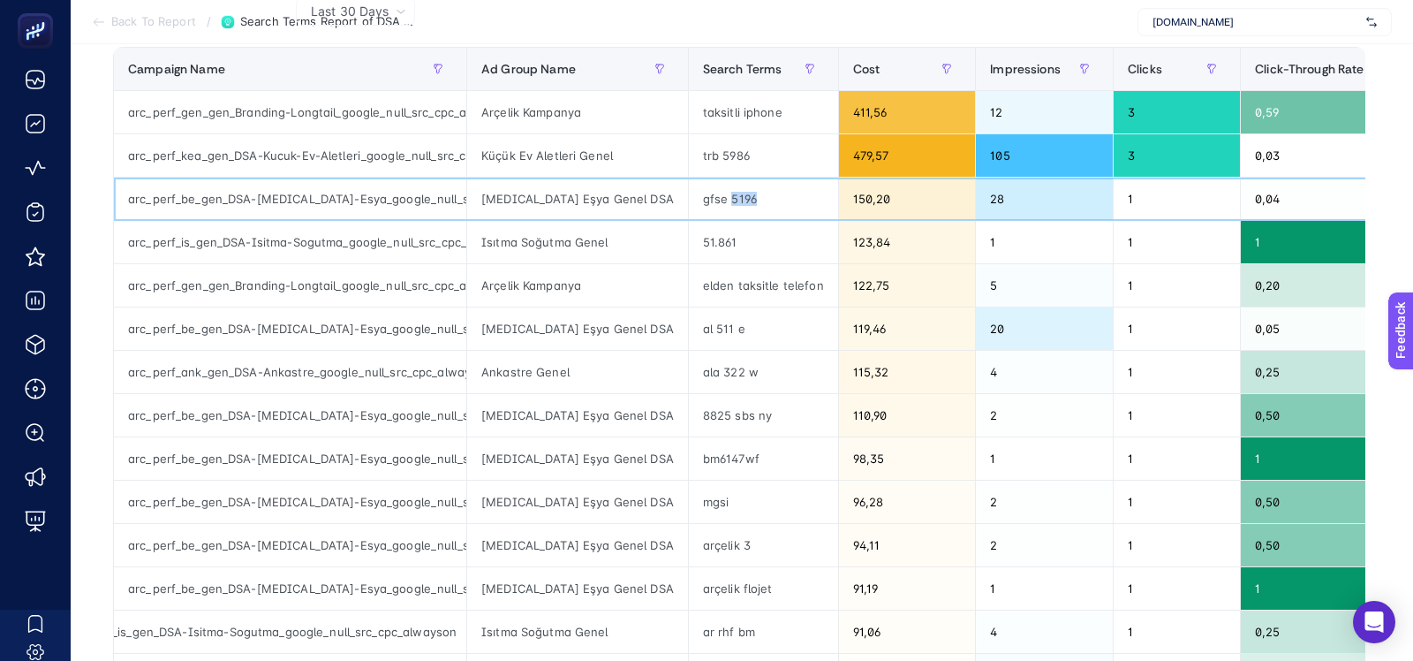
click at [689, 194] on div "gfse 5196" at bounding box center [763, 199] width 149 height 42
click at [689, 200] on div "gfse 5196" at bounding box center [763, 199] width 149 height 42
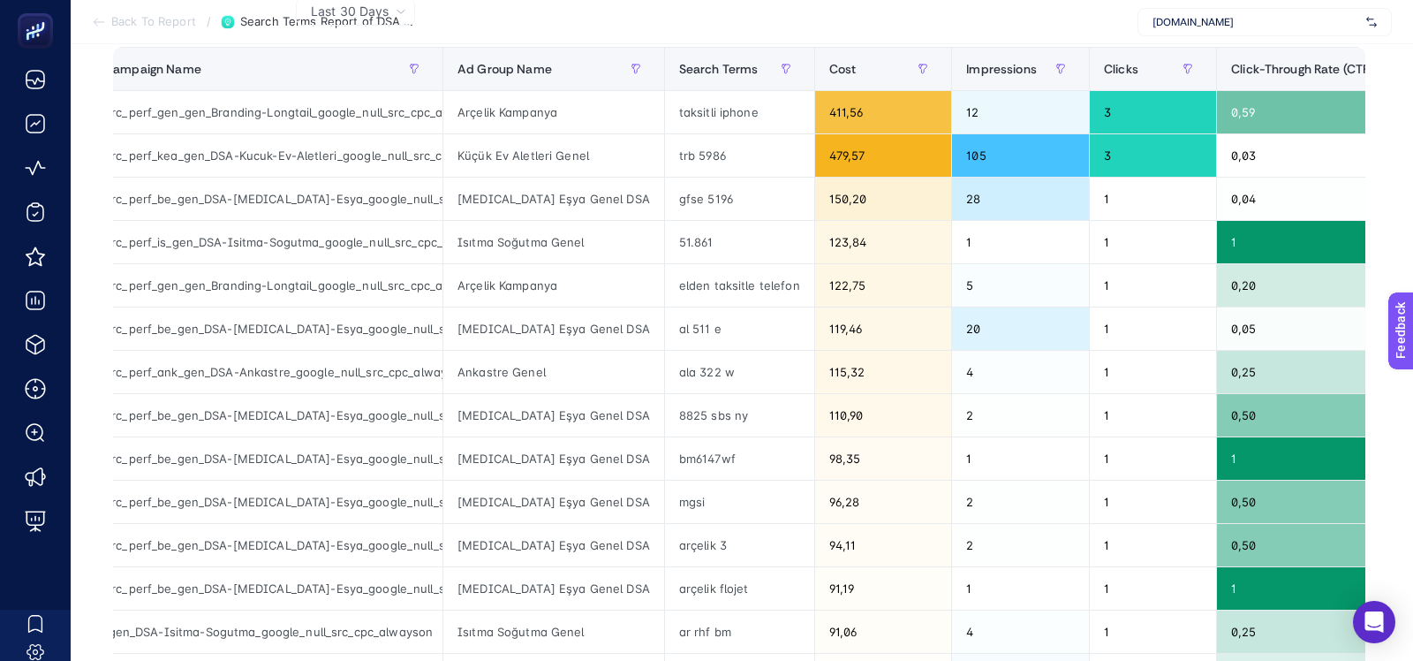
scroll to position [0, 25]
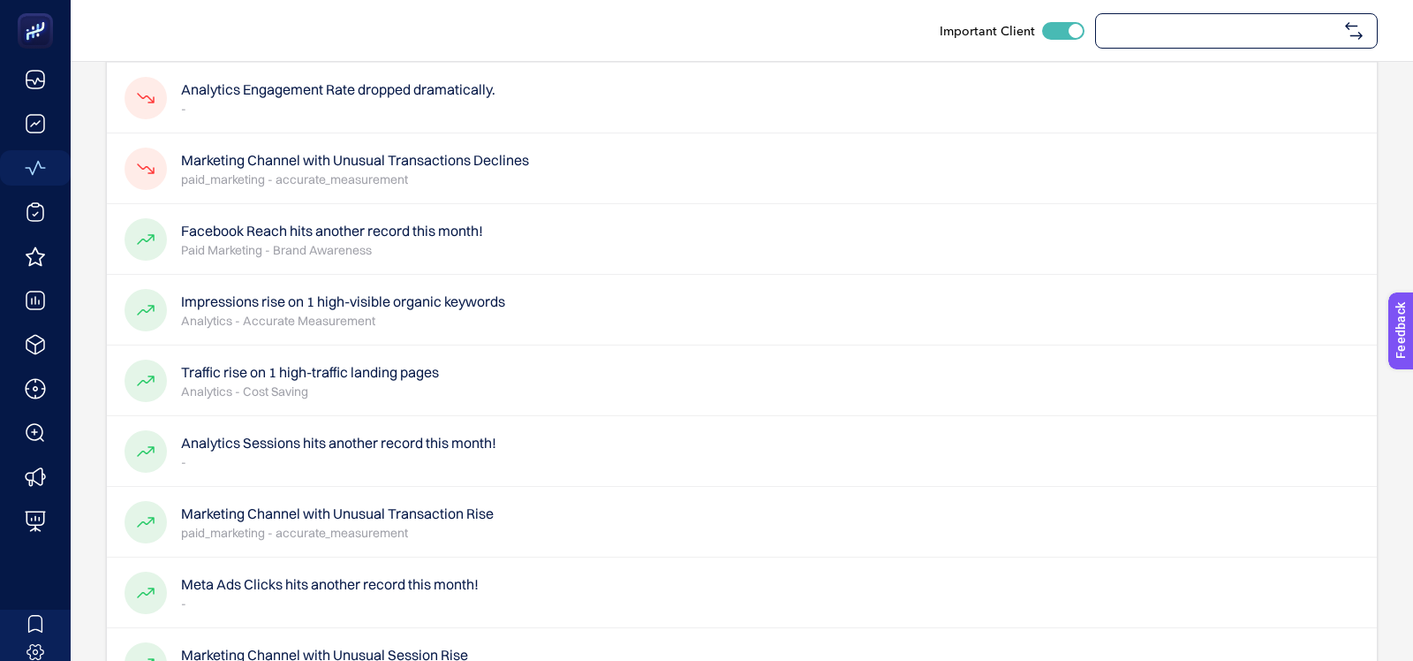
checkbox input "true"
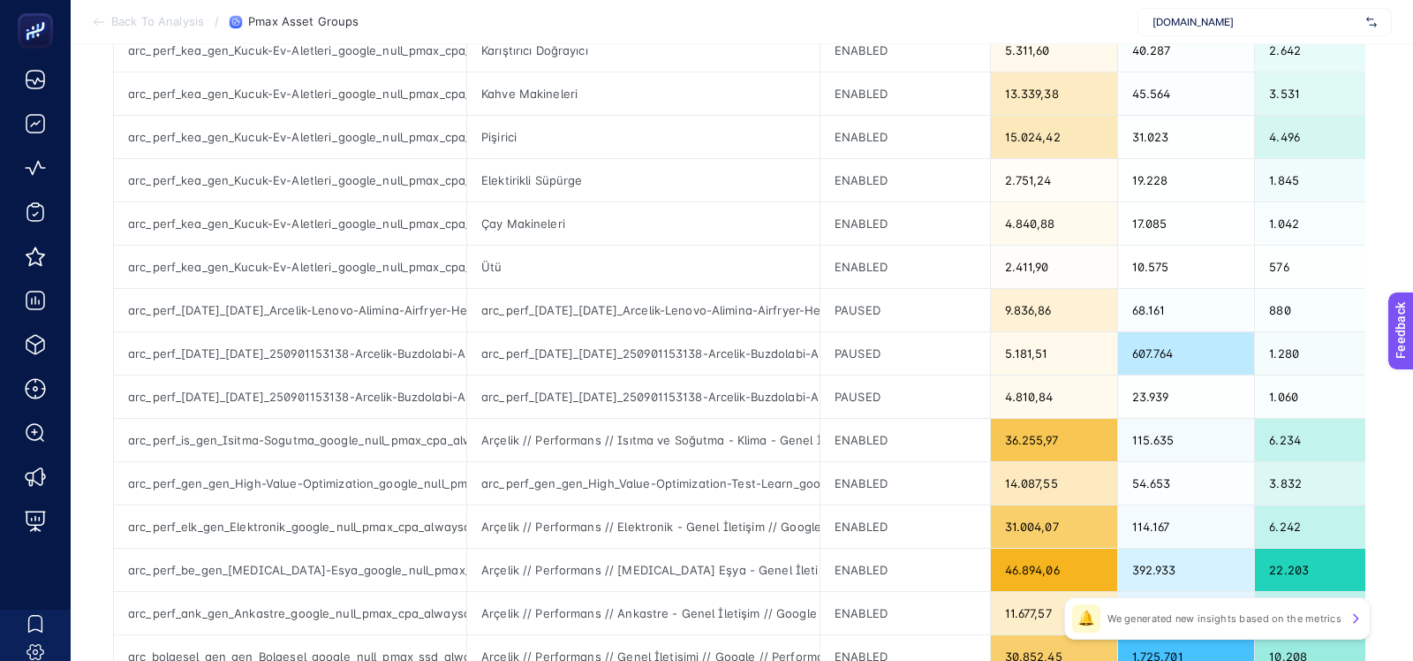
scroll to position [431, 0]
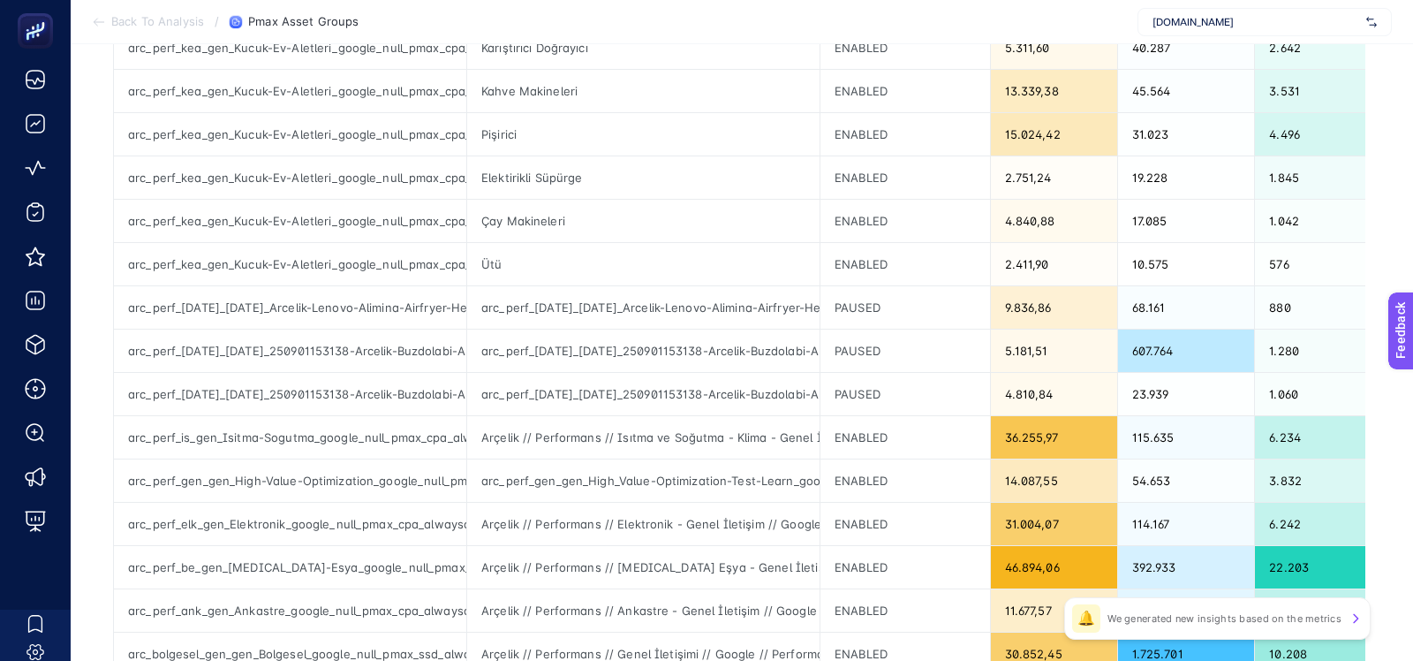
click at [373, 304] on div "arc_perf_[DATE]_[DATE]_Arcelik-Lenovo-Alimina-Airfryer-Hediye_google_null_pmax_…" at bounding box center [290, 307] width 352 height 42
click at [373, 304] on div "arc_perf_karma_karma_Arcelik-Lenovo-Alimina-Airfryer-Hediye_google_null_pmax_cp…" at bounding box center [290, 307] width 352 height 42
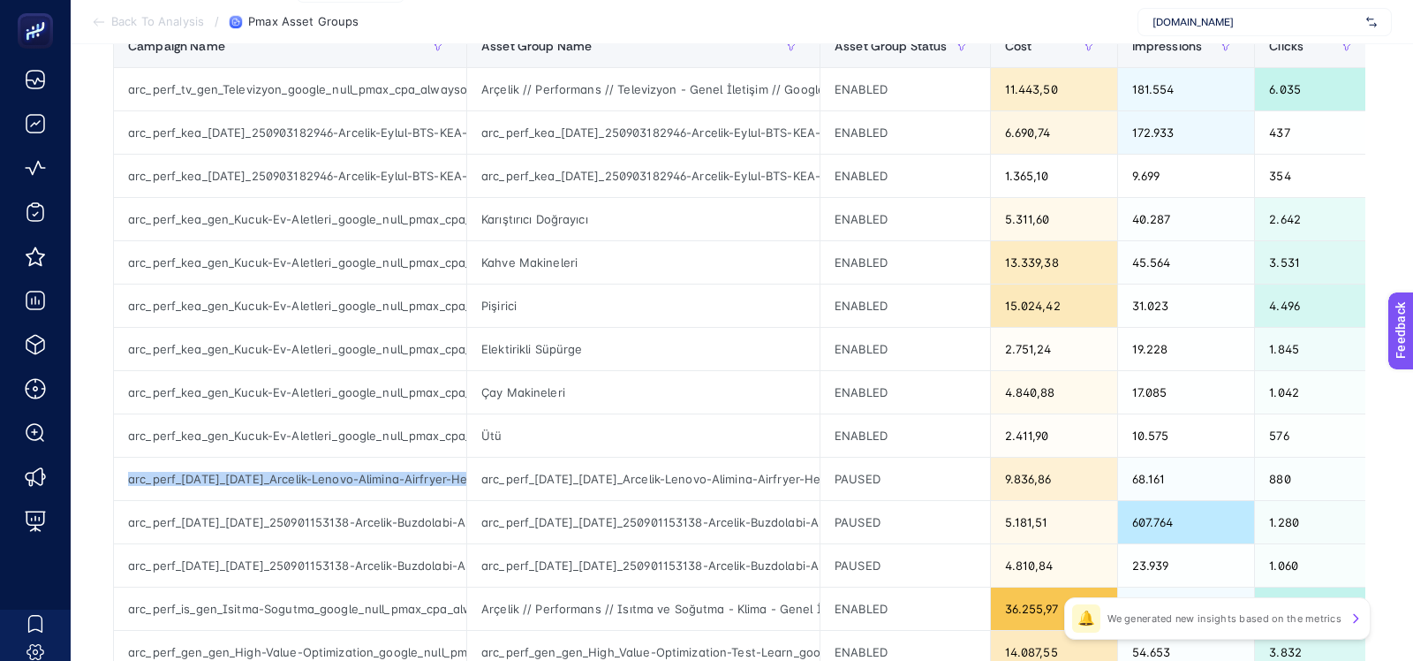
scroll to position [249, 0]
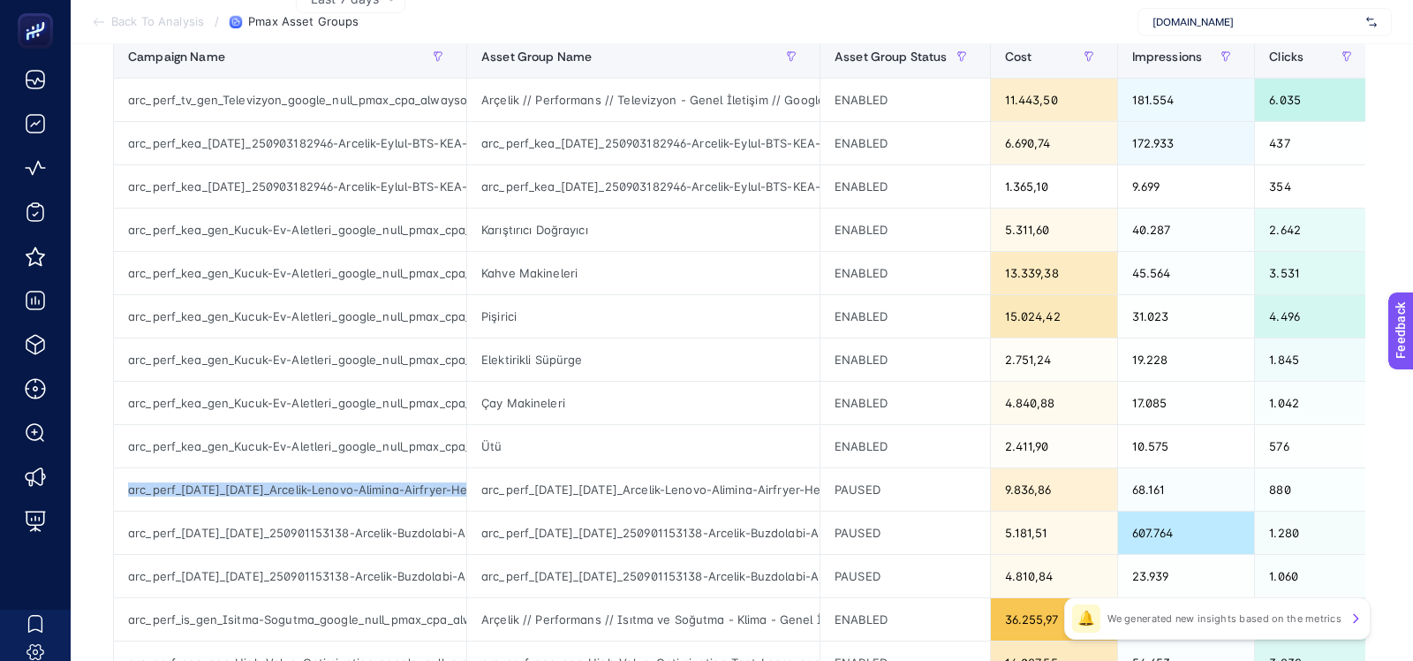
click at [274, 490] on div "arc_perf_karma_karma_Arcelik-Lenovo-Alimina-Airfryer-Hediye_google_null_pmax_cp…" at bounding box center [290, 489] width 352 height 42
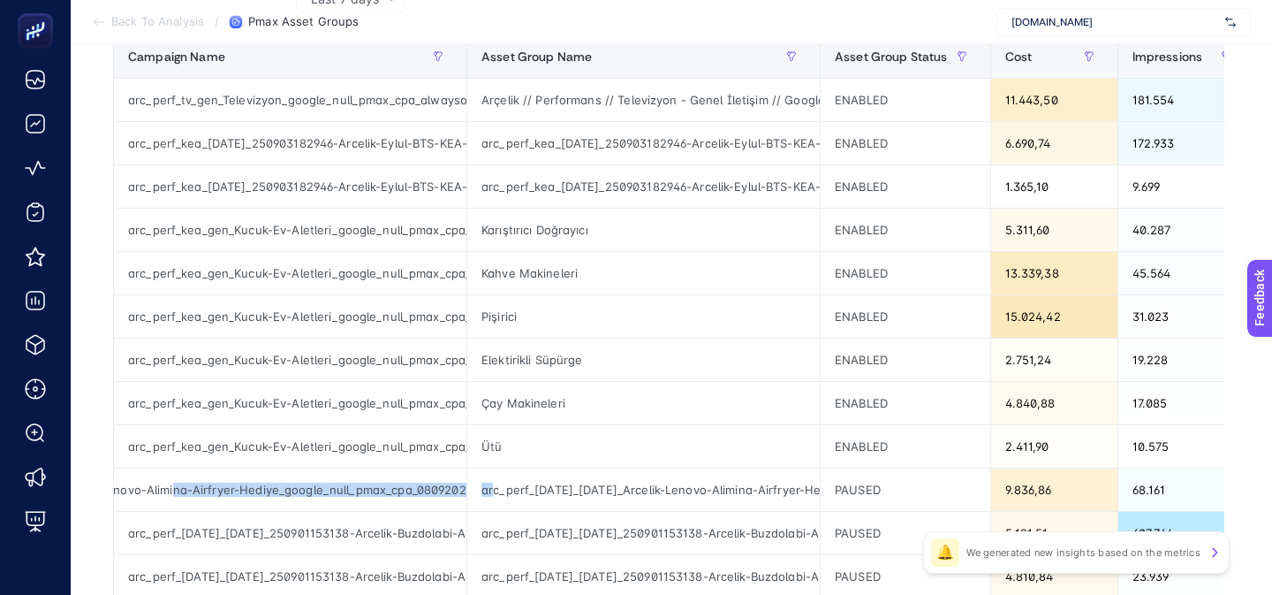
scroll to position [0, 284]
drag, startPoint x: 391, startPoint y: 491, endPoint x: 496, endPoint y: 491, distance: 104.2
click at [496, 491] on tr "arc_perf_karma_karma_Arcelik-Lenovo-Alimina-Airfryer-Hediye_google_null_pmax_cp…" at bounding box center [1093, 489] width 1959 height 43
click at [429, 493] on div "arc_perf_karma_karma_Arcelik-Lenovo-Alimina-Airfryer-Hediye_google_null_pmax_cp…" at bounding box center [290, 489] width 352 height 42
click at [418, 490] on div "arc_perf_karma_karma_Arcelik-Lenovo-Alimina-Airfryer-Hediye_google_null_pmax_cp…" at bounding box center [290, 489] width 352 height 42
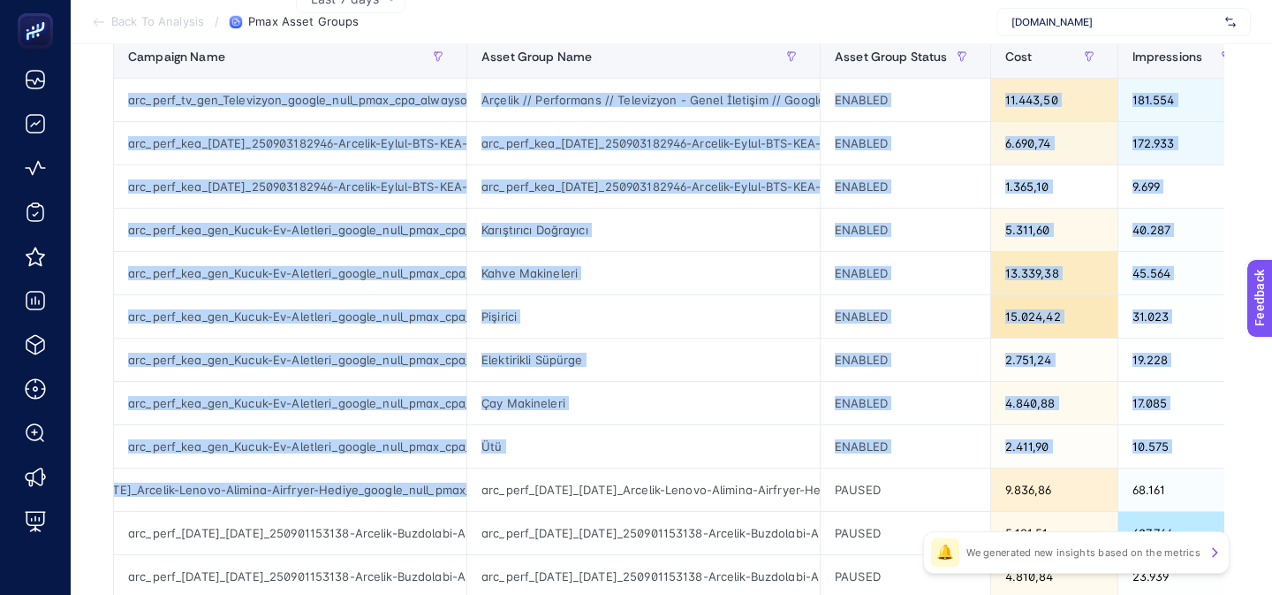
scroll to position [0, 0]
drag, startPoint x: 355, startPoint y: 492, endPoint x: 100, endPoint y: 479, distance: 255.6
click at [100, 479] on div "Last 7 days 8 items selected Campaign Name Asset Group Name Asset Group Status …" at bounding box center [669, 519] width 1140 height 1069
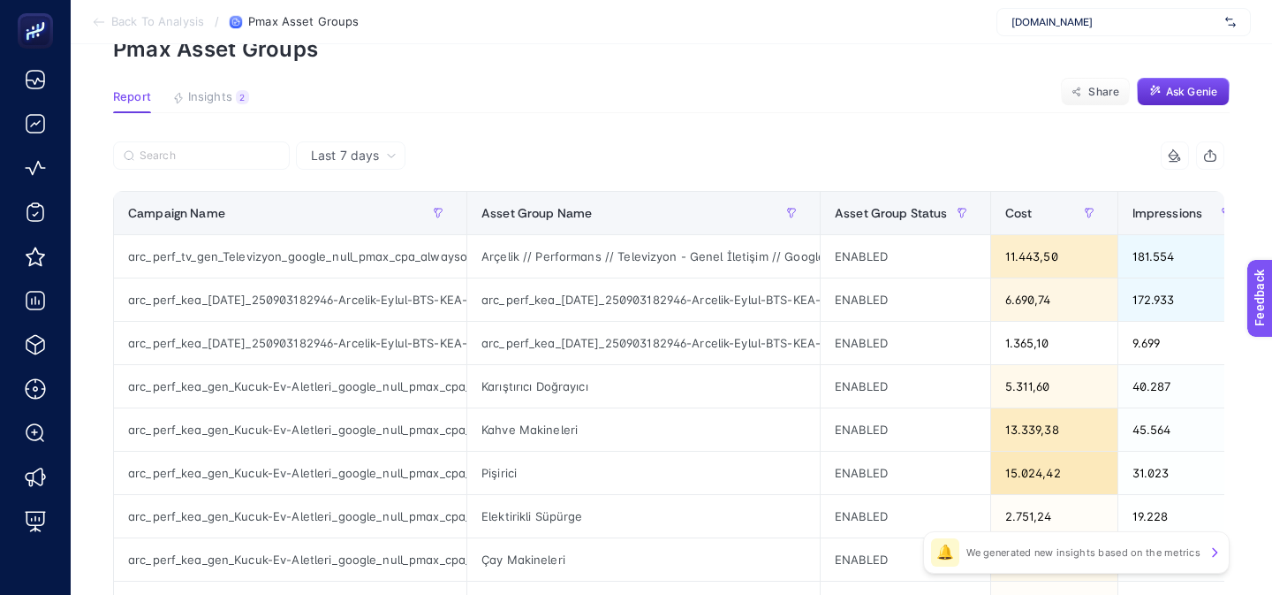
scroll to position [85, 0]
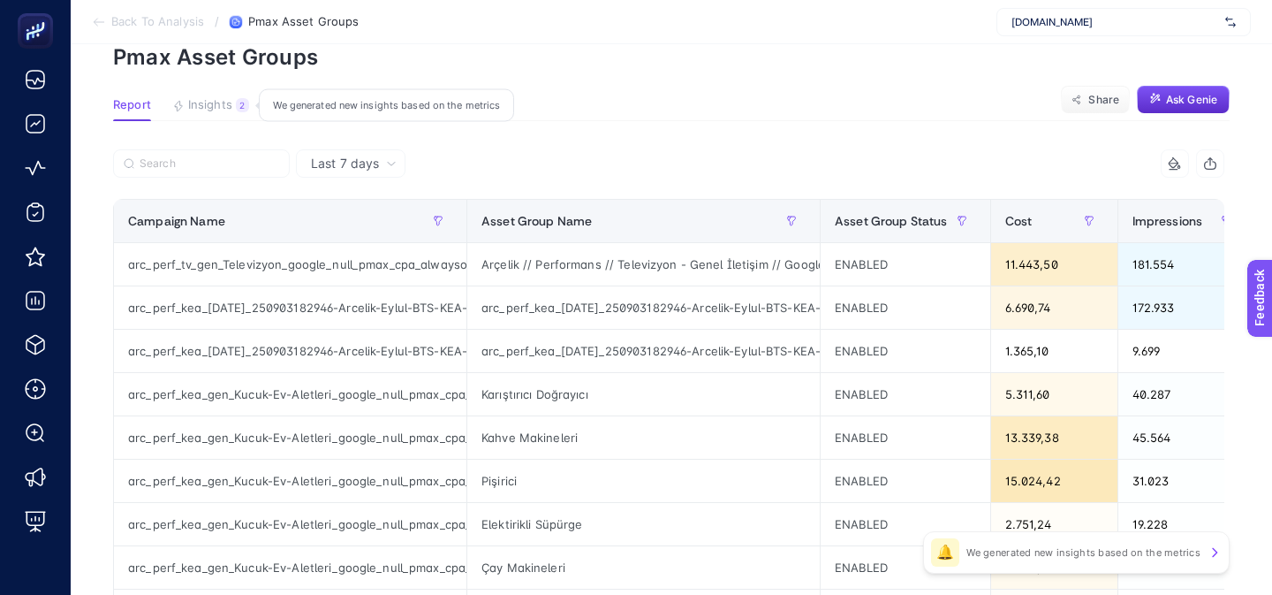
click at [225, 116] on button "Insights 2 We generated new insights based on the metrics" at bounding box center [210, 109] width 77 height 23
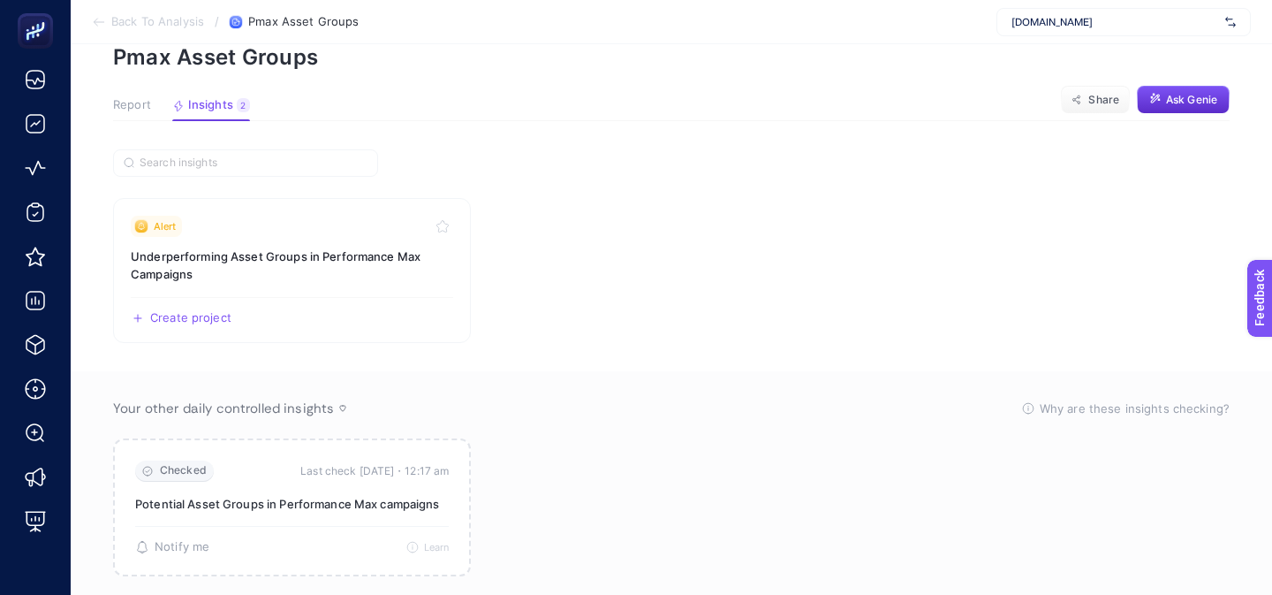
click at [143, 114] on button "Report" at bounding box center [132, 109] width 38 height 23
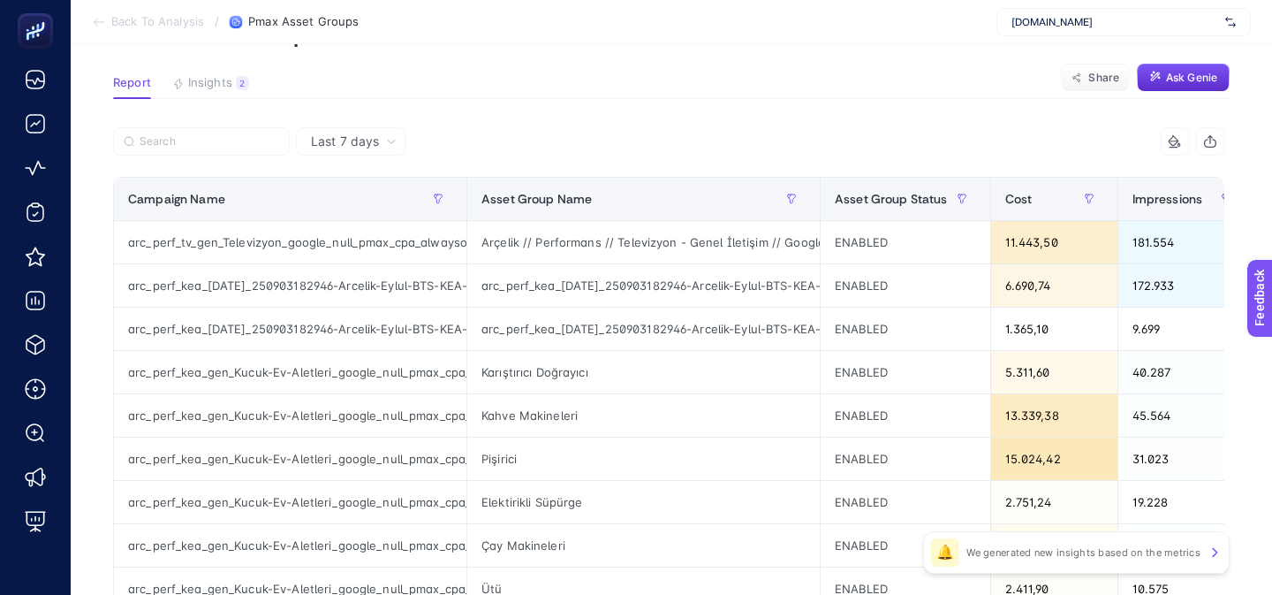
scroll to position [110, 0]
click at [347, 148] on div "Last 7 days" at bounding box center [351, 139] width 110 height 28
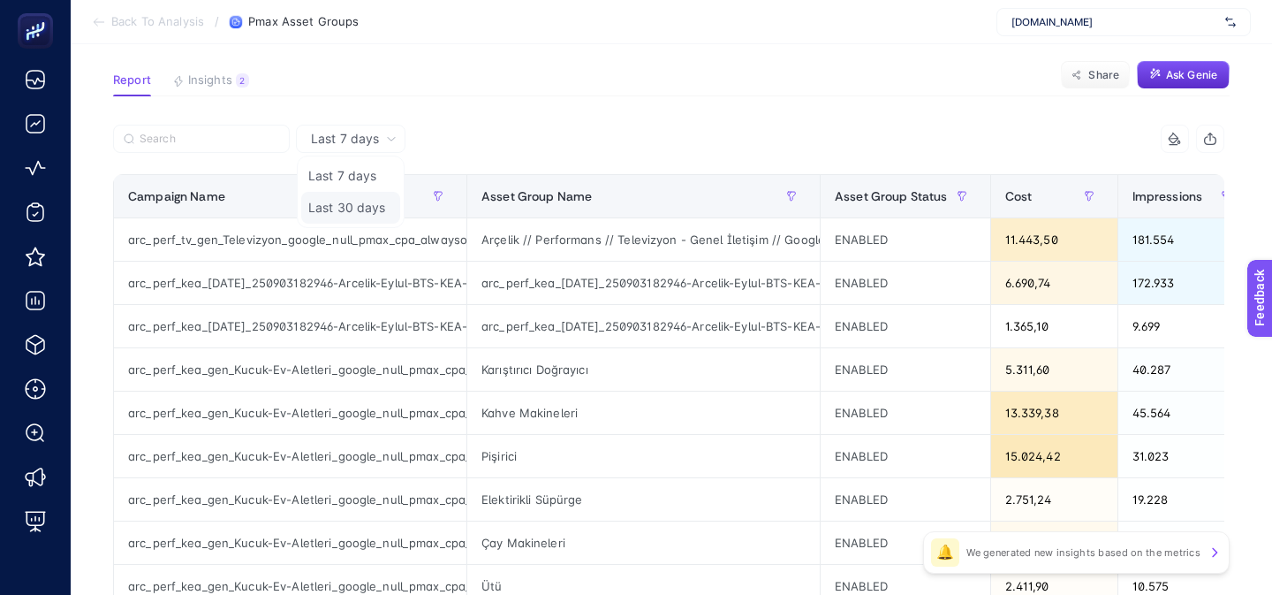
click at [345, 204] on li "Last 30 days" at bounding box center [350, 208] width 99 height 32
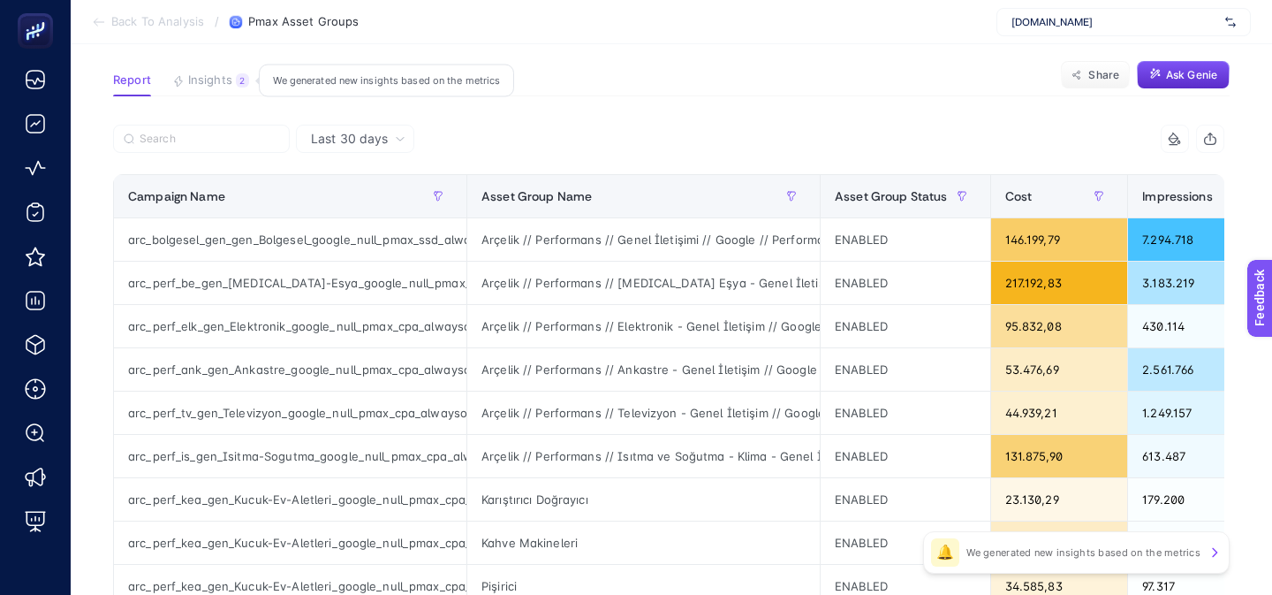
click at [209, 79] on span "Insights" at bounding box center [210, 80] width 44 height 14
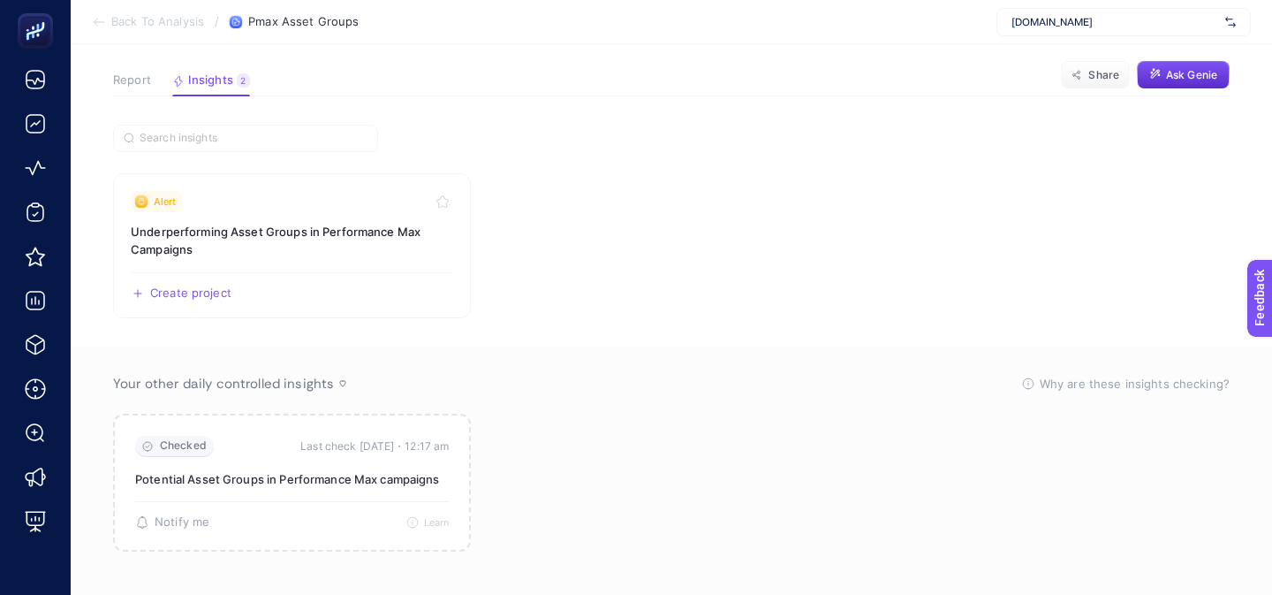
click at [150, 80] on div "Report Insights 2 We generated new insights based on the metrics" at bounding box center [181, 84] width 137 height 23
click at [144, 80] on span "Report" at bounding box center [132, 80] width 38 height 14
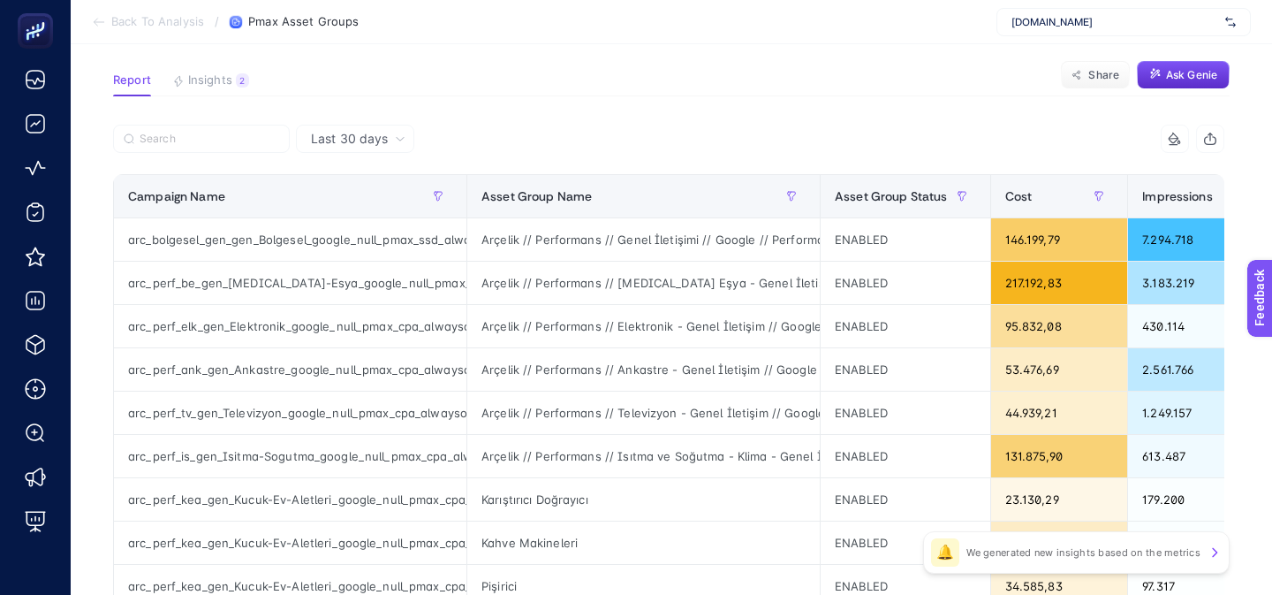
click at [363, 148] on div "Last 30 days" at bounding box center [355, 139] width 118 height 28
click at [338, 216] on li "Last 30 days" at bounding box center [355, 208] width 108 height 32
click at [349, 144] on span "Last 30 days" at bounding box center [349, 139] width 77 height 18
click at [345, 174] on li "Last 7 days" at bounding box center [355, 176] width 108 height 32
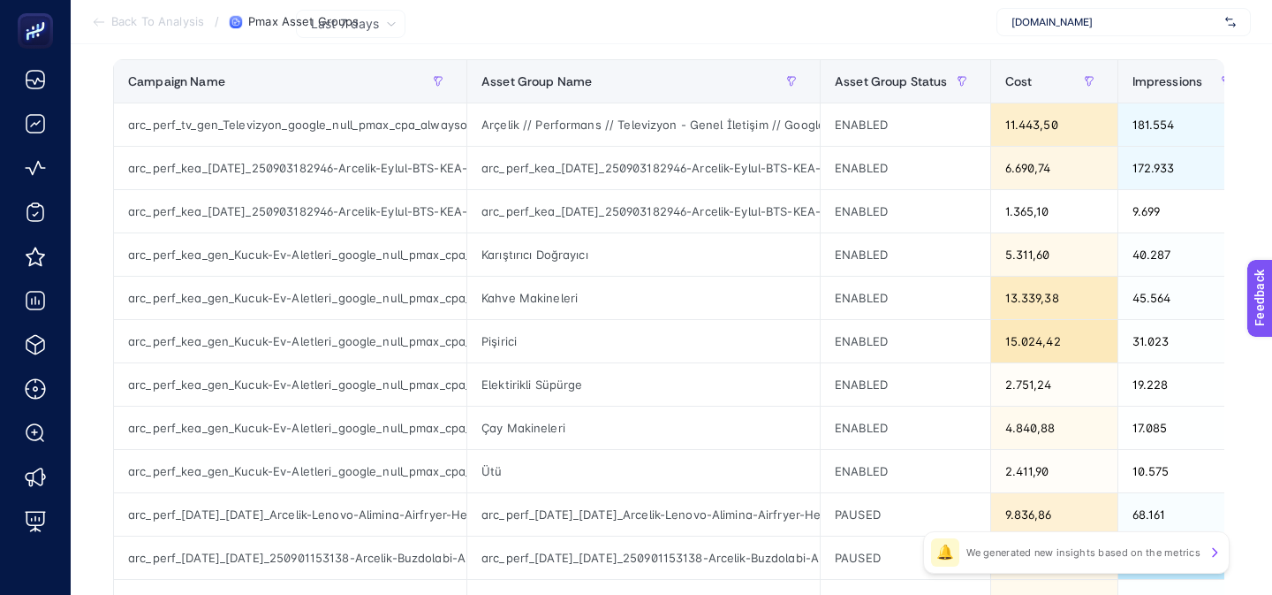
scroll to position [223, 0]
click at [296, 315] on div "arc_perf_kea_gen_Kucuk-Ev-Aletleri_google_null_pmax_cpa_alwayson" at bounding box center [290, 298] width 352 height 42
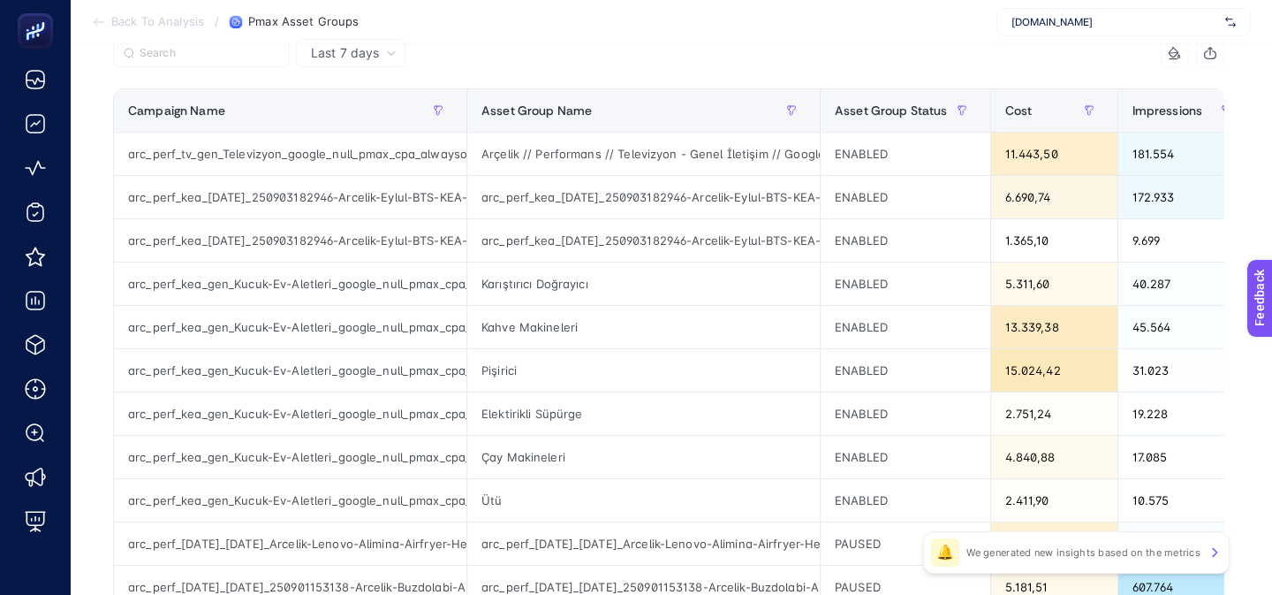
scroll to position [192, 0]
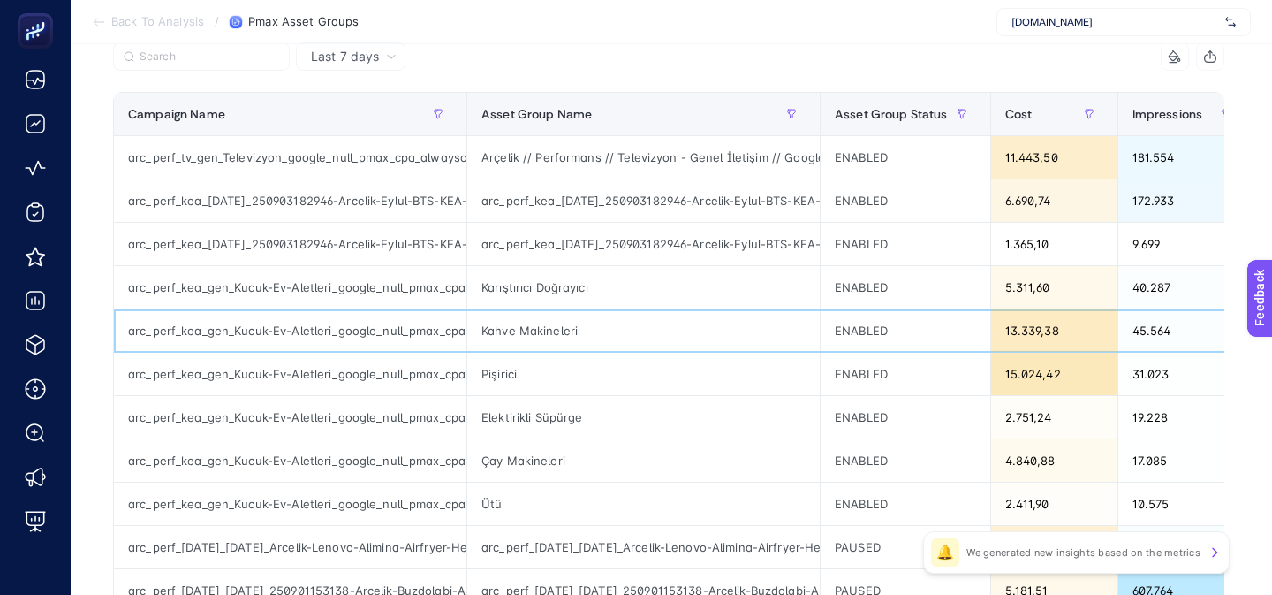
click at [498, 330] on div "Kahve Makineleri" at bounding box center [643, 330] width 352 height 42
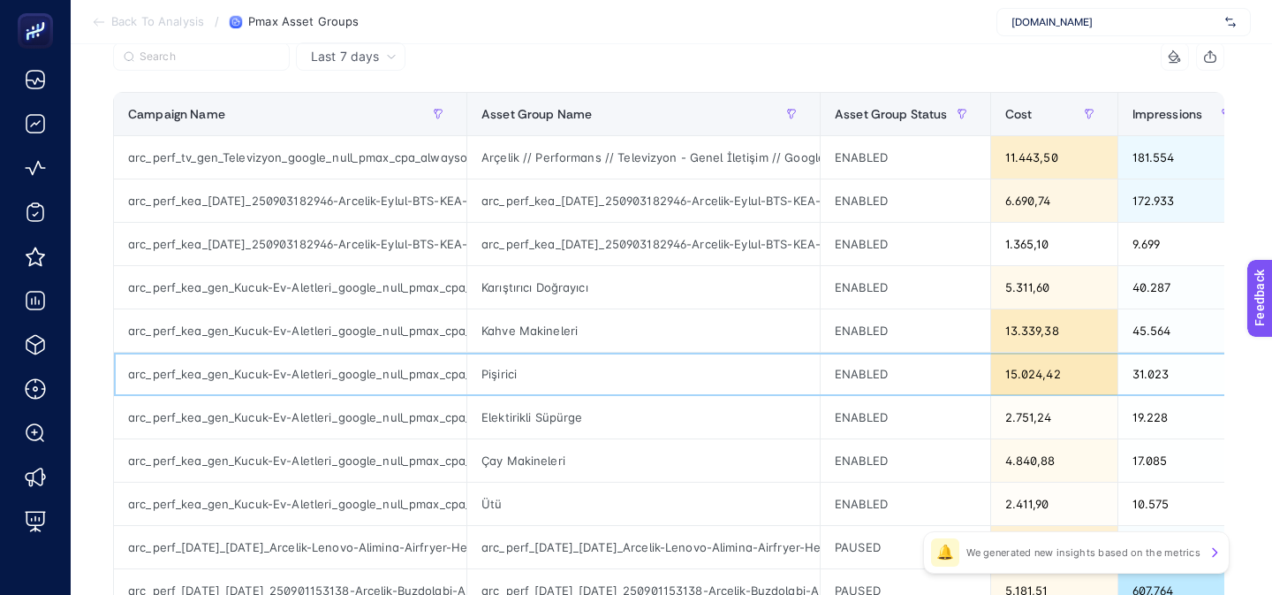
click at [366, 358] on div "arc_perf_kea_gen_Kucuk-Ev-Aletleri_google_null_pmax_cpa_alwayson" at bounding box center [290, 373] width 352 height 42
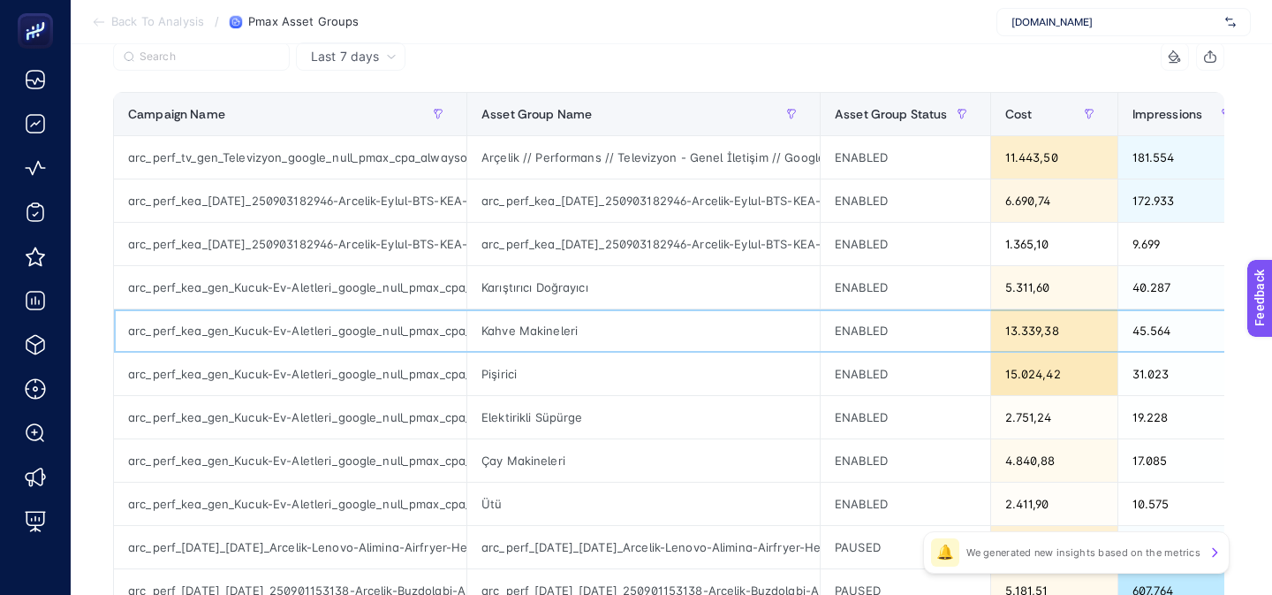
click at [578, 332] on div "Kahve Makineleri" at bounding box center [643, 330] width 352 height 42
click at [543, 333] on div "Kahve Makineleri" at bounding box center [643, 330] width 352 height 42
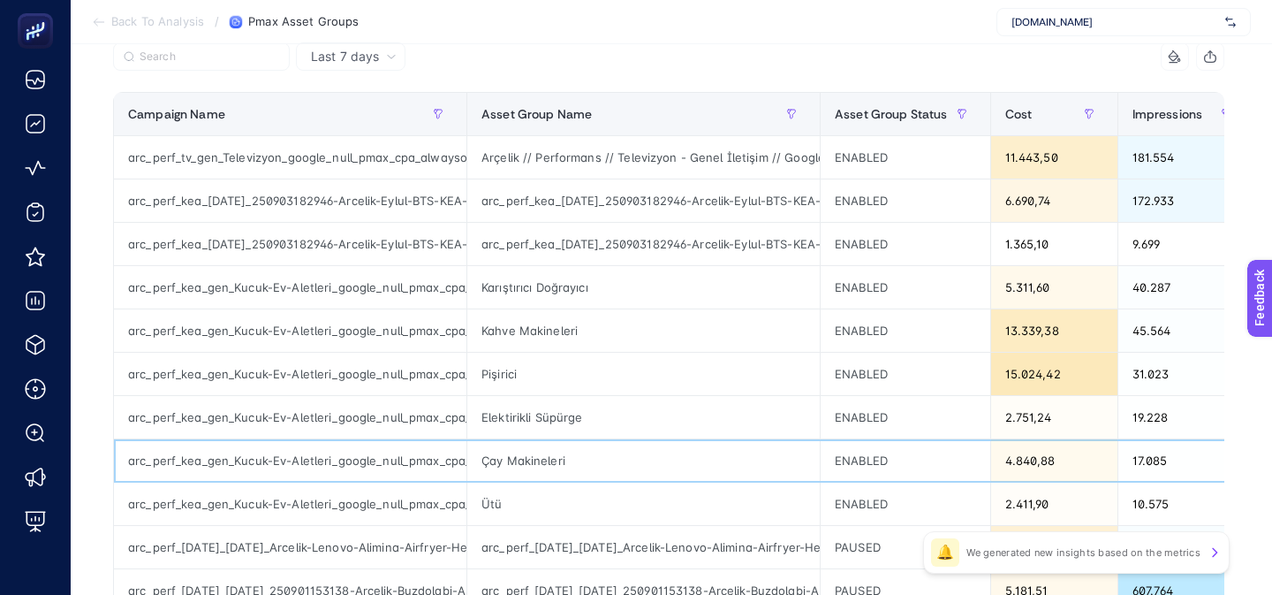
click at [496, 458] on div "Çay Makineleri" at bounding box center [643, 460] width 352 height 42
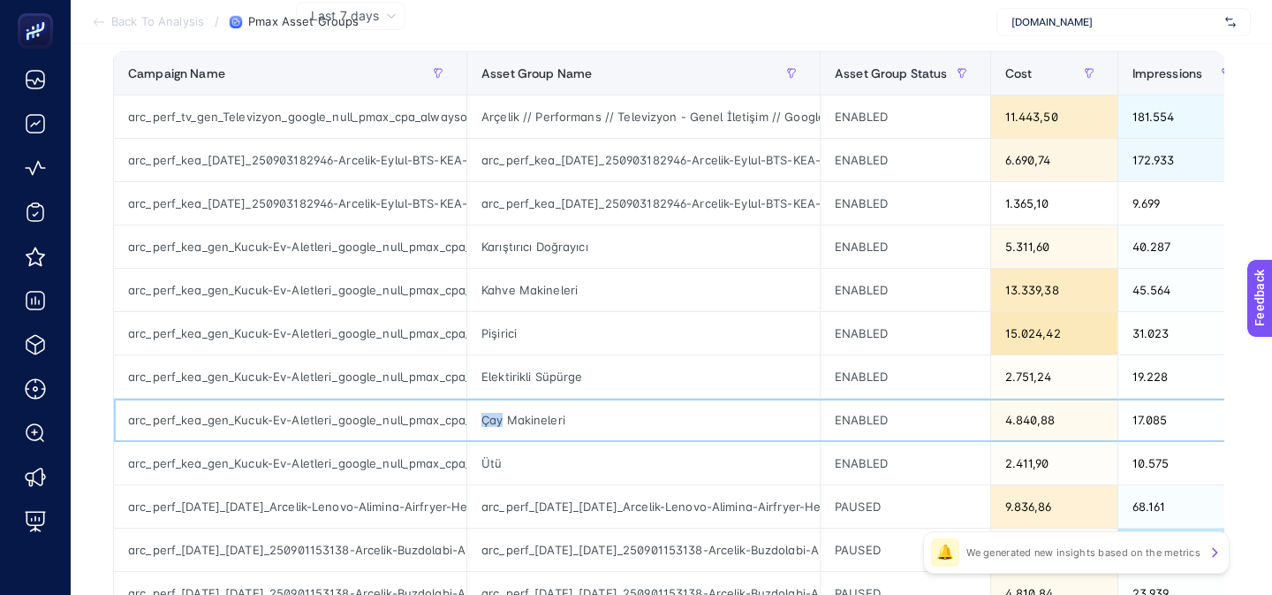
scroll to position [234, 0]
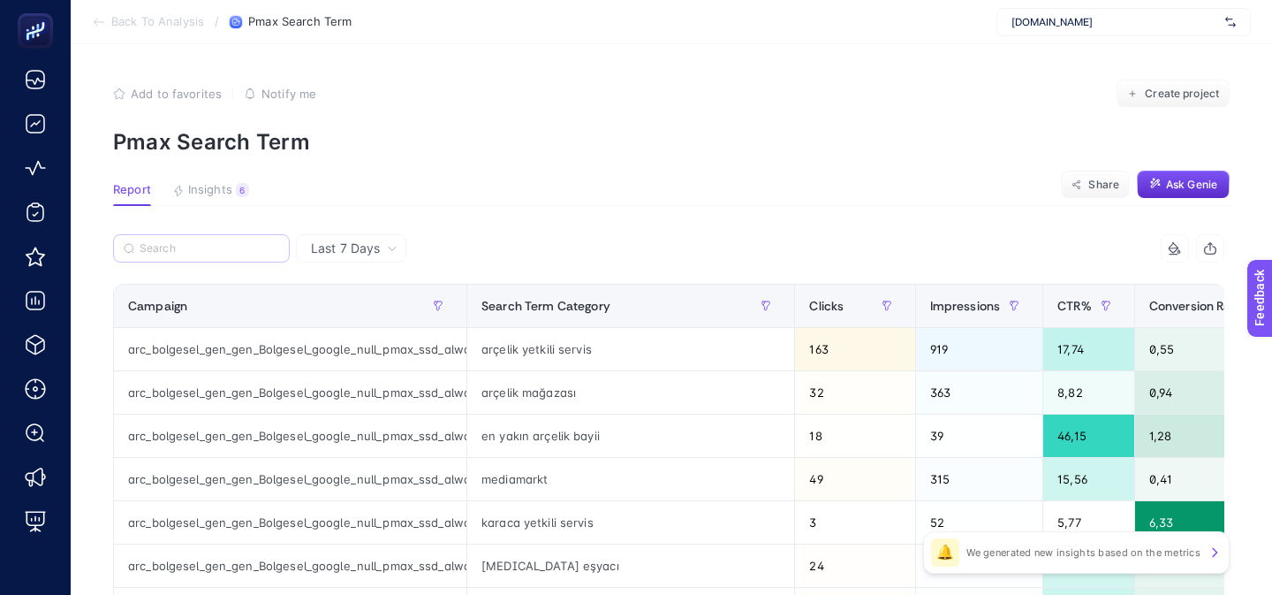
click at [182, 257] on label at bounding box center [201, 248] width 177 height 28
click at [182, 255] on input "Search" at bounding box center [210, 248] width 140 height 13
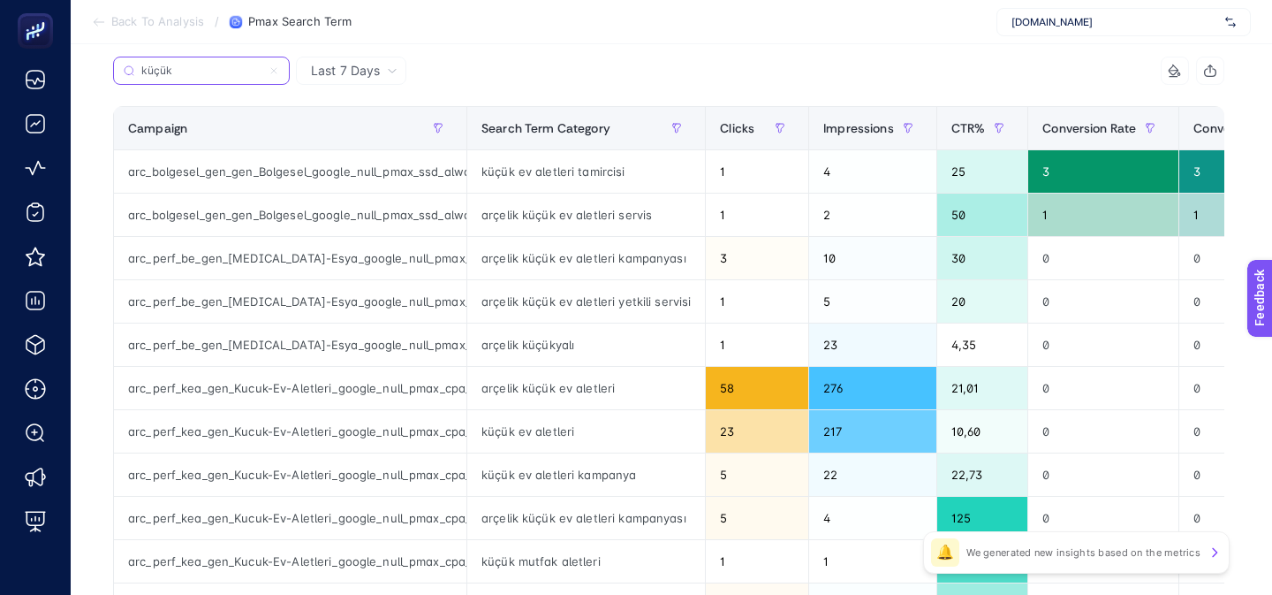
scroll to position [180, 0]
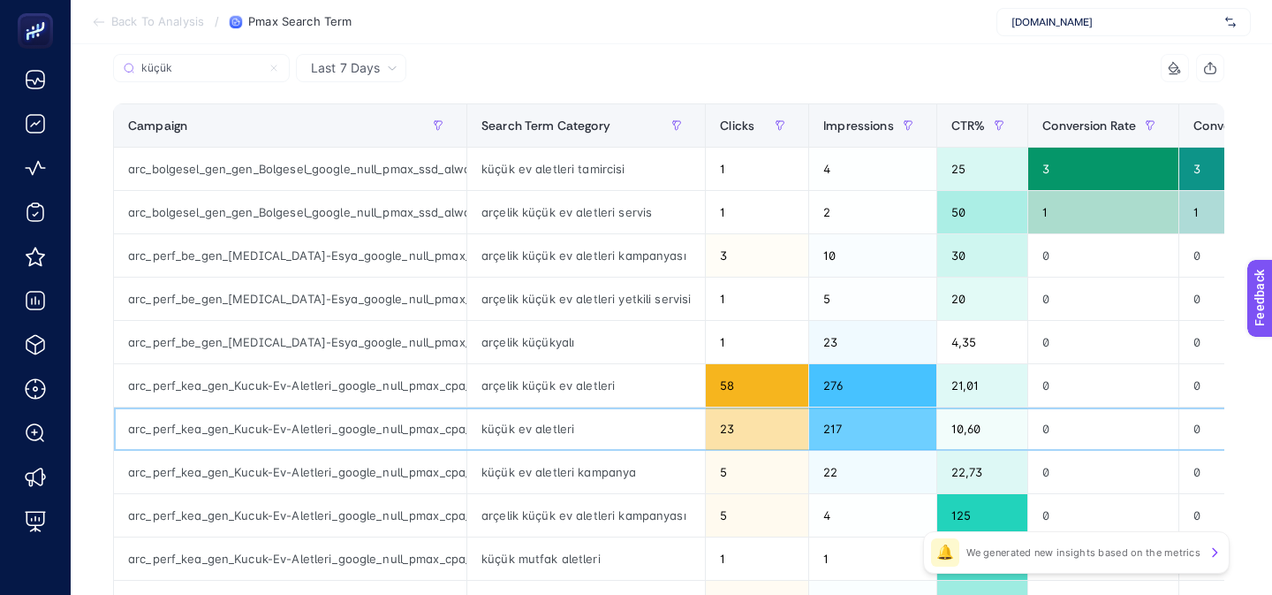
click at [282, 424] on div "arc_perf_kea_gen_Kucuk-Ev-Aletleri_google_null_pmax_cpa_alwayson" at bounding box center [290, 428] width 352 height 42
copy tr "arc_perf_kea_gen_Kucuk-Ev-Aletleri_google_null_pmax_cpa_alwayson"
click at [215, 62] on input "küçük" at bounding box center [210, 68] width 140 height 13
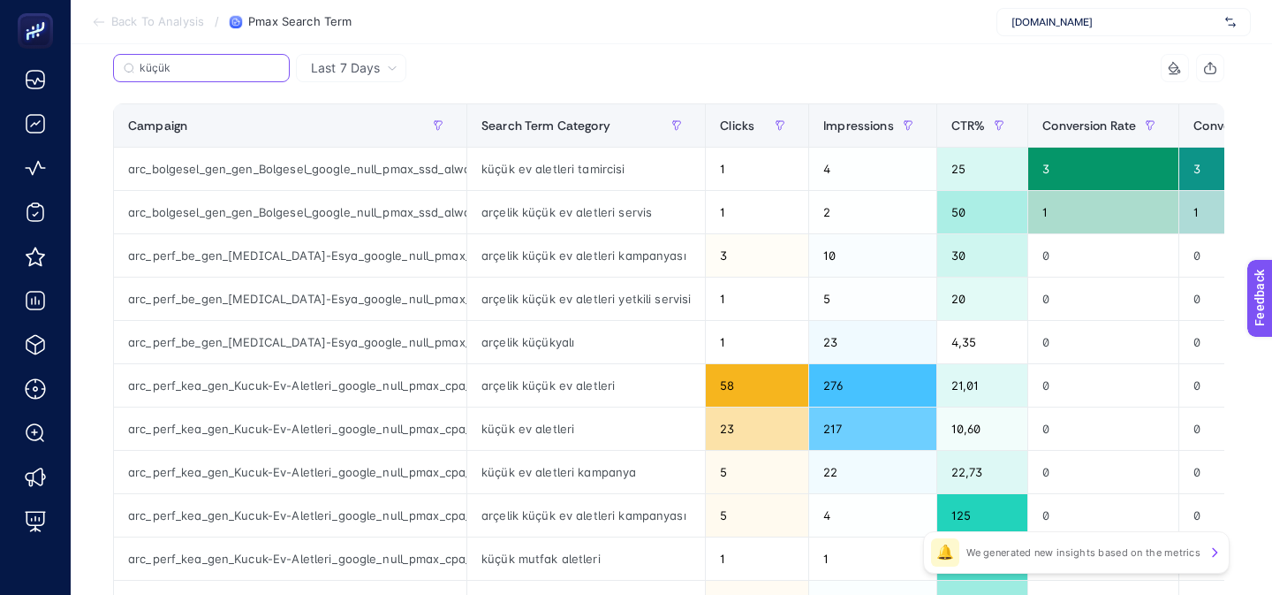
click at [215, 62] on input "küçük" at bounding box center [210, 68] width 140 height 13
paste input "arc_perf_kea_gen_Kucuk-Ev-Aletleri_google_null_pmax_cpa_alwayson"
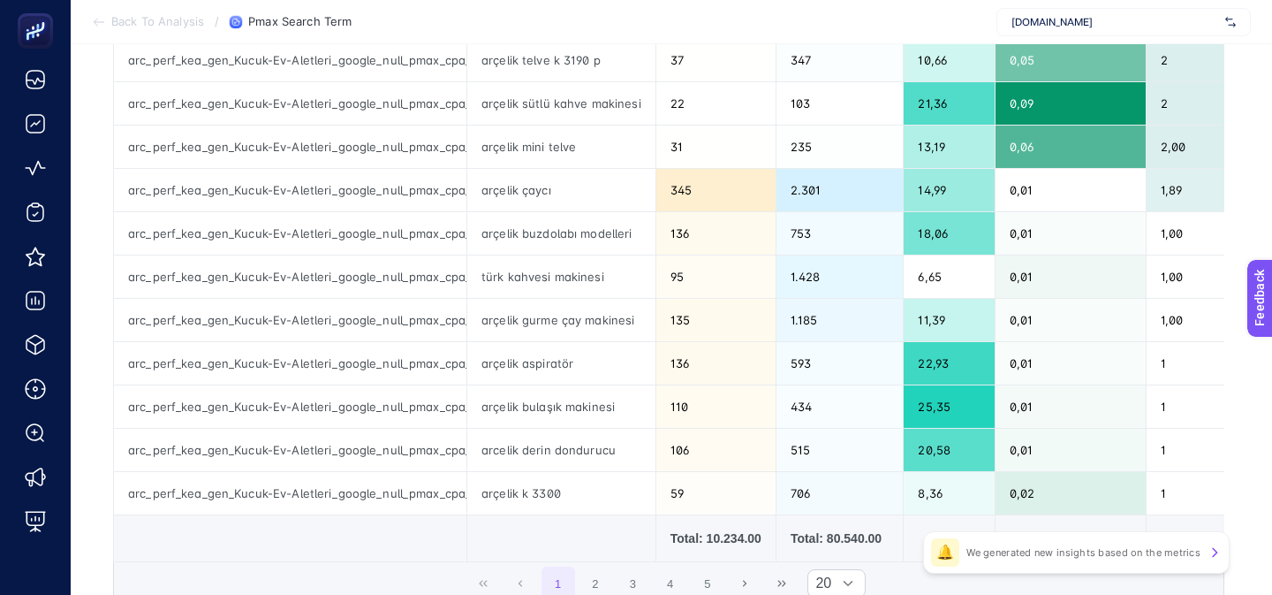
scroll to position [761, 0]
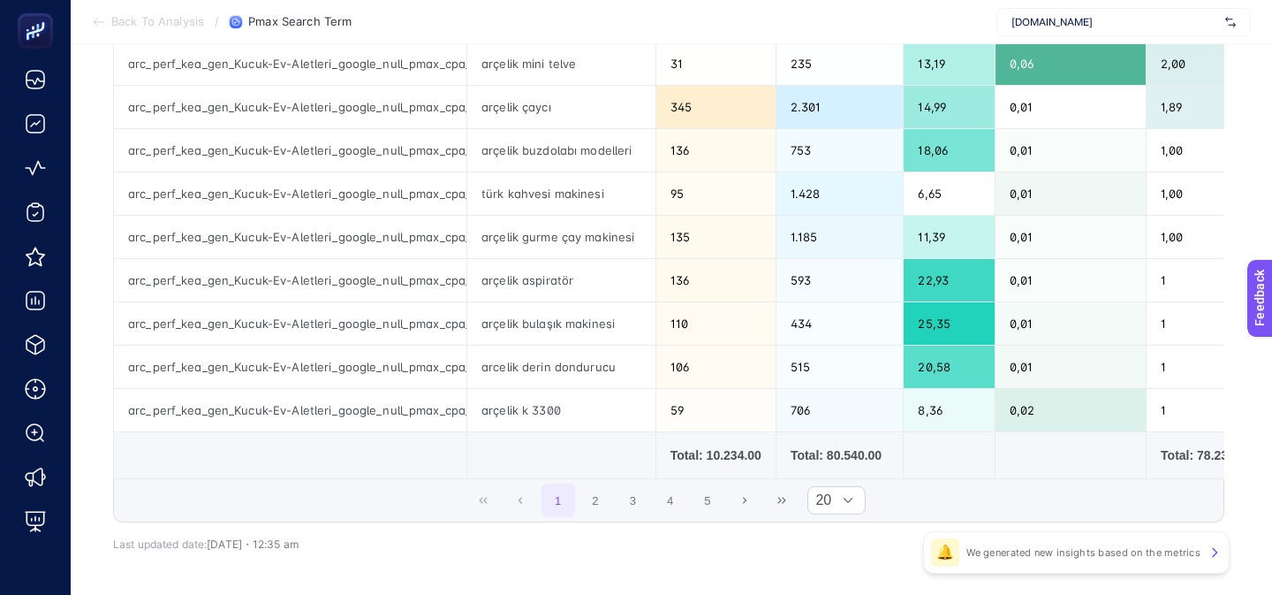
type input "arc_perf_kea_gen_Kucuk-Ev-Aletleri_google_null_pmax_cpa_alwayson"
click at [729, 457] on div "Total: 10.234.00" at bounding box center [715, 455] width 91 height 18
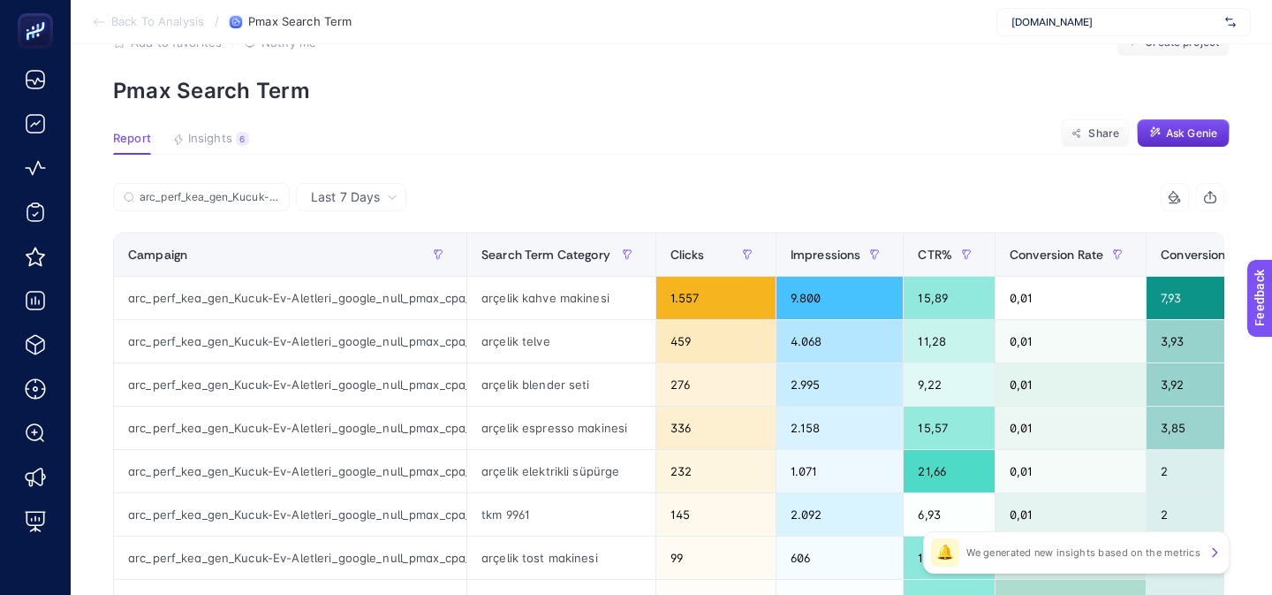
scroll to position [49, 0]
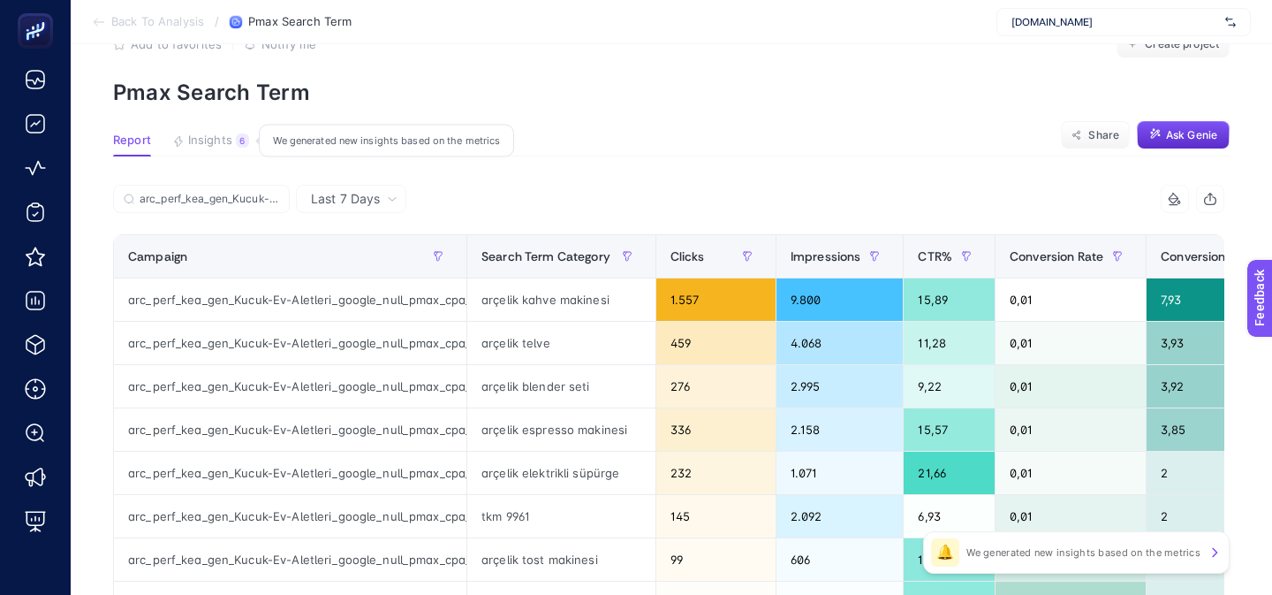
click at [223, 144] on span "Insights" at bounding box center [210, 140] width 44 height 14
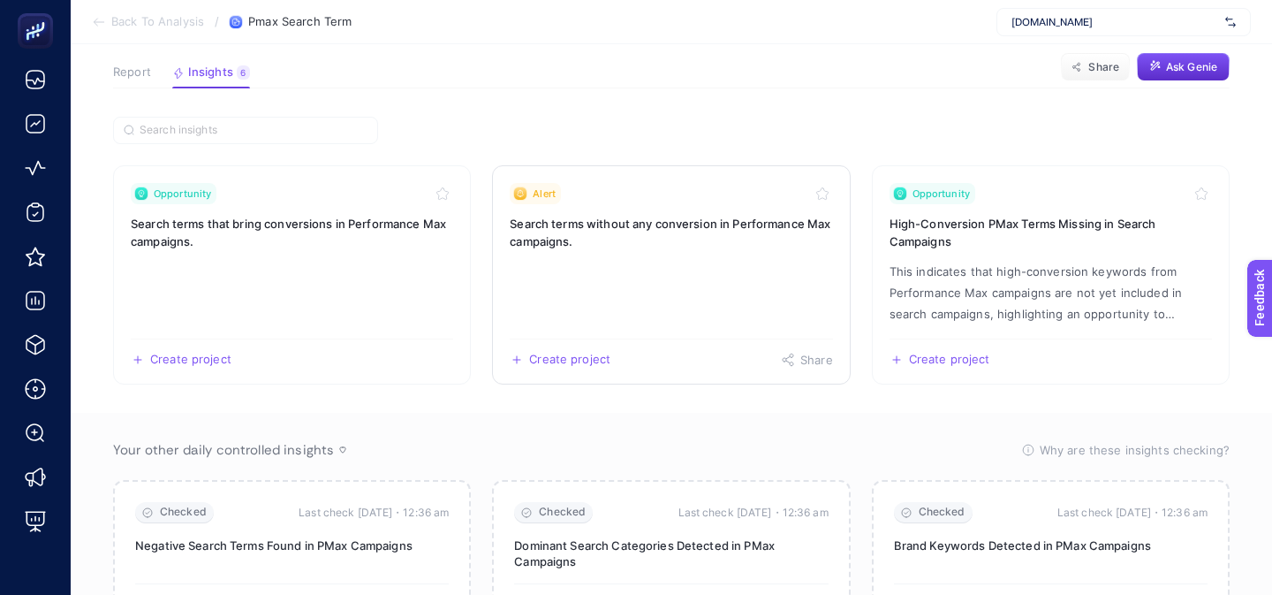
scroll to position [119, 0]
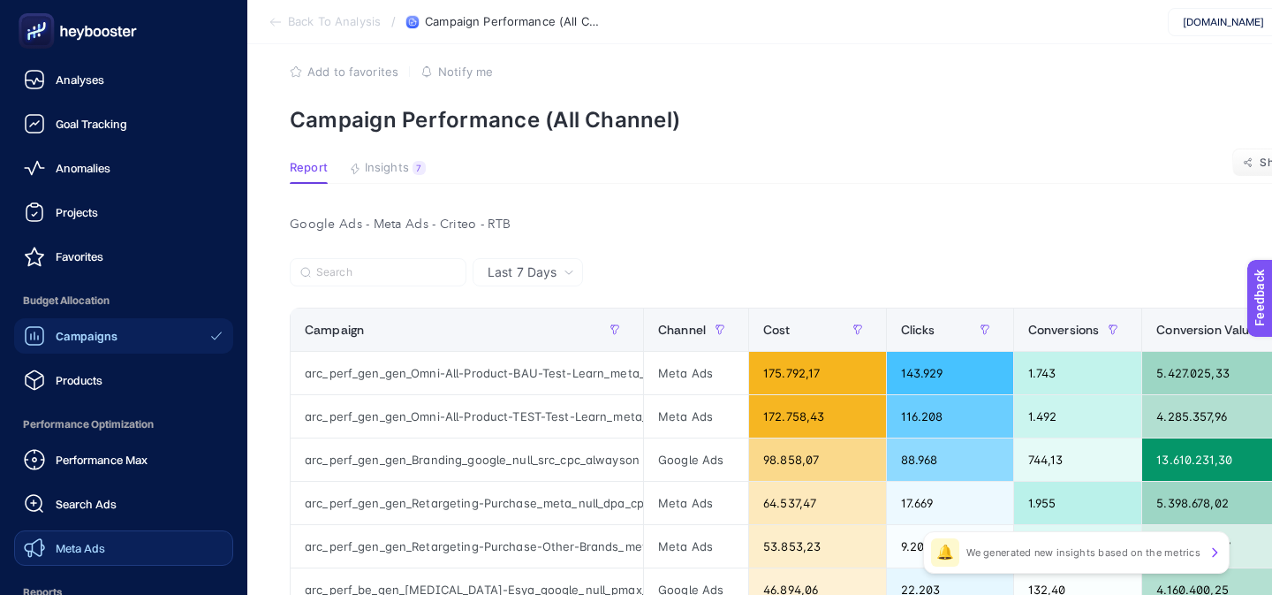
click at [70, 540] on div "Meta Ads" at bounding box center [64, 547] width 81 height 21
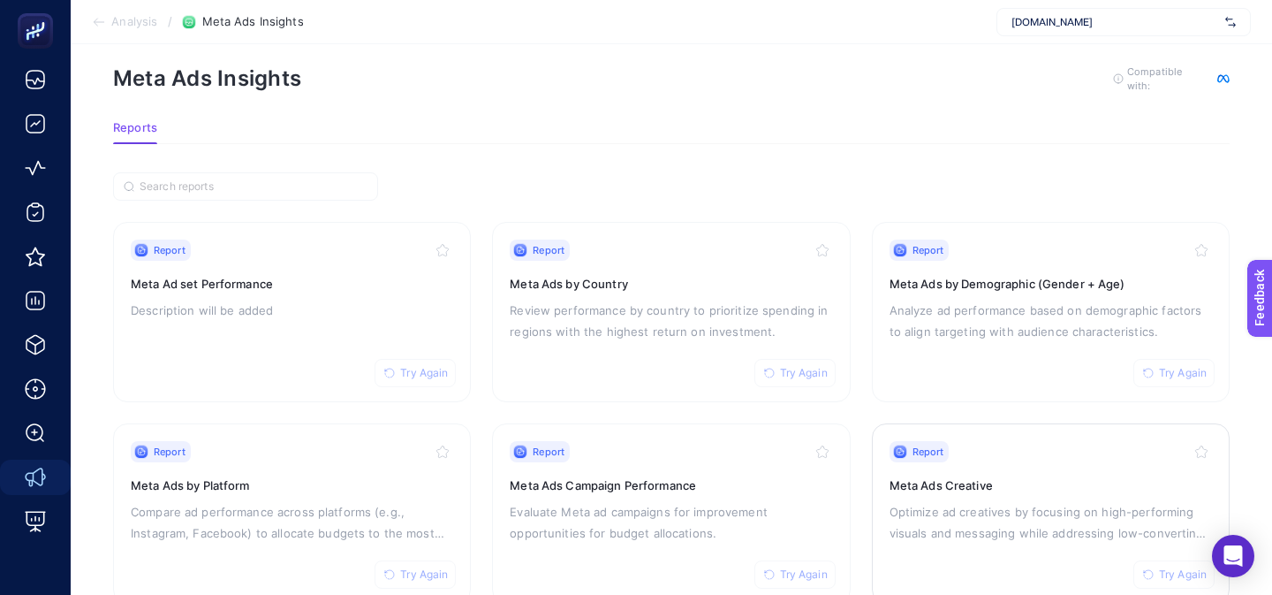
click at [893, 510] on p "Optimize ad creatives by focusing on high-performing visuals and messaging whil…" at bounding box center [1051, 522] width 322 height 42
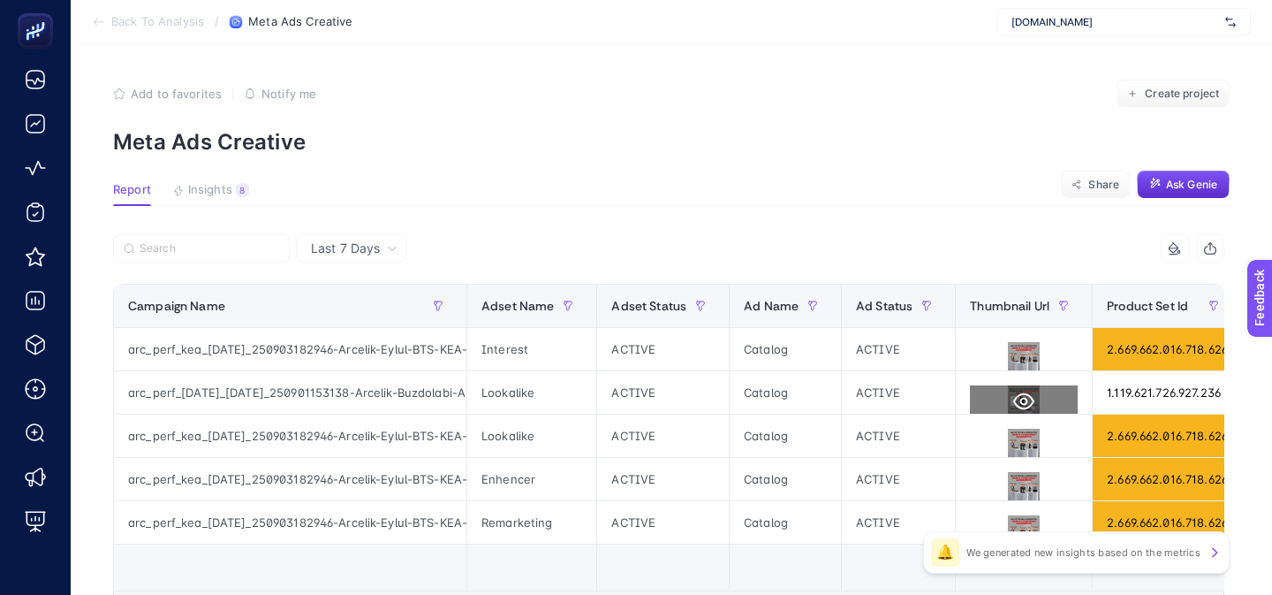
click at [1014, 390] on icon at bounding box center [1023, 400] width 21 height 21
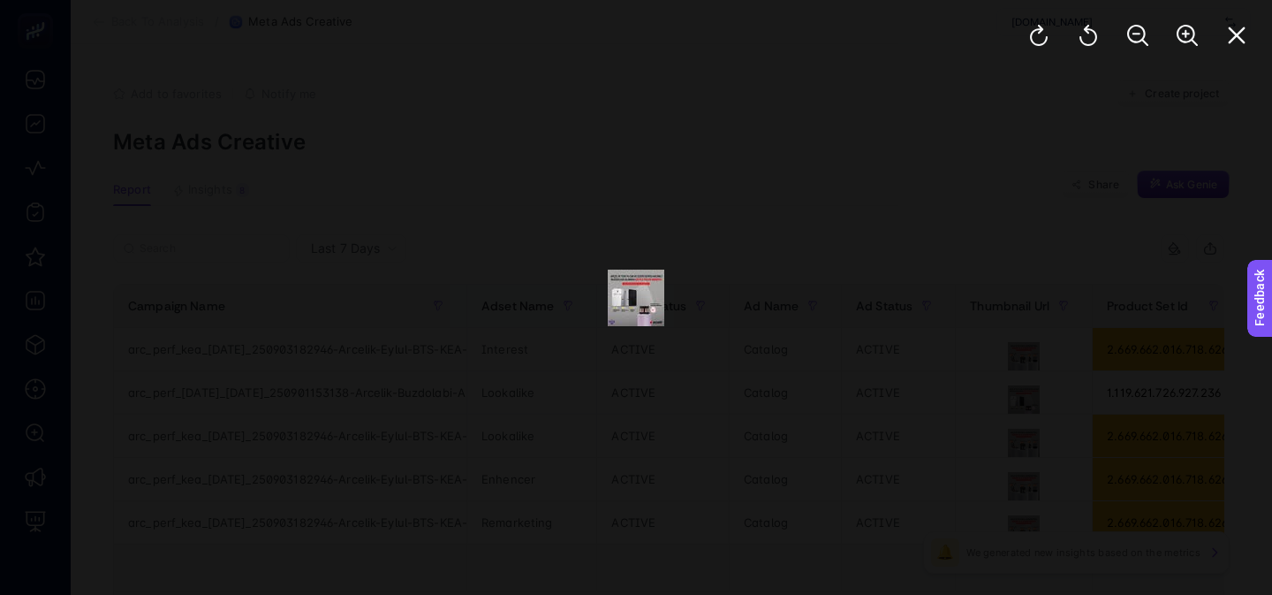
click at [963, 328] on div at bounding box center [636, 297] width 1272 height 595
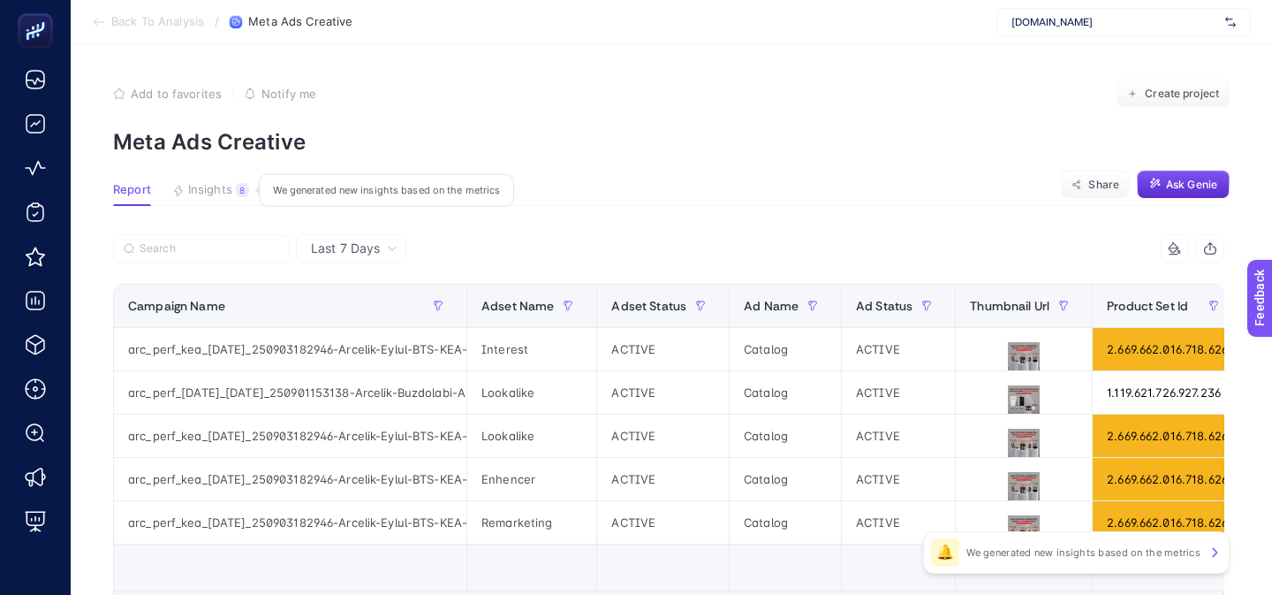
click at [209, 187] on span "Insights" at bounding box center [210, 190] width 44 height 14
